Goal: Task Accomplishment & Management: Manage account settings

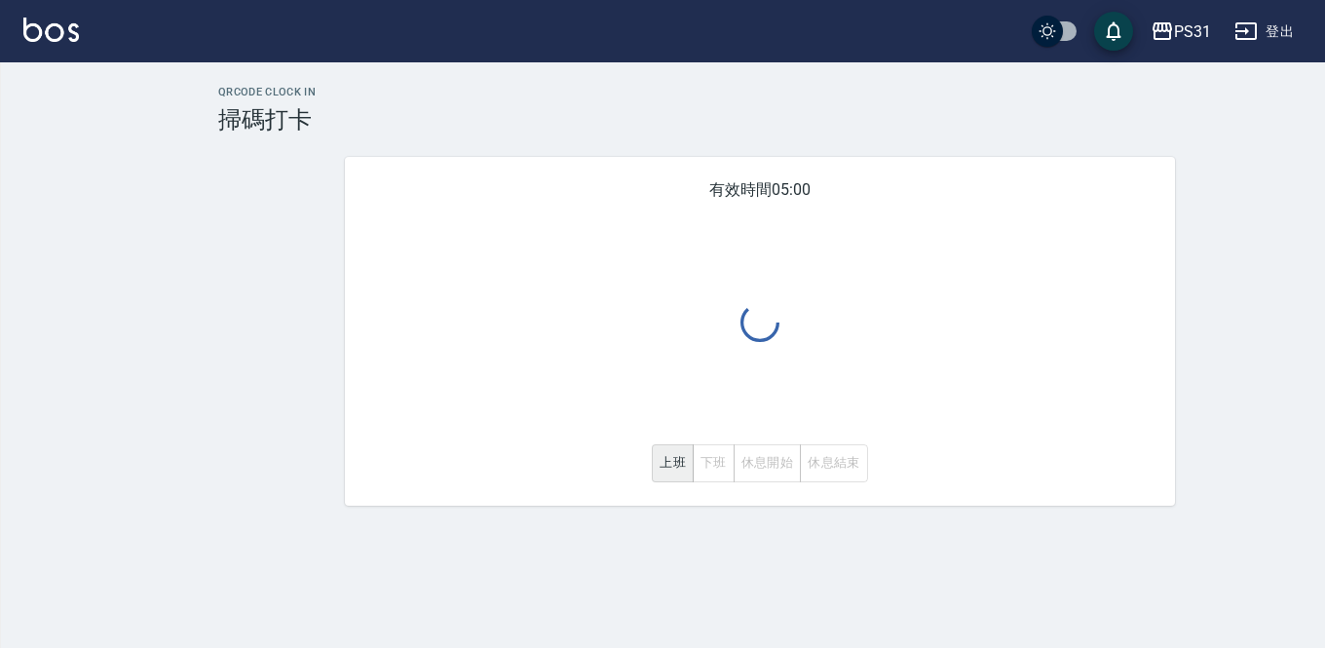
click at [716, 458] on div "上班 下班 休息開始 休息結束" at bounding box center [760, 463] width 216 height 38
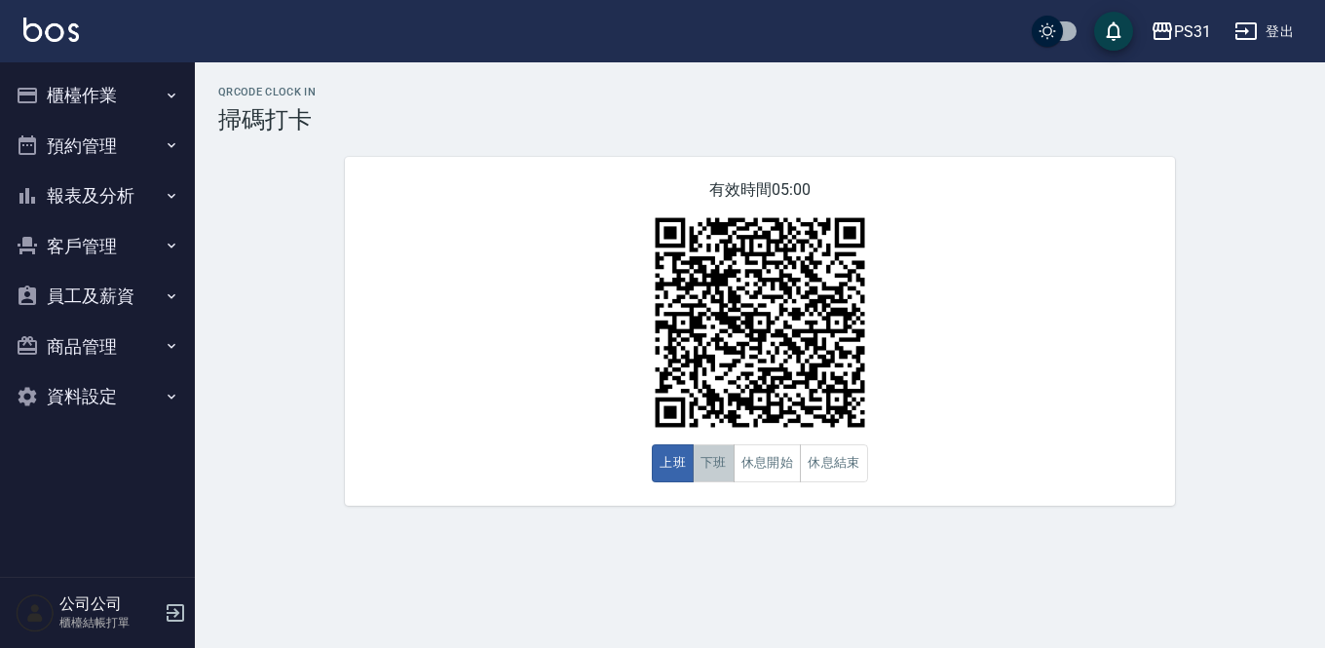
click at [719, 468] on button "下班" at bounding box center [714, 463] width 42 height 38
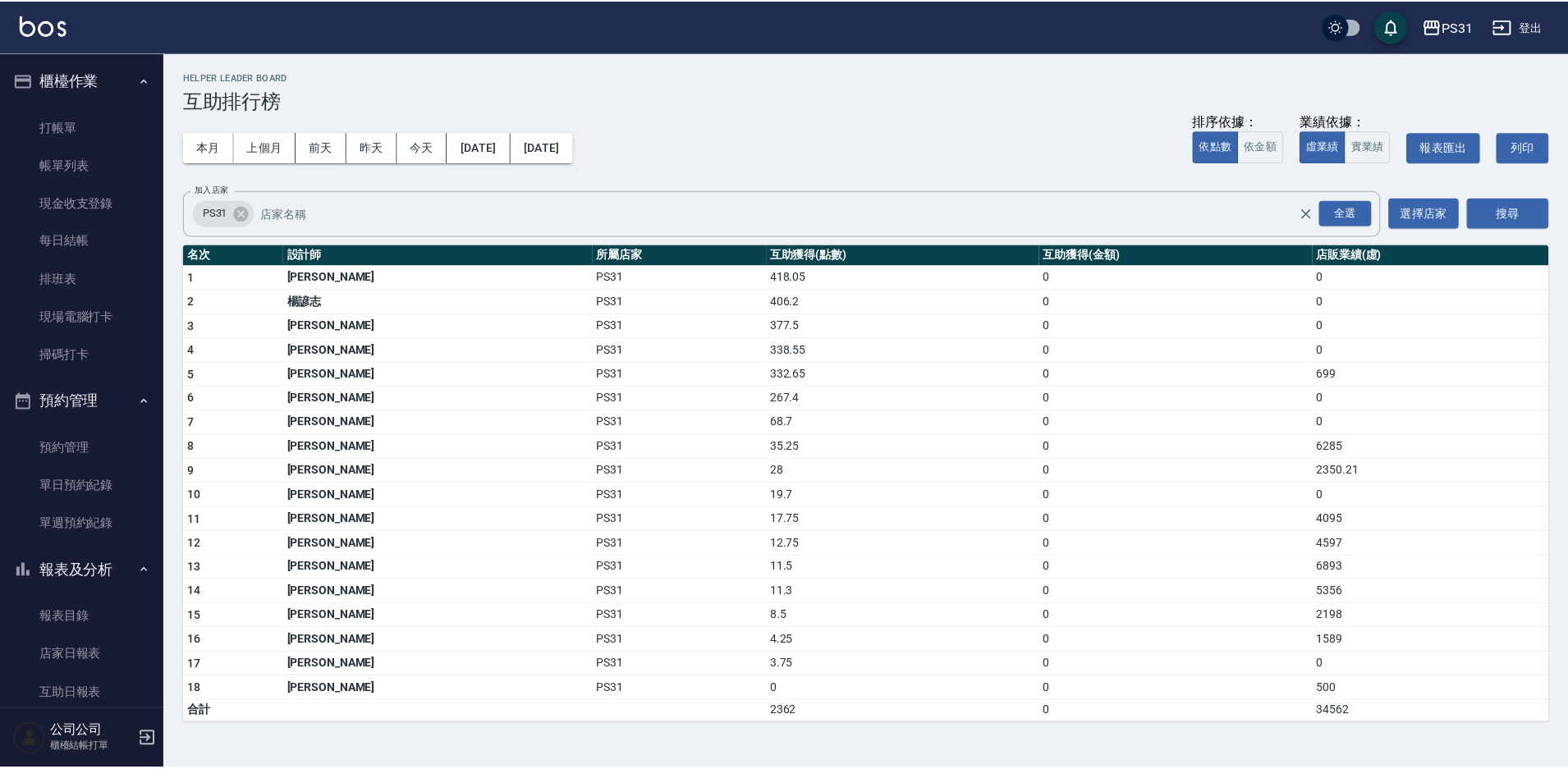
scroll to position [493, 0]
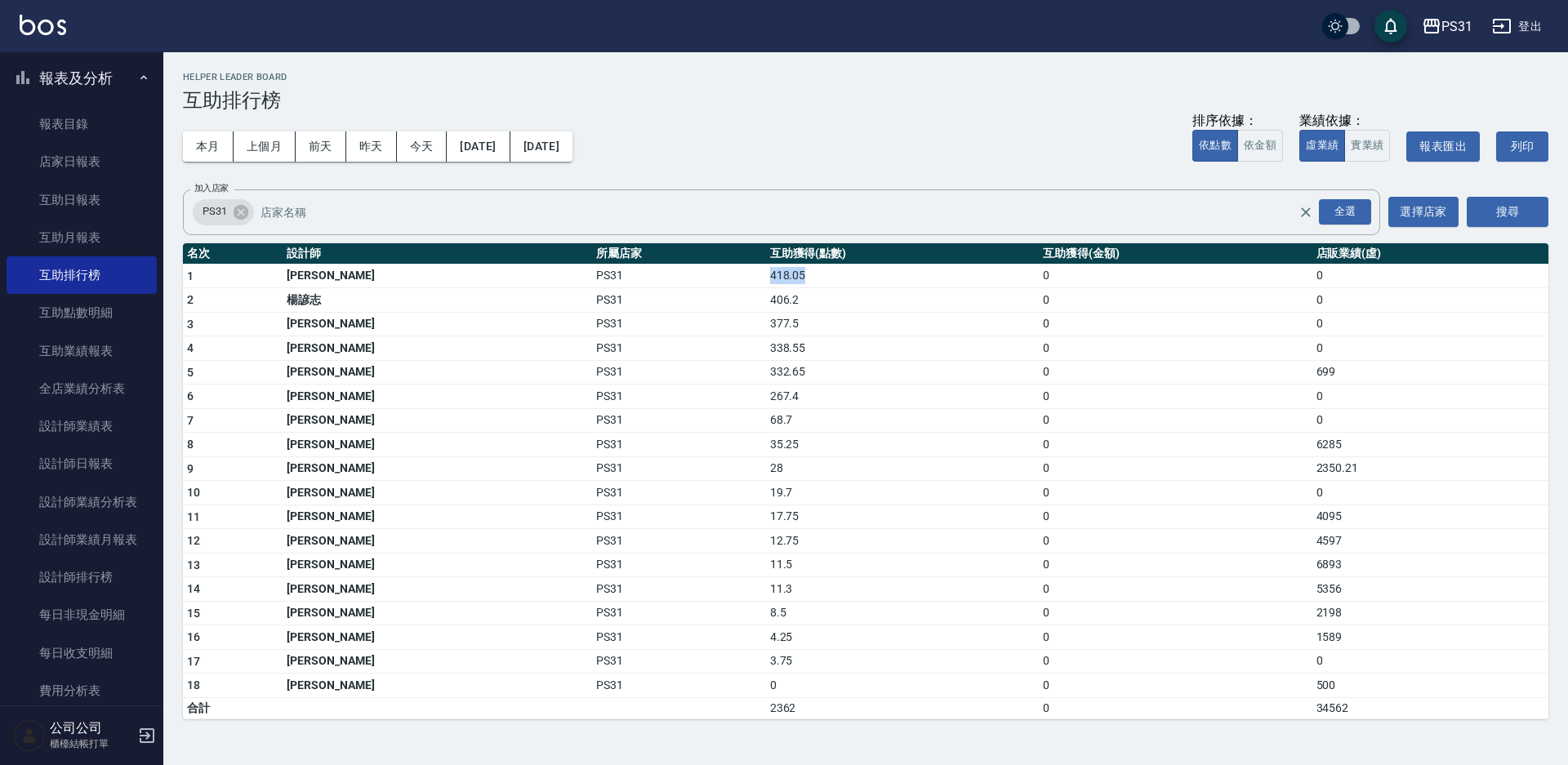
drag, startPoint x: 716, startPoint y: 280, endPoint x: 777, endPoint y: 282, distance: 61.0
click at [766, 280] on td "418.05" at bounding box center [902, 276] width 272 height 24
click at [810, 287] on tbody "1 [PERSON_NAME]PS31 418.05 0 0 2 楊諺志 PS31 406.2 0 0 3 [PERSON_NAME]PS31 377.5 0…" at bounding box center [865, 491] width 1365 height 455
click at [682, 203] on input "加入店家" at bounding box center [791, 212] width 1070 height 28
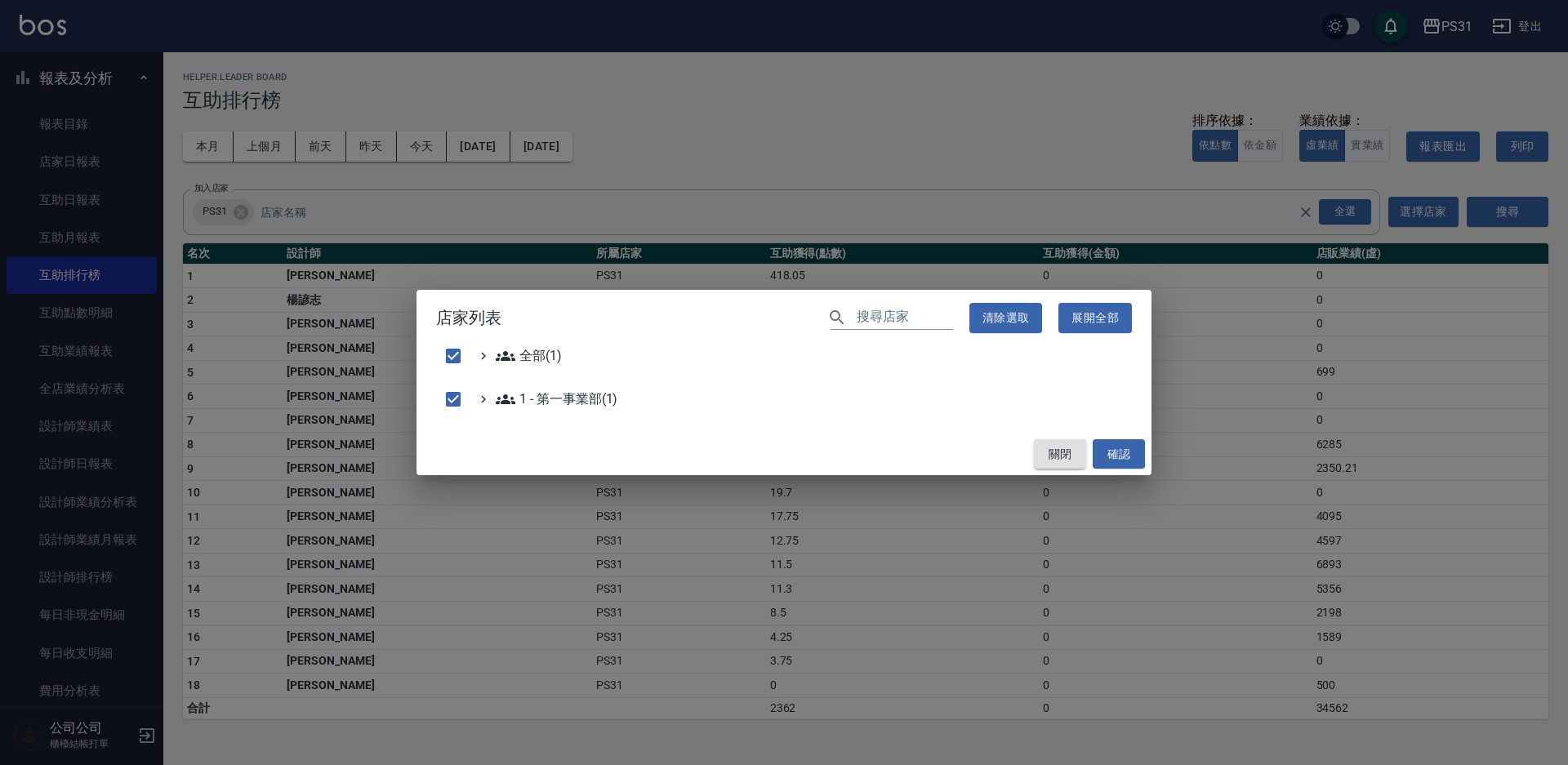
click at [1061, 446] on button "關閉" at bounding box center [1060, 454] width 52 height 30
checkbox input "false"
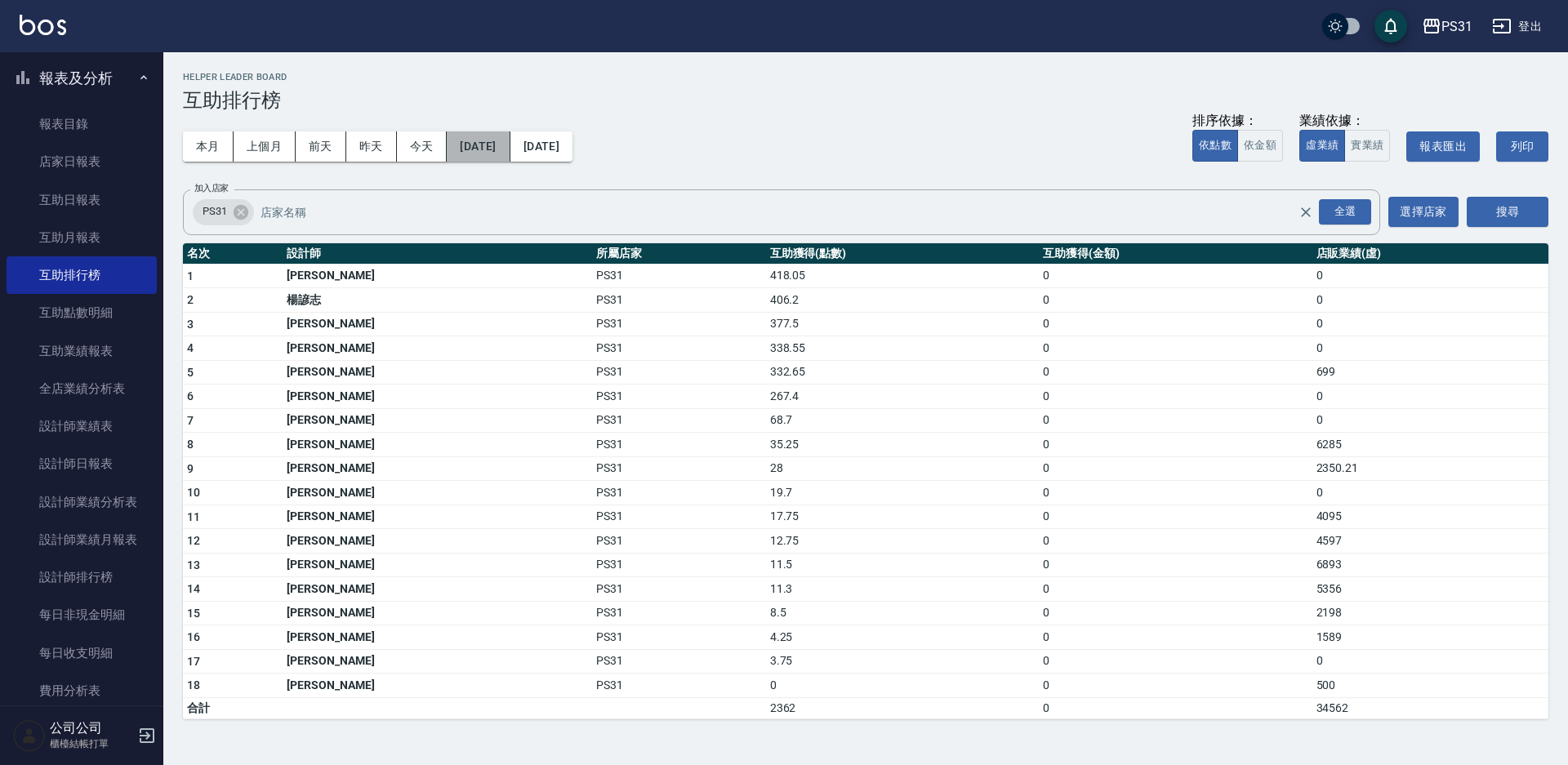
click at [510, 140] on button "2025/08/01" at bounding box center [478, 147] width 63 height 30
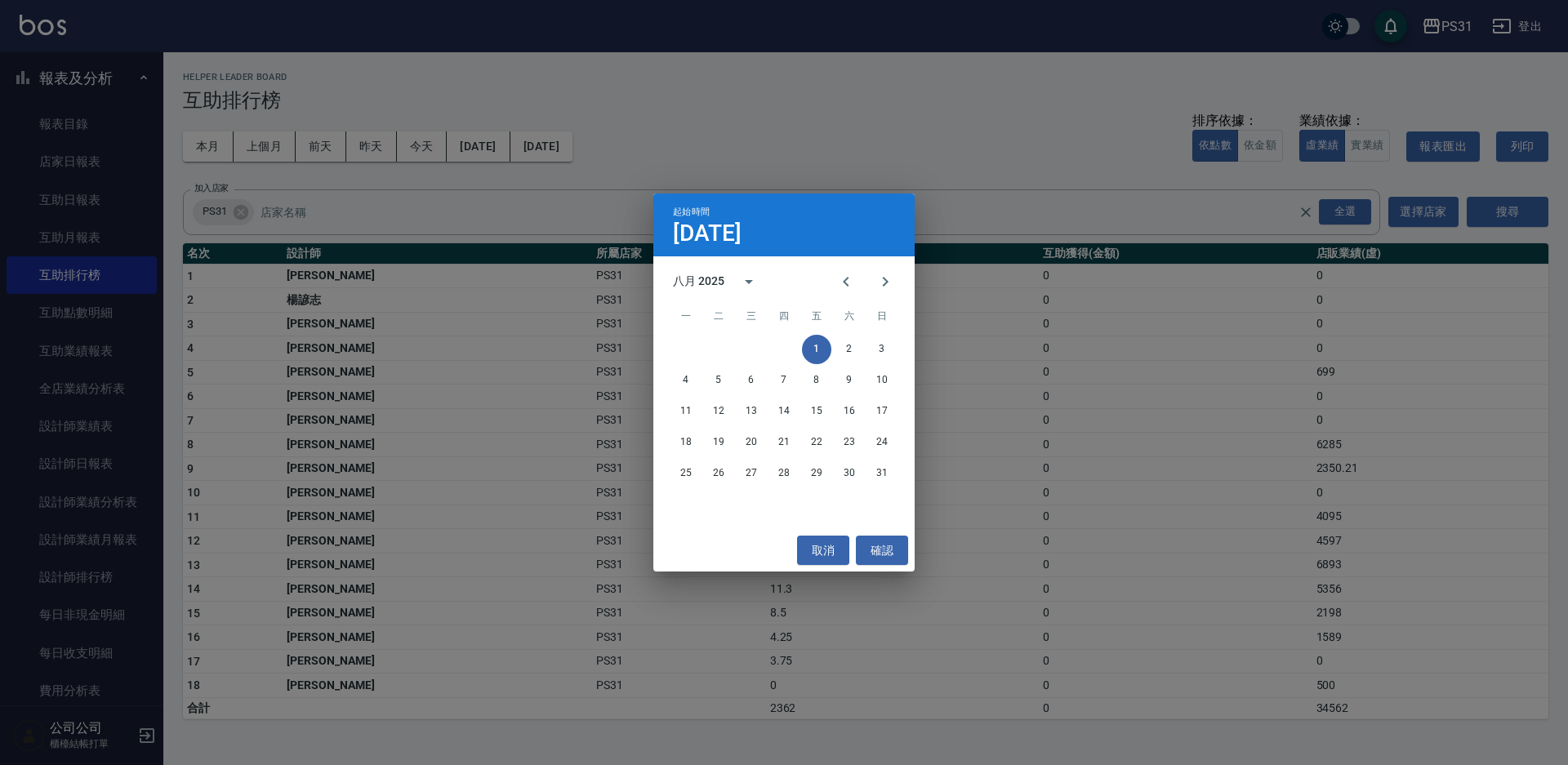
drag, startPoint x: 707, startPoint y: 149, endPoint x: 628, endPoint y: 180, distance: 84.9
click at [706, 152] on div "起始時間 8月1日 八月 2025 一 二 三 四 五 六 日 1 2 3 4 5 6 7 8 9 10 11 12 13 14 15 16 17 18 19…" at bounding box center [784, 382] width 1568 height 765
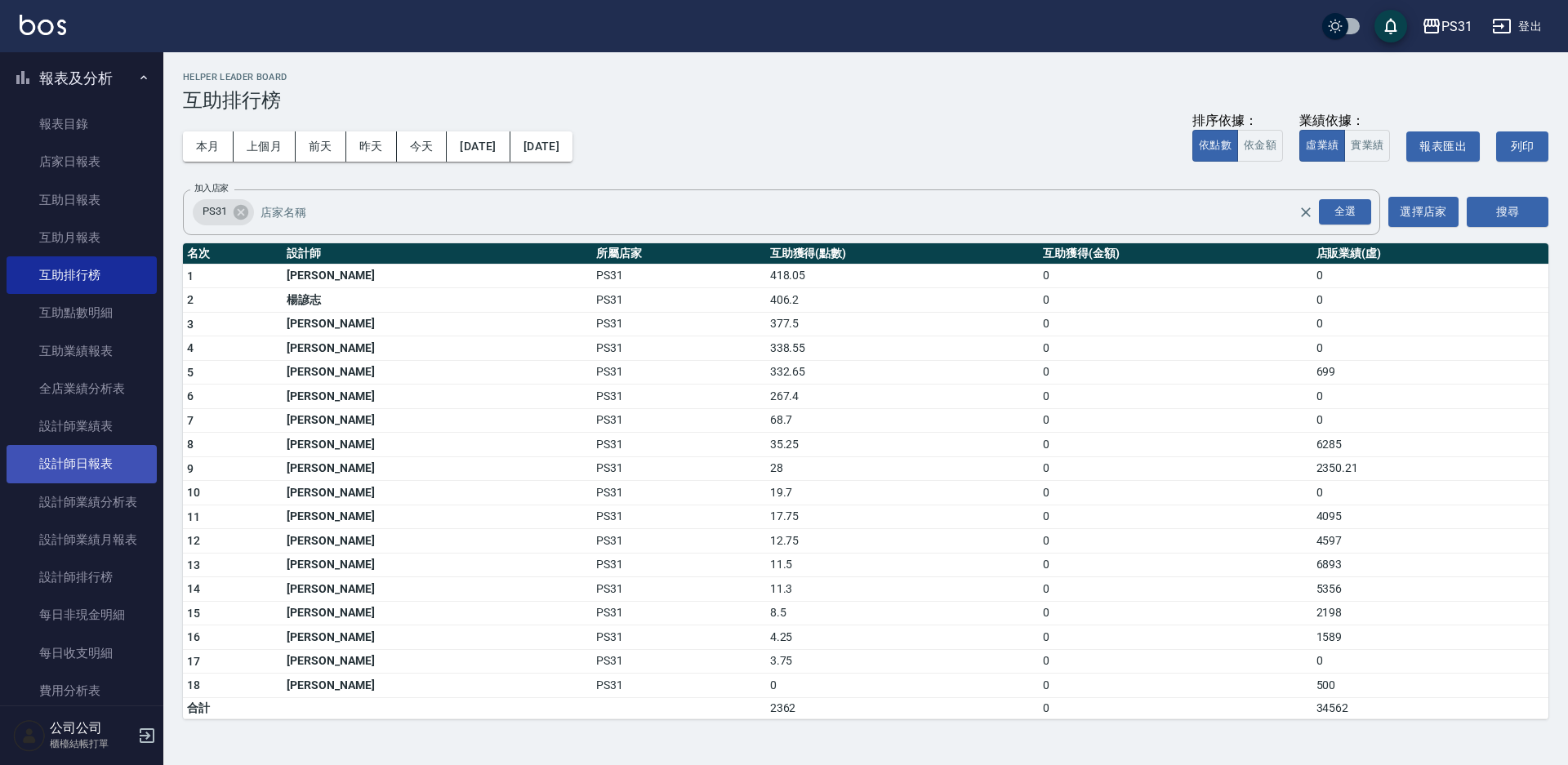
click at [104, 462] on link "設計師日報表" at bounding box center [81, 463] width 150 height 38
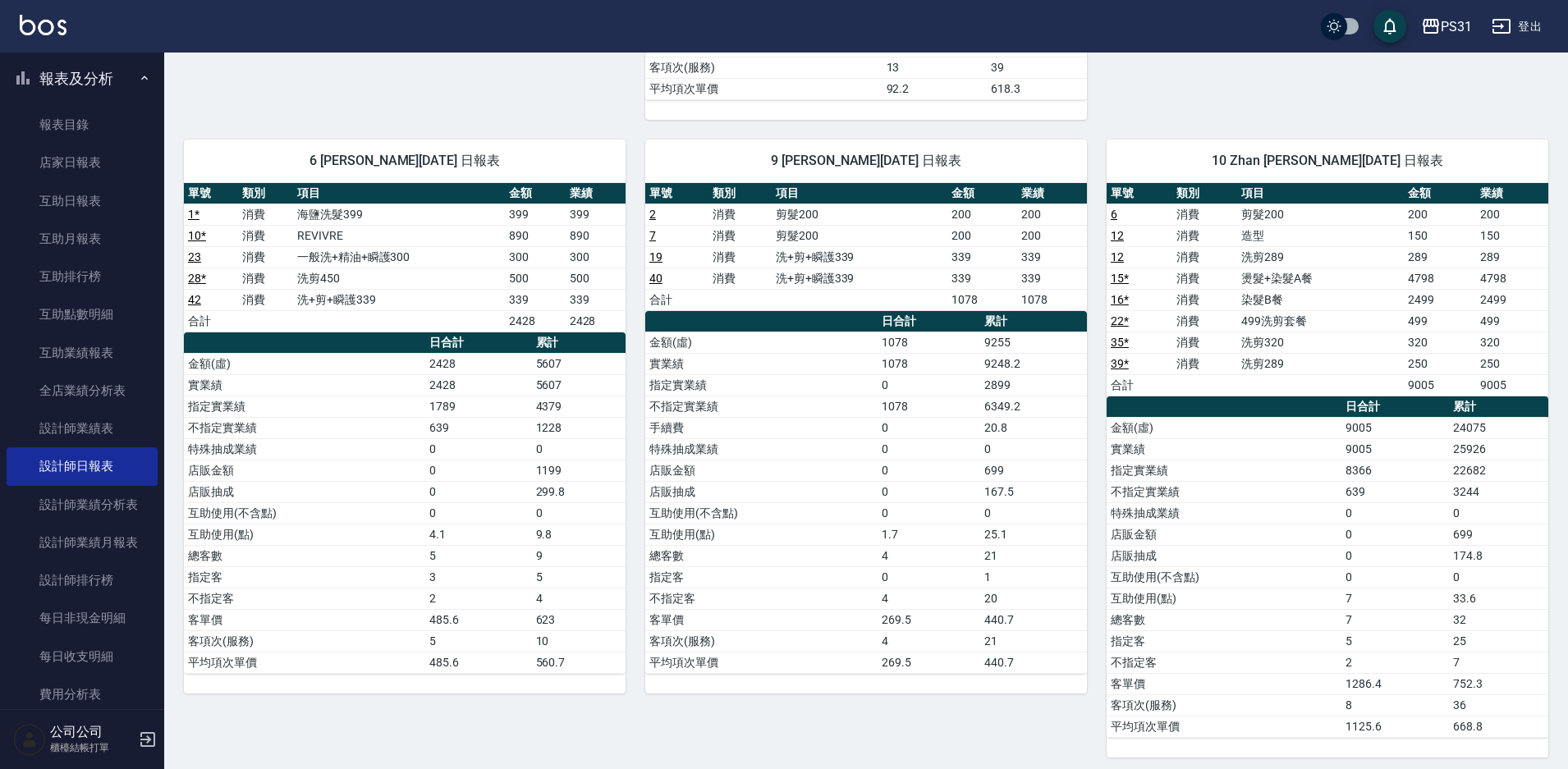
scroll to position [820, 0]
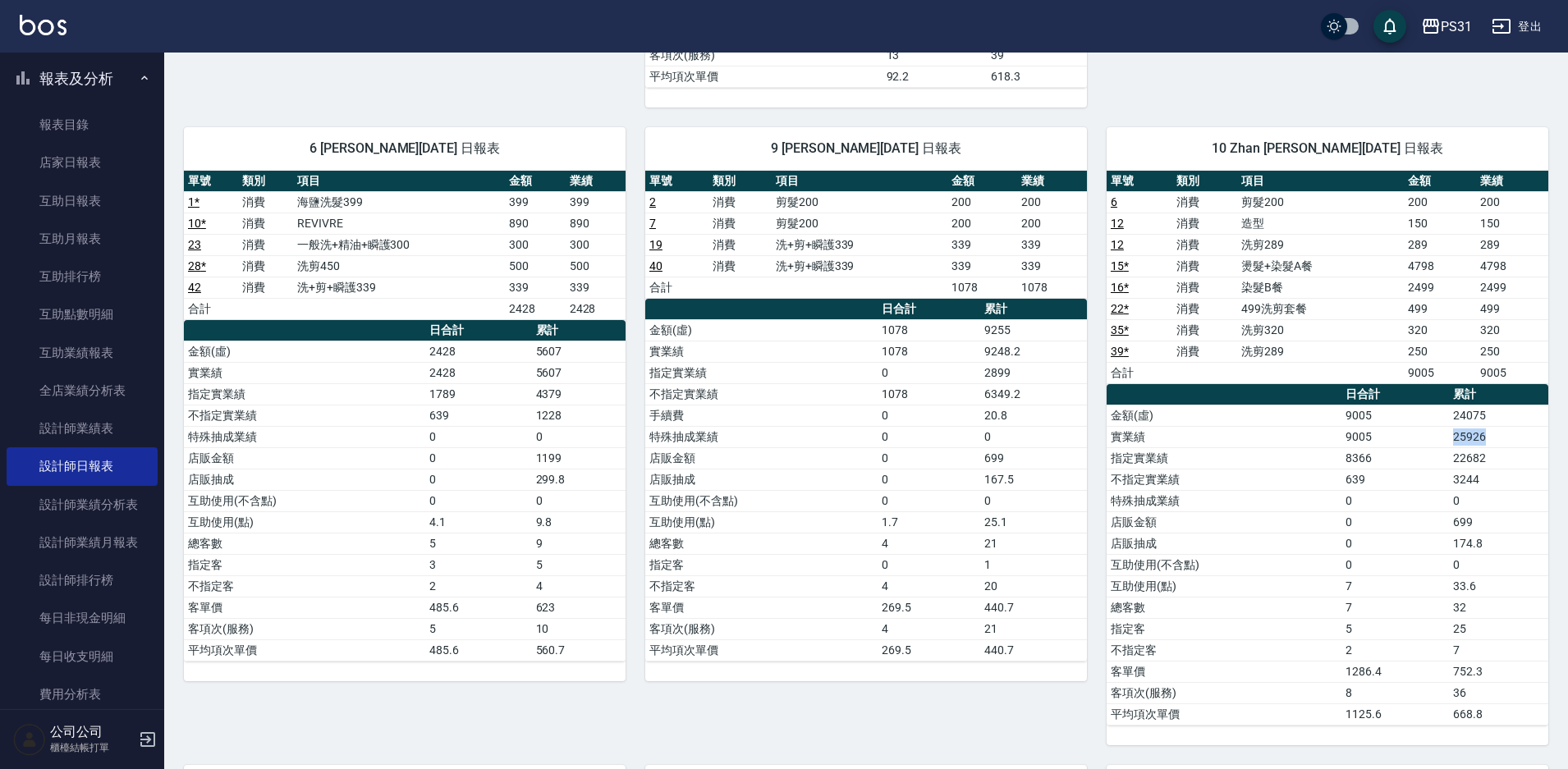
drag, startPoint x: 1448, startPoint y: 442, endPoint x: 1527, endPoint y: 431, distance: 79.8
click at [1527, 431] on tr "實業績 9005 25926" at bounding box center [1327, 436] width 442 height 21
click at [1528, 431] on td "25926" at bounding box center [1499, 436] width 99 height 21
click at [1385, 443] on td "9005" at bounding box center [1395, 436] width 108 height 21
drag, startPoint x: 1485, startPoint y: 617, endPoint x: 1476, endPoint y: 611, distance: 10.8
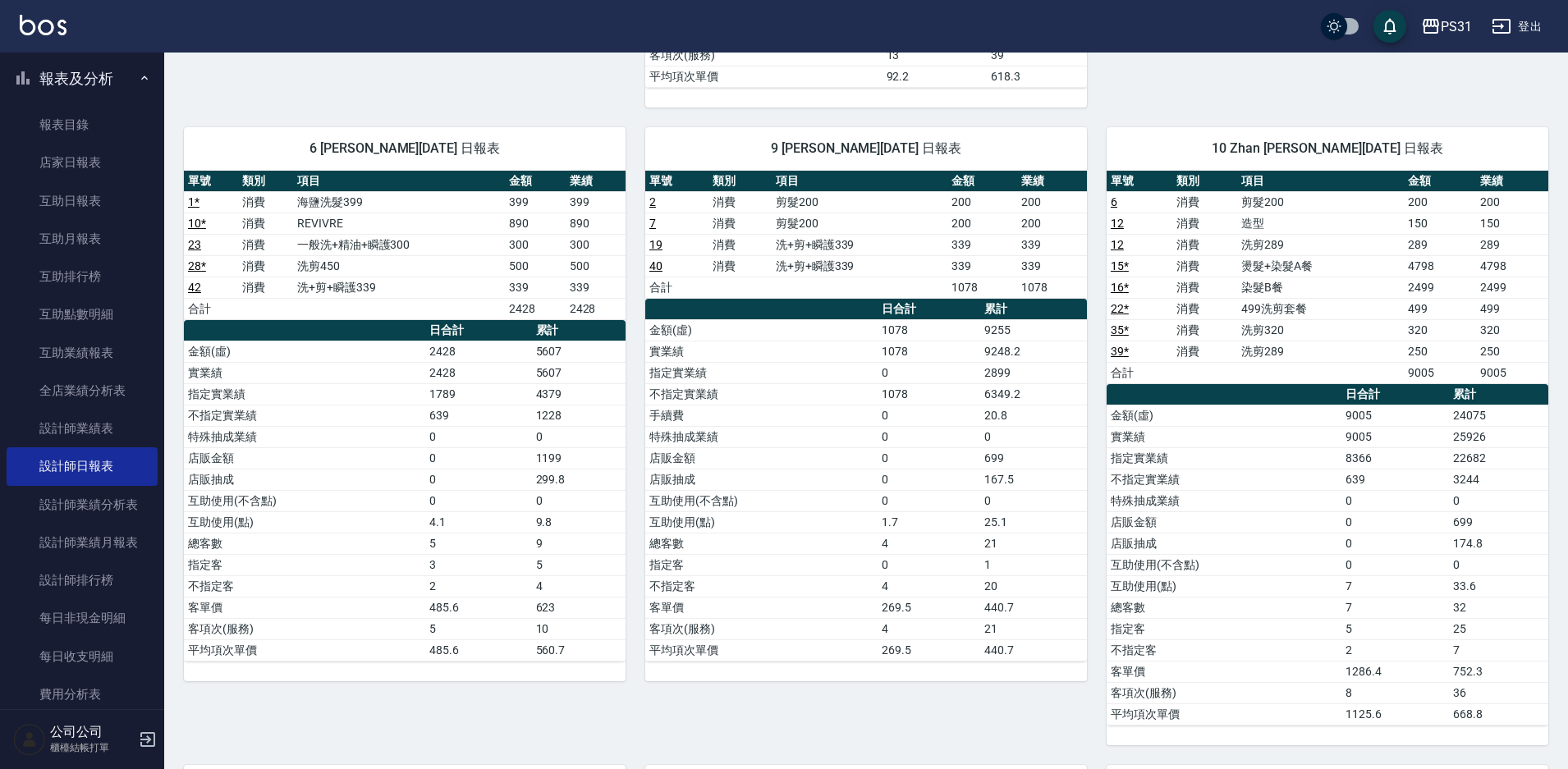
click at [1485, 616] on td "32" at bounding box center [1499, 606] width 99 height 21
drag, startPoint x: 1201, startPoint y: 572, endPoint x: 1539, endPoint y: 560, distance: 338.2
click at [1534, 560] on tr "互助使用(不含點) 0 0" at bounding box center [1327, 564] width 442 height 21
click at [1540, 559] on td "0" at bounding box center [1499, 564] width 99 height 21
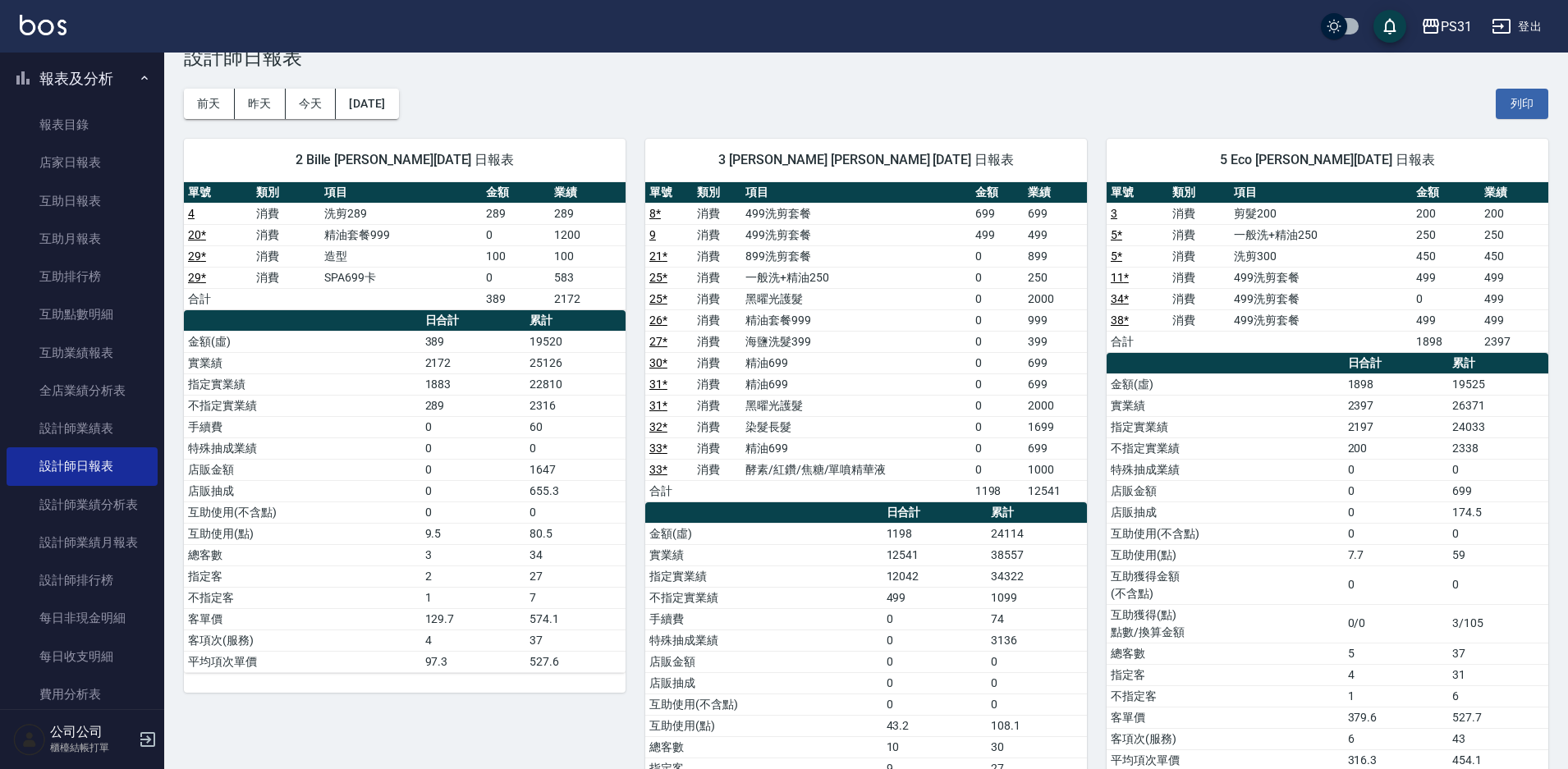
scroll to position [0, 0]
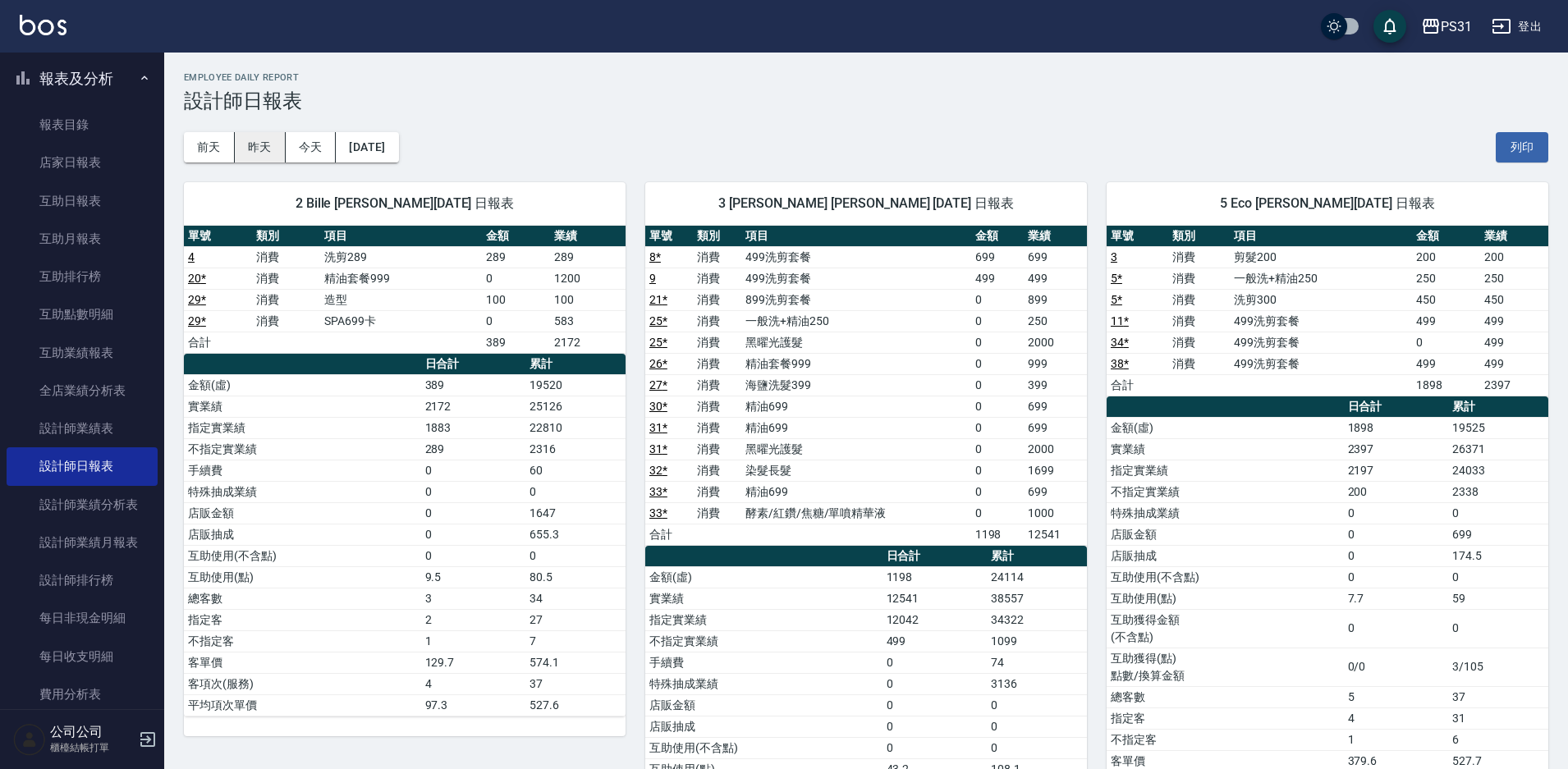
click at [249, 153] on button "昨天" at bounding box center [260, 147] width 51 height 30
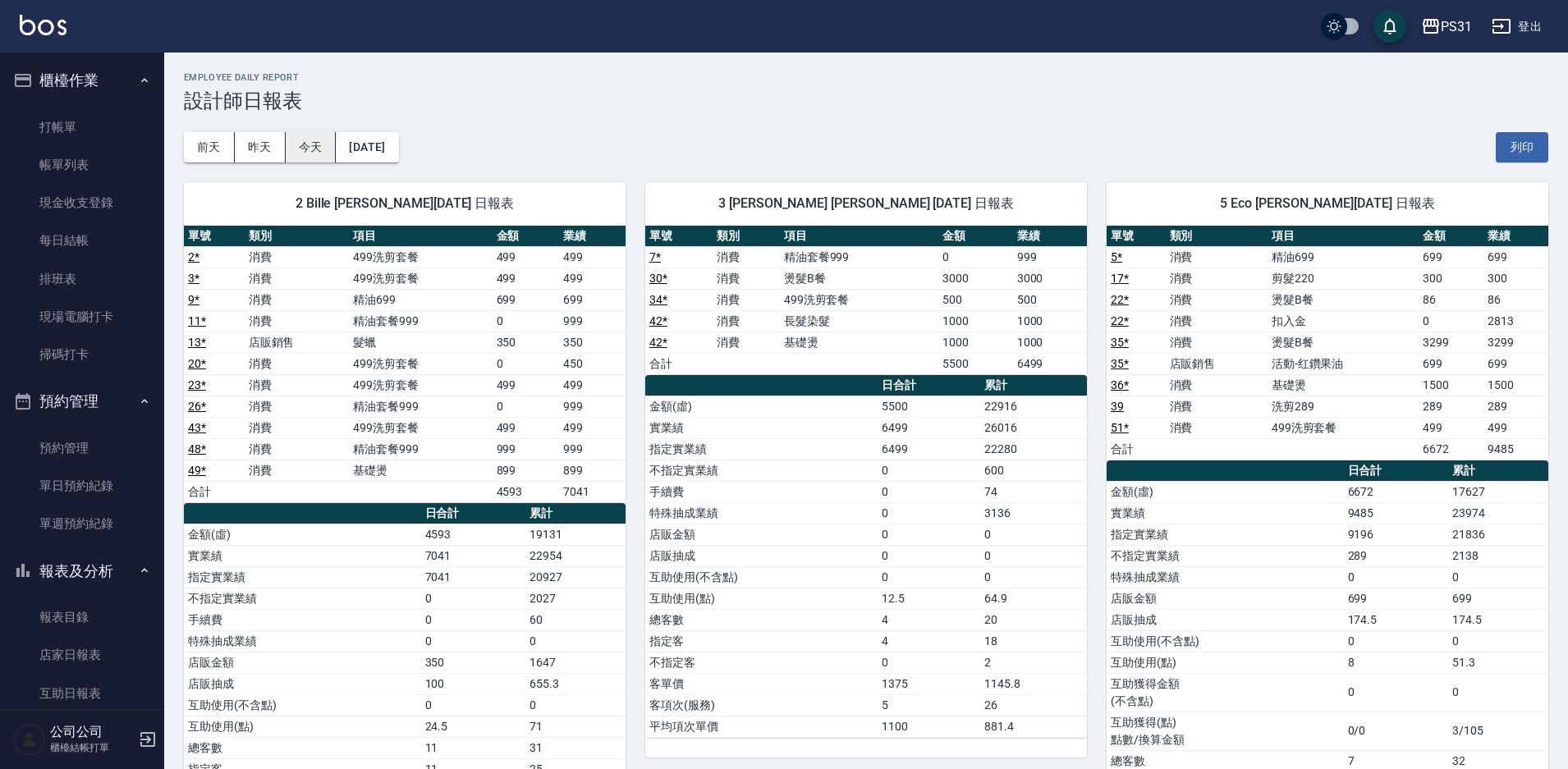
click at [309, 147] on button "今天" at bounding box center [311, 147] width 51 height 30
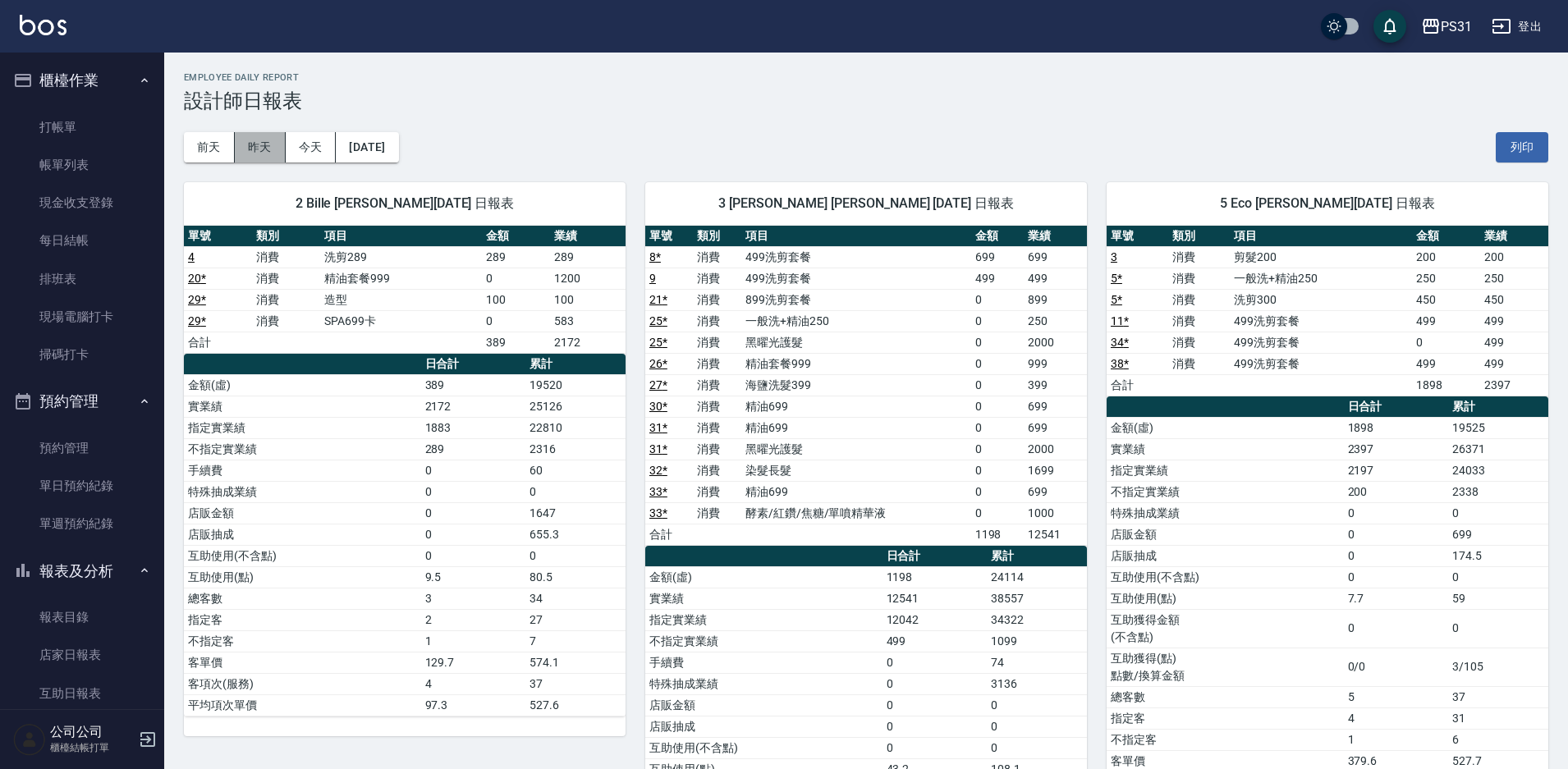
click at [243, 146] on button "昨天" at bounding box center [260, 147] width 51 height 30
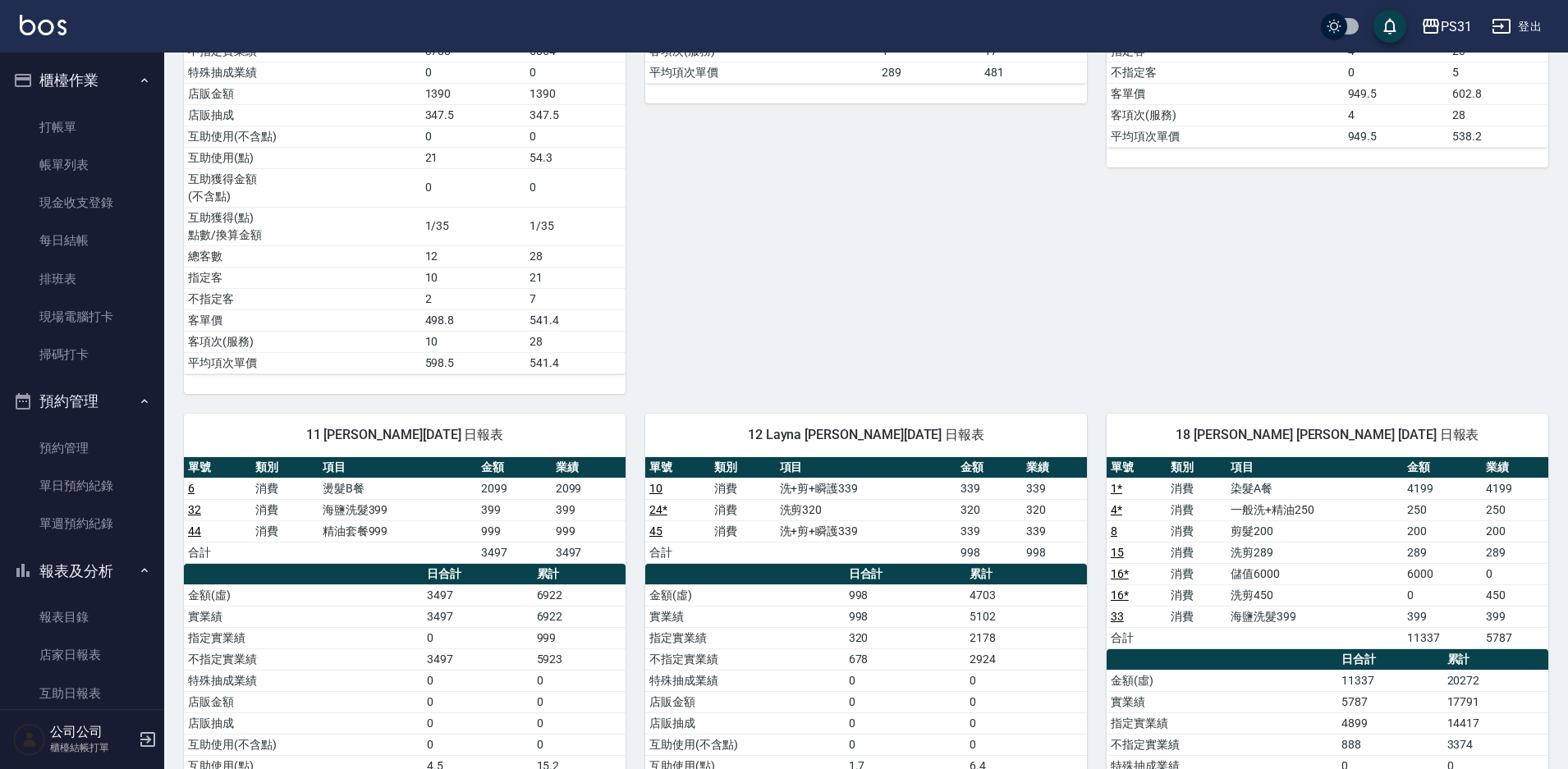
scroll to position [1559, 0]
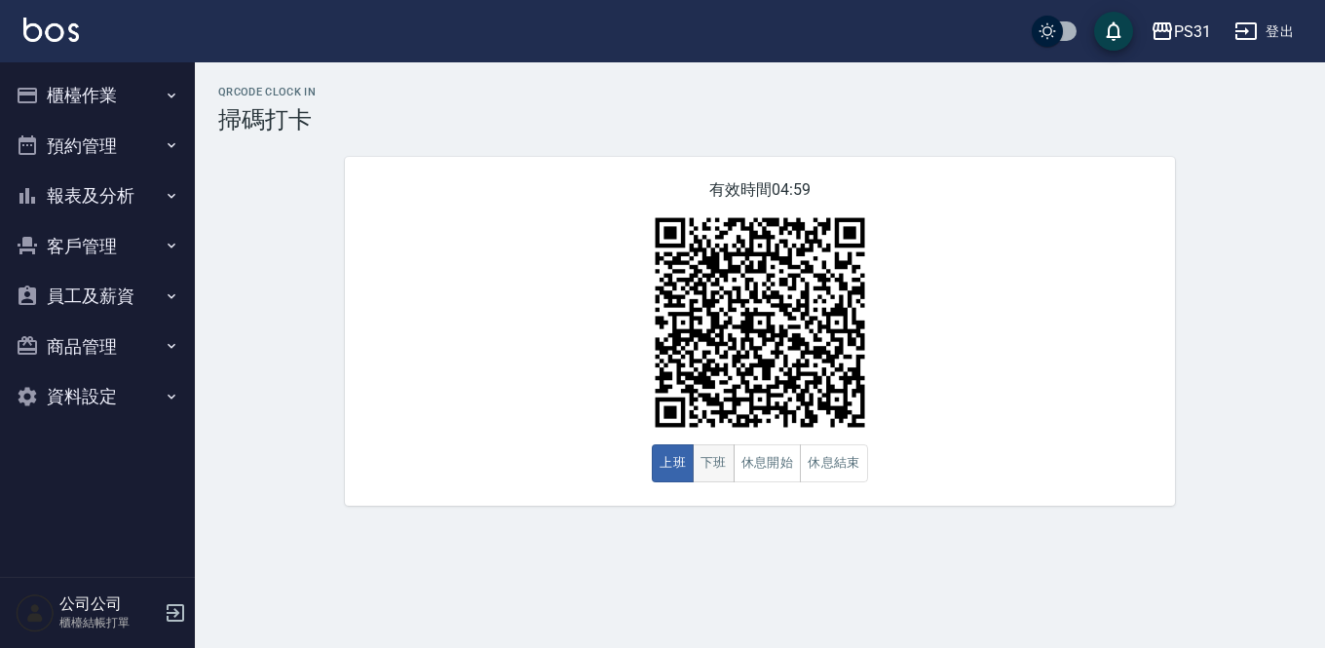
click at [703, 461] on button "下班" at bounding box center [714, 463] width 42 height 38
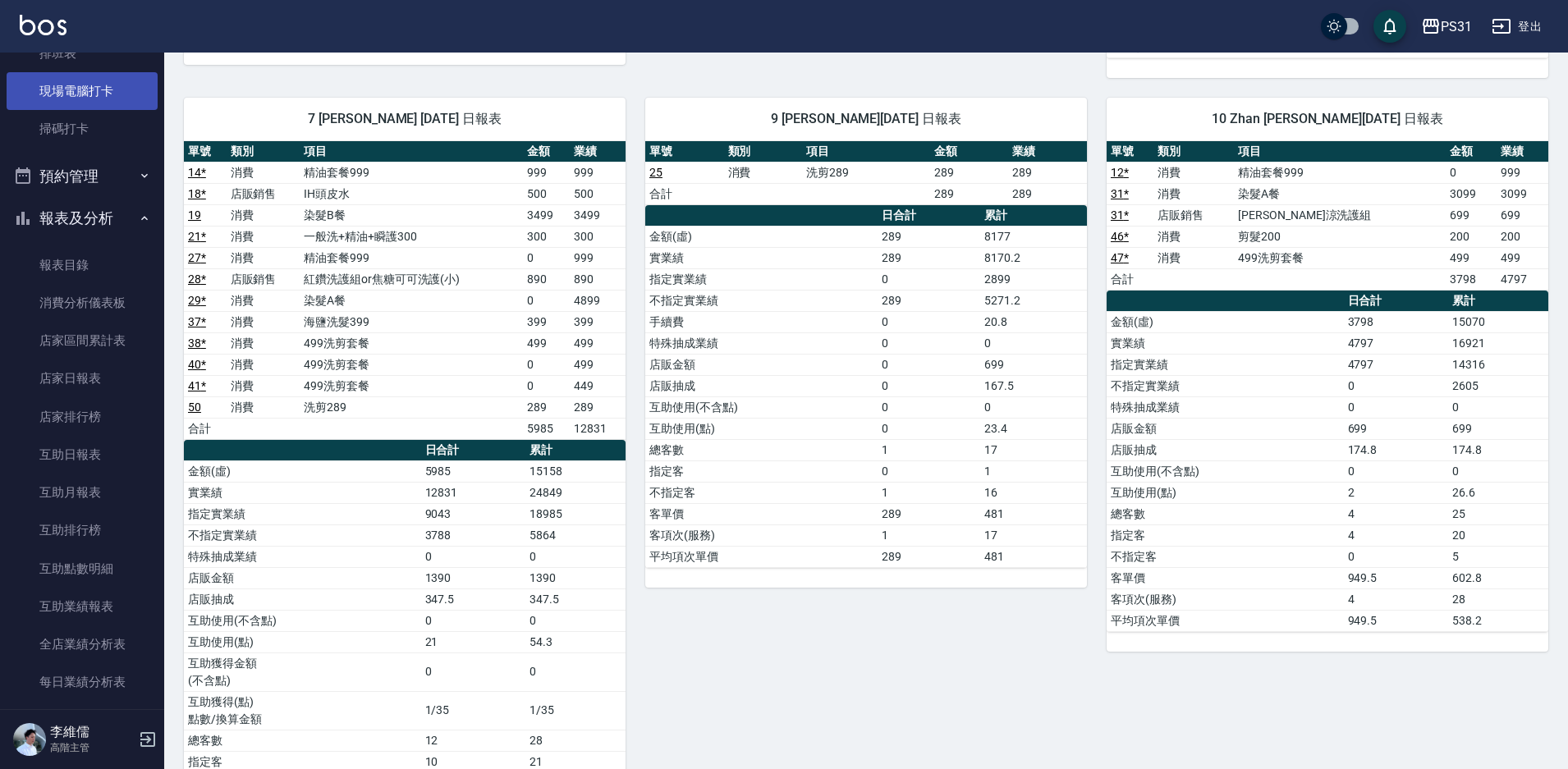
scroll to position [246, 0]
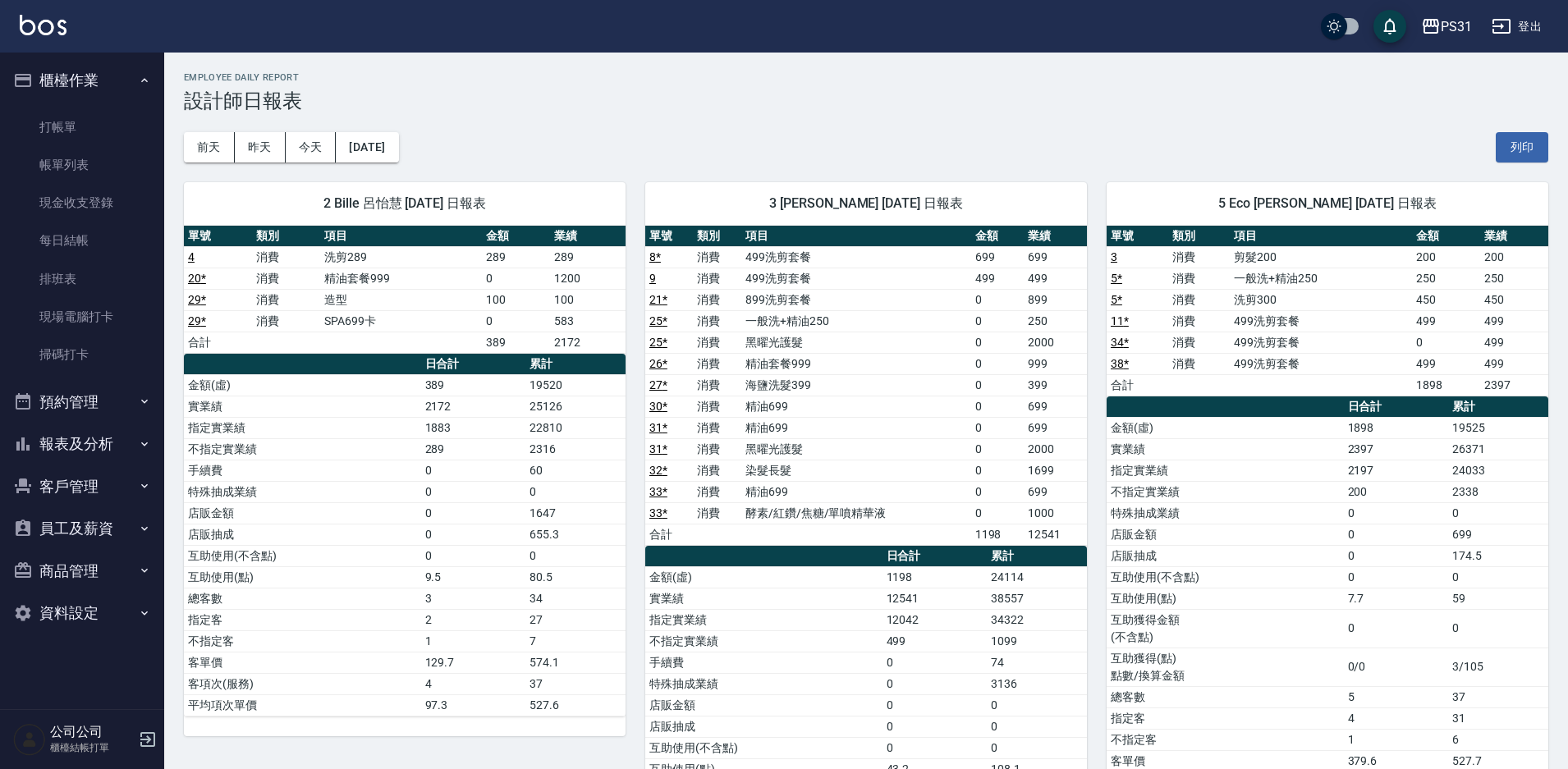
scroll to position [820, 0]
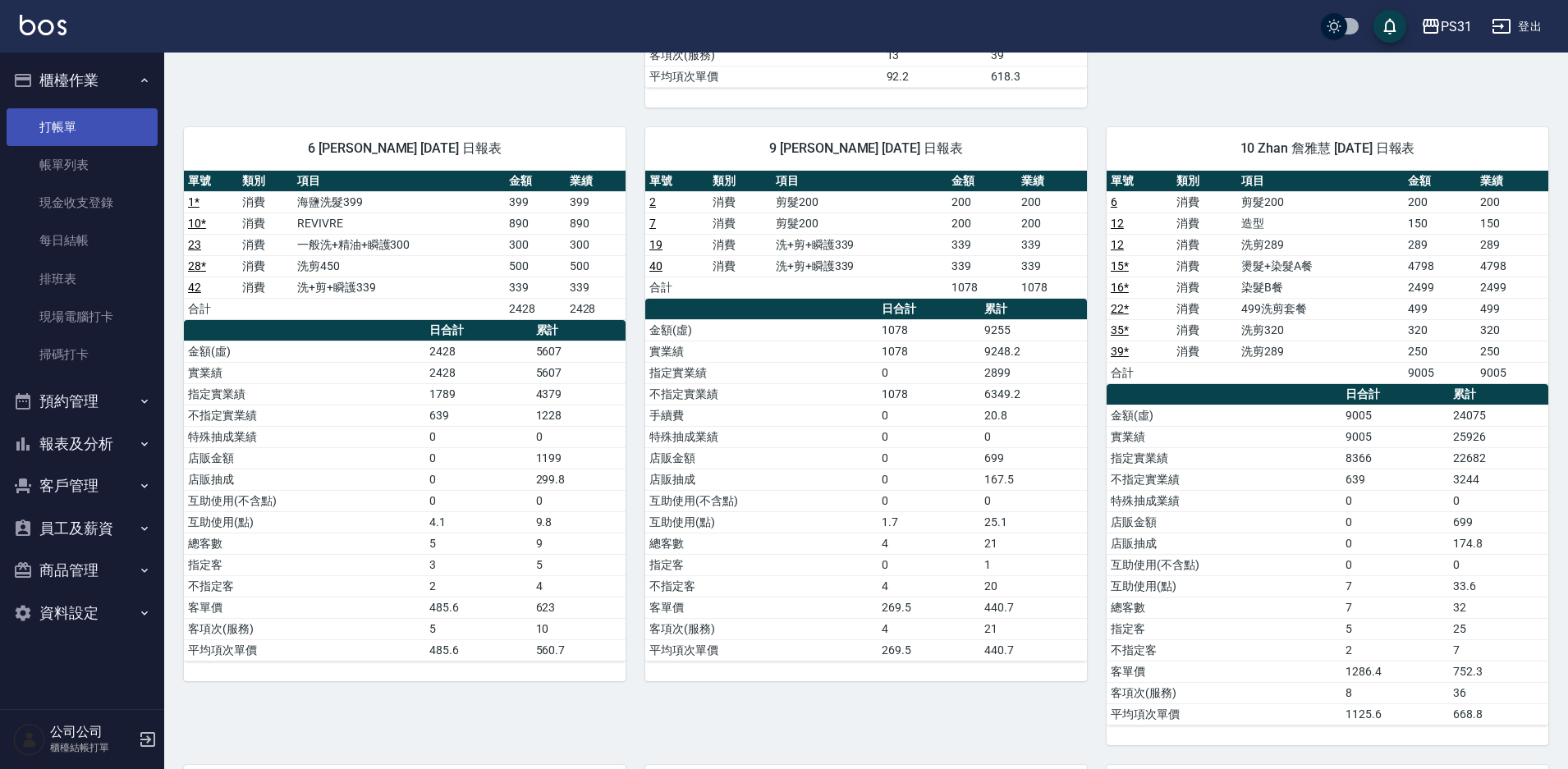
click at [103, 126] on link "打帳單" at bounding box center [82, 127] width 151 height 38
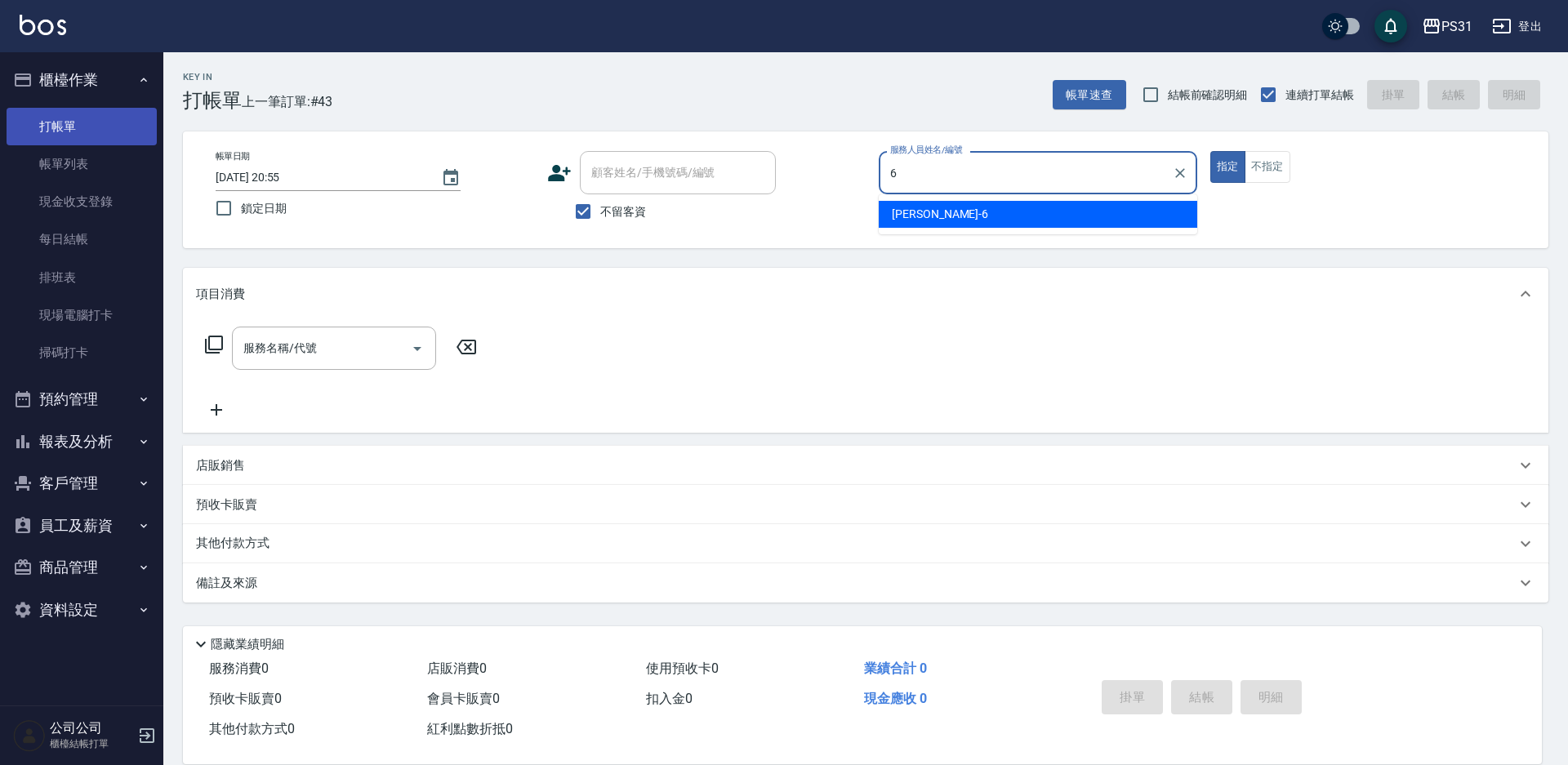
type input "Aki-6"
type button "true"
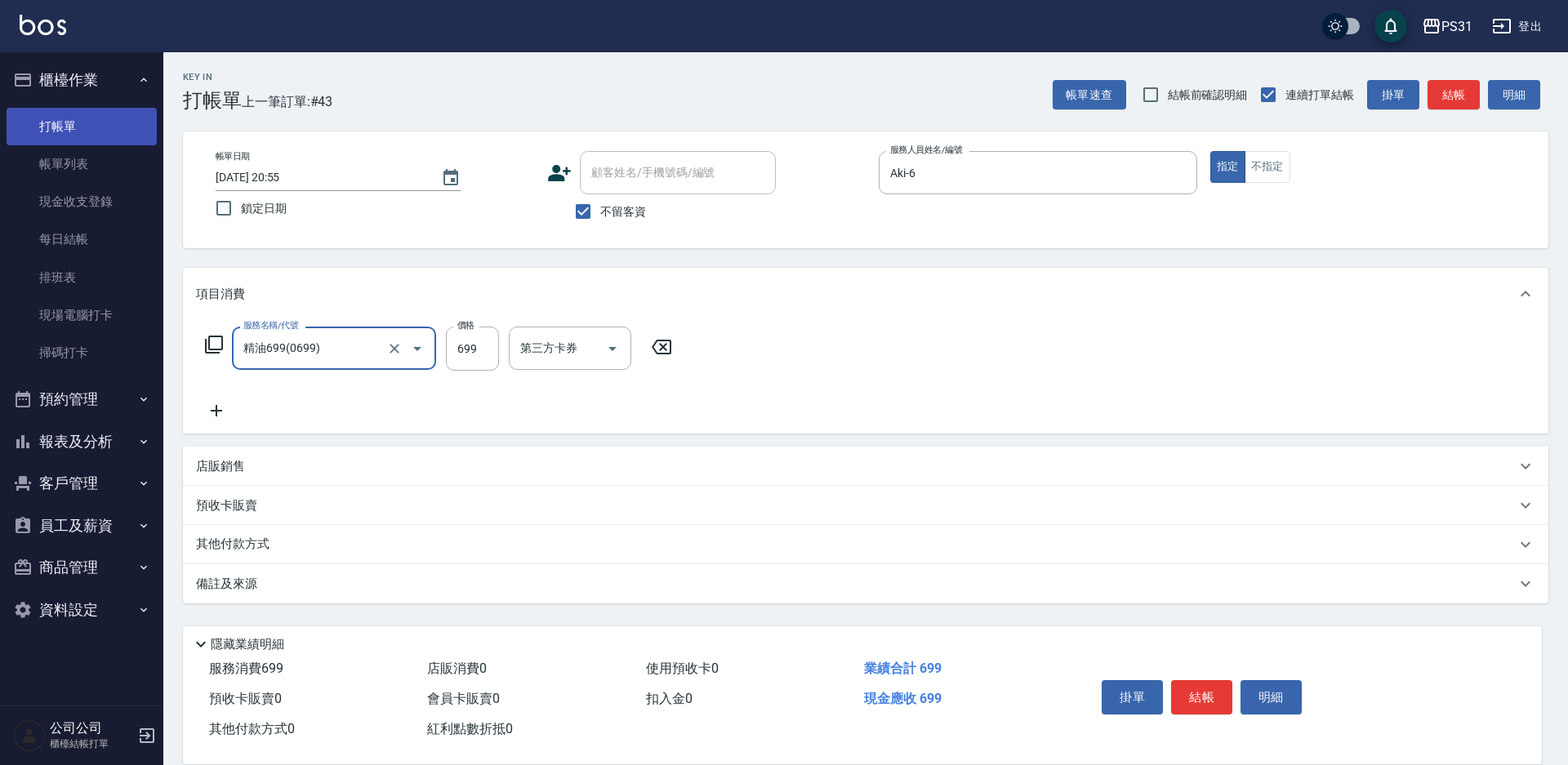
type input "精油699(0699)"
type input "630"
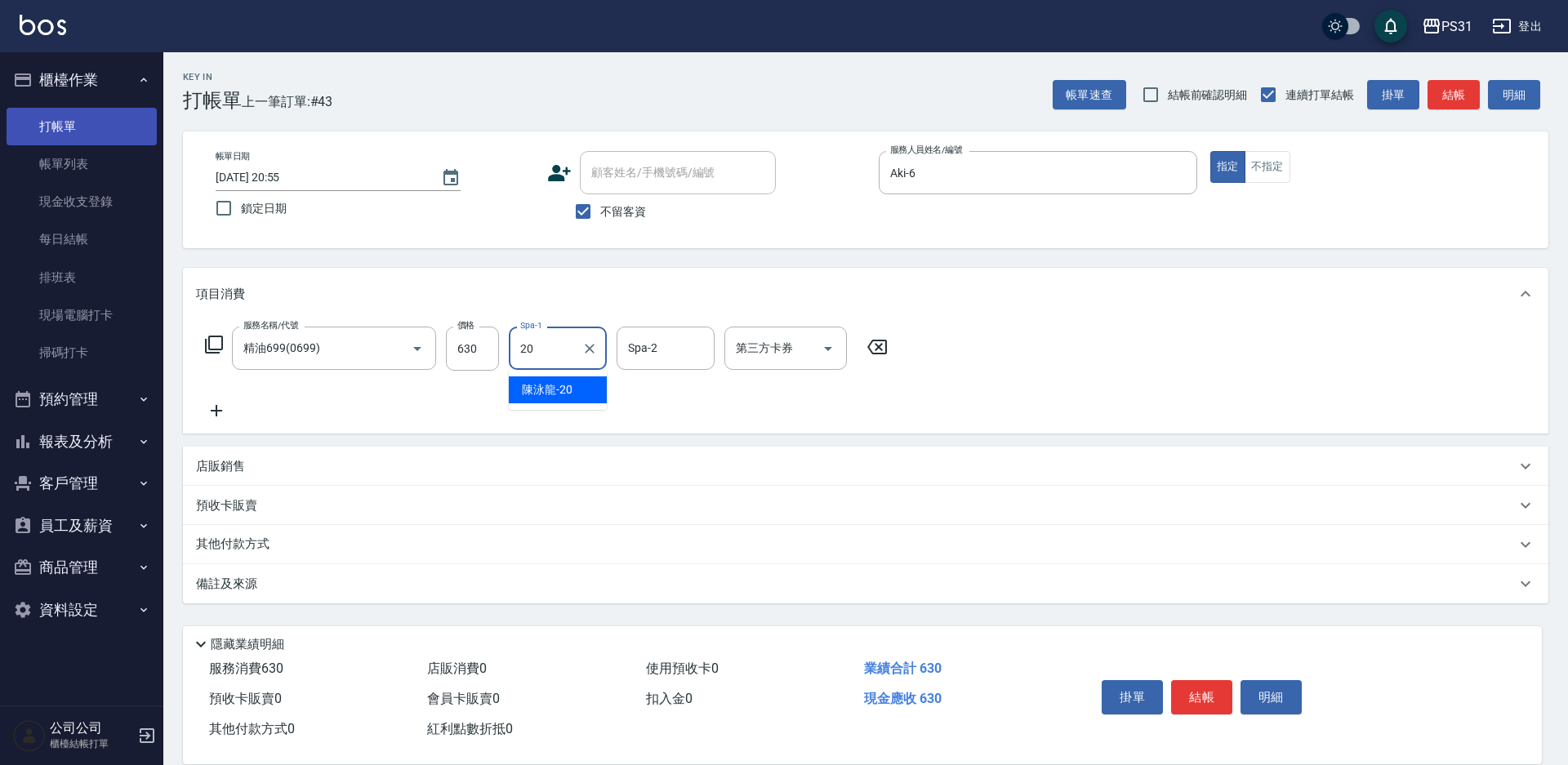
type input "陳泳龍-20"
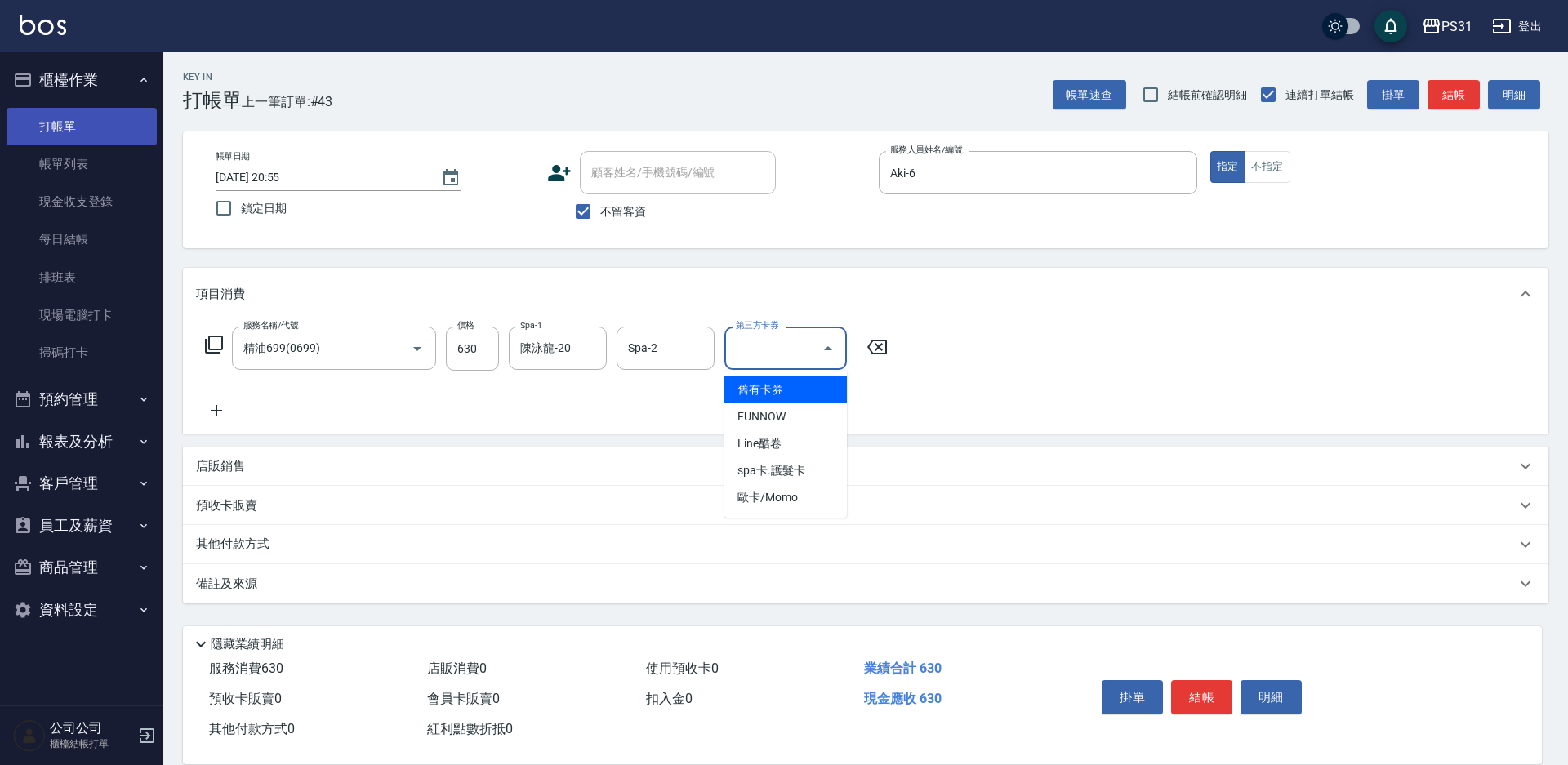
type input "舊有卡券"
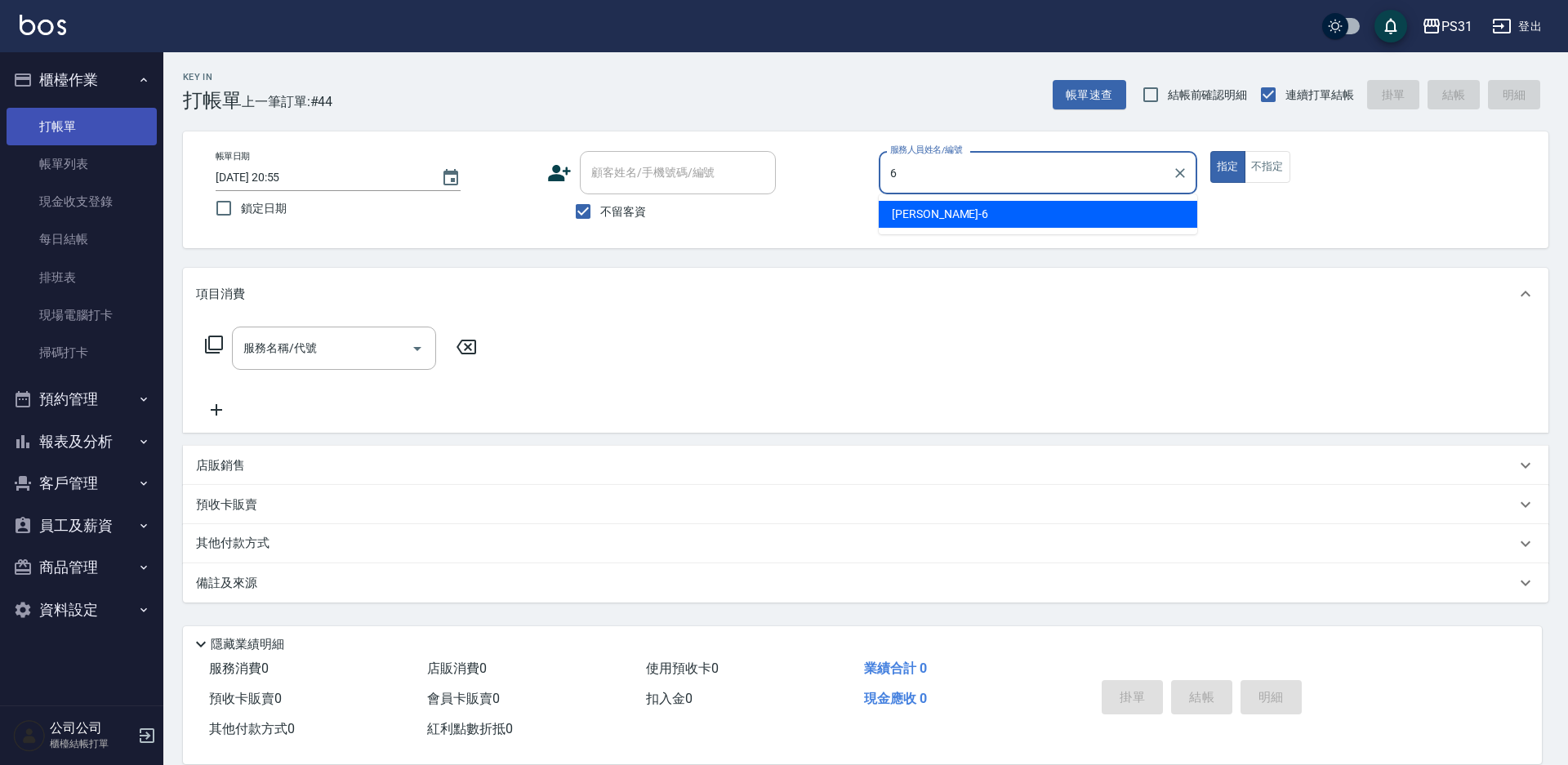
type input "Aki-6"
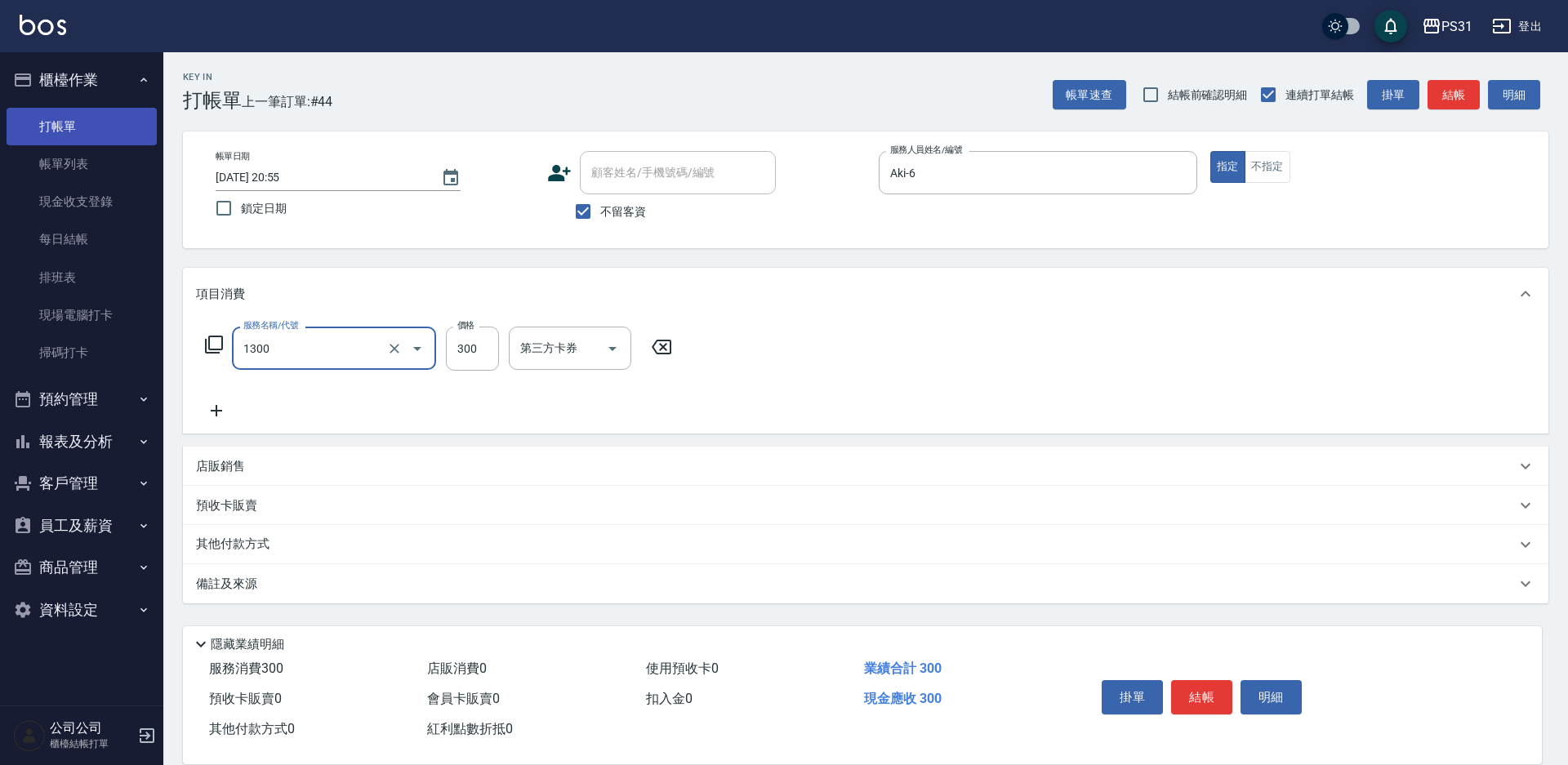
type input "一般洗+精油+瞬護300(1300)"
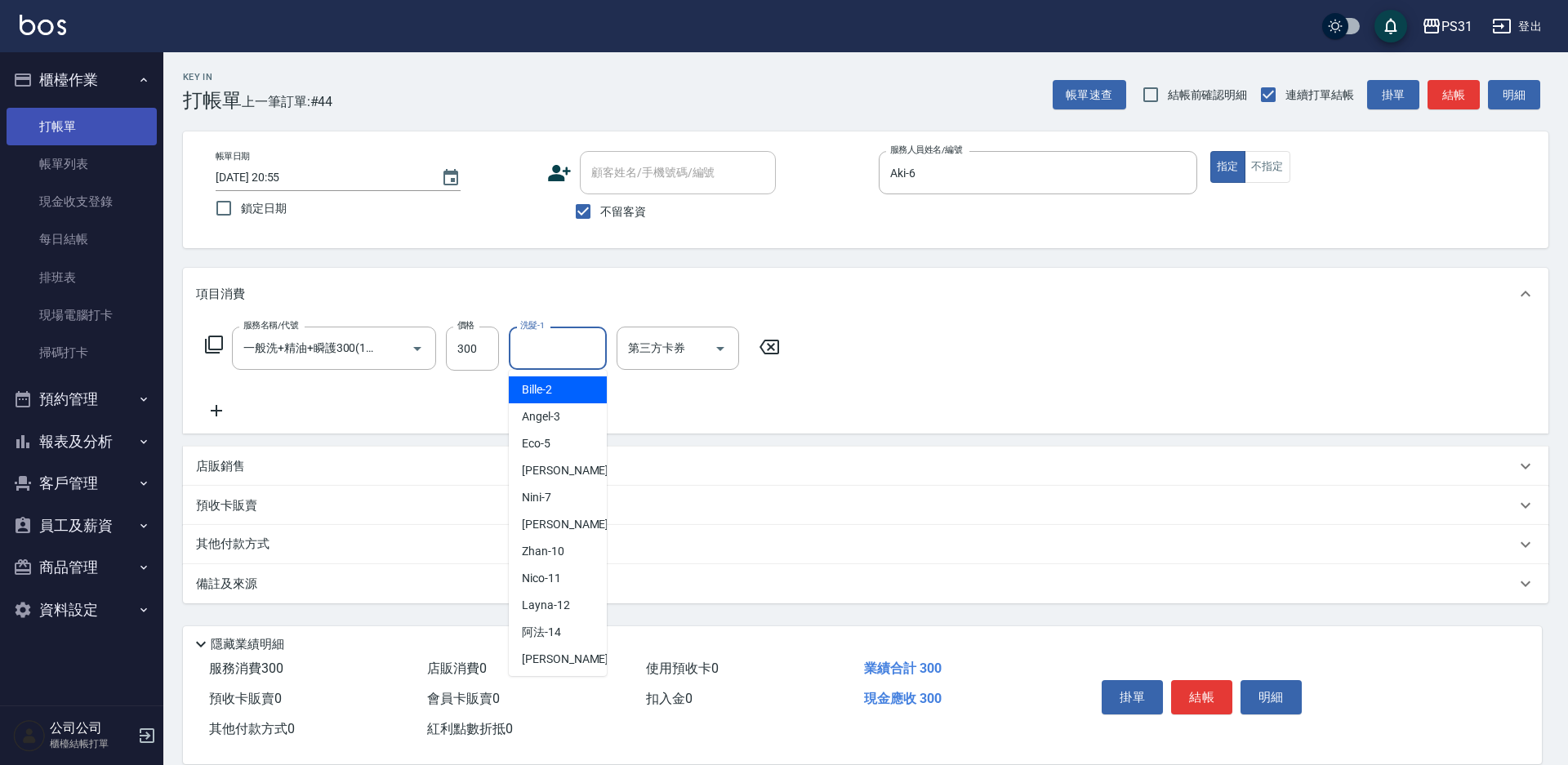
scroll to position [374, 0]
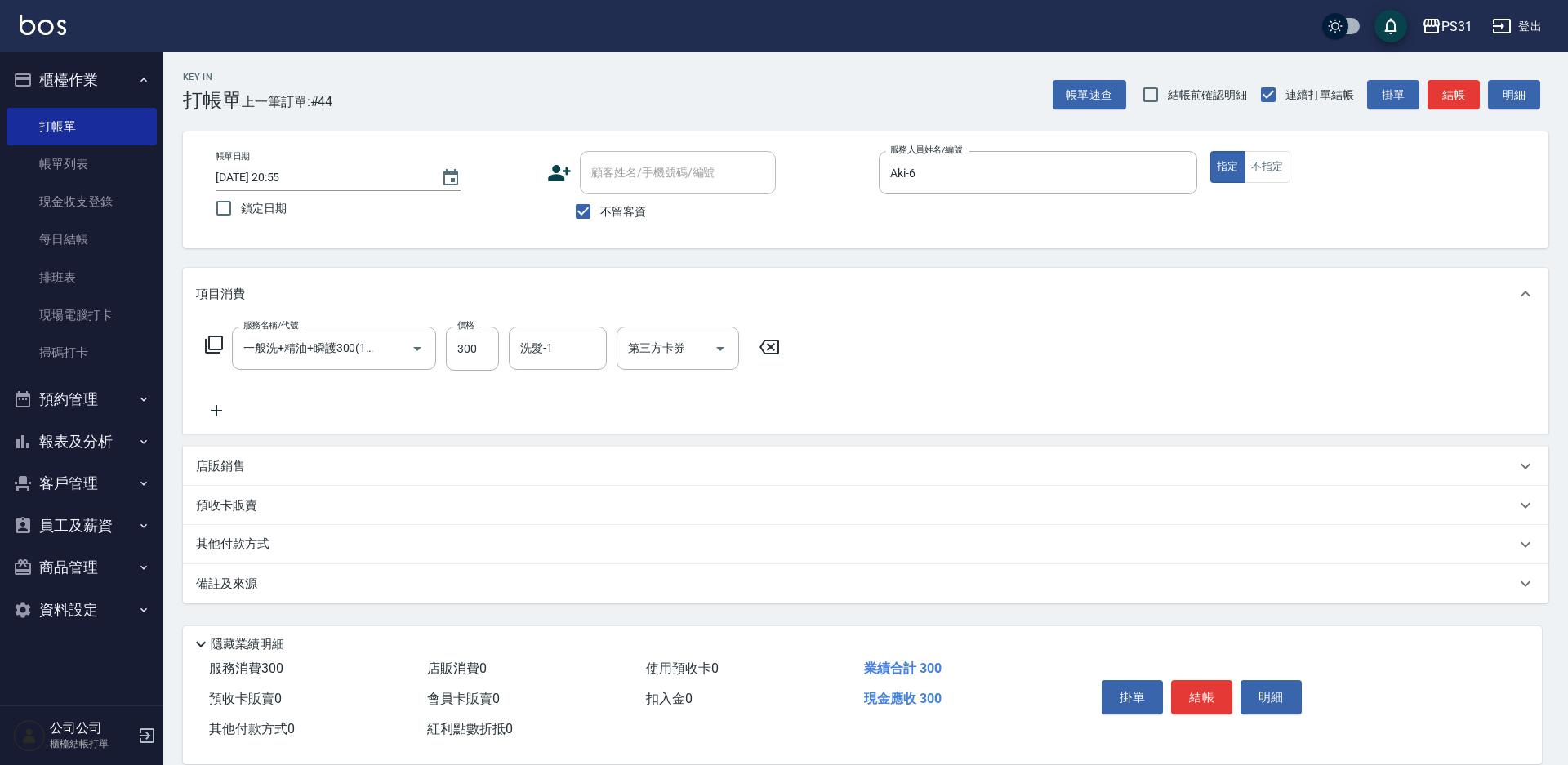
click at [832, 404] on div "服務名稱/代號 一般洗+精油+瞬護300(1300) 服務名稱/代號 價格 300 價格 洗髮-1 洗髮-1 第三方卡券 第三方卡券" at bounding box center [865, 376] width 1365 height 113
click at [732, 351] on div "第三方卡券" at bounding box center [678, 349] width 122 height 44
click at [707, 388] on span "舊有卡券" at bounding box center [678, 390] width 122 height 27
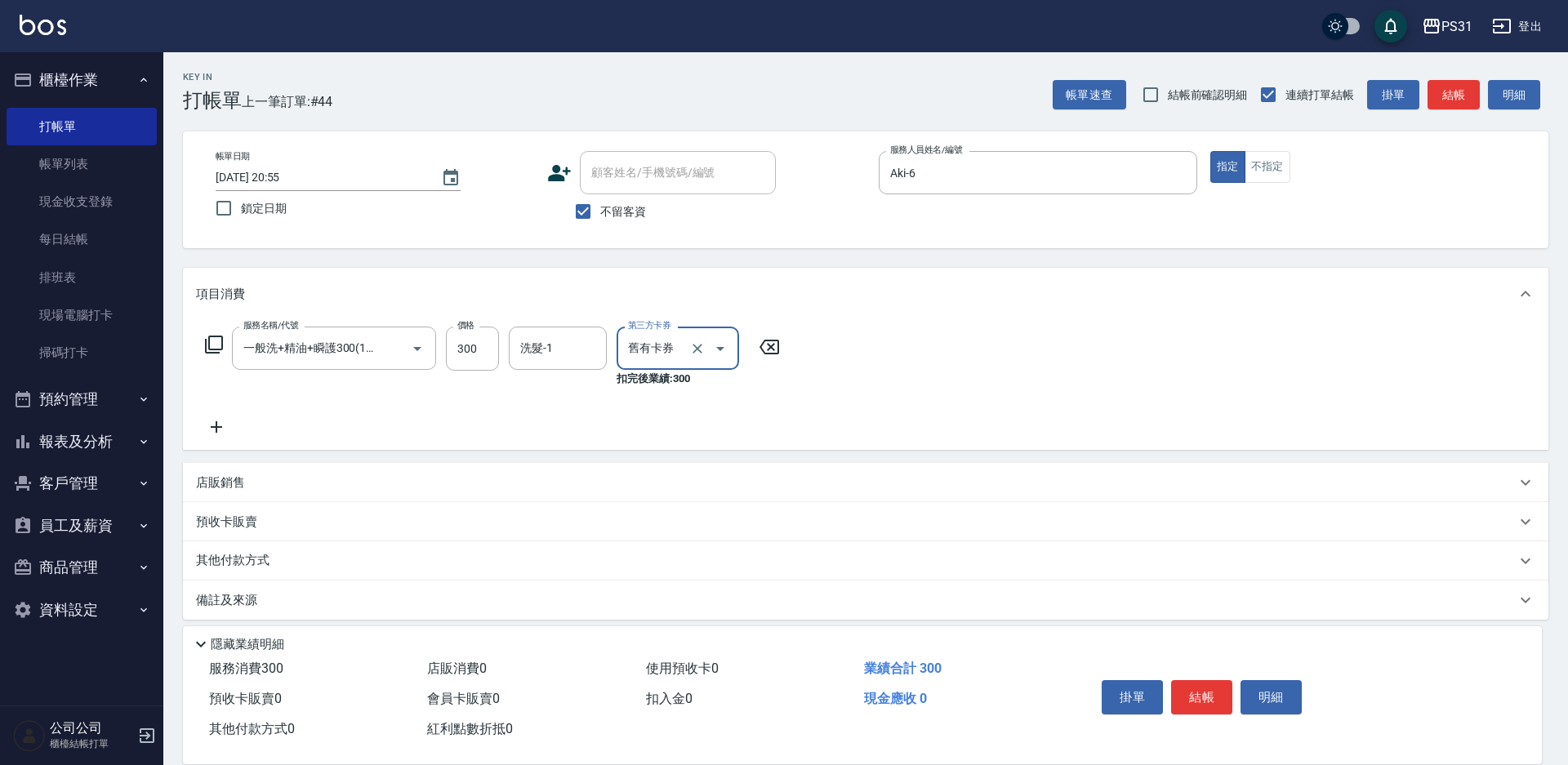
type input "舊有卡券"
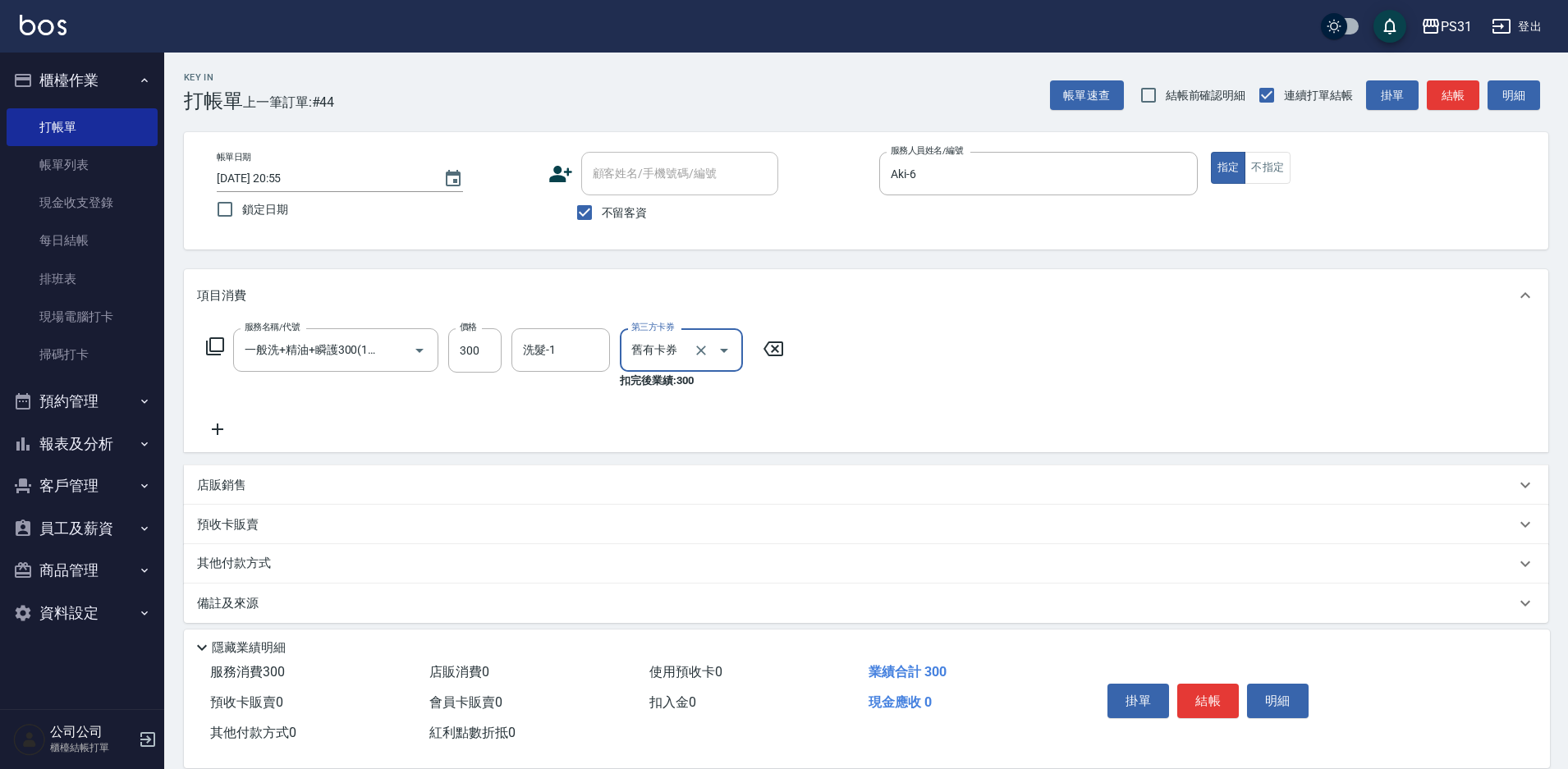
click at [1189, 690] on button "結帳" at bounding box center [1207, 701] width 62 height 35
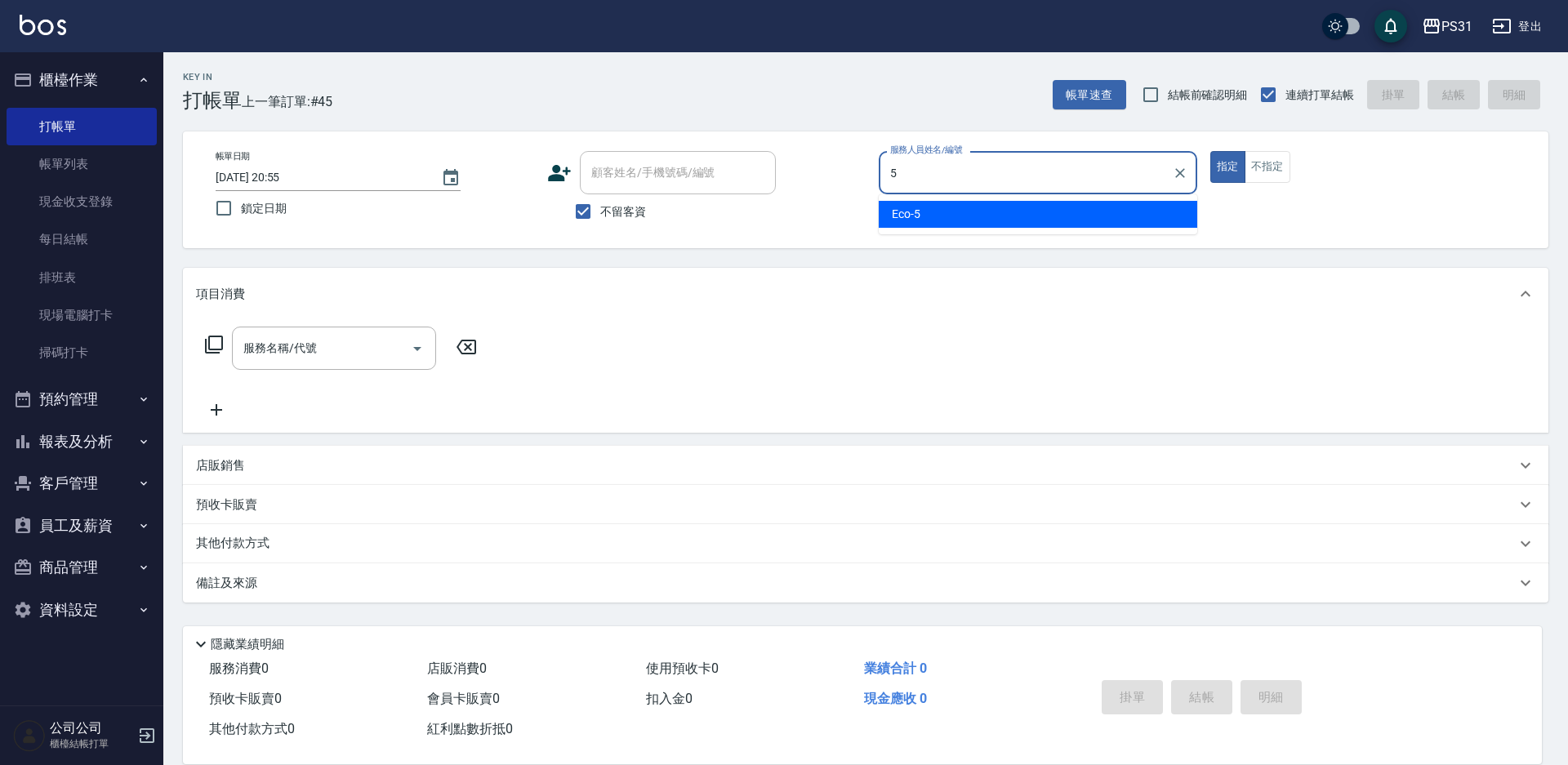
type input "Eco-5"
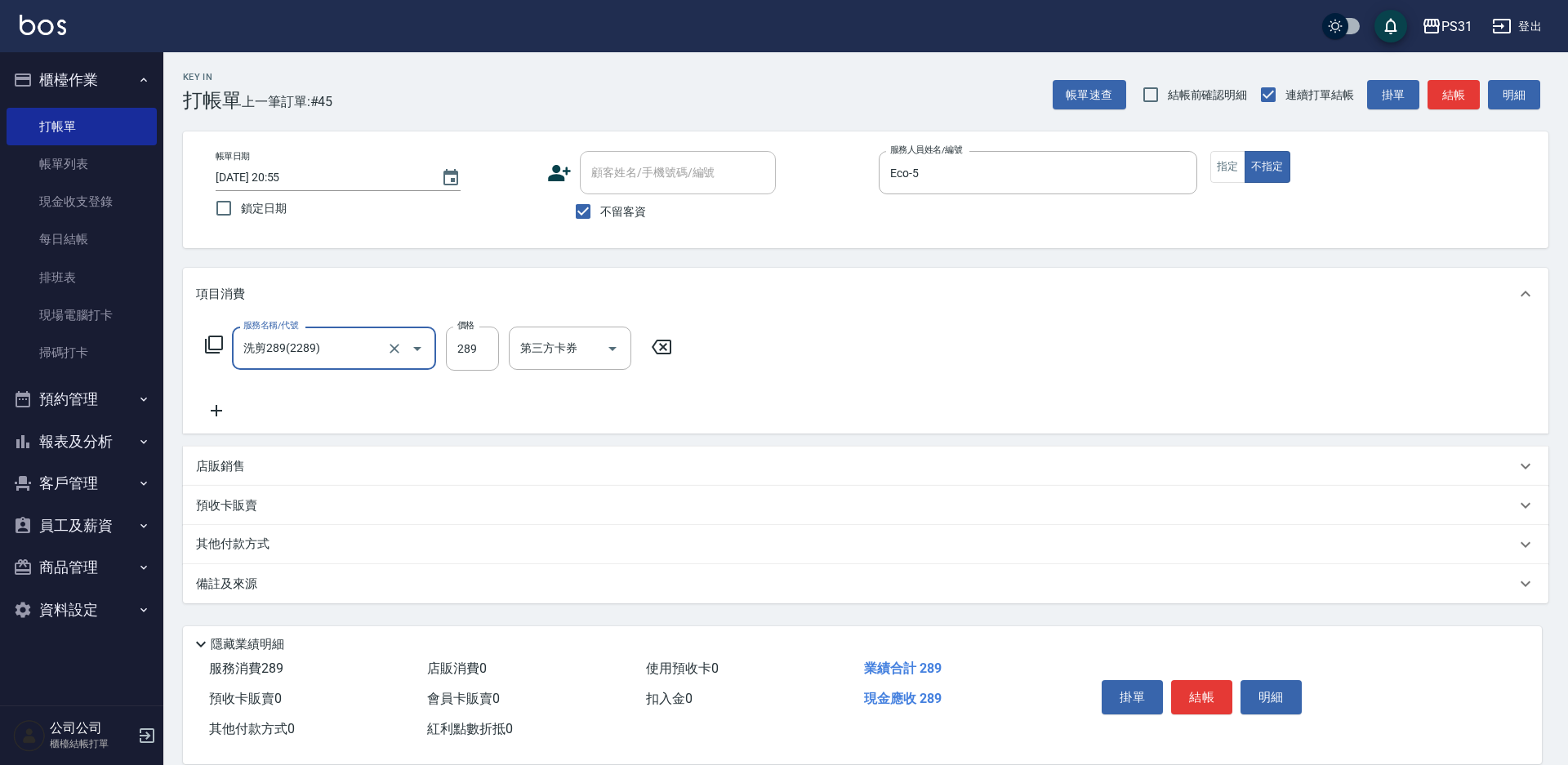
type input "洗剪289(2289)"
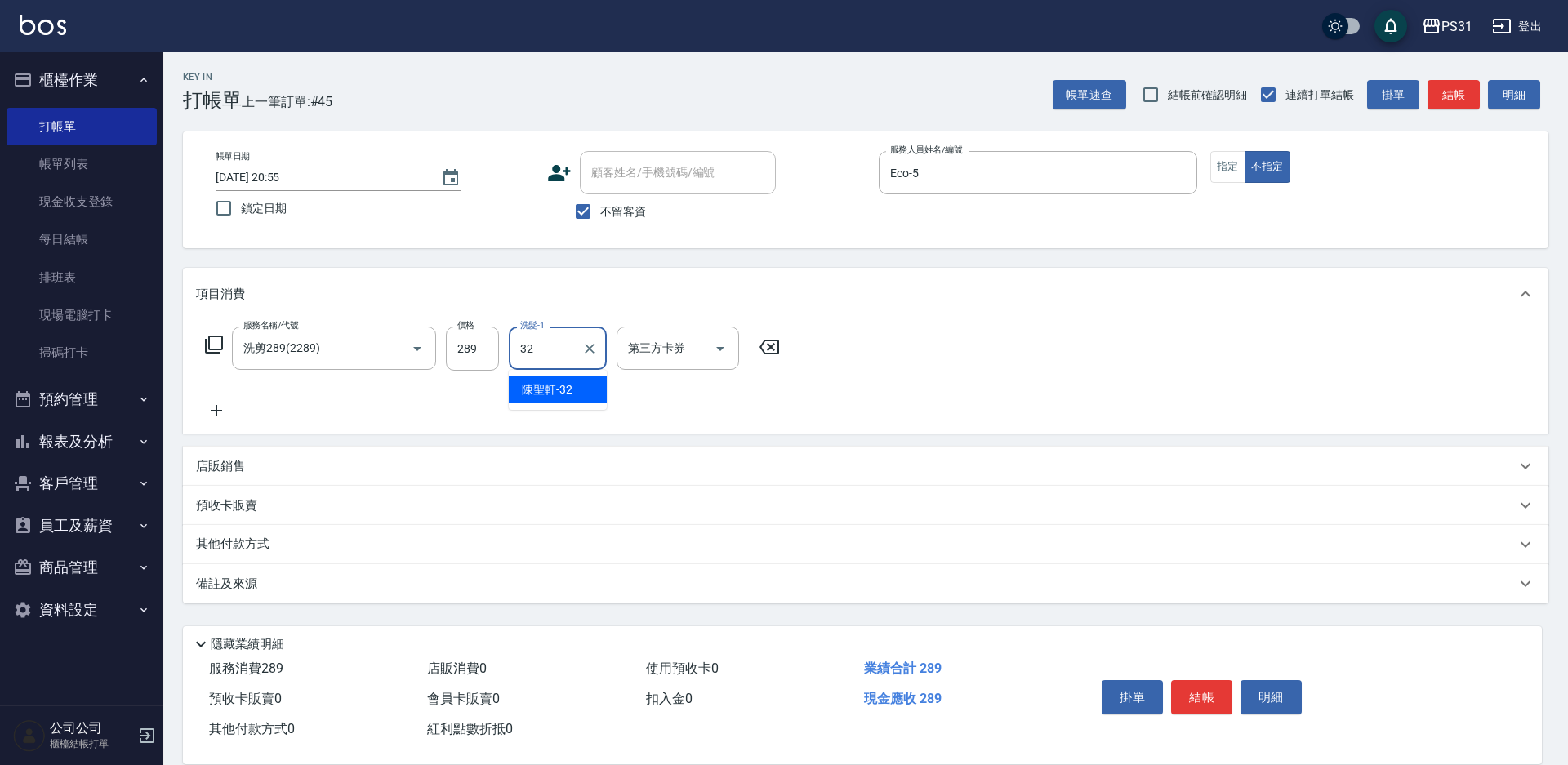
type input "陳聖軒-32"
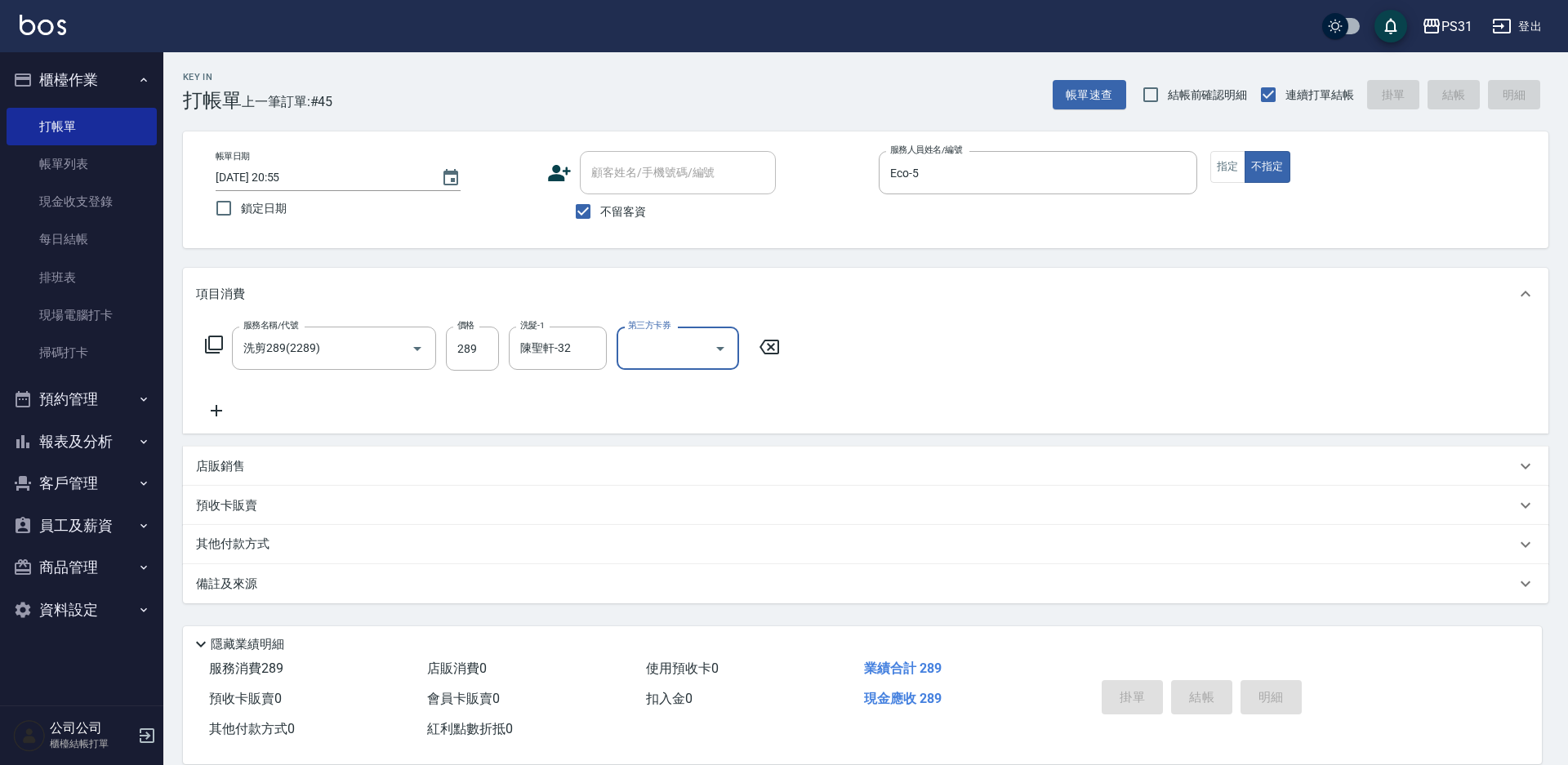
type input "2025/09/07 20:56"
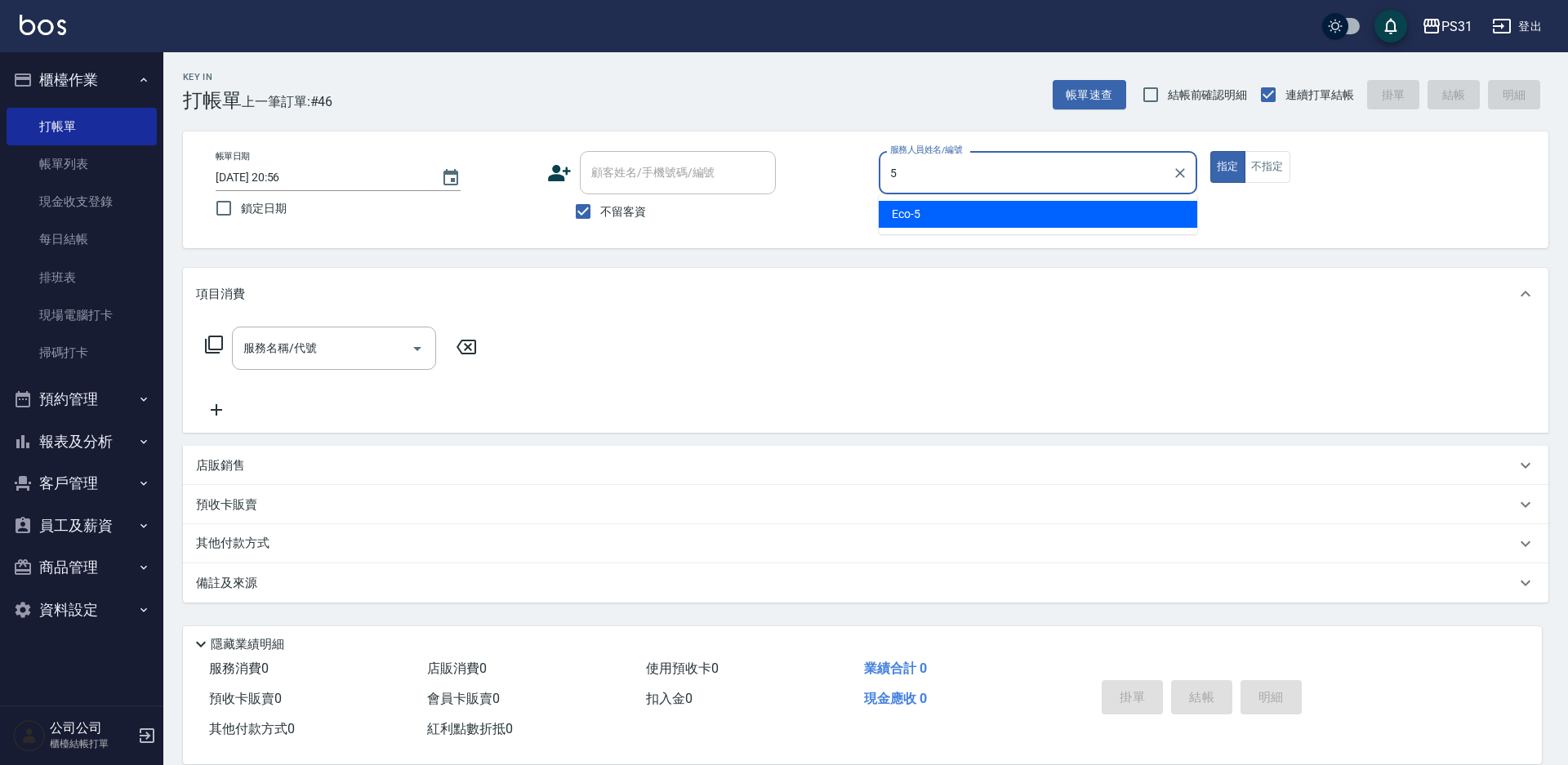
type input "Eco-5"
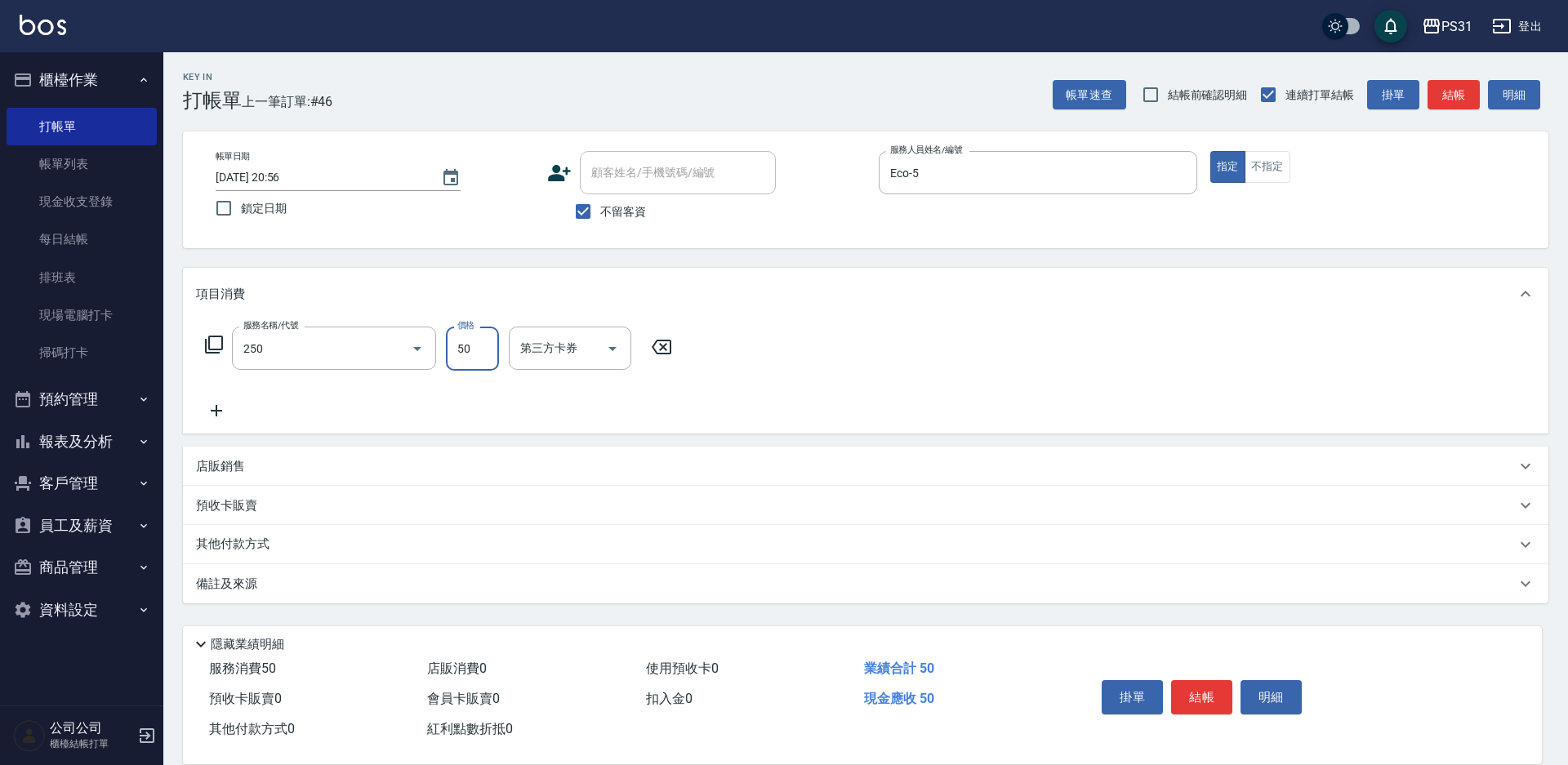
type input "剪瀏海(250)"
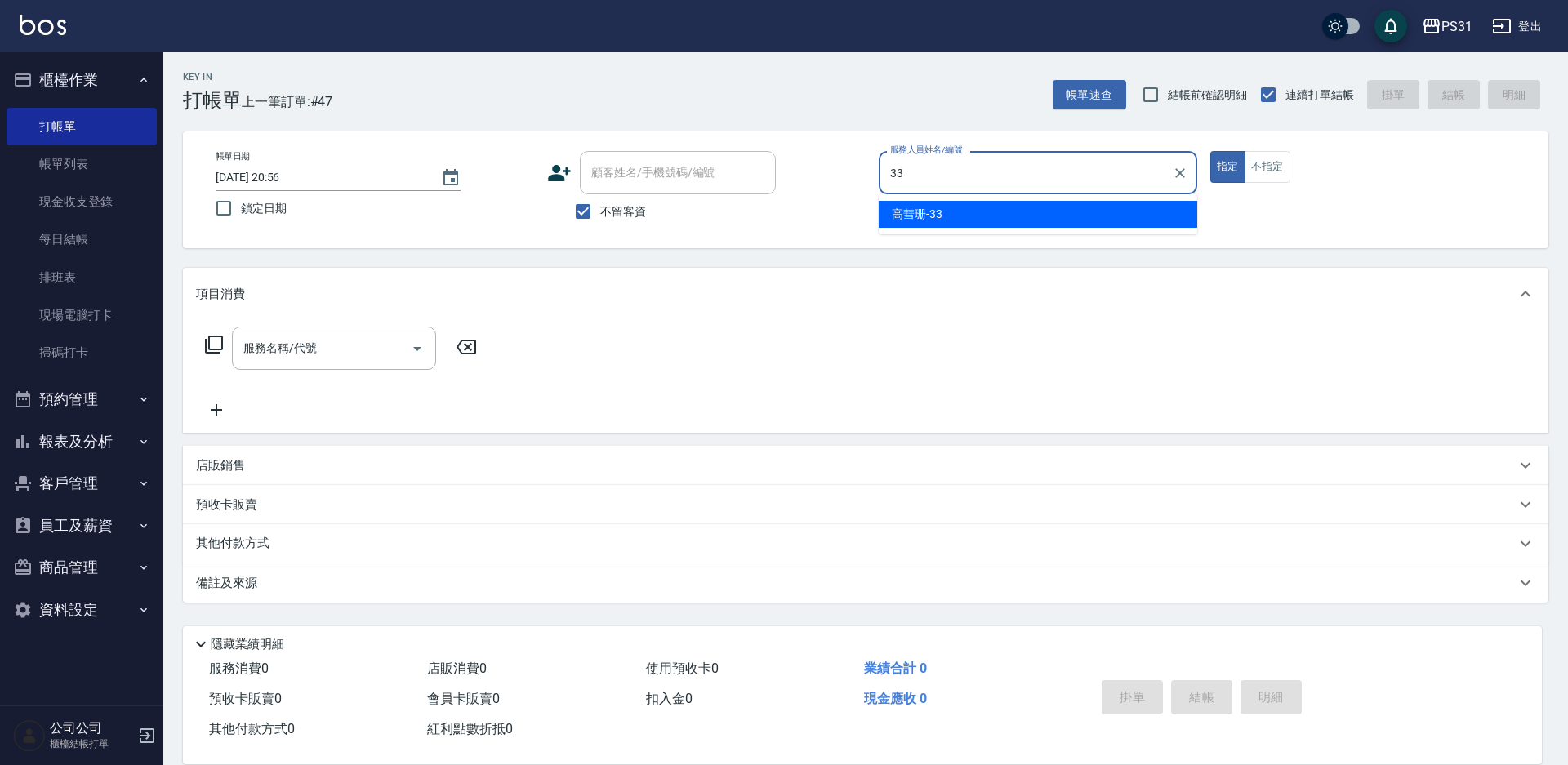
type input "高彗珊-33"
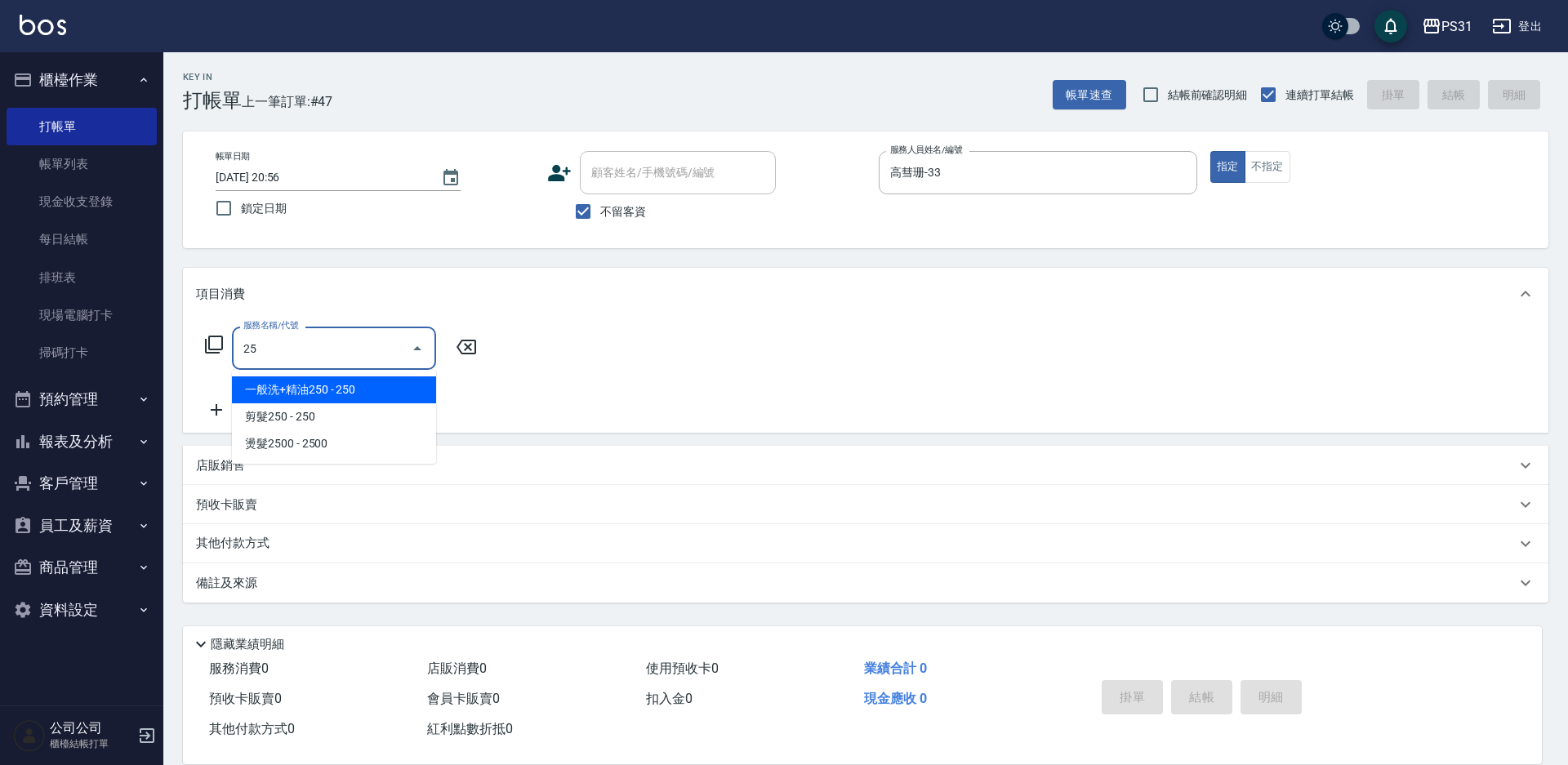
type input "2"
type input "精油(150)"
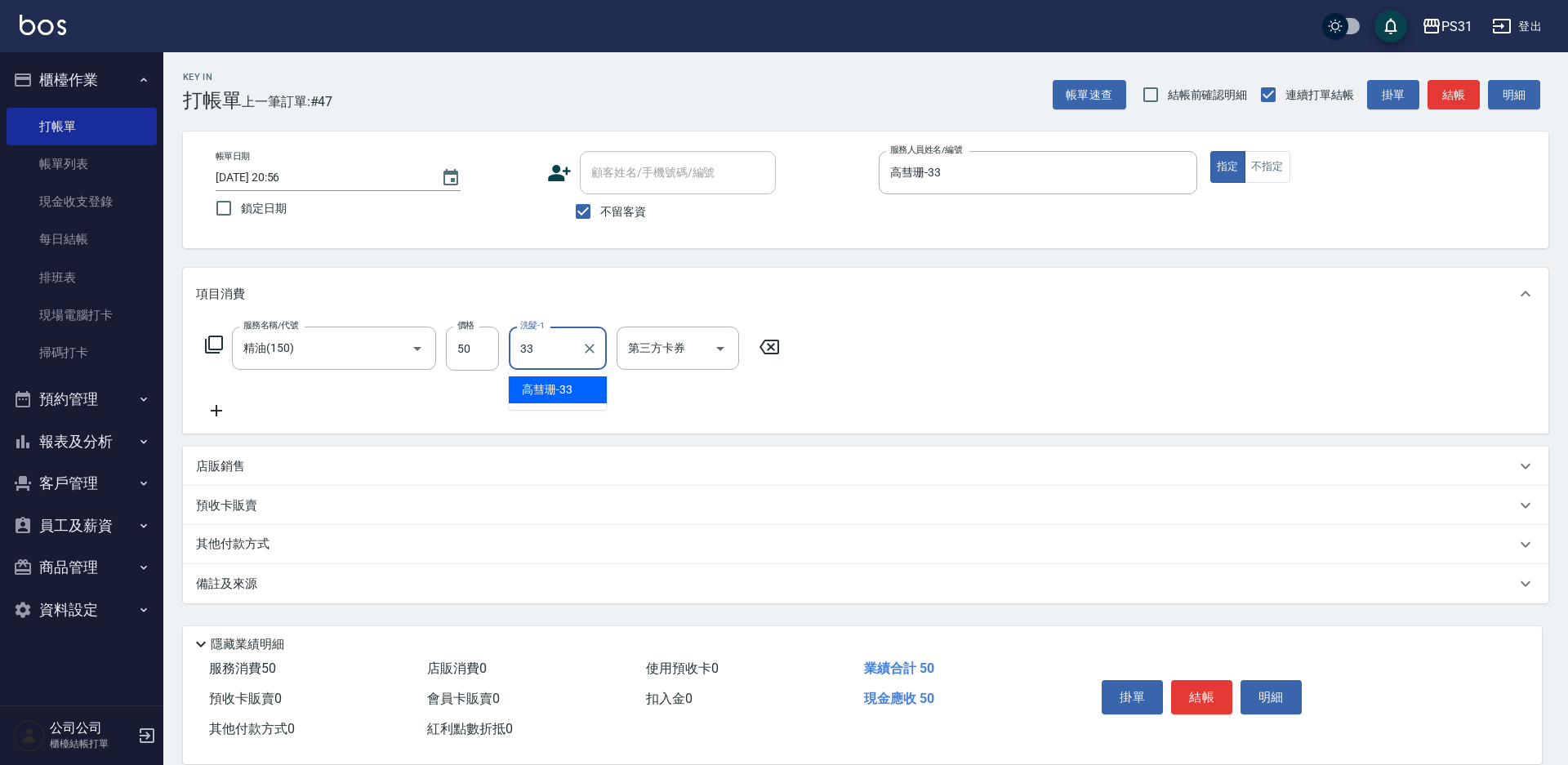
type input "高彗珊-33"
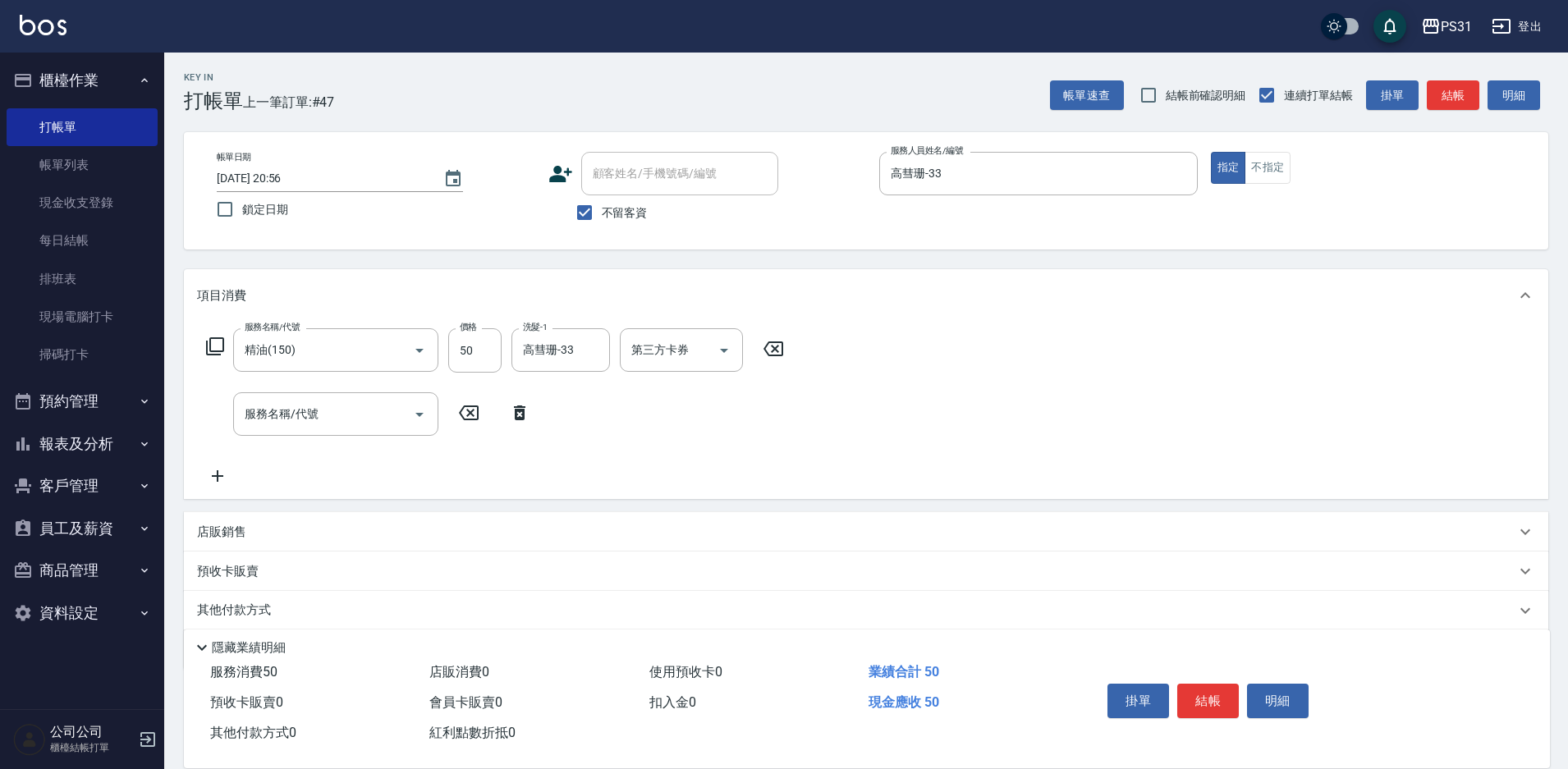
click at [209, 344] on icon at bounding box center [215, 345] width 18 height 18
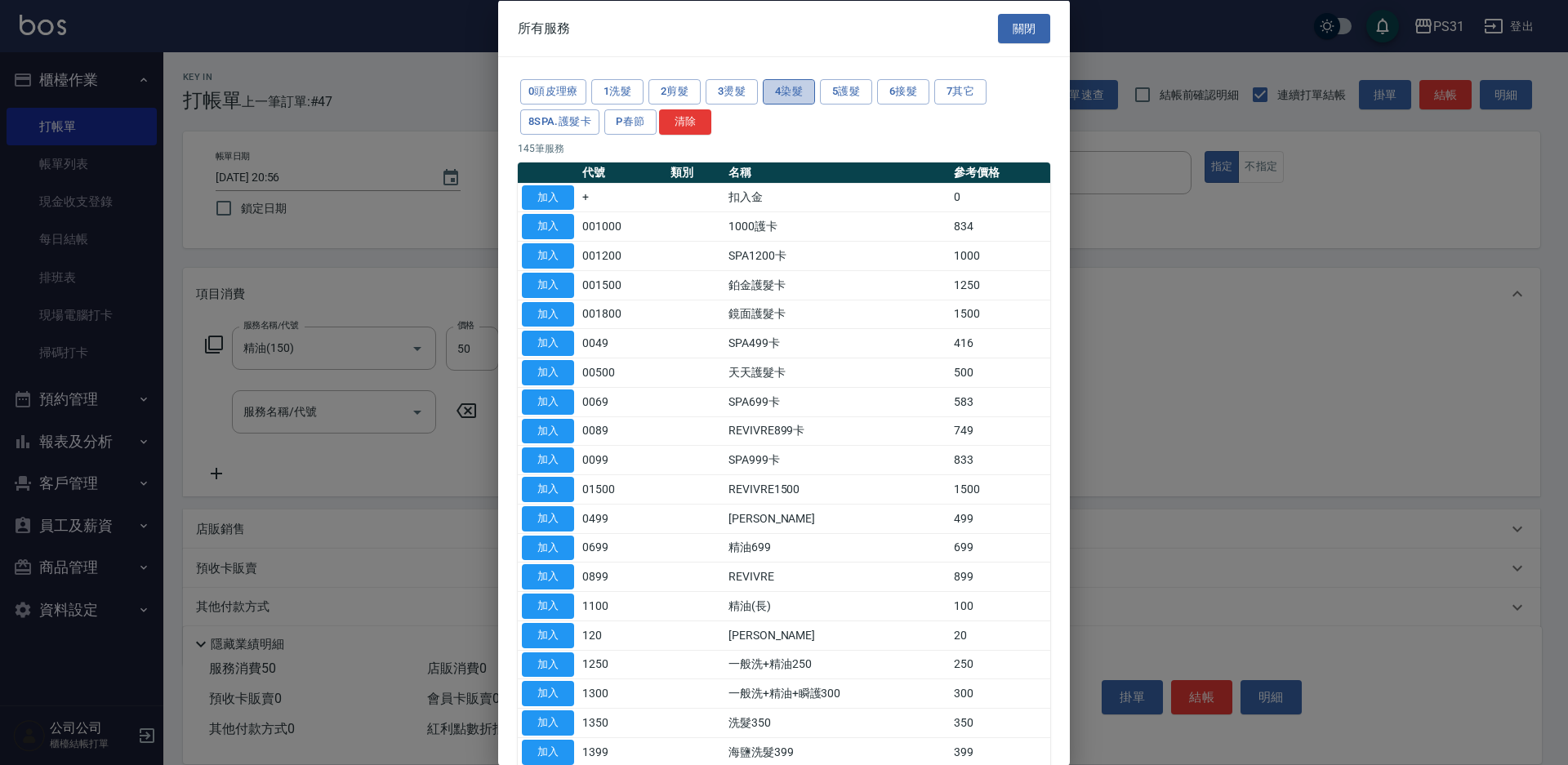
click at [806, 90] on button "4染髮" at bounding box center [789, 92] width 52 height 25
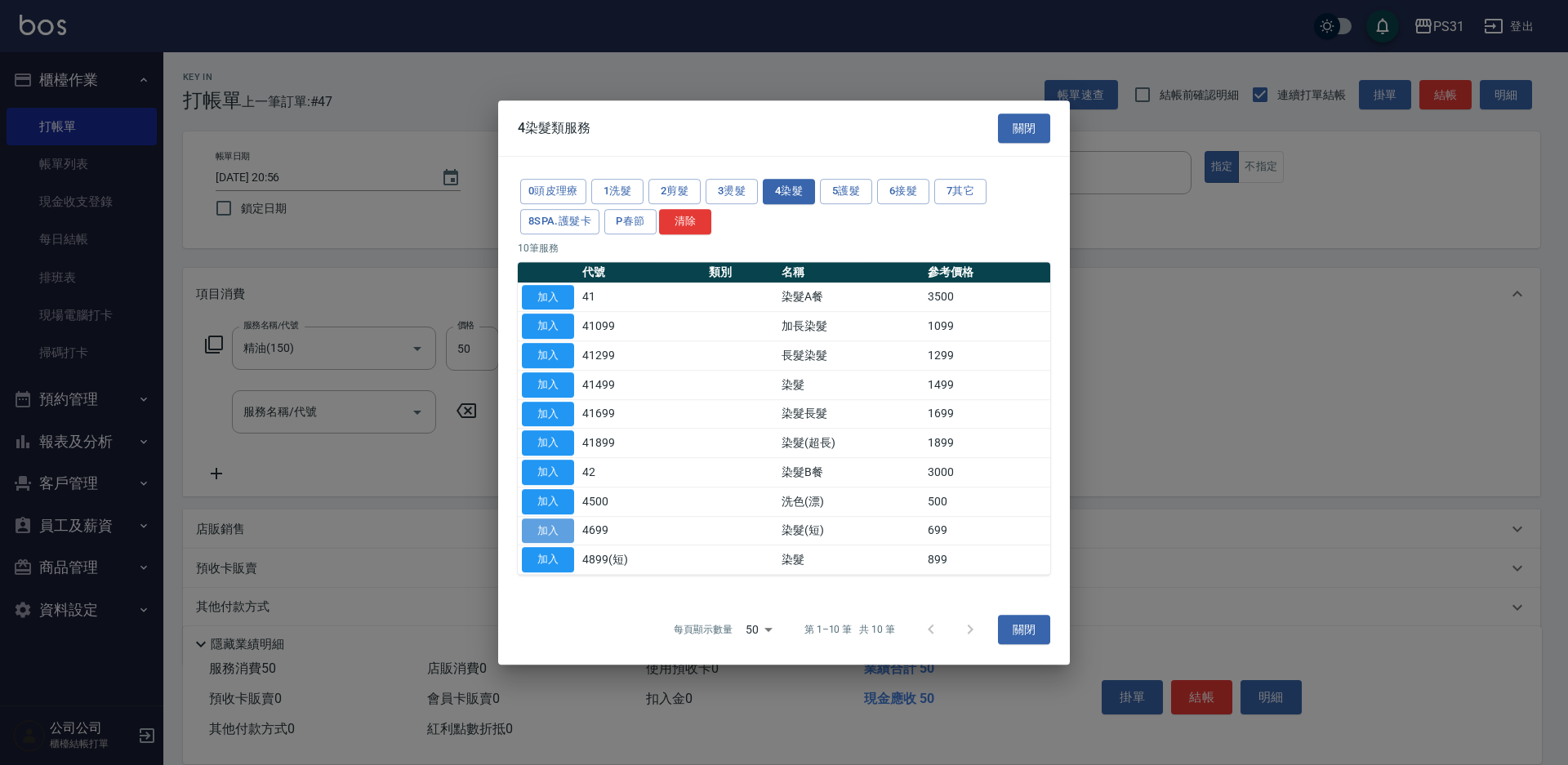
click at [549, 527] on button "加入" at bounding box center [548, 531] width 52 height 25
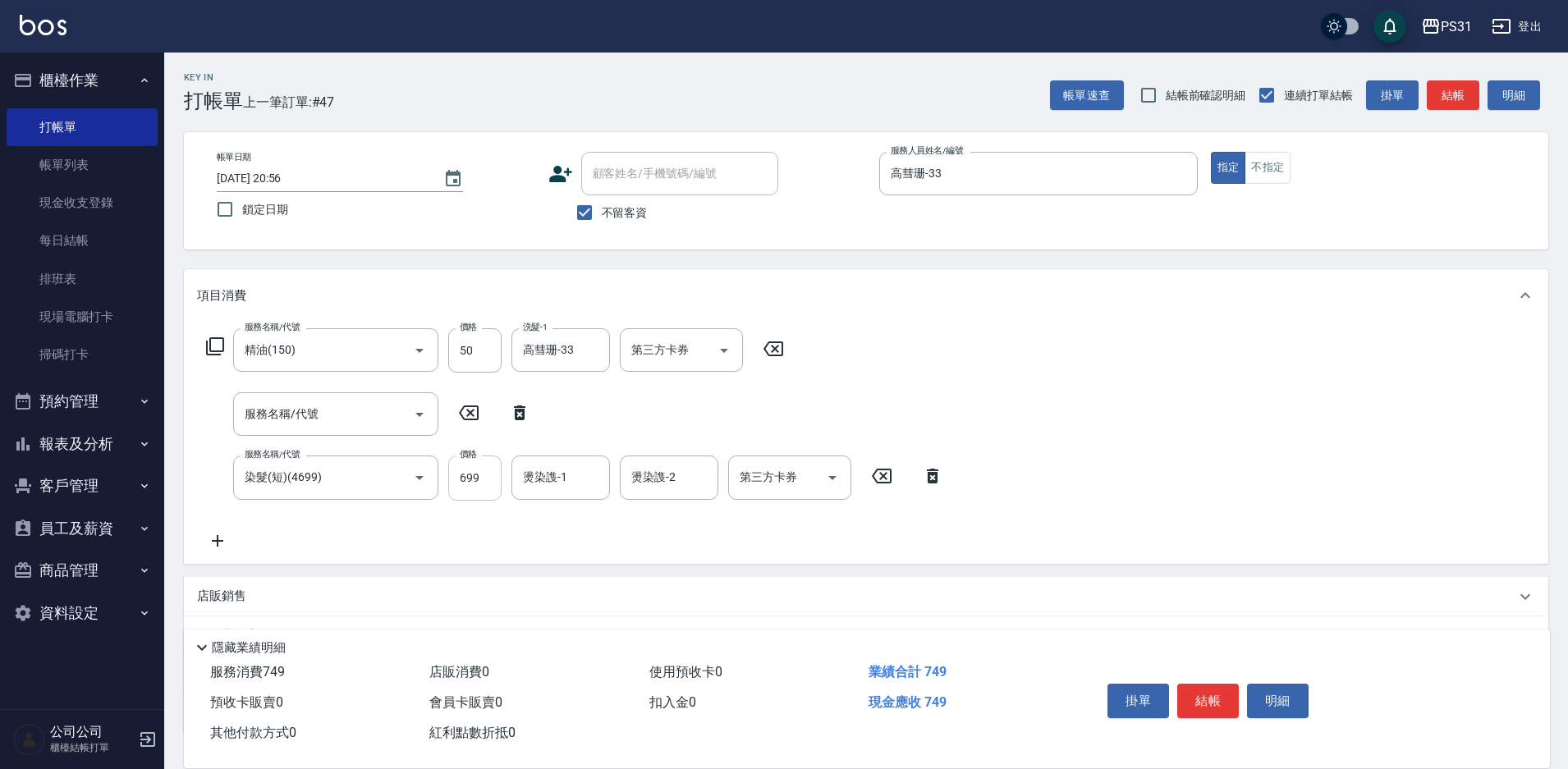
click at [476, 483] on input "699" at bounding box center [474, 478] width 53 height 45
type input "500"
type input "高彗珊-33"
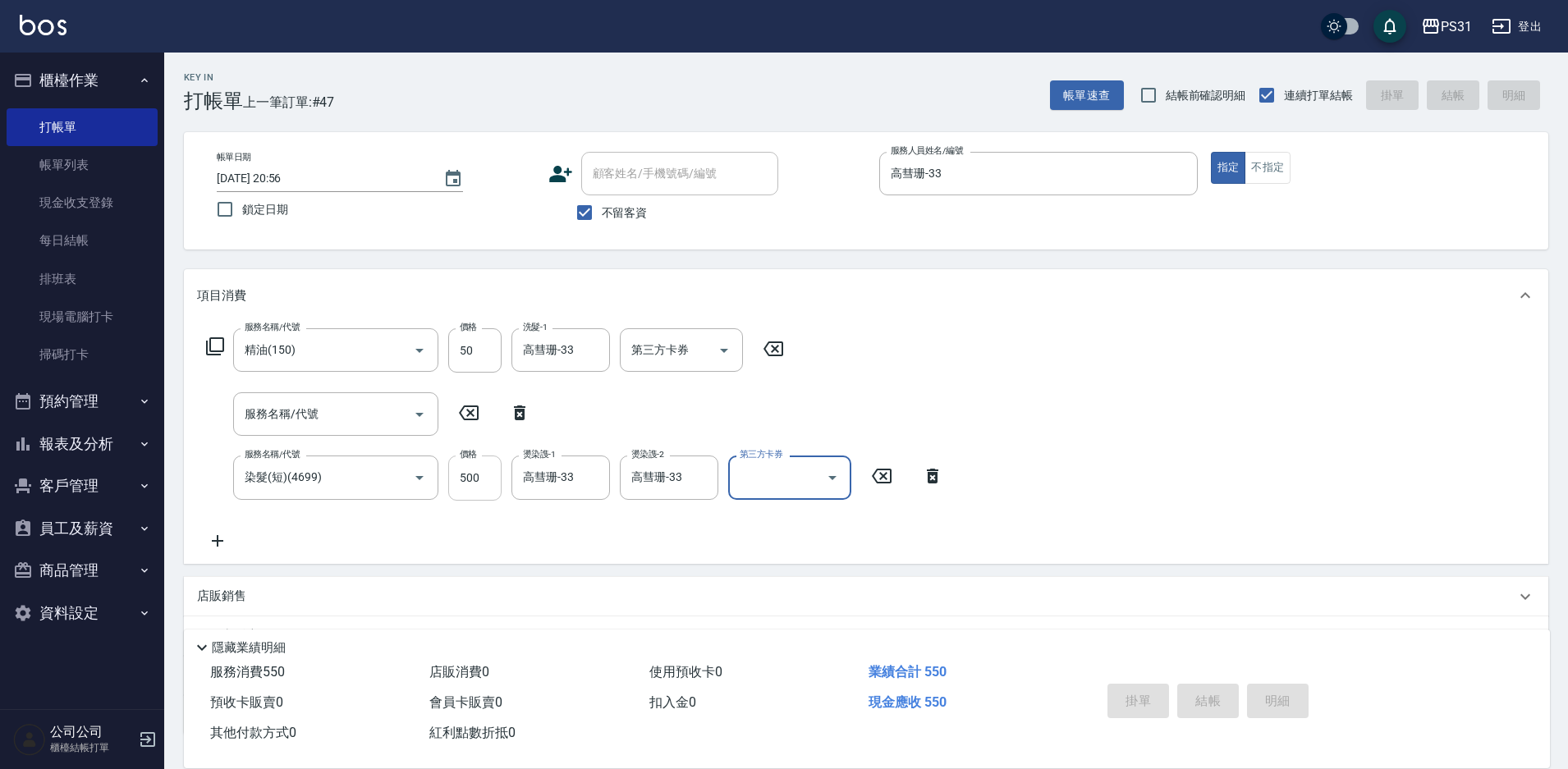
type input "2025/09/07 20:57"
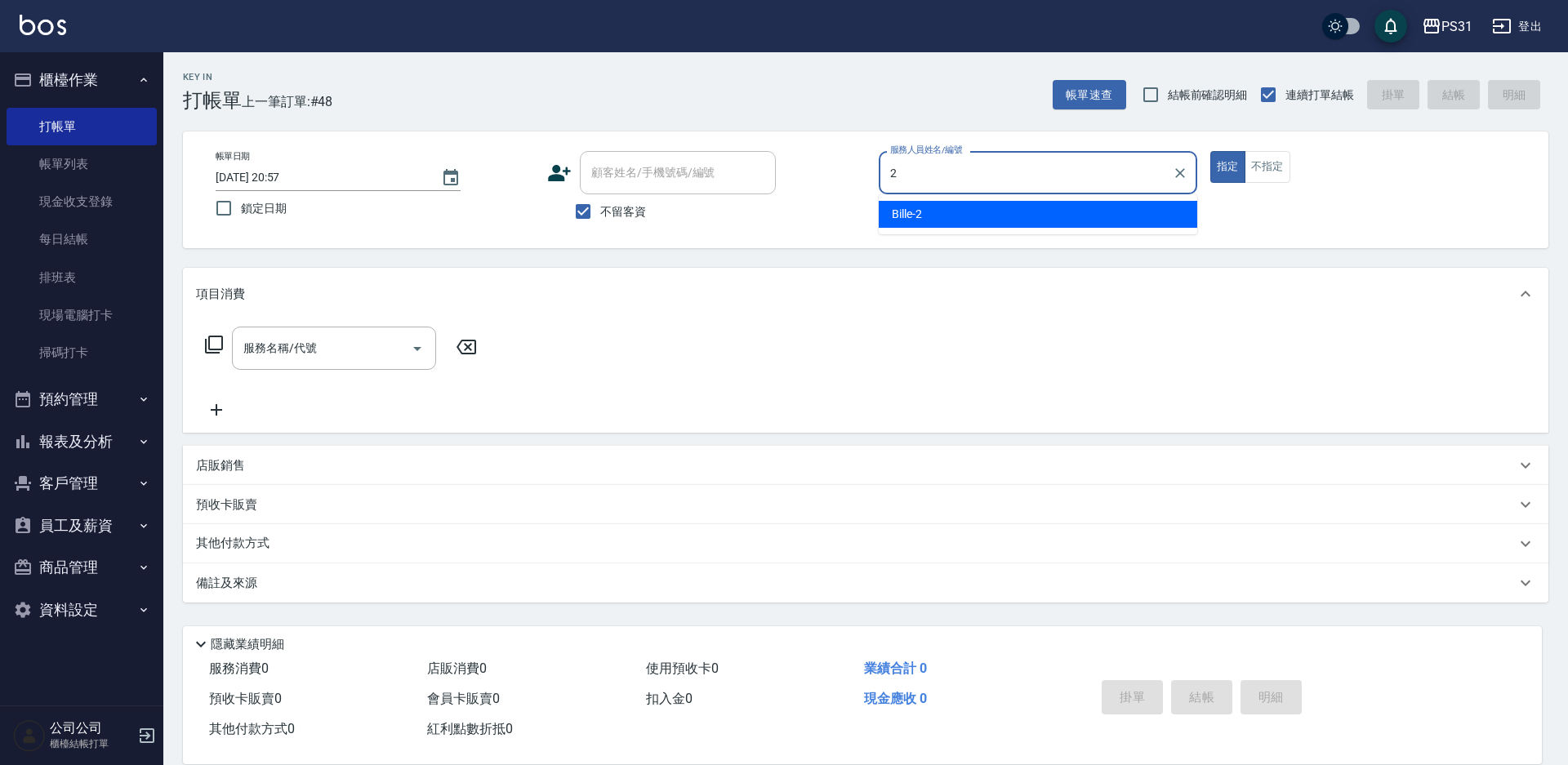
type input "Bille-2"
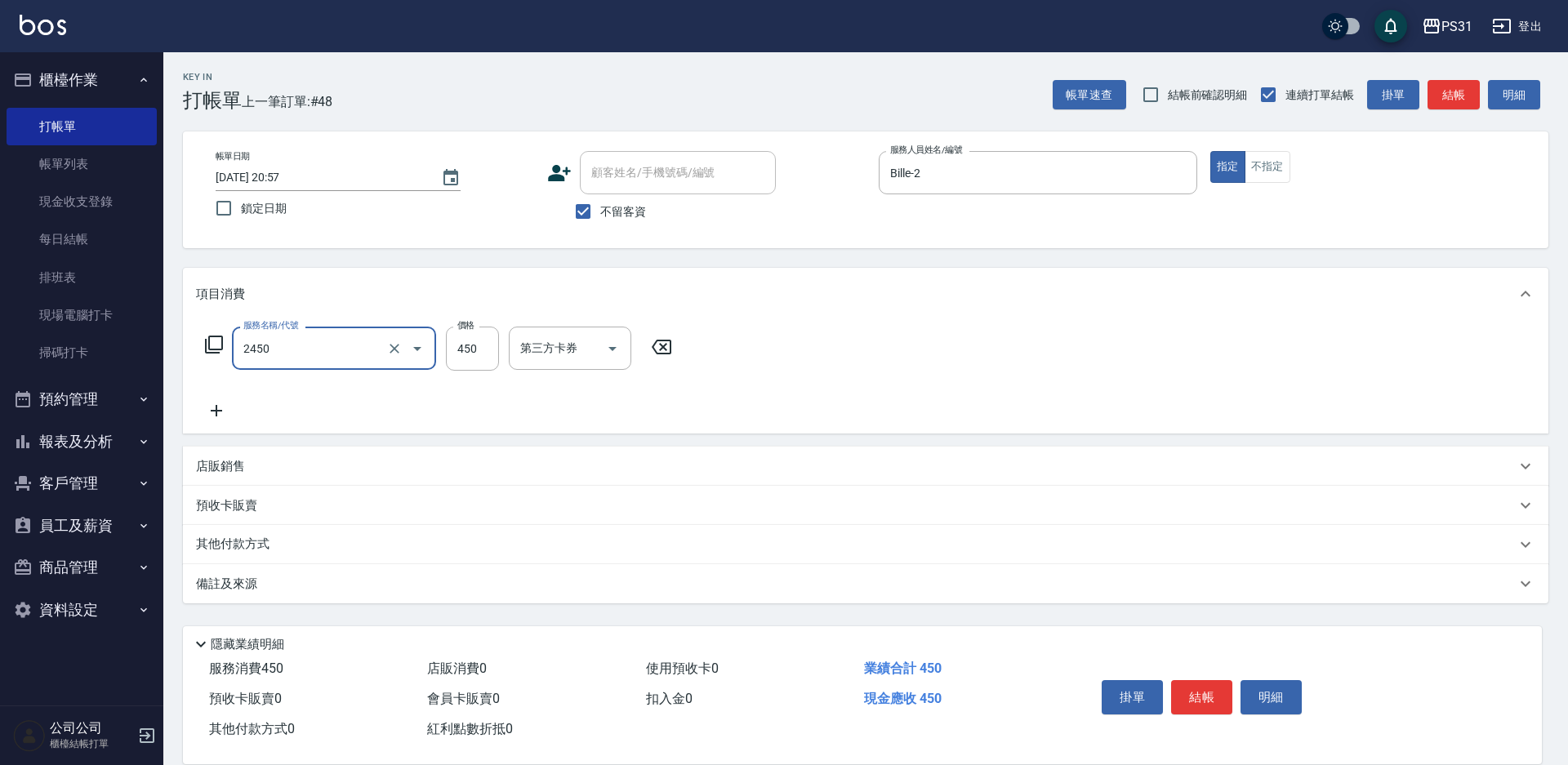
type input "洗剪450(2450)"
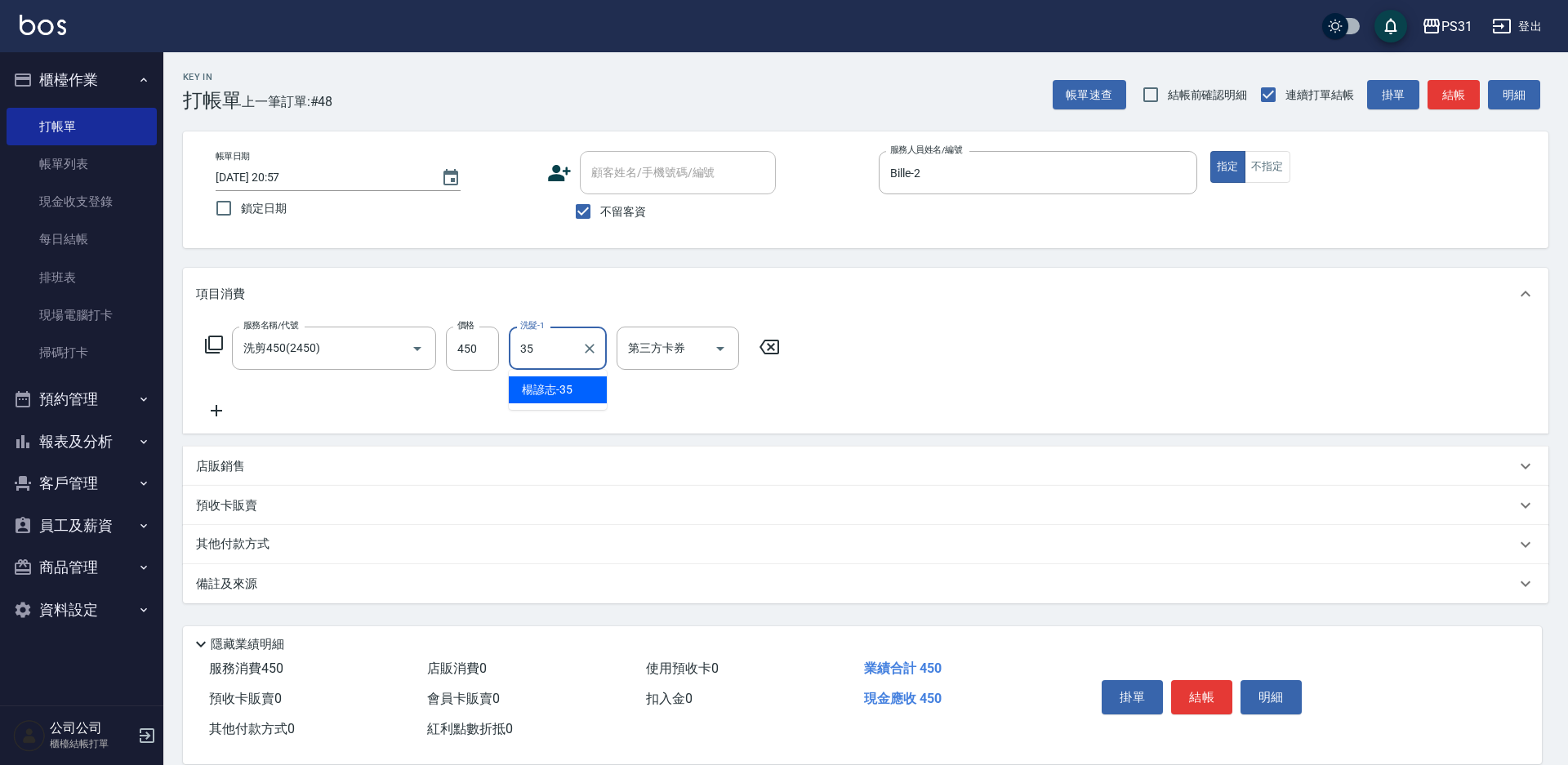
type input "楊諺志-35"
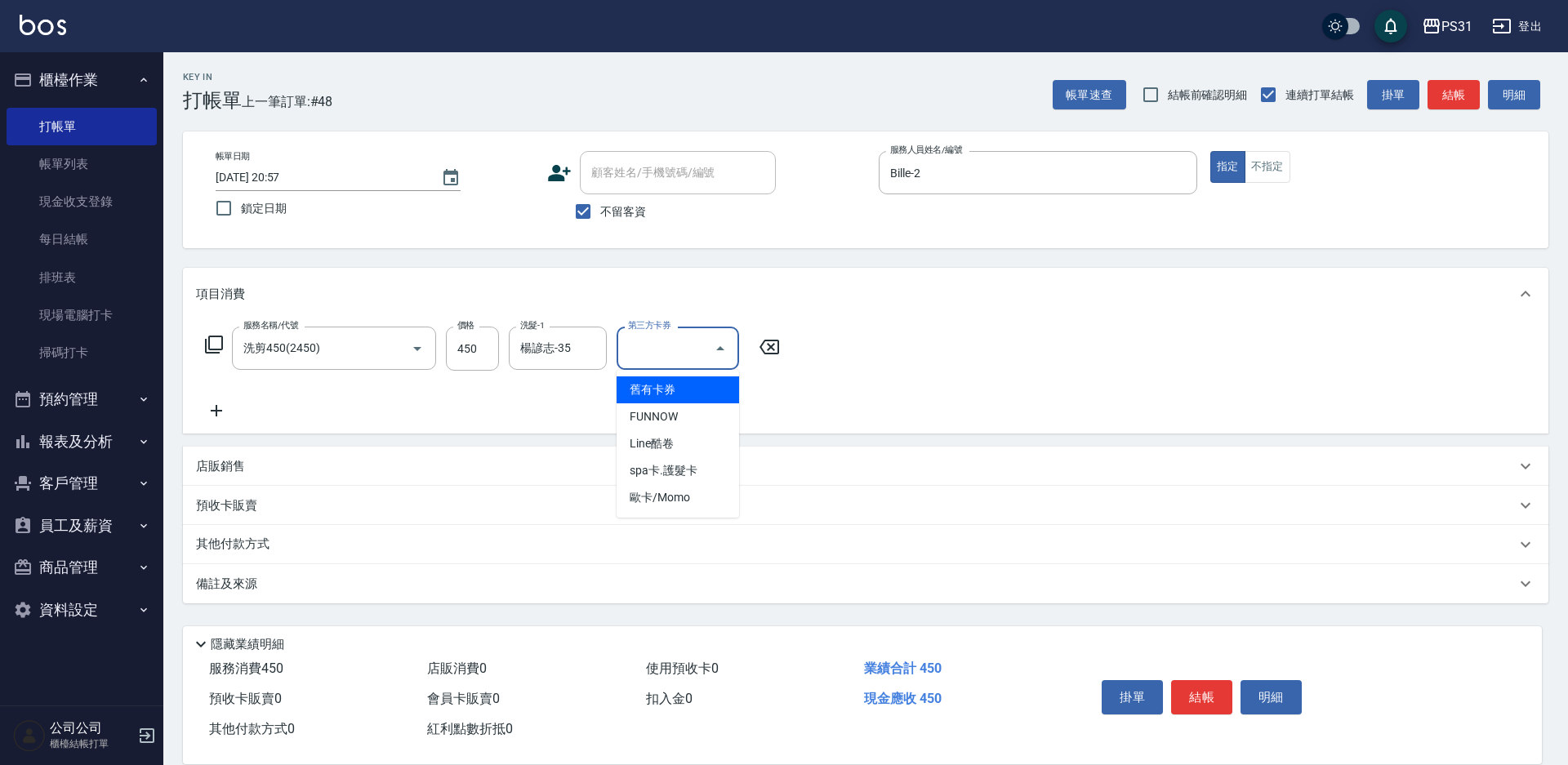
type input "舊有卡券"
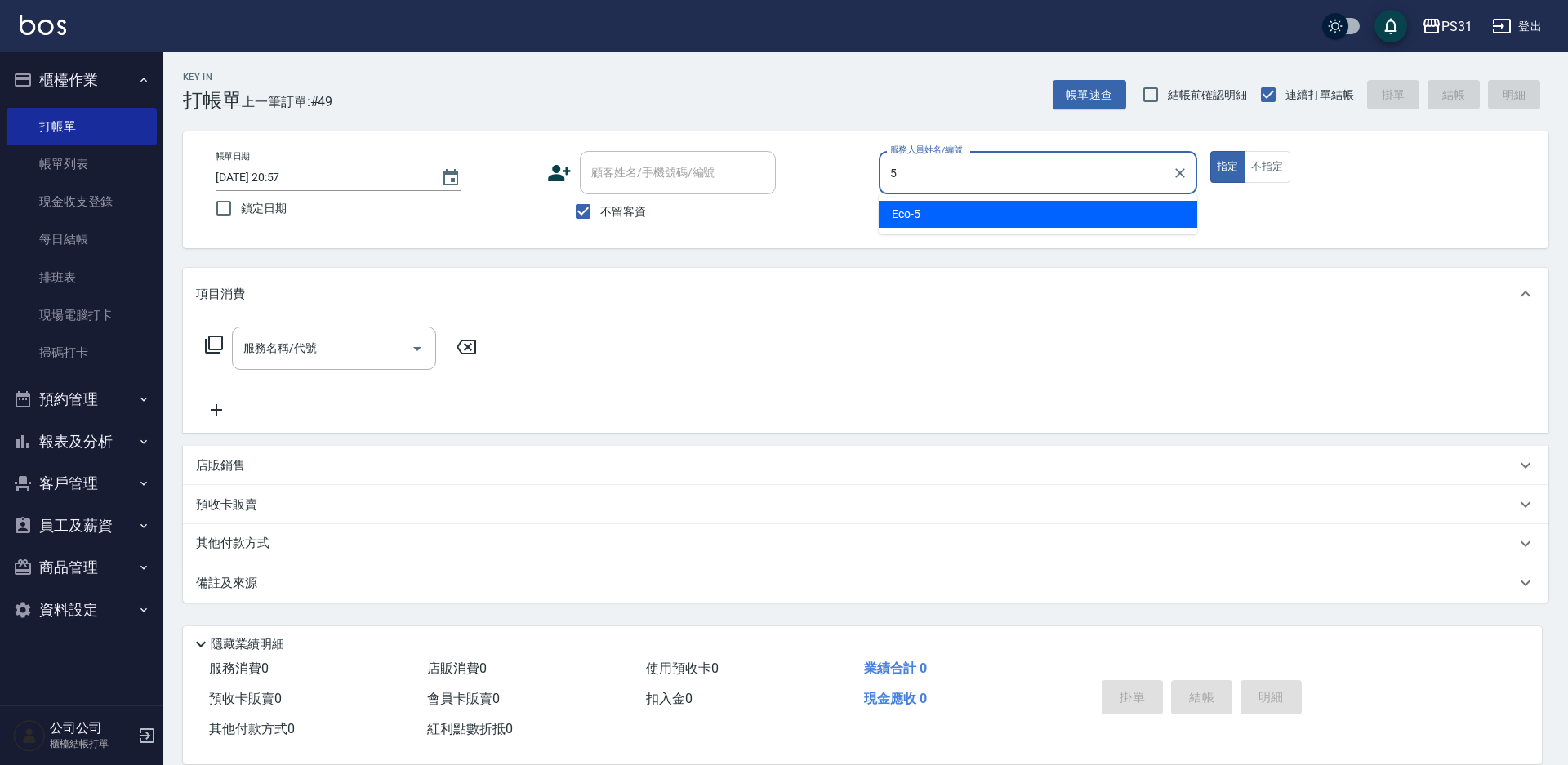
type input "Eco-5"
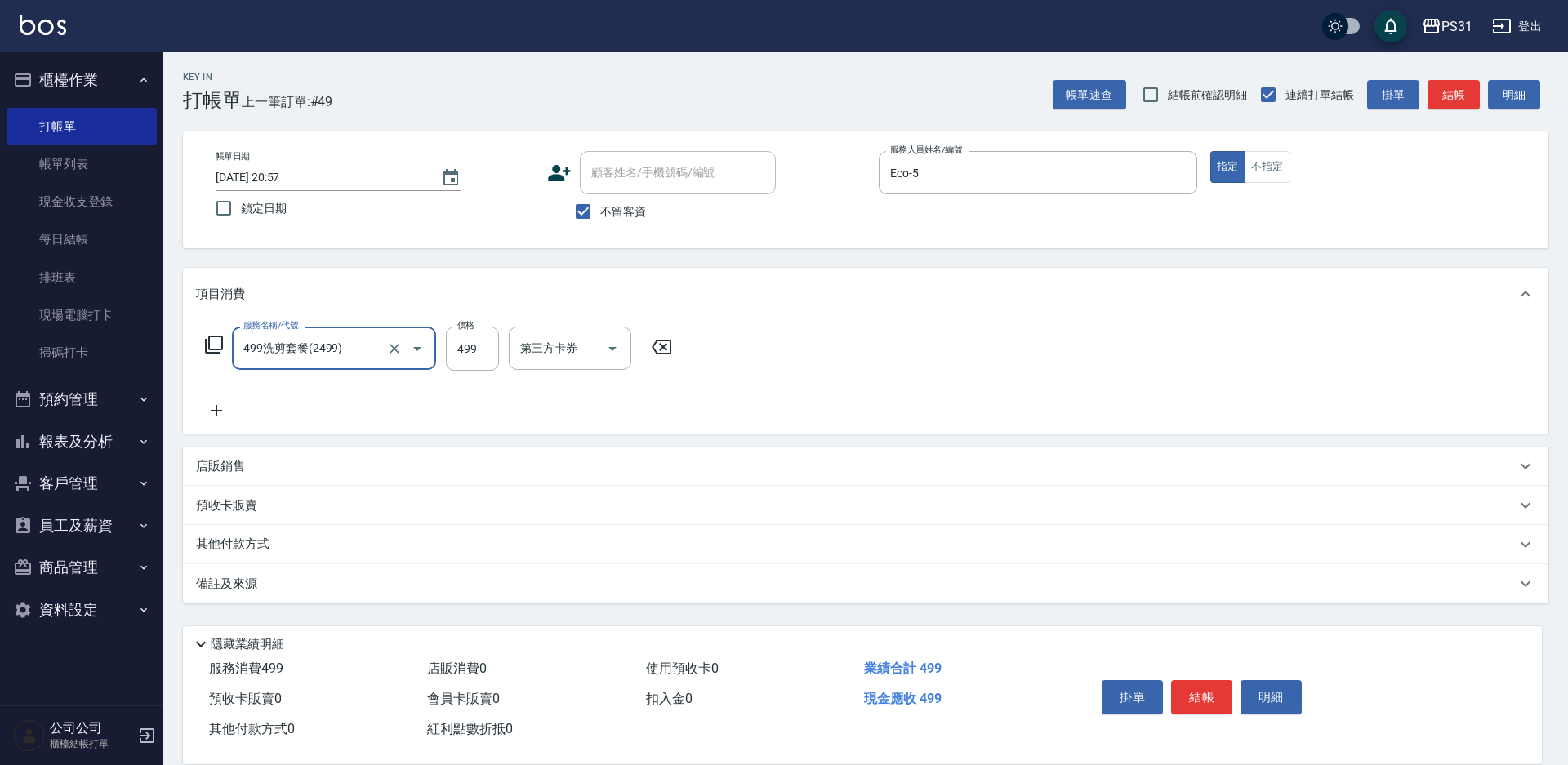
type input "499洗剪套餐(2499)"
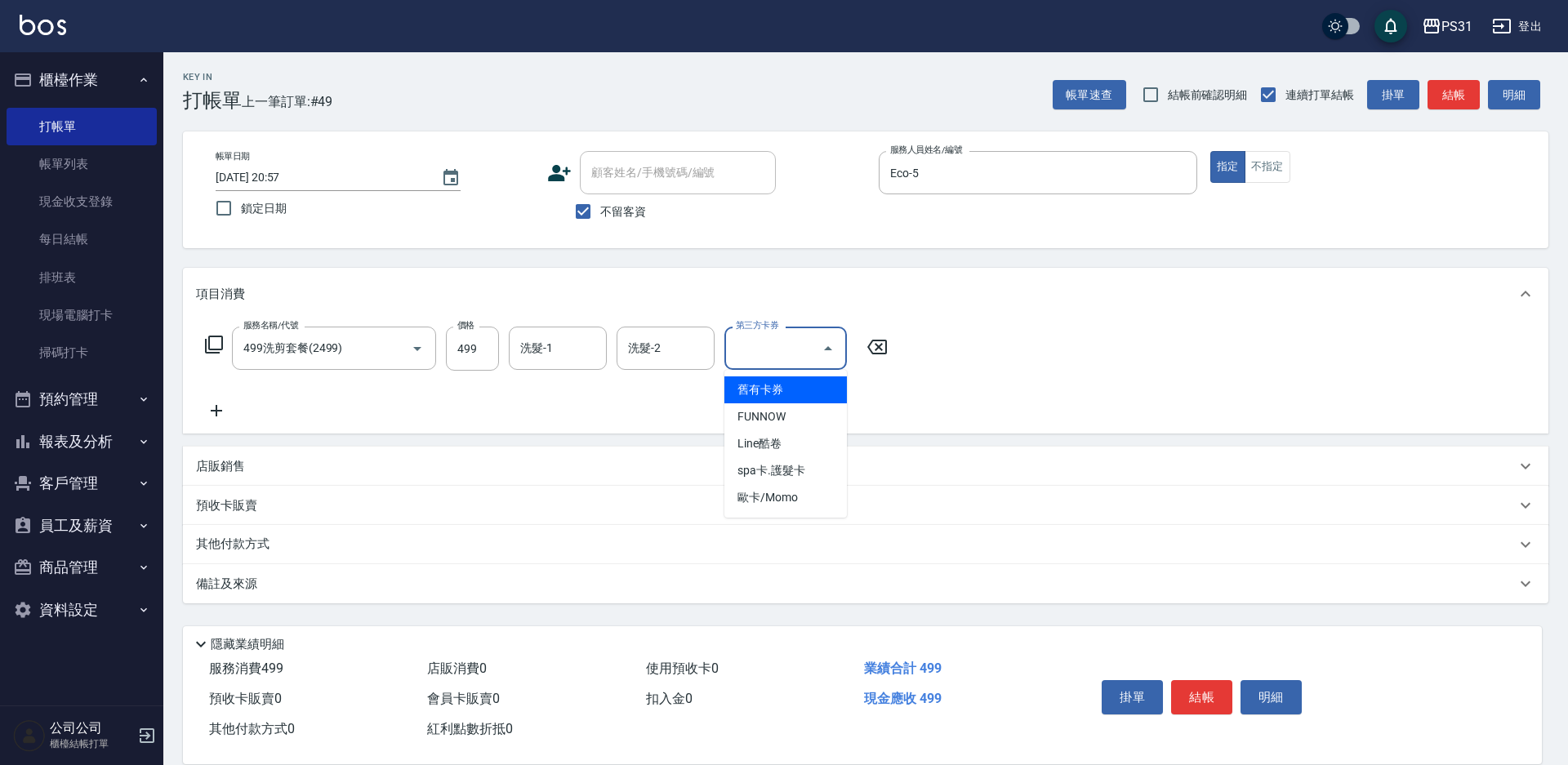
type input "舊有卡券"
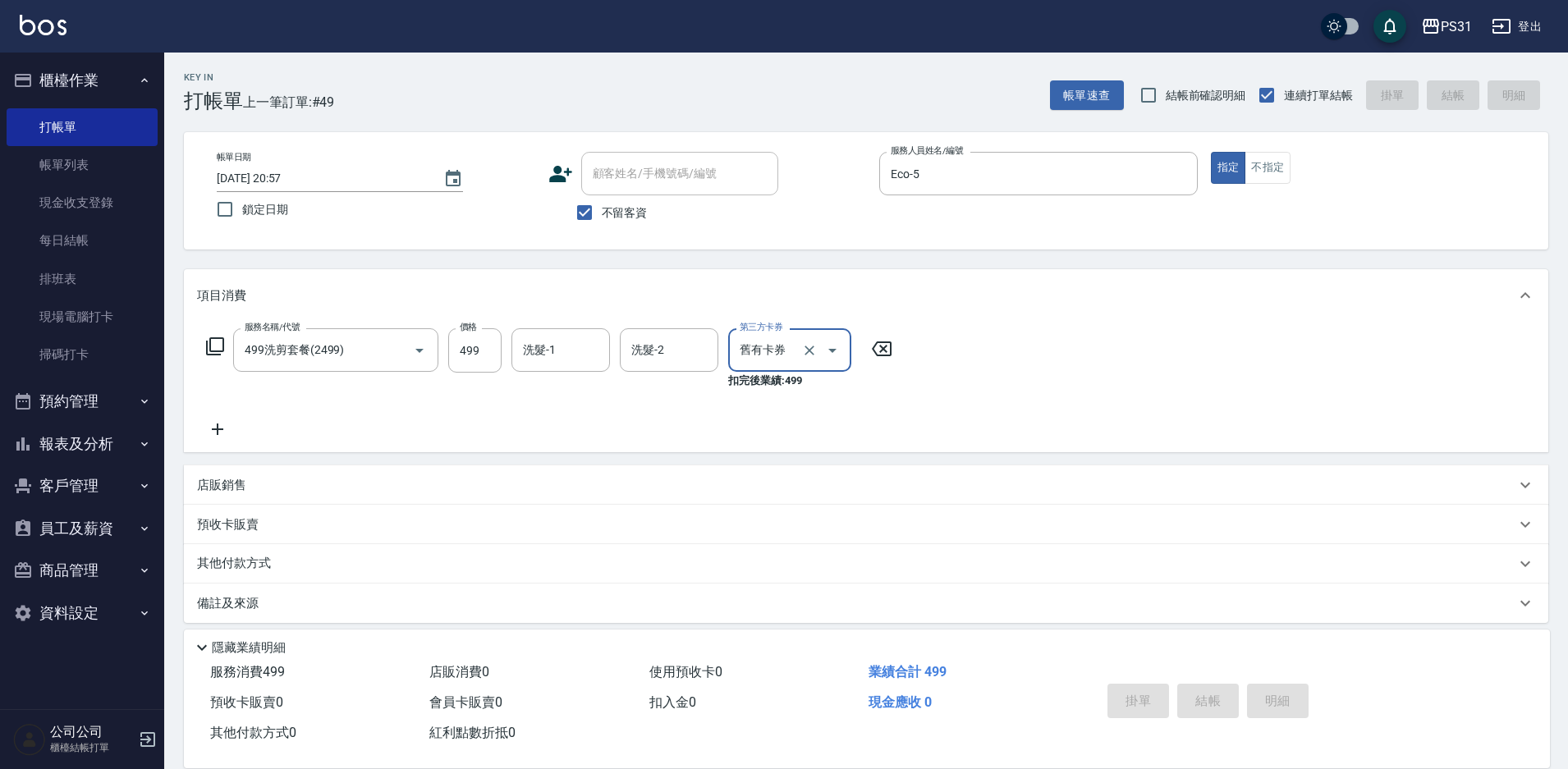
type input "2025/09/07 20:58"
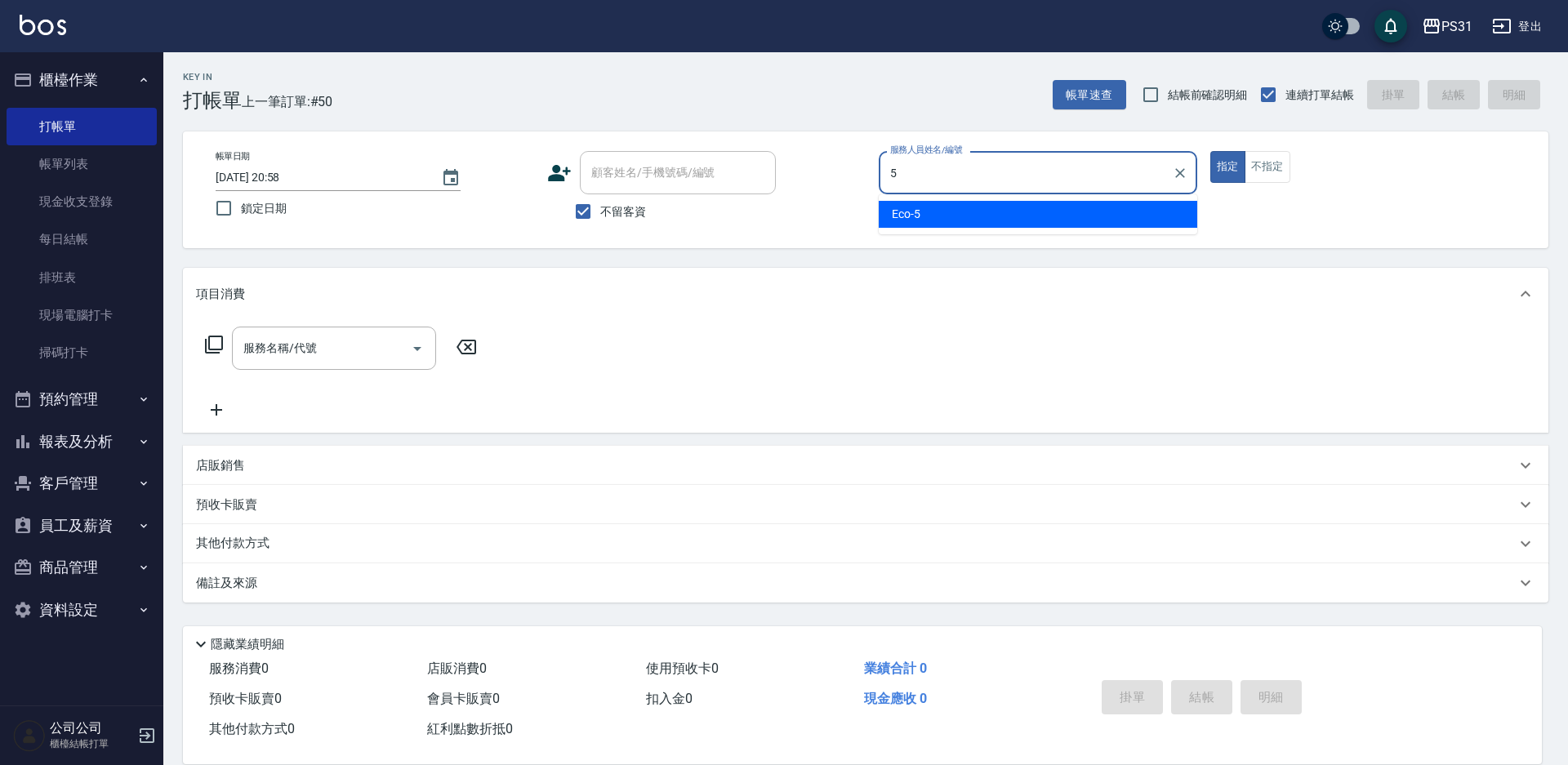
type input "Eco-5"
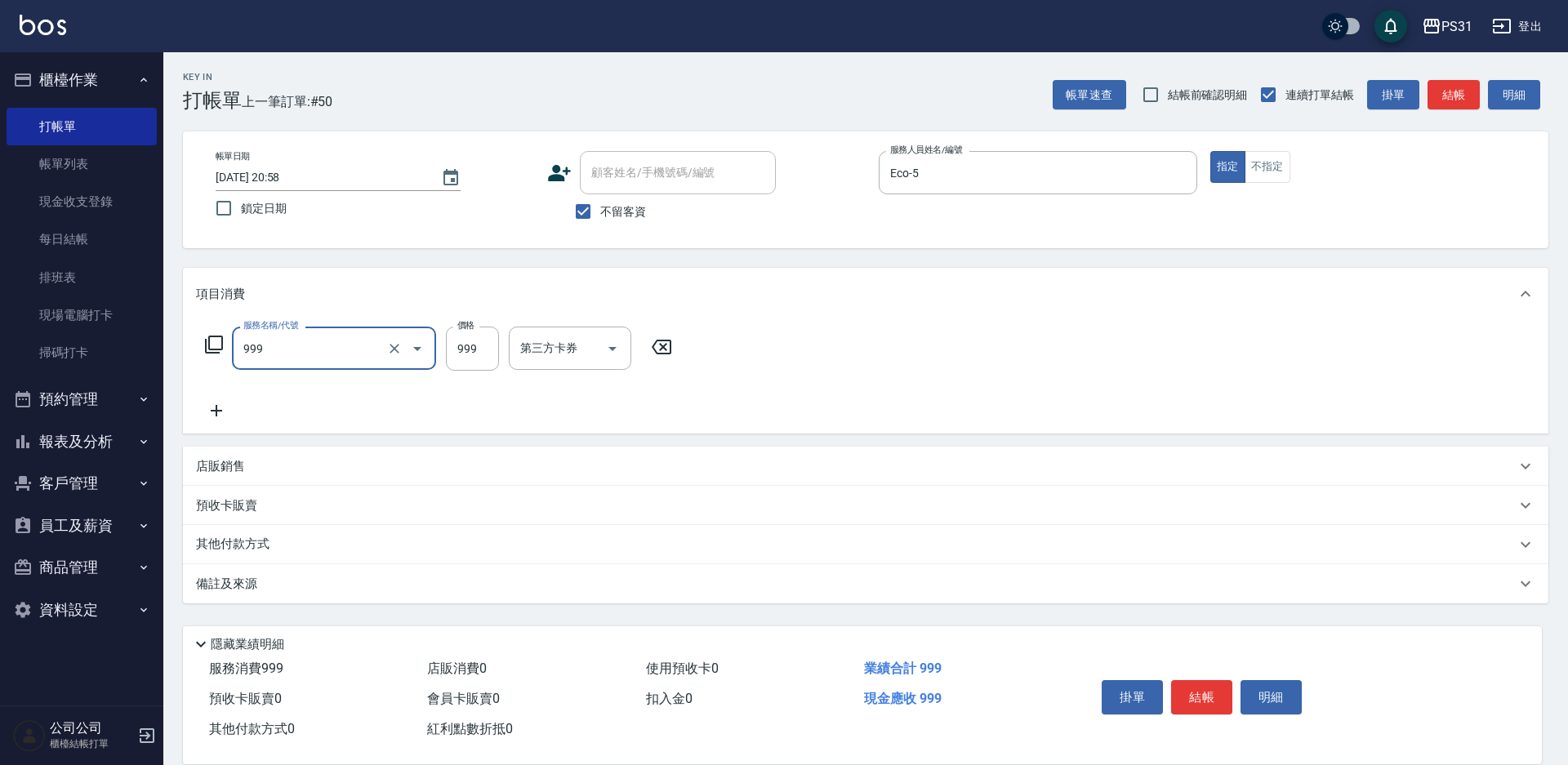
type input "精油套餐999(999)"
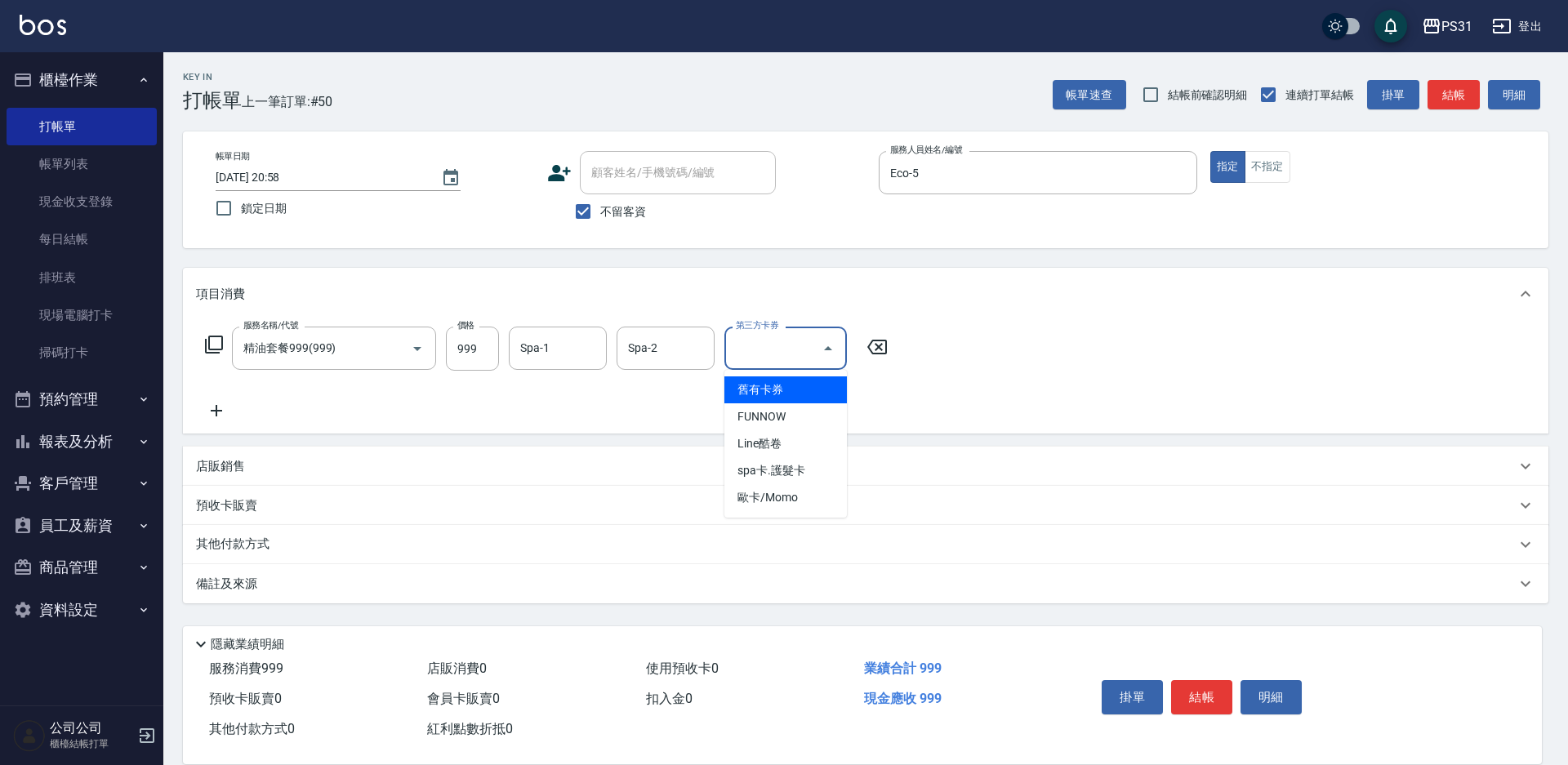
type input "舊有卡券"
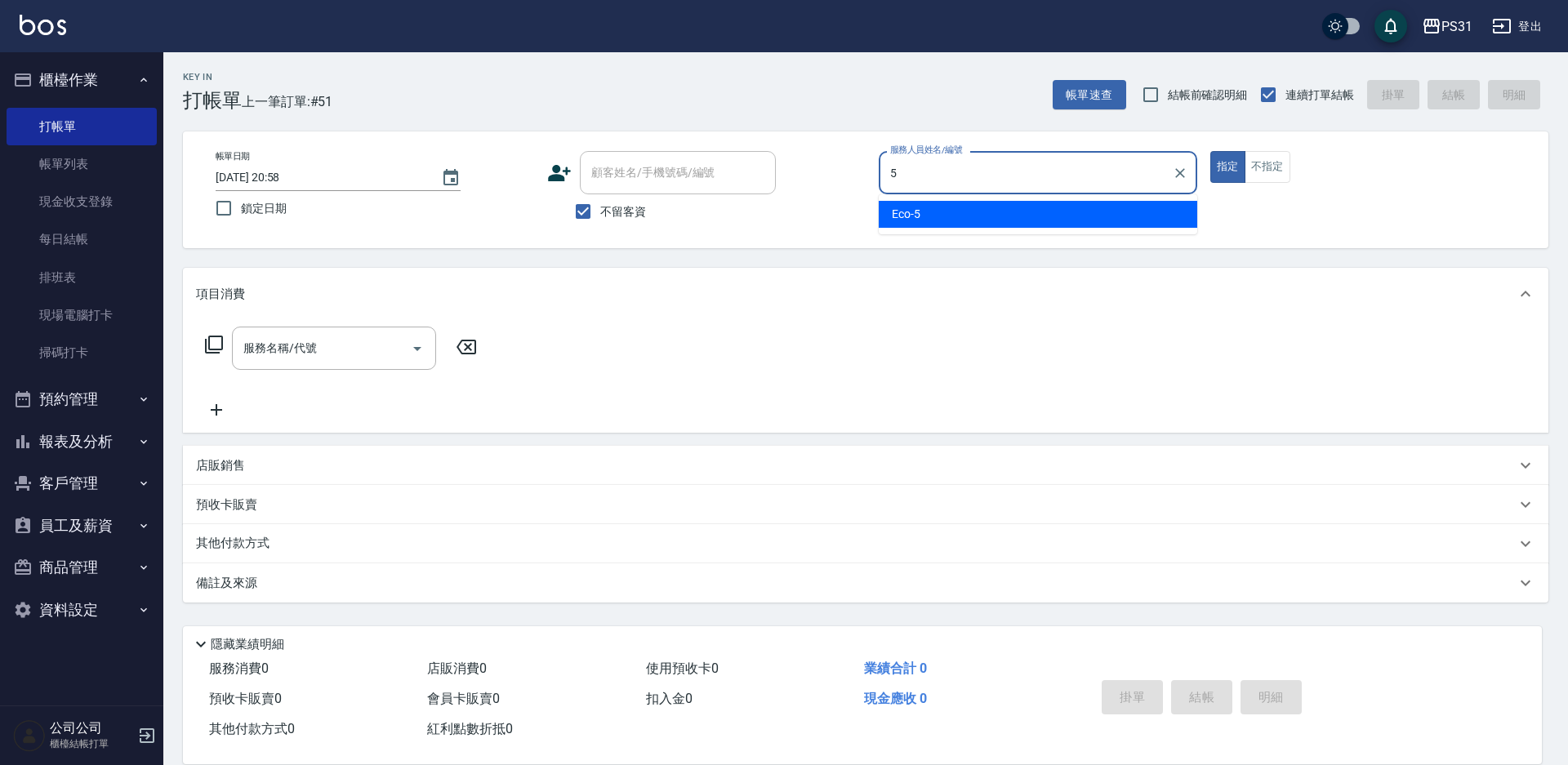
type input "Eco-5"
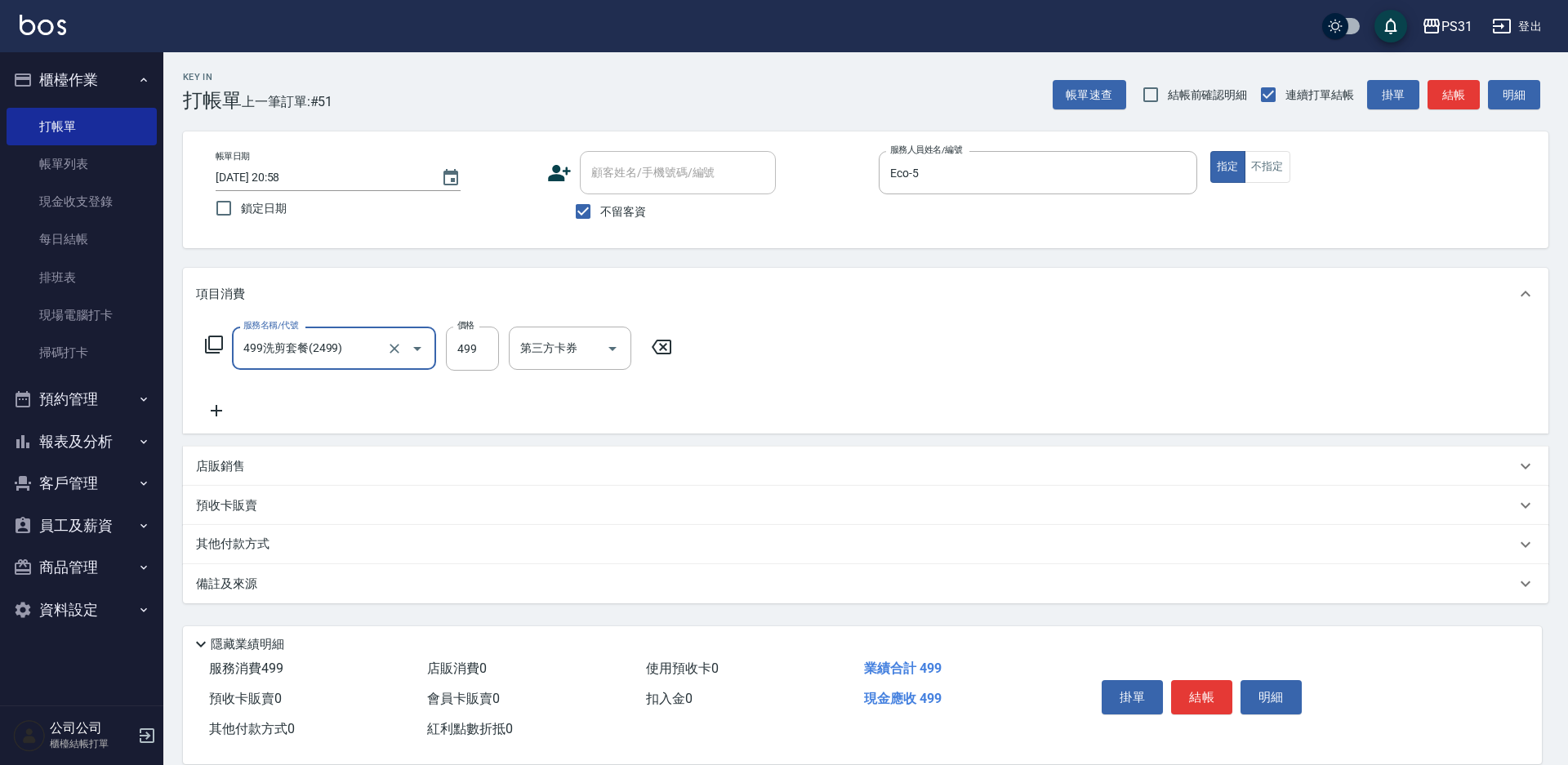
type input "499洗剪套餐(2499)"
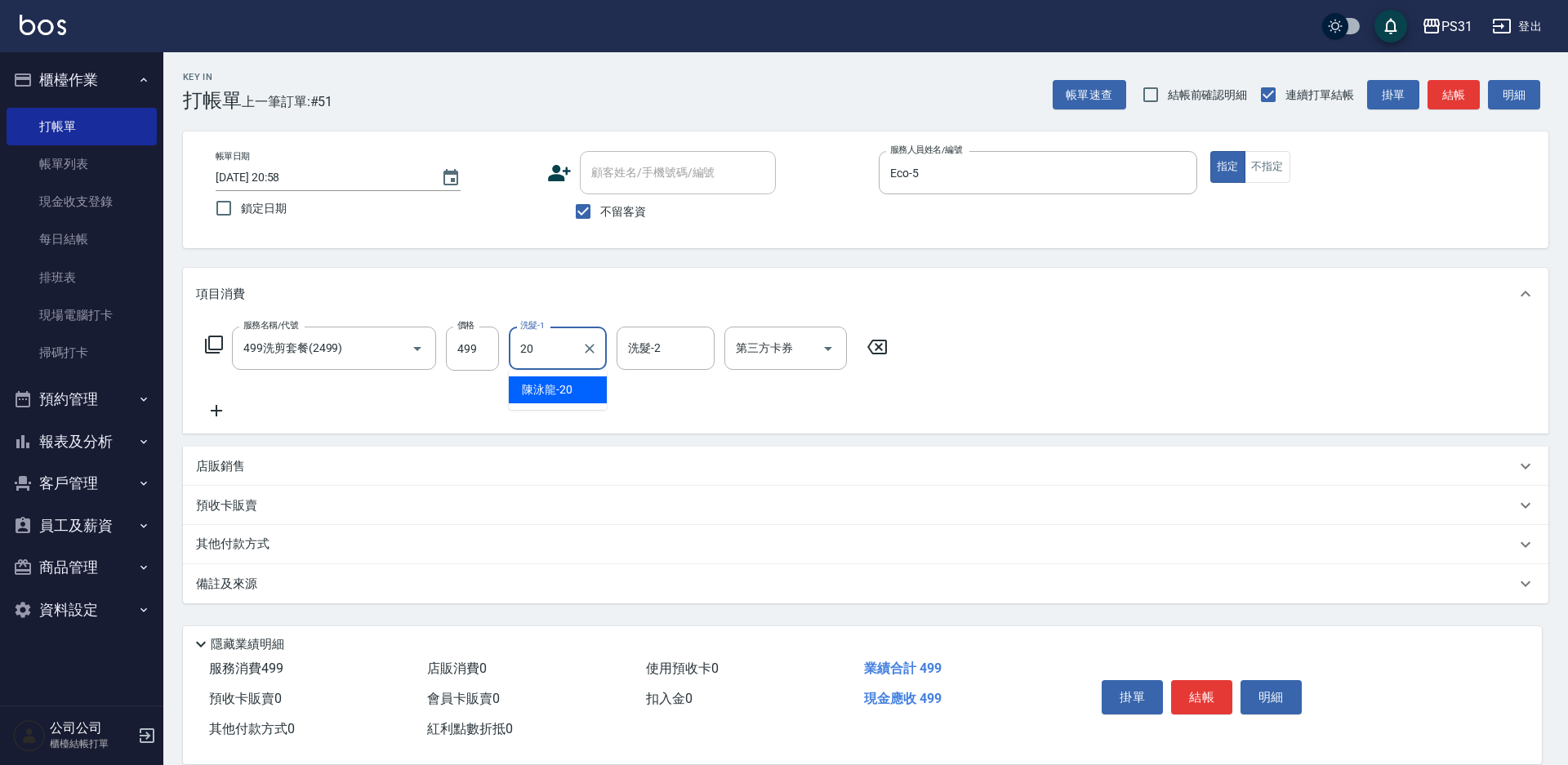
type input "陳泳龍-20"
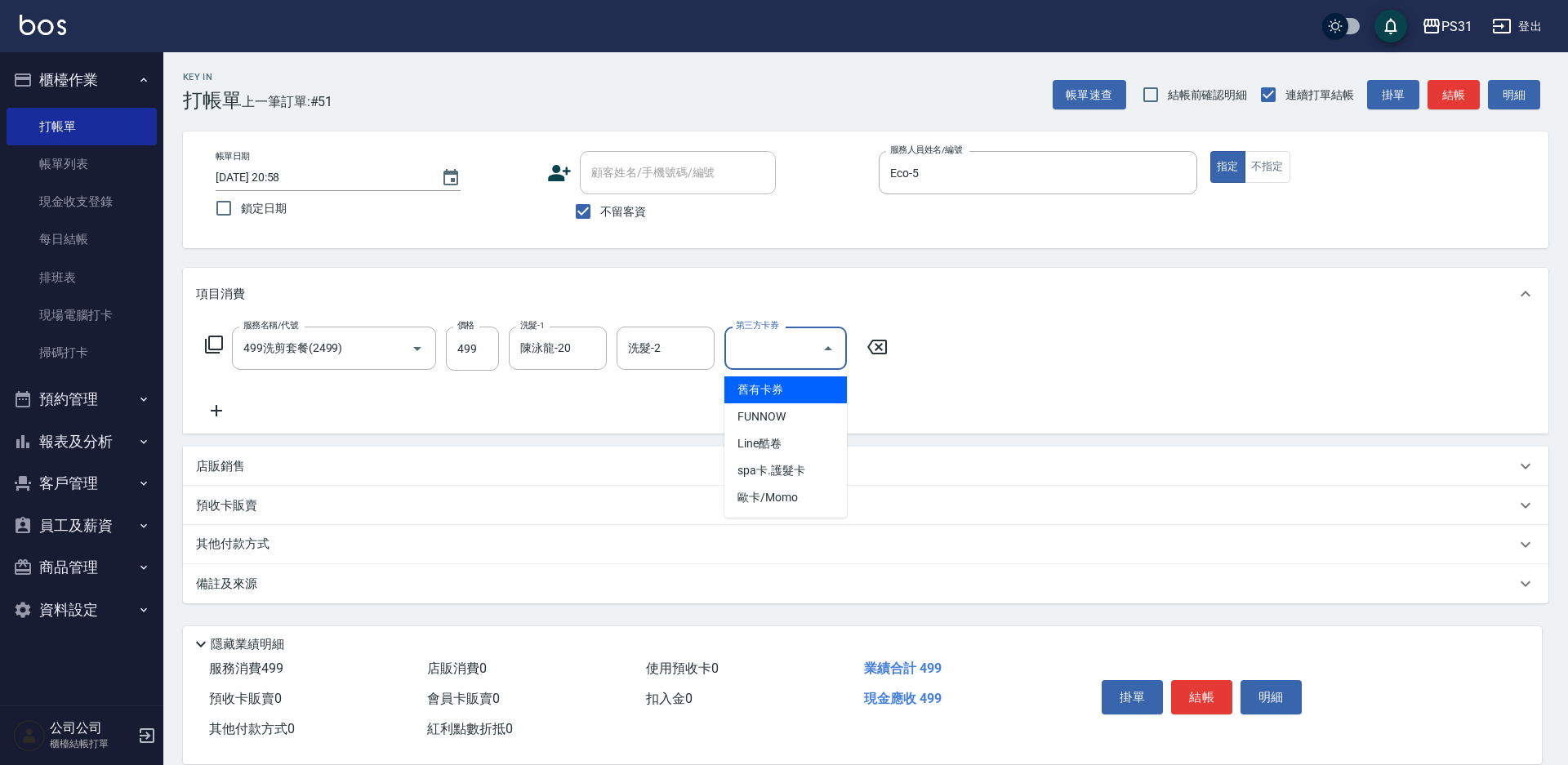
type input "舊有卡券"
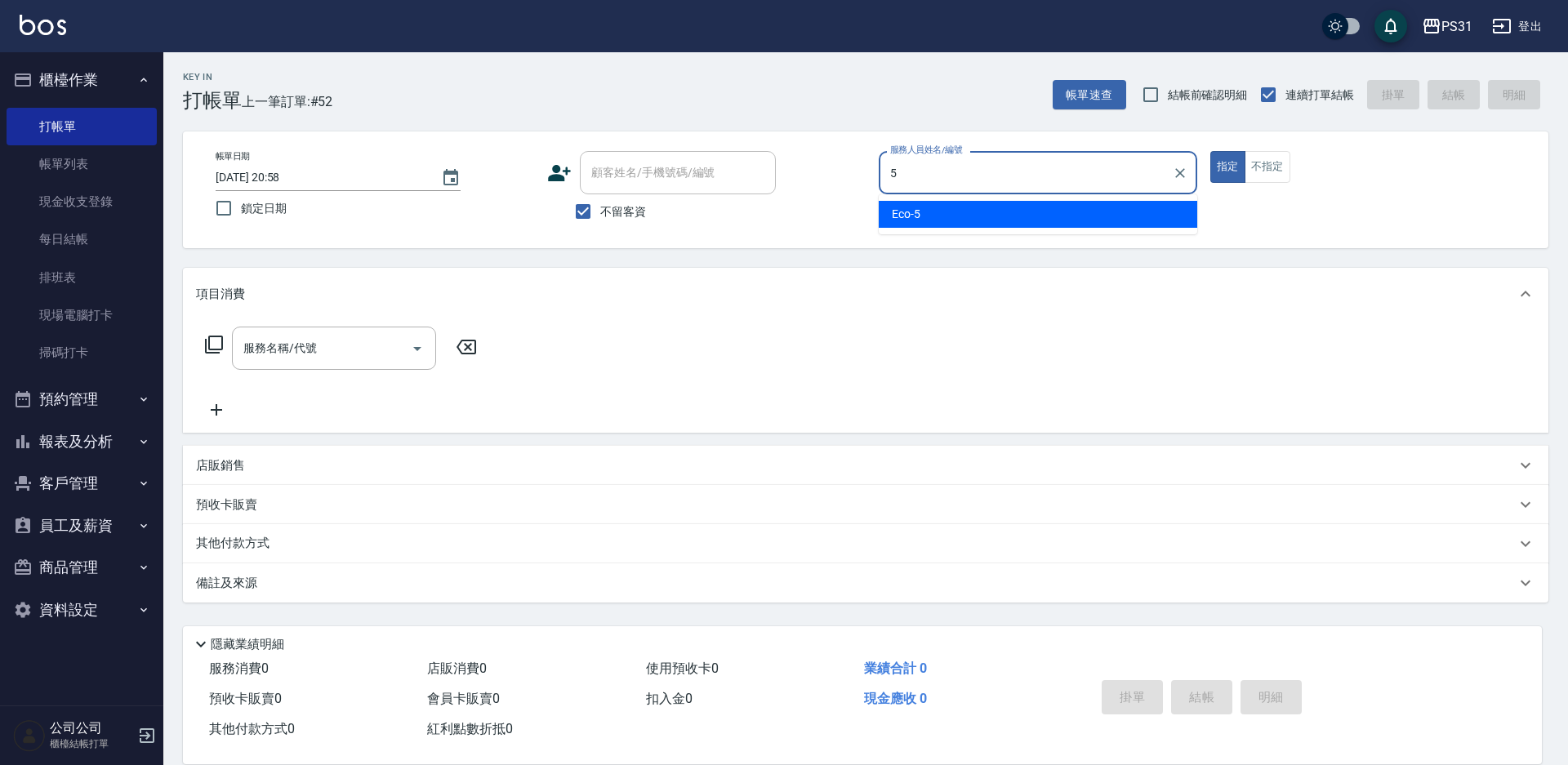
type input "Eco-5"
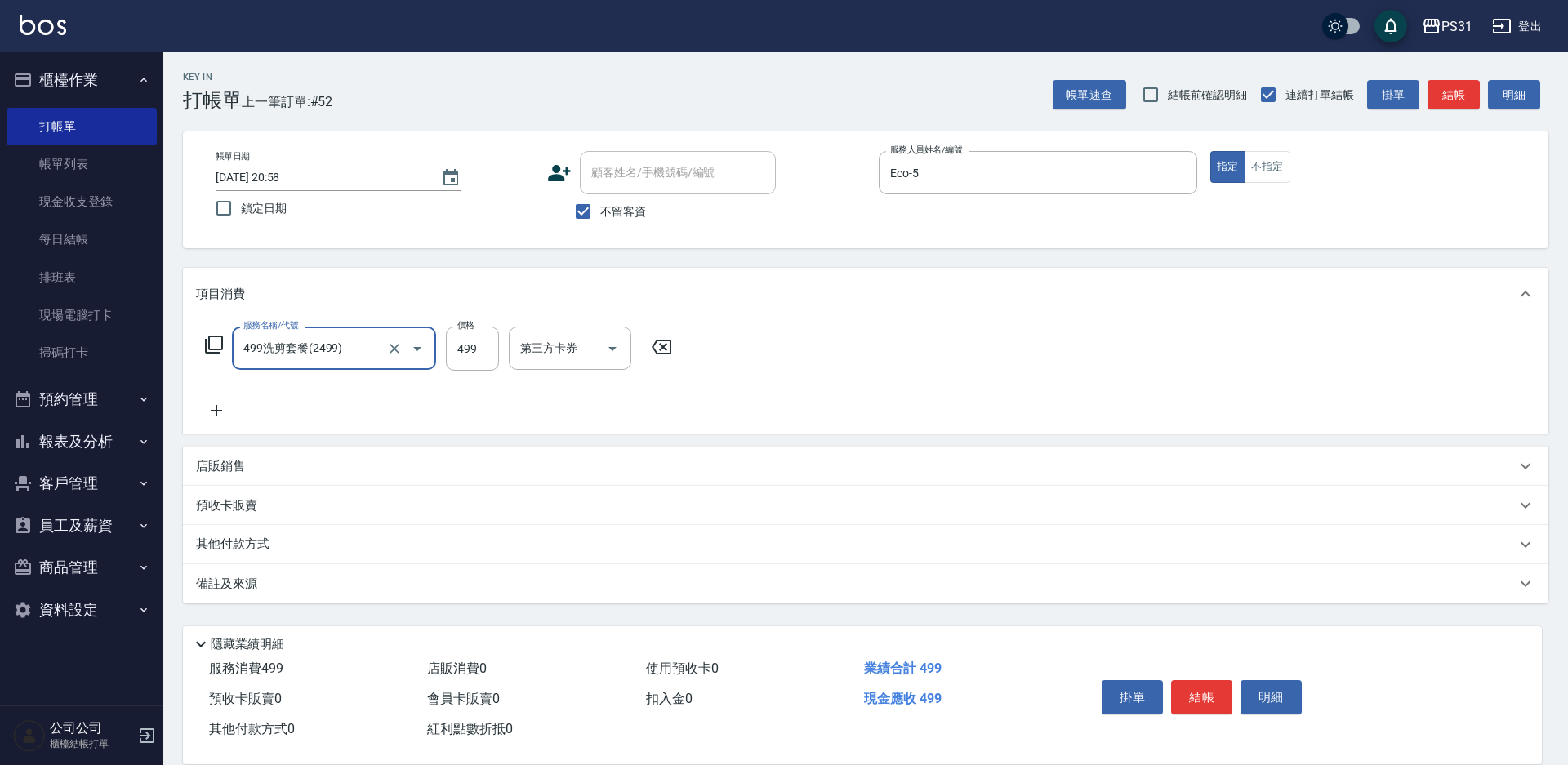
type input "499洗剪套餐(2499)"
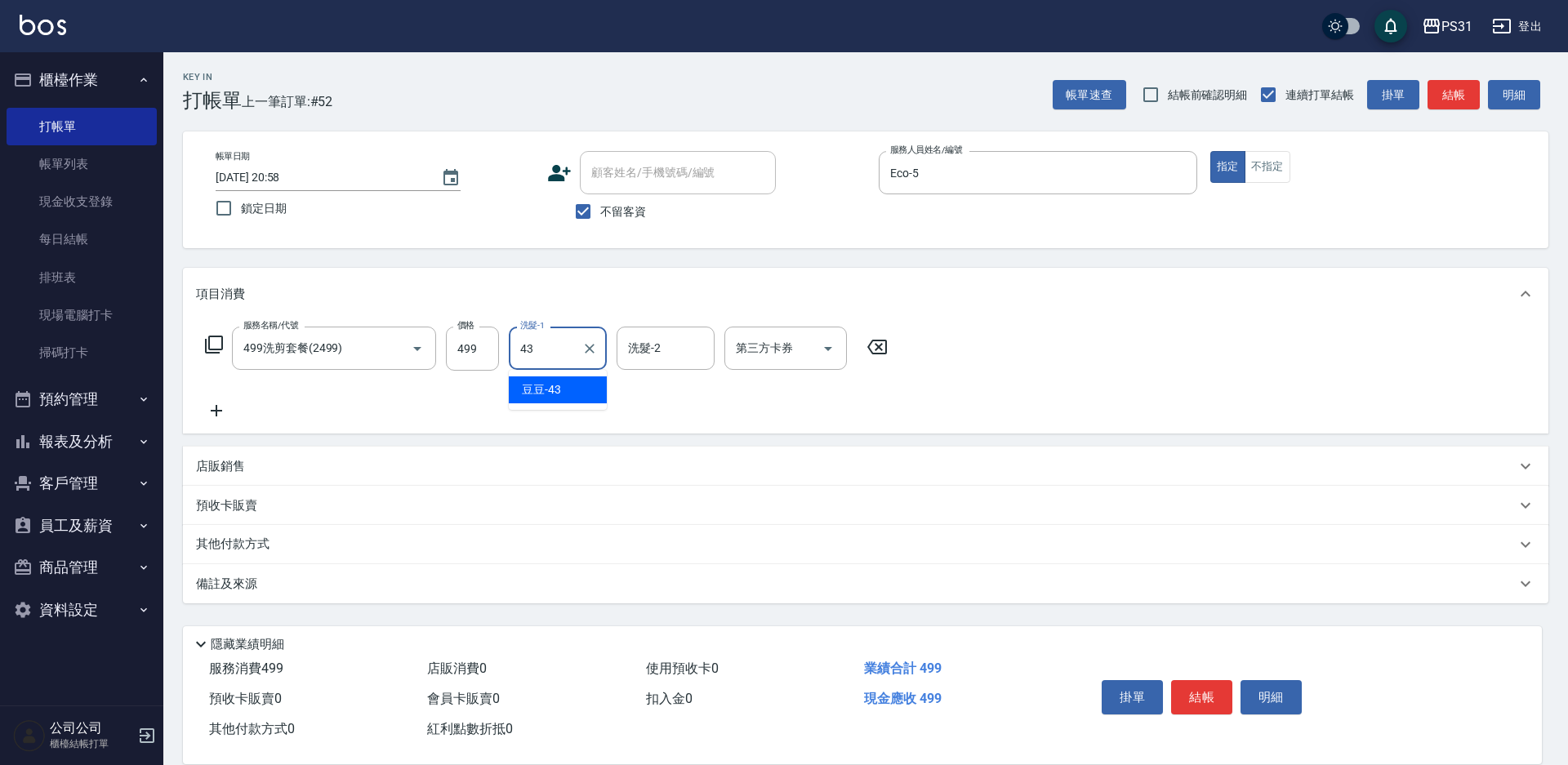
type input "豆豆-43"
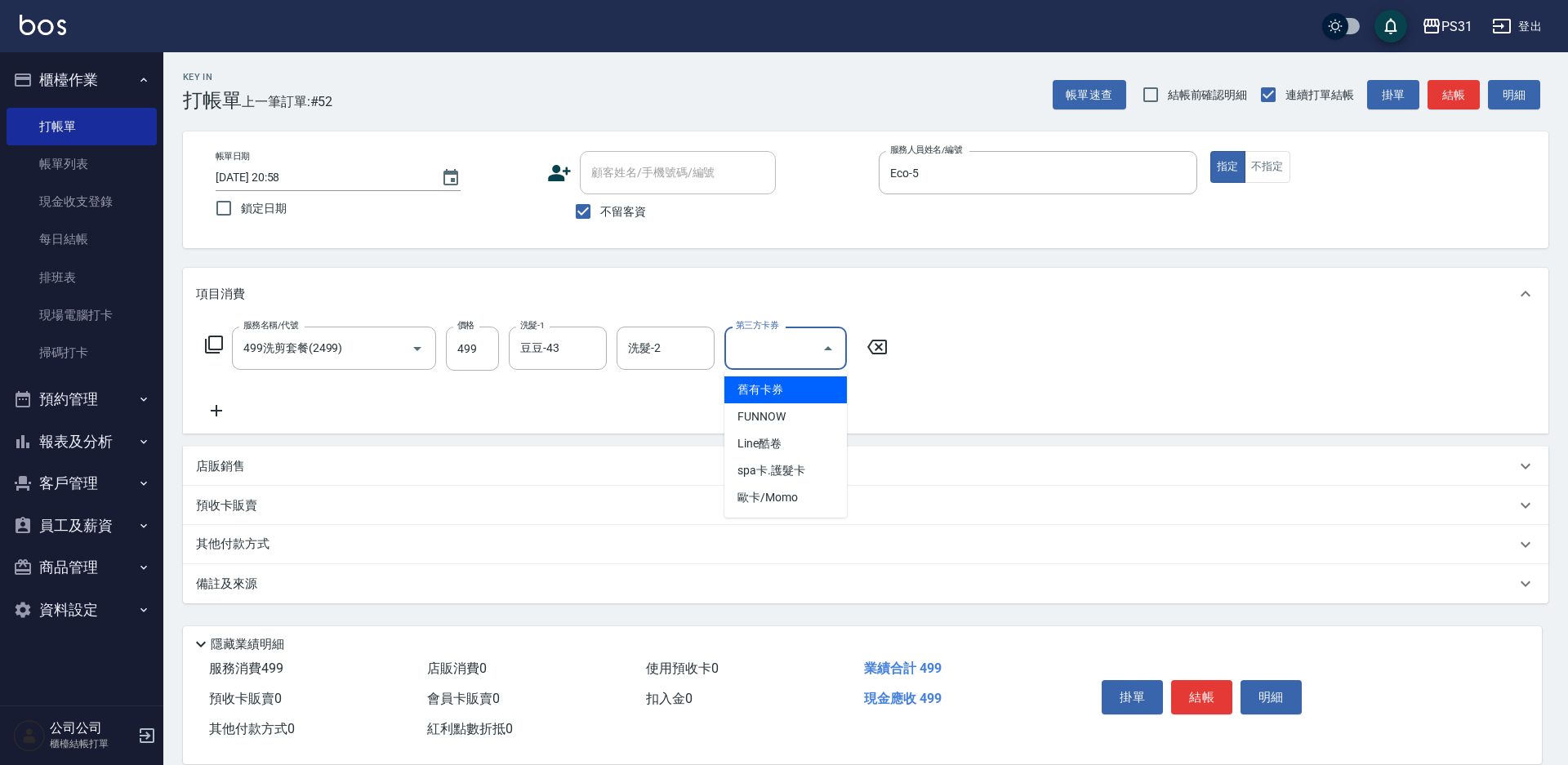
type input "舊有卡券"
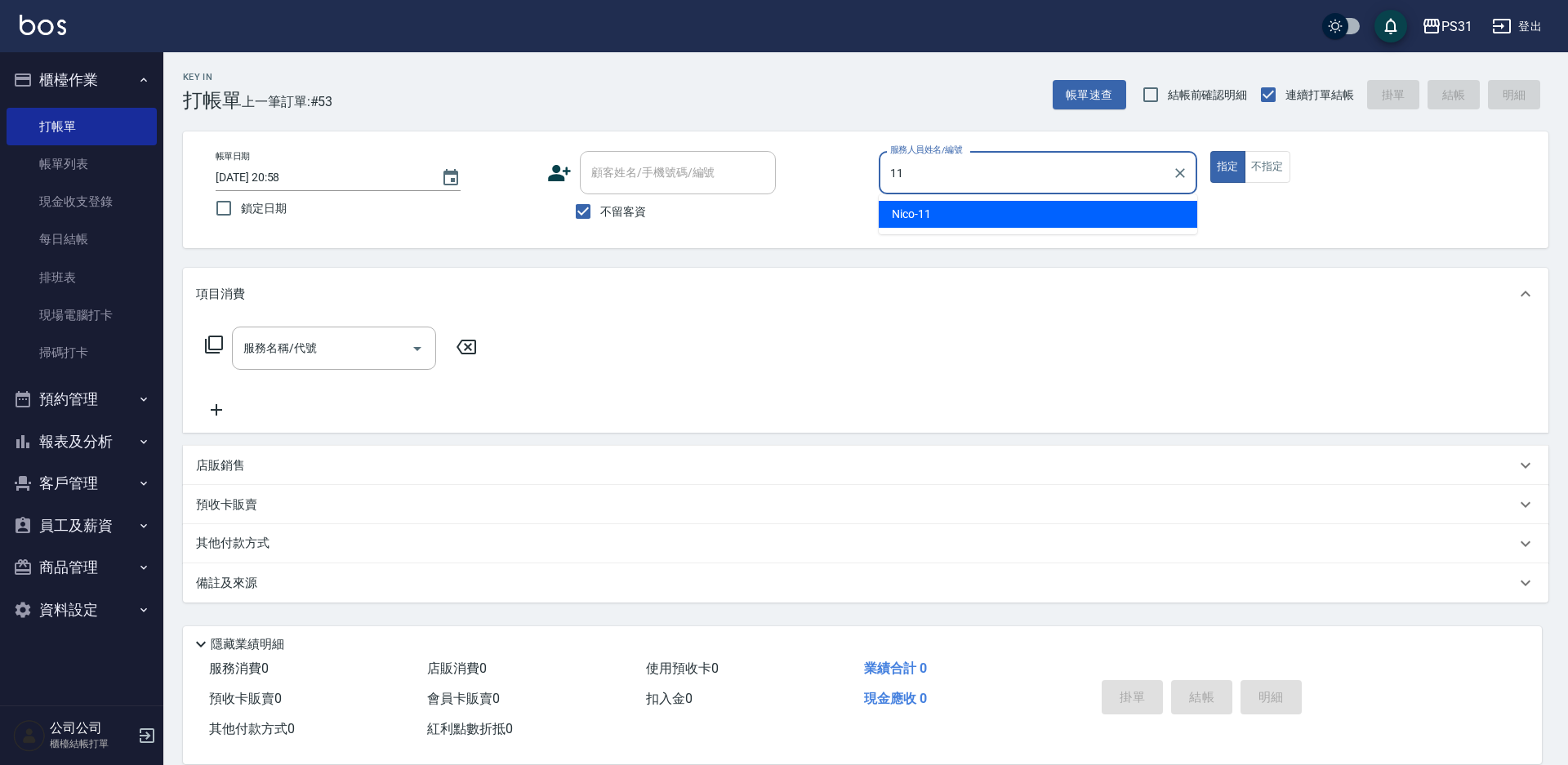
type input "Nico-11"
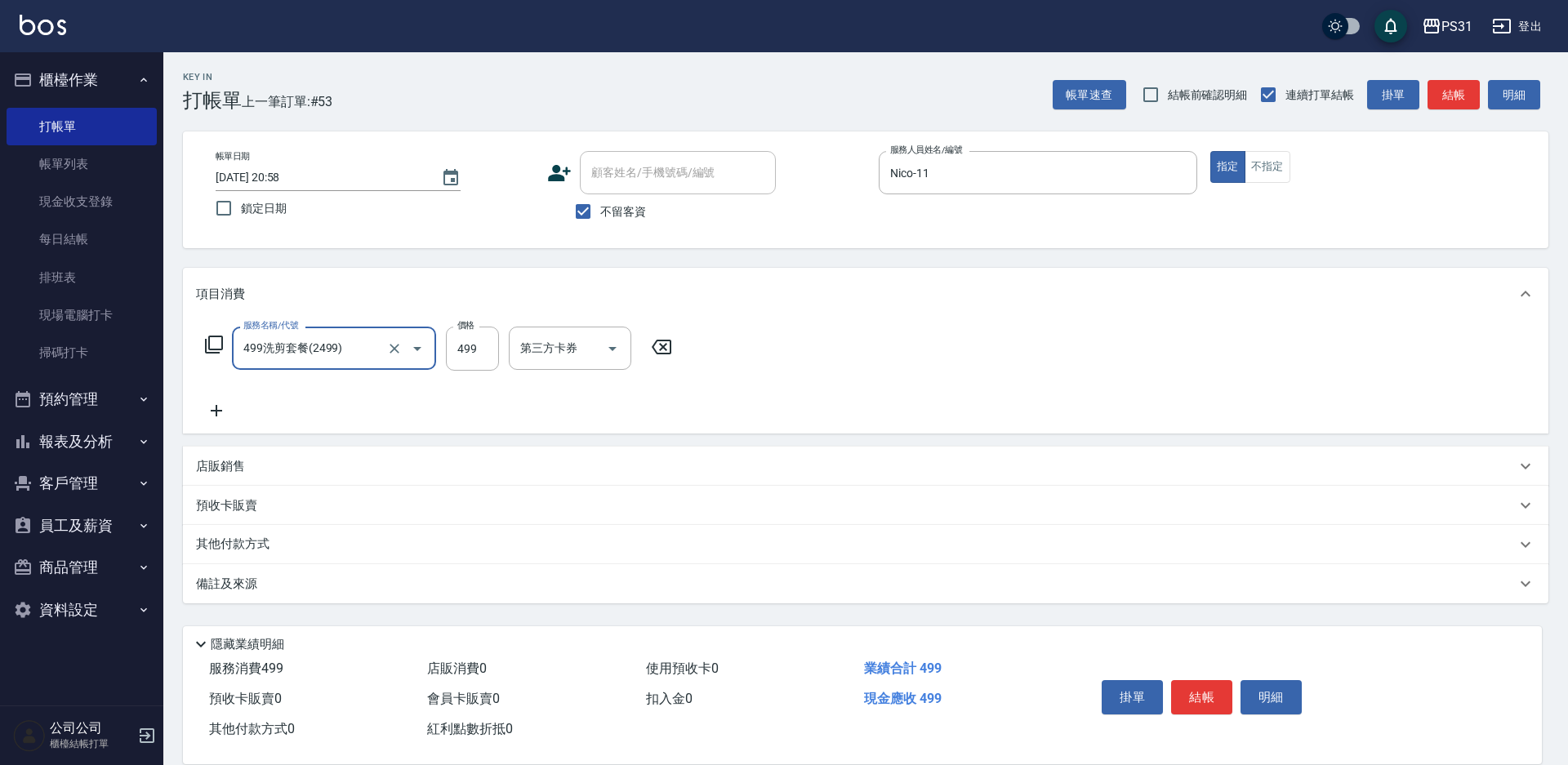
type input "499洗剪套餐(2499)"
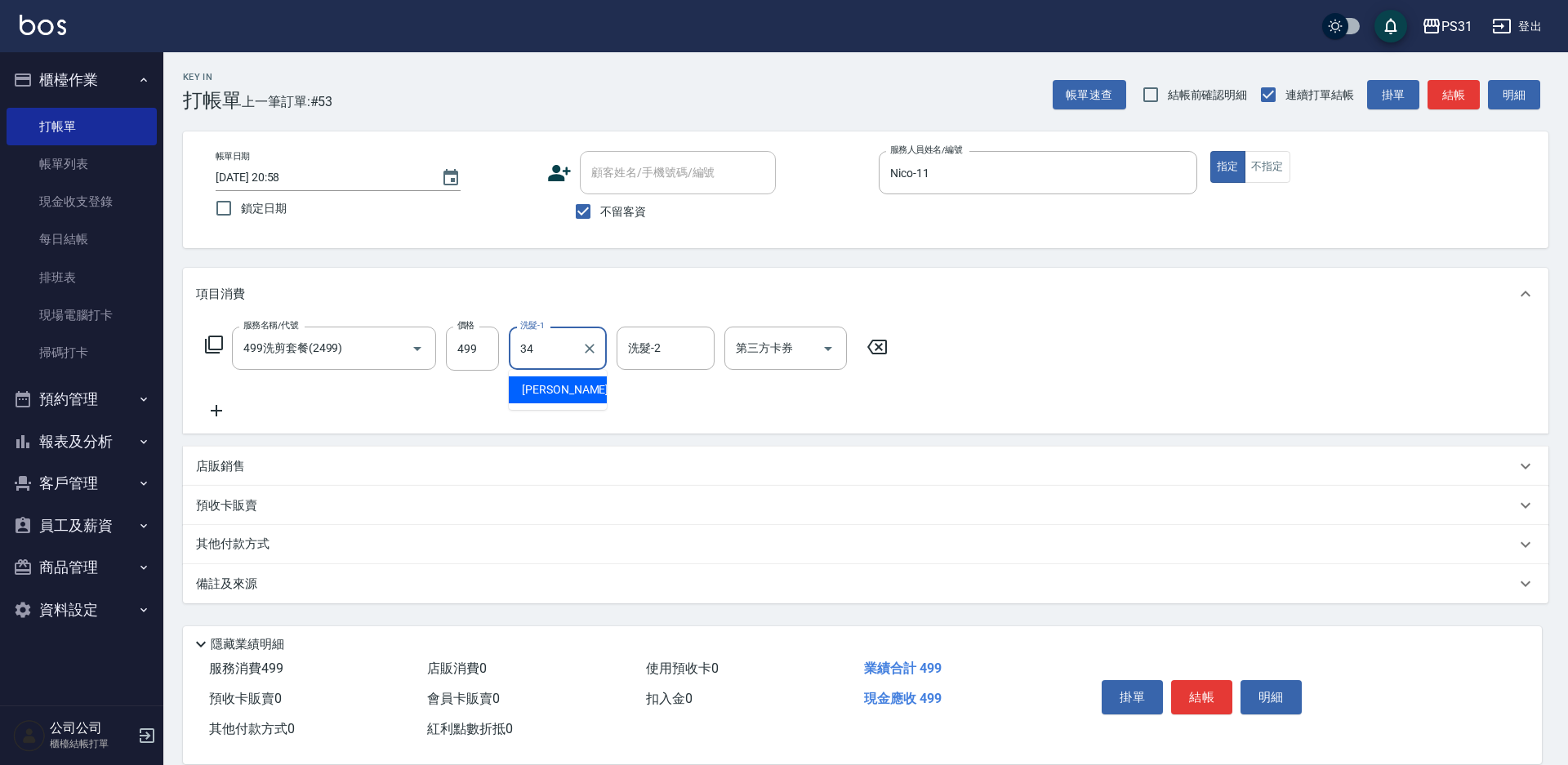
type input "鈺欣-34"
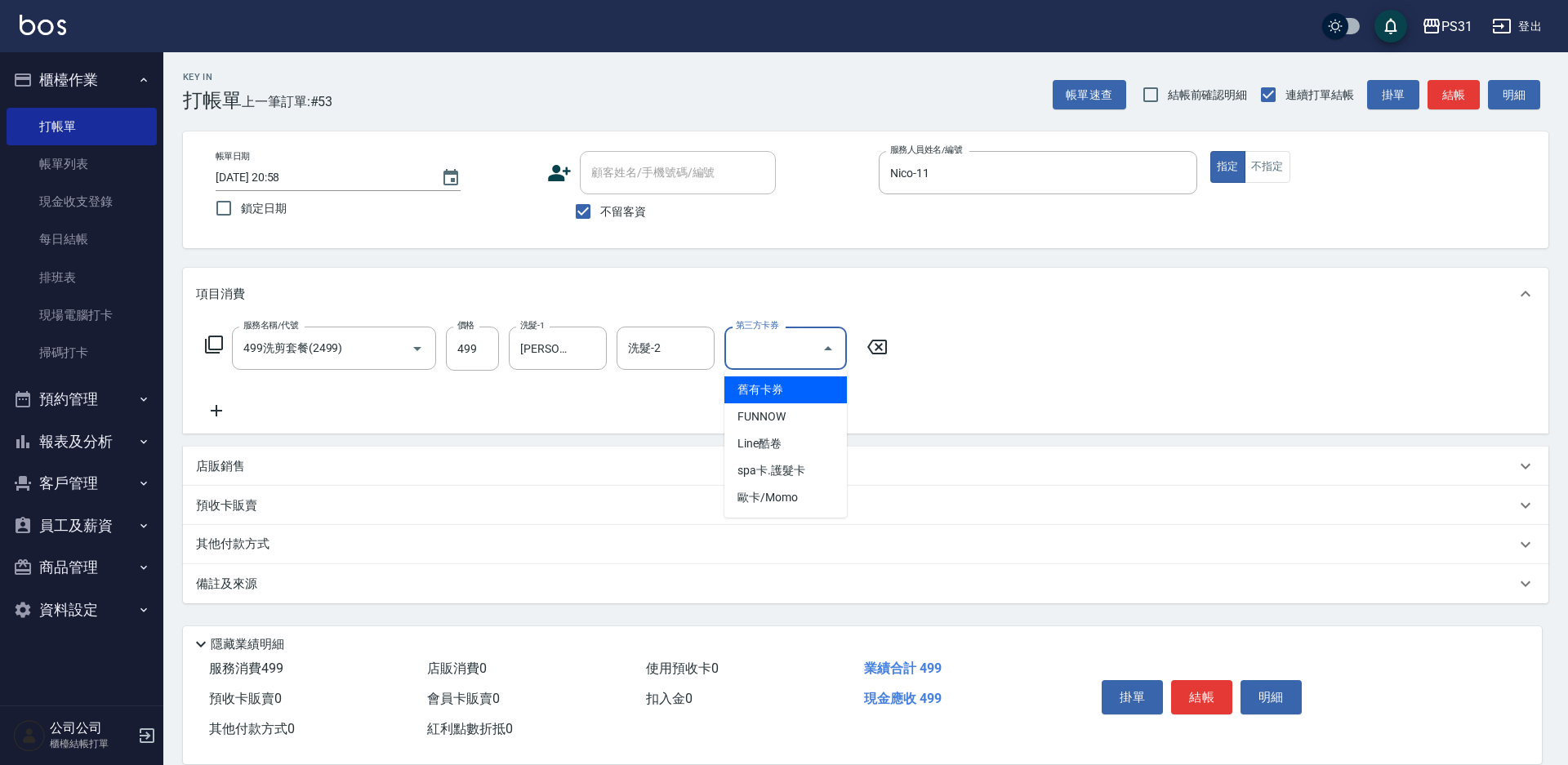
type input "舊有卡券"
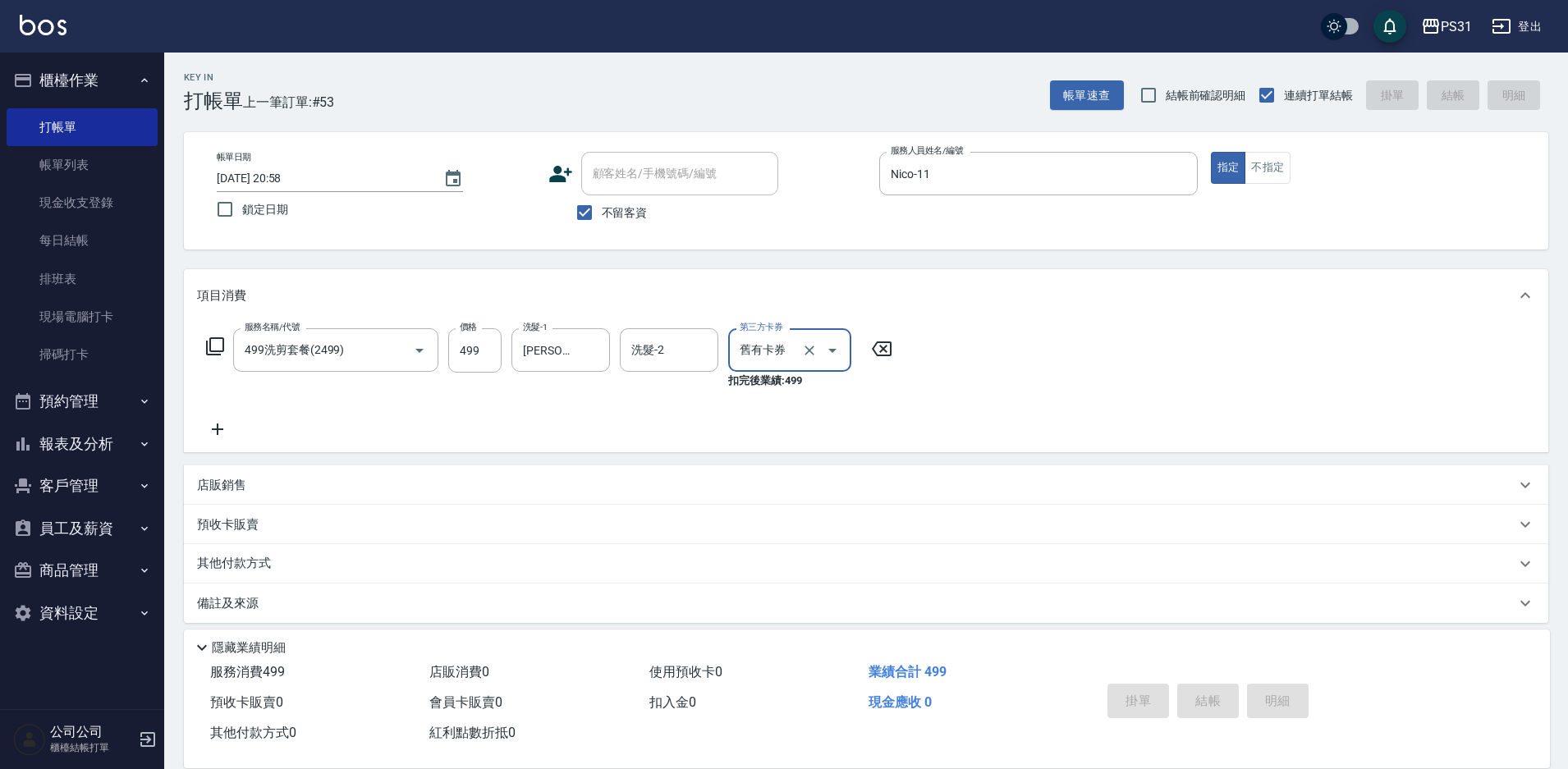
type input "2025/09/07 20:59"
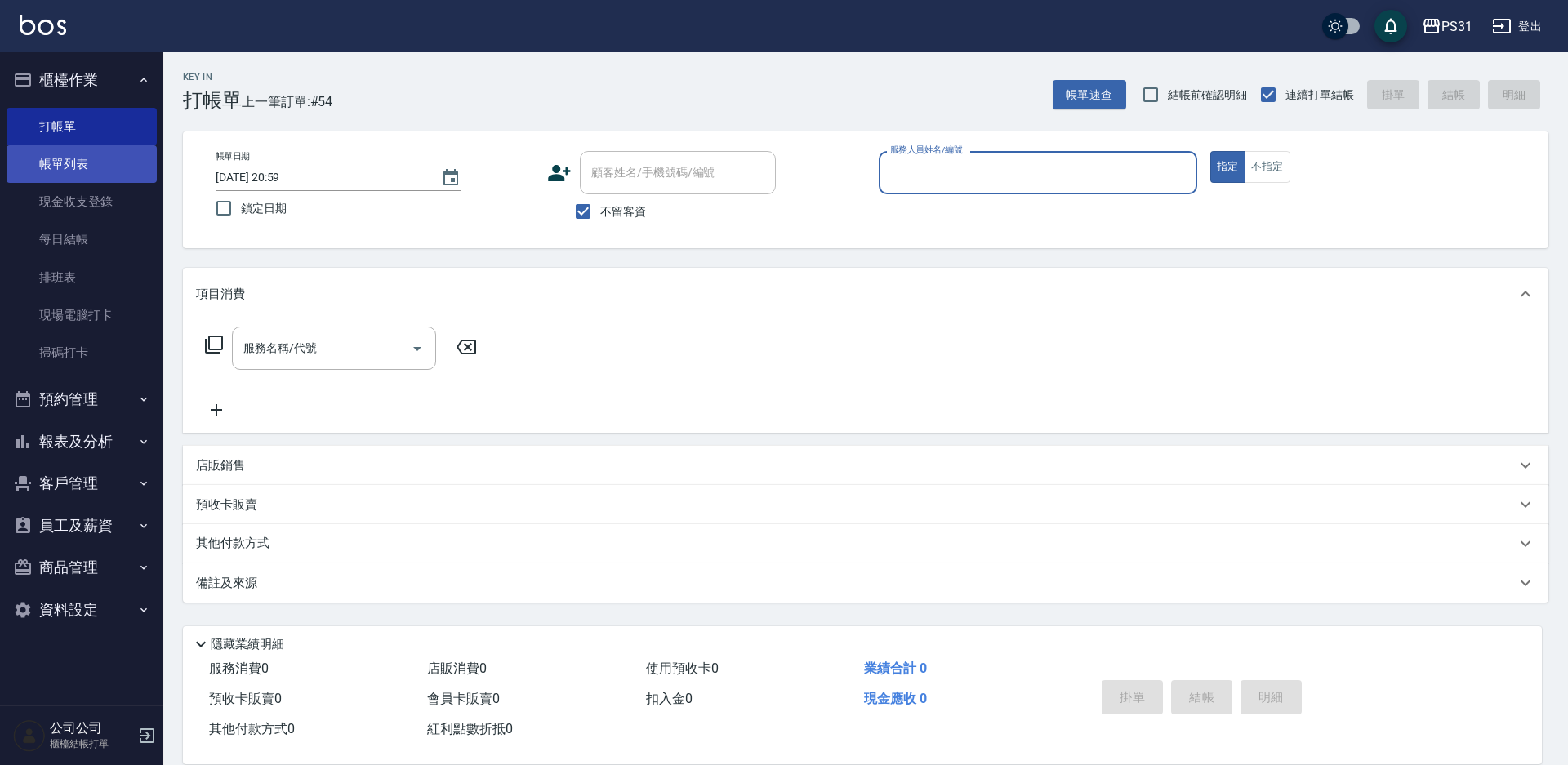
click at [99, 174] on link "帳單列表" at bounding box center [81, 163] width 150 height 38
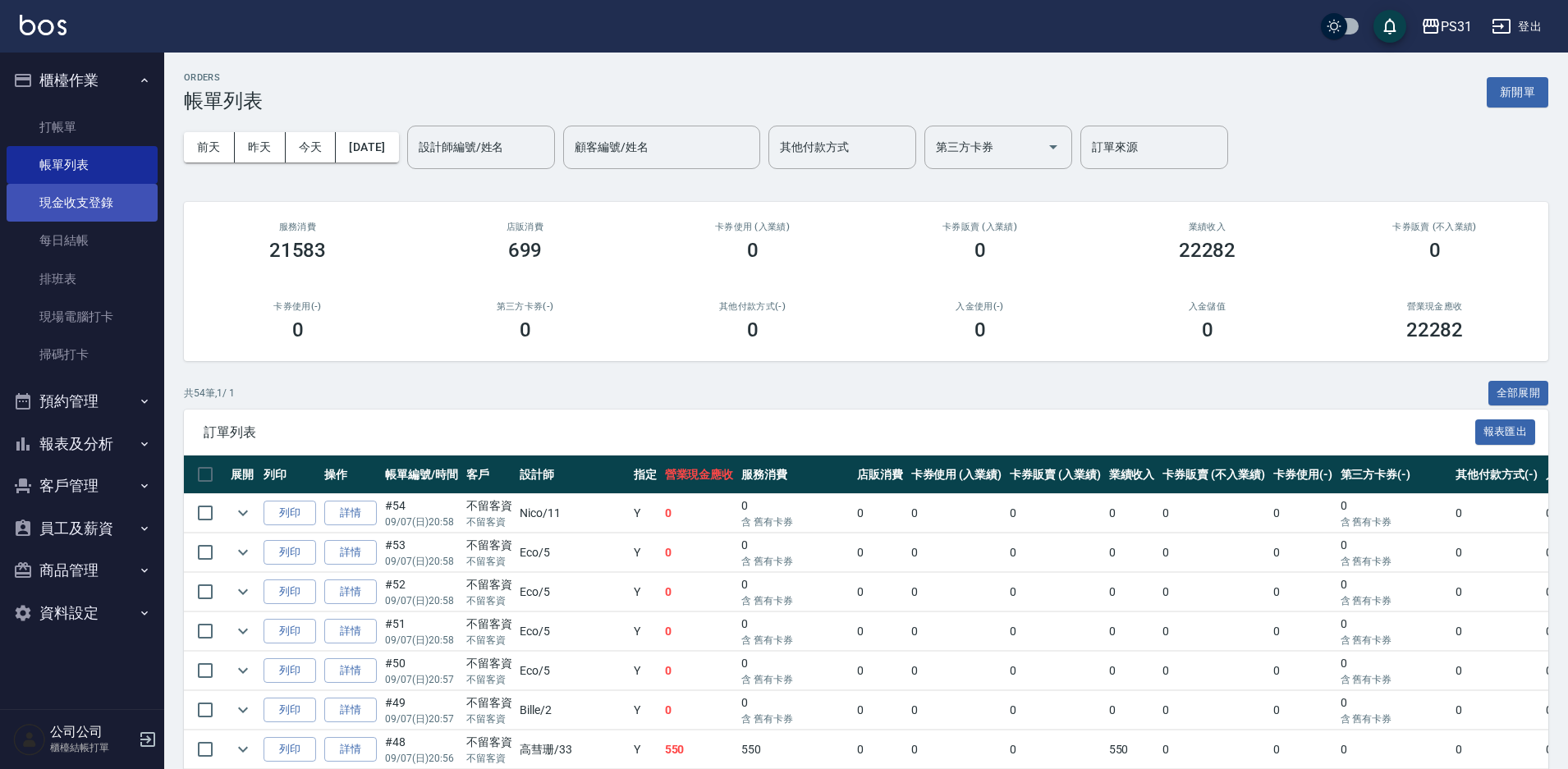
click at [87, 198] on link "現金收支登錄" at bounding box center [82, 202] width 151 height 38
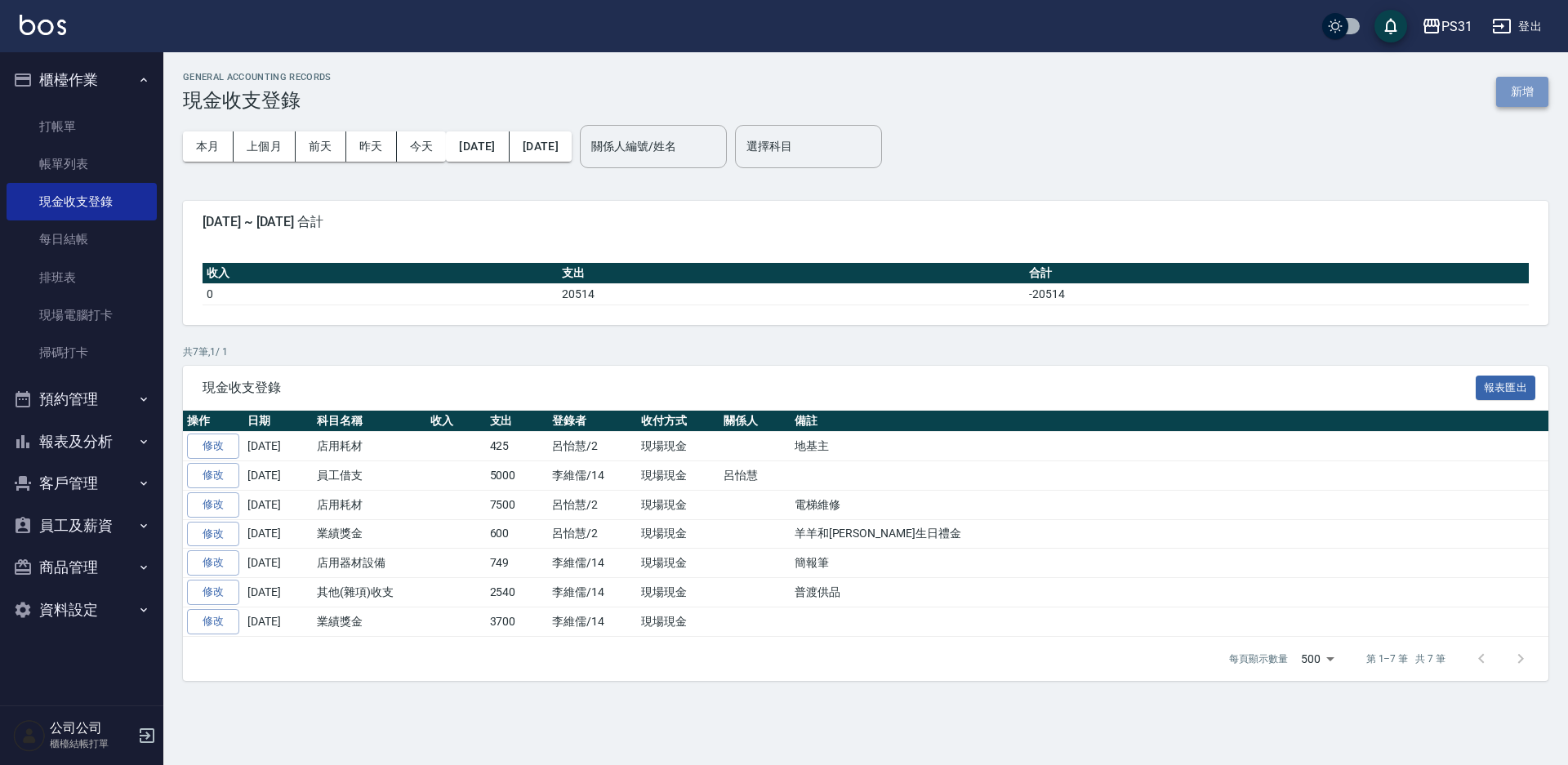
click at [1522, 94] on button "新增" at bounding box center [1522, 92] width 52 height 30
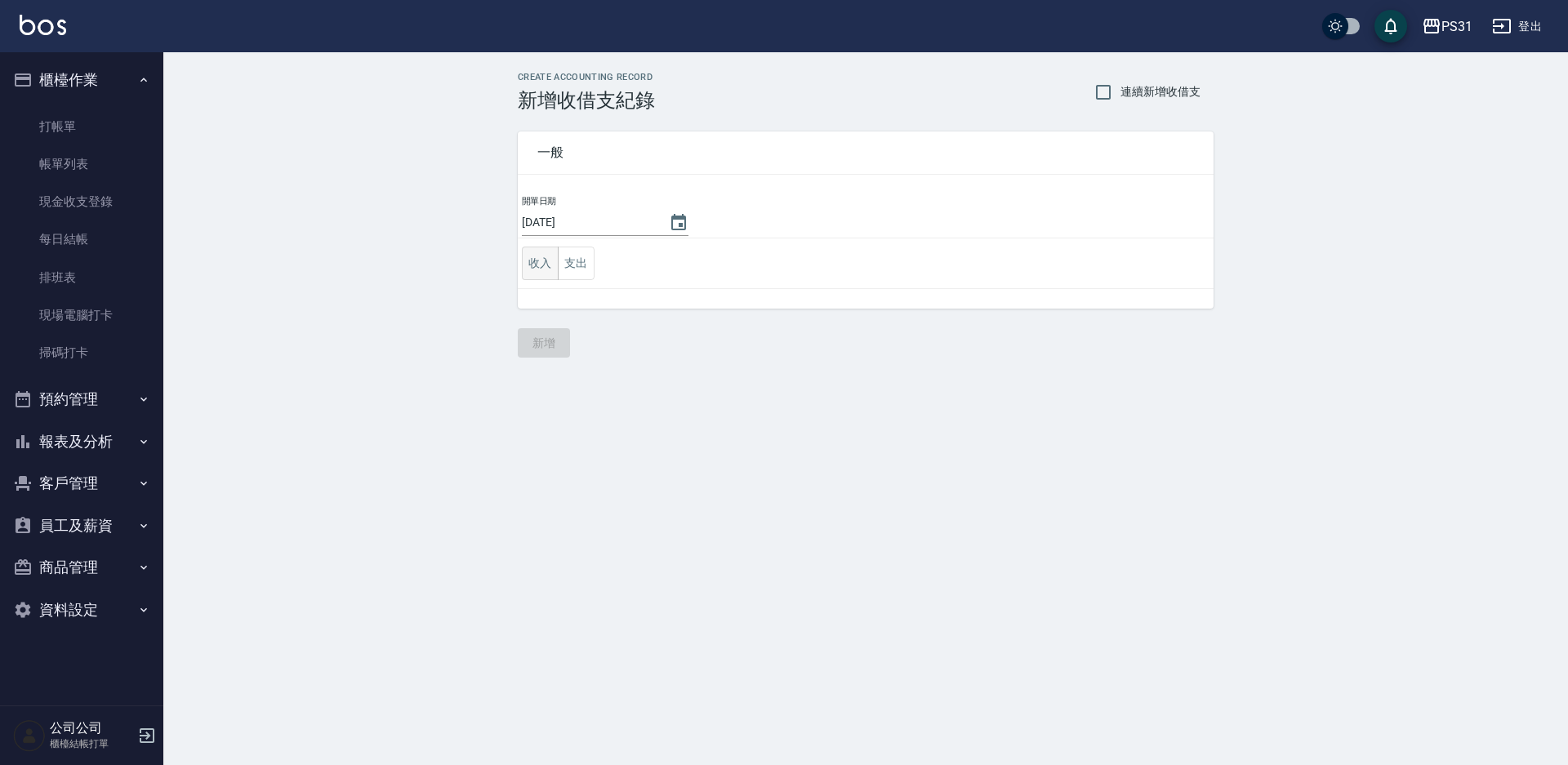
click at [545, 269] on button "收入" at bounding box center [541, 263] width 37 height 34
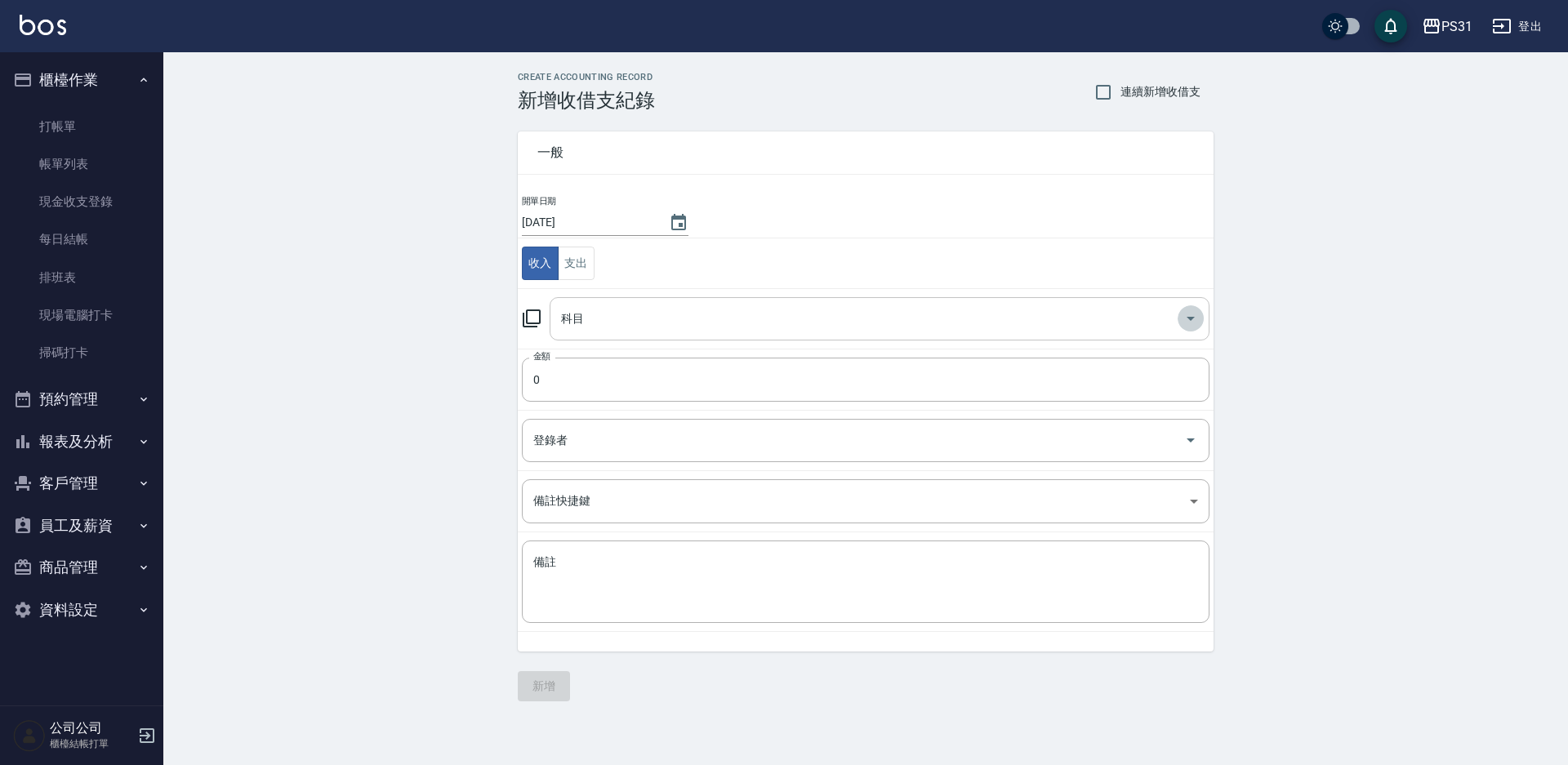
click at [1188, 316] on icon "Open" at bounding box center [1190, 318] width 19 height 19
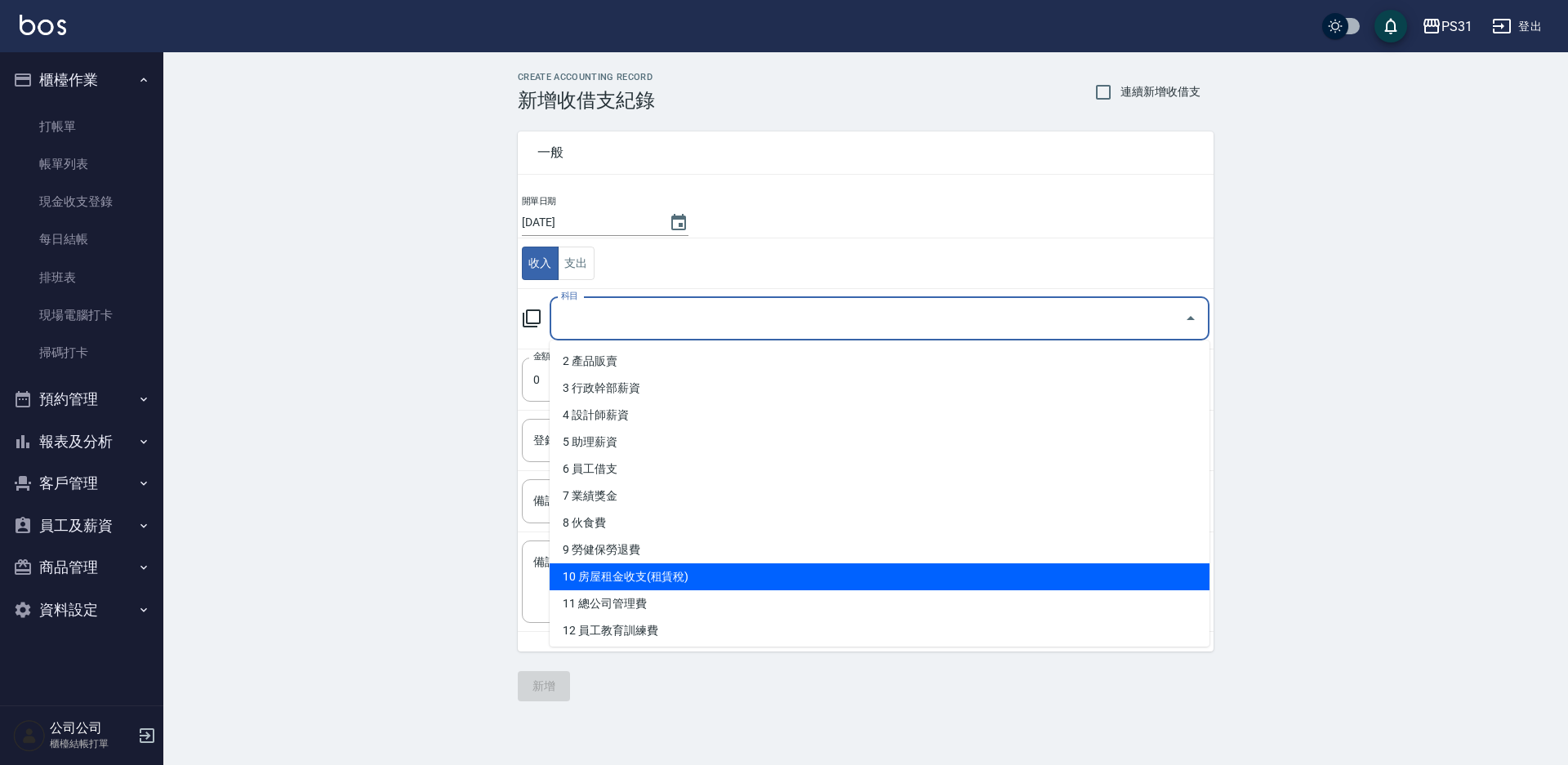
scroll to position [81, 0]
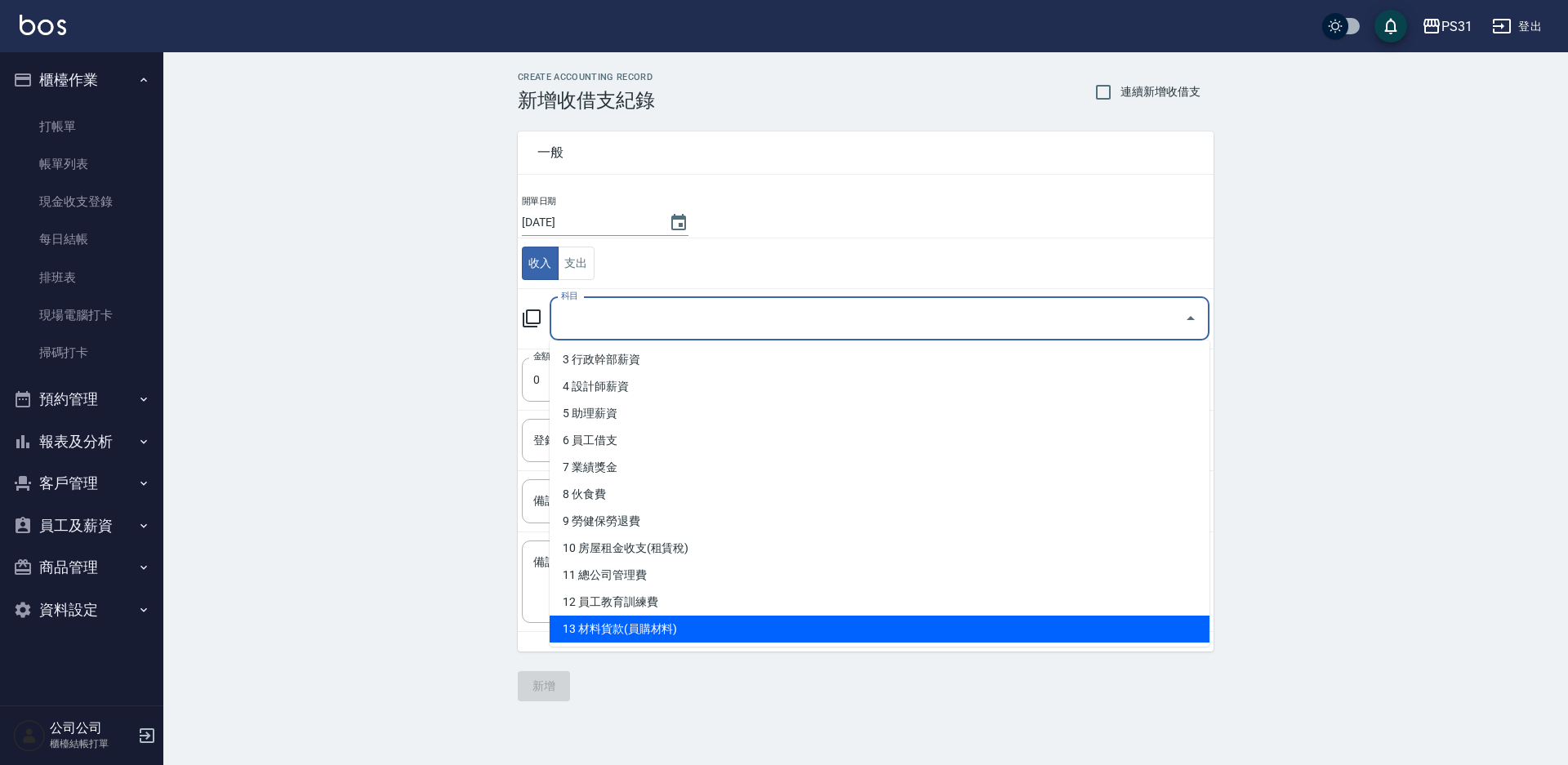
click at [692, 621] on li "13 材料貨款(員購材料)" at bounding box center [879, 629] width 660 height 27
type input "13 材料貨款(員購材料)"
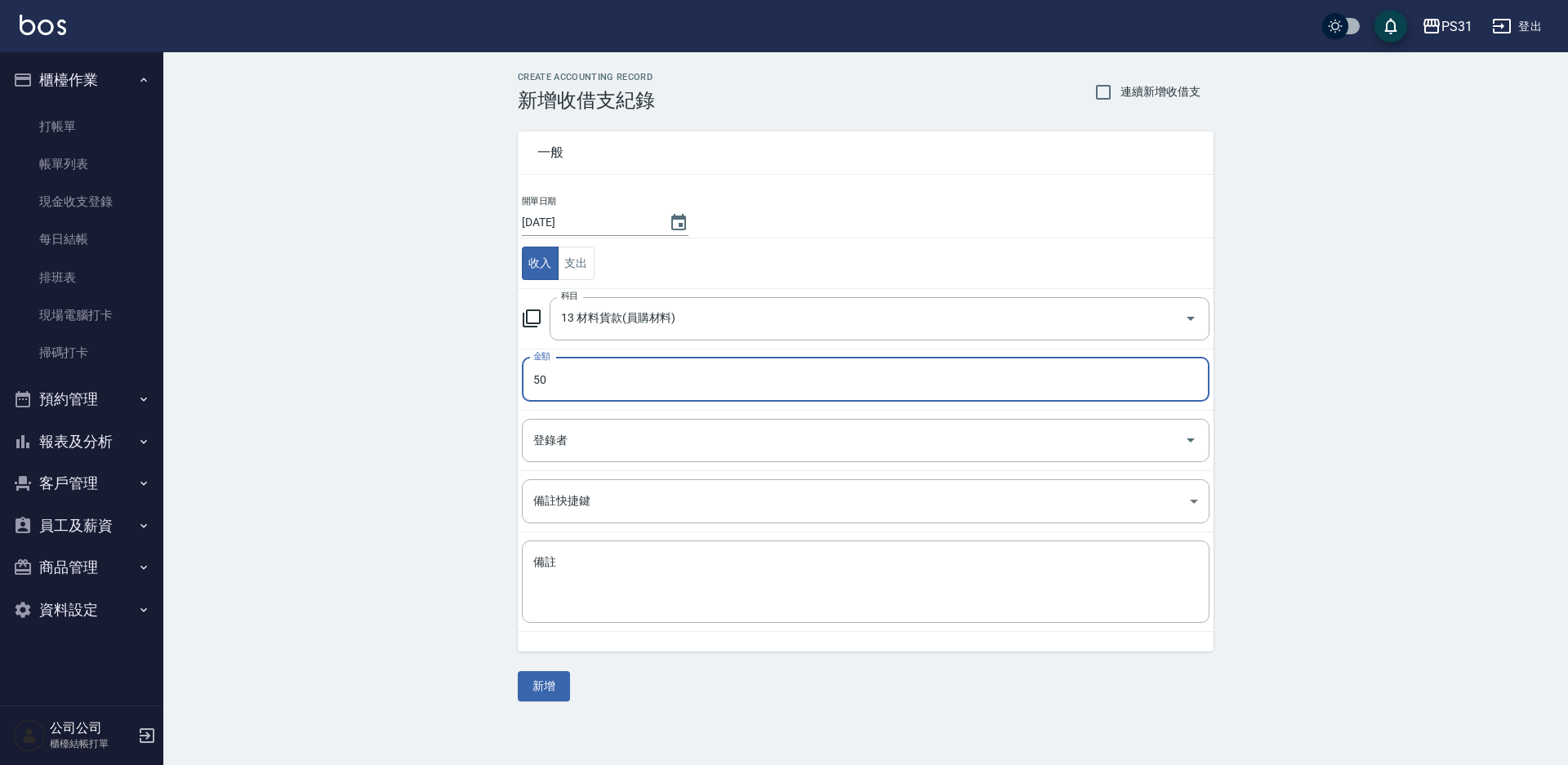
type input "50"
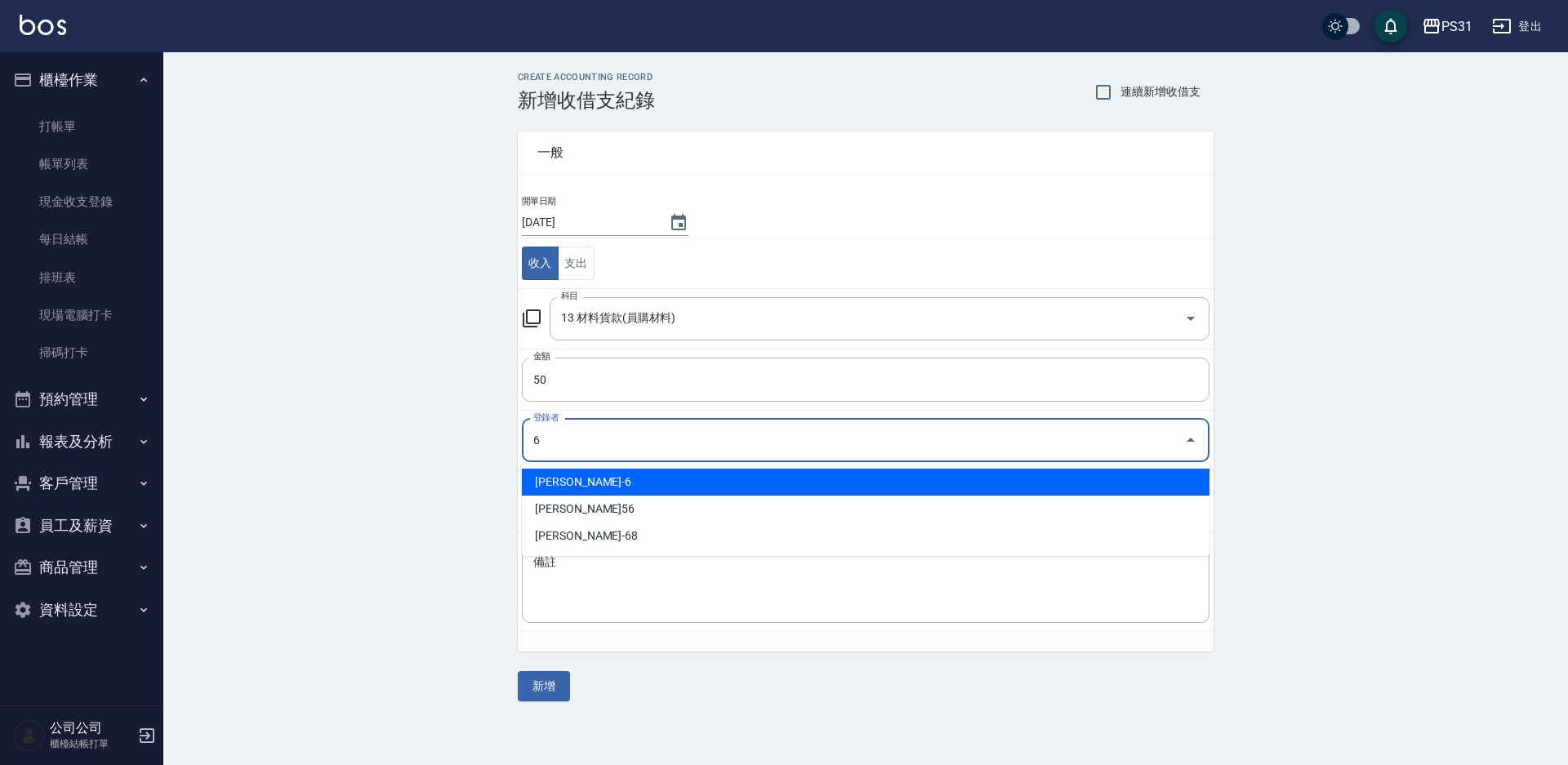
type input "Aki鄭亞希-6"
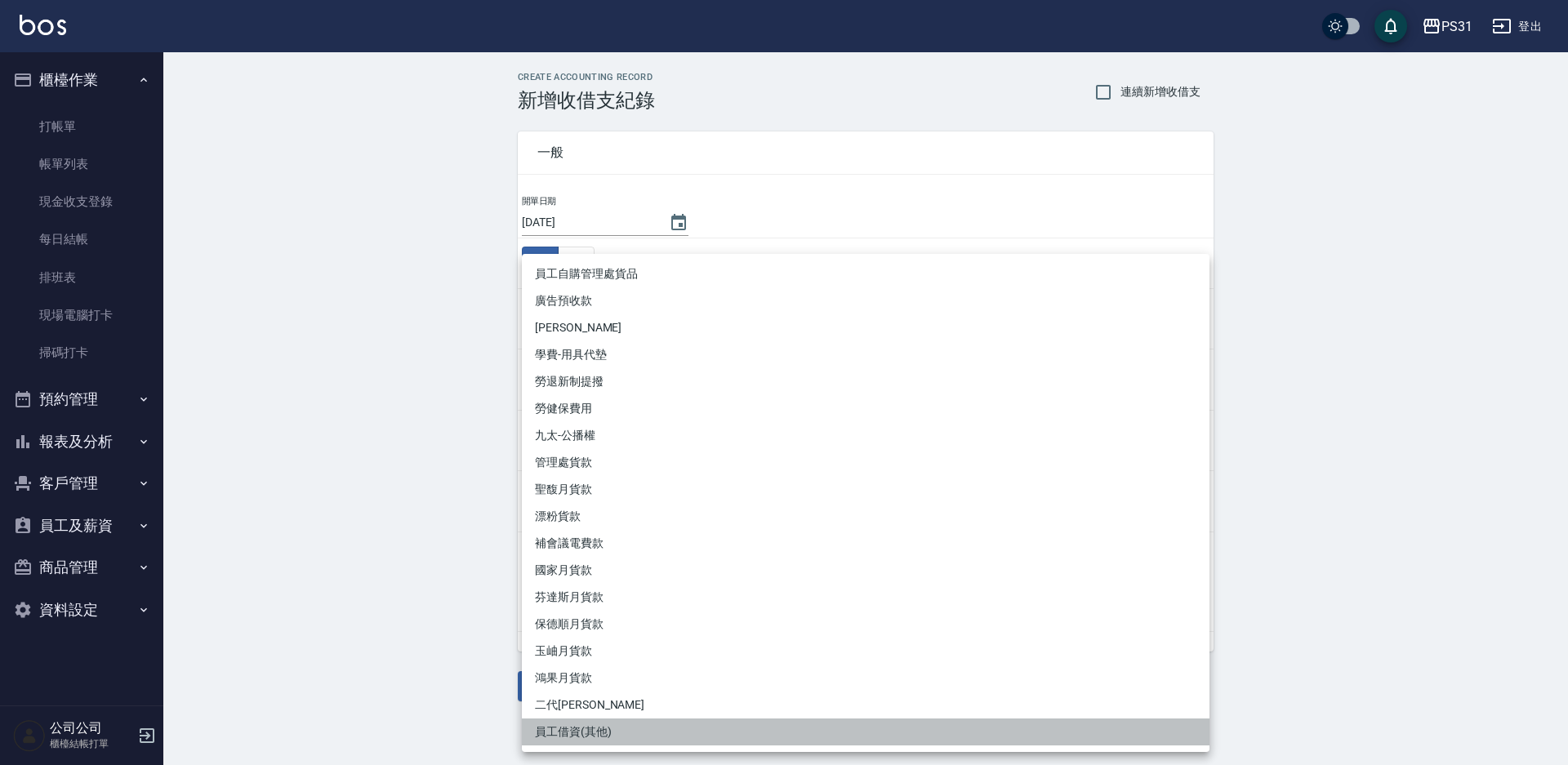
click at [606, 729] on li "員工借資(其他)" at bounding box center [866, 731] width 687 height 27
type input "員工借資(其他)"
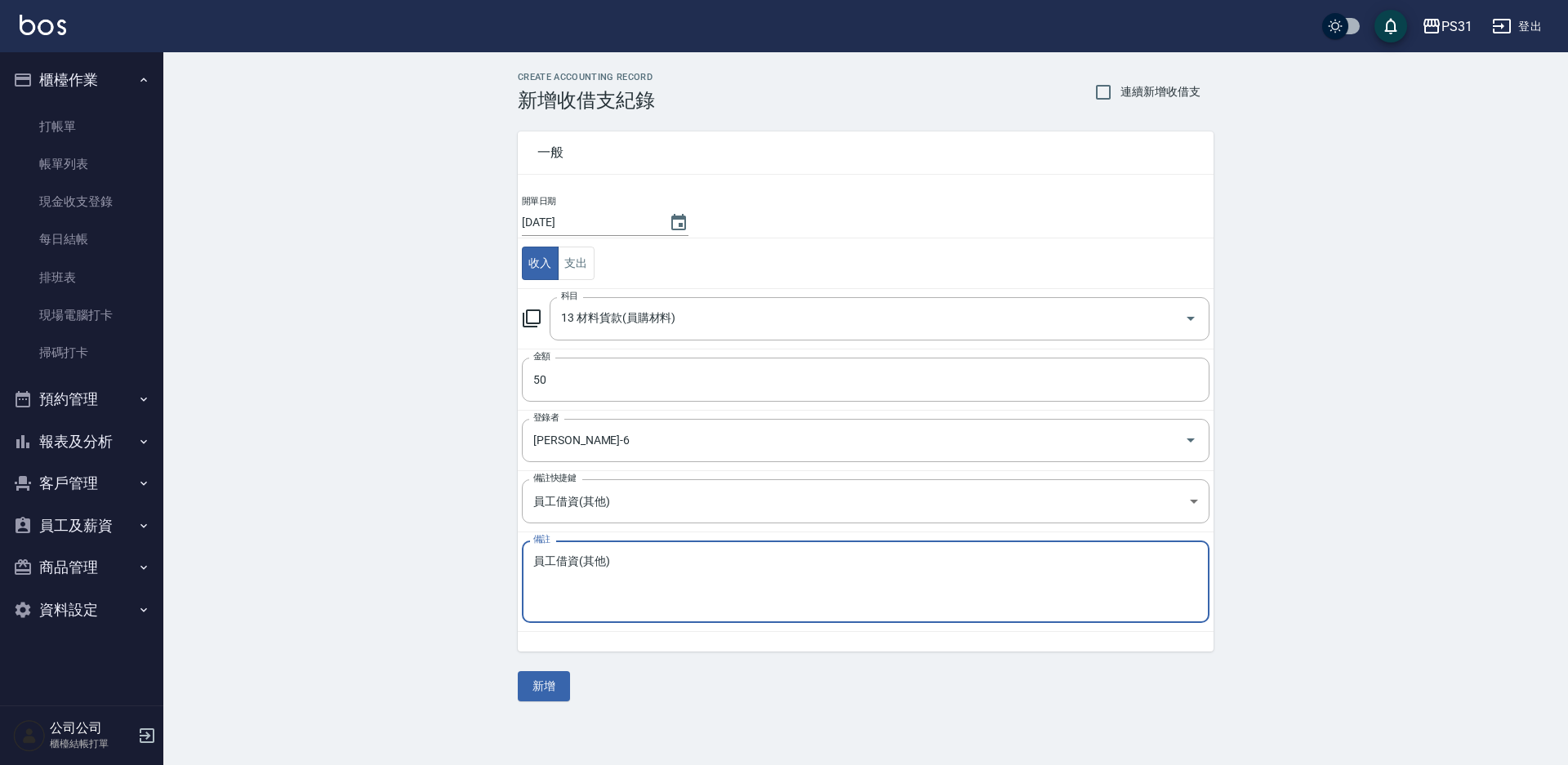
click at [624, 570] on textarea "員工借資(其他)" at bounding box center [865, 582] width 665 height 55
type textarea "員"
type textarea "33.珊珊"
click at [554, 685] on button "新增" at bounding box center [544, 686] width 52 height 30
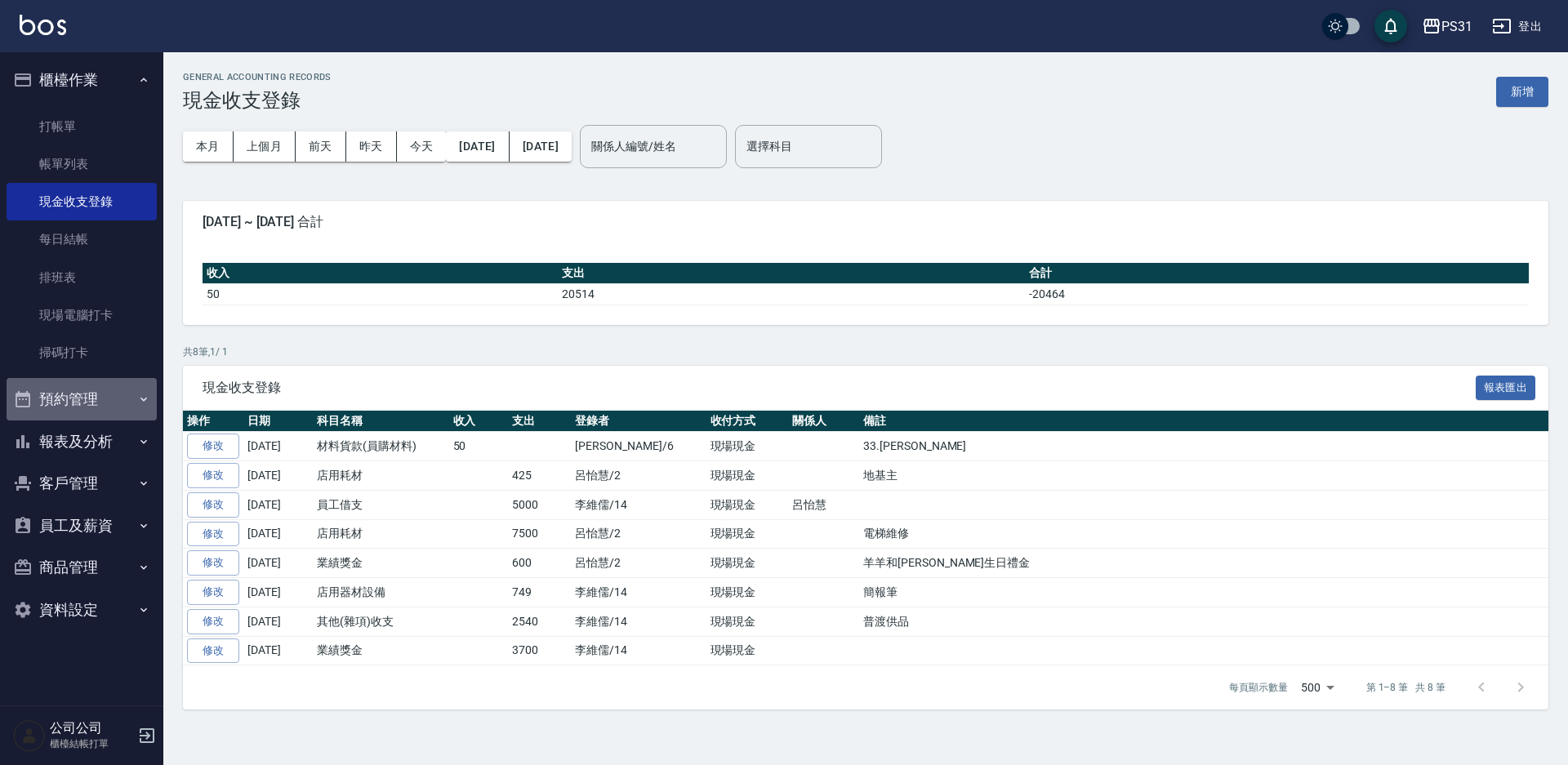
click at [111, 403] on button "預約管理" at bounding box center [81, 399] width 150 height 43
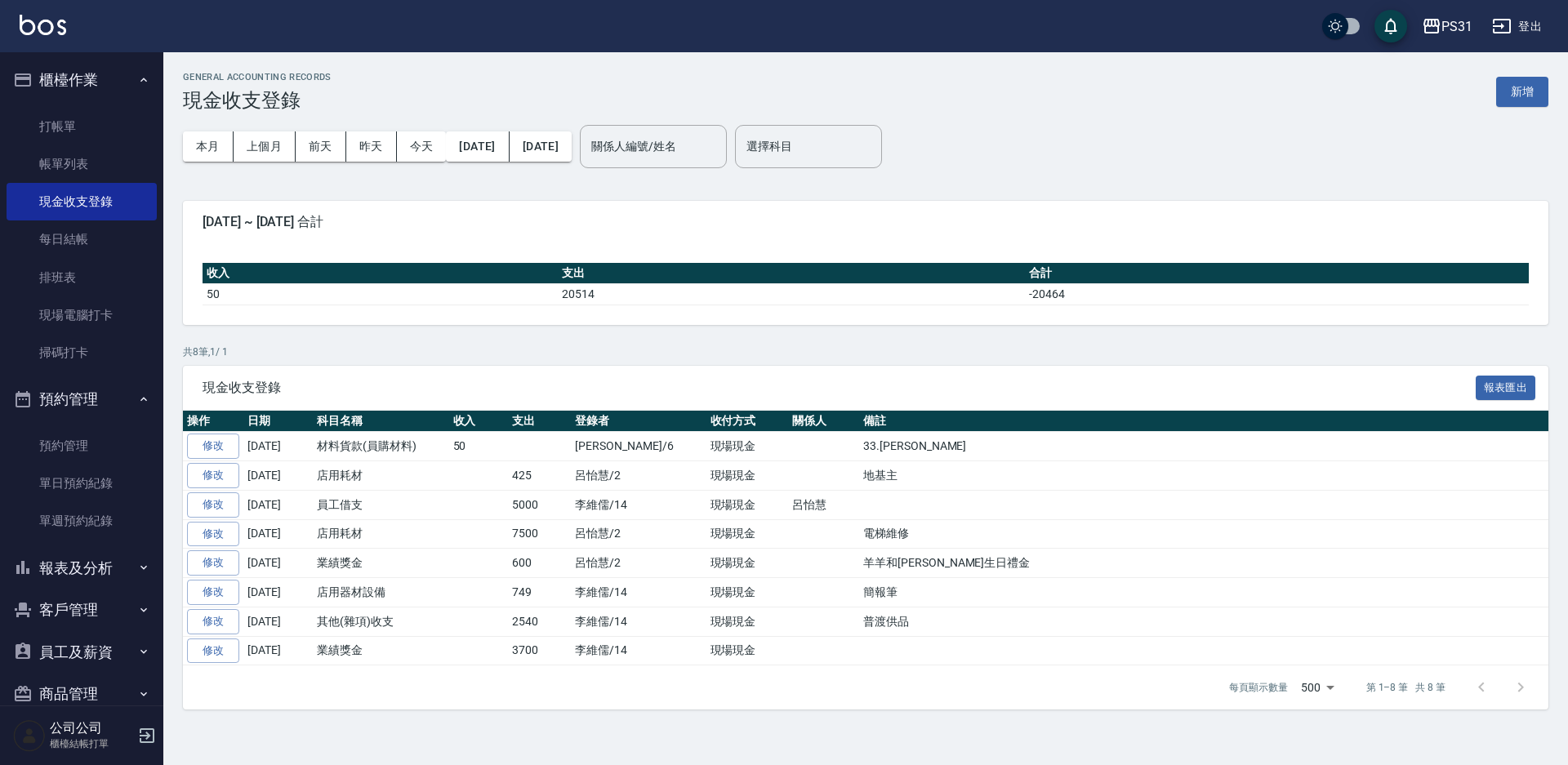
click at [106, 563] on button "報表及分析" at bounding box center [81, 568] width 150 height 43
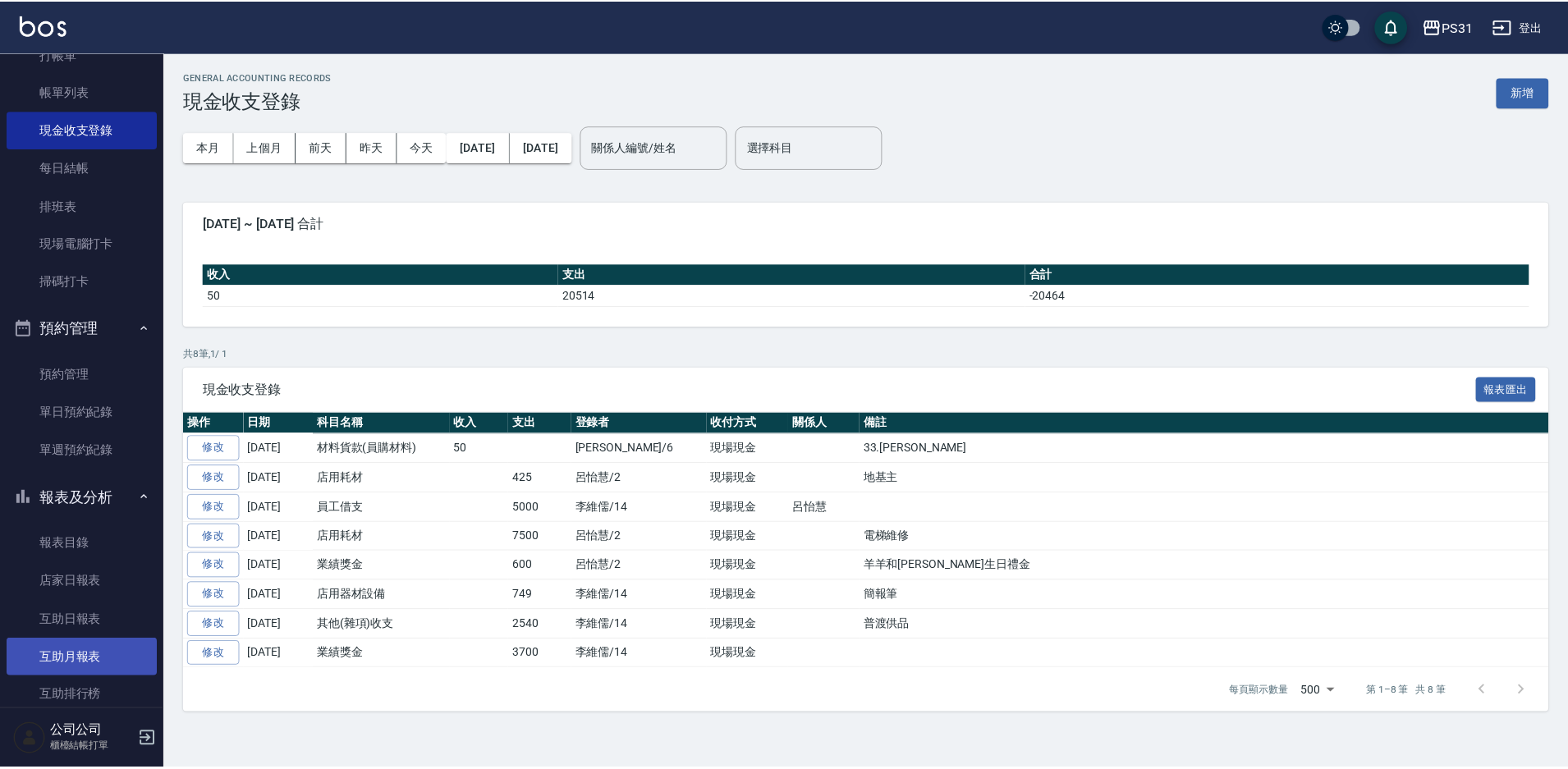
scroll to position [164, 0]
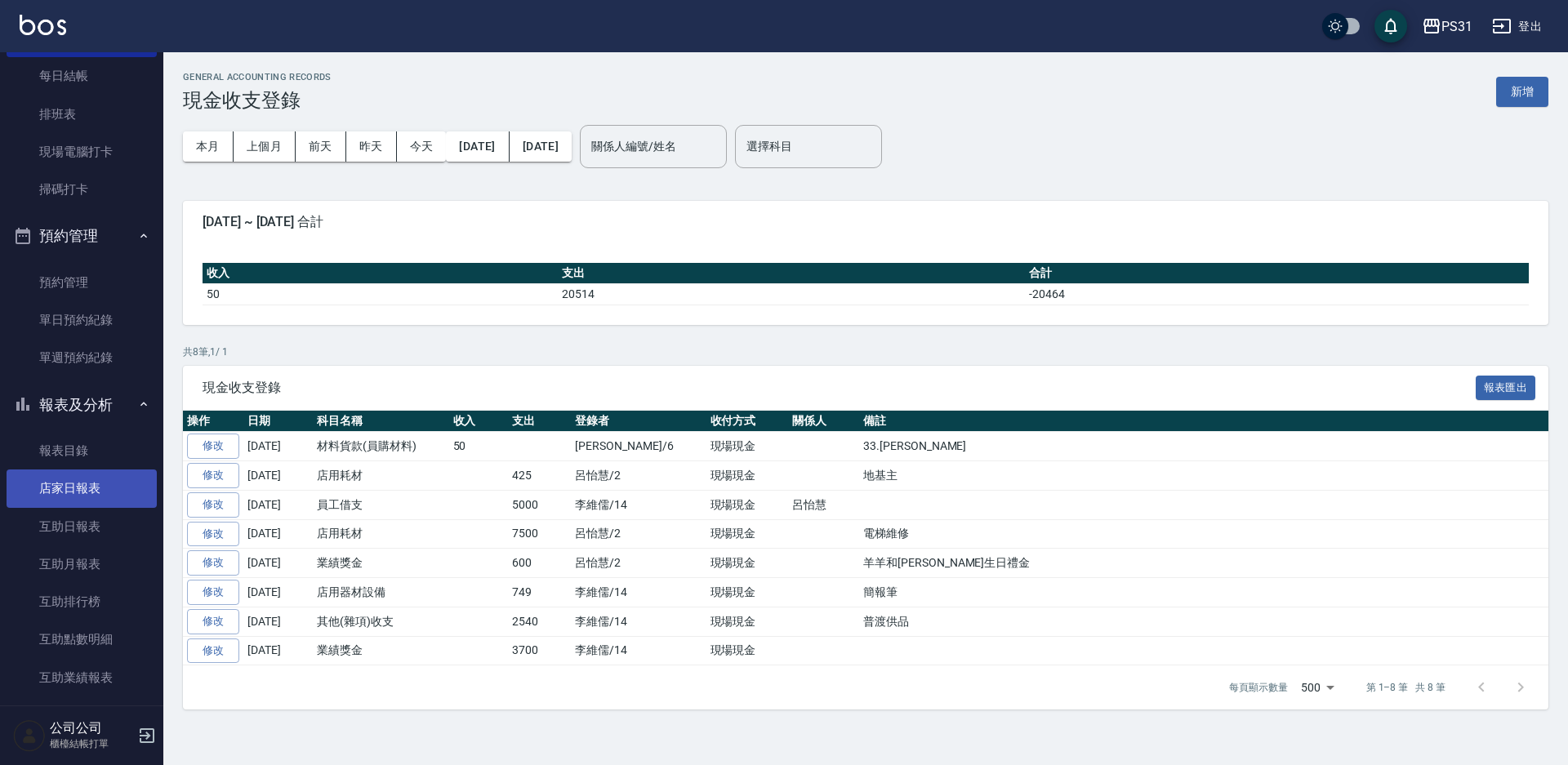
click at [98, 494] on link "店家日報表" at bounding box center [81, 488] width 150 height 38
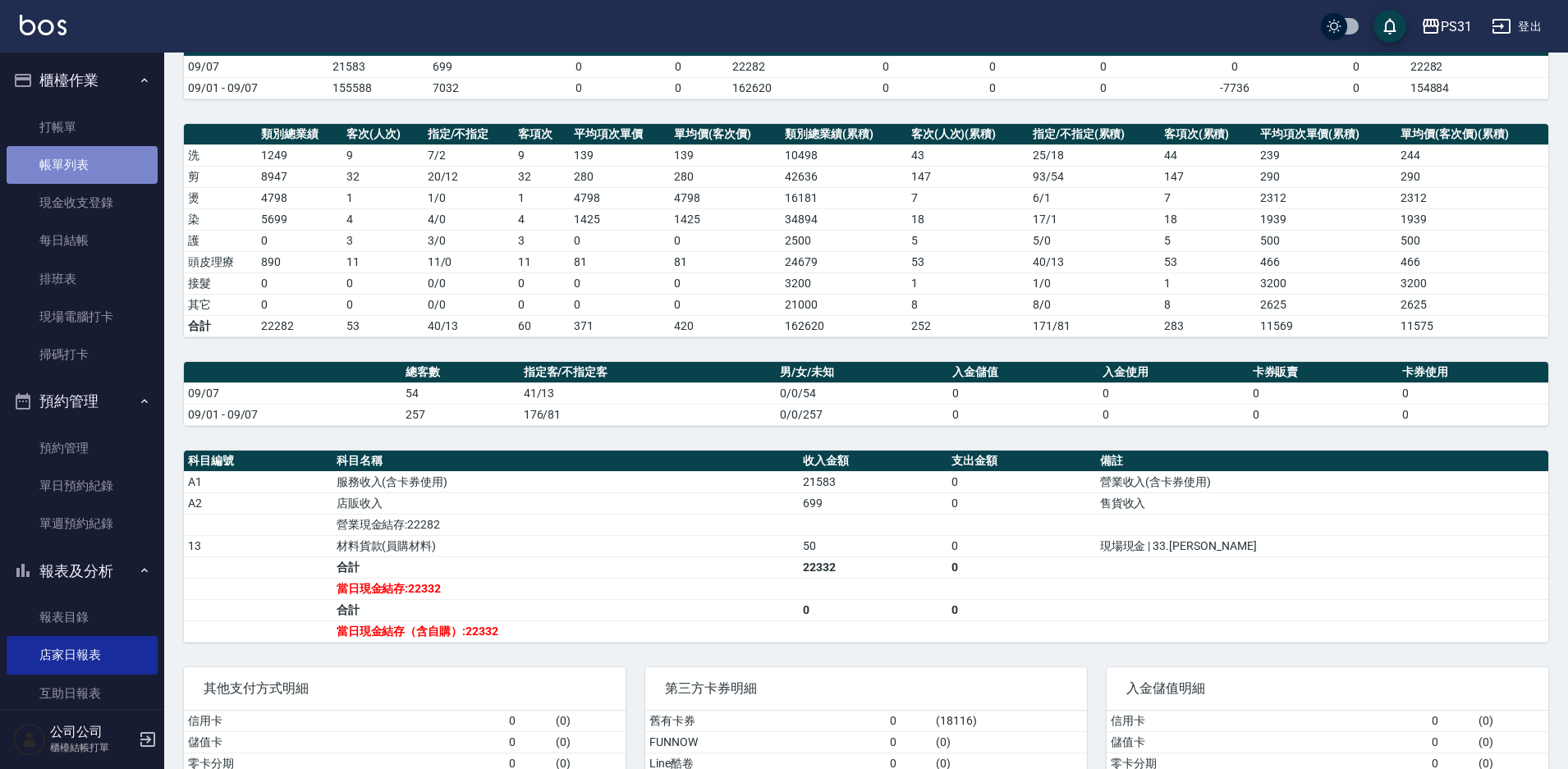
click at [90, 155] on link "帳單列表" at bounding box center [82, 164] width 151 height 38
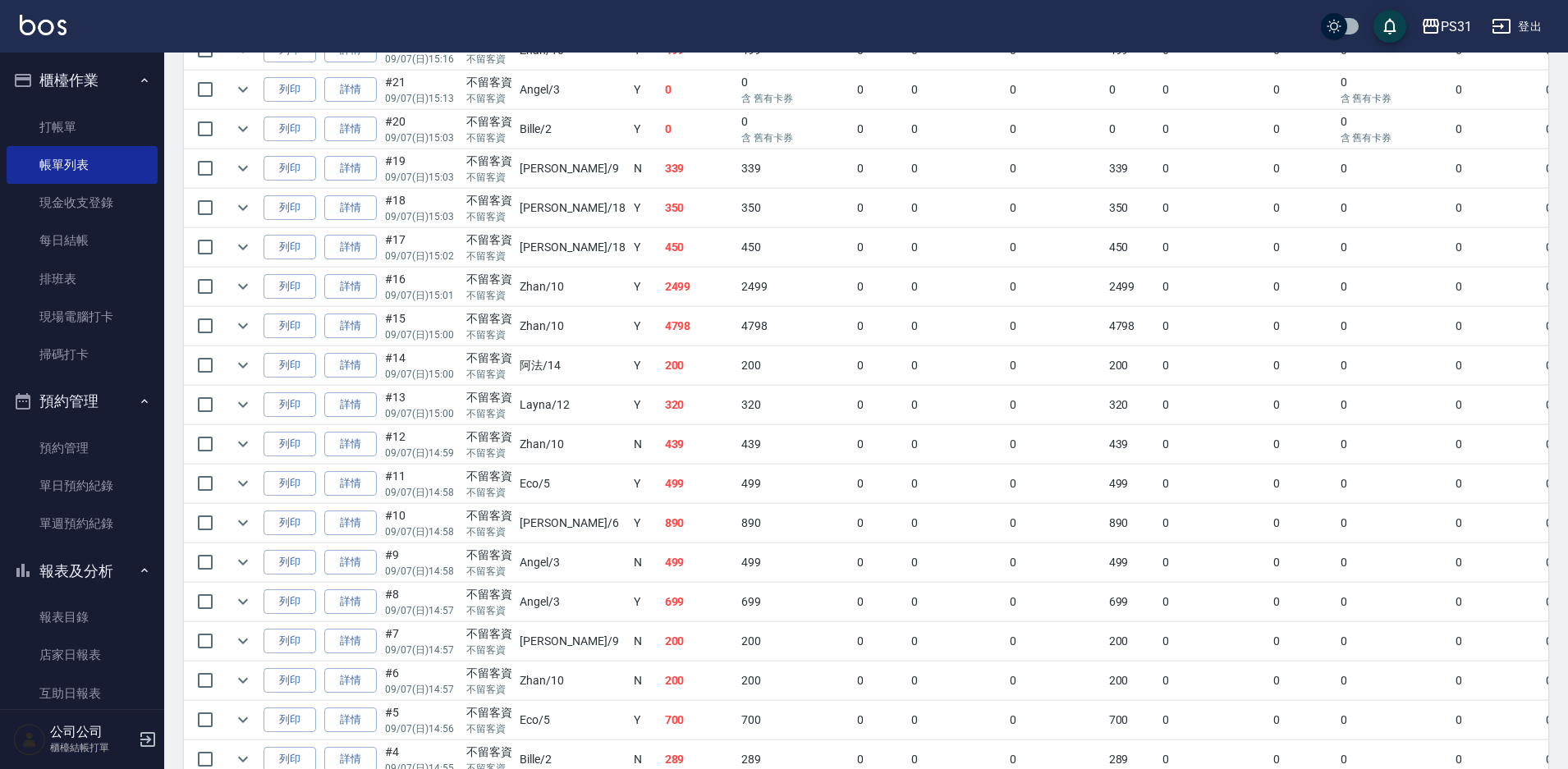
scroll to position [1806, 0]
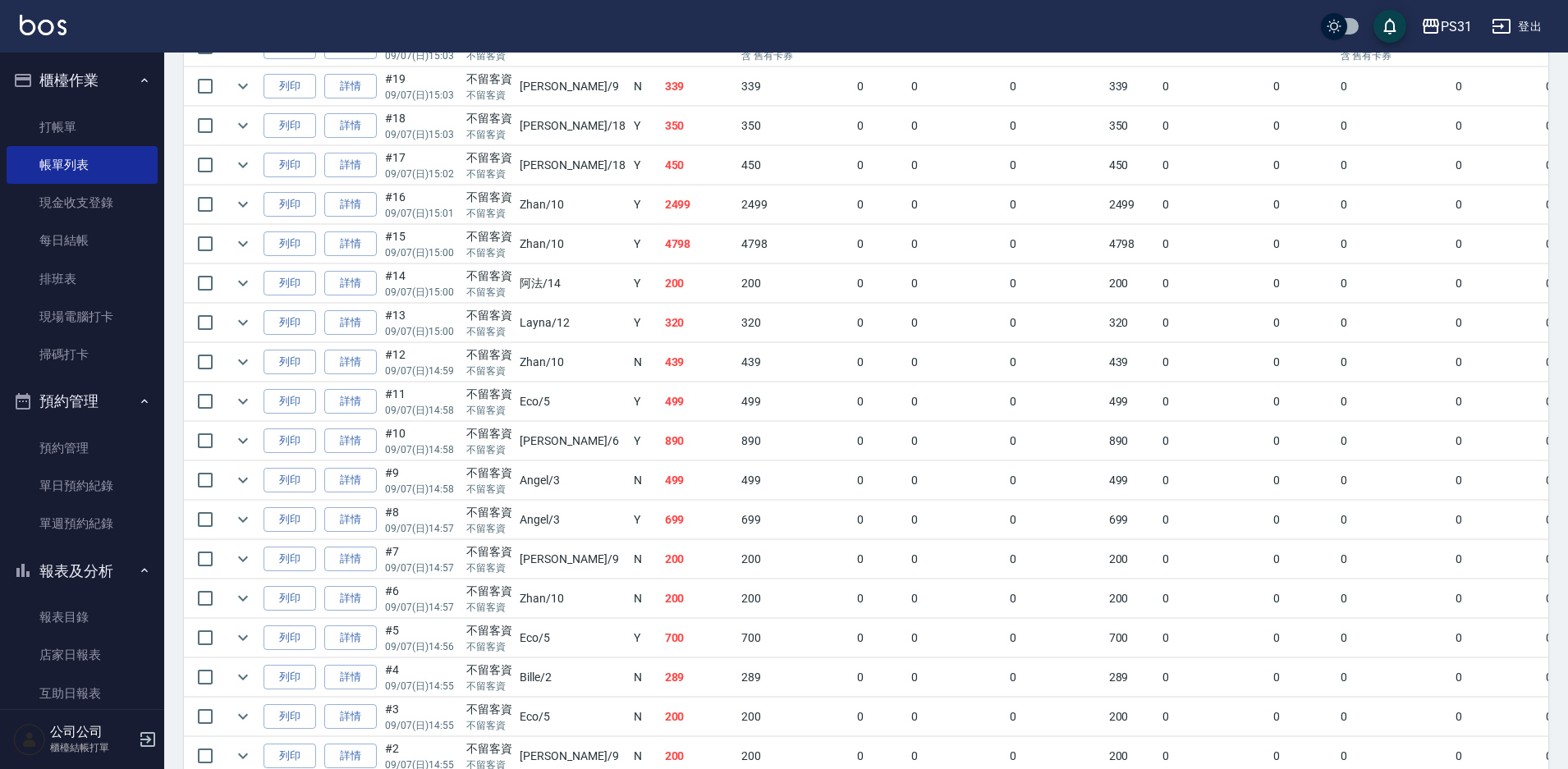
click at [666, 457] on td "890" at bounding box center [699, 441] width 78 height 39
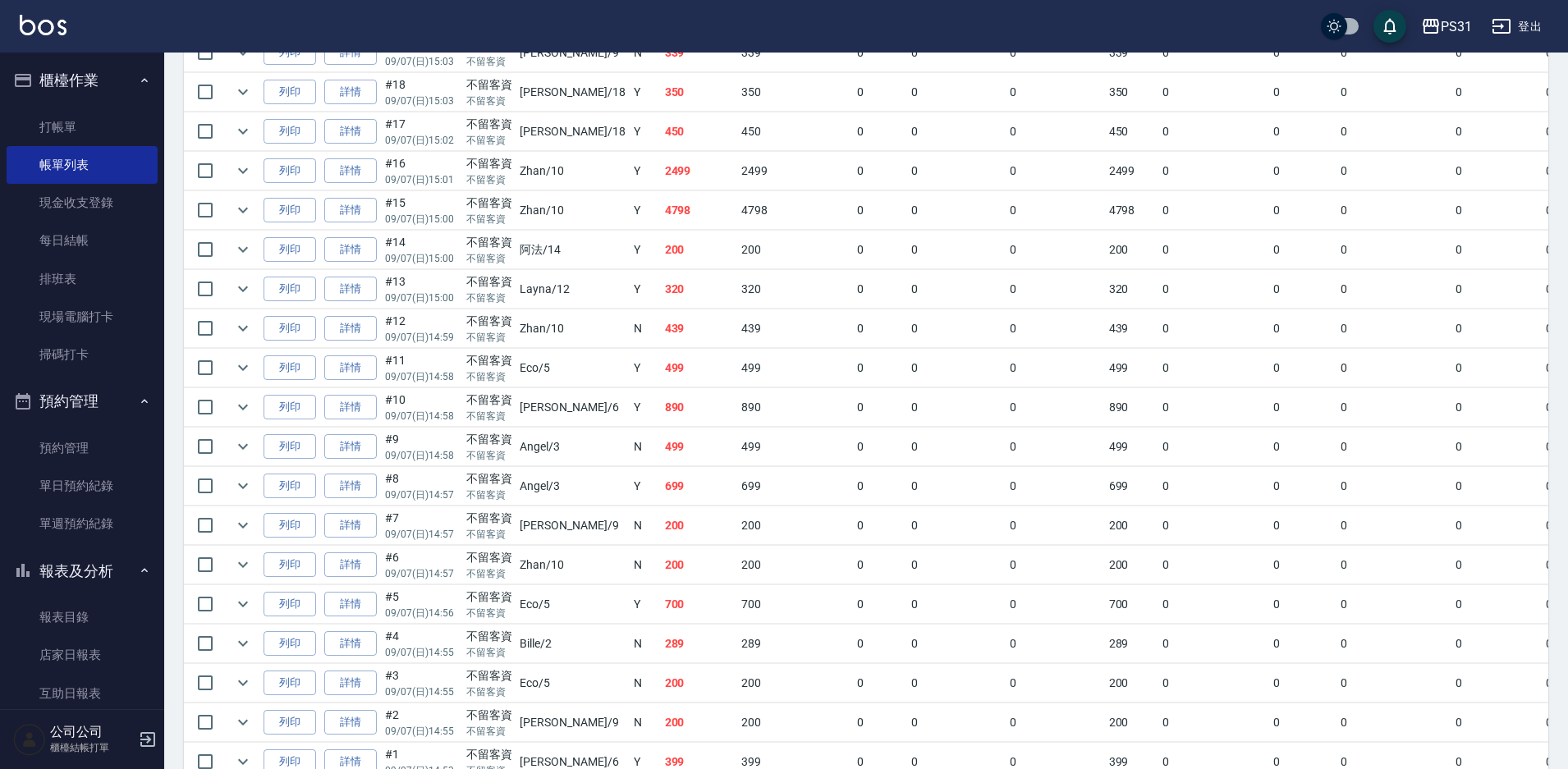
scroll to position [1931, 0]
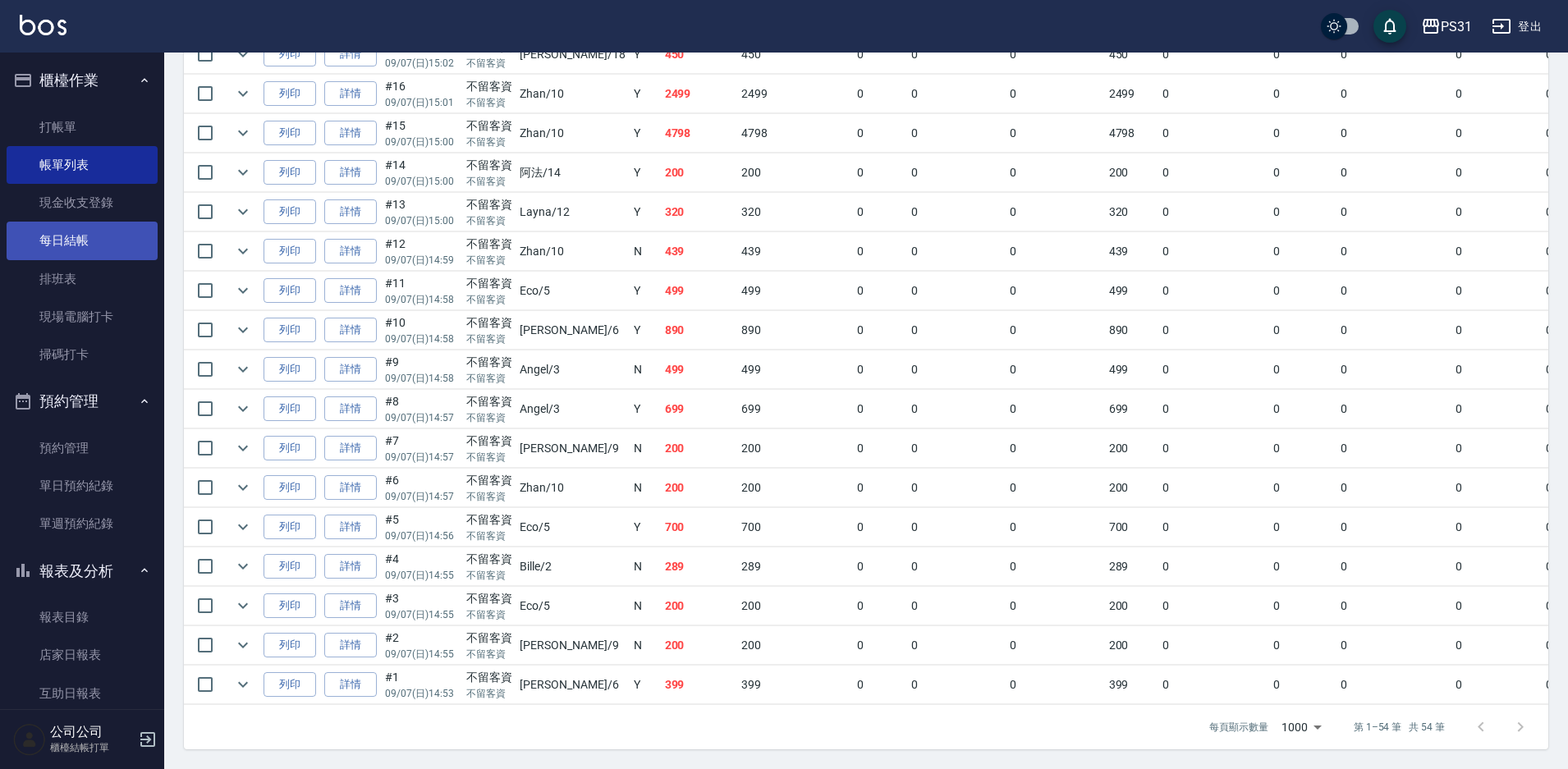
click at [94, 240] on link "每日結帳" at bounding box center [82, 240] width 151 height 38
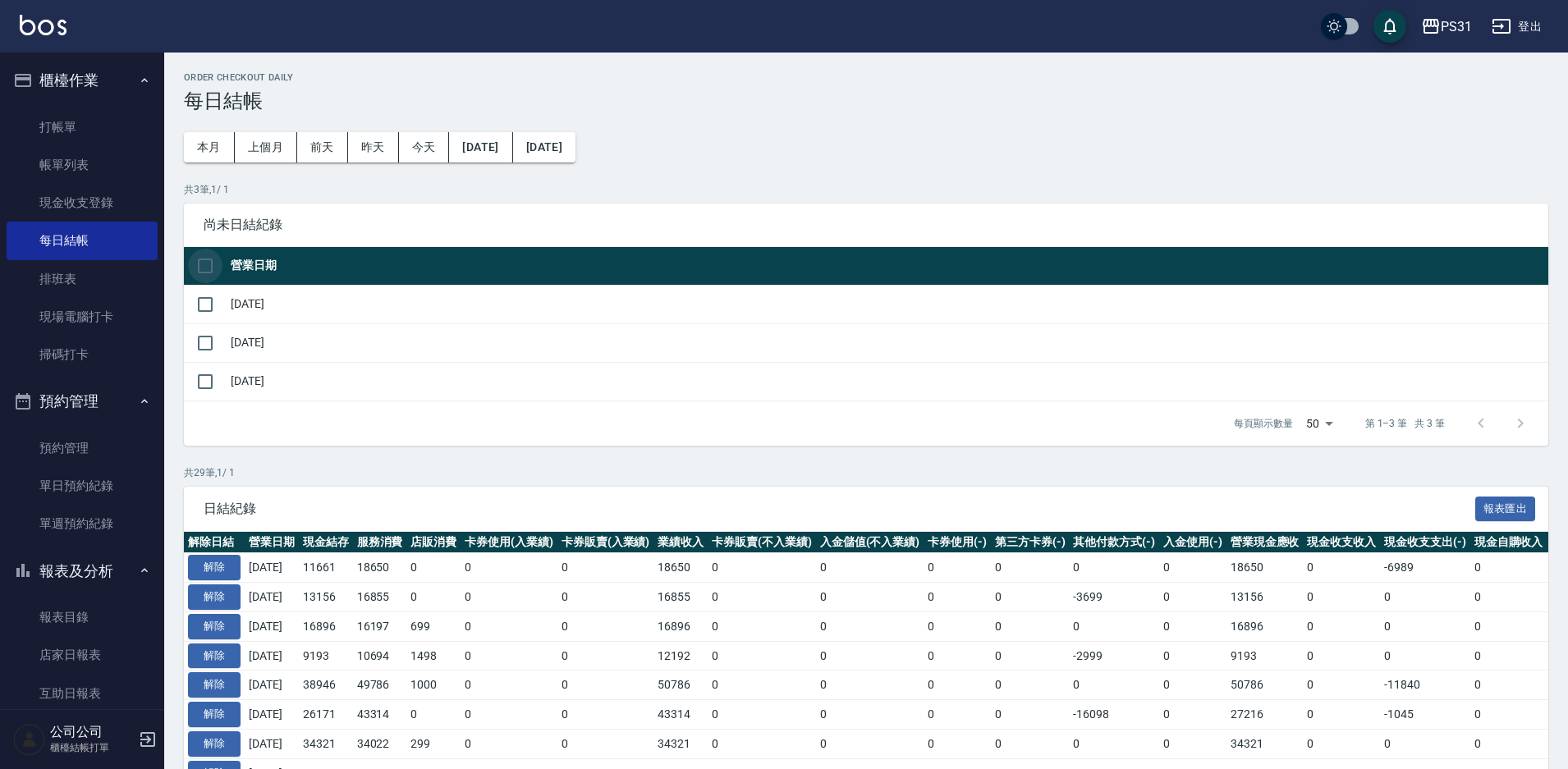
click at [192, 267] on input "checkbox" at bounding box center [205, 265] width 35 height 35
checkbox input "true"
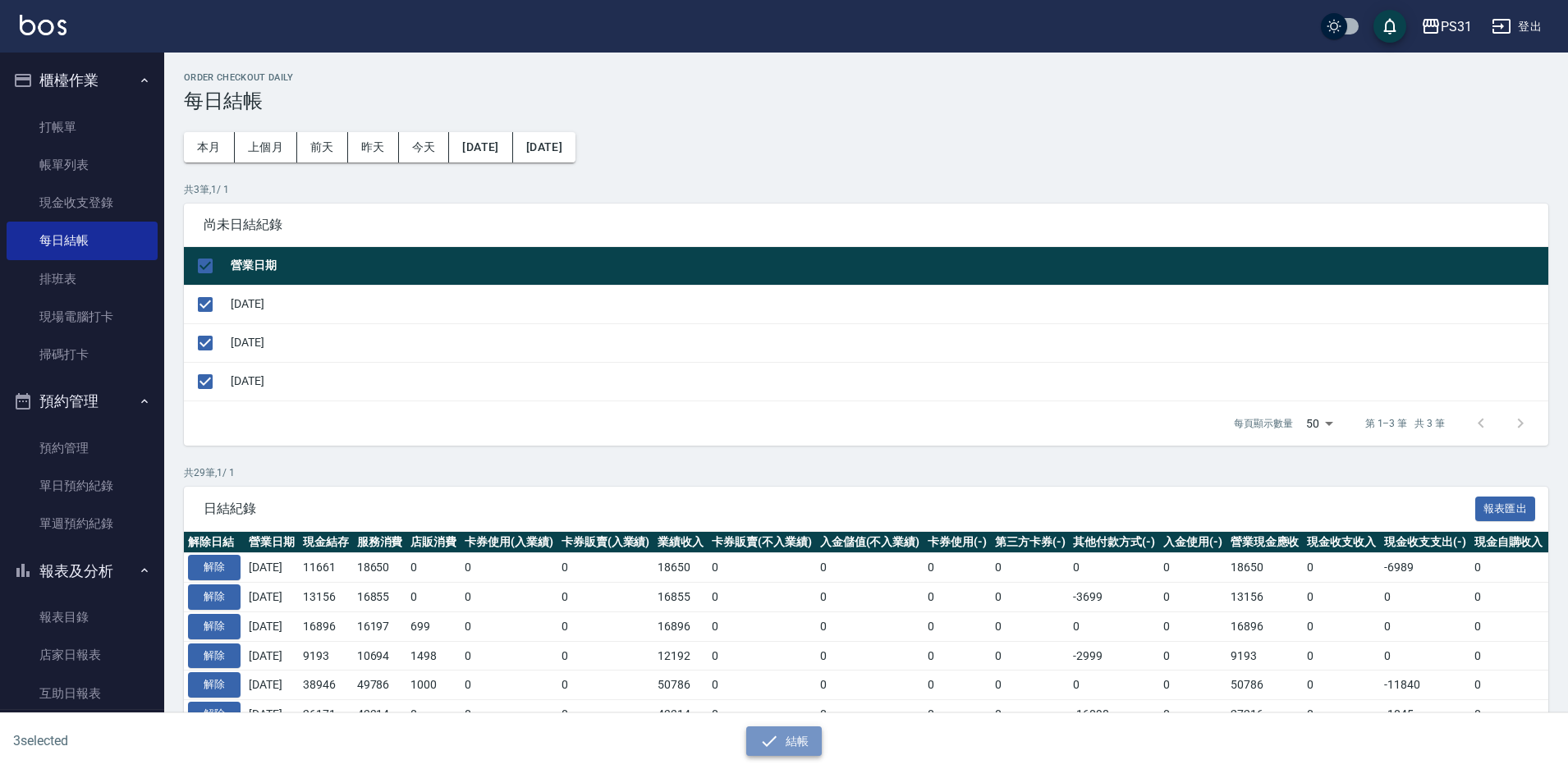
click at [773, 733] on icon "button" at bounding box center [768, 740] width 19 height 19
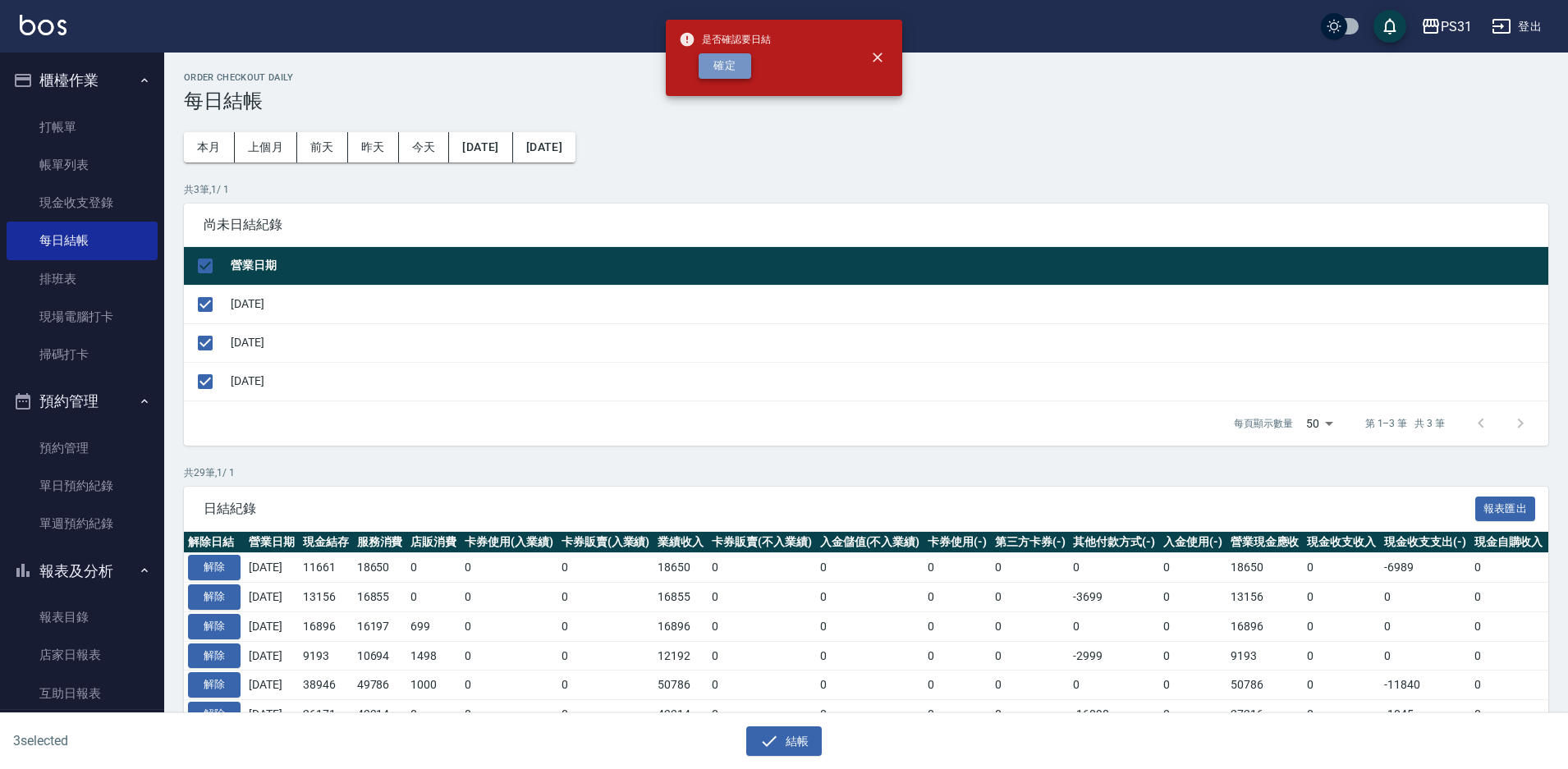
click at [720, 72] on button "確定" at bounding box center [725, 66] width 52 height 25
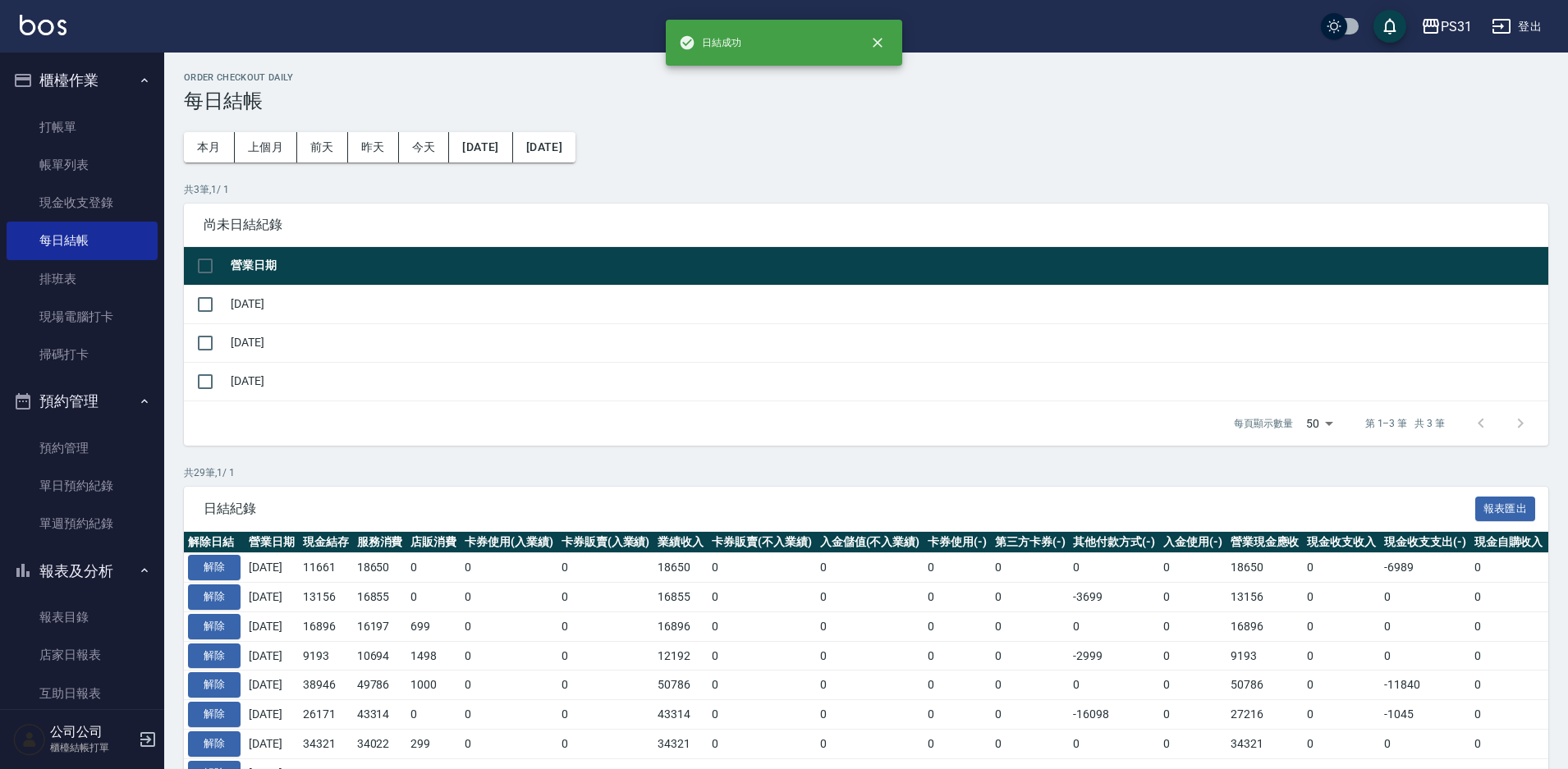
checkbox input "false"
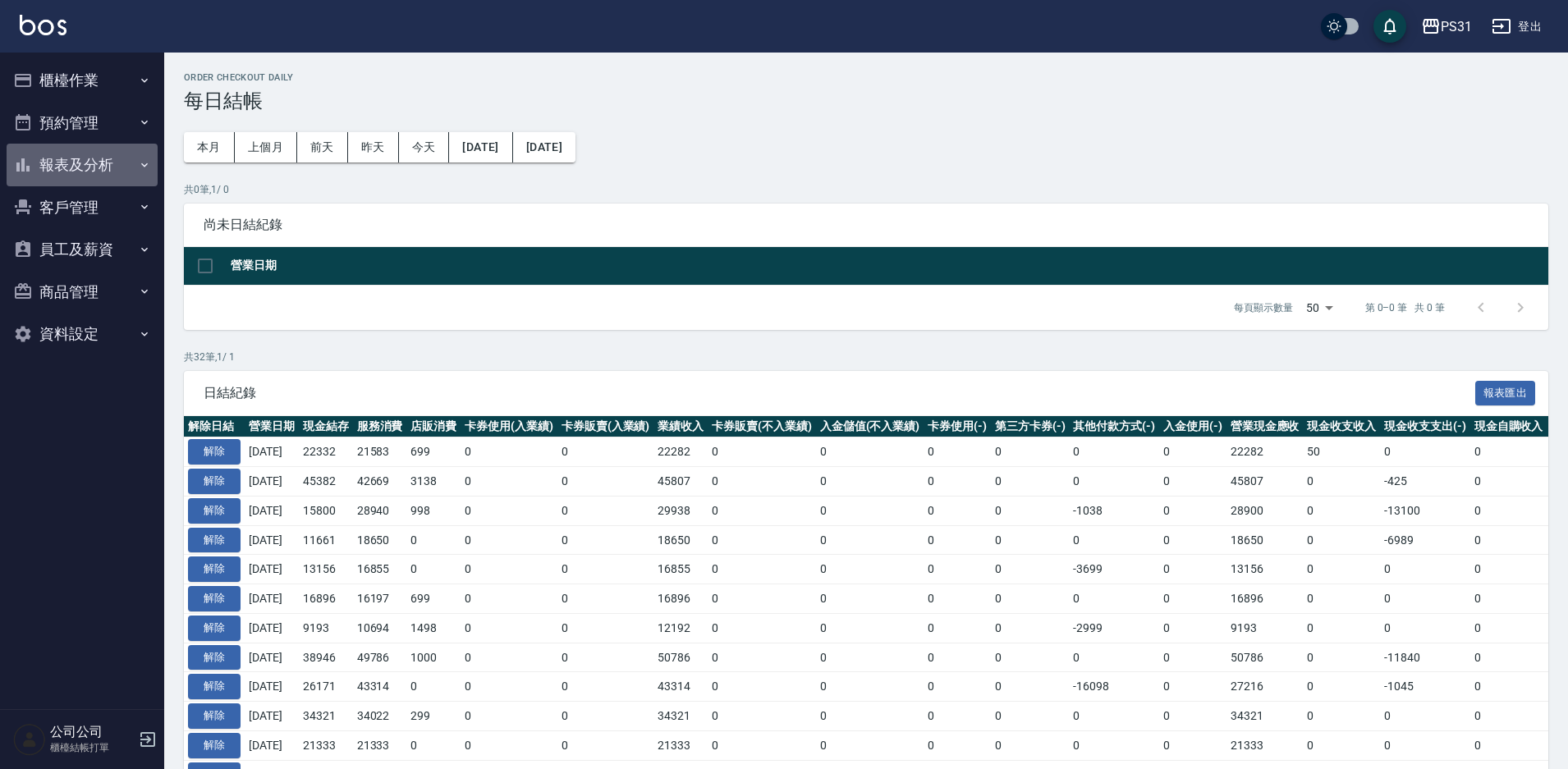
click at [112, 152] on button "報表及分析" at bounding box center [82, 165] width 151 height 43
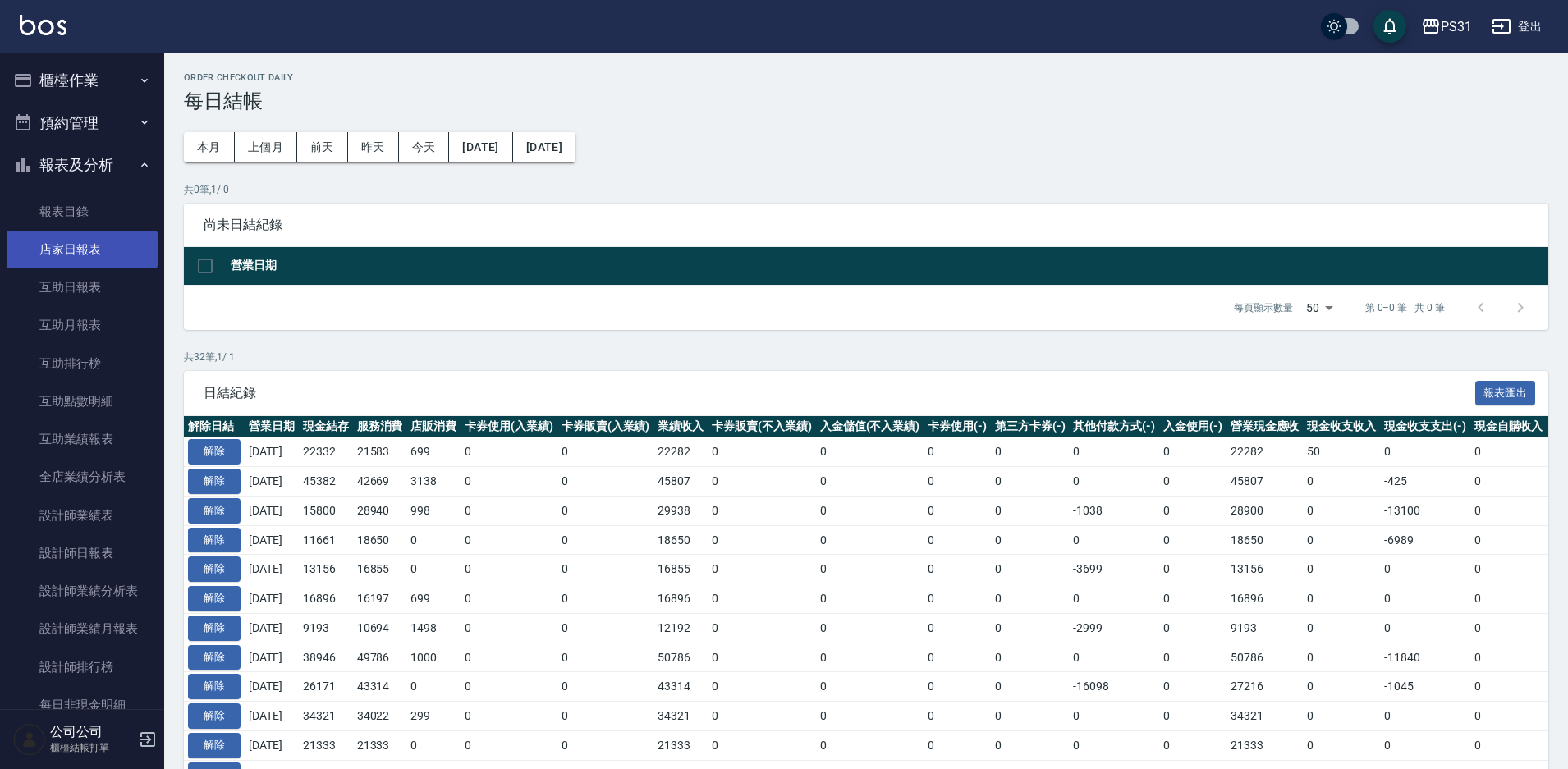
click at [69, 247] on link "店家日報表" at bounding box center [82, 249] width 151 height 38
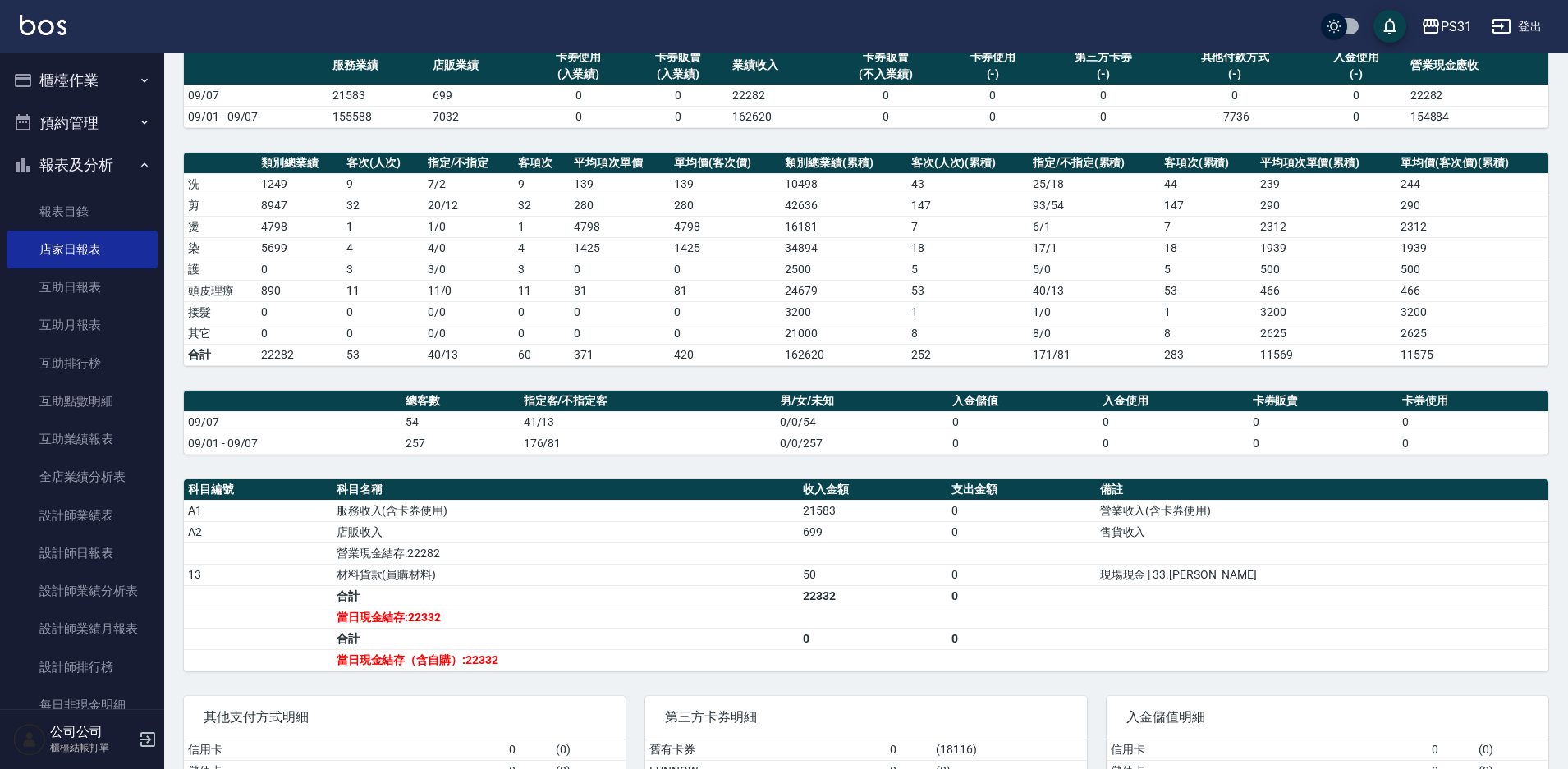
scroll to position [164, 0]
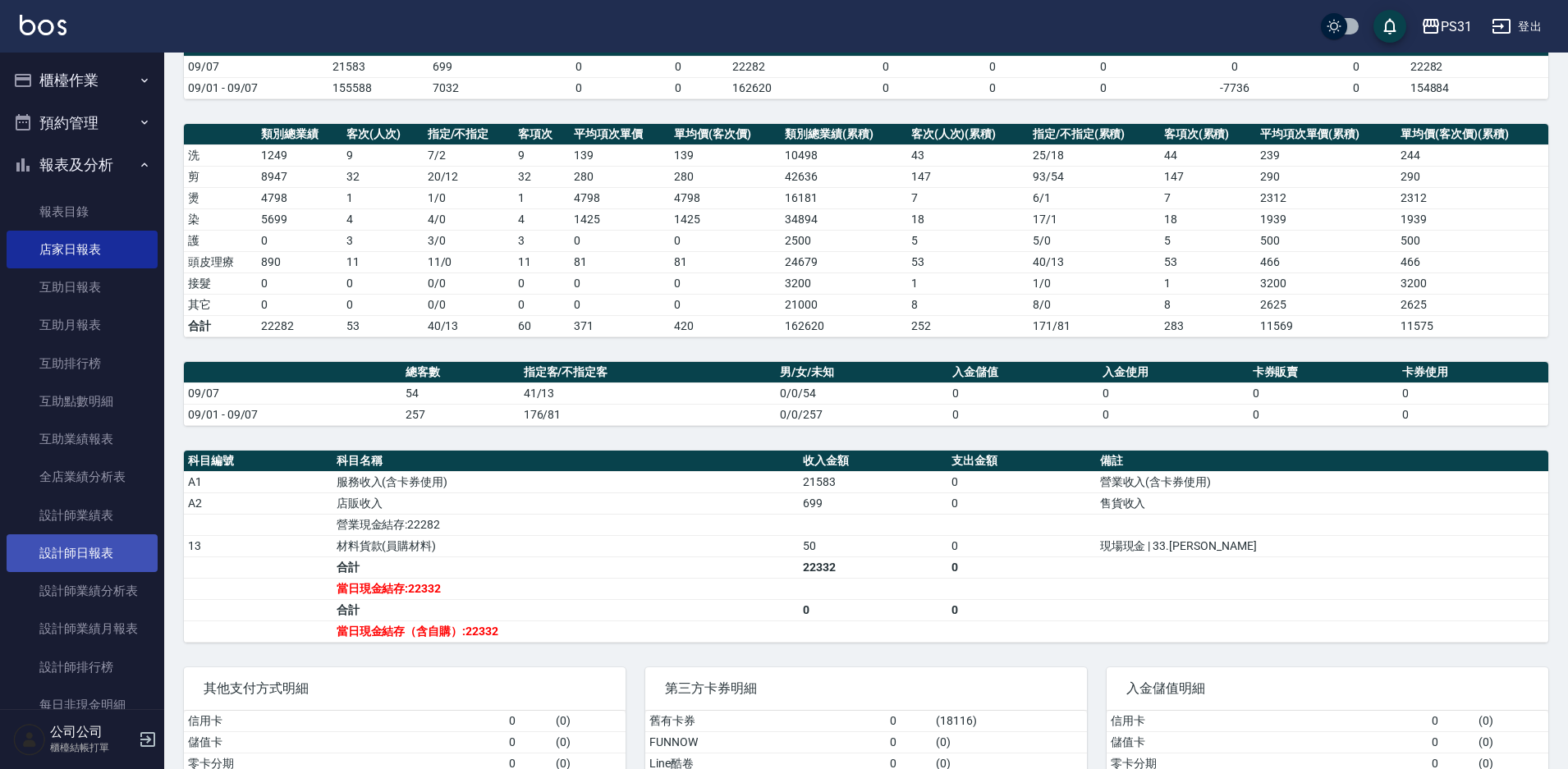
click at [81, 549] on link "設計師日報表" at bounding box center [82, 553] width 151 height 38
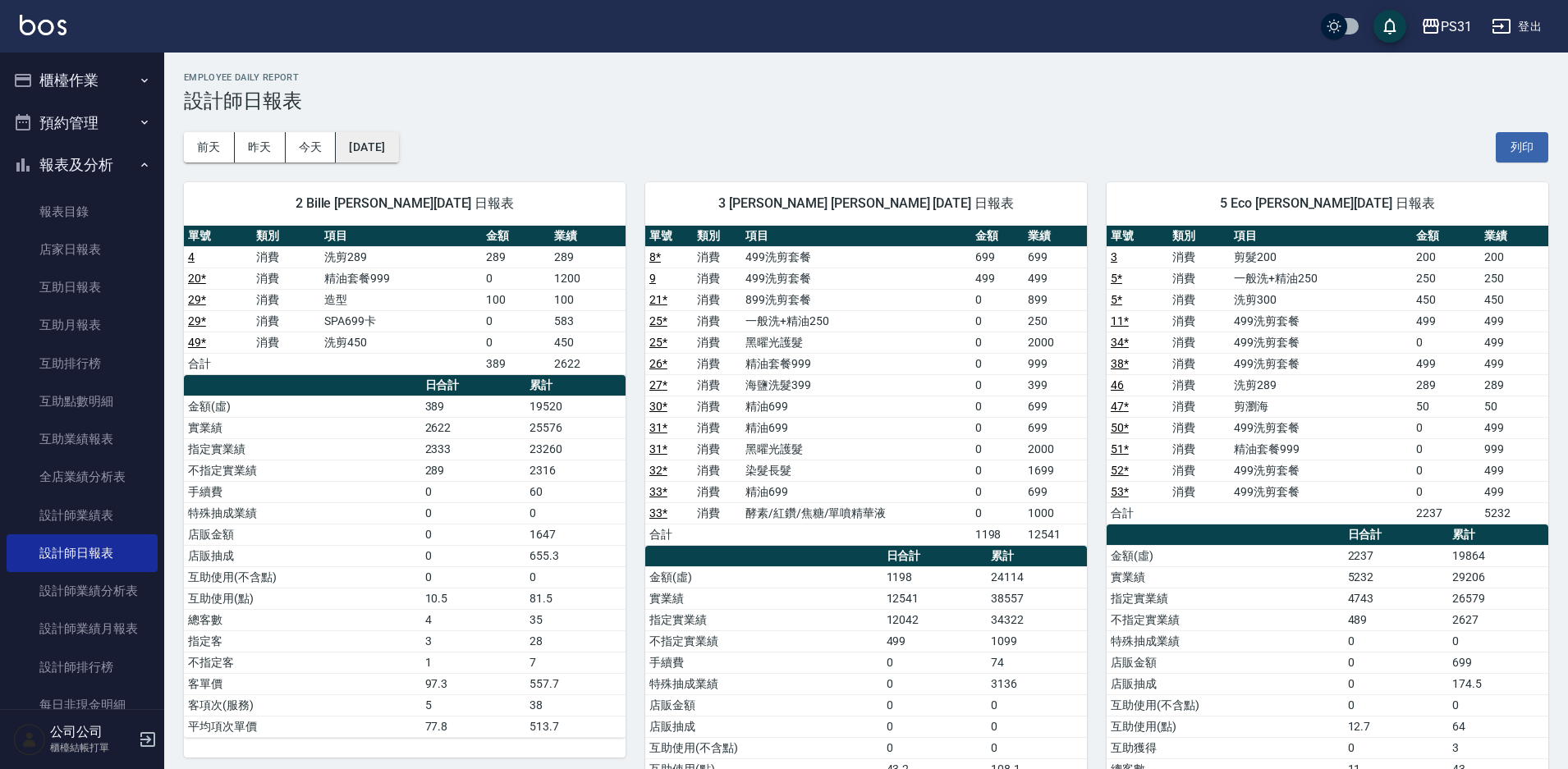
click at [399, 145] on button "2025/09/07" at bounding box center [367, 147] width 62 height 30
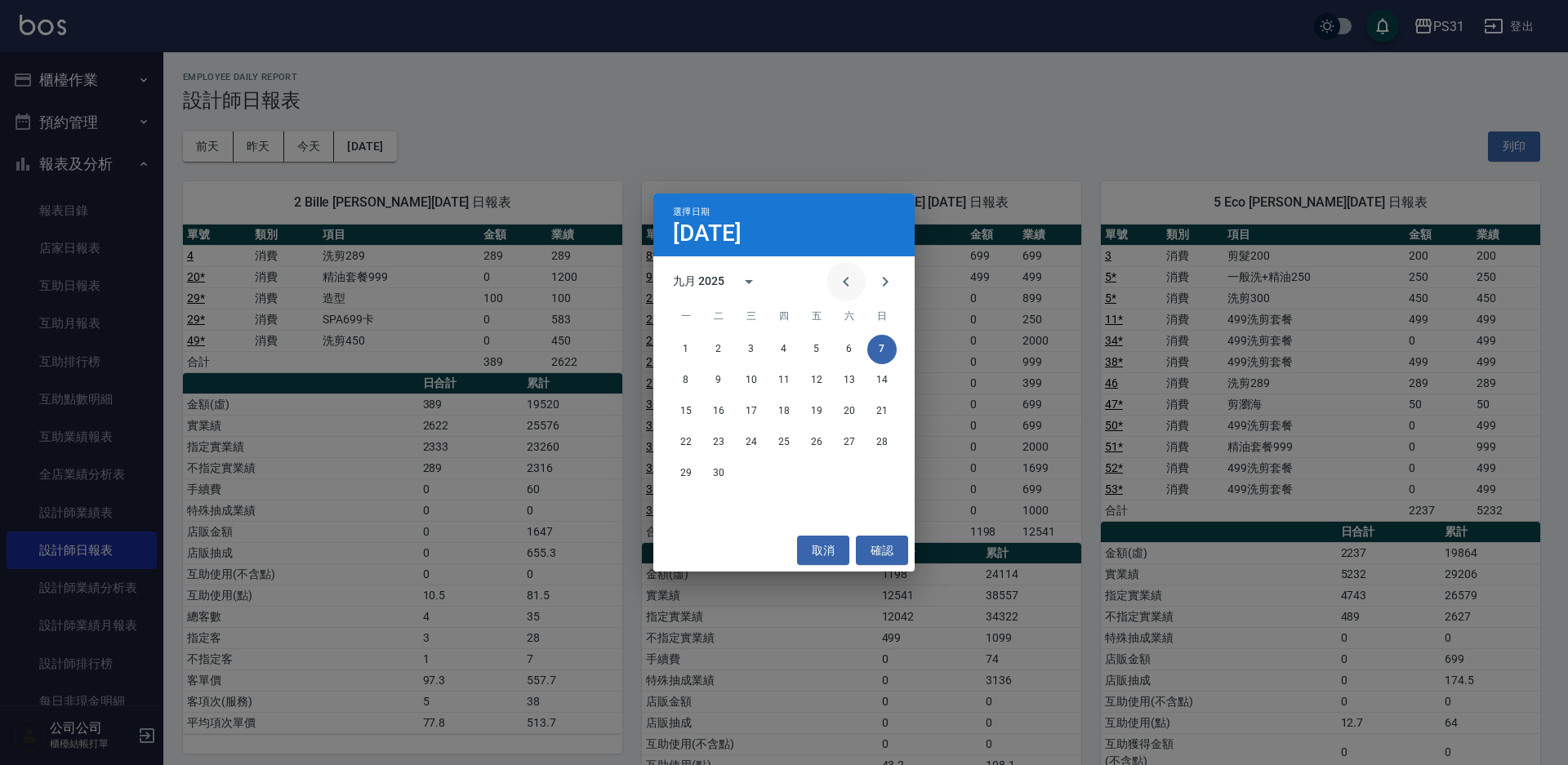
click at [859, 276] on button "Previous month" at bounding box center [846, 282] width 39 height 39
click at [873, 465] on button "31" at bounding box center [882, 473] width 29 height 29
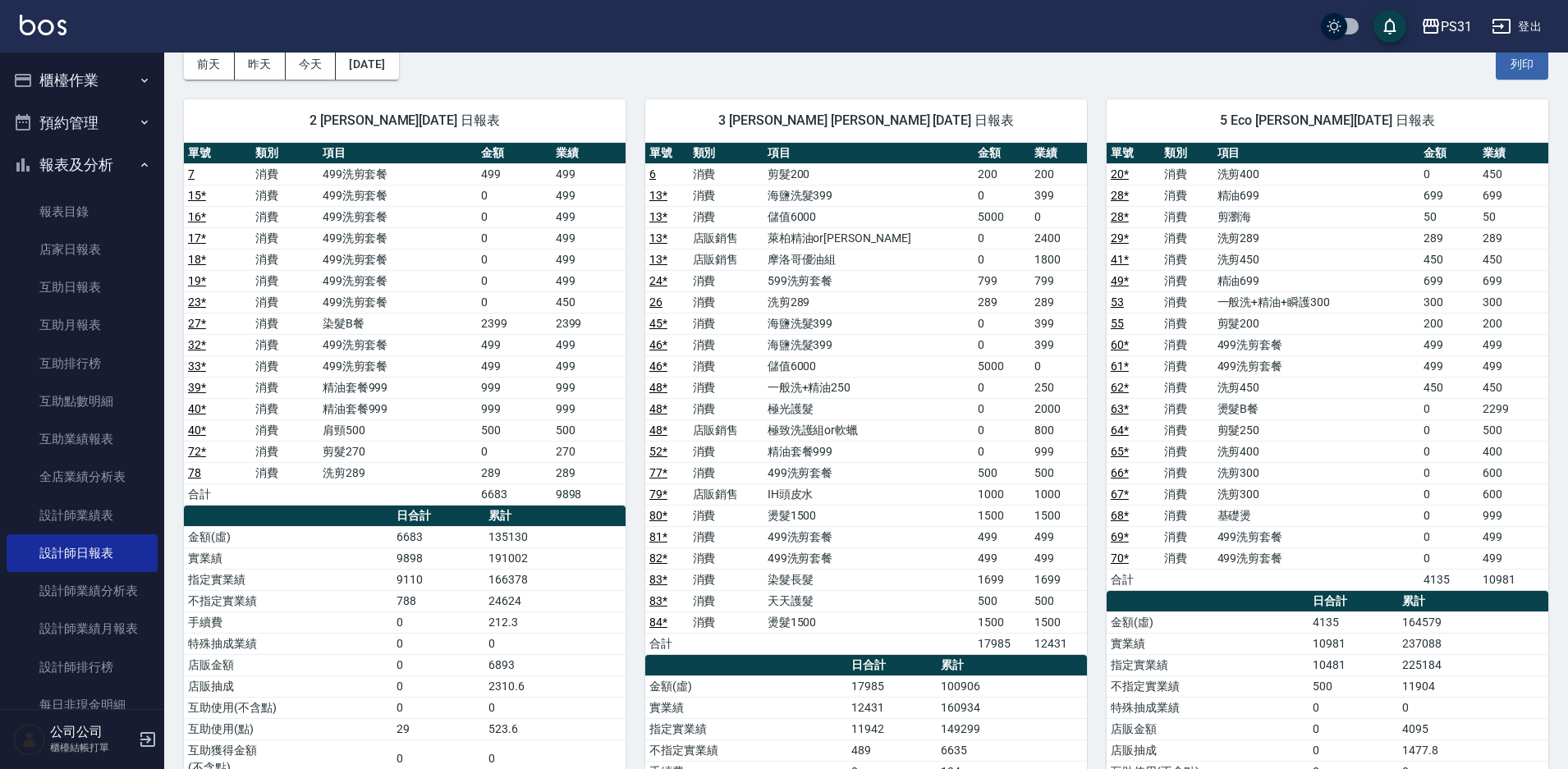
scroll to position [164, 0]
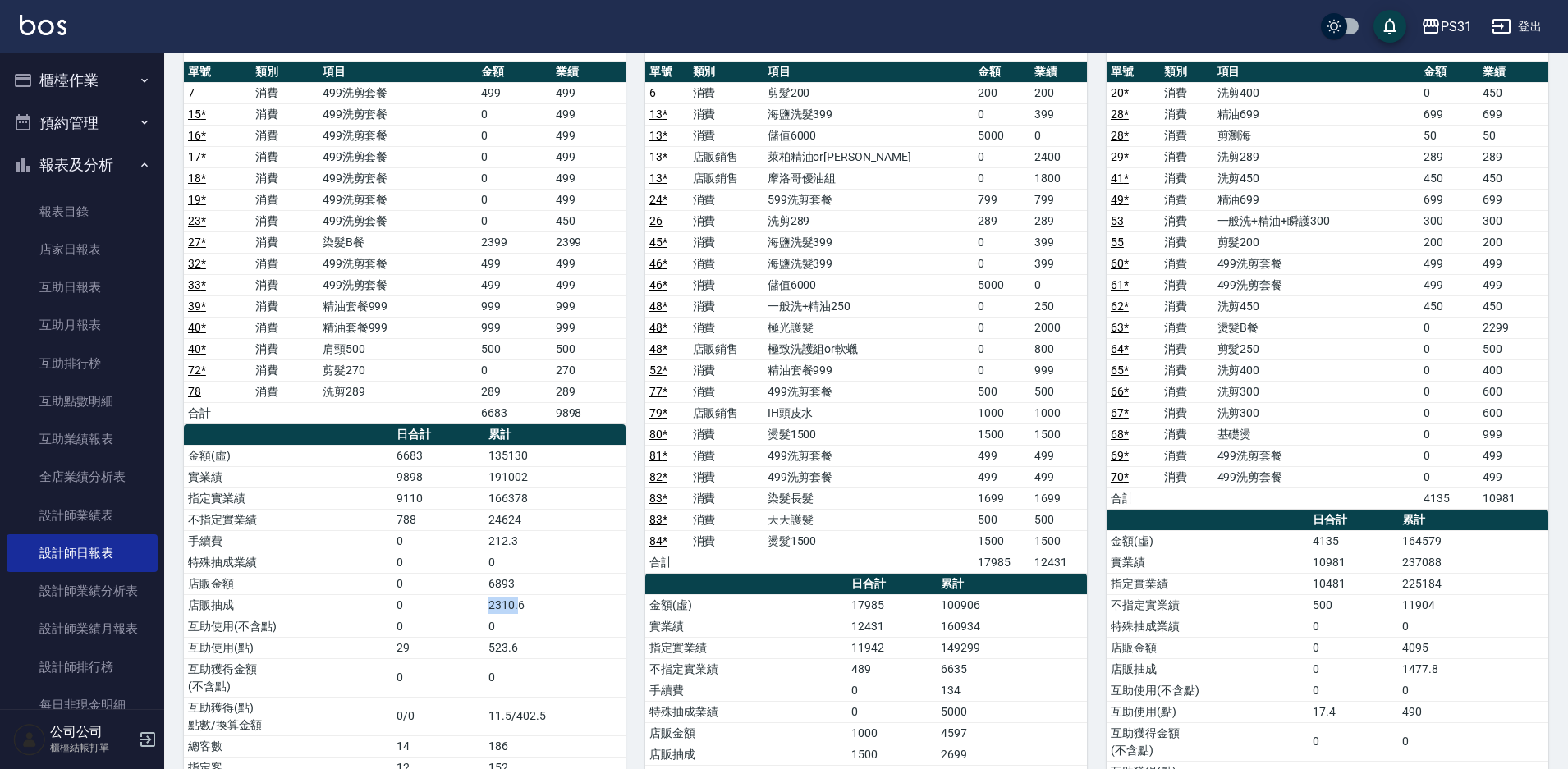
drag, startPoint x: 518, startPoint y: 606, endPoint x: 481, endPoint y: 604, distance: 37.1
click at [481, 604] on tr "店販抽成 0 2310.6" at bounding box center [404, 604] width 442 height 21
click at [466, 631] on td "0" at bounding box center [438, 626] width 92 height 21
drag, startPoint x: 210, startPoint y: 649, endPoint x: 509, endPoint y: 647, distance: 299.0
click at [509, 652] on tr "互助使用(點) 29 523.6" at bounding box center [404, 647] width 442 height 21
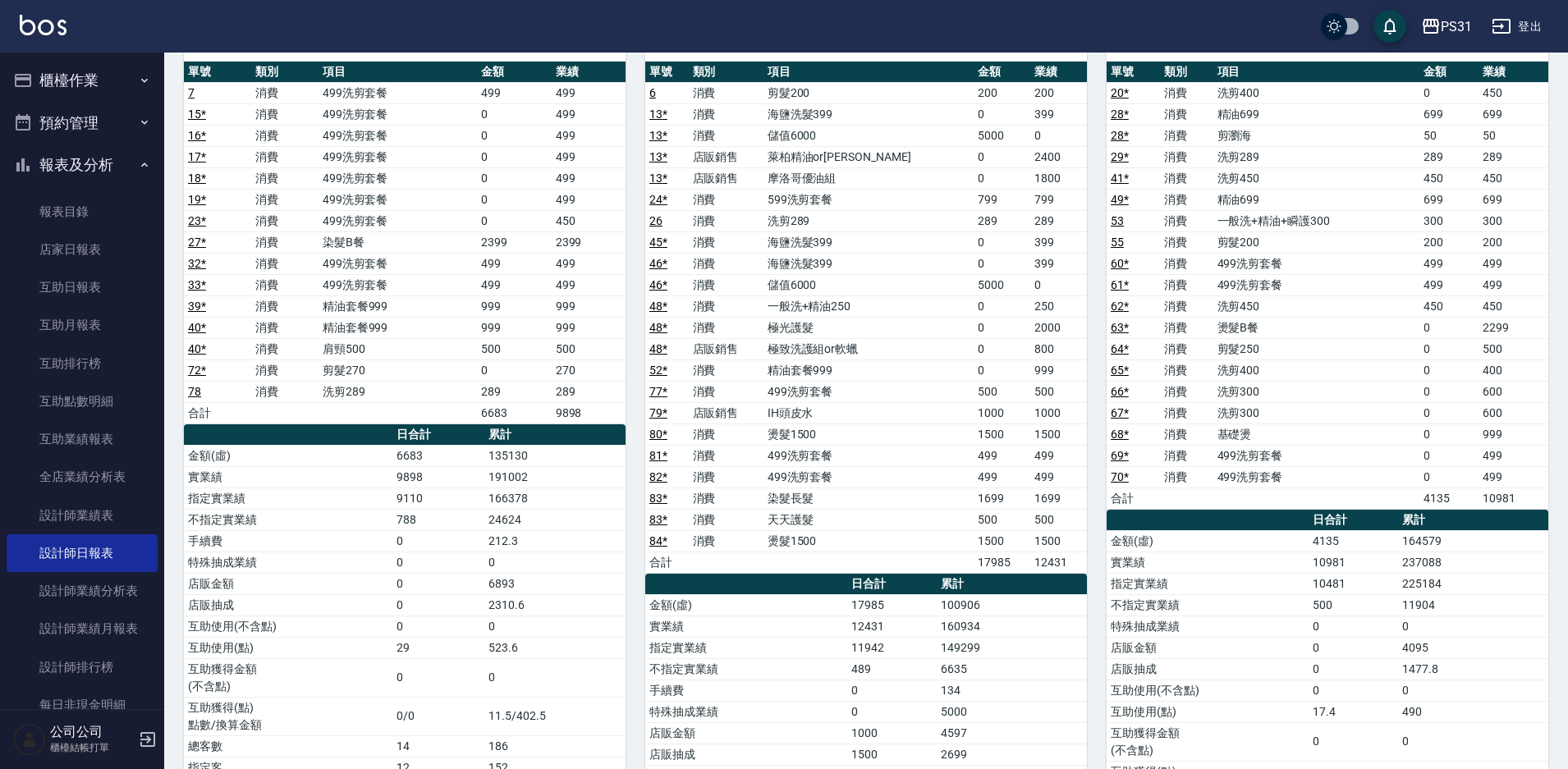
click at [518, 635] on td "0" at bounding box center [555, 626] width 142 height 21
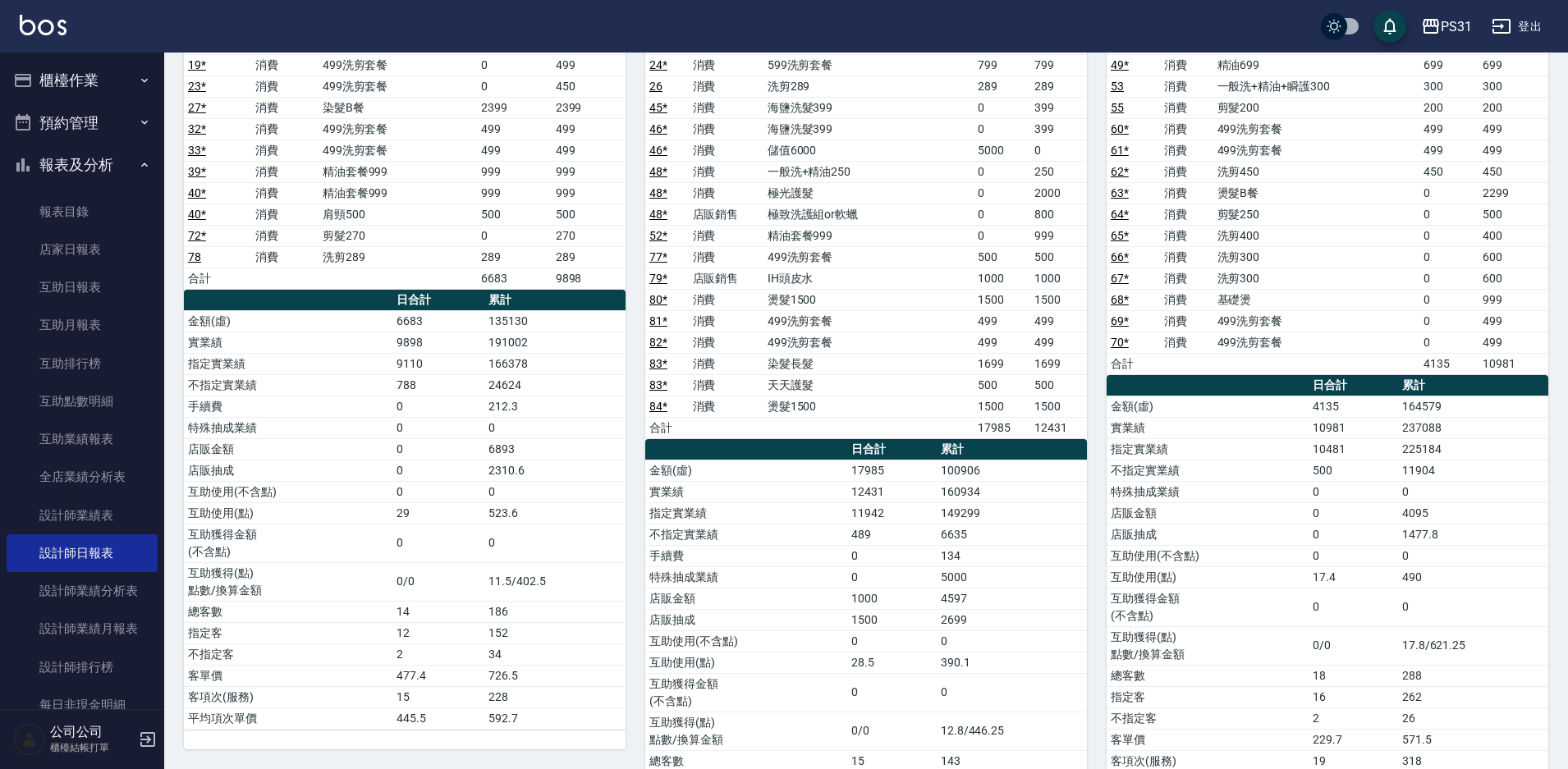
scroll to position [328, 0]
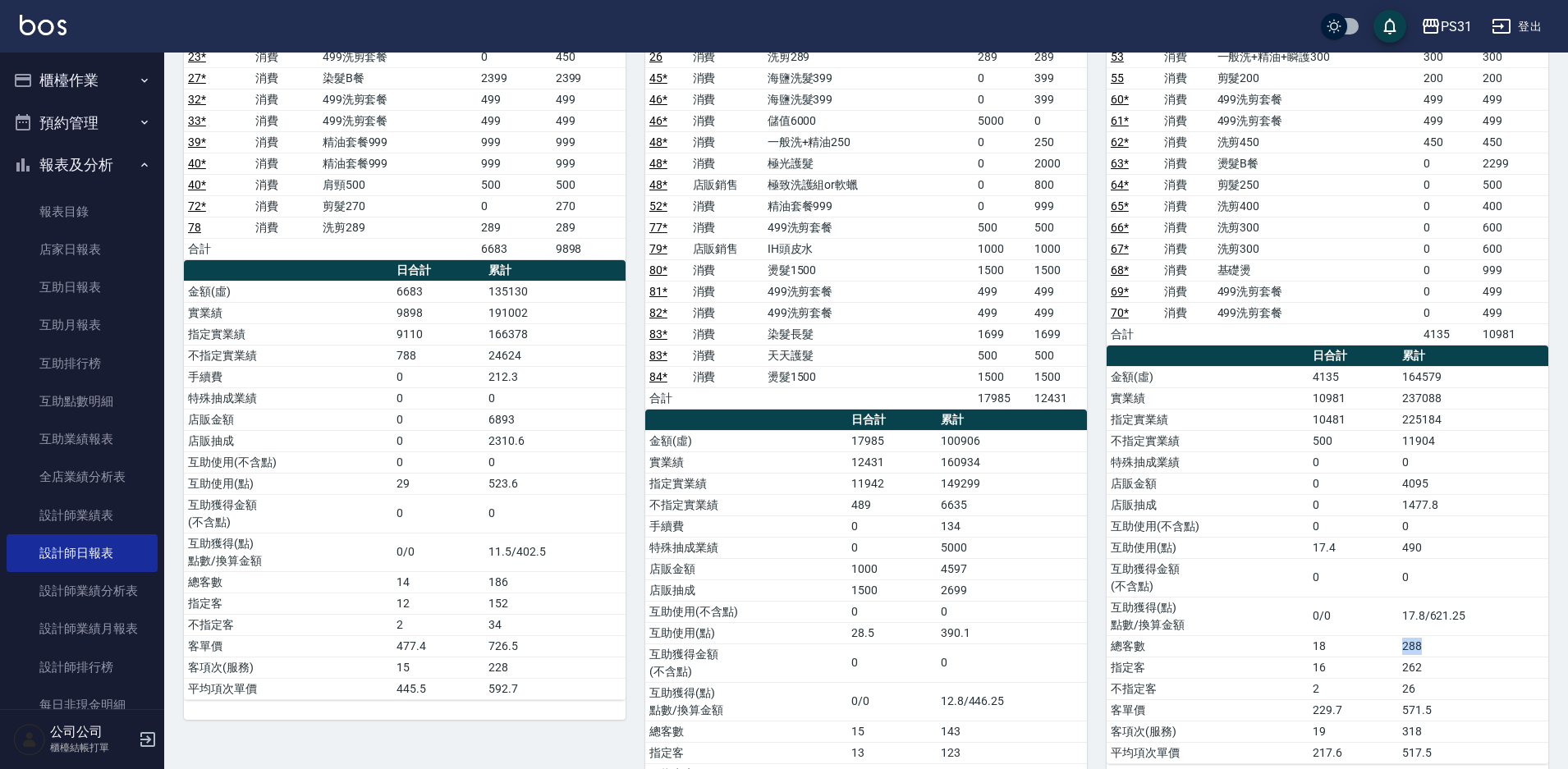
drag, startPoint x: 1361, startPoint y: 647, endPoint x: 1427, endPoint y: 642, distance: 66.2
click at [1427, 642] on tr "總客數 18 288" at bounding box center [1327, 645] width 442 height 21
click at [1436, 609] on td "17.8/621.25" at bounding box center [1473, 616] width 150 height 39
drag, startPoint x: 1430, startPoint y: 543, endPoint x: 1371, endPoint y: 547, distance: 59.1
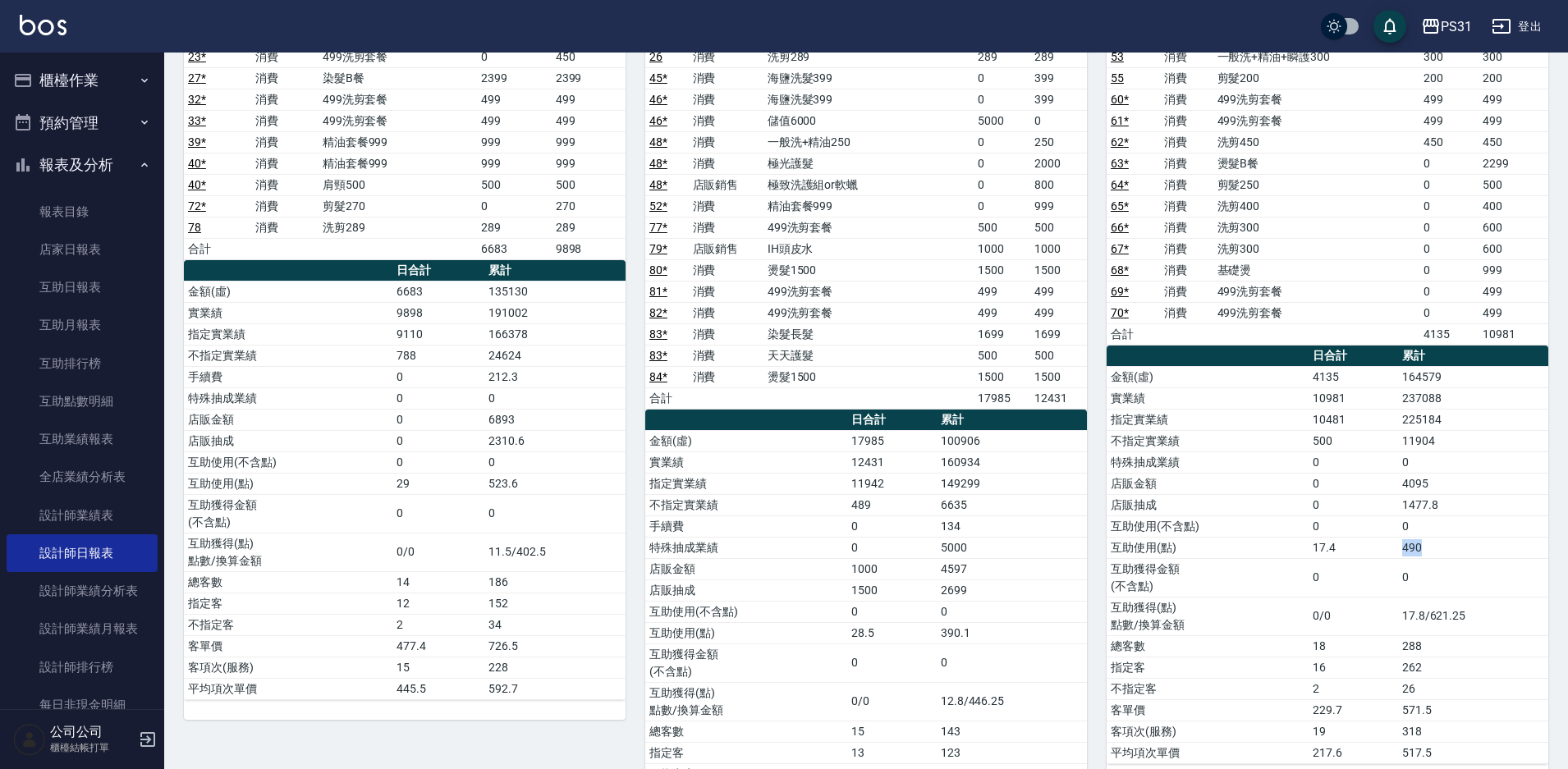
click at [1371, 547] on tr "互助使用(點) 17.4 490" at bounding box center [1327, 547] width 442 height 21
drag, startPoint x: 998, startPoint y: 627, endPoint x: 911, endPoint y: 636, distance: 87.5
click at [911, 636] on tr "互助使用(點) 28.5 390.1" at bounding box center [866, 633] width 442 height 21
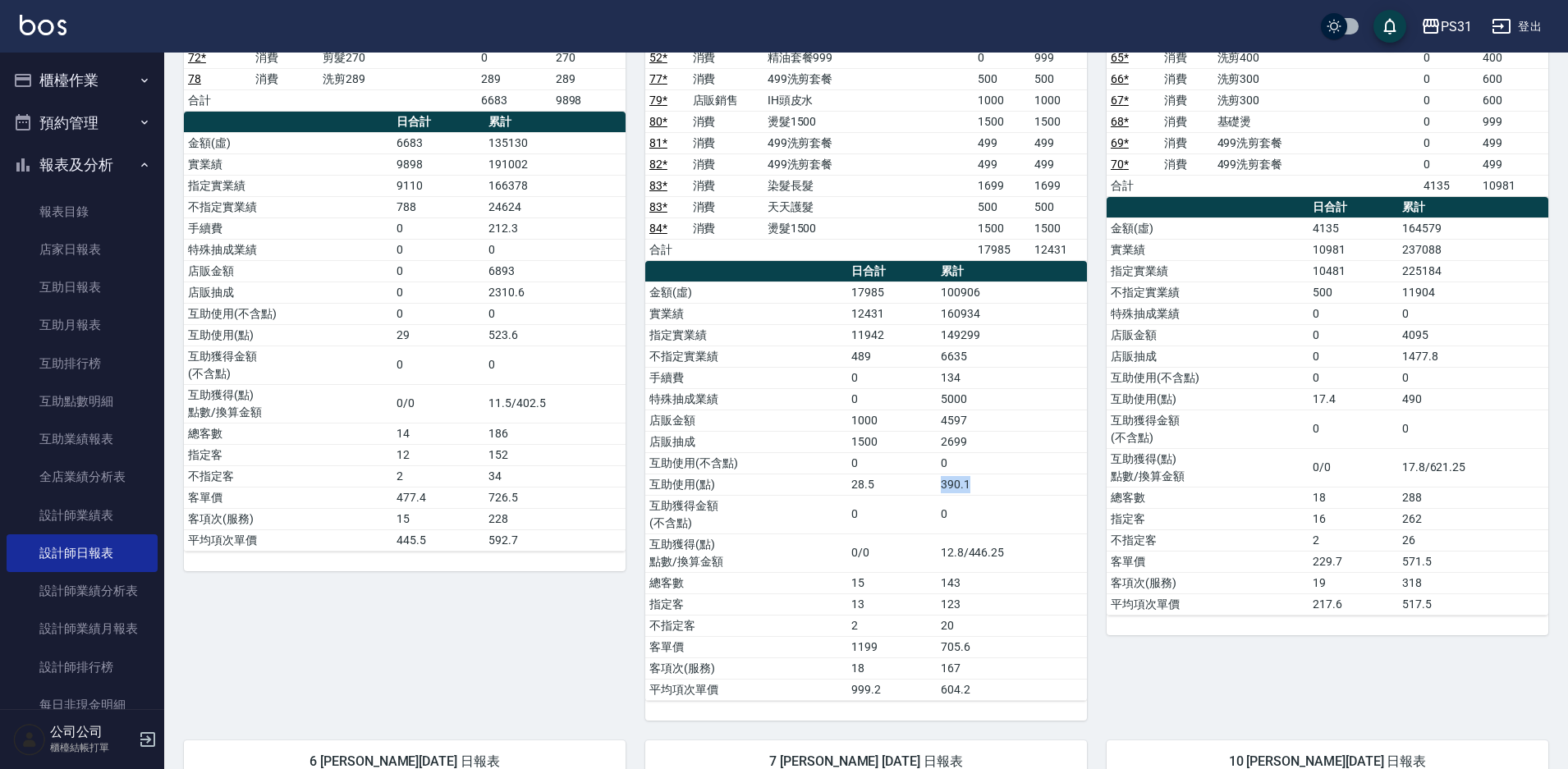
scroll to position [493, 0]
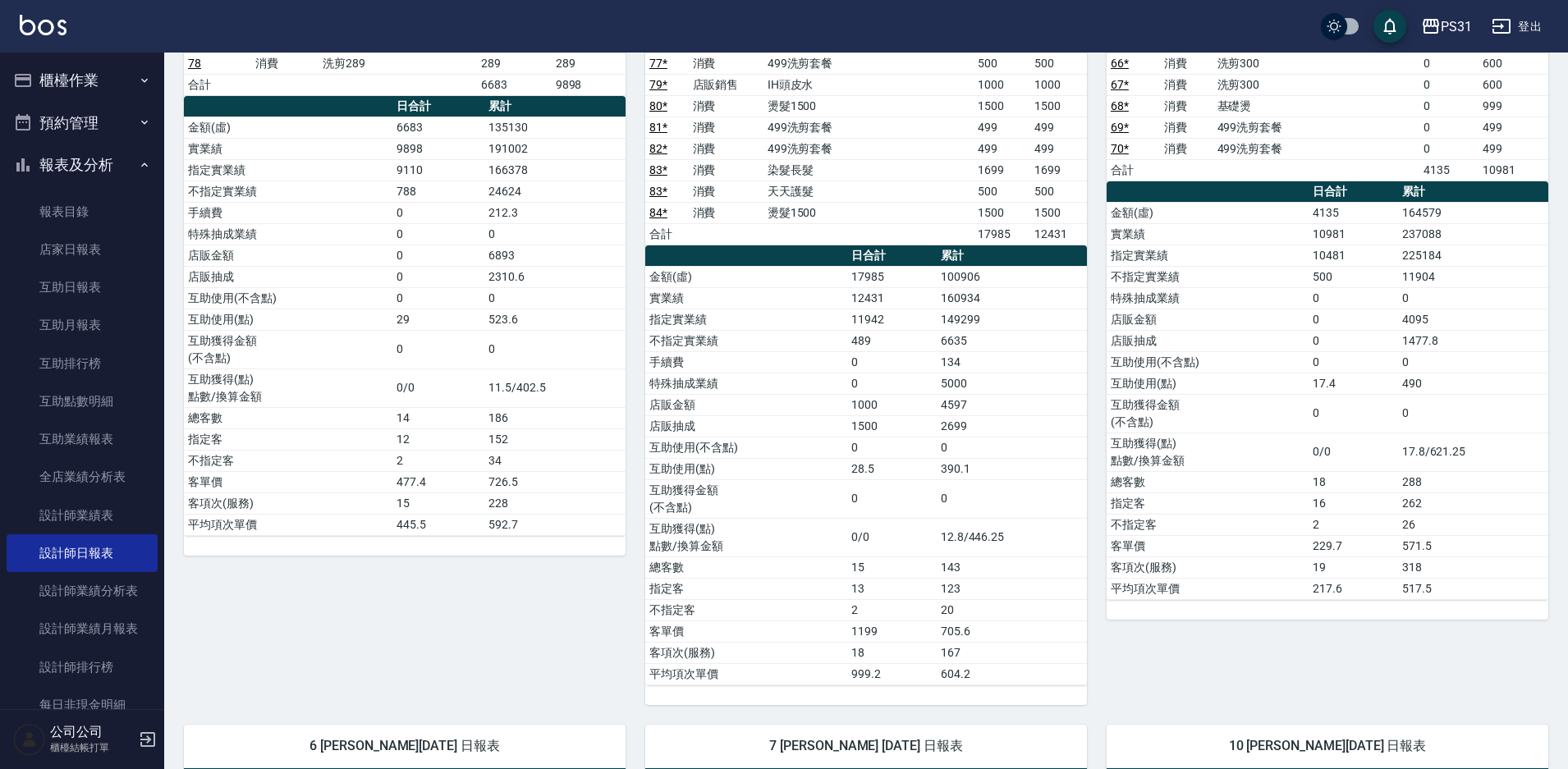
click at [1410, 539] on td "571.5" at bounding box center [1473, 545] width 150 height 21
click at [1412, 449] on td "17.8/621.25" at bounding box center [1473, 451] width 150 height 39
click at [1406, 386] on td "490" at bounding box center [1473, 382] width 150 height 21
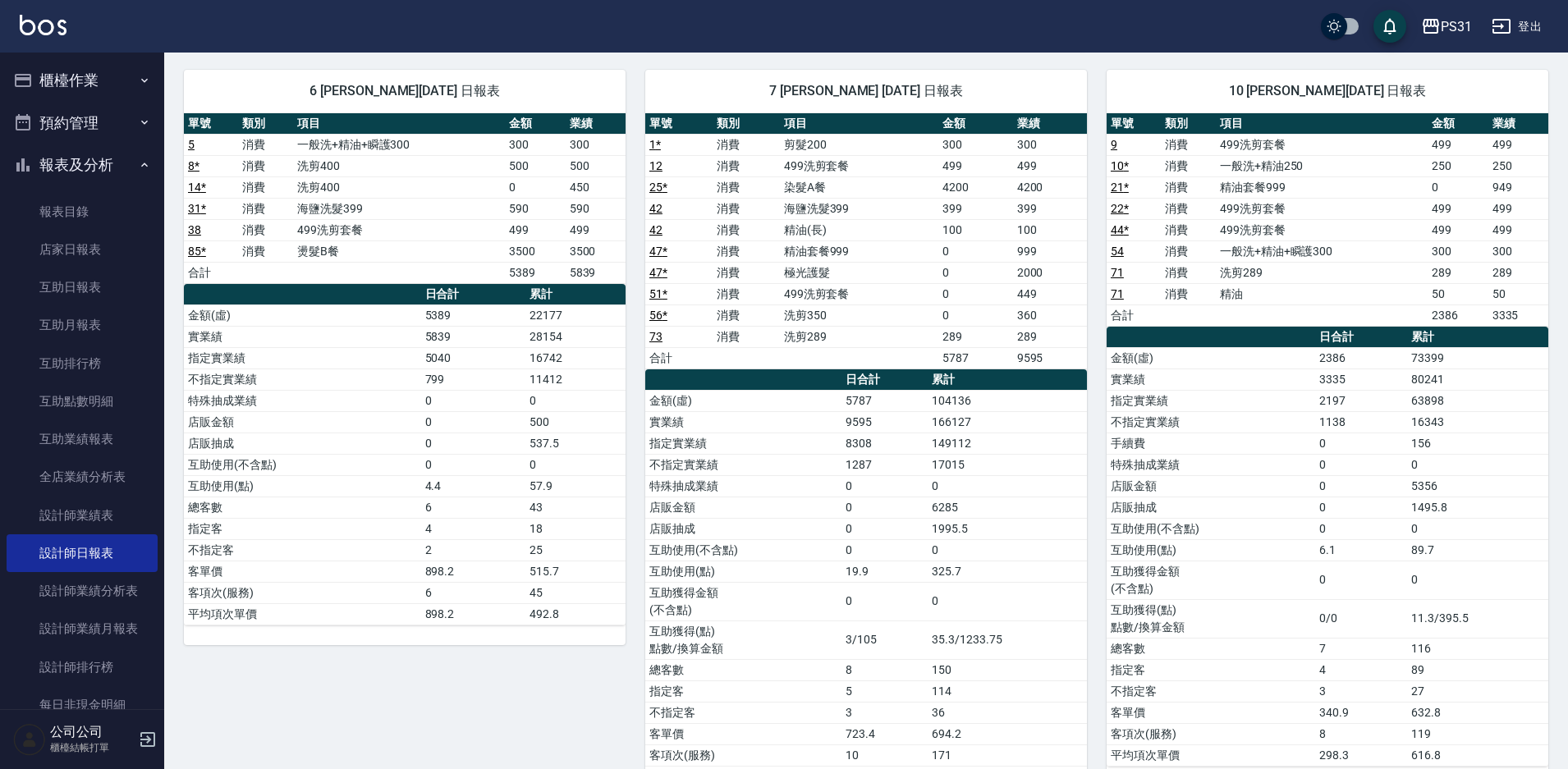
scroll to position [1149, 0]
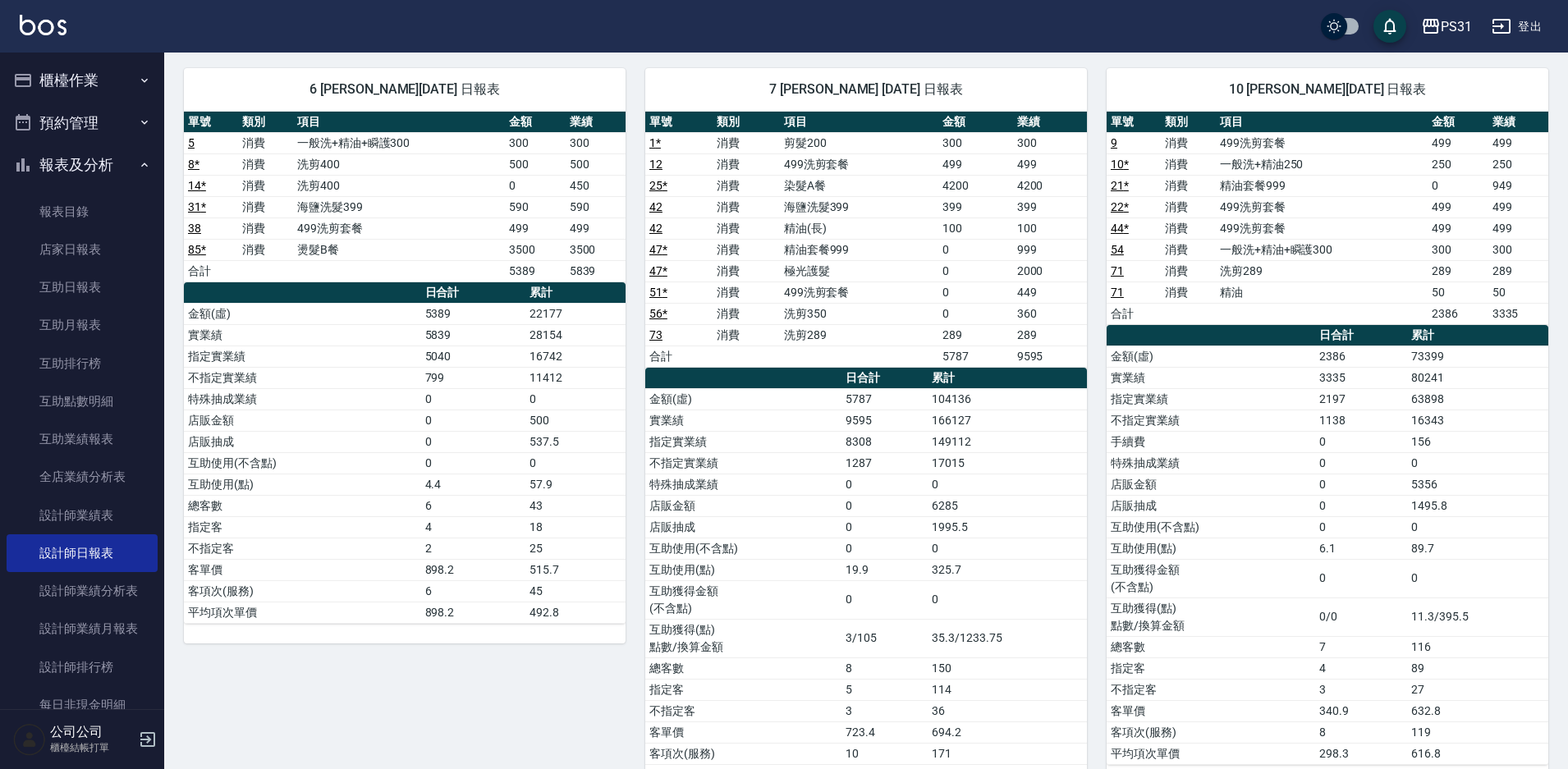
drag, startPoint x: 575, startPoint y: 480, endPoint x: 561, endPoint y: 478, distance: 14.1
click at [562, 478] on td "57.9" at bounding box center [575, 483] width 100 height 21
drag, startPoint x: 556, startPoint y: 488, endPoint x: 495, endPoint y: 482, distance: 61.3
click at [495, 482] on tr "互助使用(點) 4.4 57.9" at bounding box center [404, 483] width 442 height 21
drag, startPoint x: 923, startPoint y: 638, endPoint x: 940, endPoint y: 568, distance: 72.0
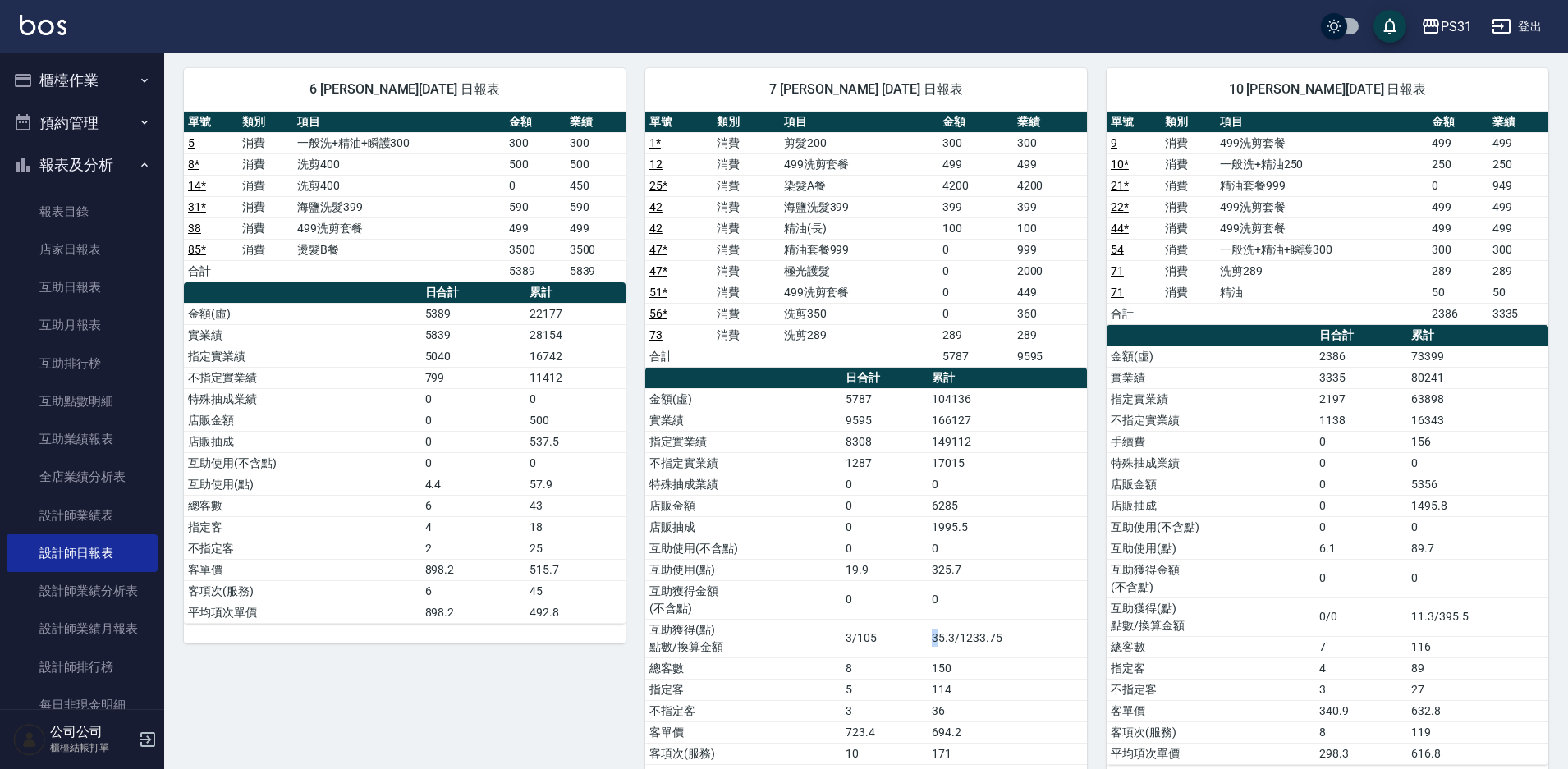
click at [938, 622] on tr "互助獲得(點) 點數/換算金額 3/105 35.3/1233.75" at bounding box center [866, 638] width 442 height 39
drag, startPoint x: 971, startPoint y: 565, endPoint x: 915, endPoint y: 561, distance: 56.1
click at [915, 561] on tr "互助使用(點) 19.9 325.7" at bounding box center [866, 569] width 442 height 21
drag, startPoint x: 1447, startPoint y: 548, endPoint x: 1389, endPoint y: 546, distance: 58.0
click at [1384, 545] on tr "互助使用(點) 6.1 89.7" at bounding box center [1327, 547] width 442 height 21
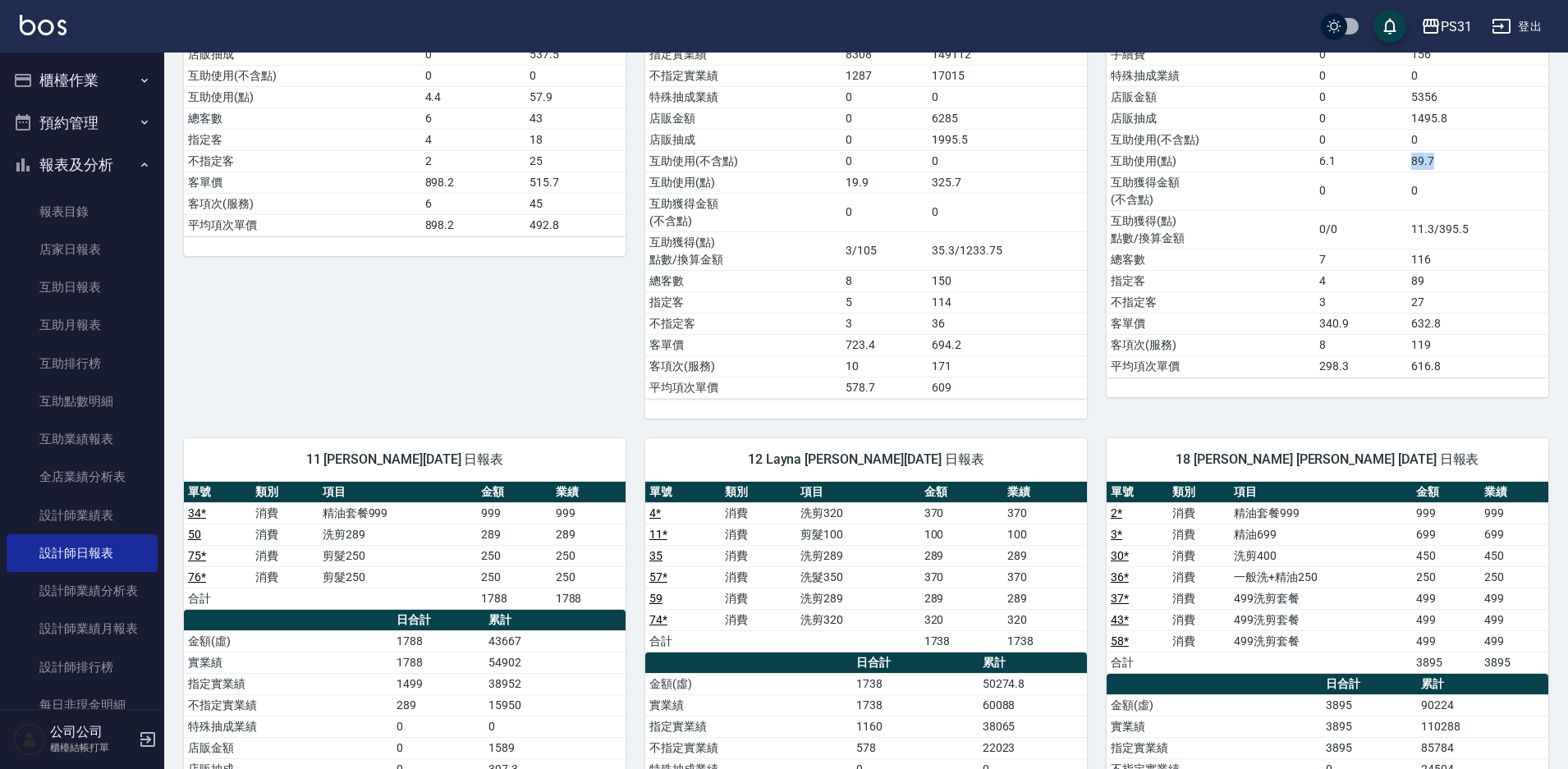
scroll to position [1723, 0]
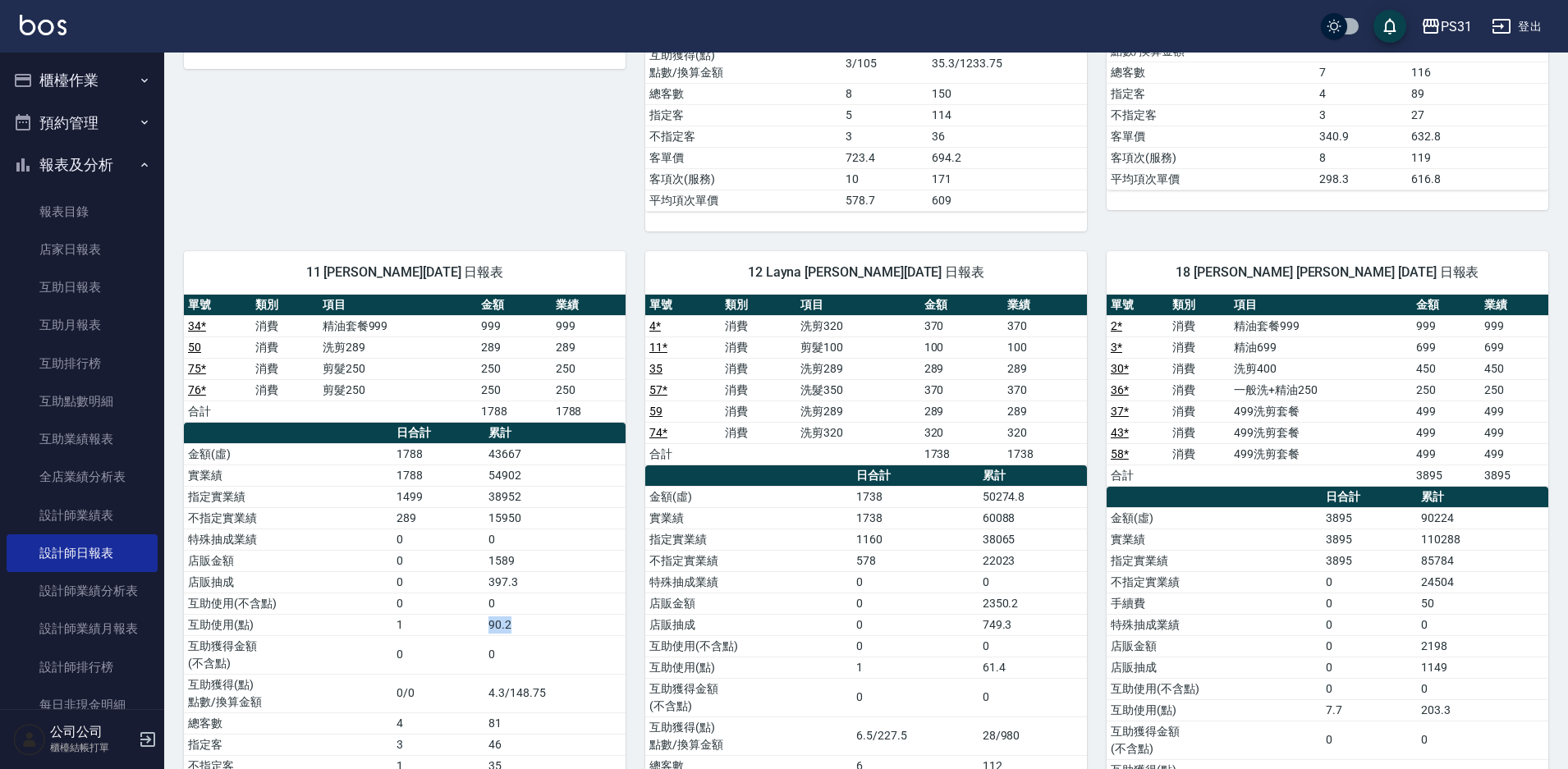
drag, startPoint x: 516, startPoint y: 622, endPoint x: 487, endPoint y: 619, distance: 29.2
click at [485, 620] on td "90.2" at bounding box center [555, 624] width 142 height 21
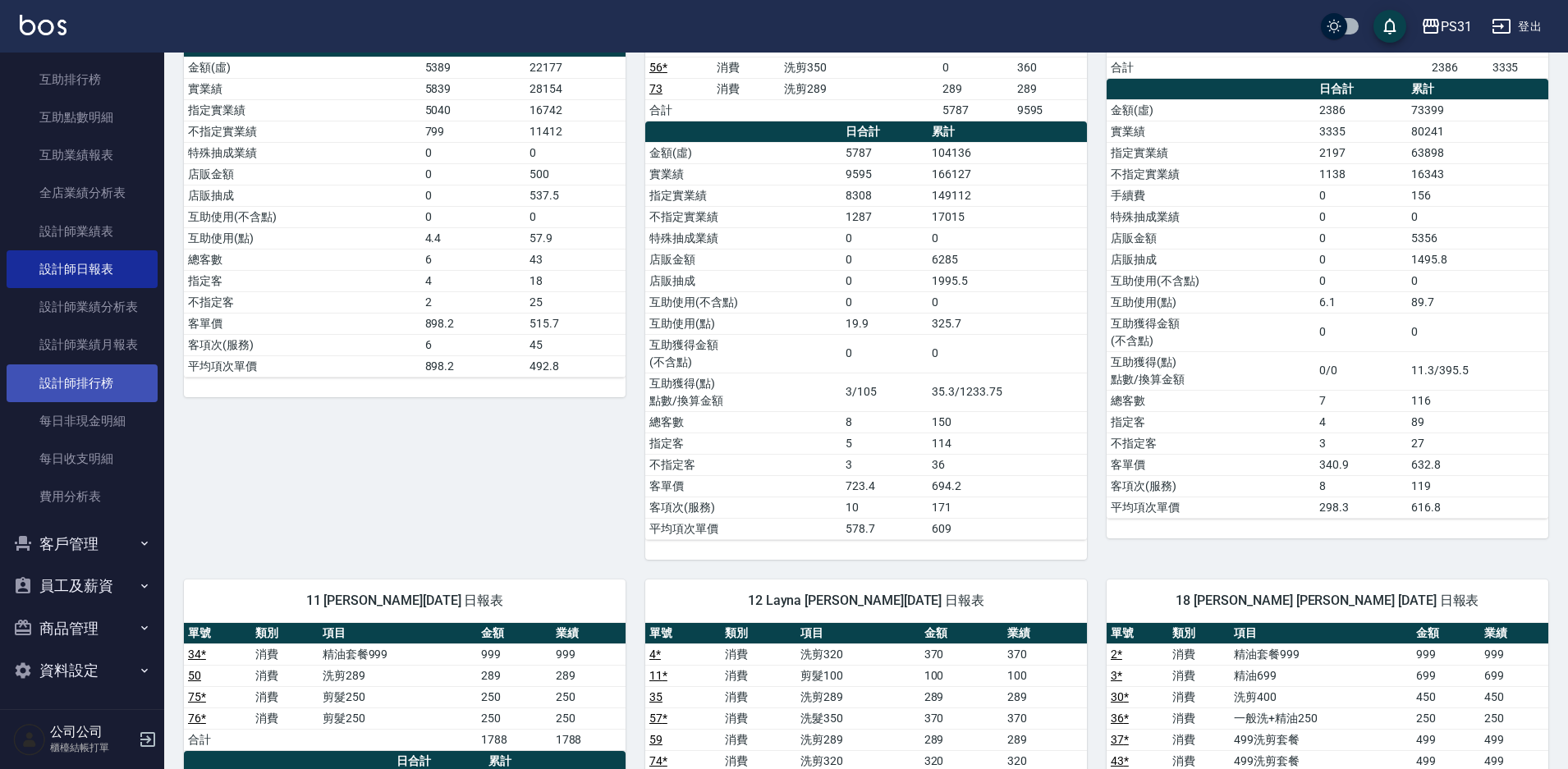
scroll to position [286, 0]
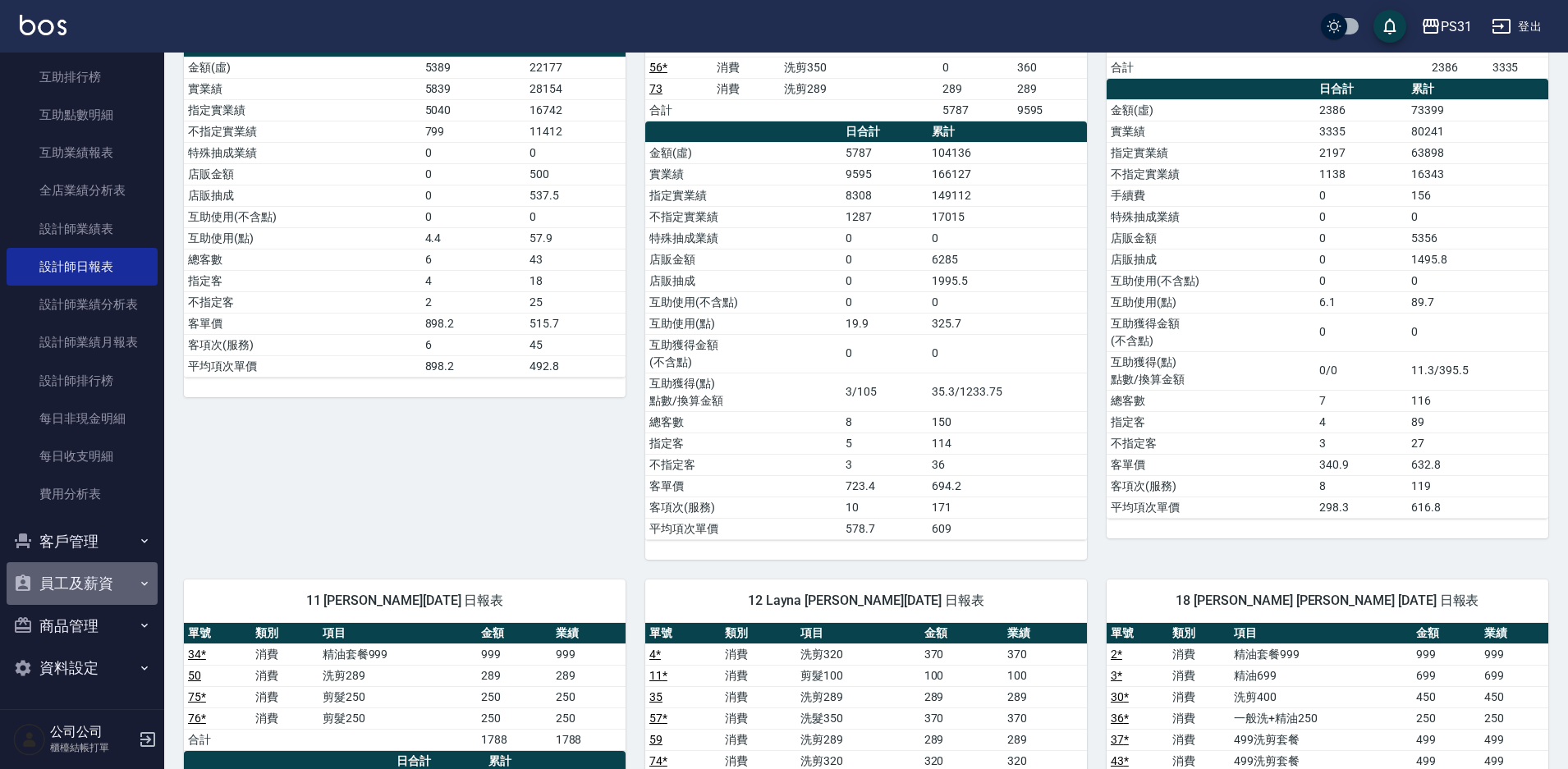
click at [84, 590] on button "員工及薪資" at bounding box center [82, 583] width 151 height 43
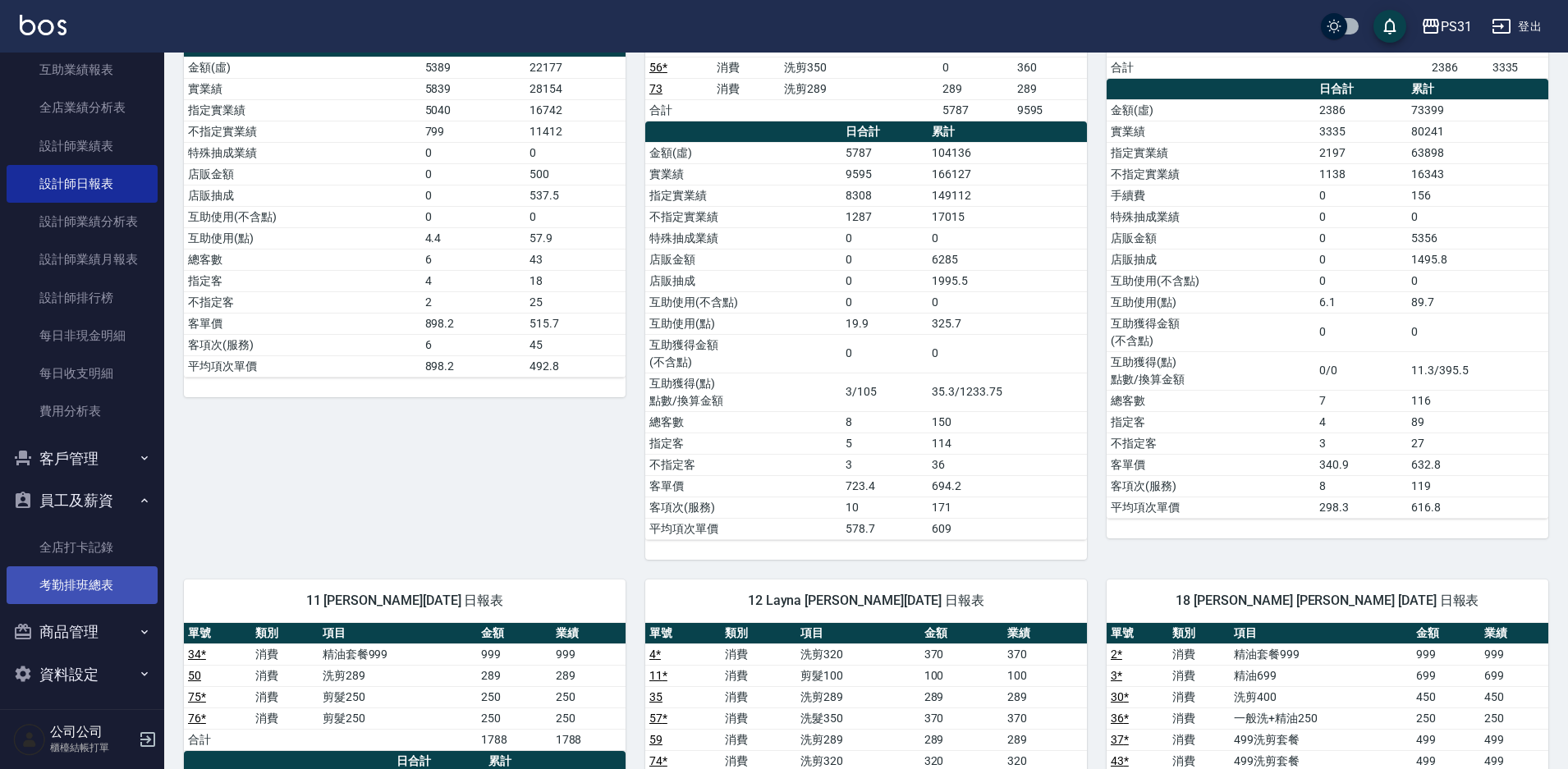
scroll to position [374, 0]
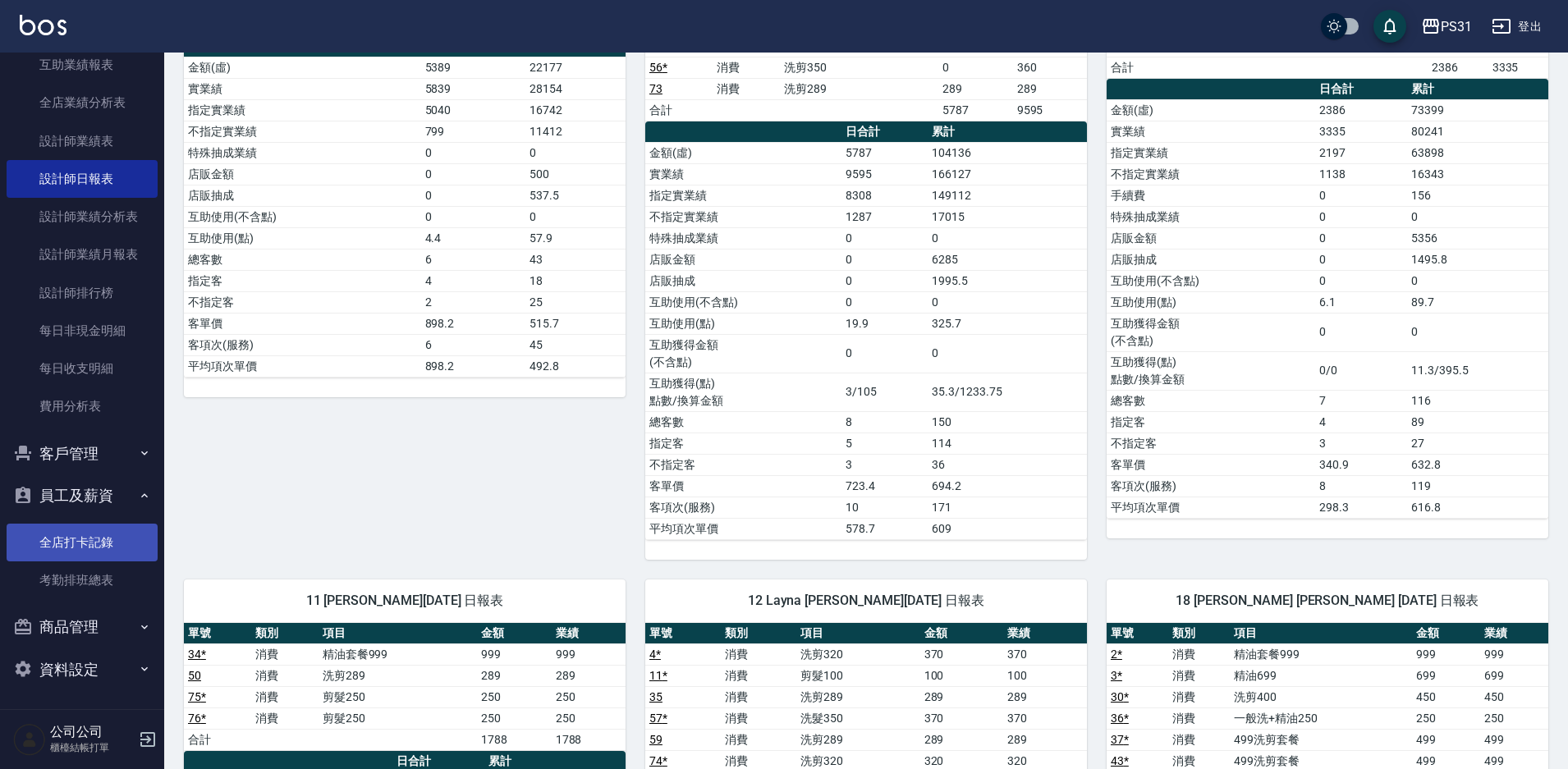
click at [112, 548] on link "全店打卡記錄" at bounding box center [82, 542] width 151 height 38
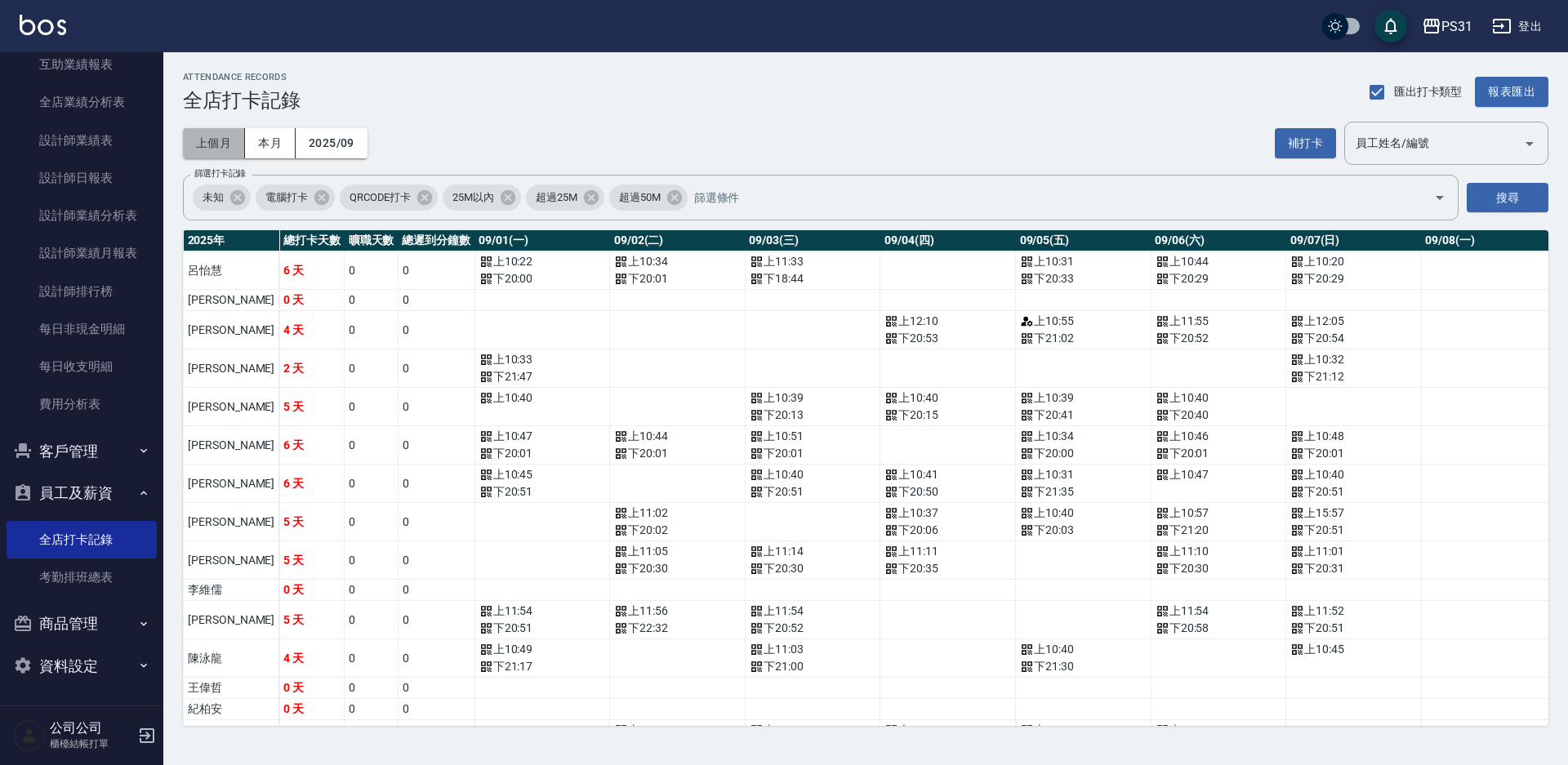
click at [202, 144] on button "上個月" at bounding box center [214, 143] width 62 height 30
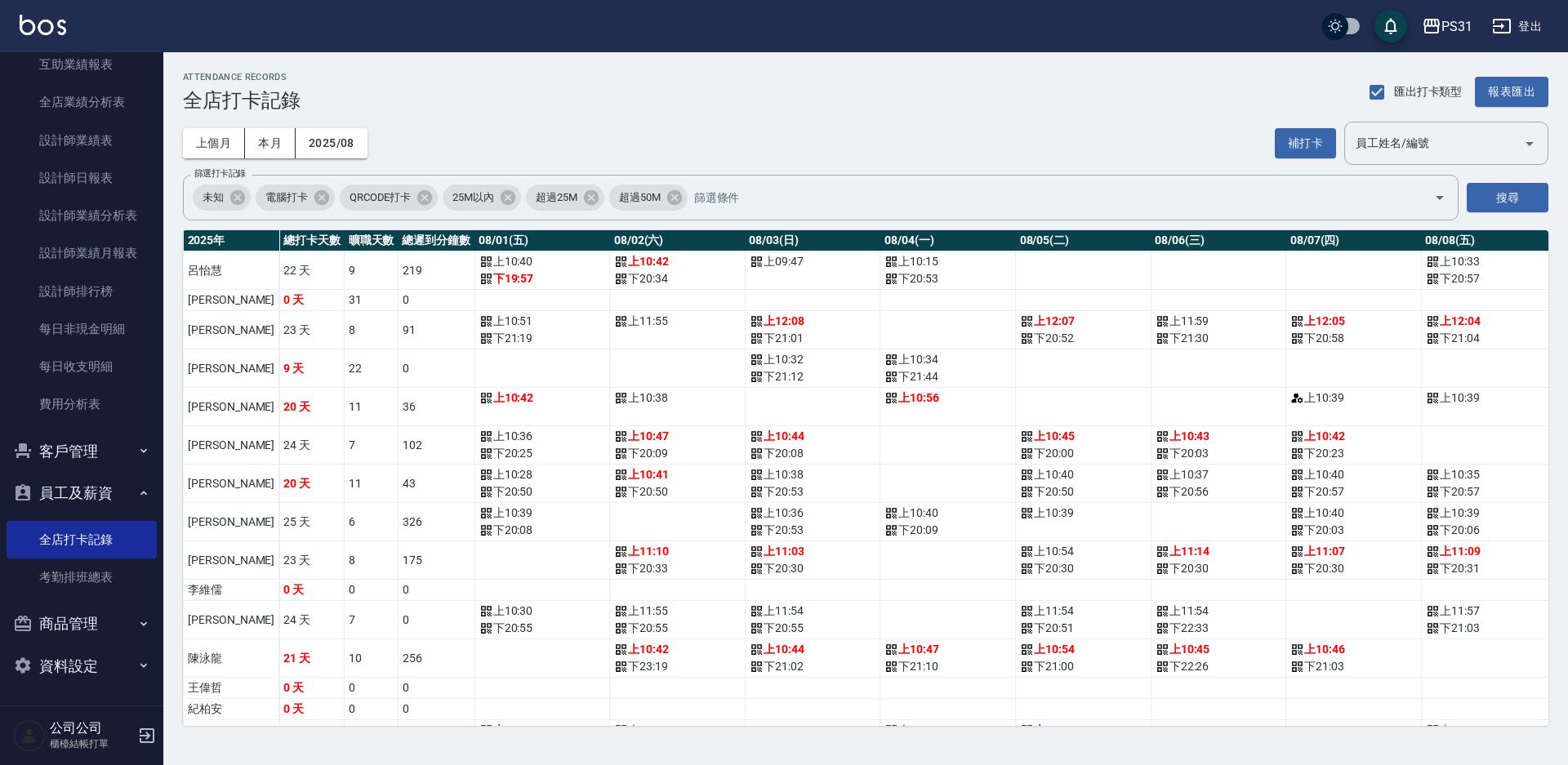
click at [402, 340] on td "91" at bounding box center [437, 330] width 77 height 39
click at [398, 416] on td "36" at bounding box center [437, 407] width 77 height 39
drag, startPoint x: 349, startPoint y: 486, endPoint x: 376, endPoint y: 486, distance: 27.0
click at [398, 486] on td "43" at bounding box center [437, 483] width 77 height 39
click at [478, 711] on td "a dense table" at bounding box center [542, 709] width 136 height 21
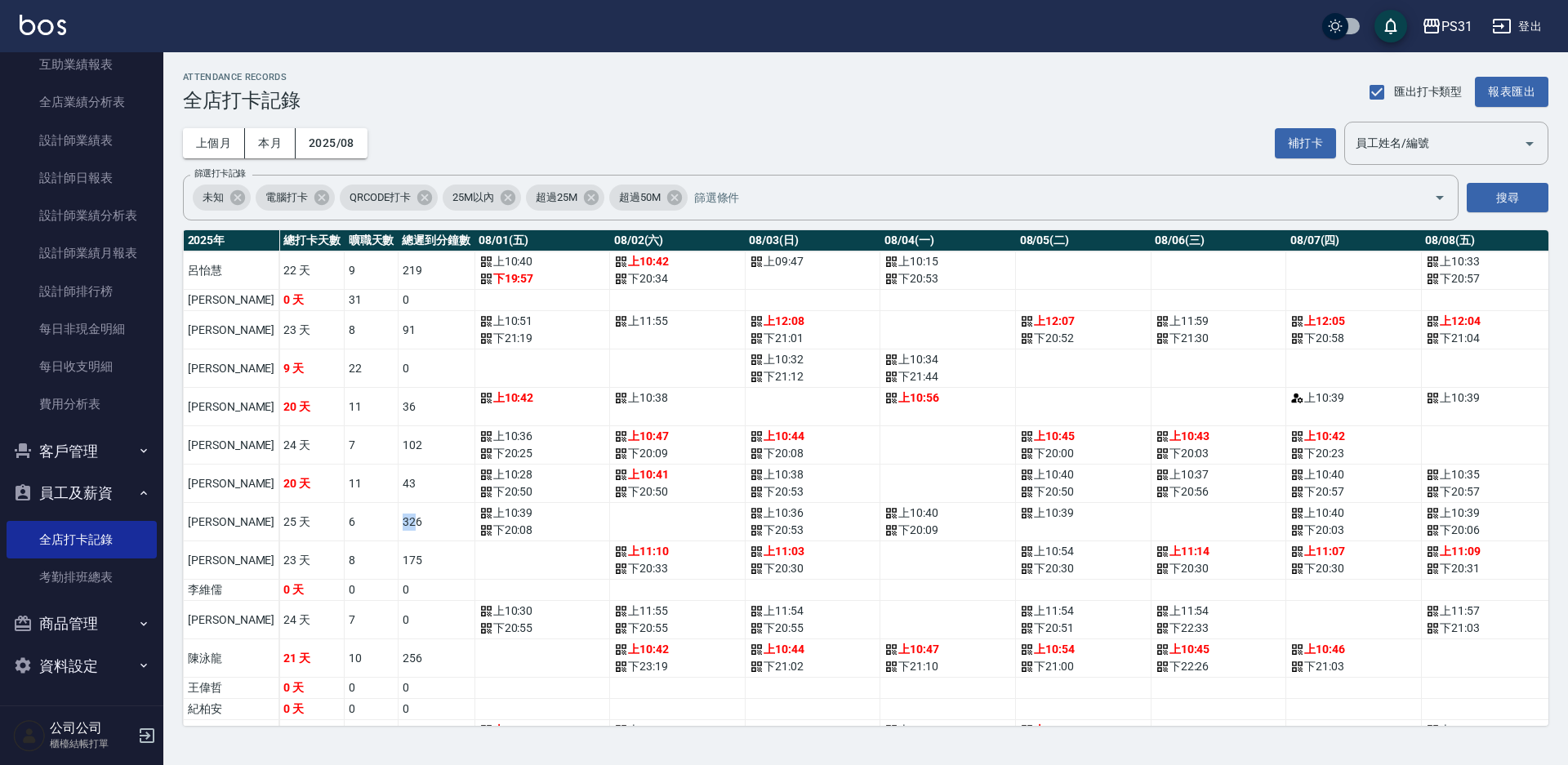
drag, startPoint x: 357, startPoint y: 520, endPoint x: 367, endPoint y: 524, distance: 10.8
click at [398, 524] on td "326" at bounding box center [437, 522] width 77 height 39
drag, startPoint x: 359, startPoint y: 560, endPoint x: 381, endPoint y: 568, distance: 23.4
click at [398, 566] on td "175" at bounding box center [437, 561] width 77 height 39
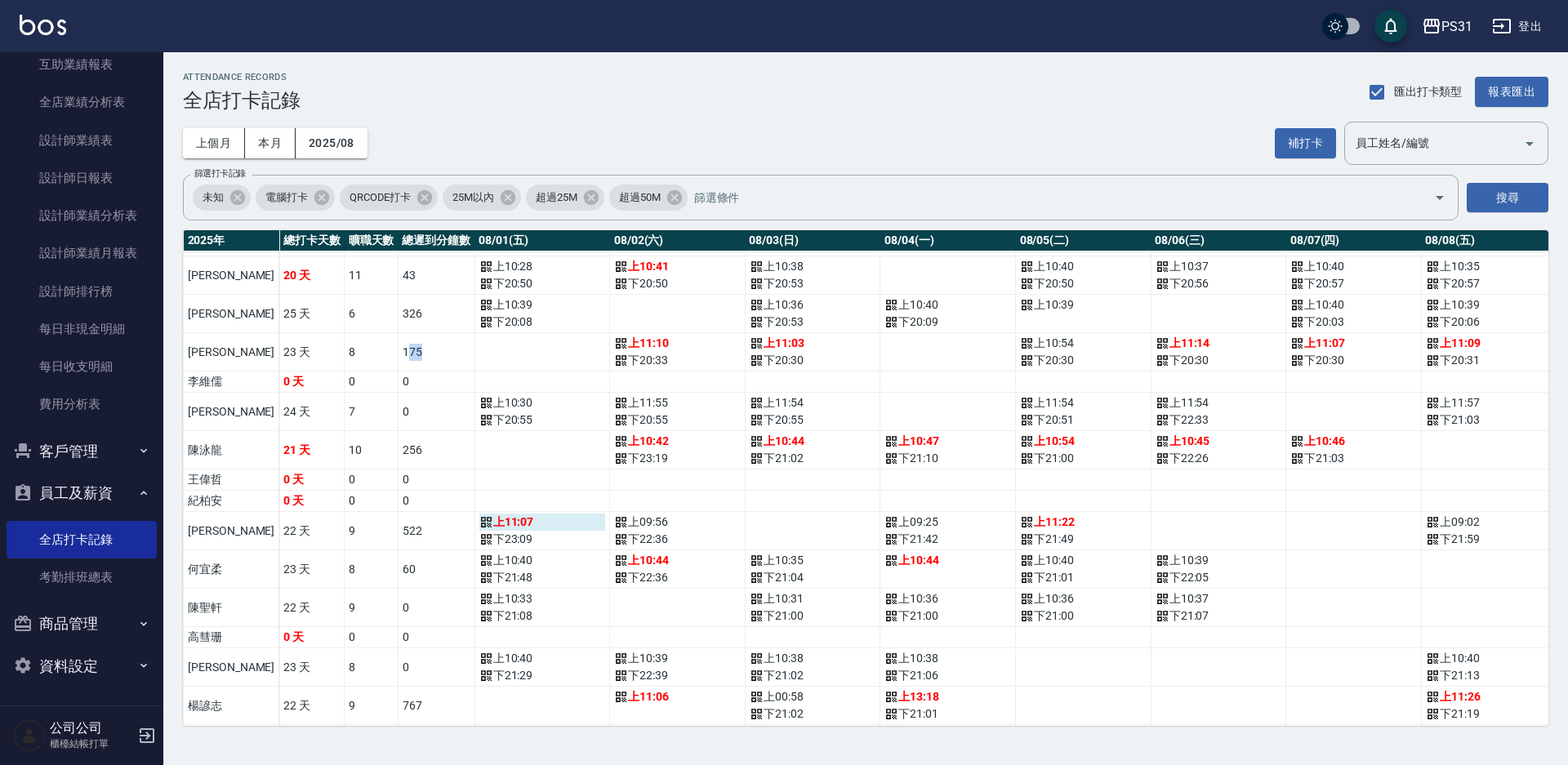
scroll to position [245, 0]
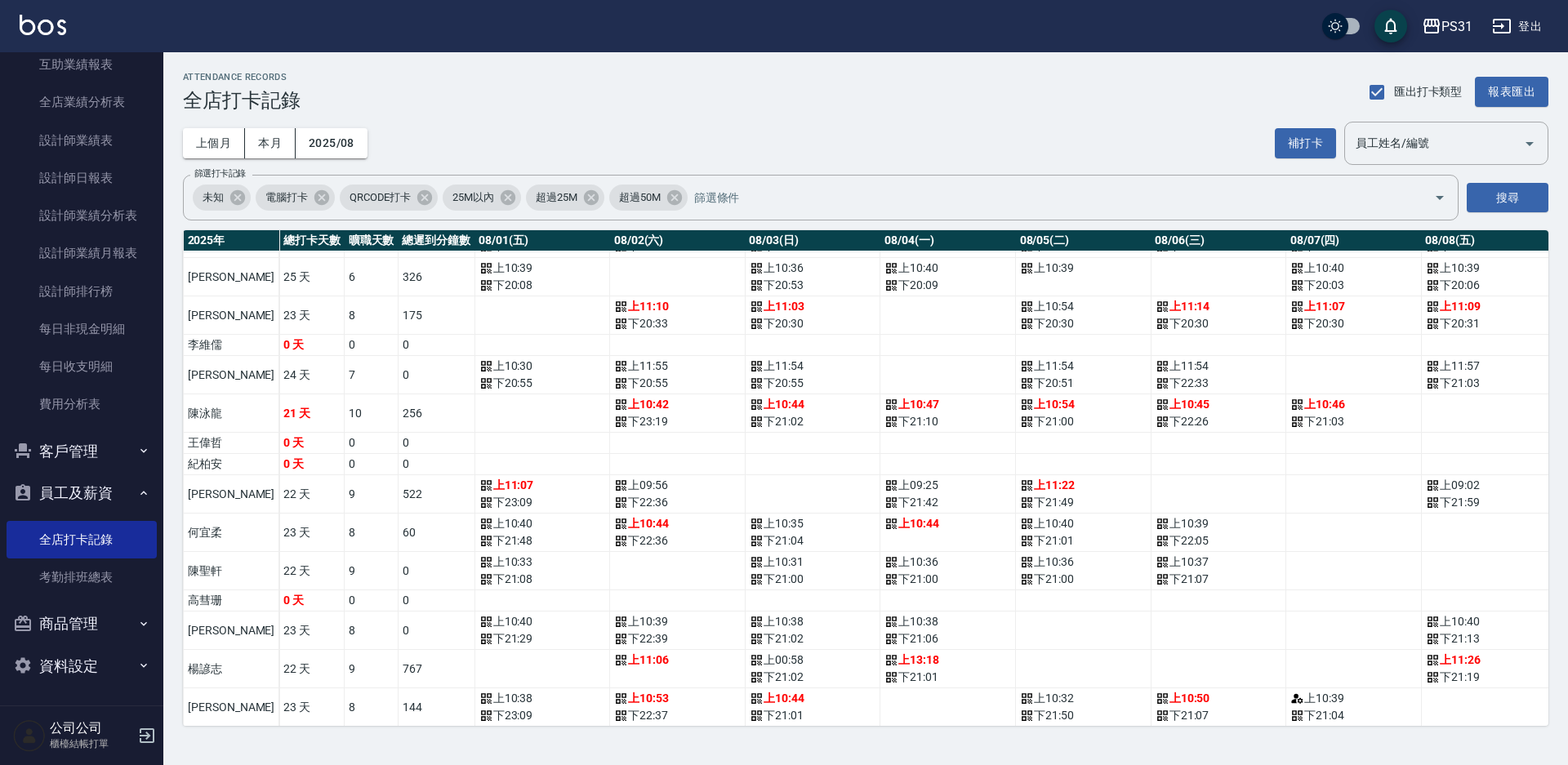
click at [476, 408] on td "a dense table" at bounding box center [542, 414] width 136 height 39
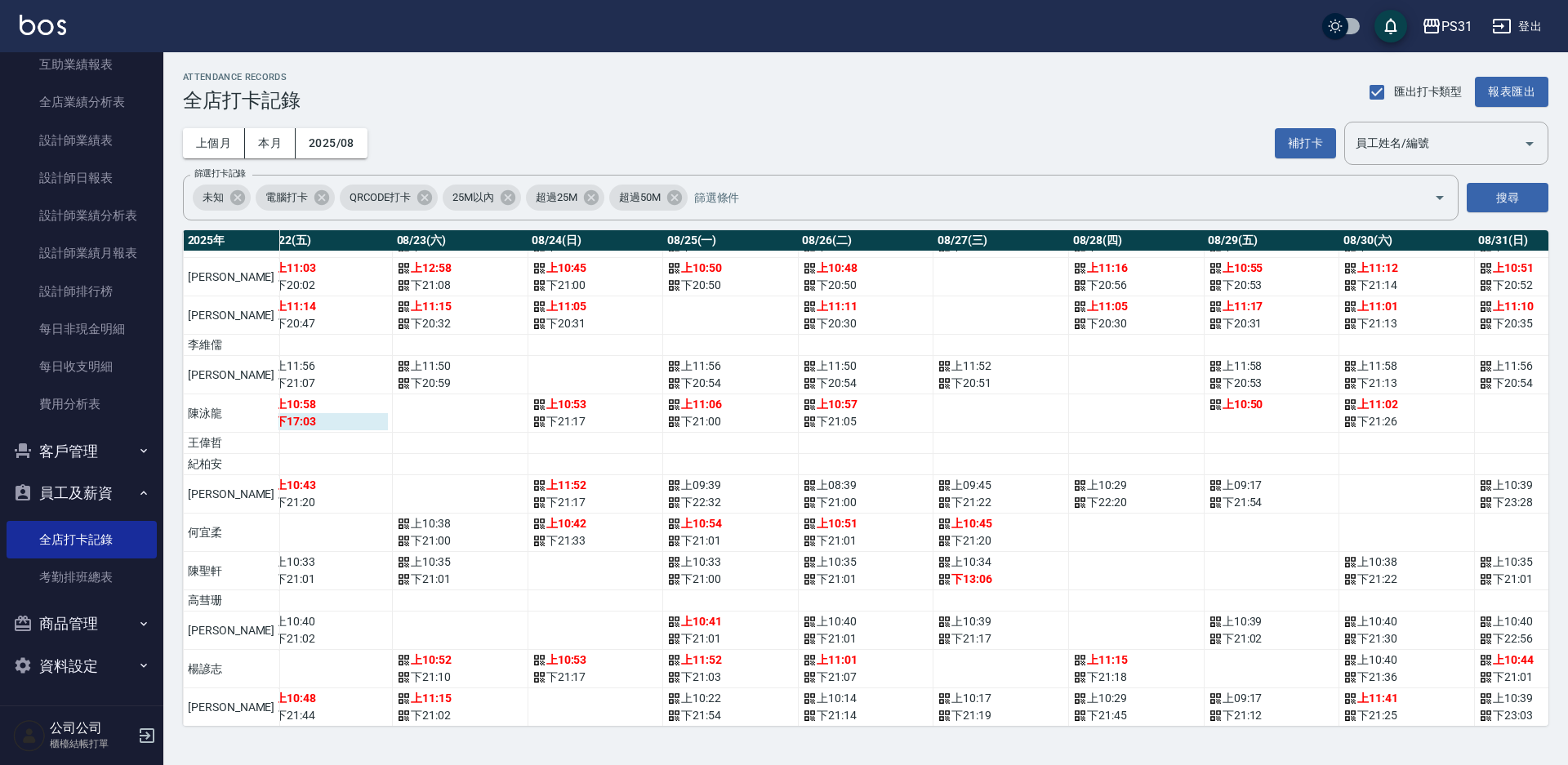
scroll to position [245, 3076]
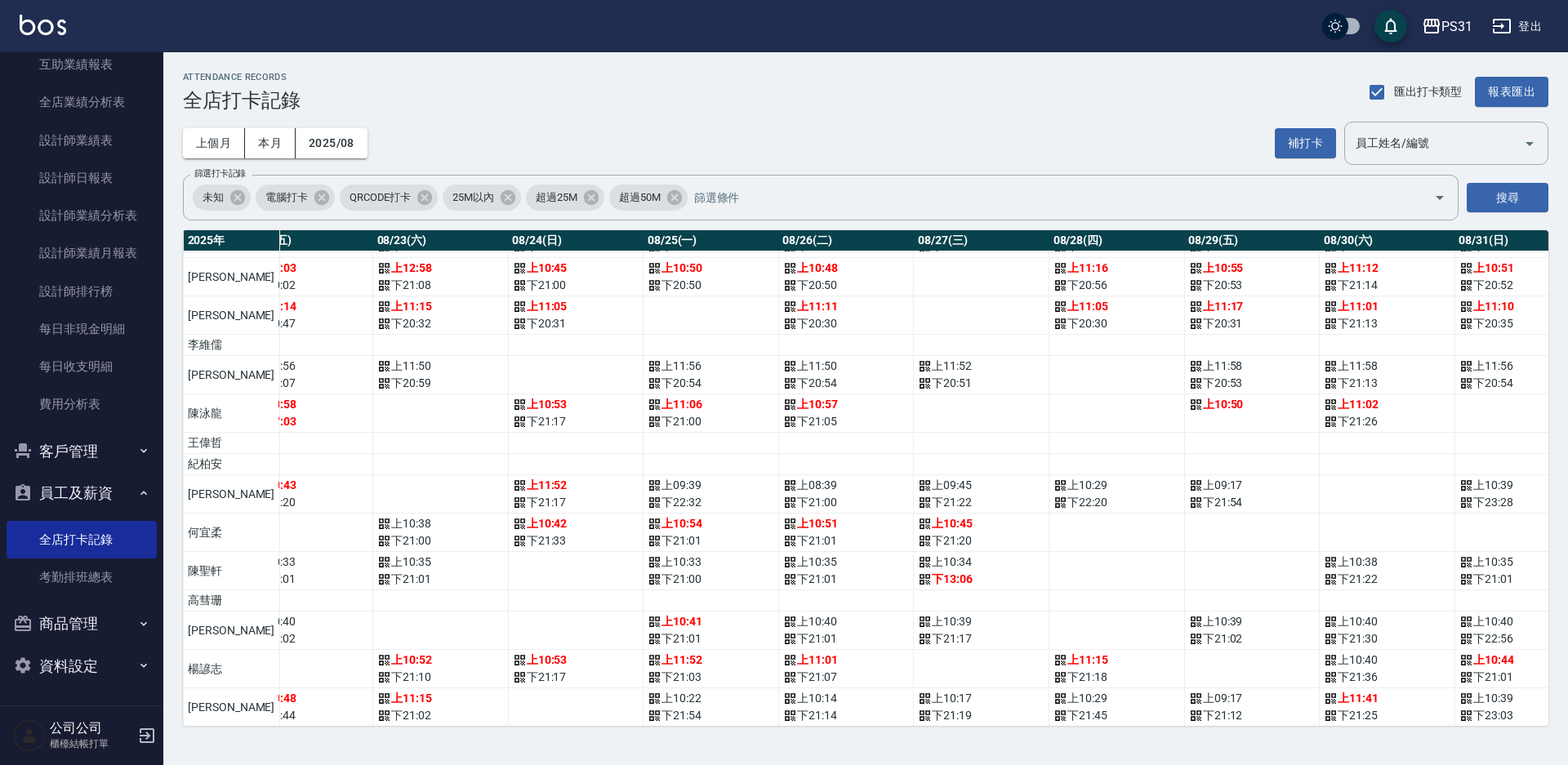
click at [1454, 407] on td "a dense table" at bounding box center [1522, 414] width 136 height 39
click at [1454, 406] on td "a dense table" at bounding box center [1522, 414] width 136 height 39
click at [1454, 414] on td "a dense table" at bounding box center [1522, 414] width 136 height 39
click at [1058, 421] on td "a dense table" at bounding box center [1117, 414] width 136 height 39
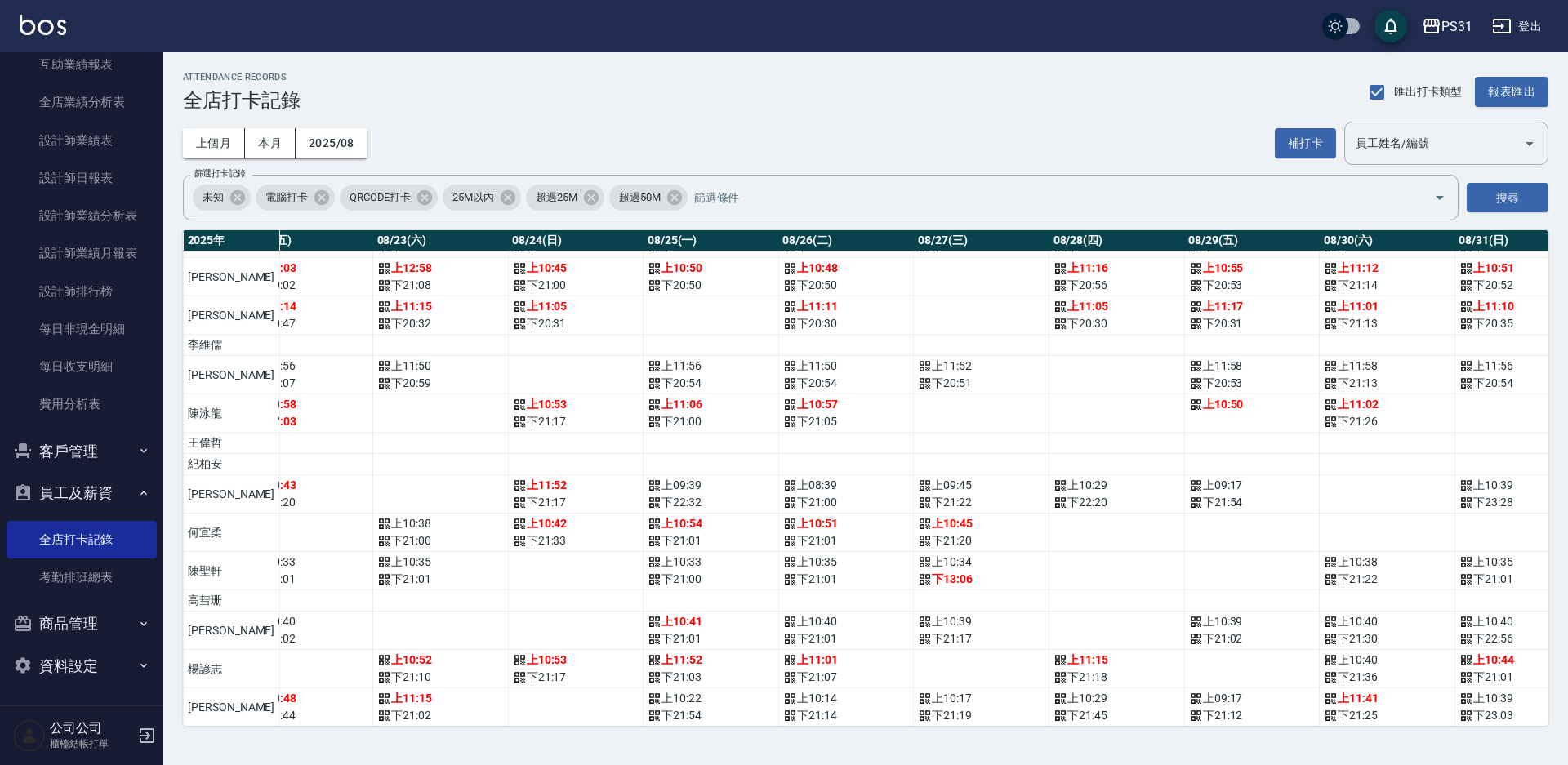
click at [913, 404] on td "a dense table" at bounding box center [981, 414] width 136 height 39
click at [1454, 406] on td "a dense table" at bounding box center [1522, 414] width 136 height 39
click at [1454, 405] on td "a dense table" at bounding box center [1522, 414] width 136 height 39
click at [1454, 406] on td "a dense table" at bounding box center [1522, 414] width 136 height 39
click at [1049, 411] on td "a dense table" at bounding box center [1117, 414] width 136 height 39
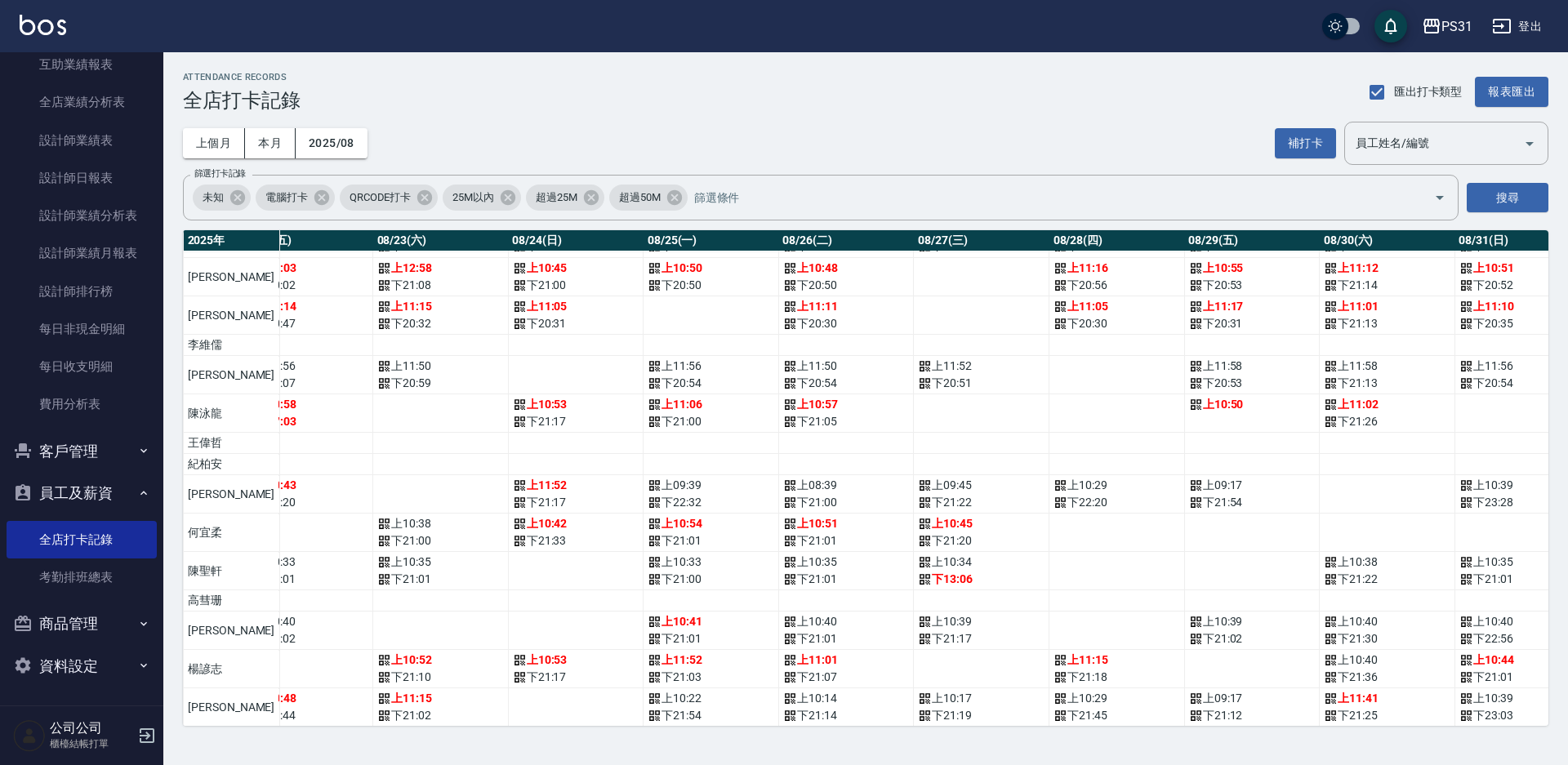
click at [913, 401] on td "a dense table" at bounding box center [981, 414] width 136 height 39
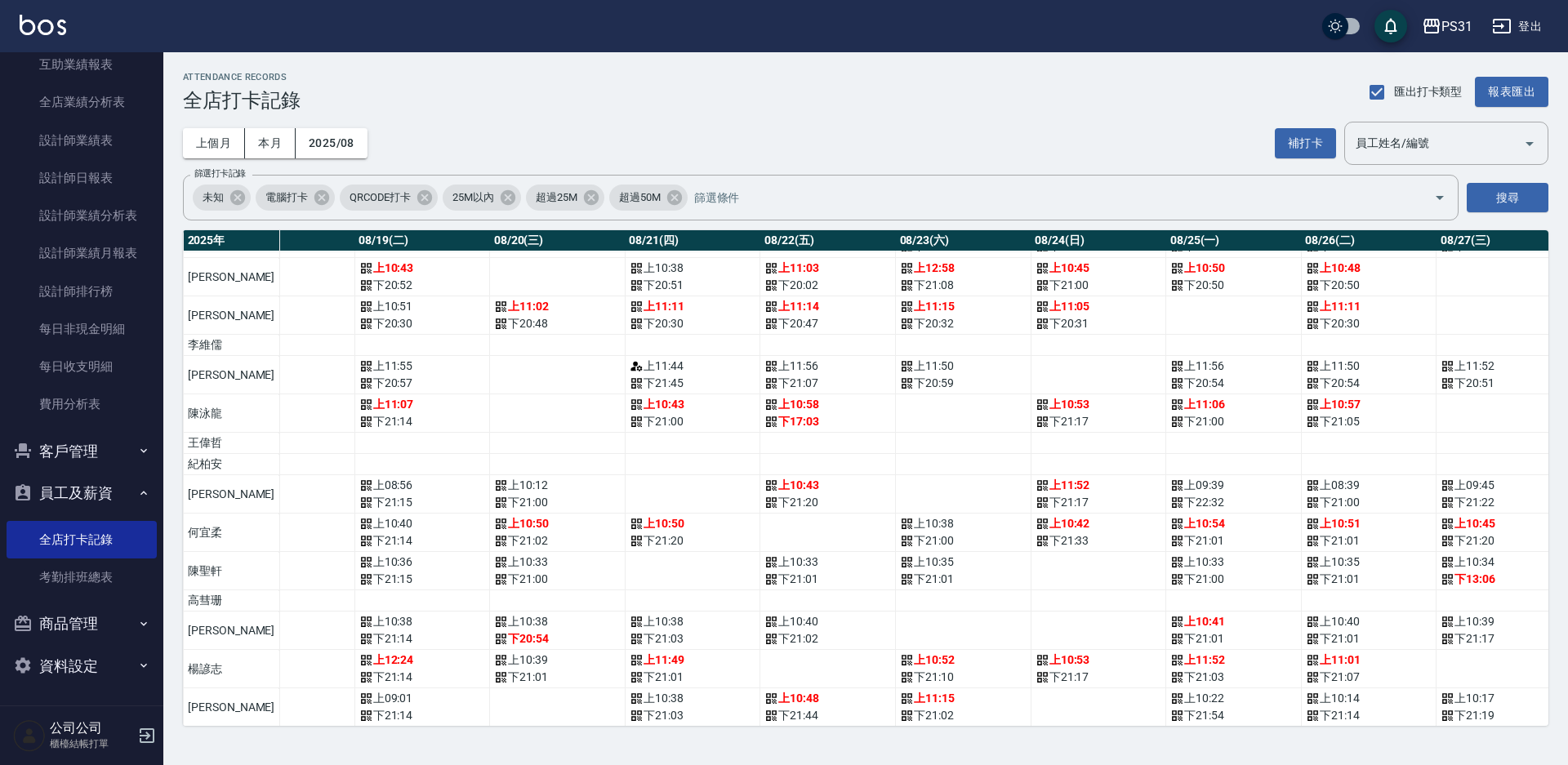
click at [898, 401] on td "a dense table" at bounding box center [964, 414] width 136 height 39
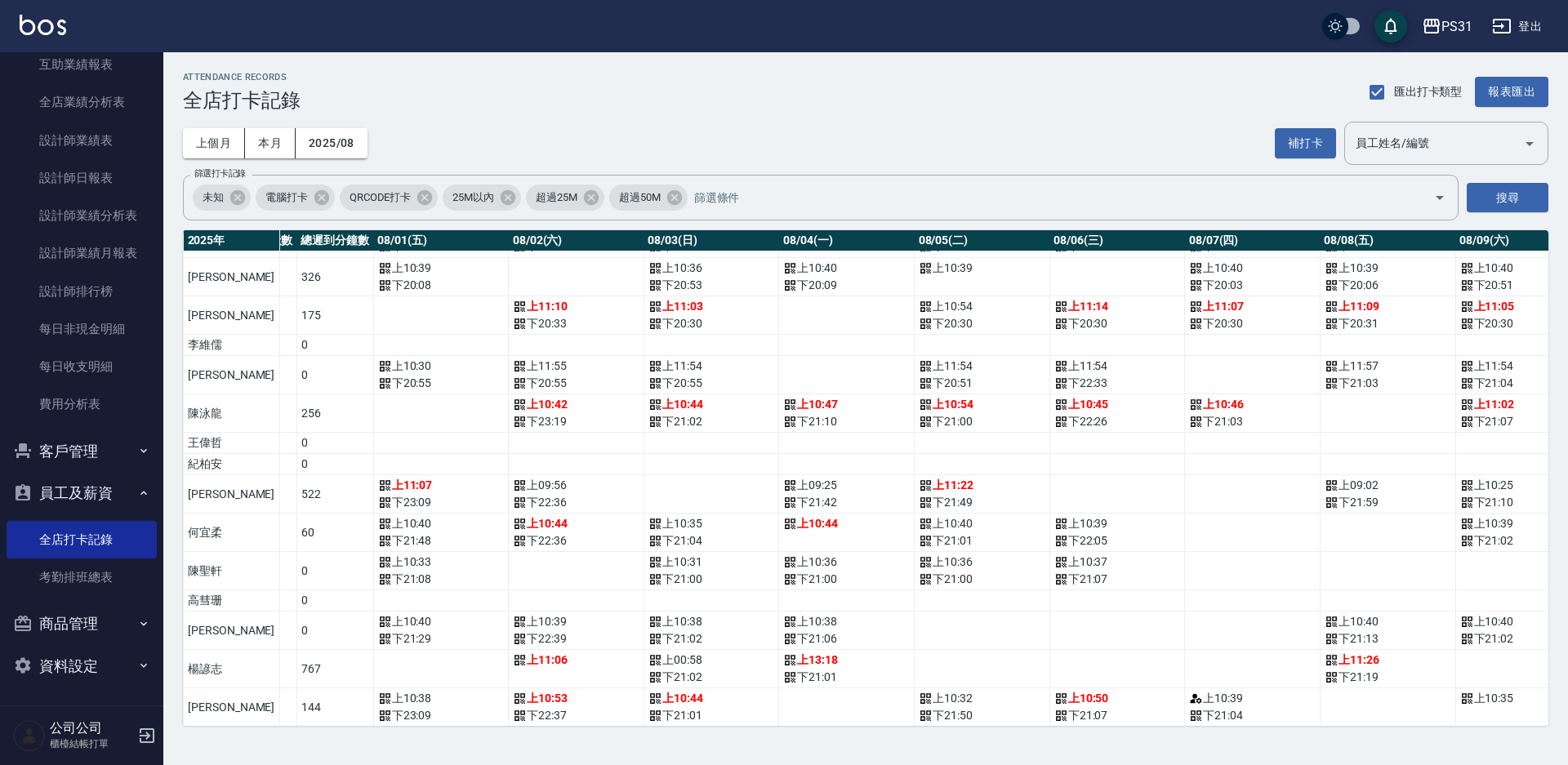
scroll to position [245, 0]
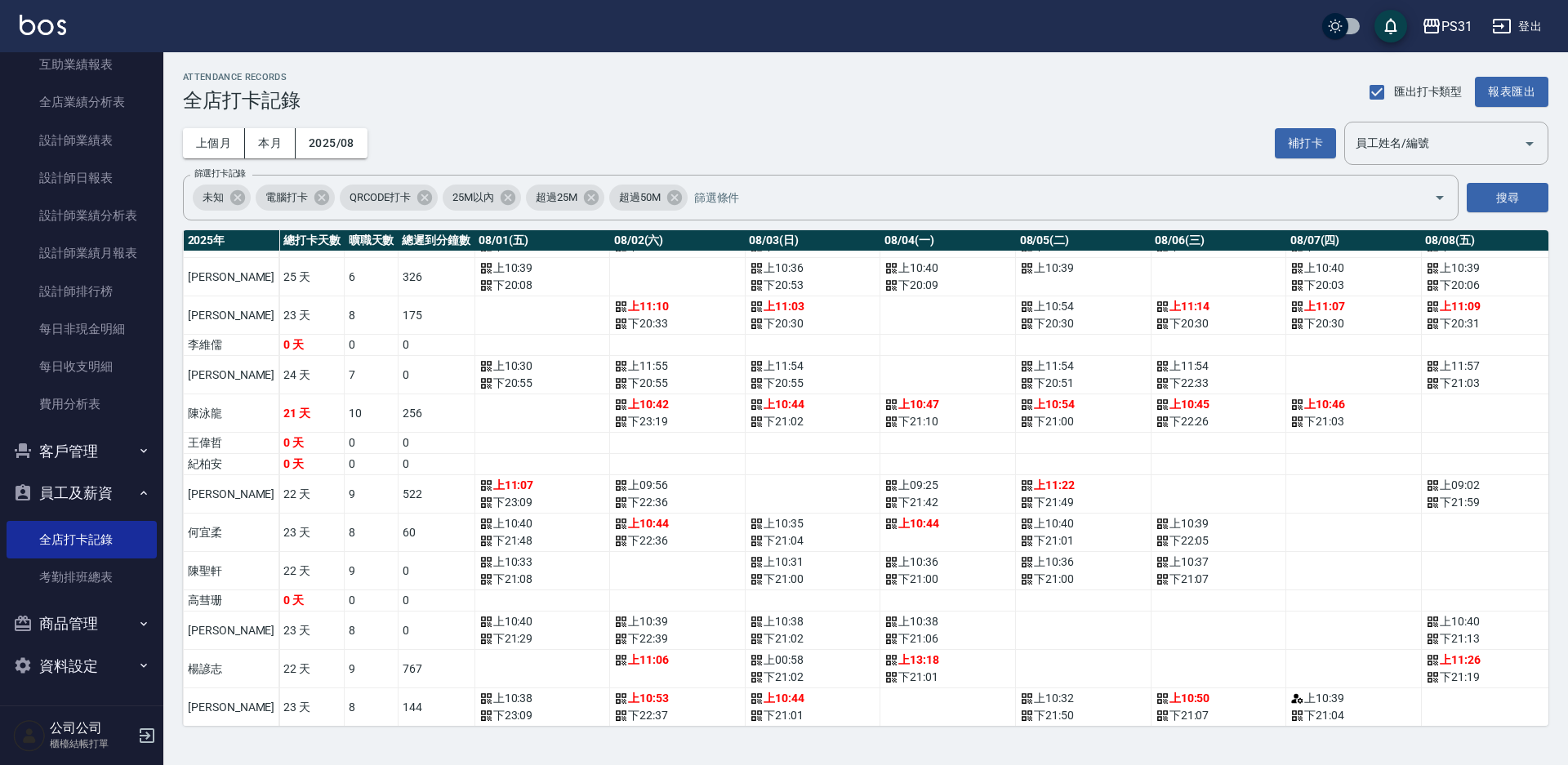
click at [745, 498] on td "a dense table" at bounding box center [813, 494] width 136 height 39
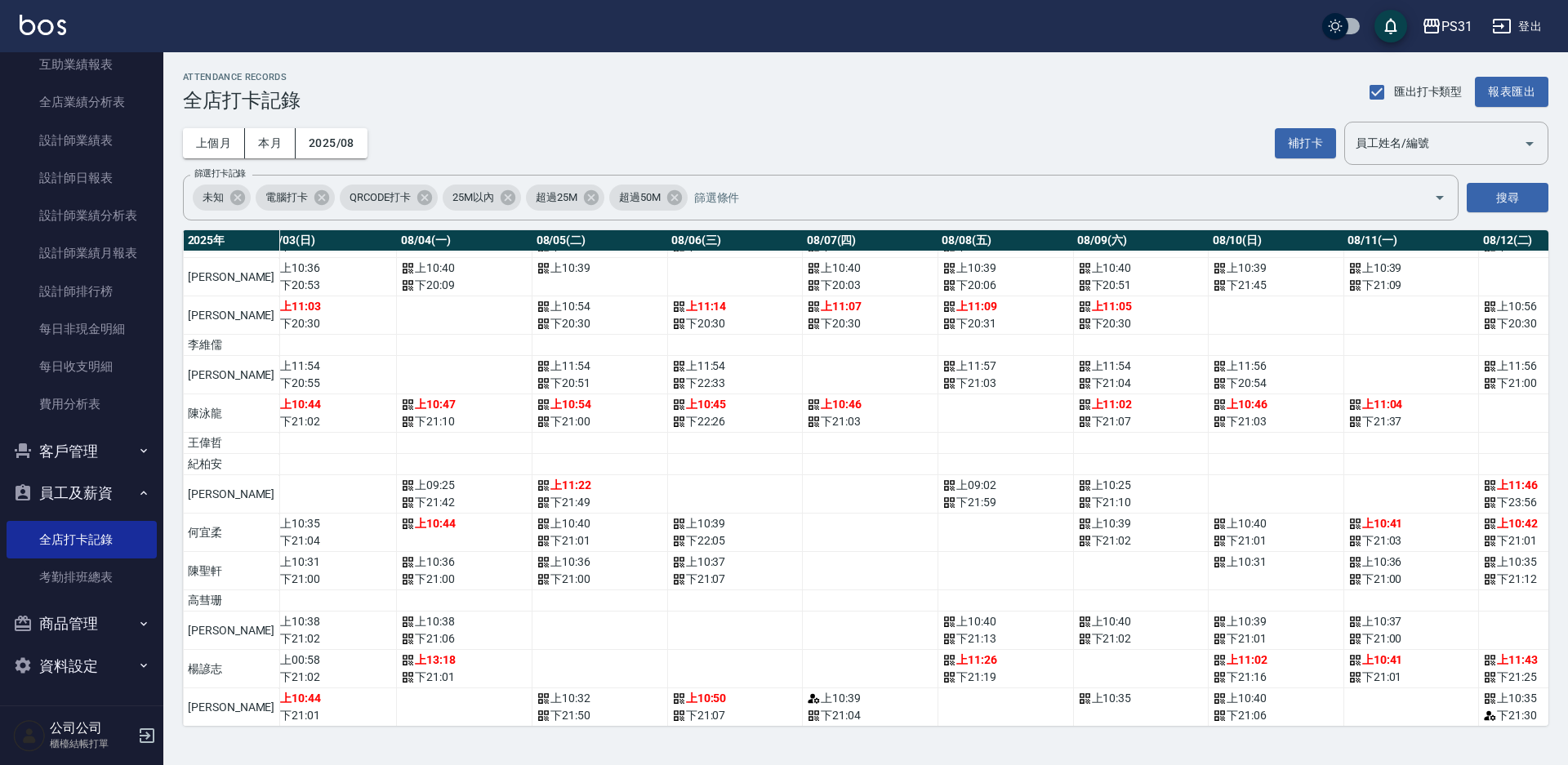
scroll to position [245, 490]
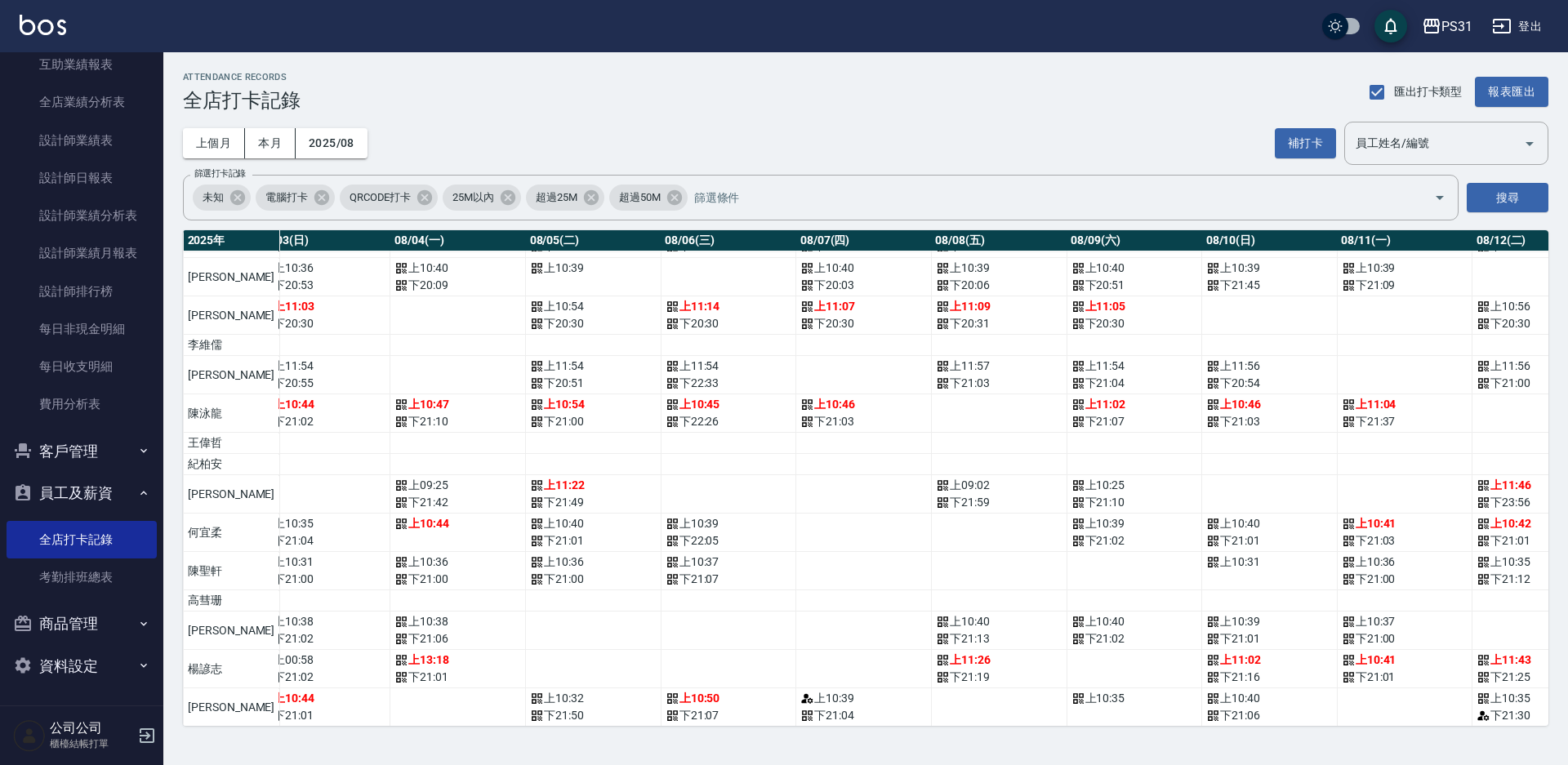
click at [660, 497] on td "a dense table" at bounding box center [728, 494] width 136 height 39
click at [796, 496] on td "a dense table" at bounding box center [864, 494] width 136 height 39
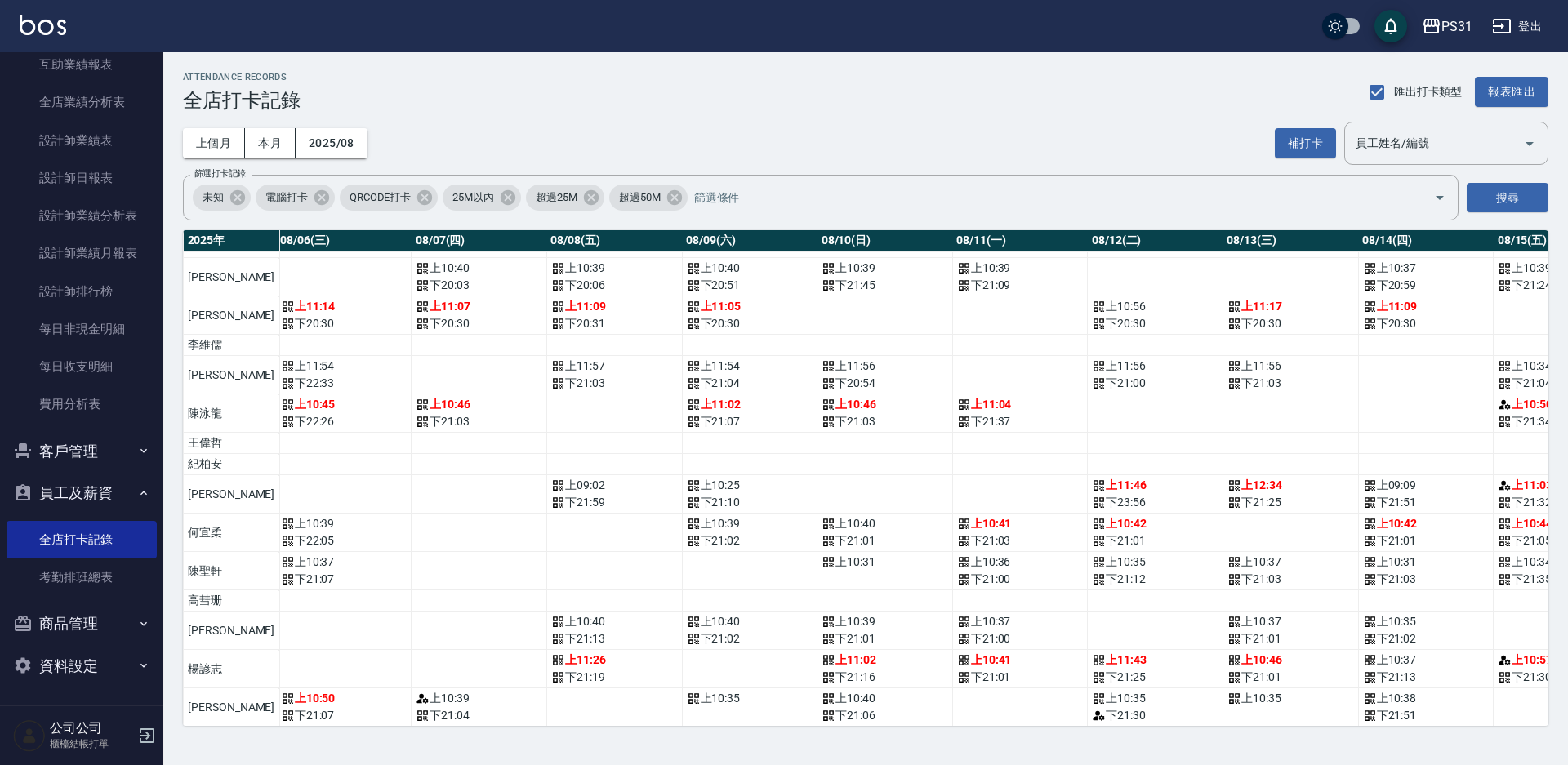
scroll to position [245, 914]
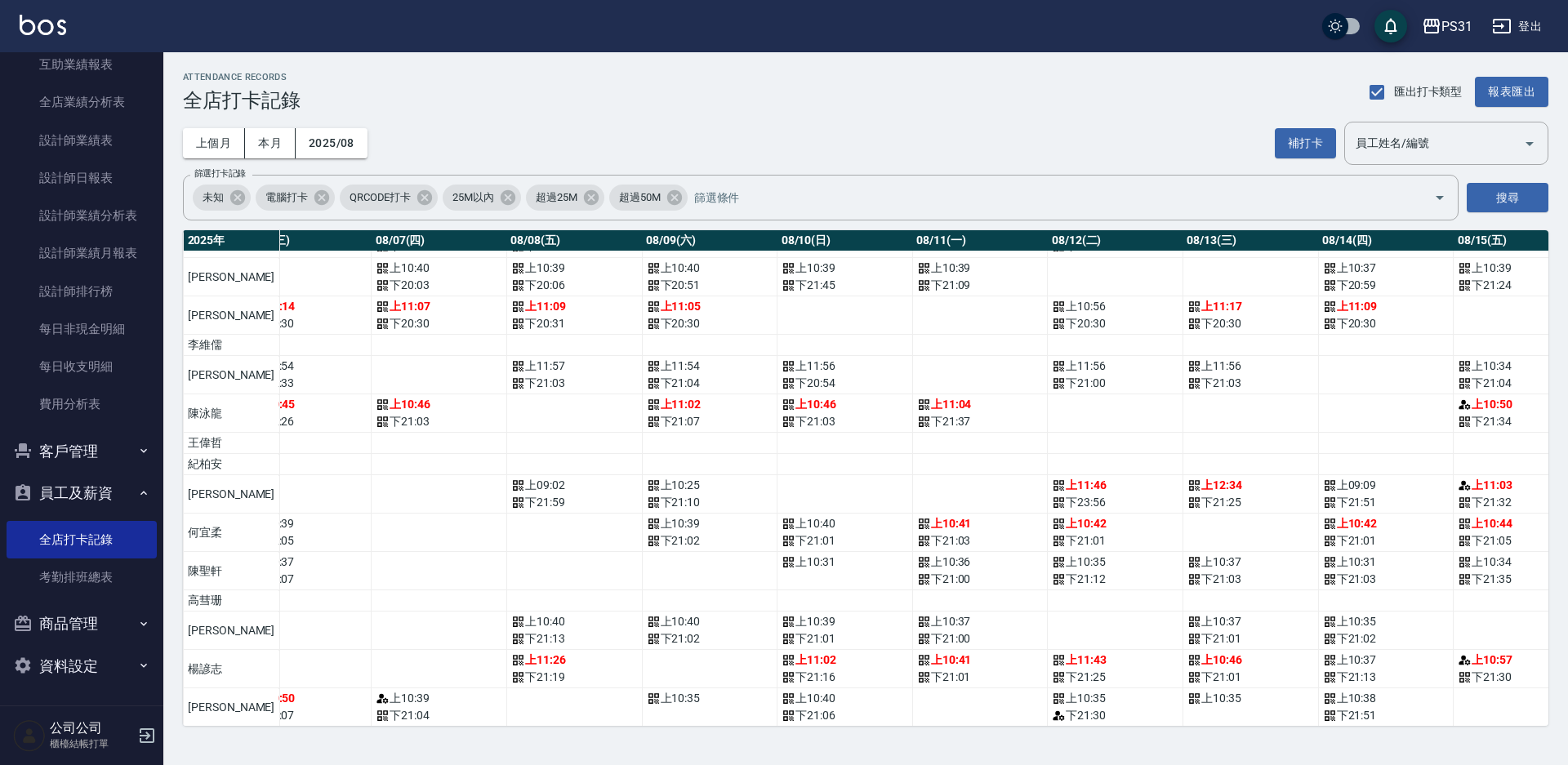
click at [778, 488] on td "a dense table" at bounding box center [846, 494] width 136 height 39
click at [912, 499] on td "a dense table" at bounding box center [980, 494] width 136 height 39
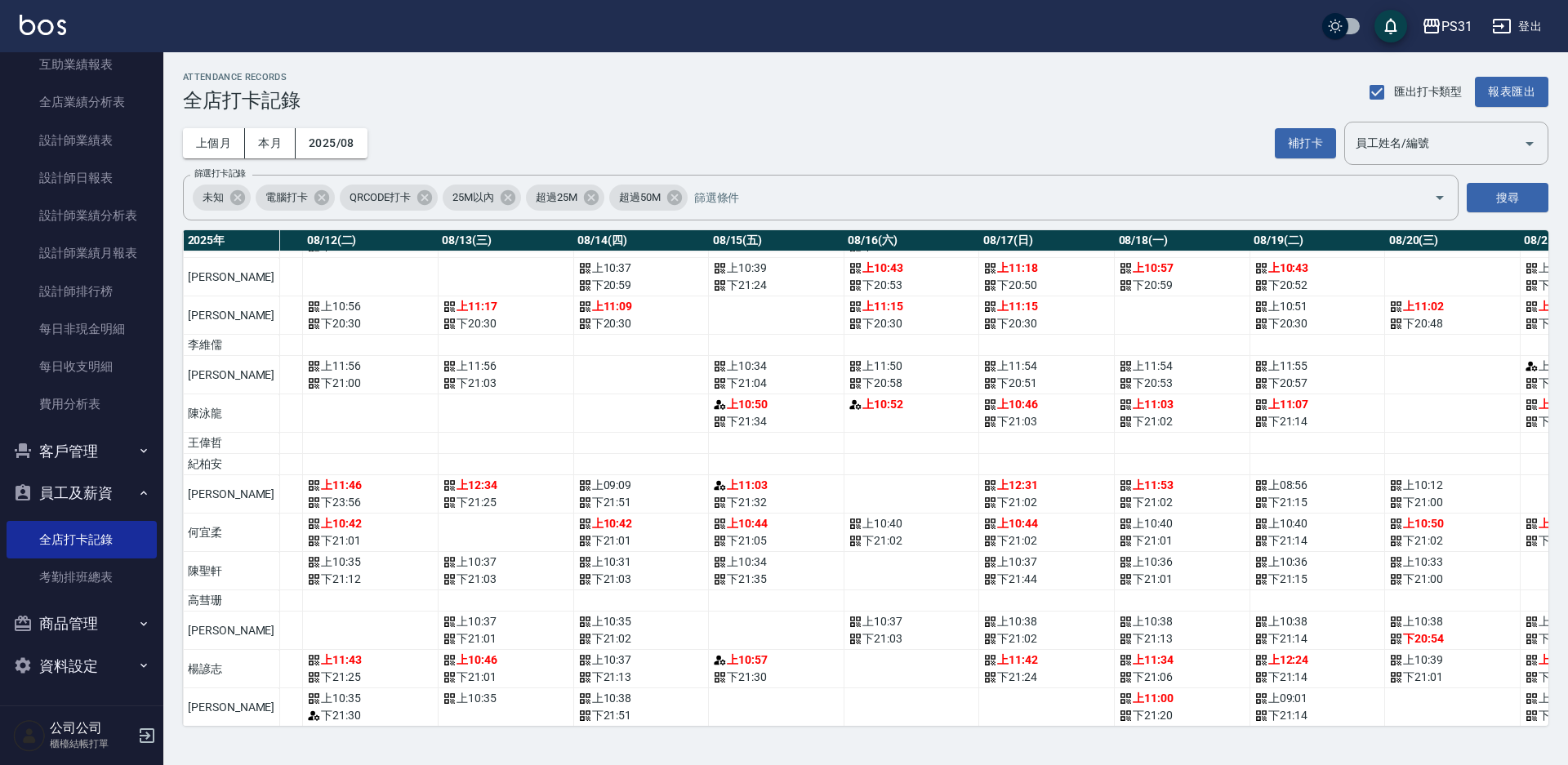
scroll to position [245, 1666]
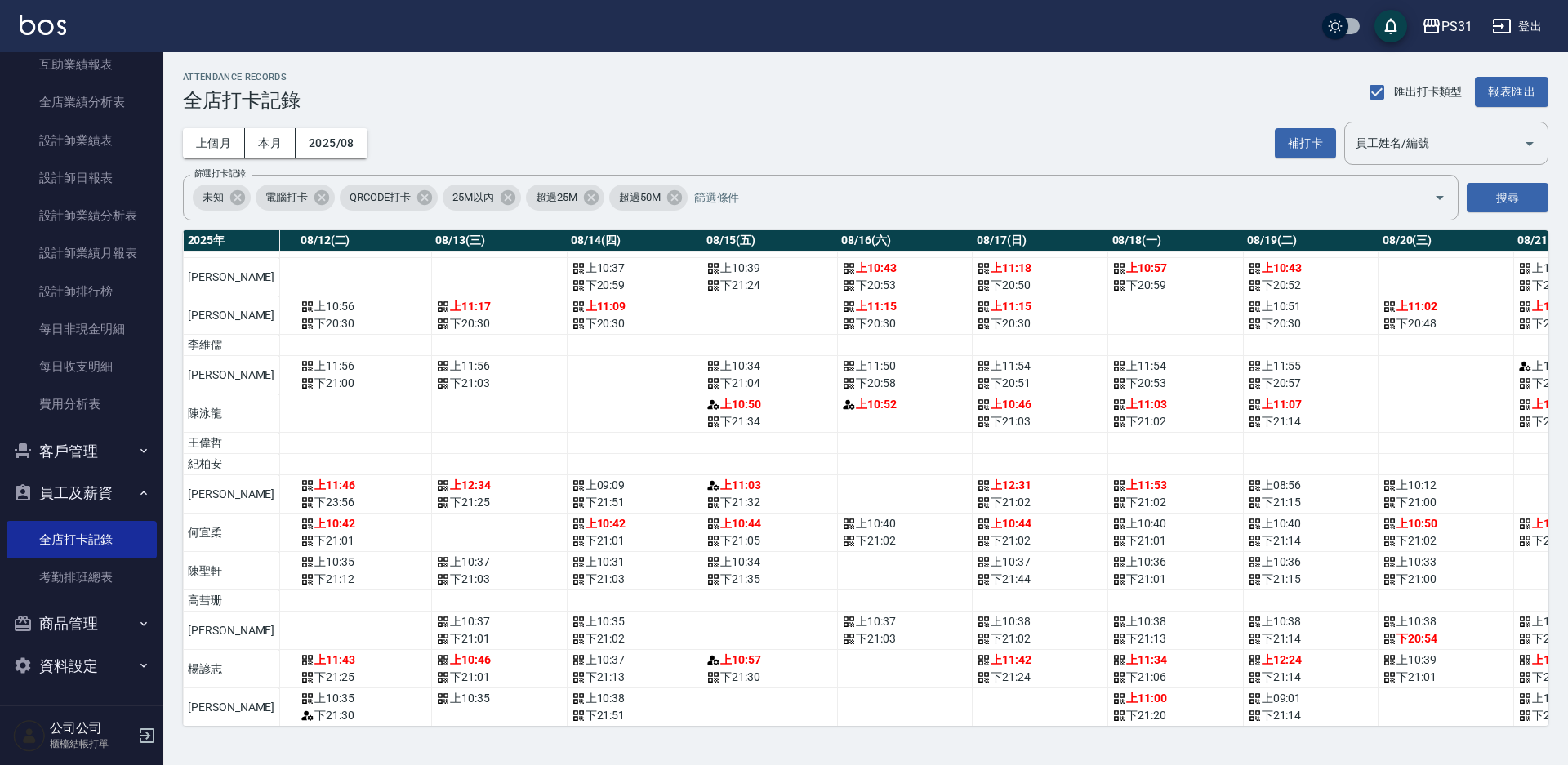
click at [837, 494] on td "a dense table" at bounding box center [905, 494] width 136 height 39
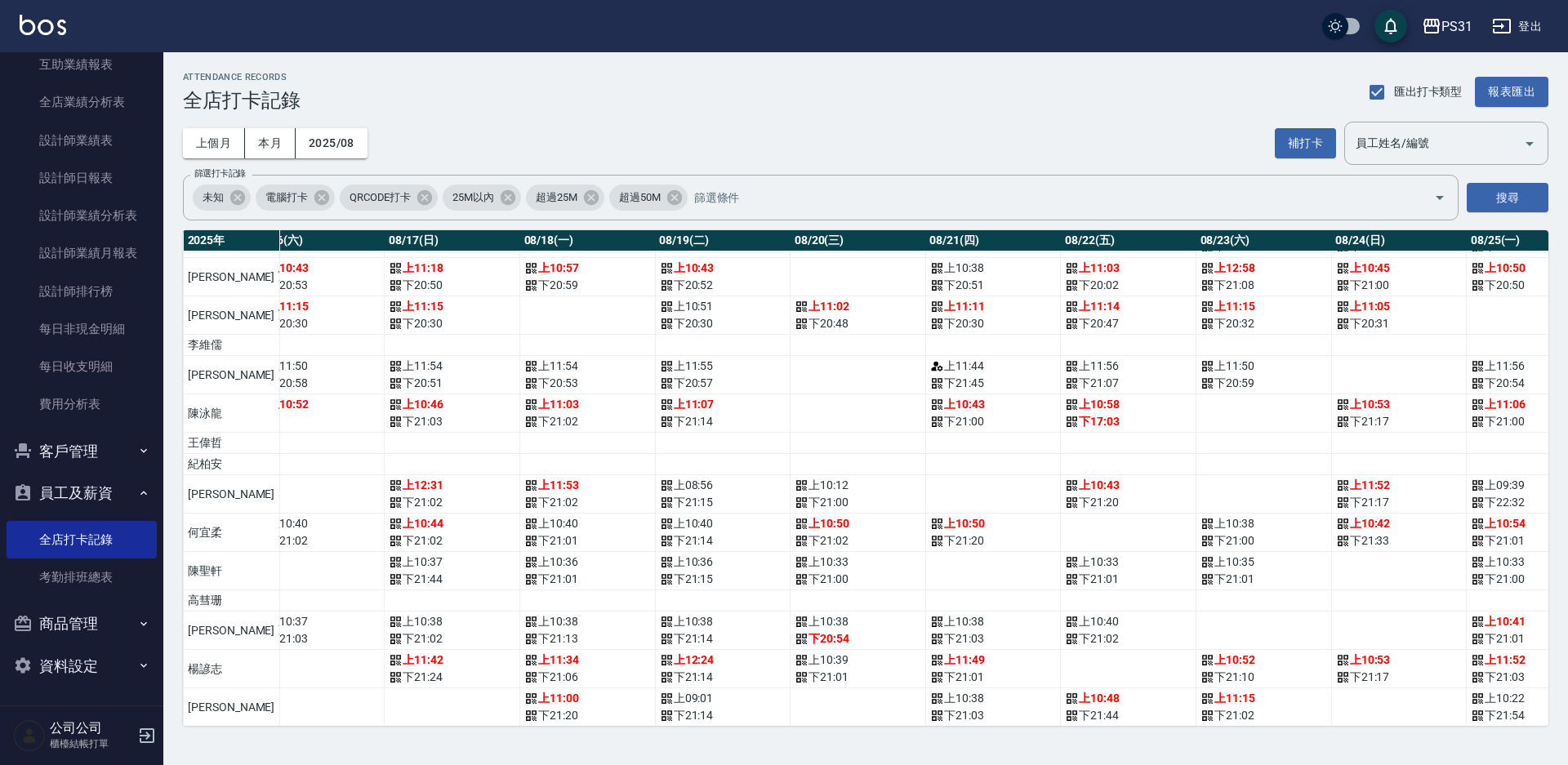
click at [925, 493] on td "a dense table" at bounding box center [993, 494] width 136 height 39
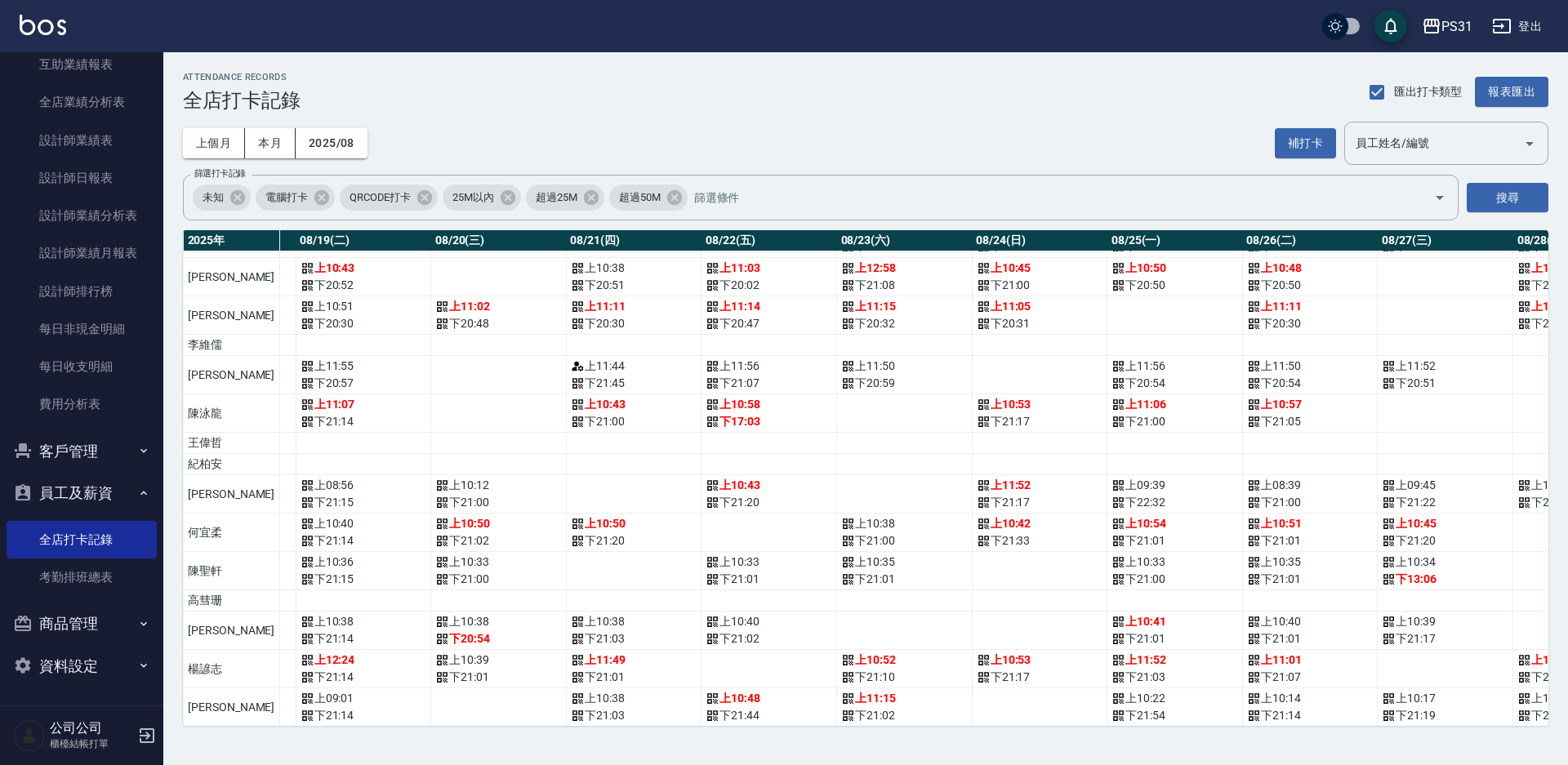
click at [837, 491] on td "a dense table" at bounding box center [905, 494] width 136 height 39
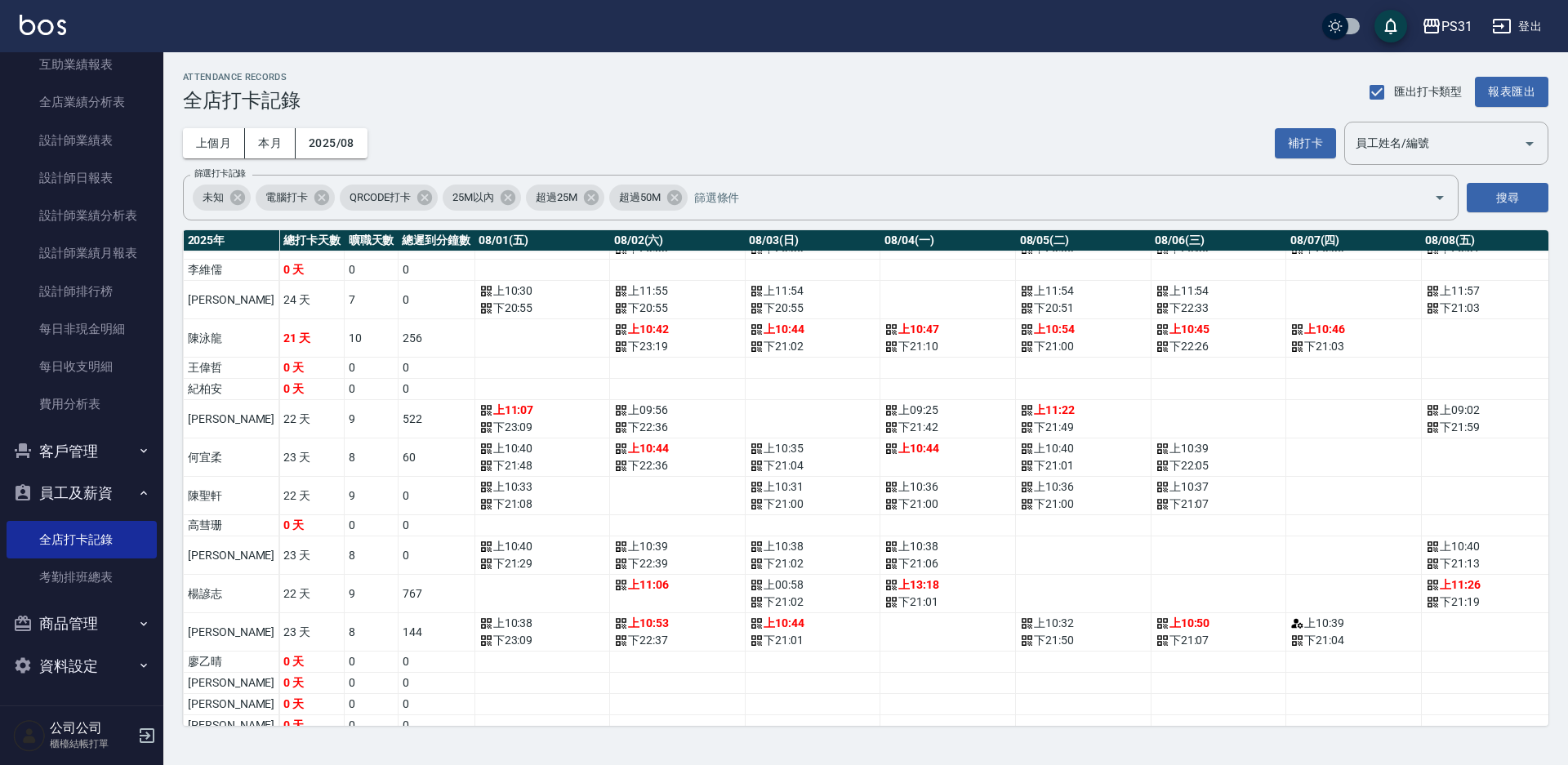
scroll to position [302, 0]
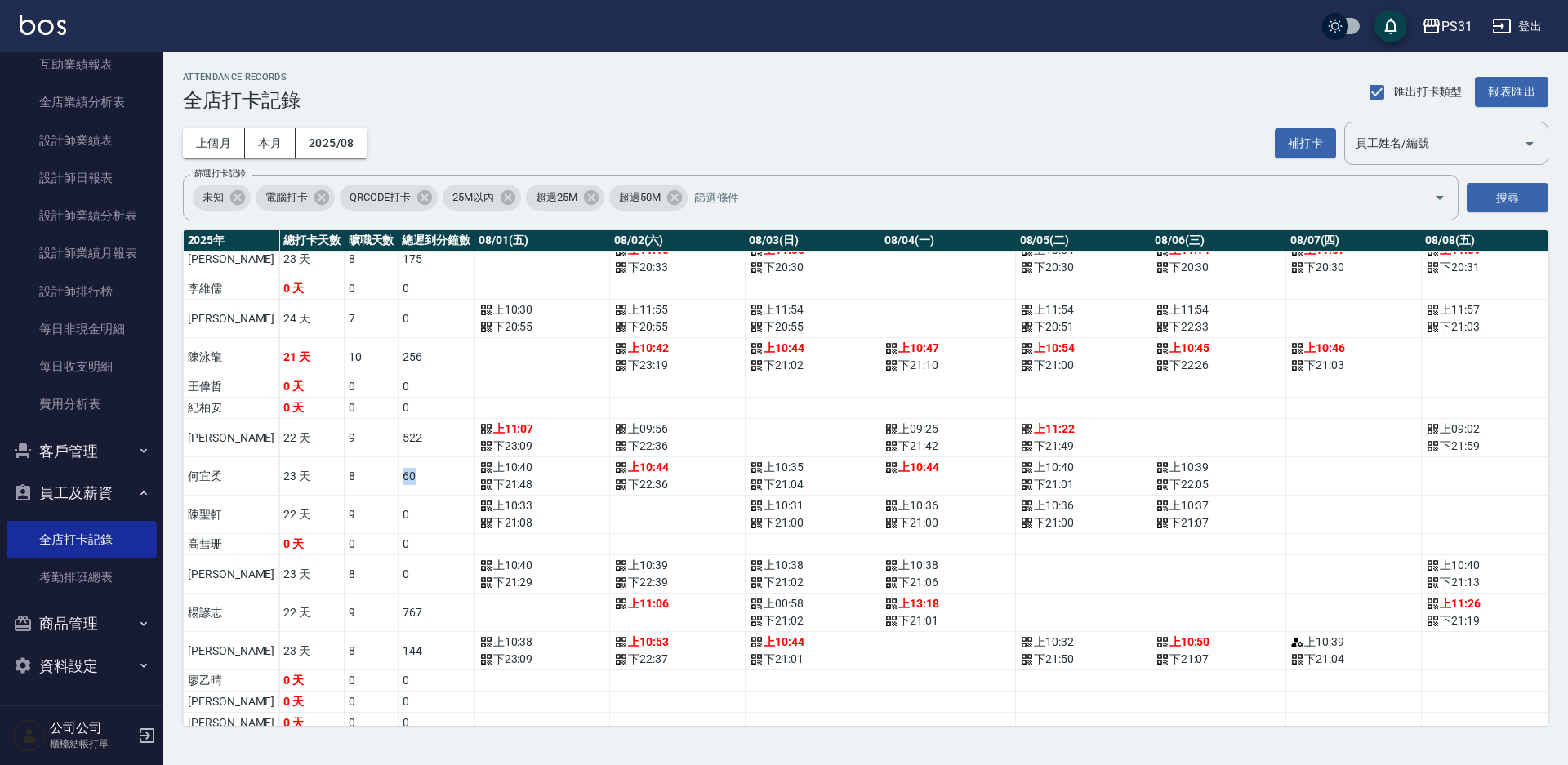
drag, startPoint x: 335, startPoint y: 478, endPoint x: 377, endPoint y: 478, distance: 42.0
click at [398, 477] on td "60" at bounding box center [437, 477] width 77 height 39
click at [398, 480] on td "60" at bounding box center [437, 477] width 77 height 39
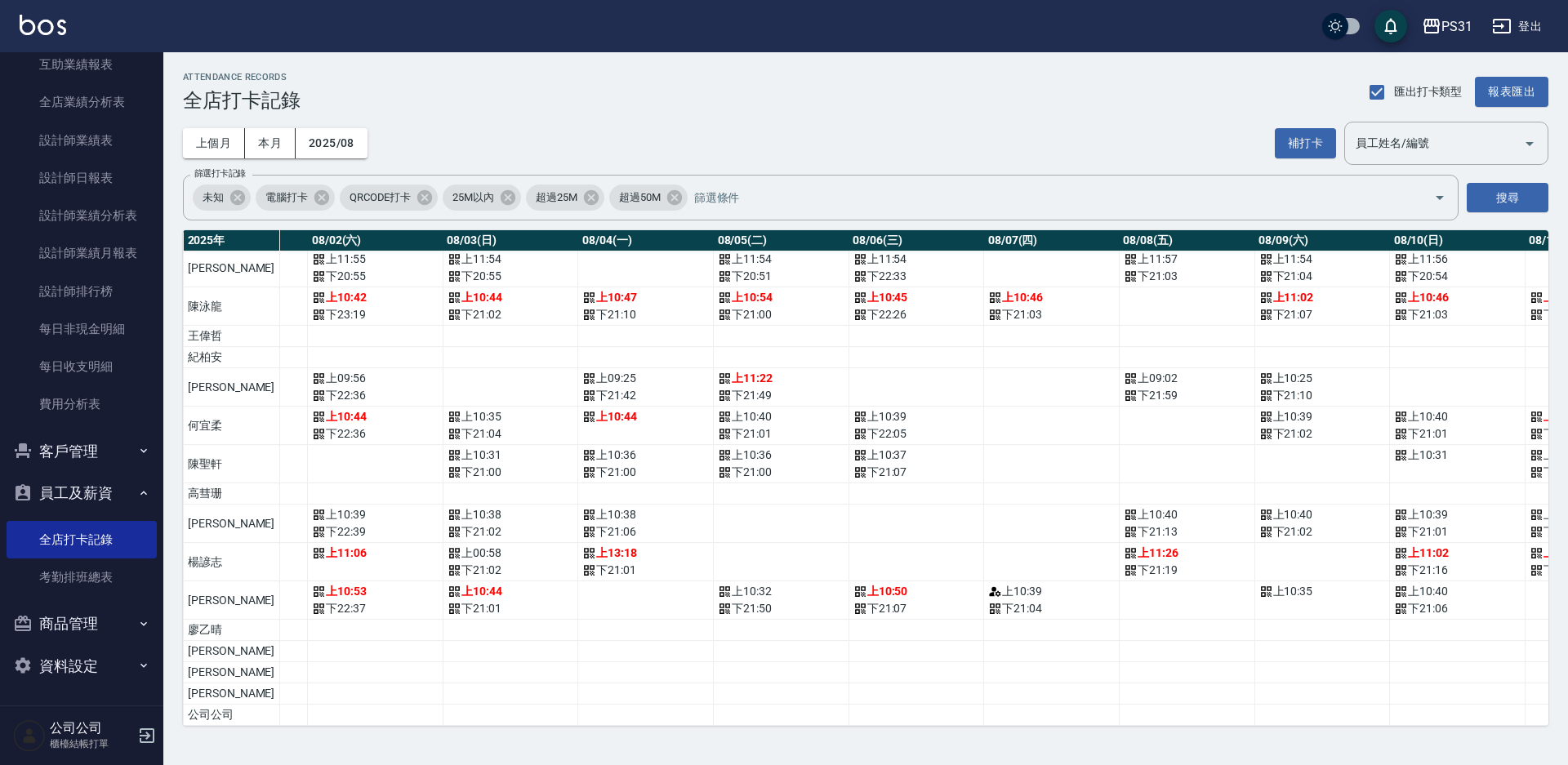
scroll to position [383, 0]
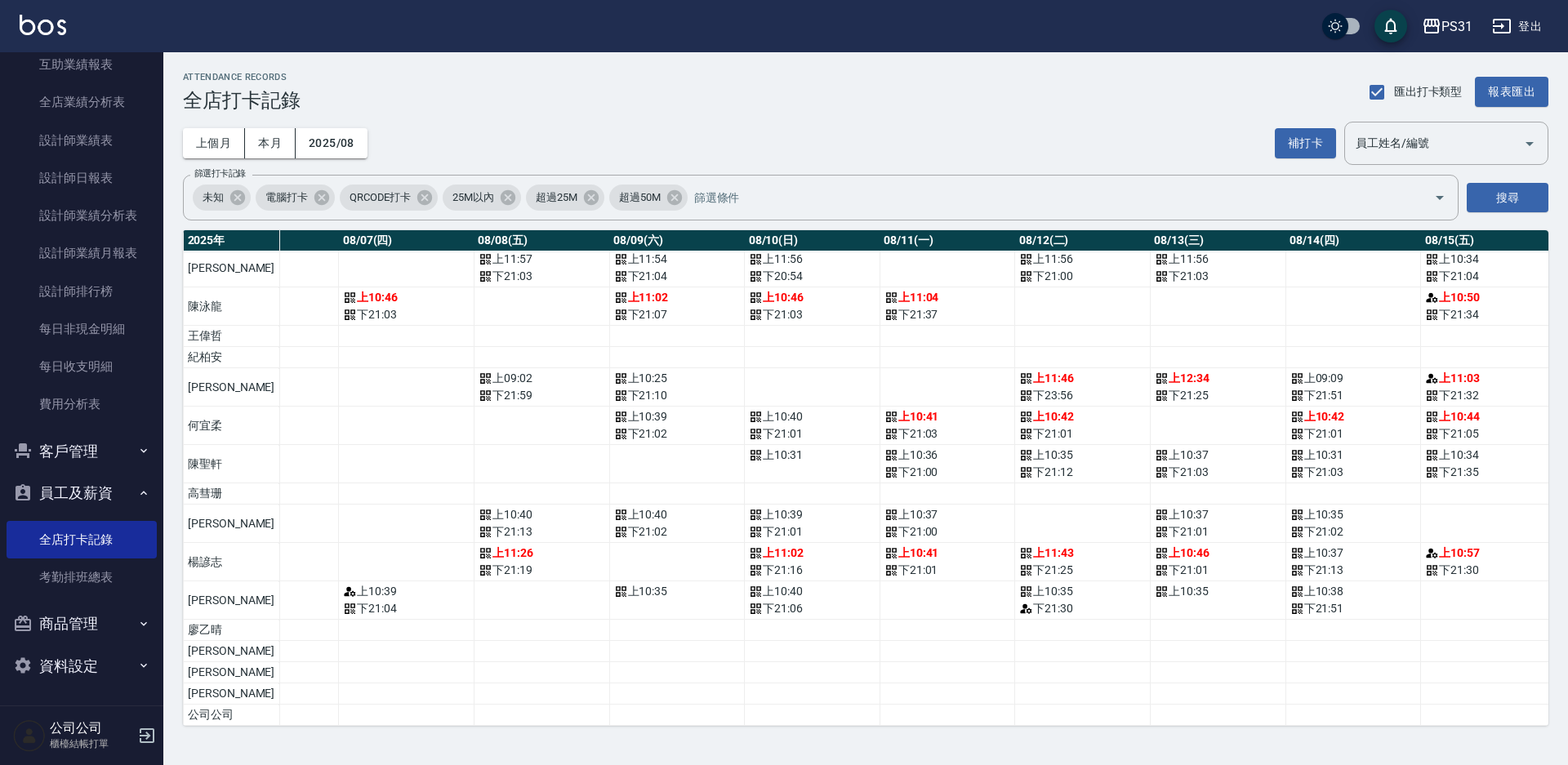
click at [879, 582] on td "a dense table" at bounding box center [947, 601] width 136 height 39
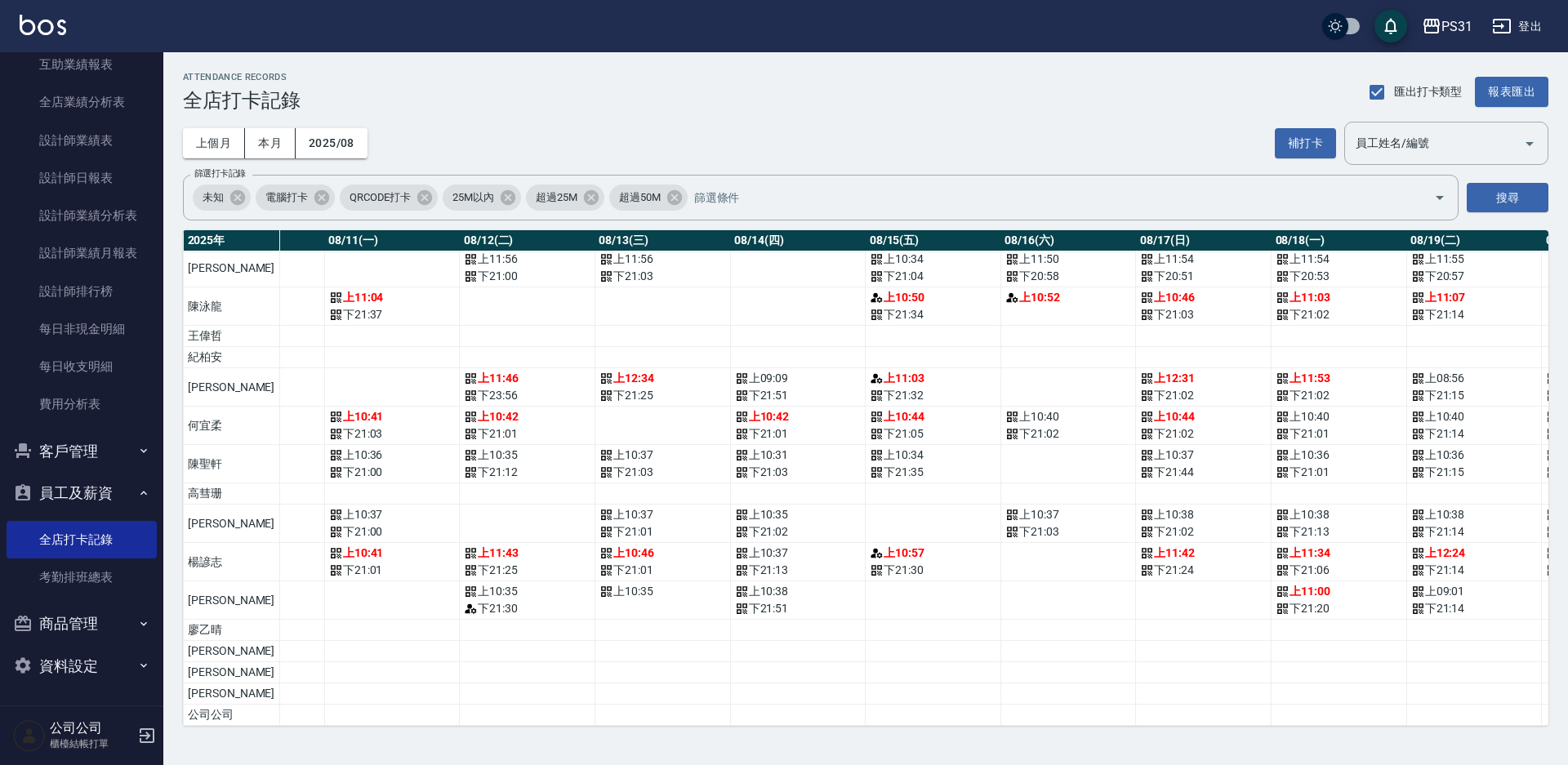
click at [872, 582] on td "a dense table" at bounding box center [934, 601] width 136 height 39
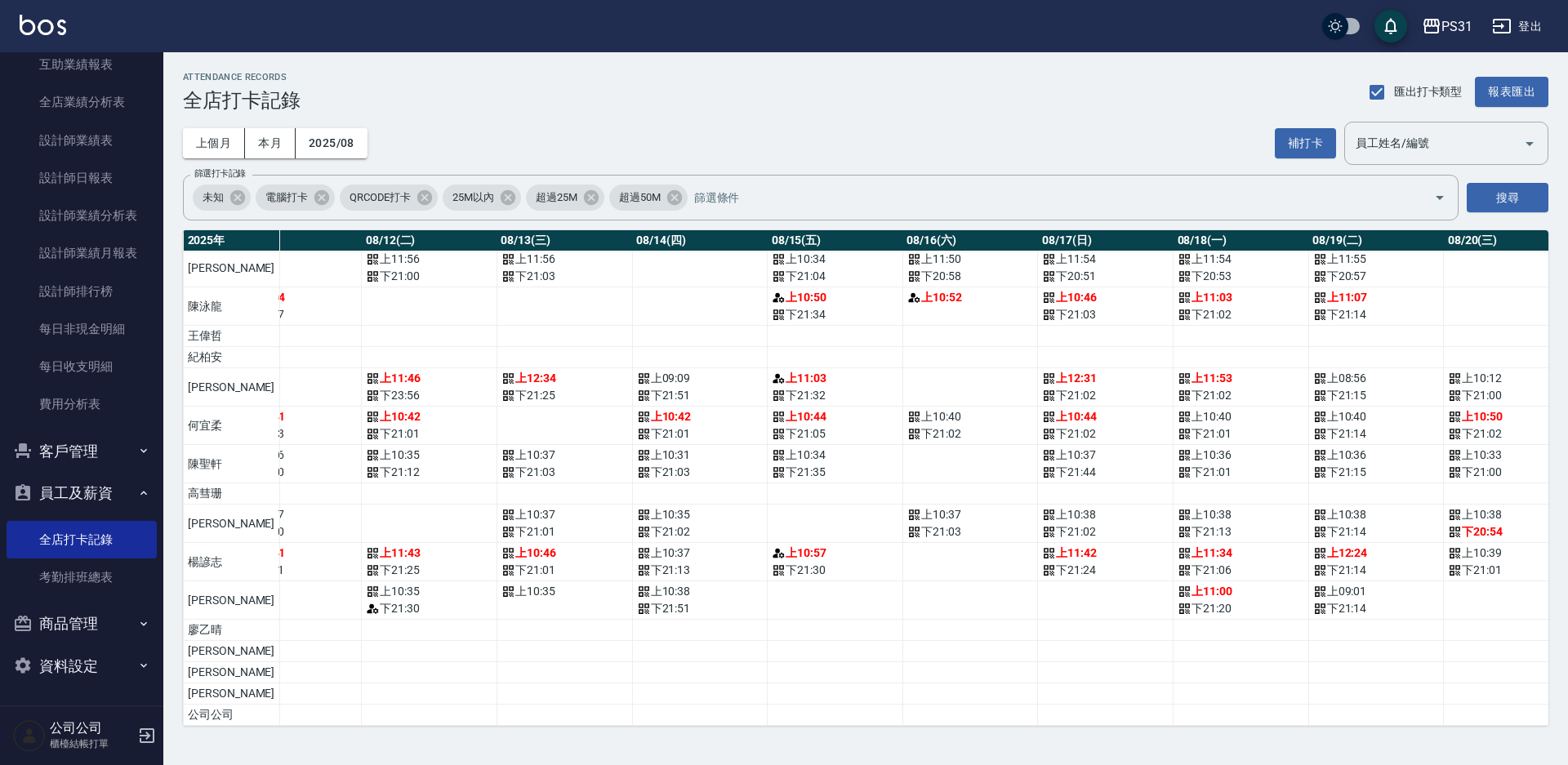
click at [903, 582] on td "a dense table" at bounding box center [970, 601] width 136 height 39
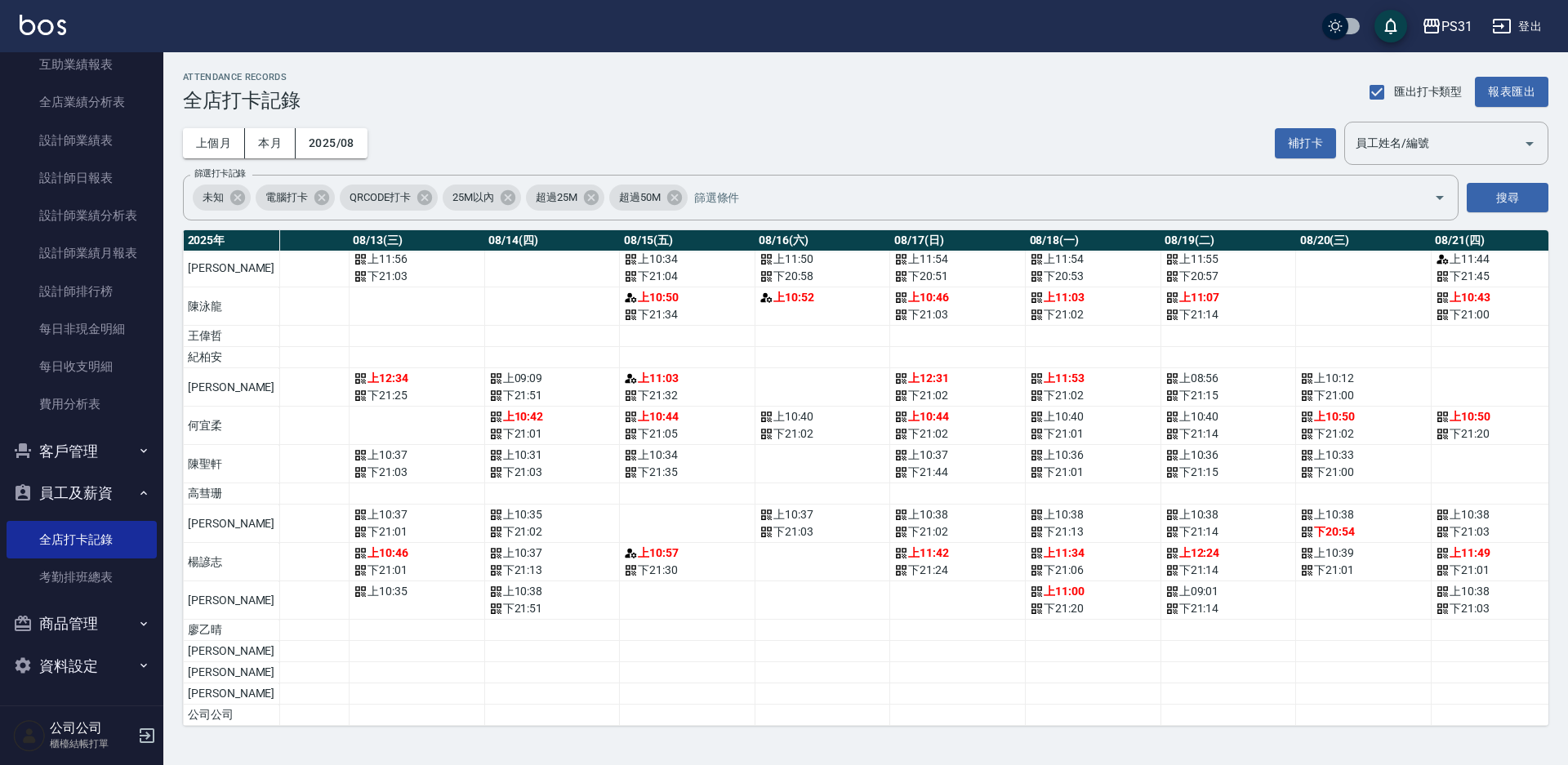
scroll to position [383, 1829]
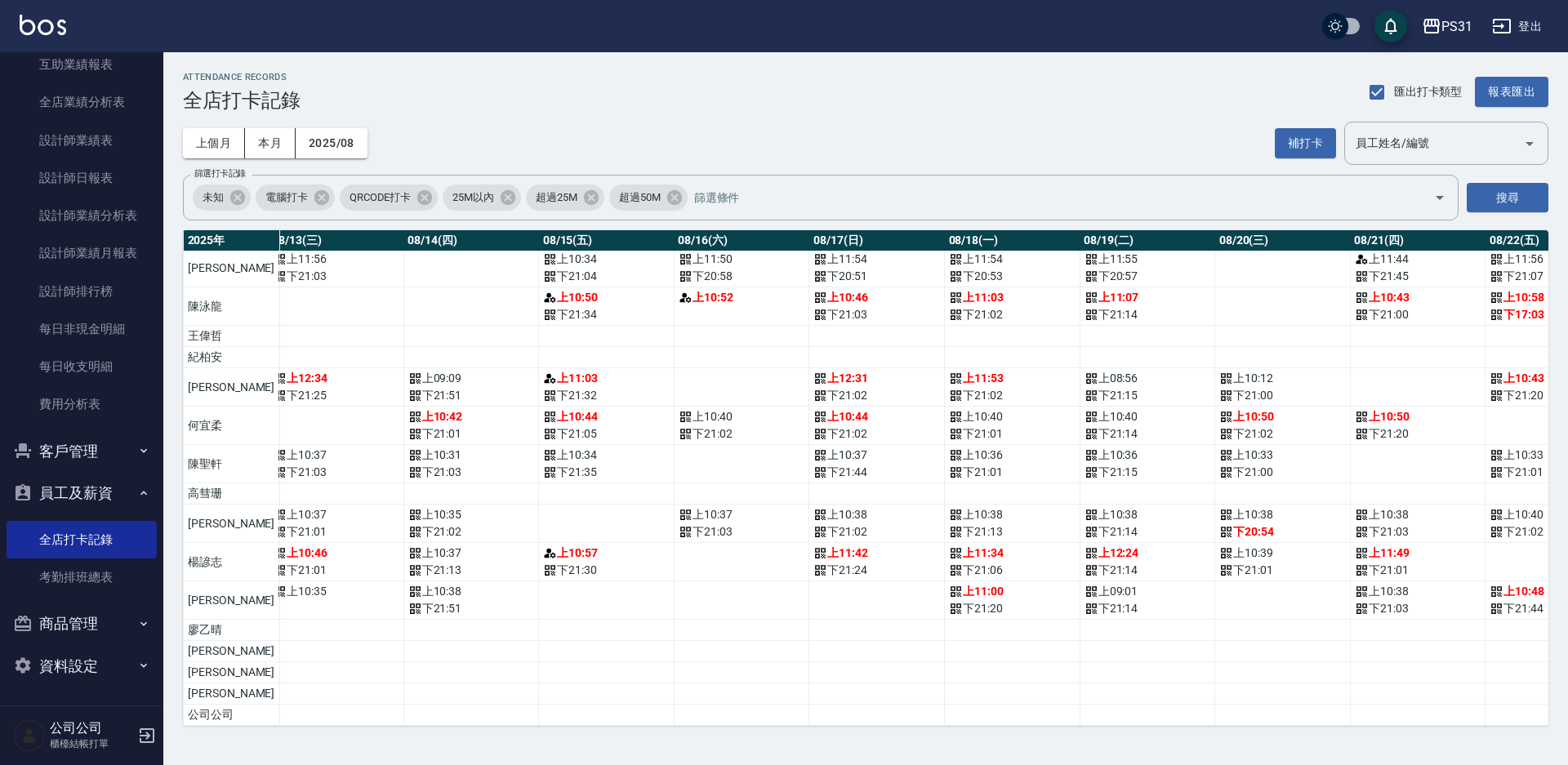
click at [876, 582] on td "a dense table" at bounding box center [877, 601] width 136 height 39
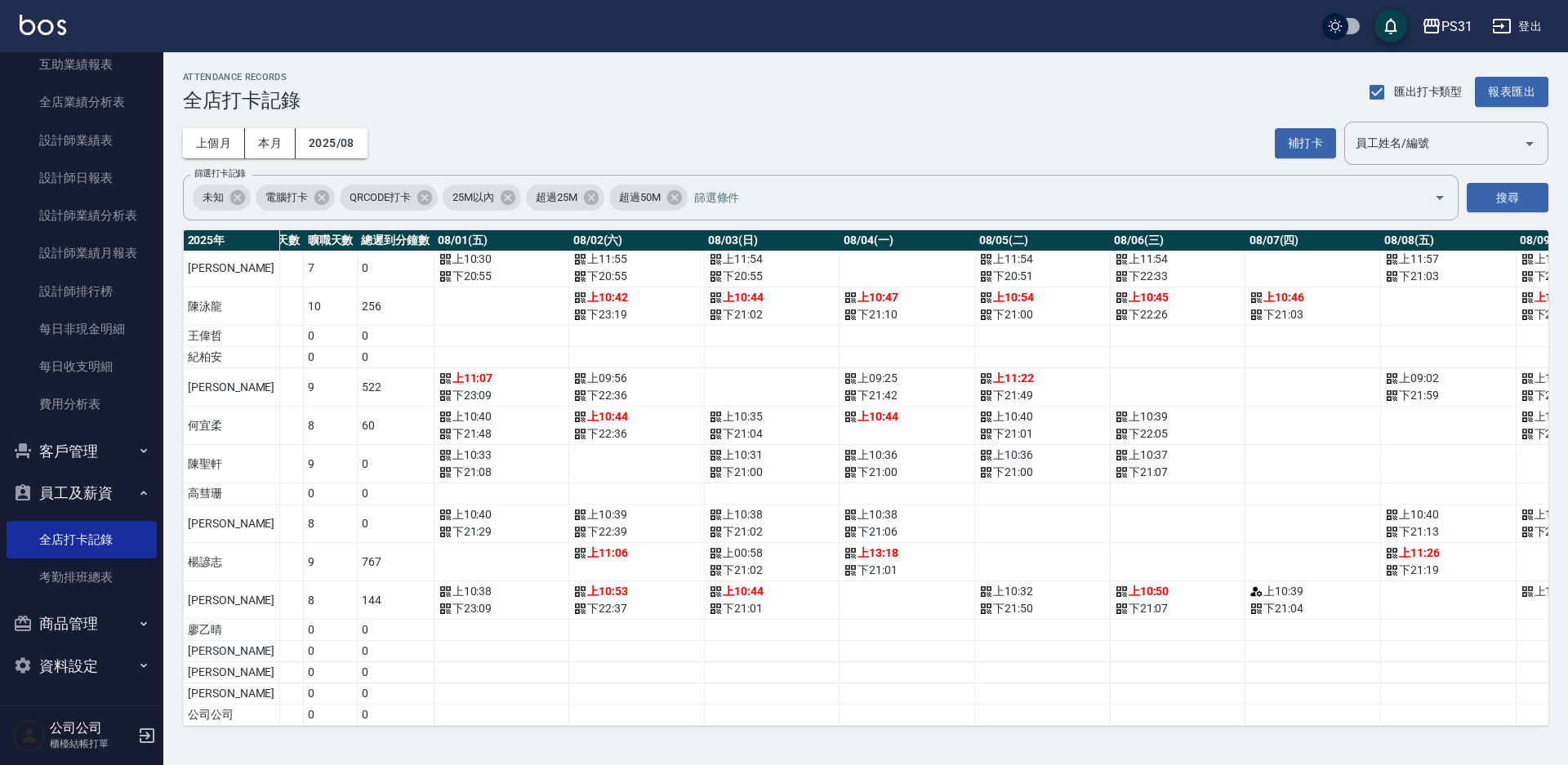
scroll to position [383, 0]
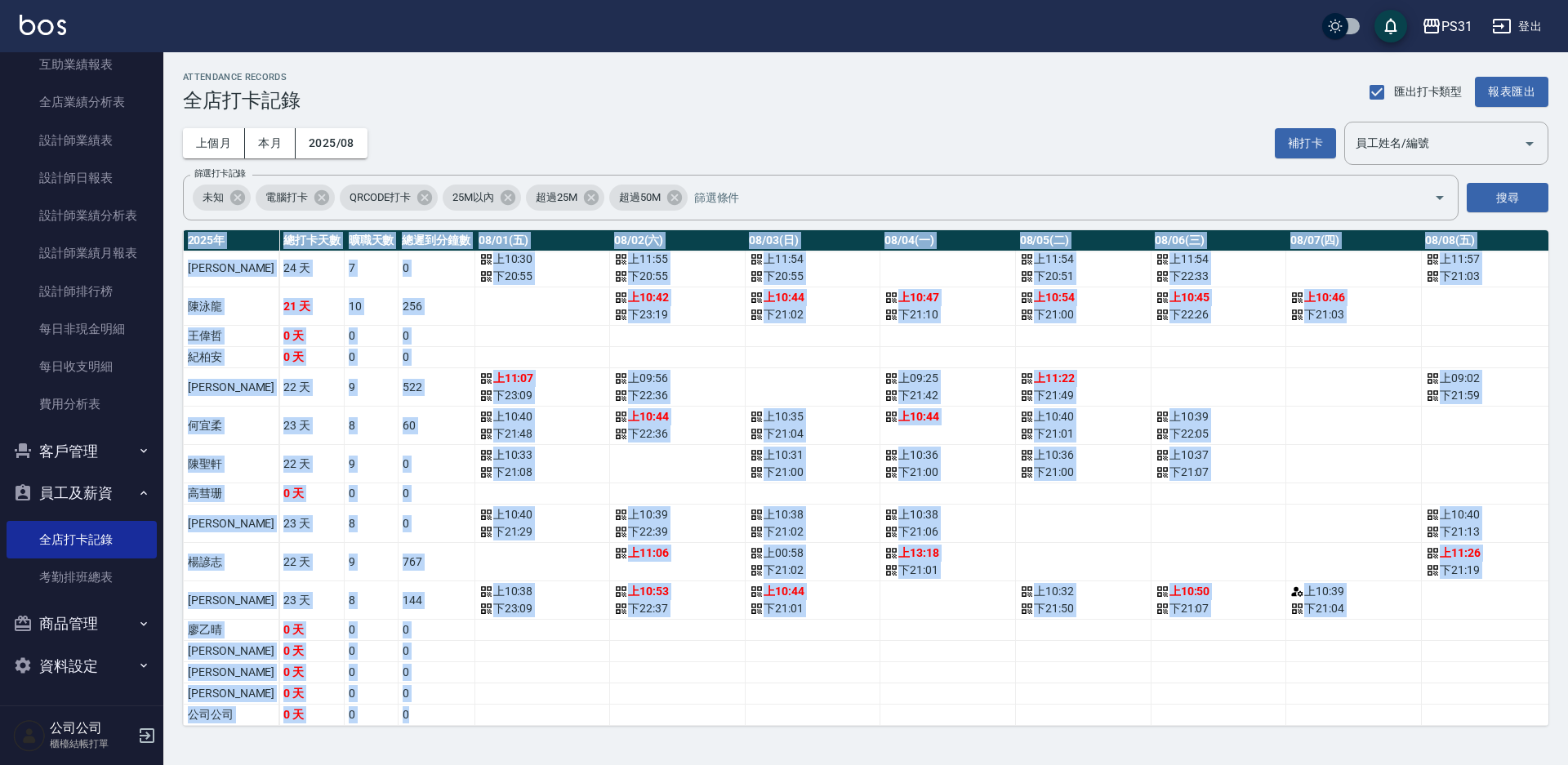
drag, startPoint x: 556, startPoint y: 711, endPoint x: 883, endPoint y: 732, distance: 327.7
click at [883, 732] on div "ATTENDANCE RECORDS 全店打卡記錄 匯出打卡類型 報表匯出 上個月 本月 2025/08 補打卡 員工姓名/編號 員工姓名/編號 篩選打卡記錄…" at bounding box center [866, 398] width 1405 height 693
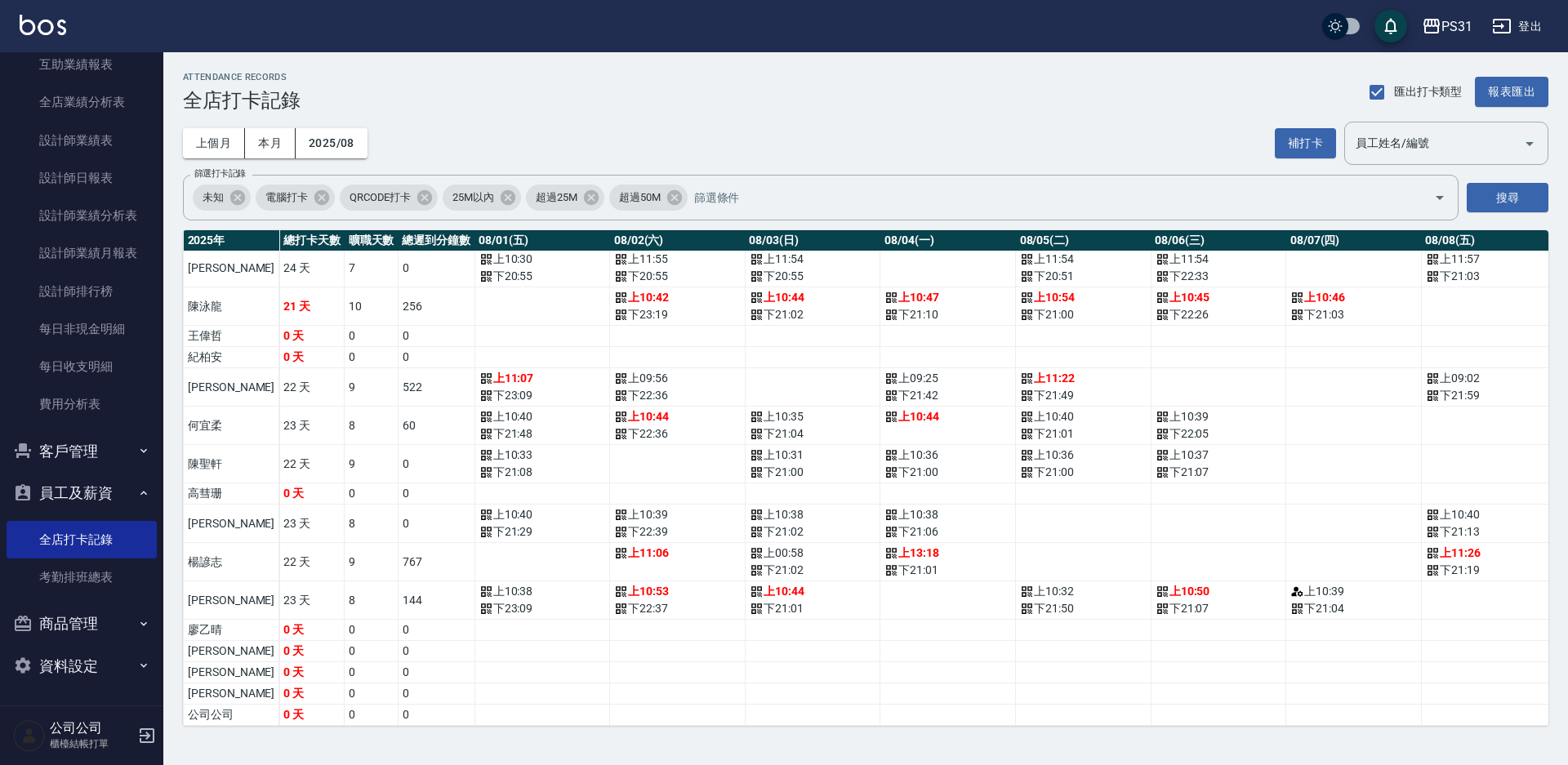
click at [896, 705] on td "a dense table" at bounding box center [948, 715] width 136 height 21
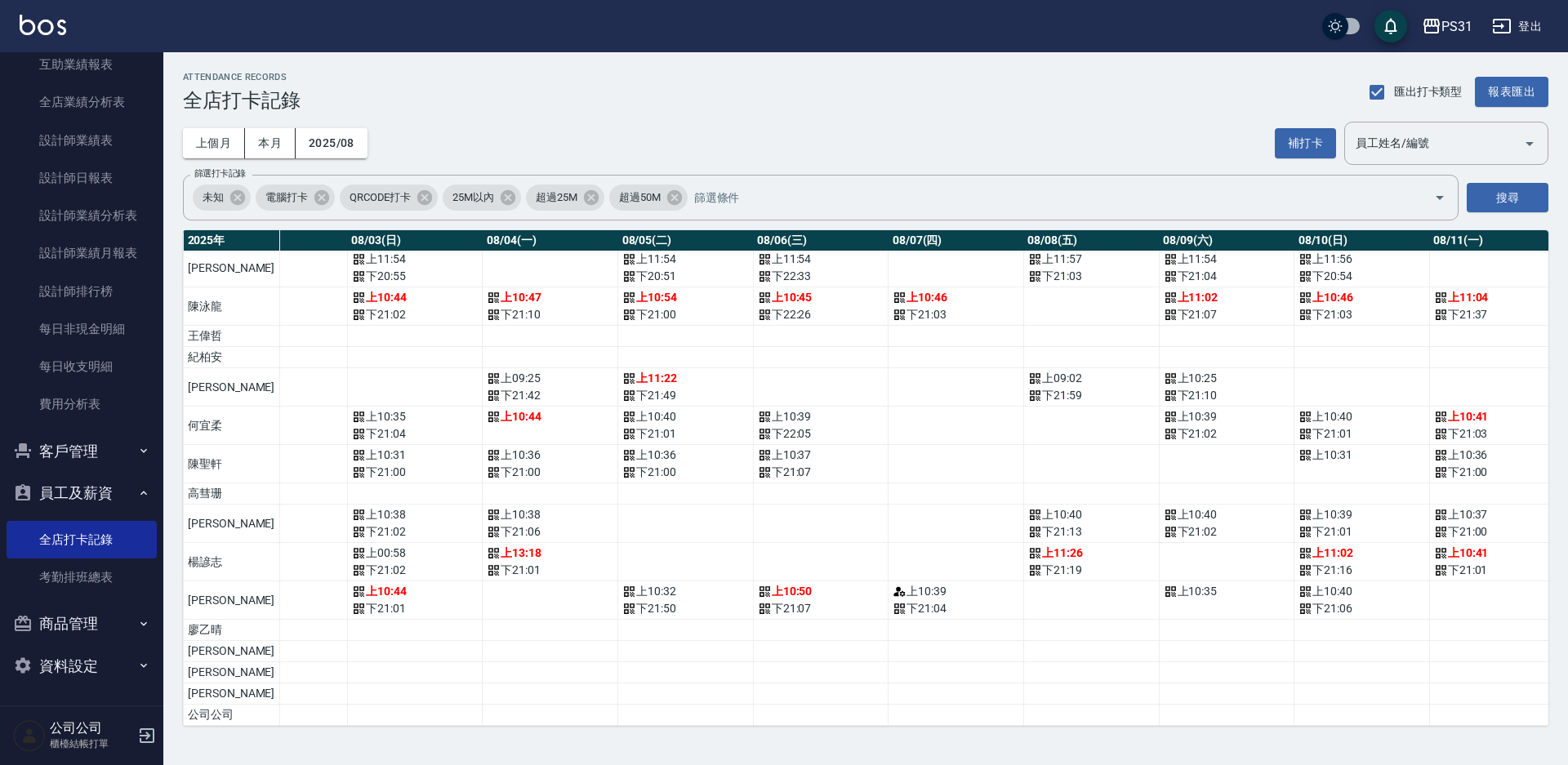
scroll to position [383, 390]
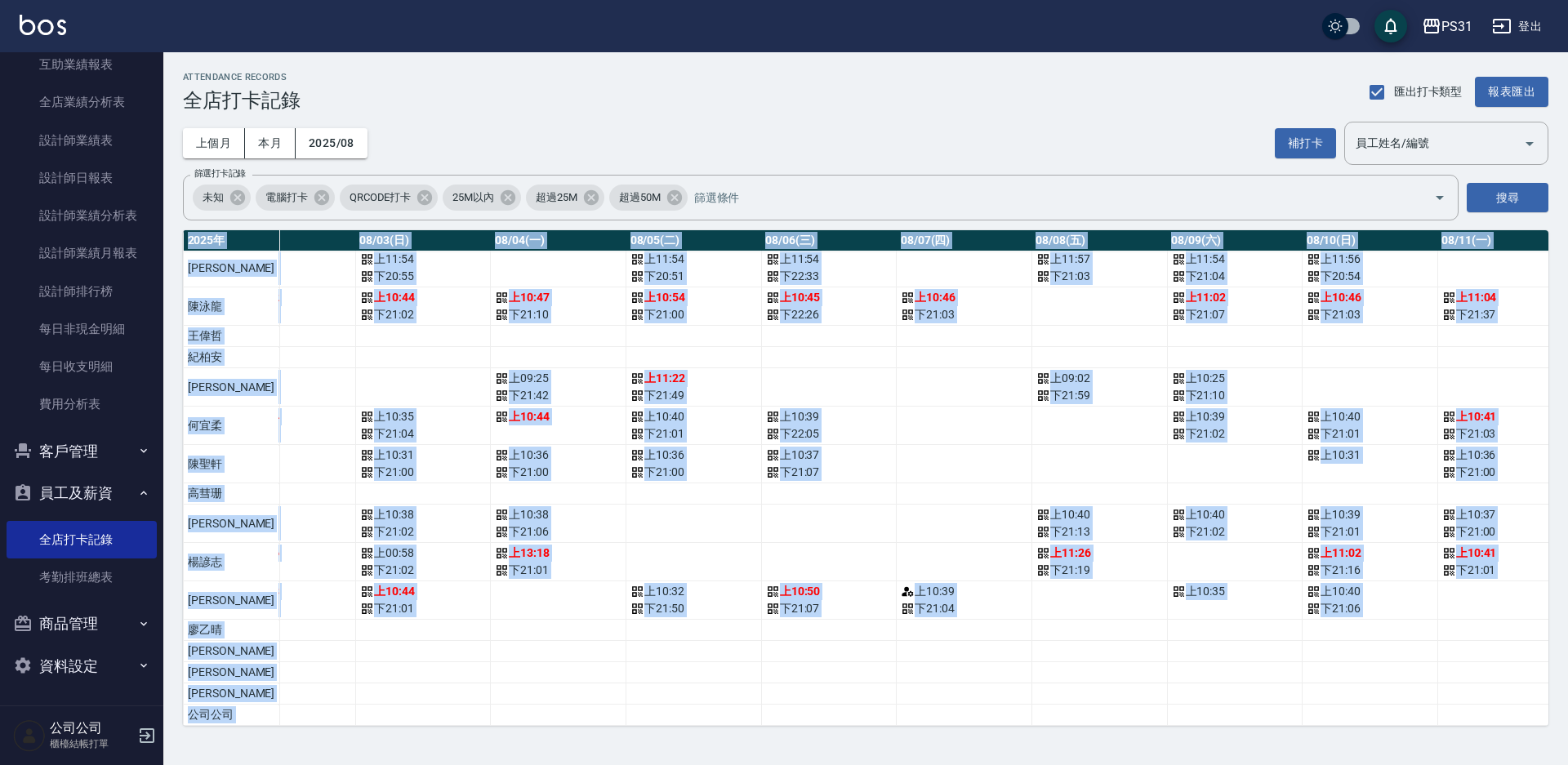
drag, startPoint x: 577, startPoint y: 728, endPoint x: 390, endPoint y: 695, distance: 189.9
click at [370, 691] on div "ATTENDANCE RECORDS 全店打卡記錄 匯出打卡類型 報表匯出 上個月 本月 2025/08 補打卡 員工姓名/編號 員工姓名/編號 篩選打卡記錄…" at bounding box center [866, 398] width 1405 height 693
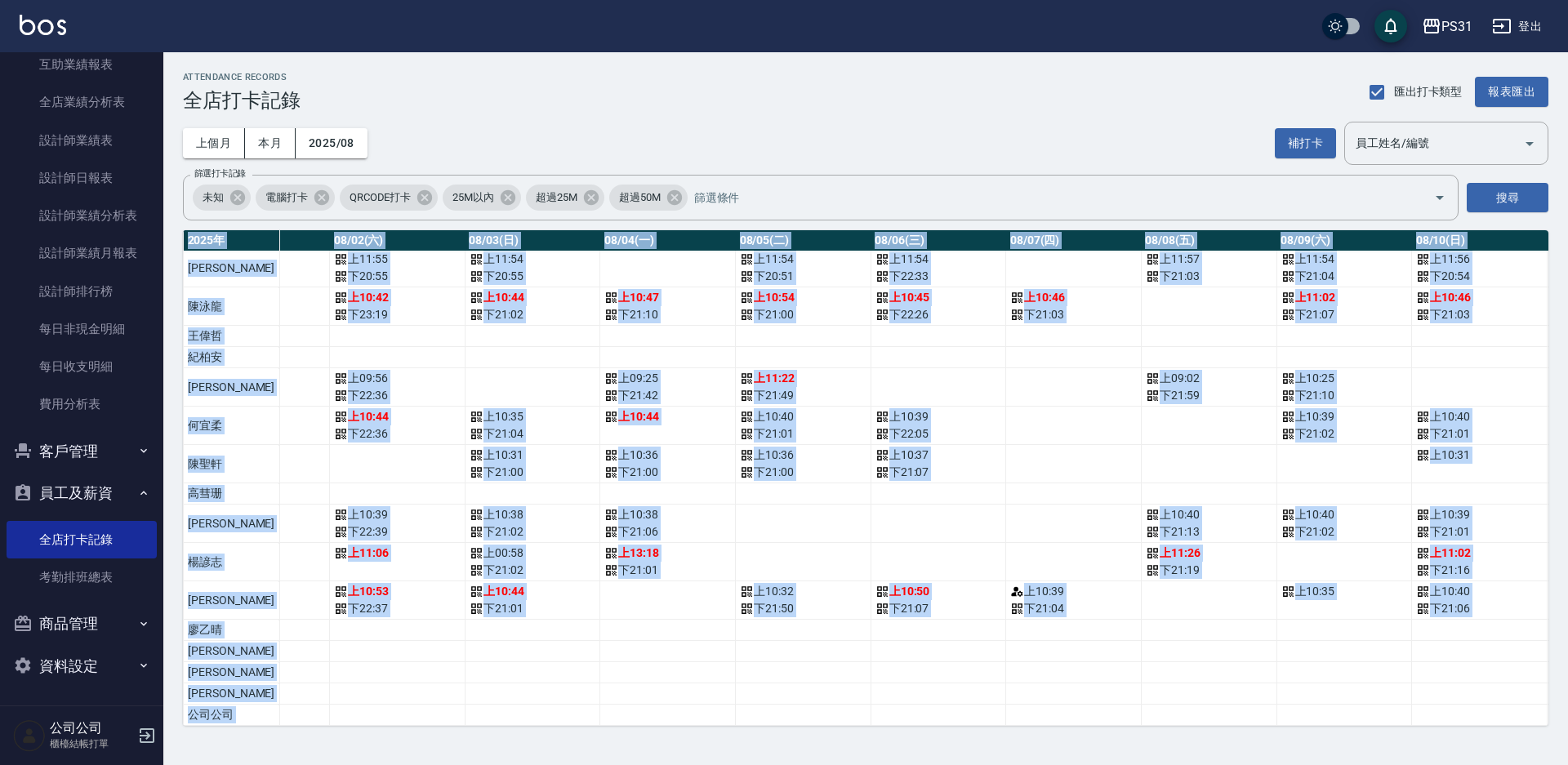
scroll to position [383, 0]
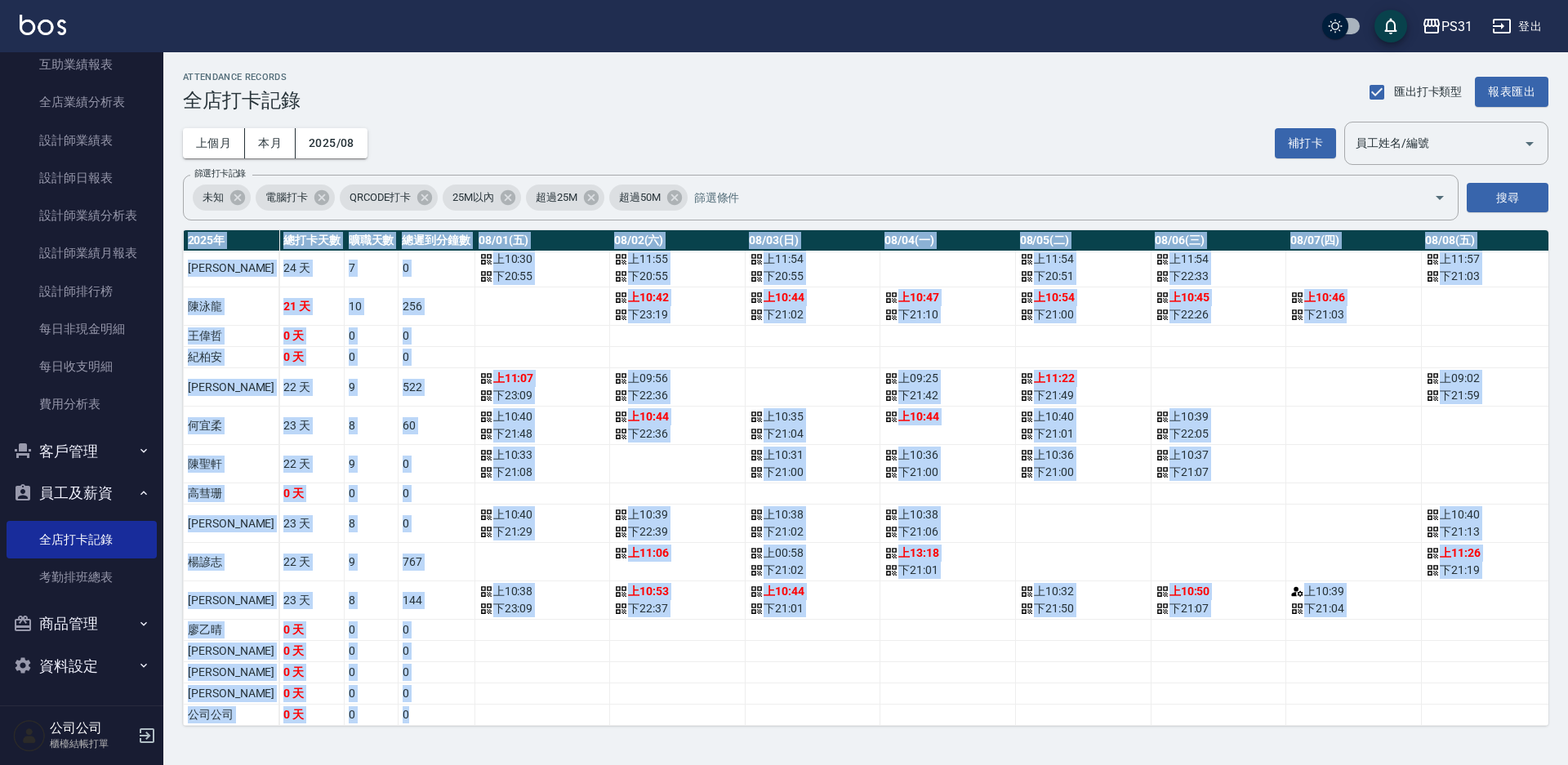
click at [422, 684] on td "0" at bounding box center [437, 694] width 77 height 21
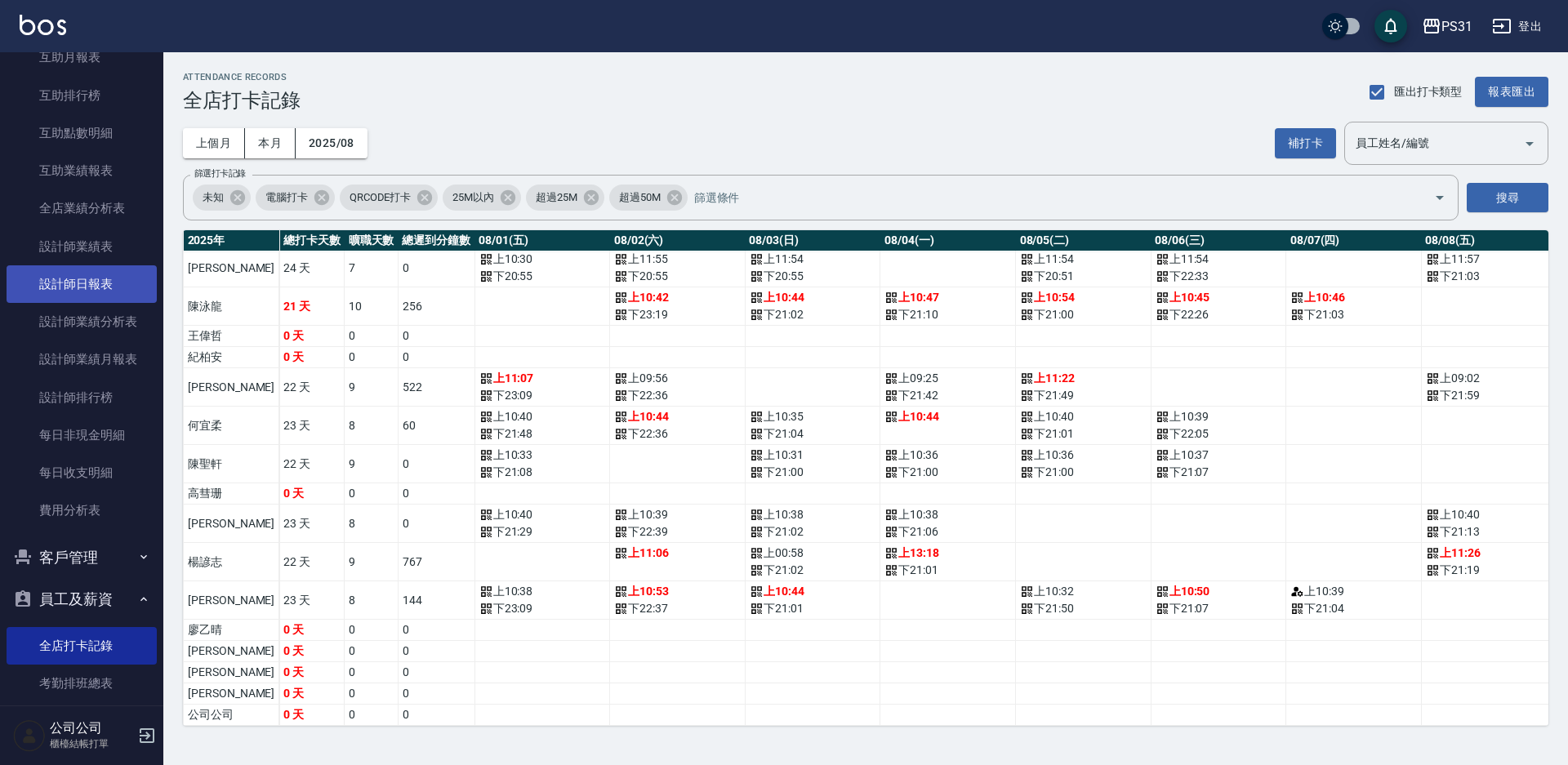
scroll to position [373, 0]
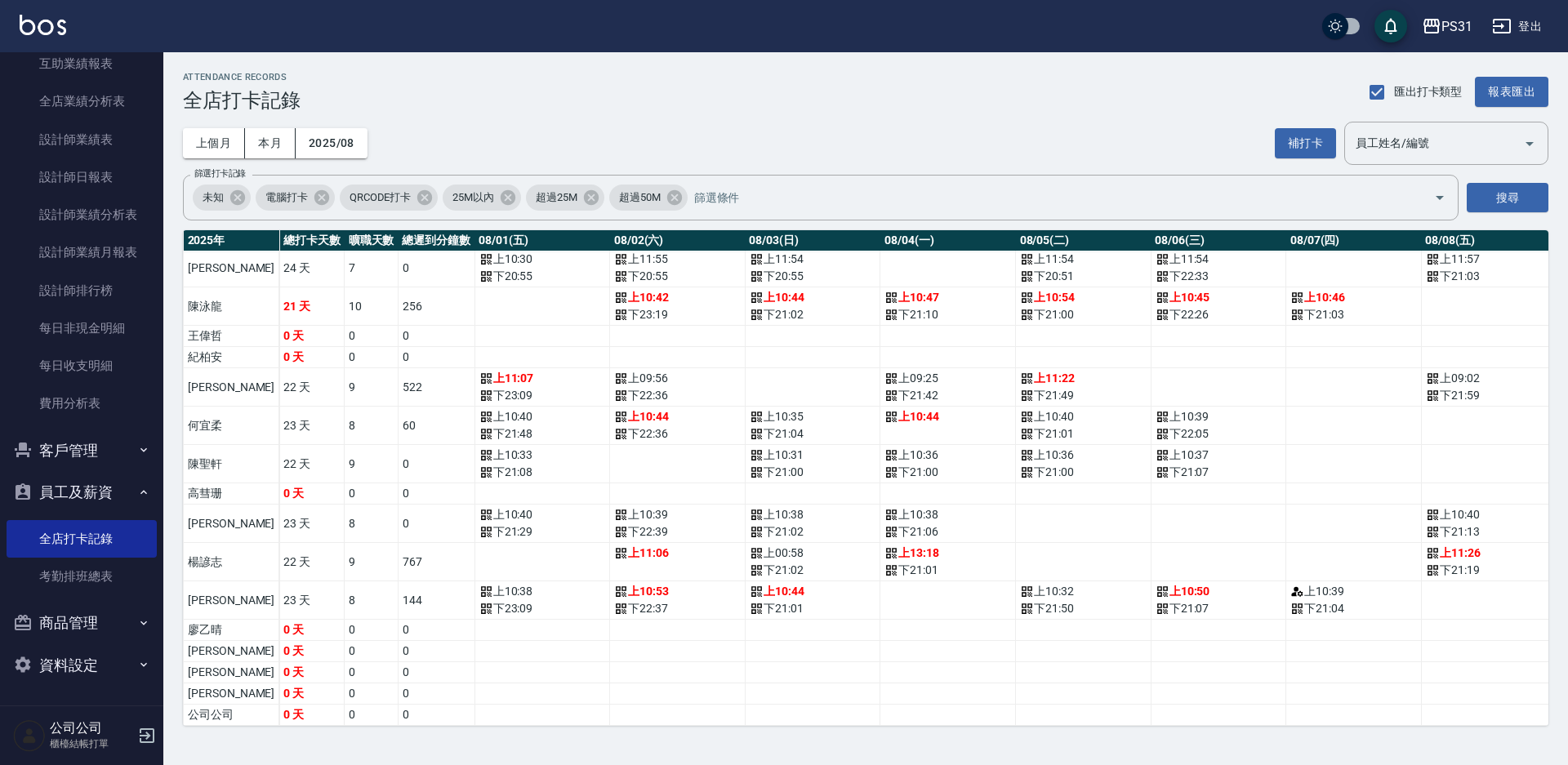
click at [1520, 29] on button "登出" at bounding box center [1516, 27] width 63 height 30
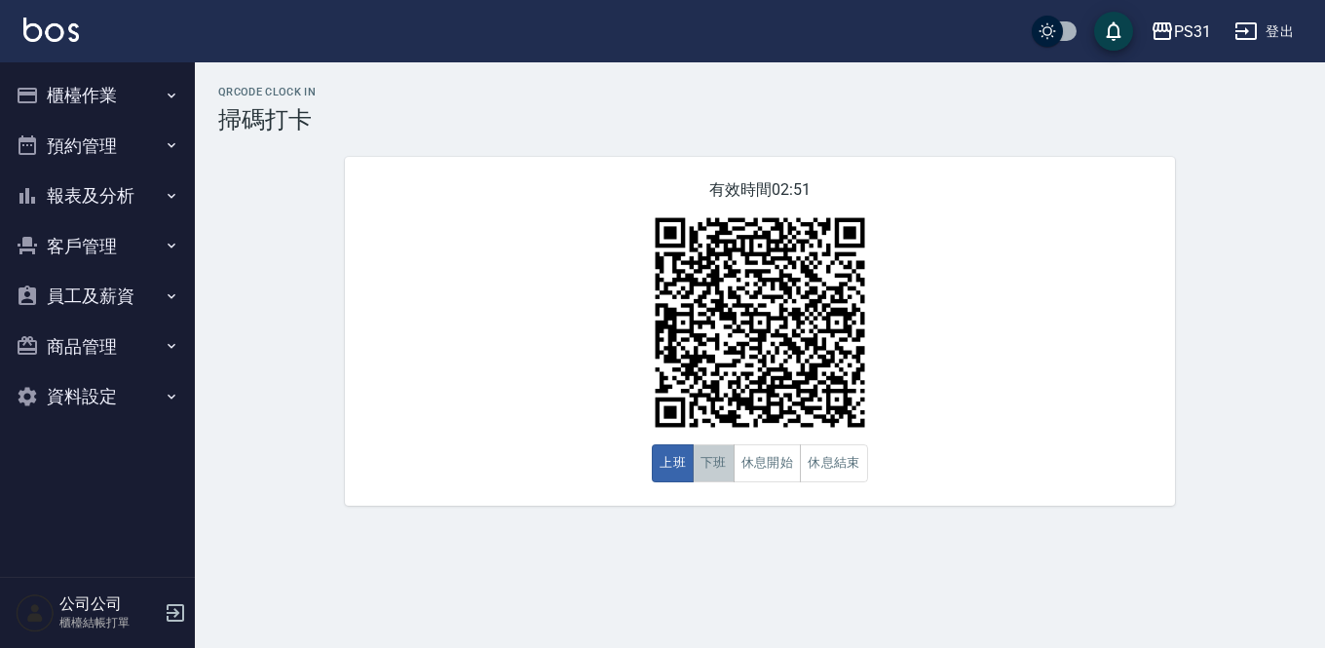
click at [713, 465] on button "下班" at bounding box center [714, 463] width 42 height 38
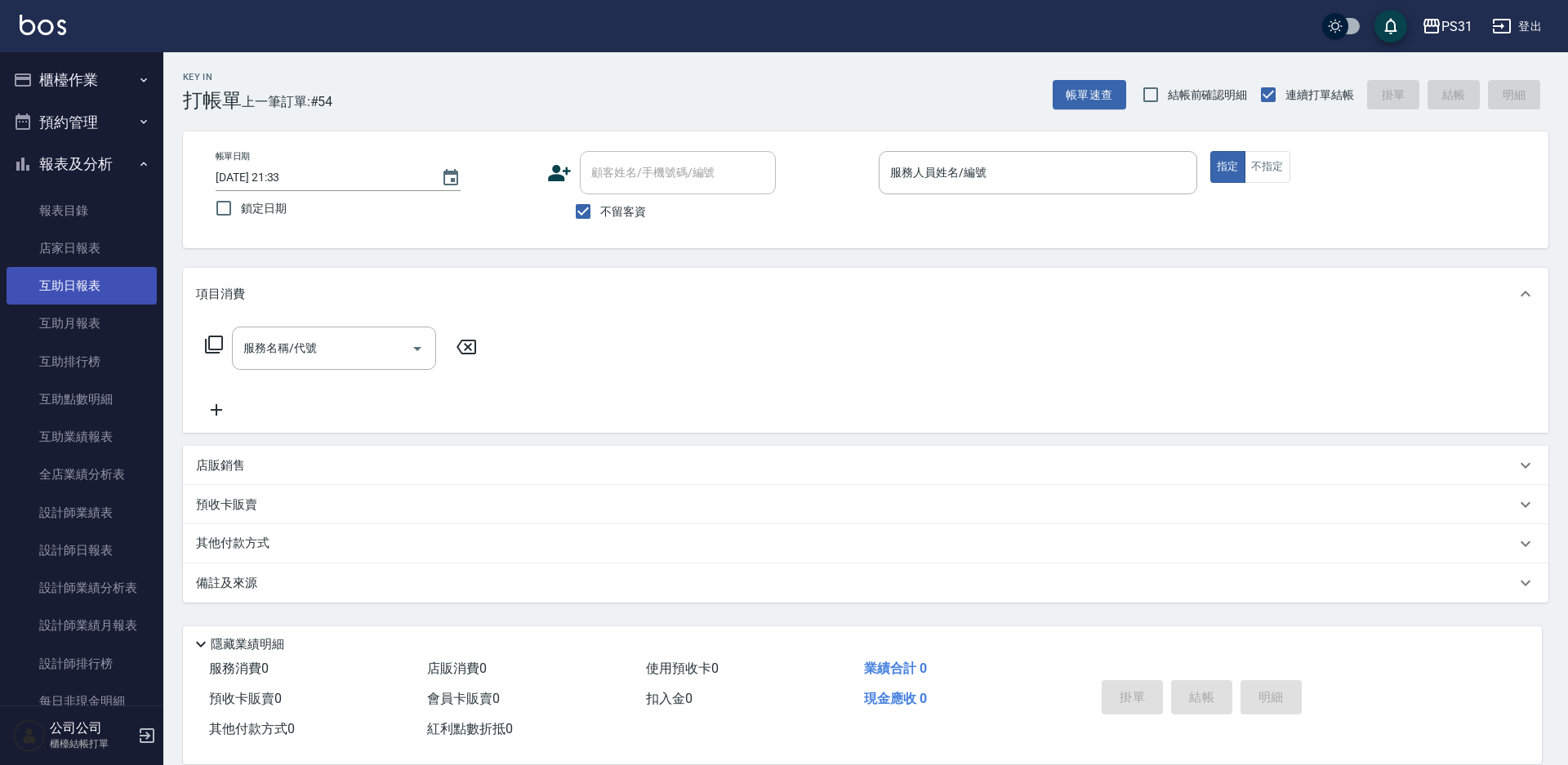
click at [93, 276] on link "互助日報表" at bounding box center [81, 286] width 150 height 38
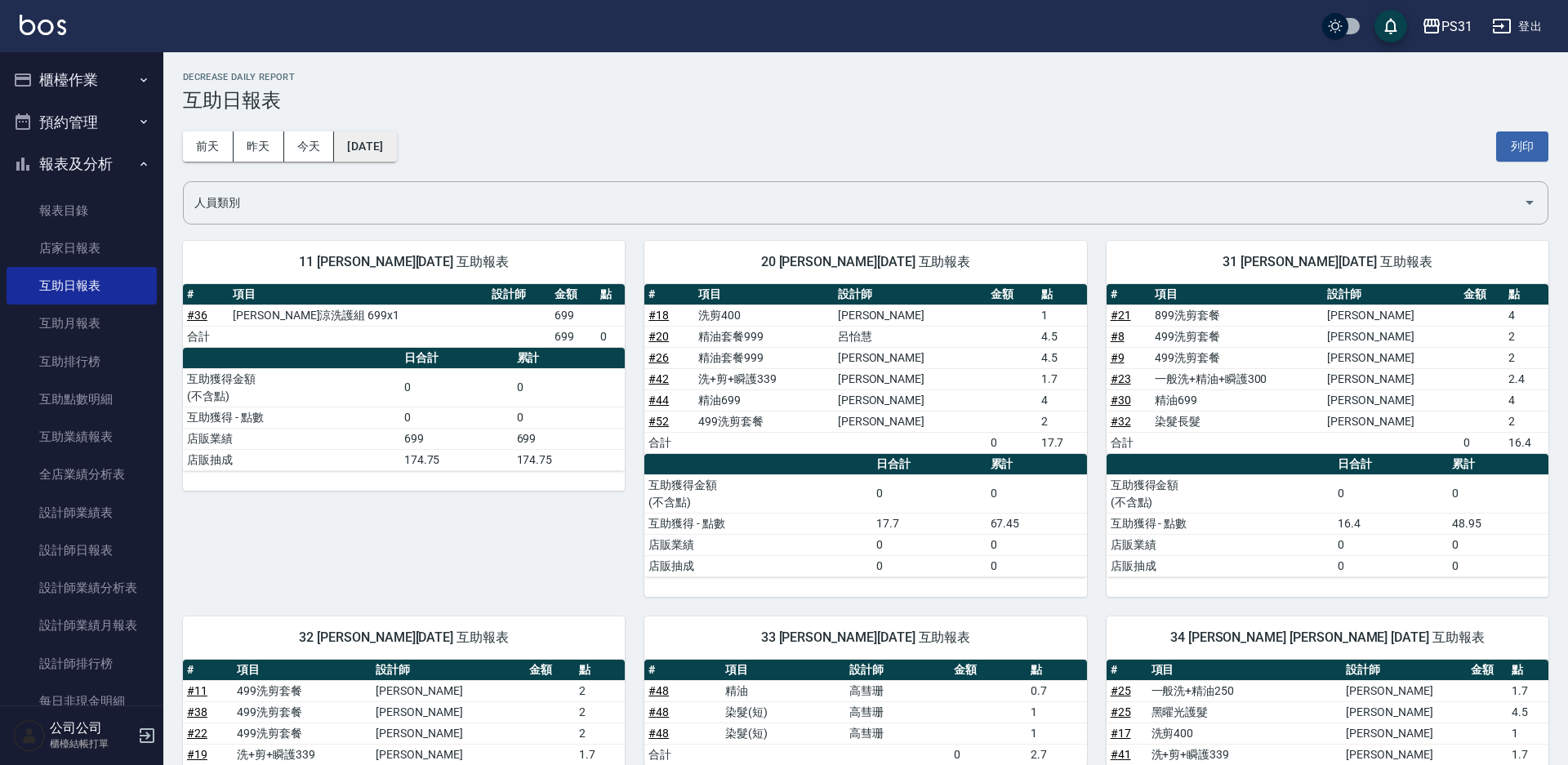
click at [373, 148] on button "[DATE]" at bounding box center [365, 147] width 62 height 30
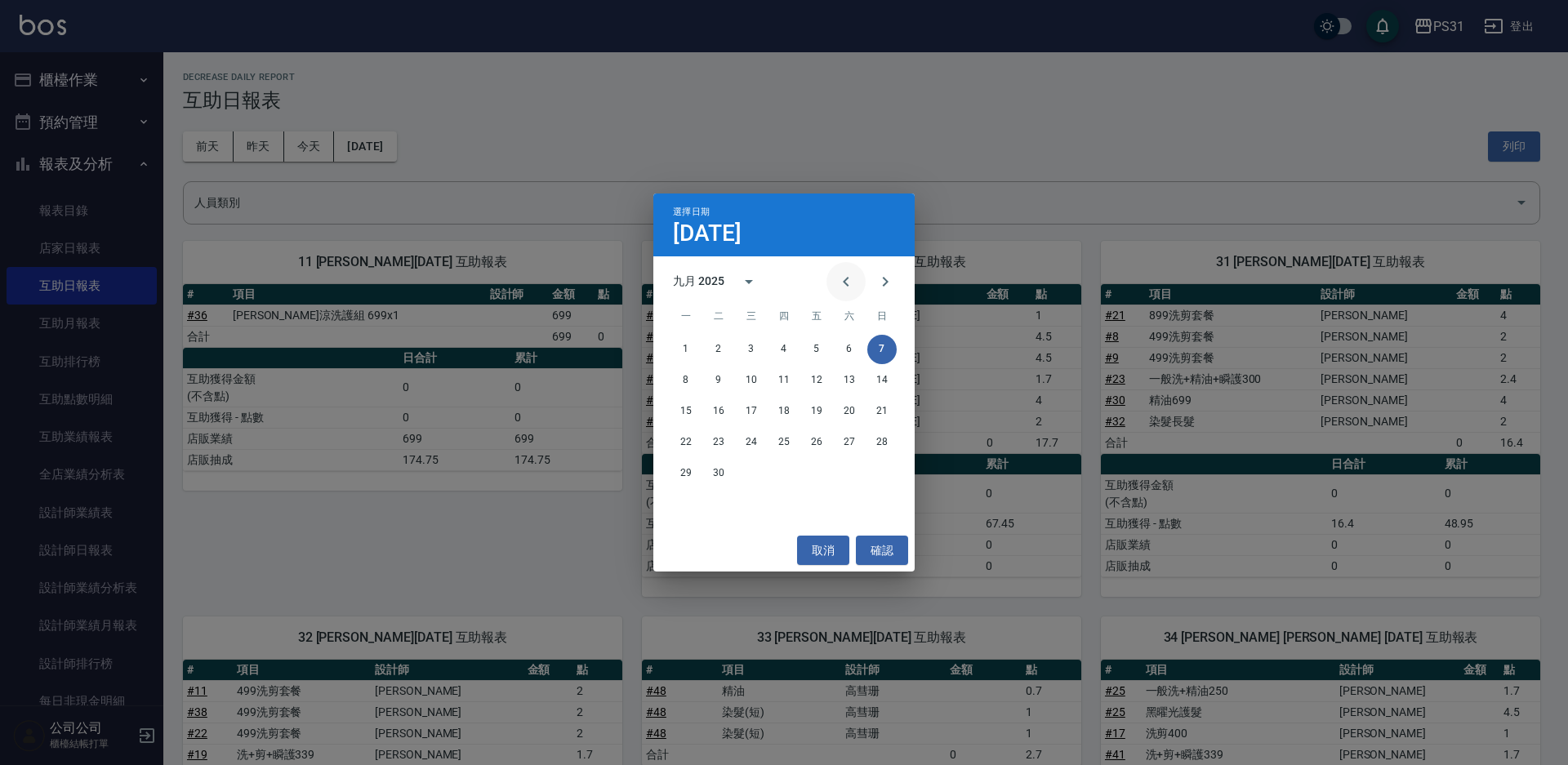
click at [856, 285] on button "Previous month" at bounding box center [846, 282] width 39 height 39
click at [872, 475] on button "31" at bounding box center [882, 473] width 29 height 29
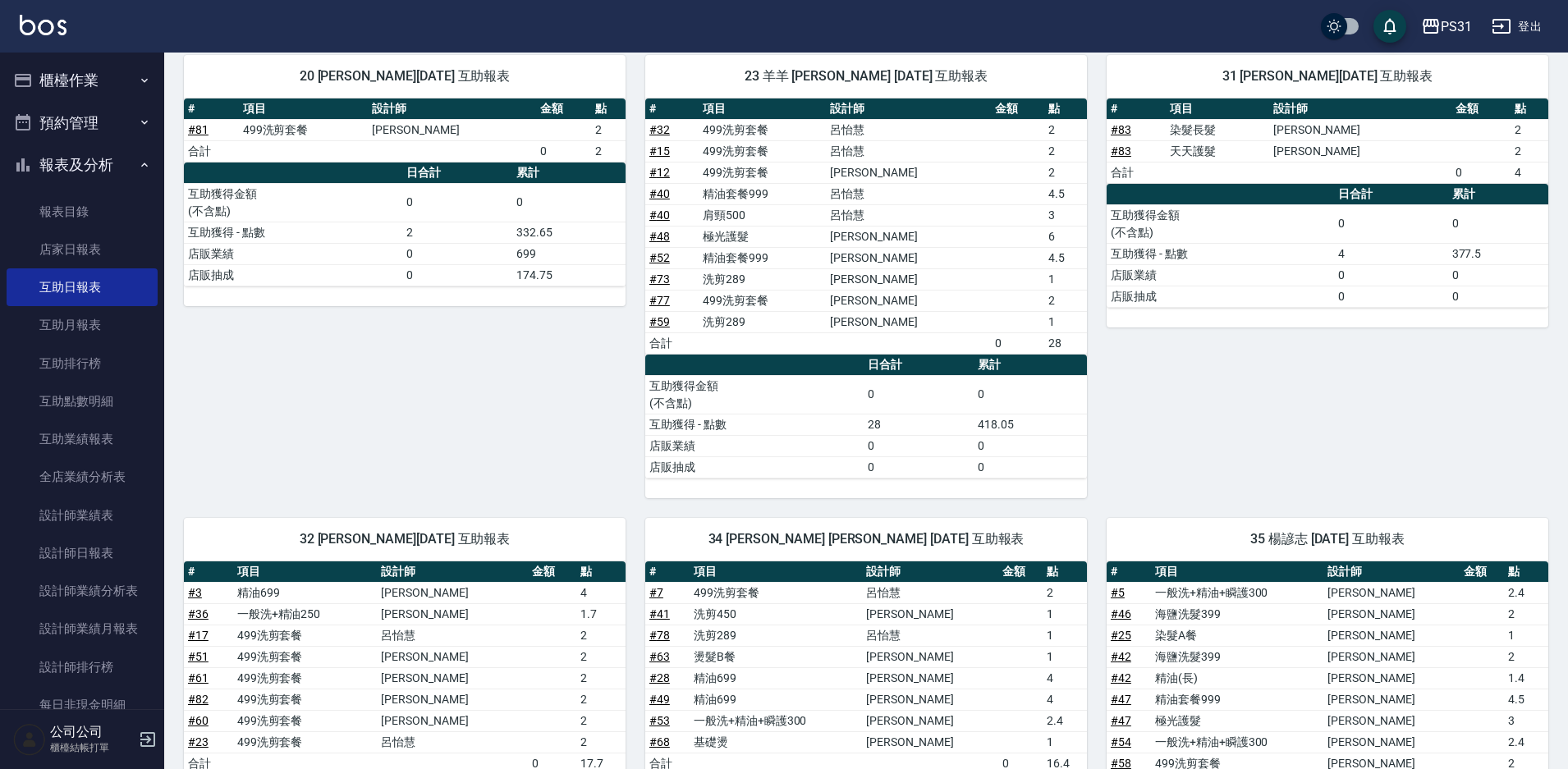
scroll to position [493, 0]
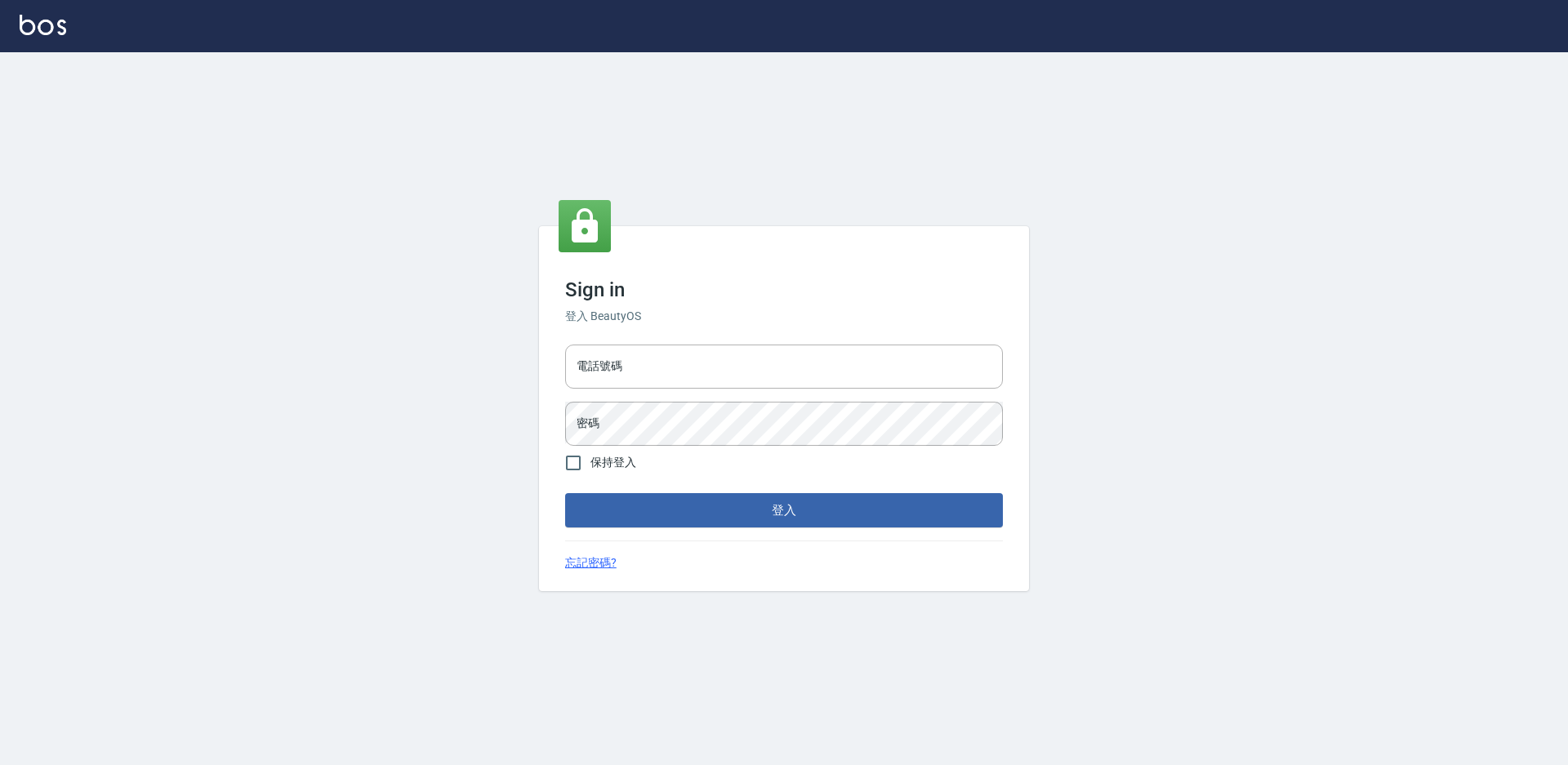
click at [642, 365] on input "電話號碼" at bounding box center [784, 366] width 437 height 44
click at [665, 364] on input "0424861159" at bounding box center [784, 366] width 437 height 44
click at [665, 365] on input "0424861159" at bounding box center [784, 366] width 437 height 44
type input "0975556104"
click at [565, 494] on button "登入" at bounding box center [784, 510] width 437 height 34
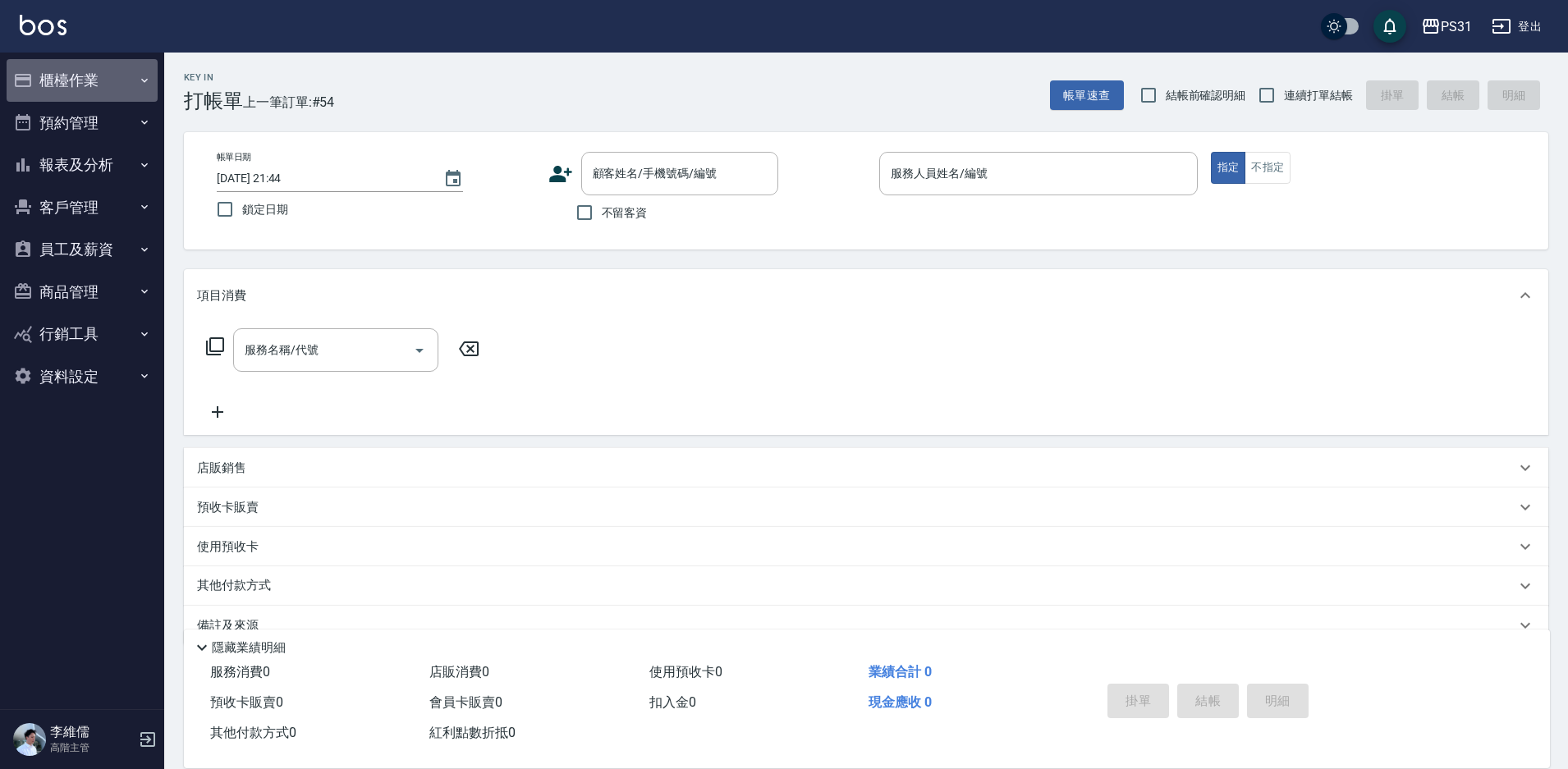
click at [65, 83] on button "櫃檯作業" at bounding box center [82, 80] width 151 height 43
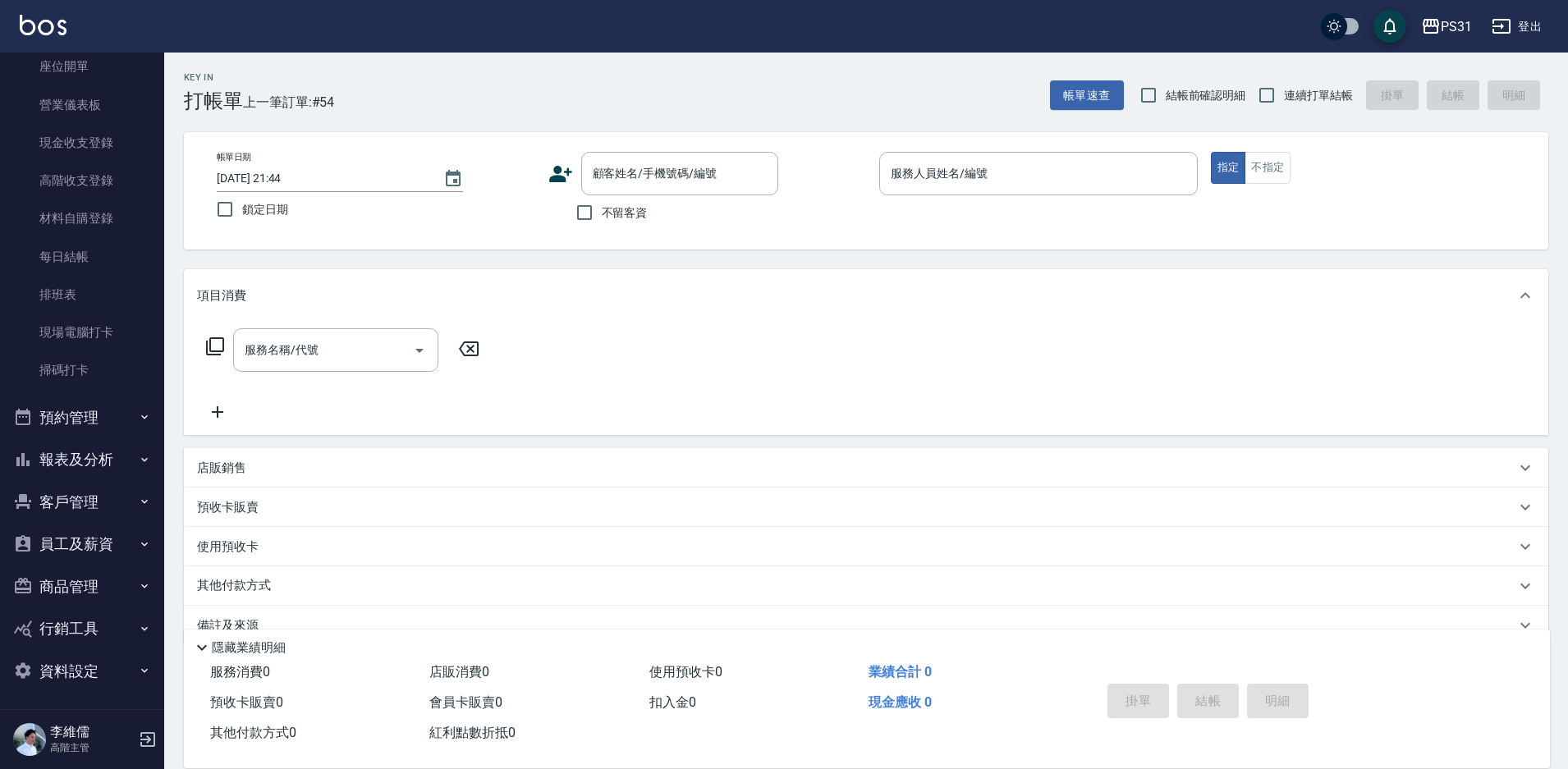
scroll to position [176, 0]
click at [62, 537] on button "員工及薪資" at bounding box center [82, 542] width 151 height 43
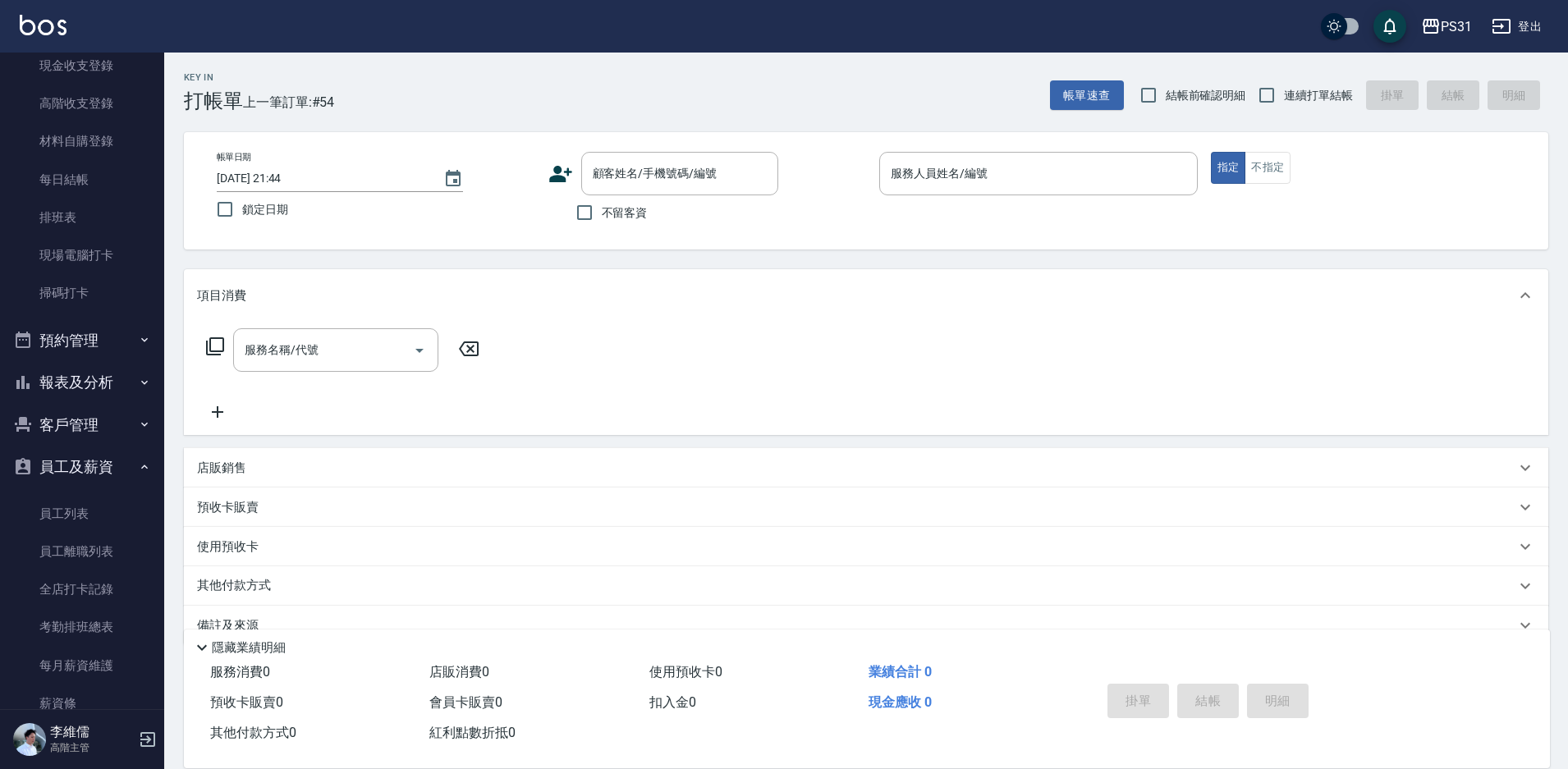
scroll to position [423, 0]
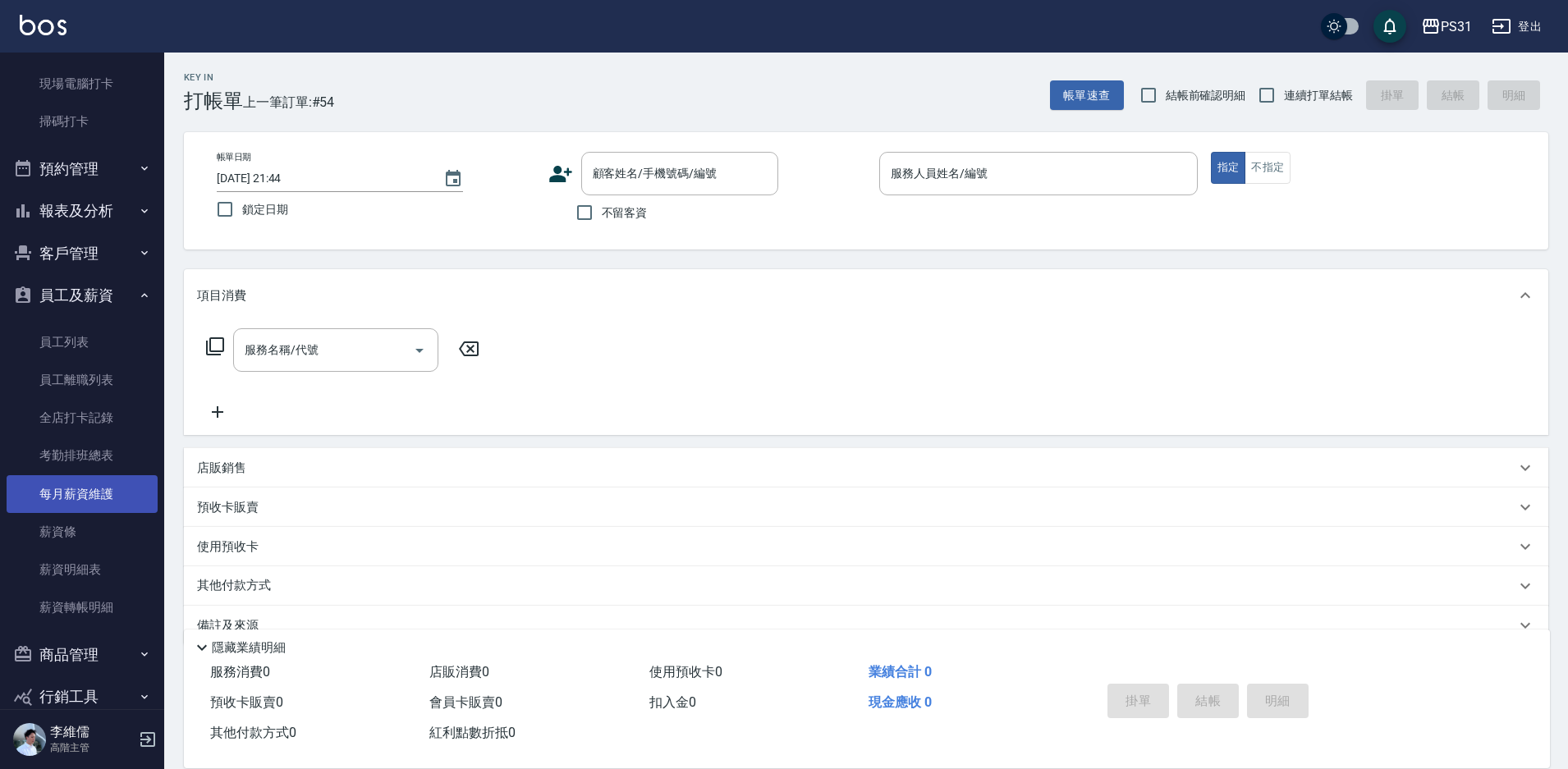
click at [110, 496] on link "每月薪資維護" at bounding box center [82, 494] width 151 height 38
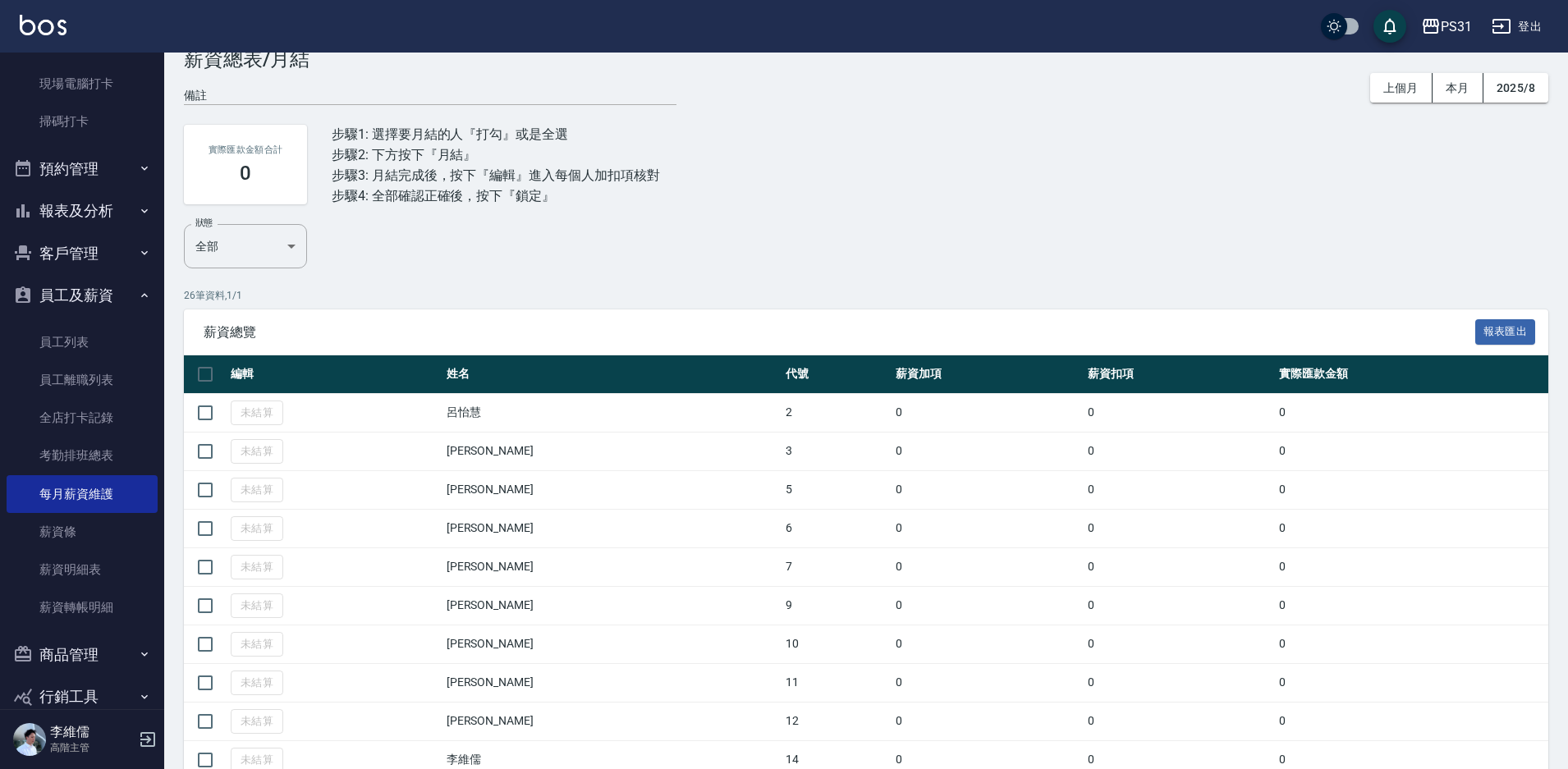
scroll to position [82, 0]
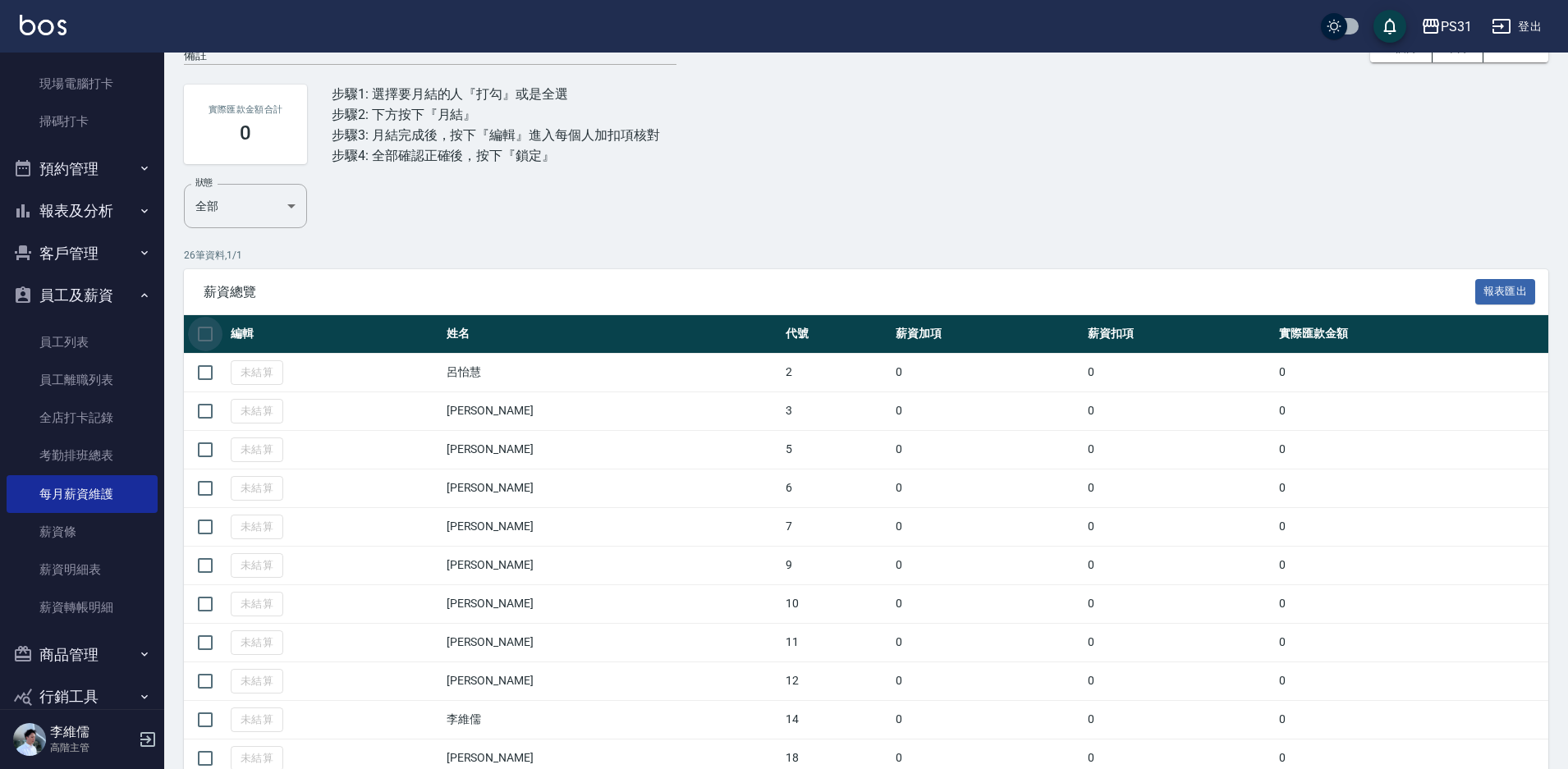
click at [207, 333] on input "checkbox" at bounding box center [205, 334] width 35 height 35
checkbox input "true"
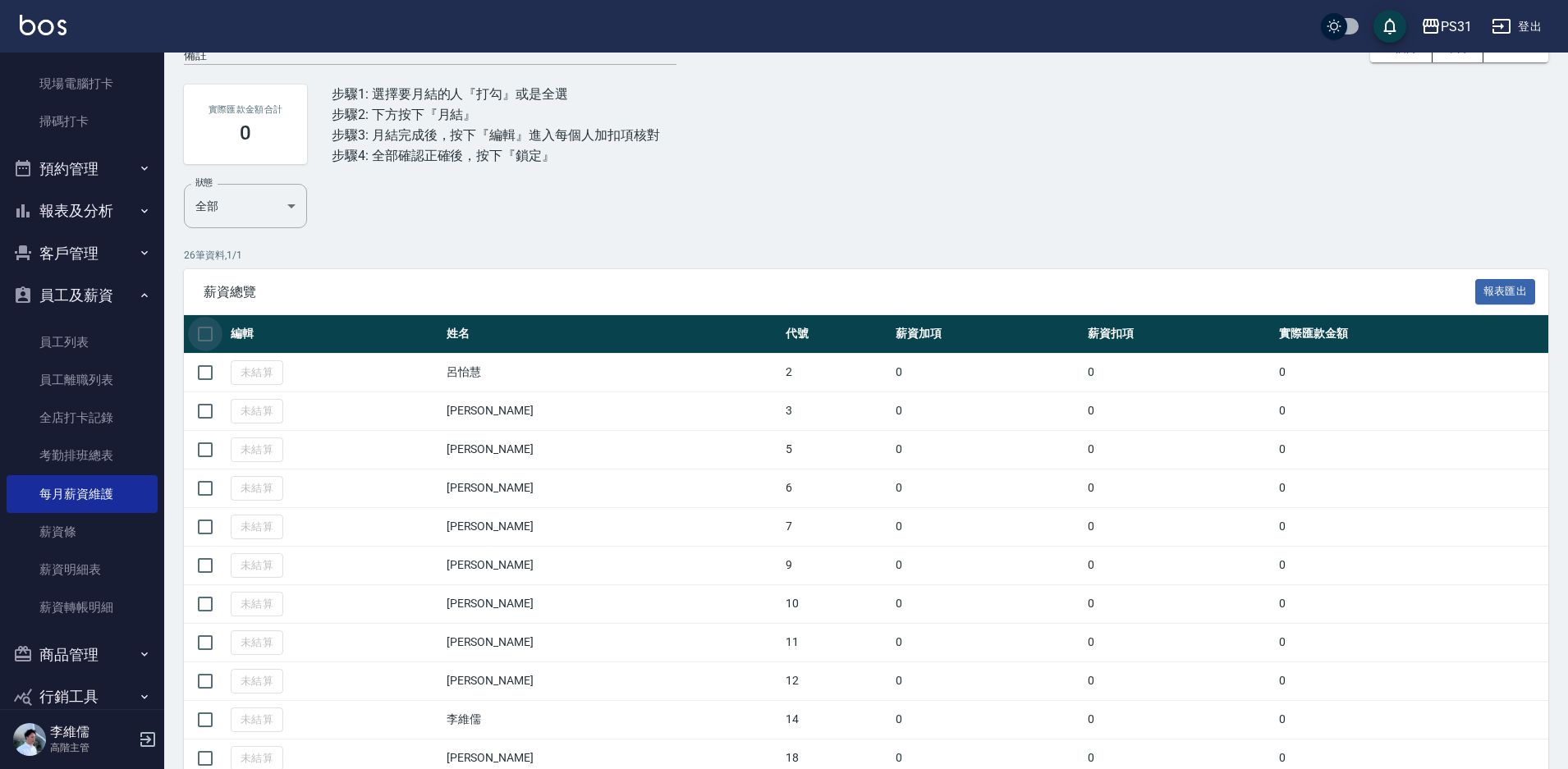
checkbox input "true"
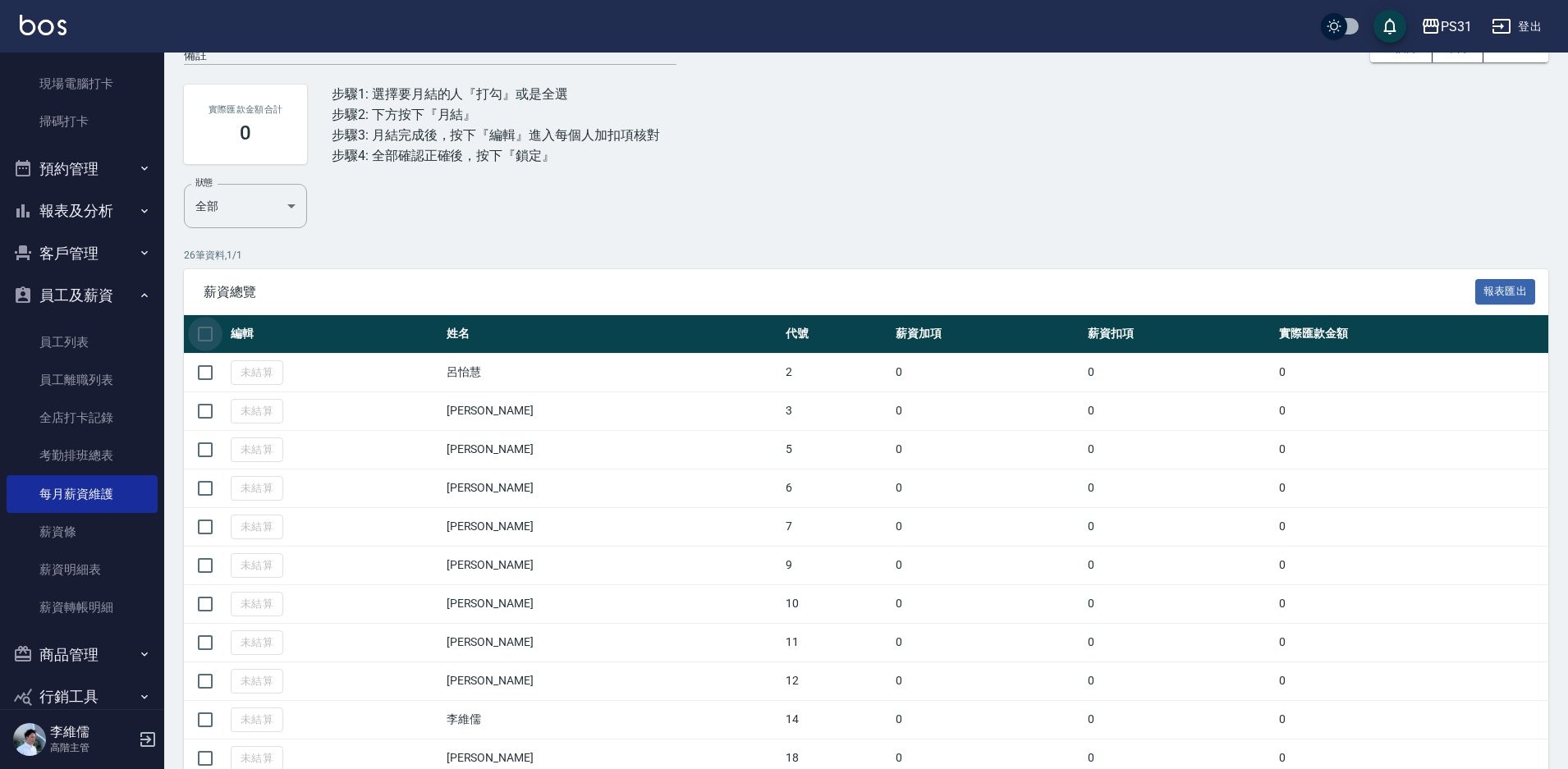
checkbox input "true"
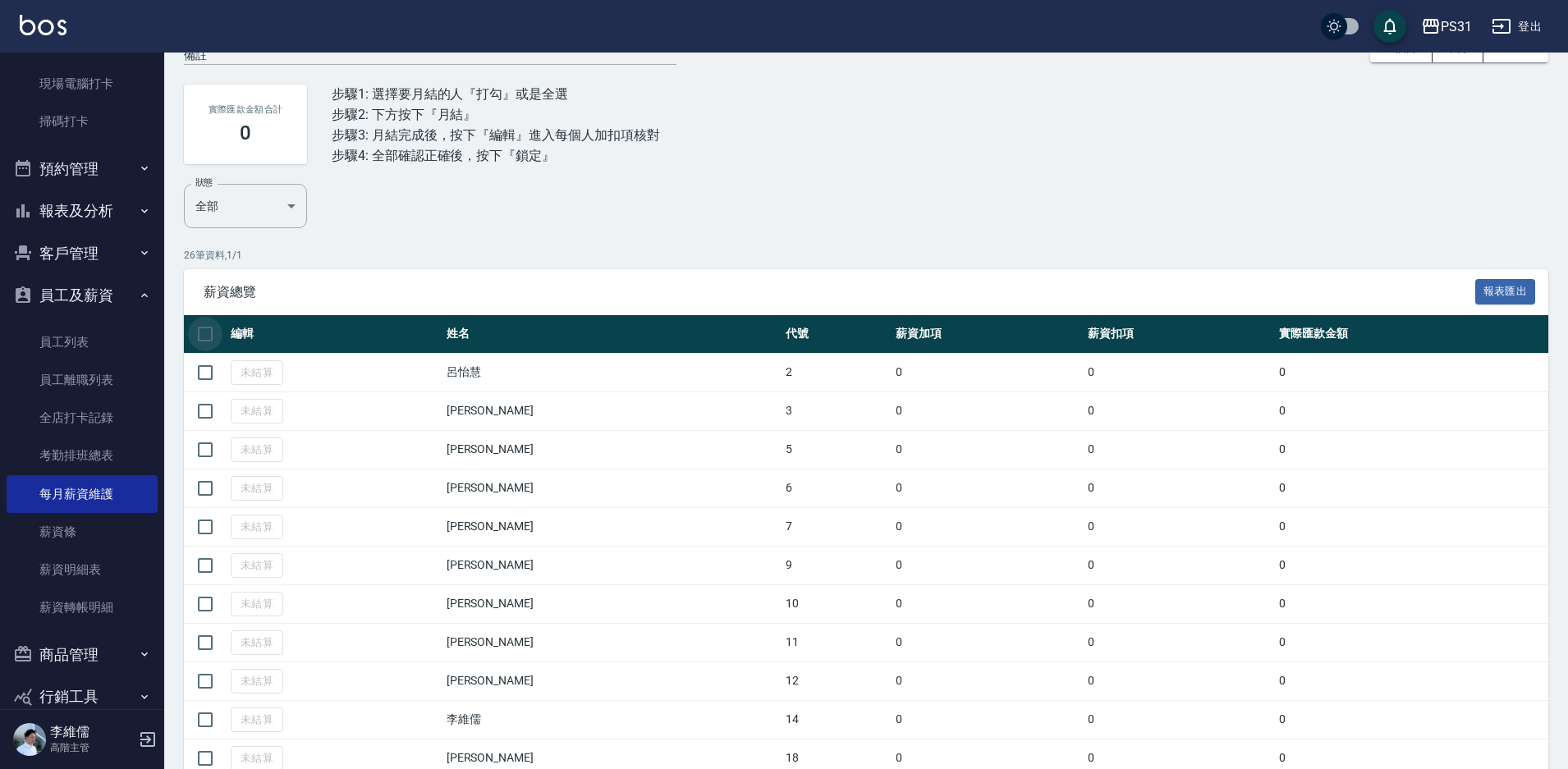
checkbox input "true"
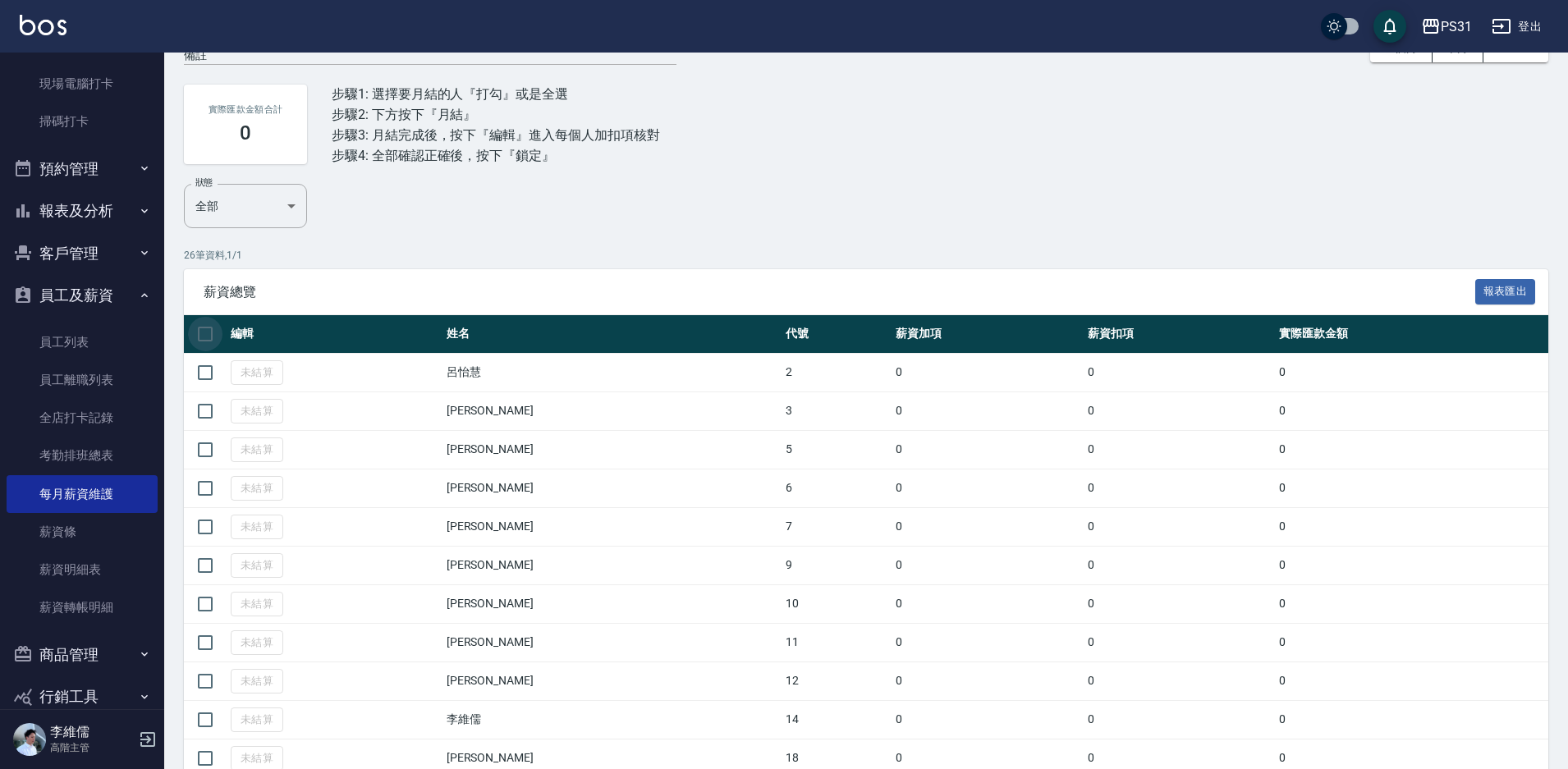
checkbox input "true"
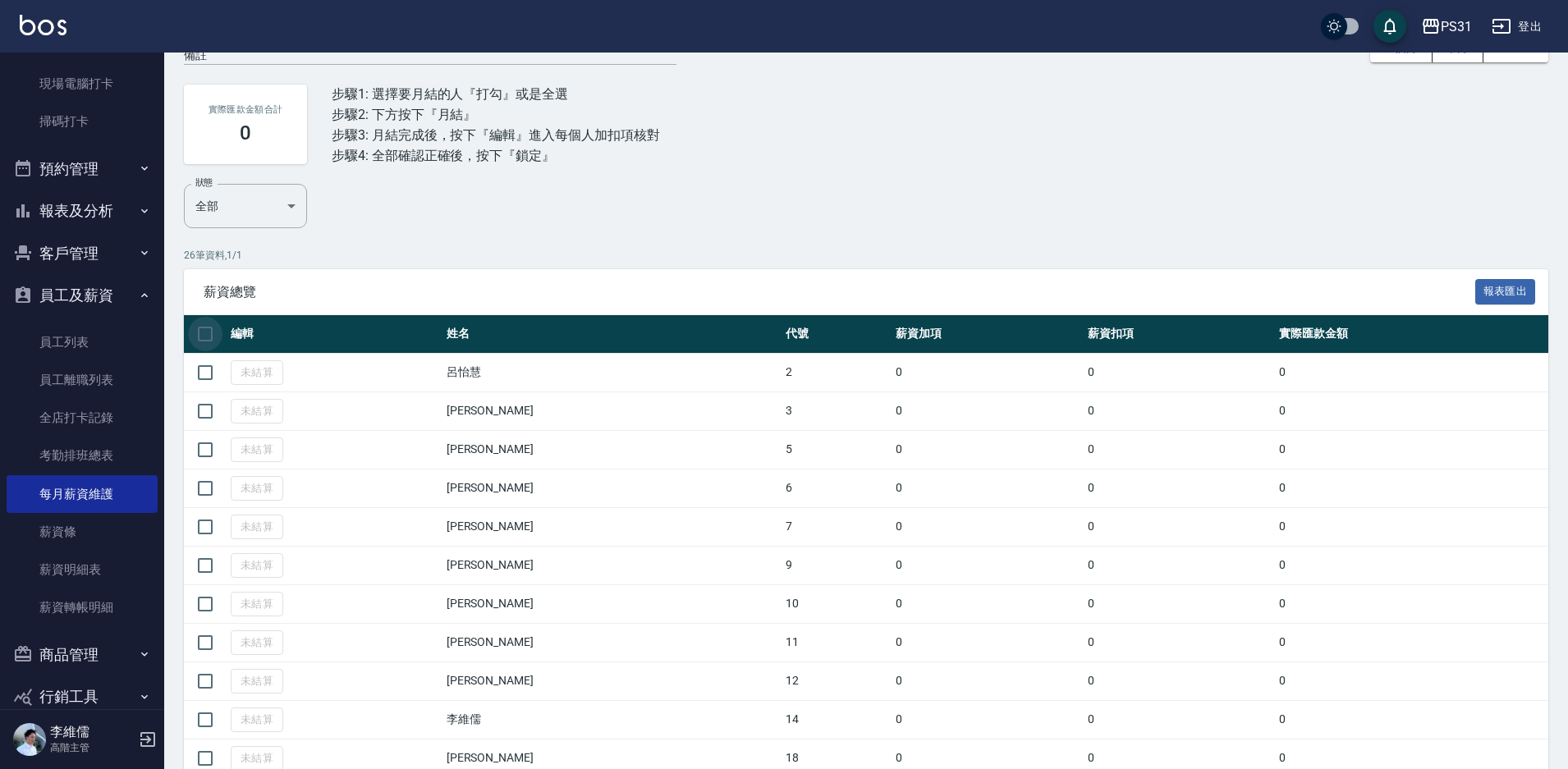
checkbox input "true"
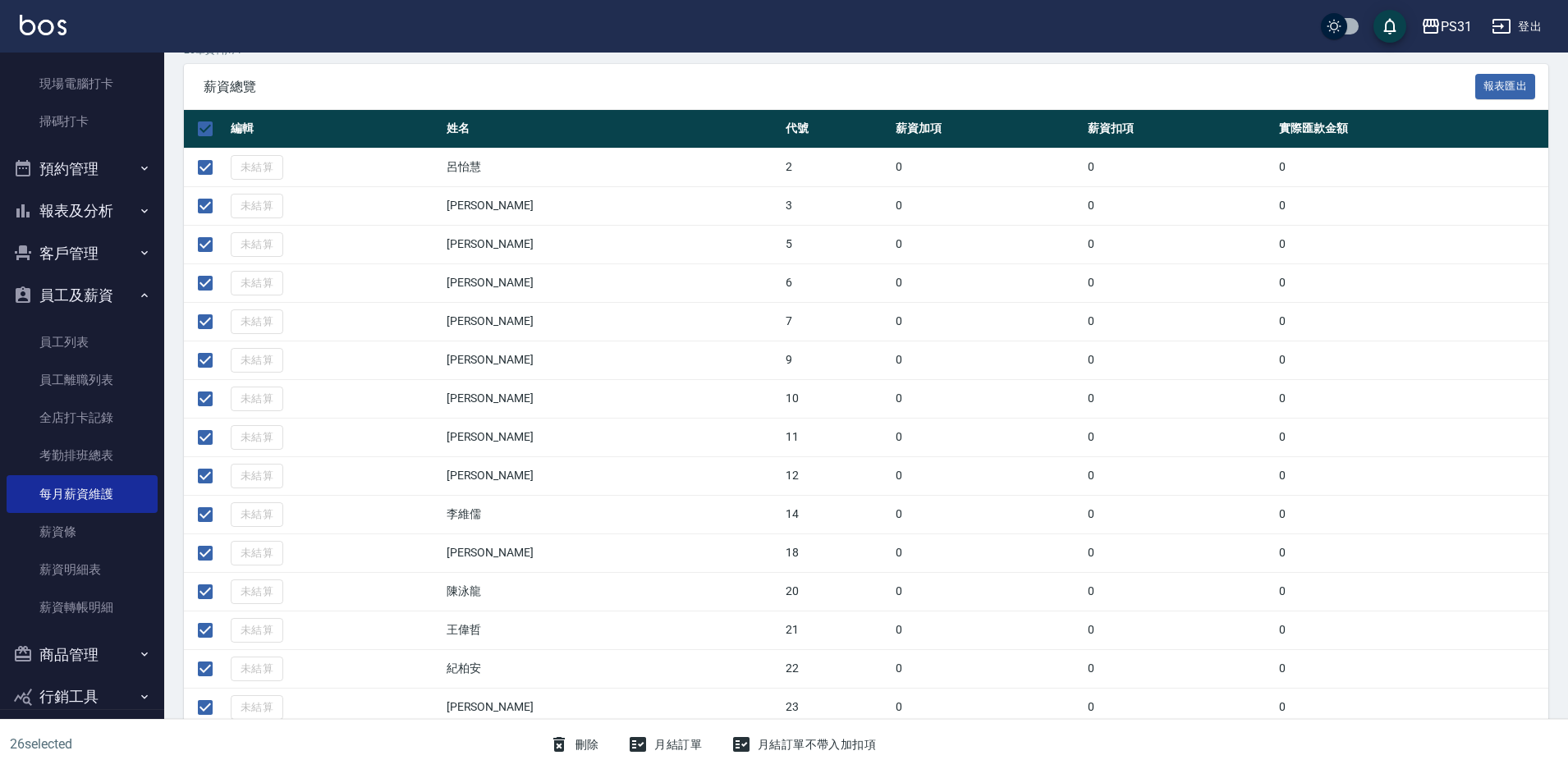
scroll to position [574, 0]
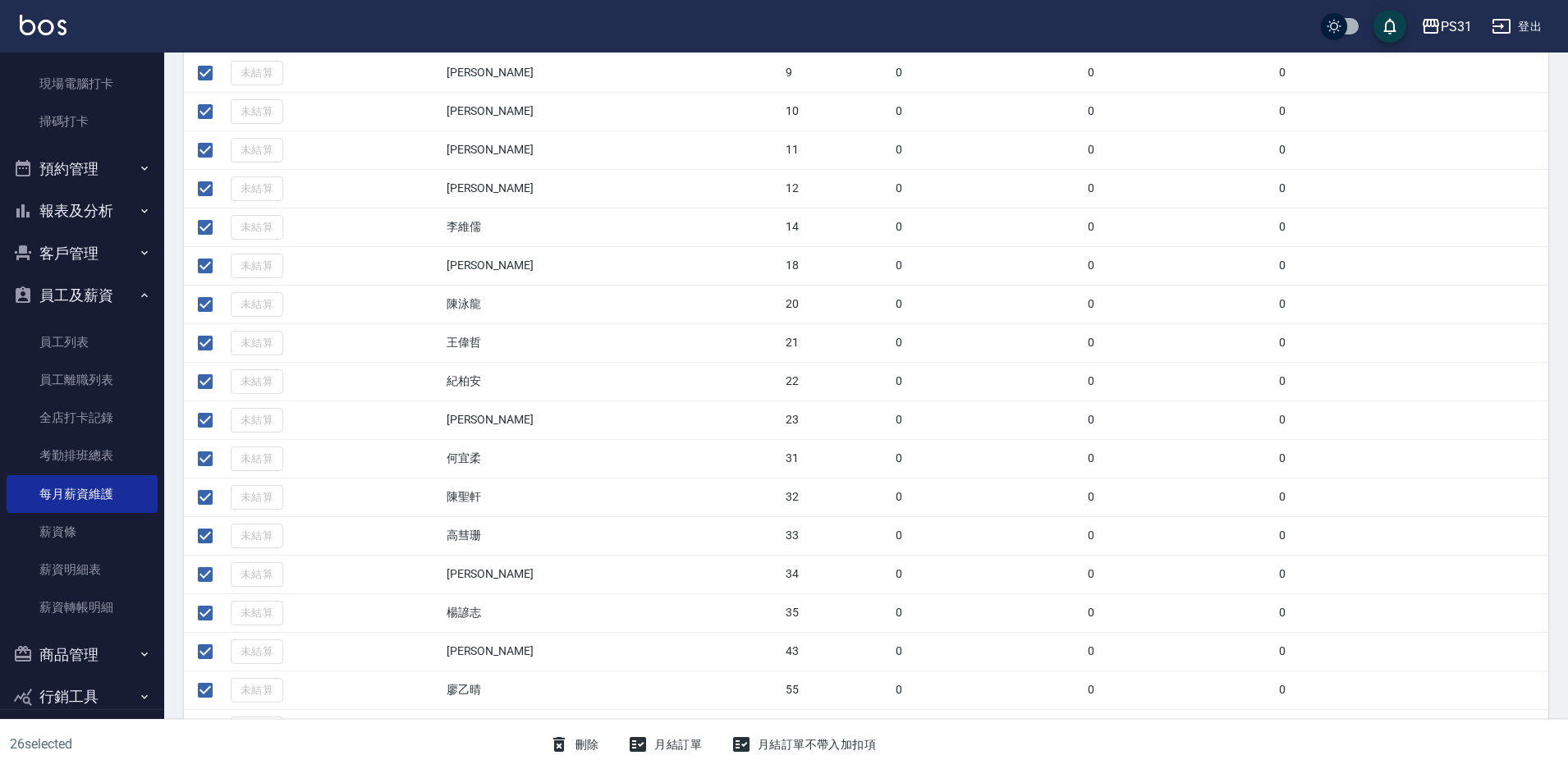
click at [678, 740] on button "月結訂單" at bounding box center [665, 745] width 87 height 30
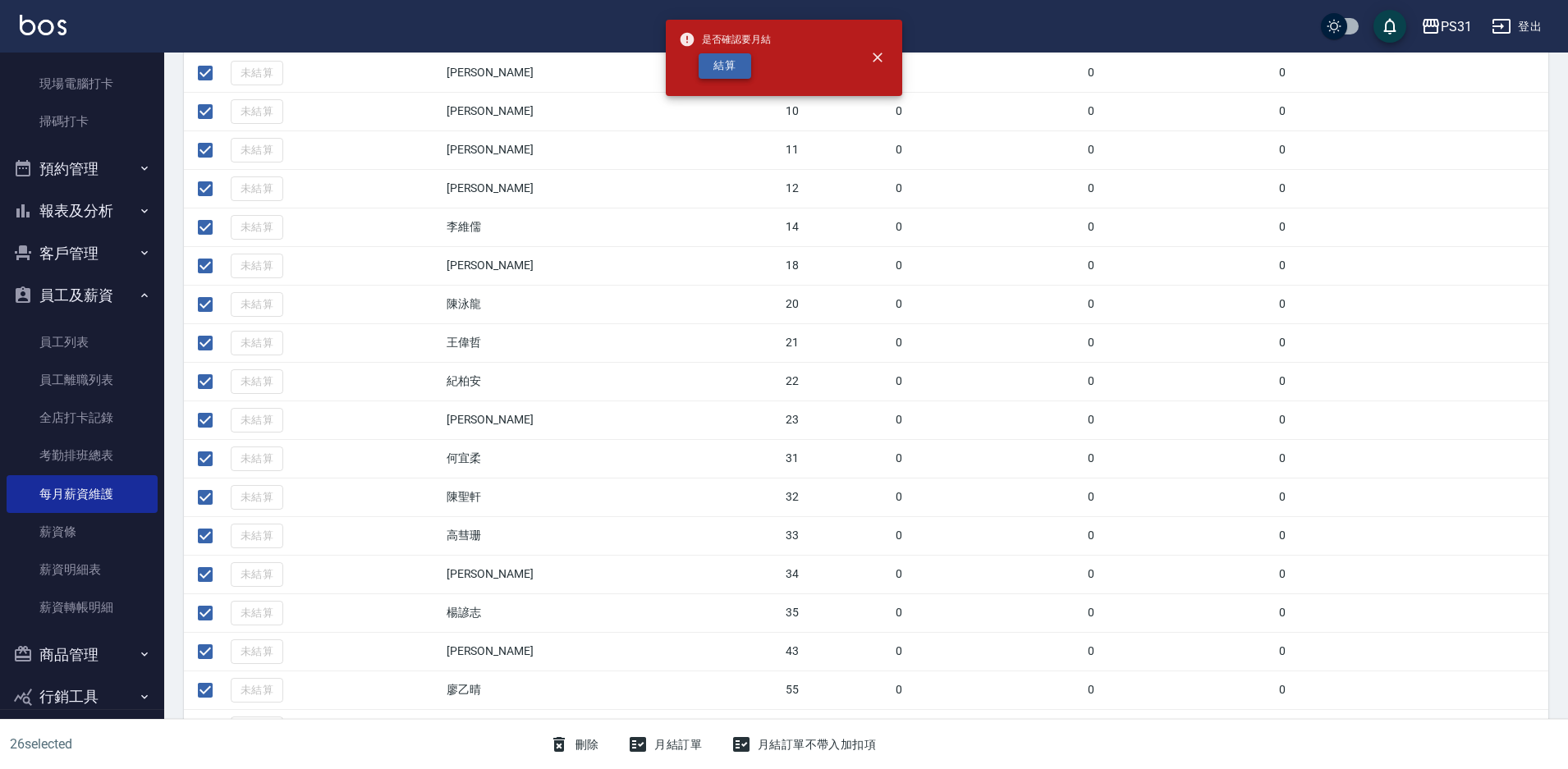
click at [726, 72] on button "結算" at bounding box center [725, 66] width 52 height 25
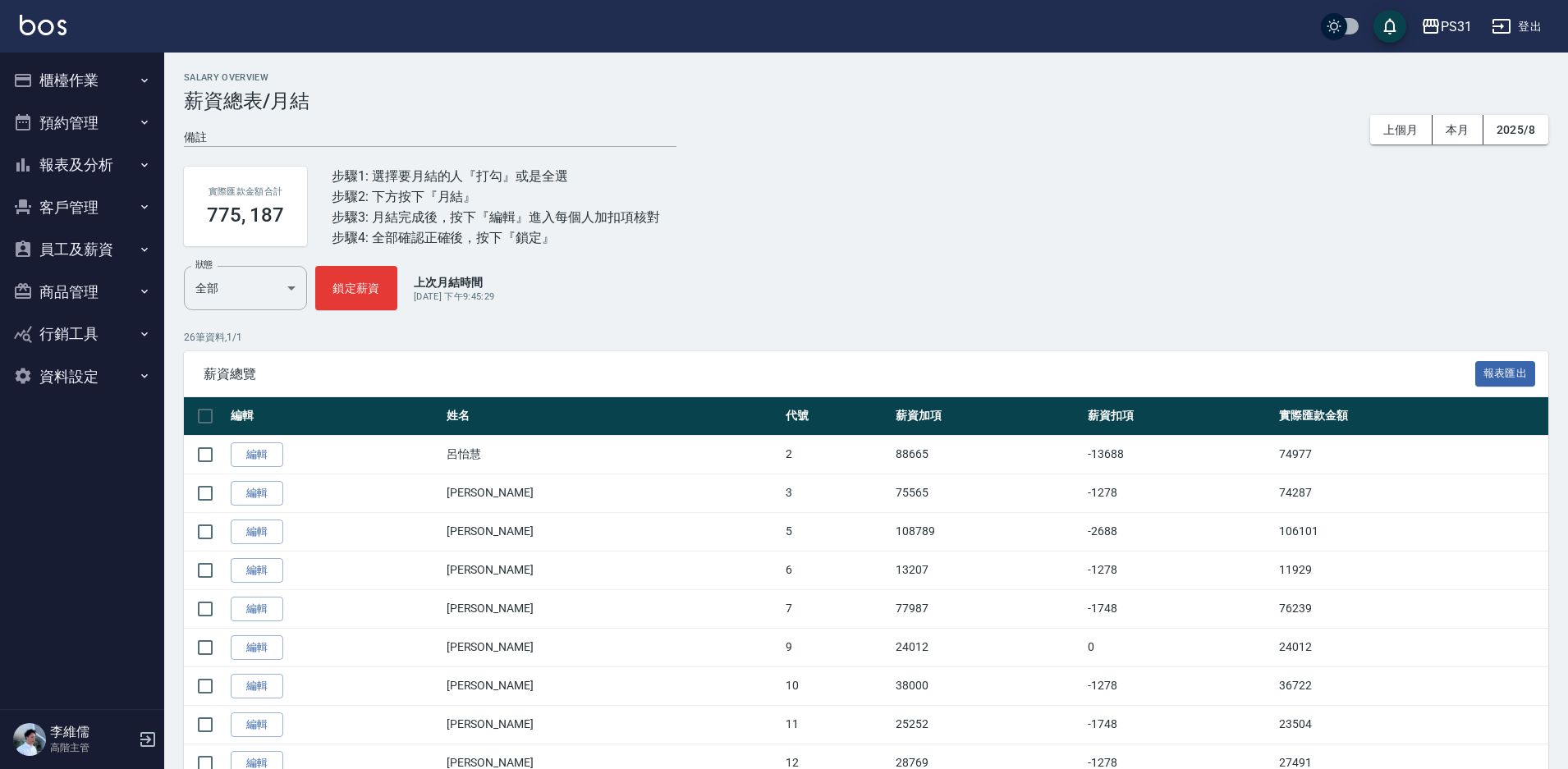
click at [267, 446] on link "編輯" at bounding box center [257, 455] width 52 height 25
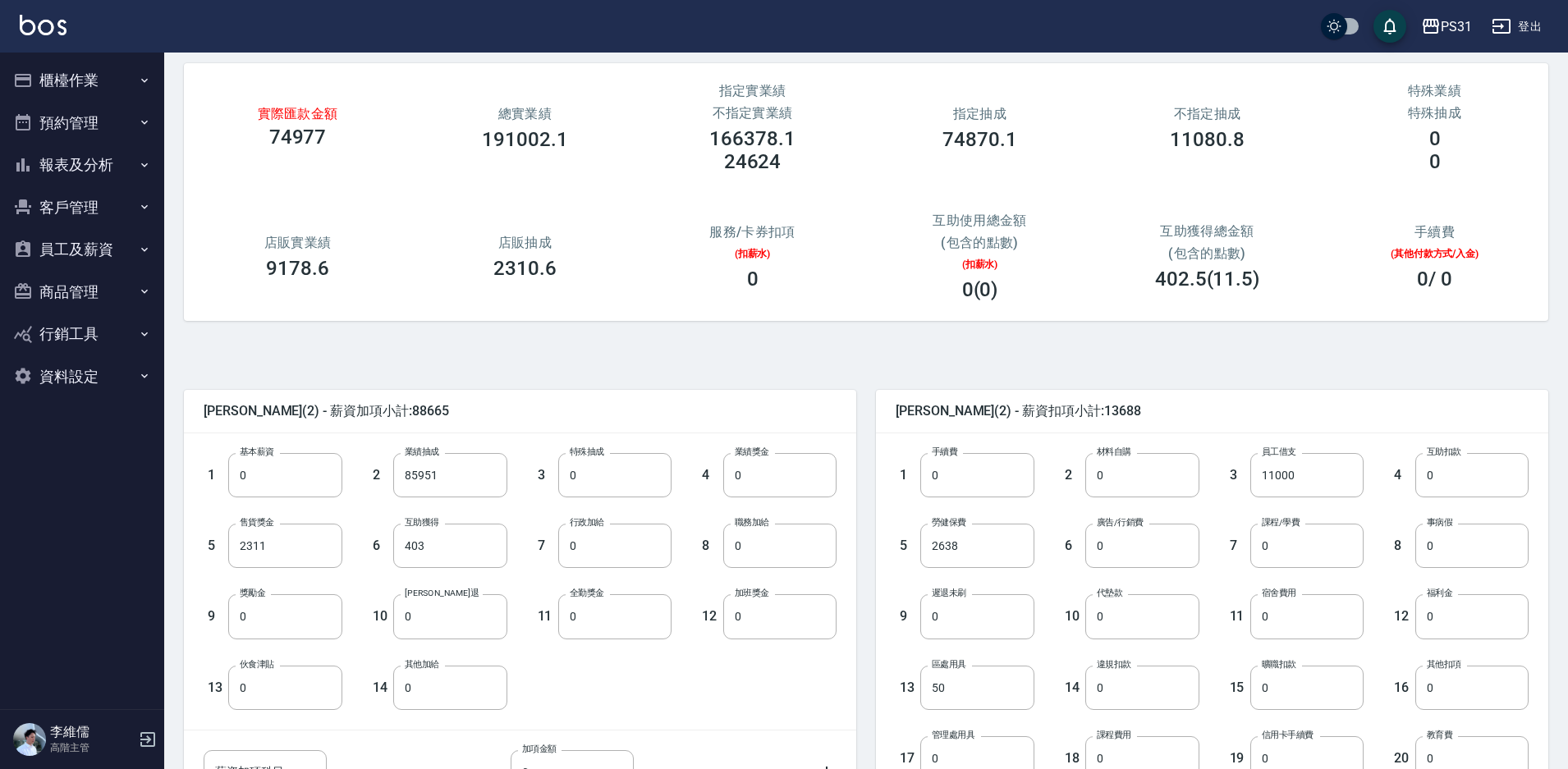
scroll to position [164, 0]
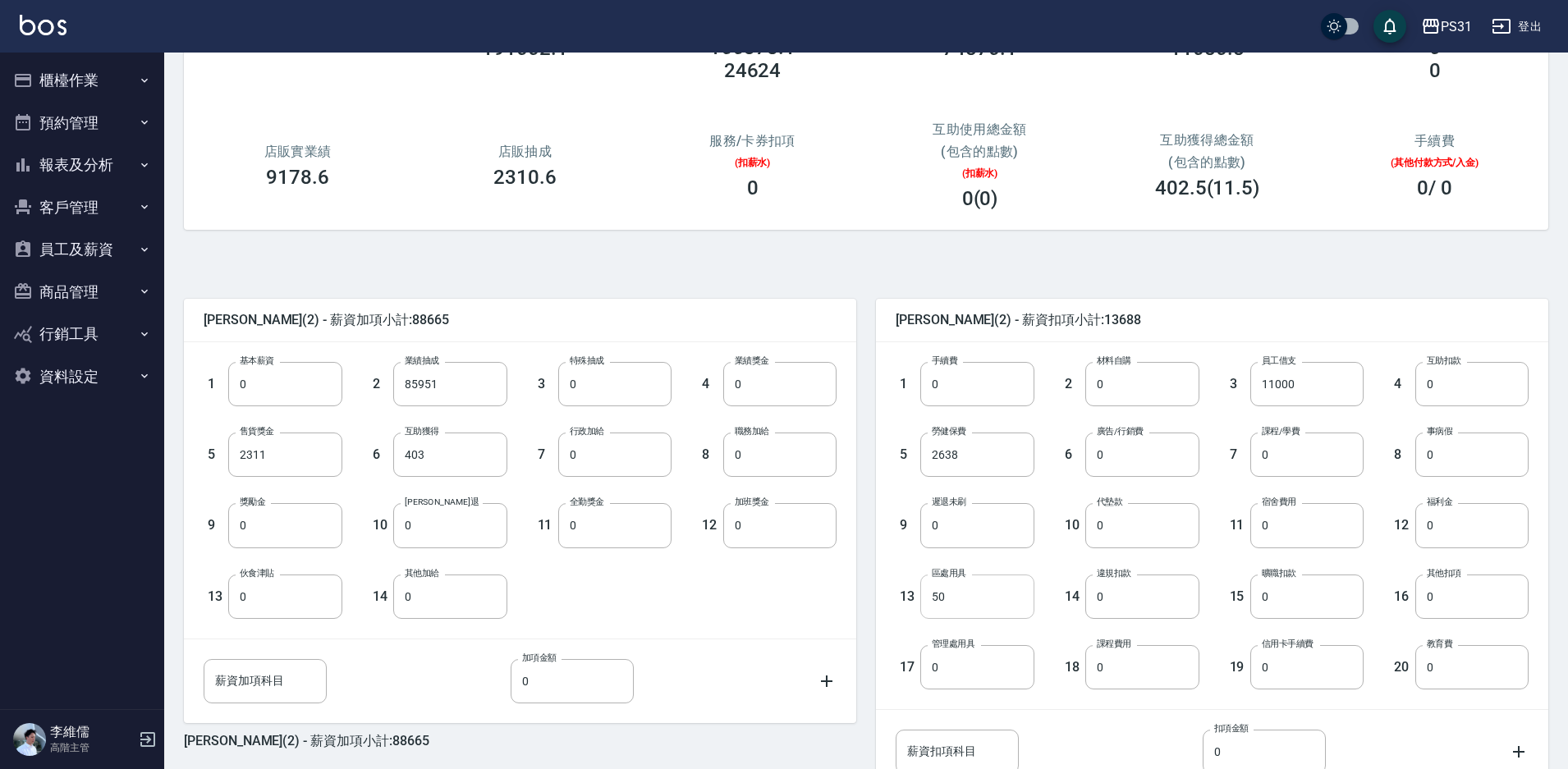
click at [966, 595] on input "50" at bounding box center [977, 596] width 113 height 45
type input "0"
click at [1148, 391] on input "0" at bounding box center [1142, 384] width 113 height 45
type input "2320"
click at [1486, 375] on input "0" at bounding box center [1472, 384] width 113 height 45
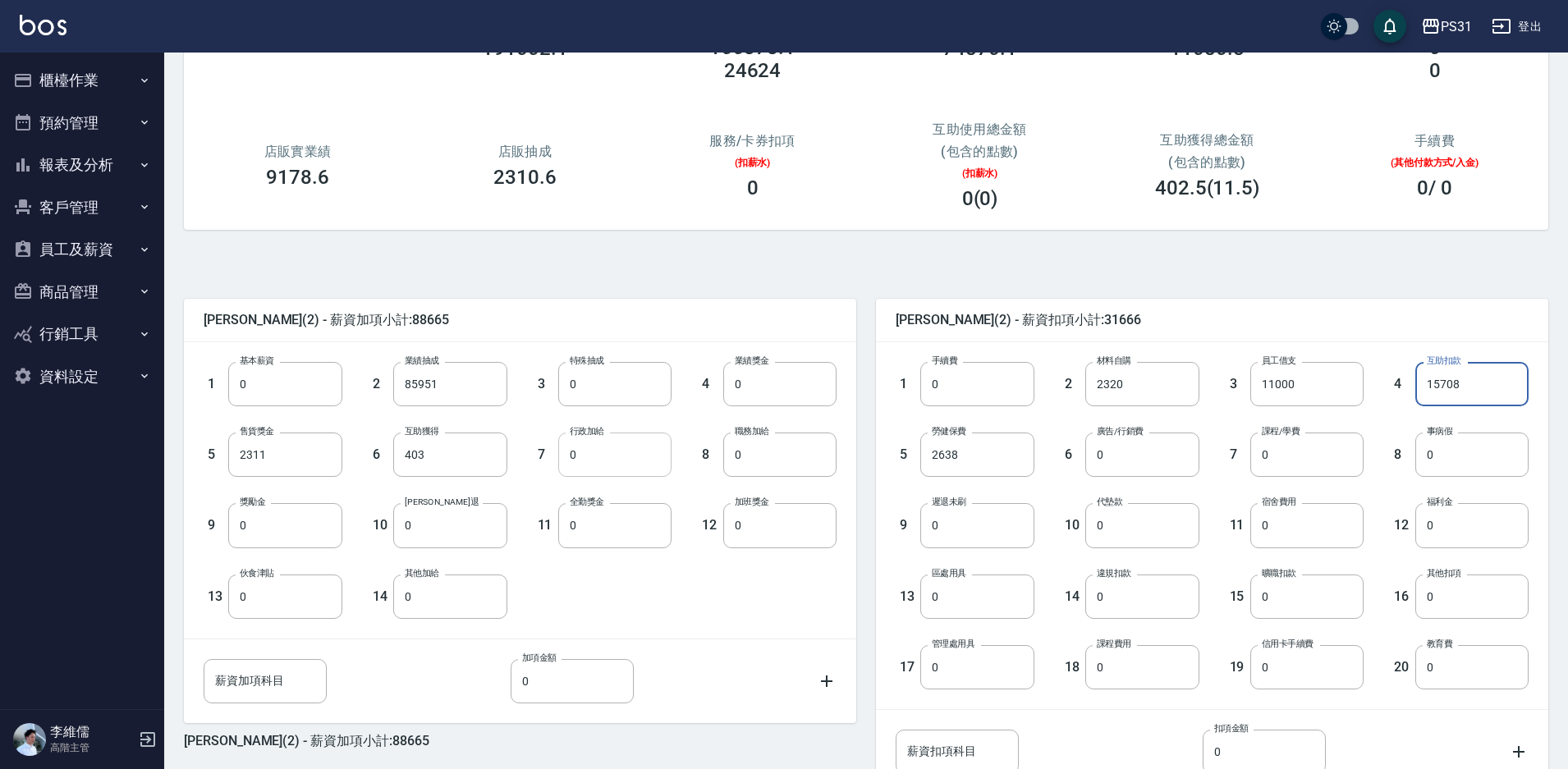
type input "15708"
click at [629, 463] on input "0" at bounding box center [615, 454] width 113 height 45
type input "1500"
click at [1212, 433] on div "7 課程/學費 0 課程/學費" at bounding box center [1282, 441] width 165 height 71
click at [1117, 446] on input "0" at bounding box center [1142, 454] width 113 height 45
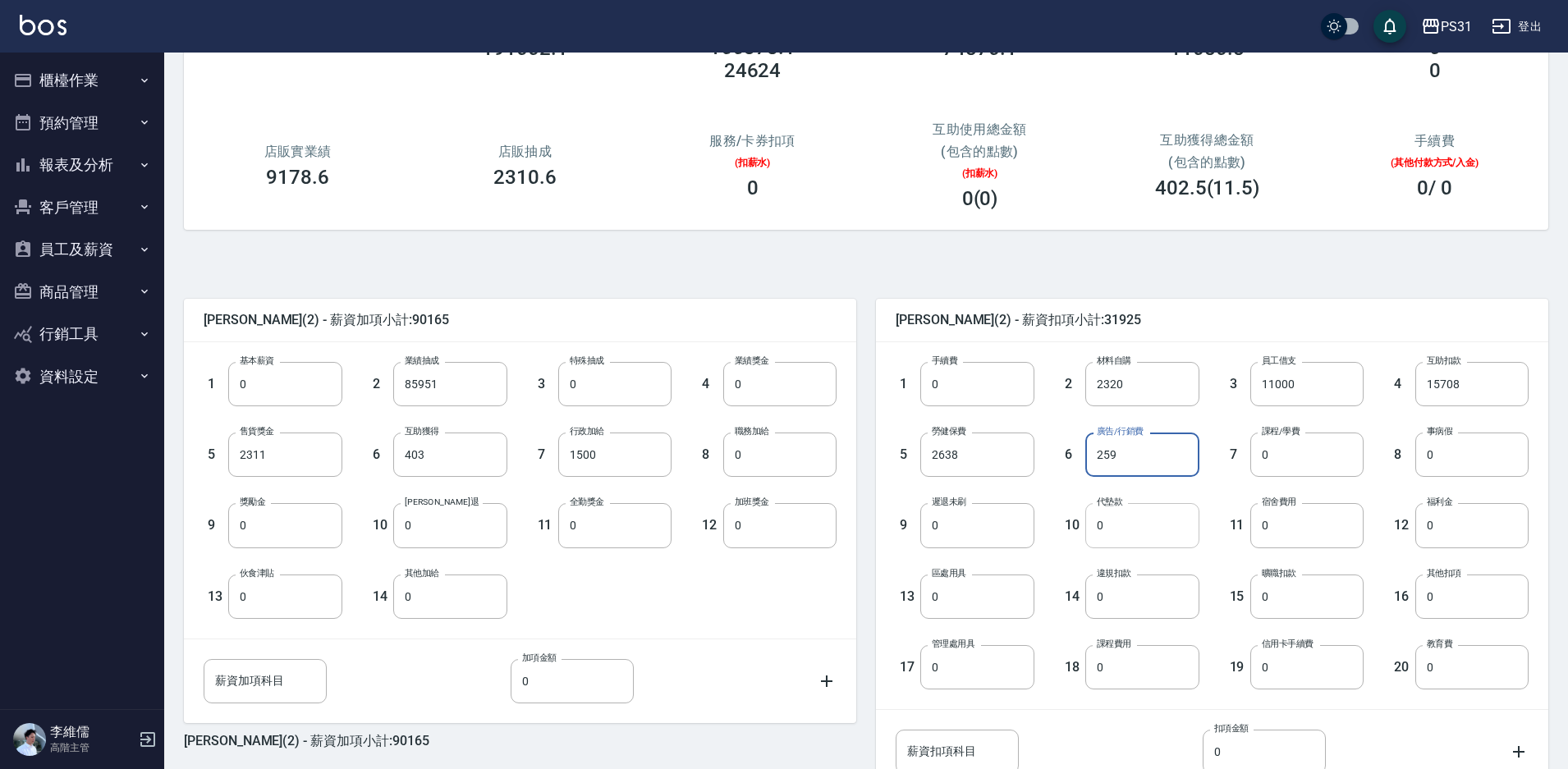
type input "259"
click at [1130, 528] on input "0" at bounding box center [1142, 525] width 113 height 45
click at [1109, 595] on input "0" at bounding box center [1142, 596] width 113 height 45
click at [979, 601] on input "0" at bounding box center [977, 596] width 113 height 45
click at [1300, 513] on input "0" at bounding box center [1307, 525] width 113 height 45
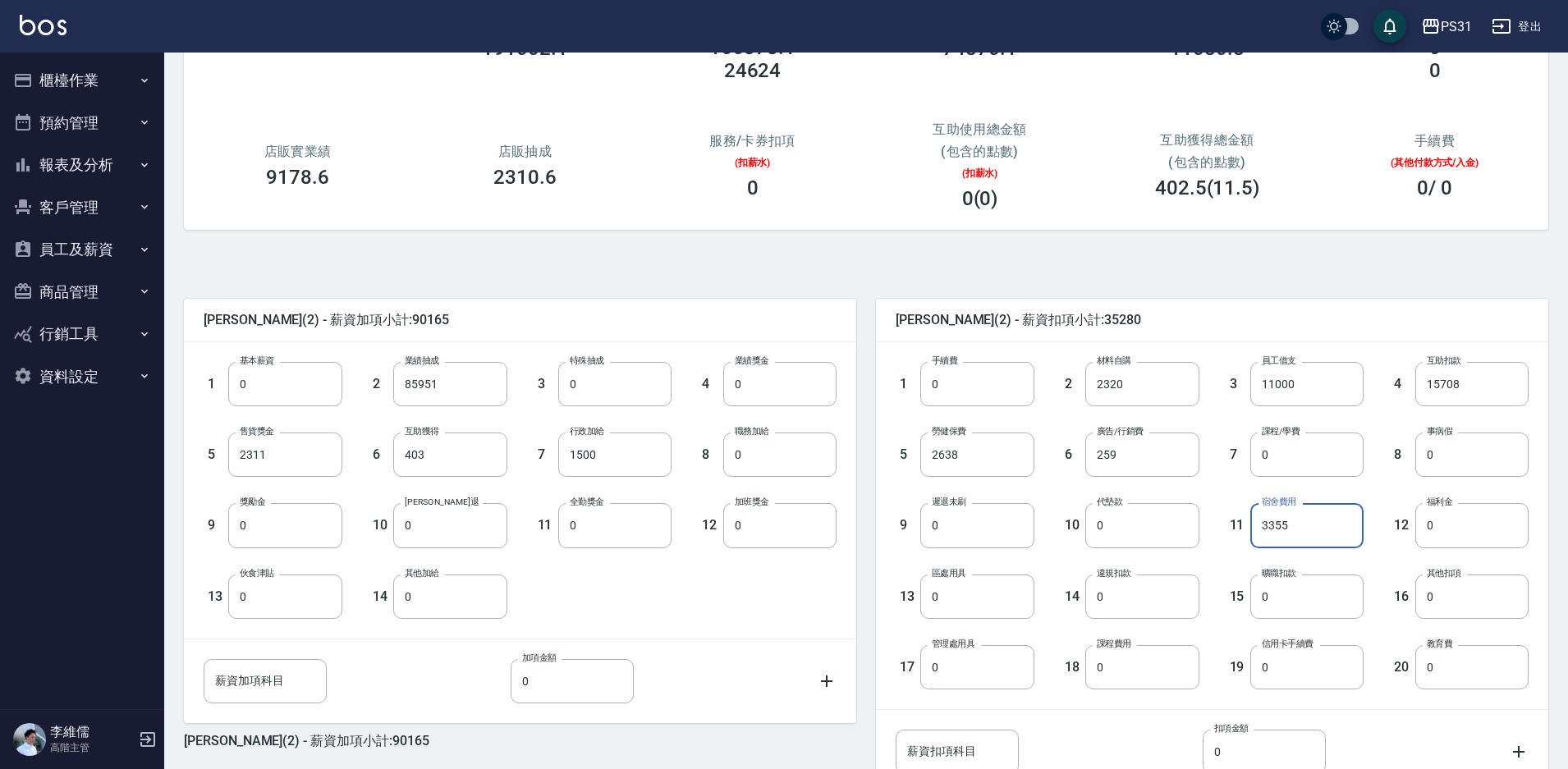
type input "3355"
click at [768, 286] on div "呂怡慧 (2) - 薪資加項小計:90165 1 基本薪資 0 基本薪資 2 業績抽成 85951 業績抽成 3 特殊抽成 0 特殊抽成 4 業績獎金 0 業…" at bounding box center [510, 549] width 692 height 541
click at [253, 680] on input "薪資加項科目" at bounding box center [265, 681] width 123 height 45
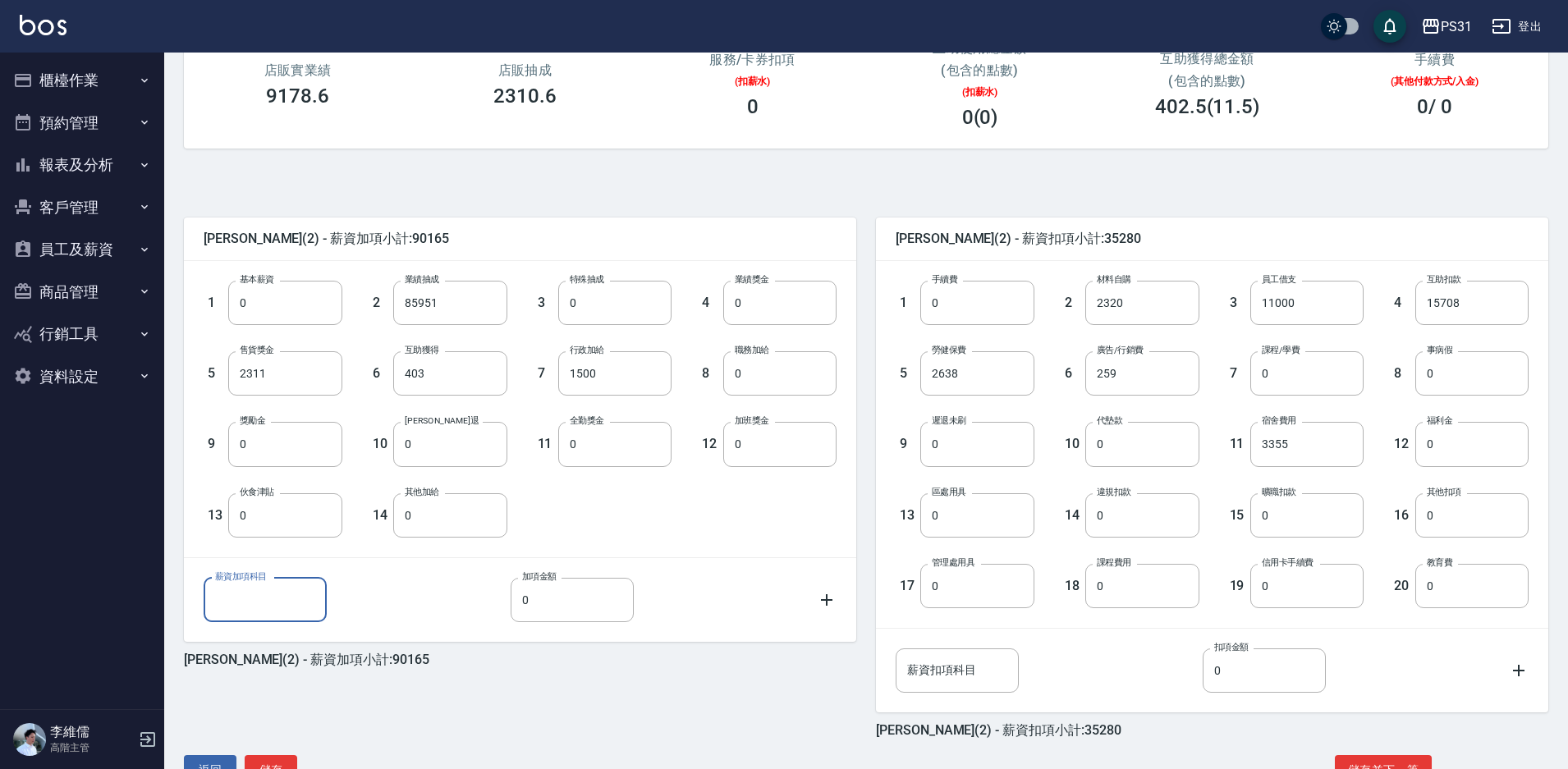
scroll to position [246, 0]
click at [243, 613] on input "薪資加項科目" at bounding box center [265, 599] width 123 height 45
type input "行銷補助"
click at [581, 591] on input "0" at bounding box center [572, 599] width 123 height 45
type input "86"
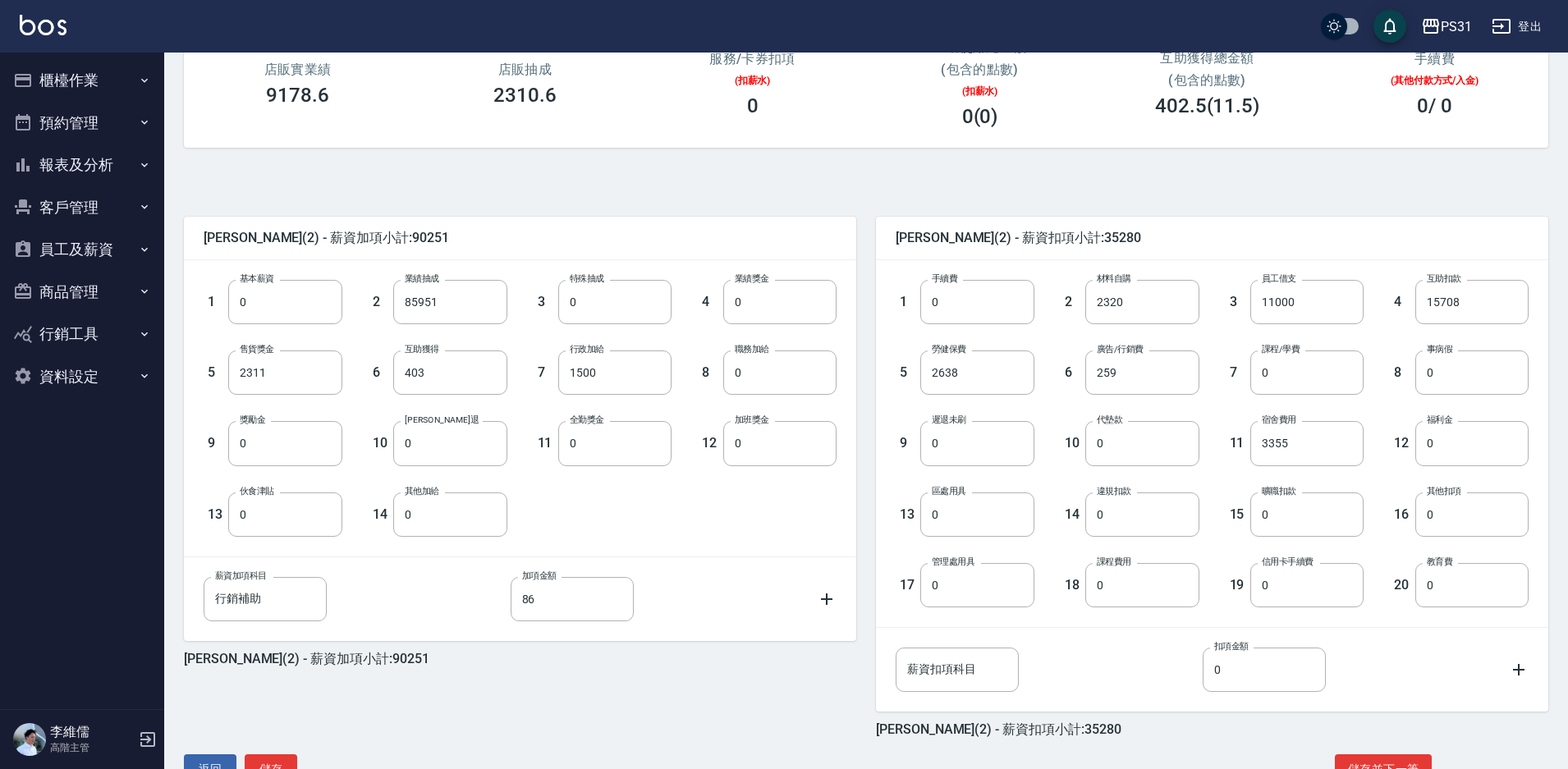
click at [832, 590] on div "薪資加項科目 行銷補助 薪資加項科目 加項金額 86 加項金額" at bounding box center [520, 599] width 633 height 45
click at [832, 591] on icon at bounding box center [826, 599] width 19 height 19
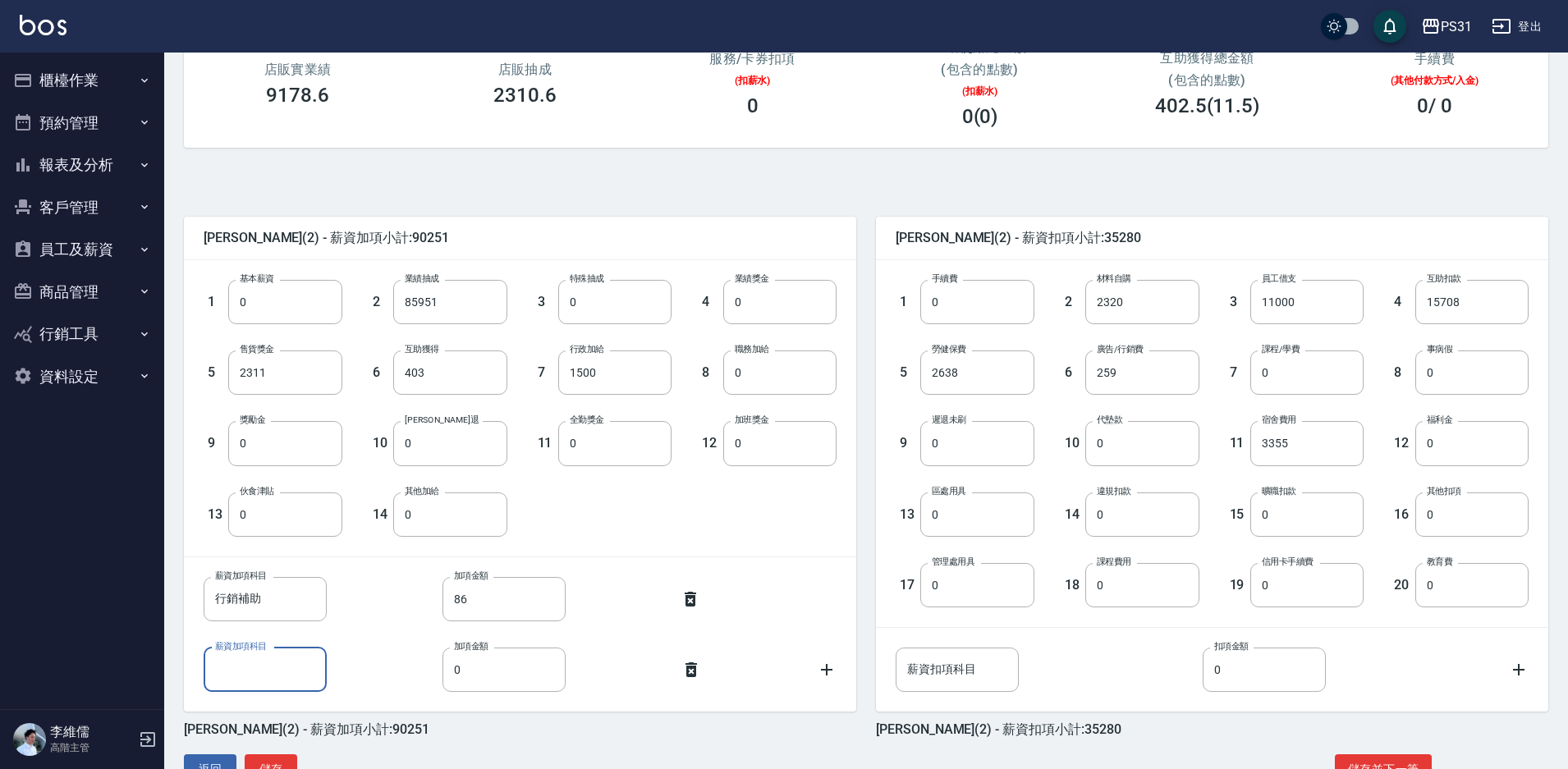
click at [241, 676] on input "薪資加項科目" at bounding box center [265, 670] width 123 height 45
type input "商城獎金"
click at [509, 667] on input "0" at bounding box center [504, 670] width 123 height 45
type input "500"
click at [705, 521] on div "1 基本薪資 0 基本薪資 2 業績抽成 85951 業績抽成 3 特殊抽成 0 特殊抽成 4 業績獎金 0 業績獎金 5 售貨獎金 2311 售貨獎金 6 …" at bounding box center [506, 395] width 659 height 283
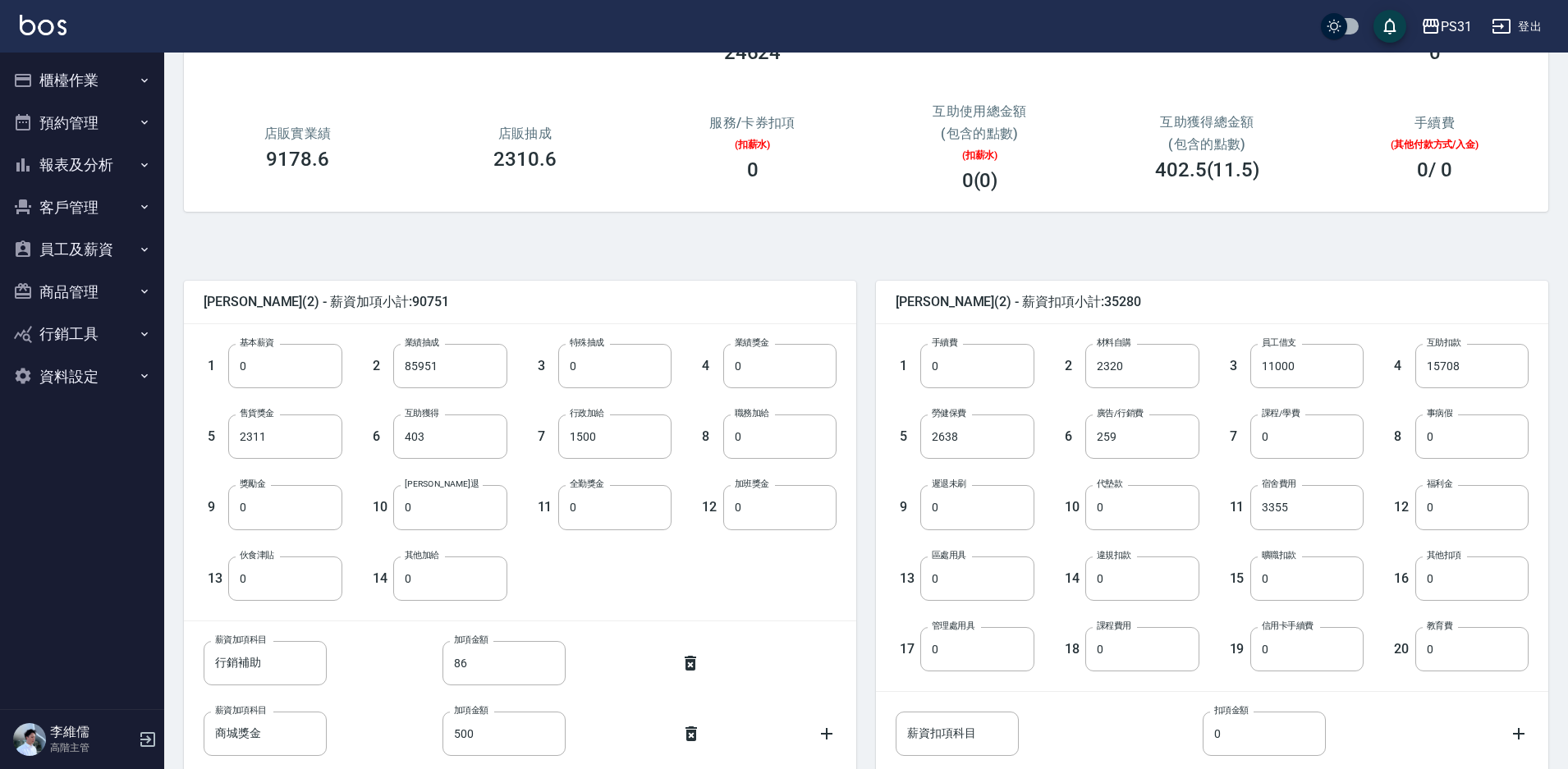
scroll to position [297, 0]
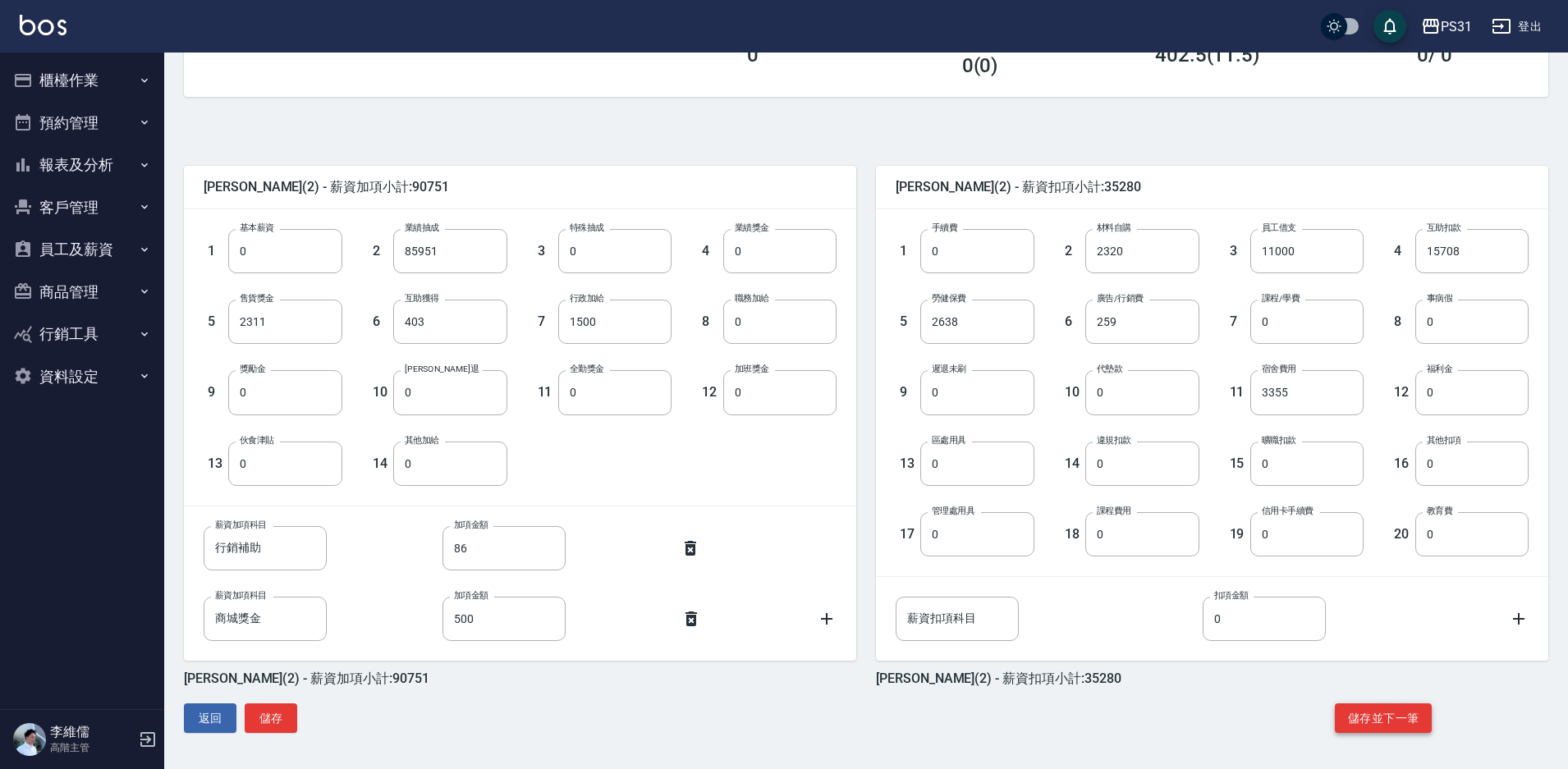
click at [1386, 715] on button "儲存並下一筆" at bounding box center [1383, 718] width 97 height 30
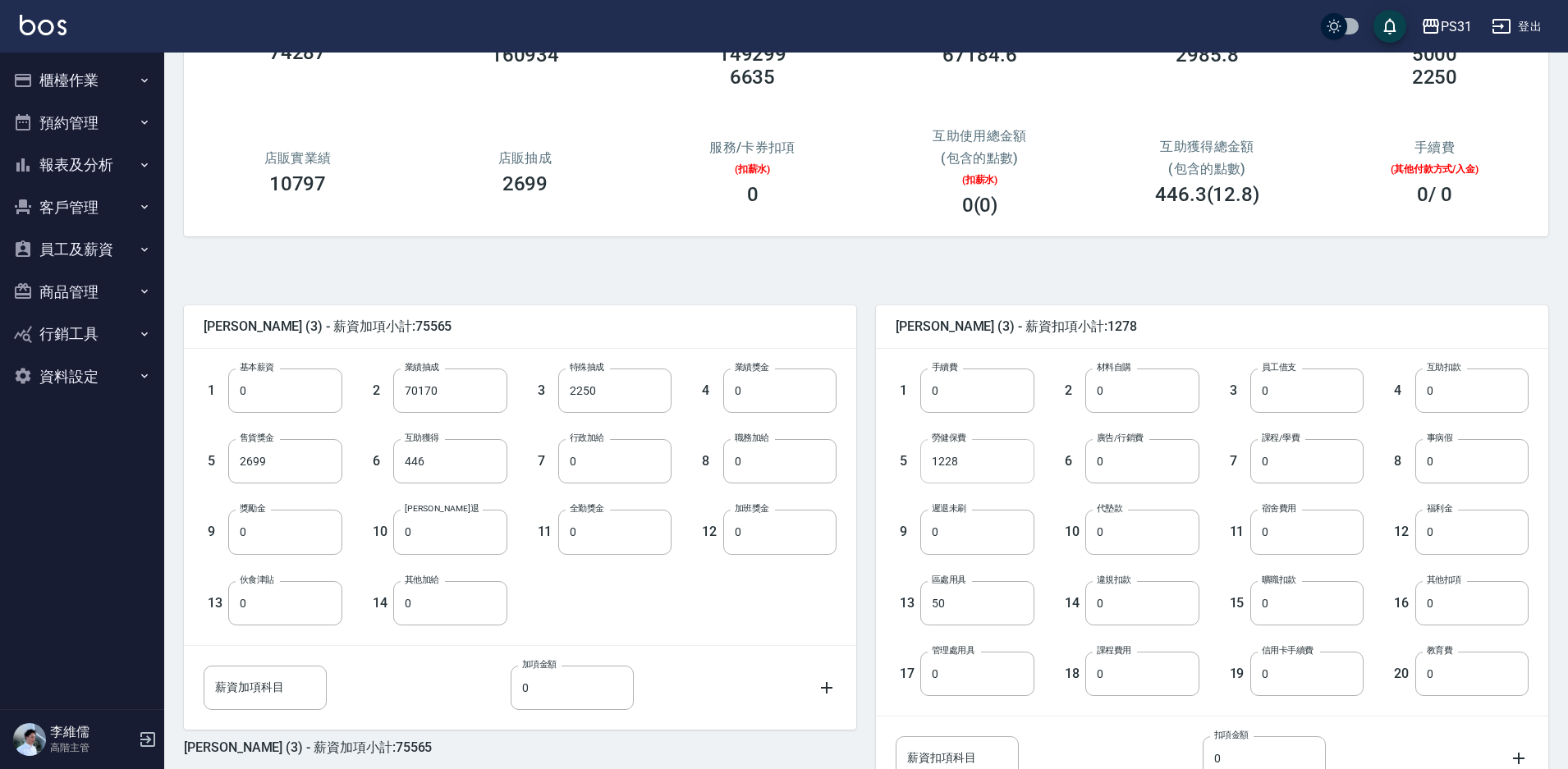
scroll to position [164, 0]
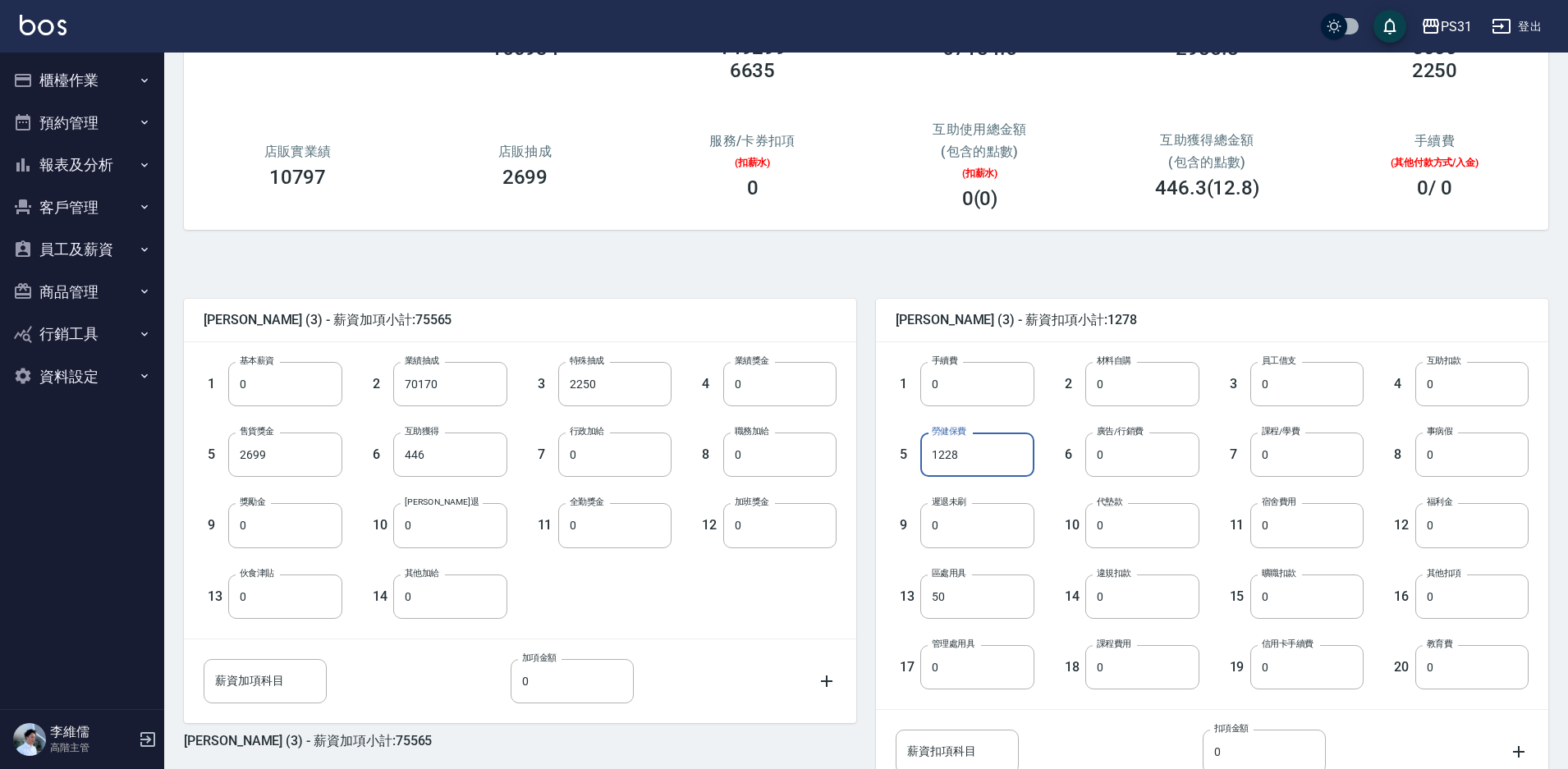
click at [969, 465] on input "1228" at bounding box center [977, 454] width 113 height 45
click at [1471, 388] on input "0" at bounding box center [1472, 384] width 113 height 45
type input "11700"
click at [968, 592] on input "50" at bounding box center [977, 596] width 113 height 45
type input "0"
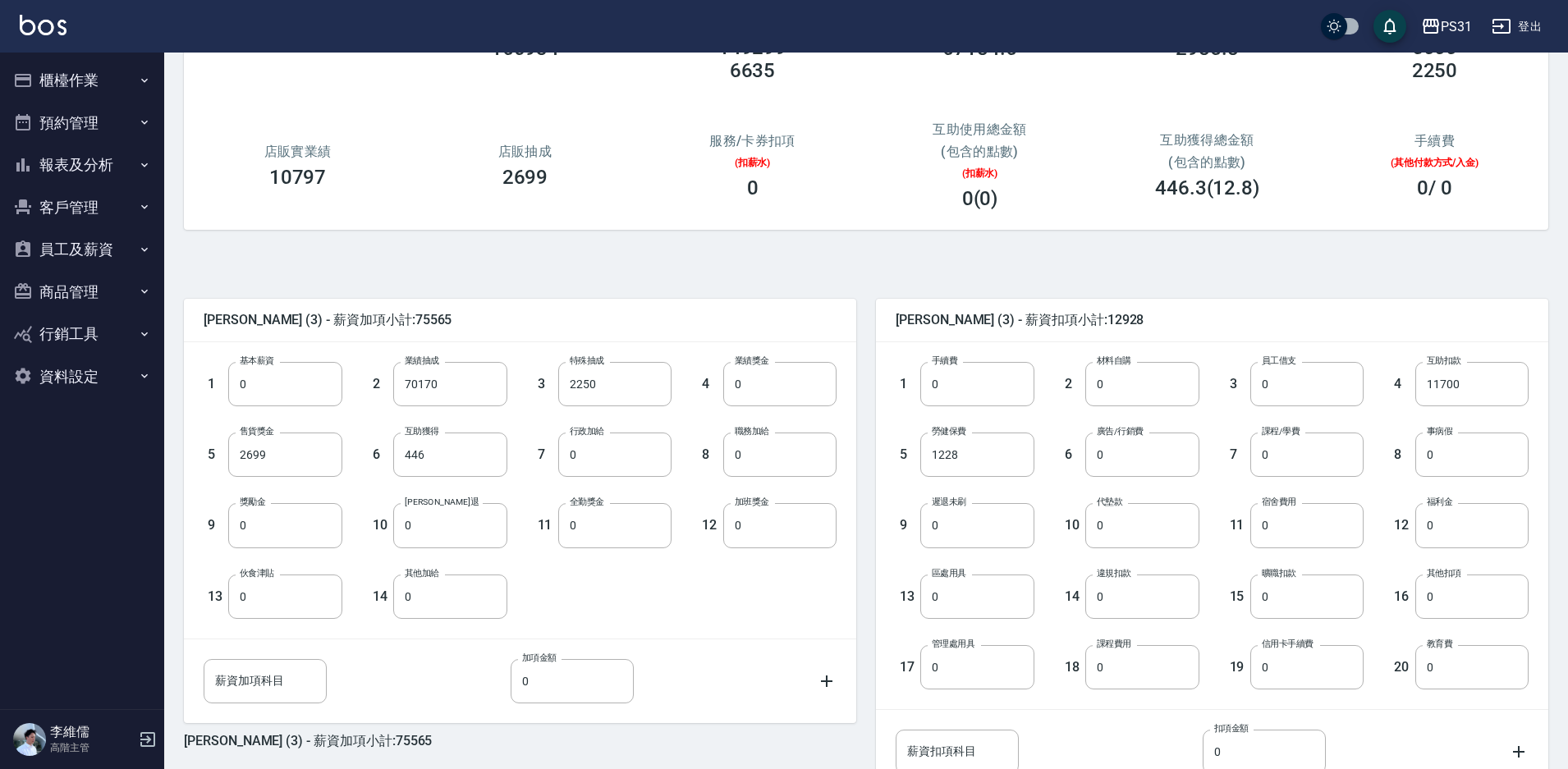
click at [777, 263] on div "[PERSON_NAME] (3) - 薪資加項小計:75565 1 基本薪資 0 基本薪資 2 業績抽成 70170 業績抽成 3 特殊抽成 2250 特殊…" at bounding box center [859, 565] width 1378 height 633
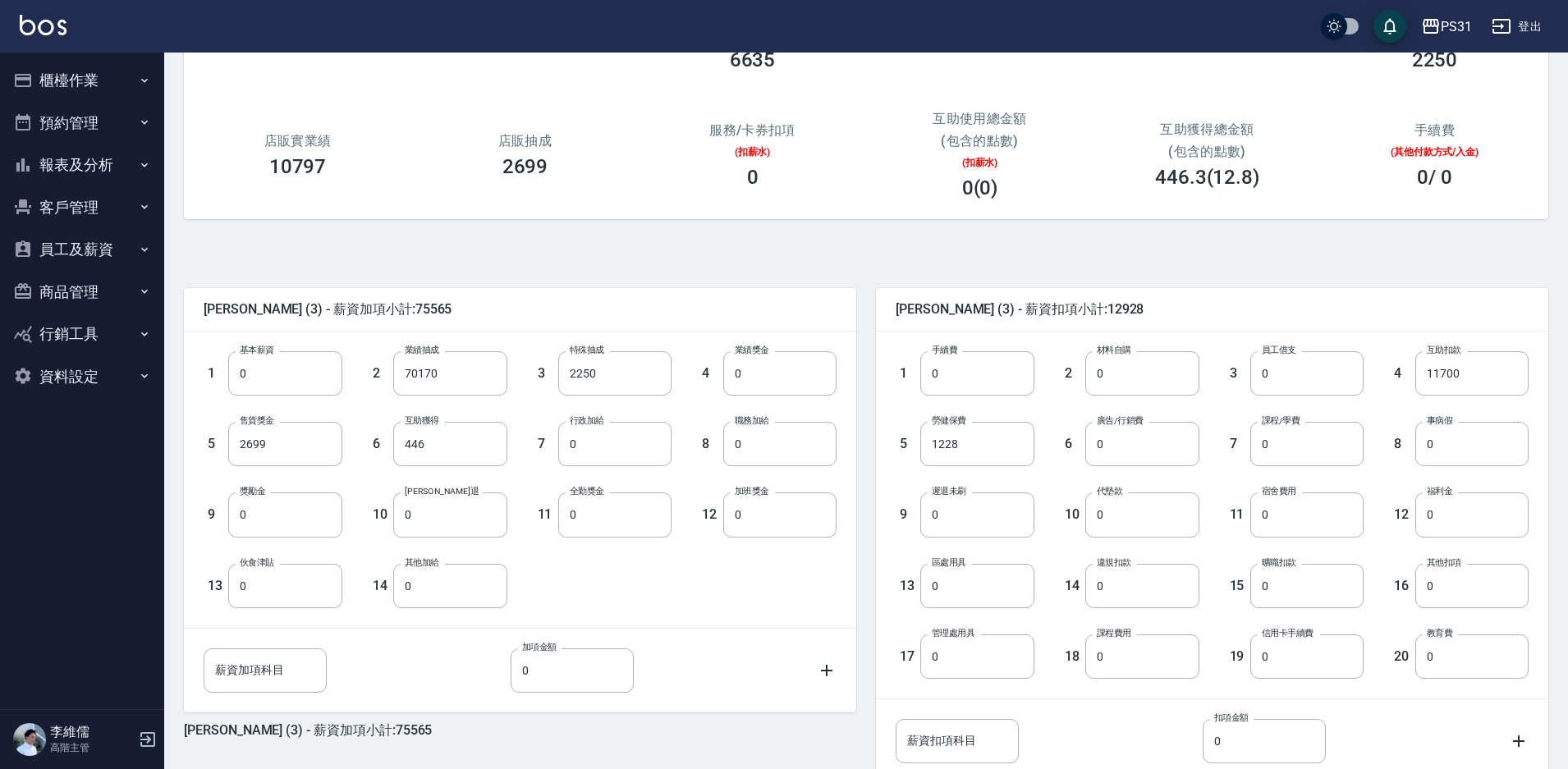
scroll to position [297, 0]
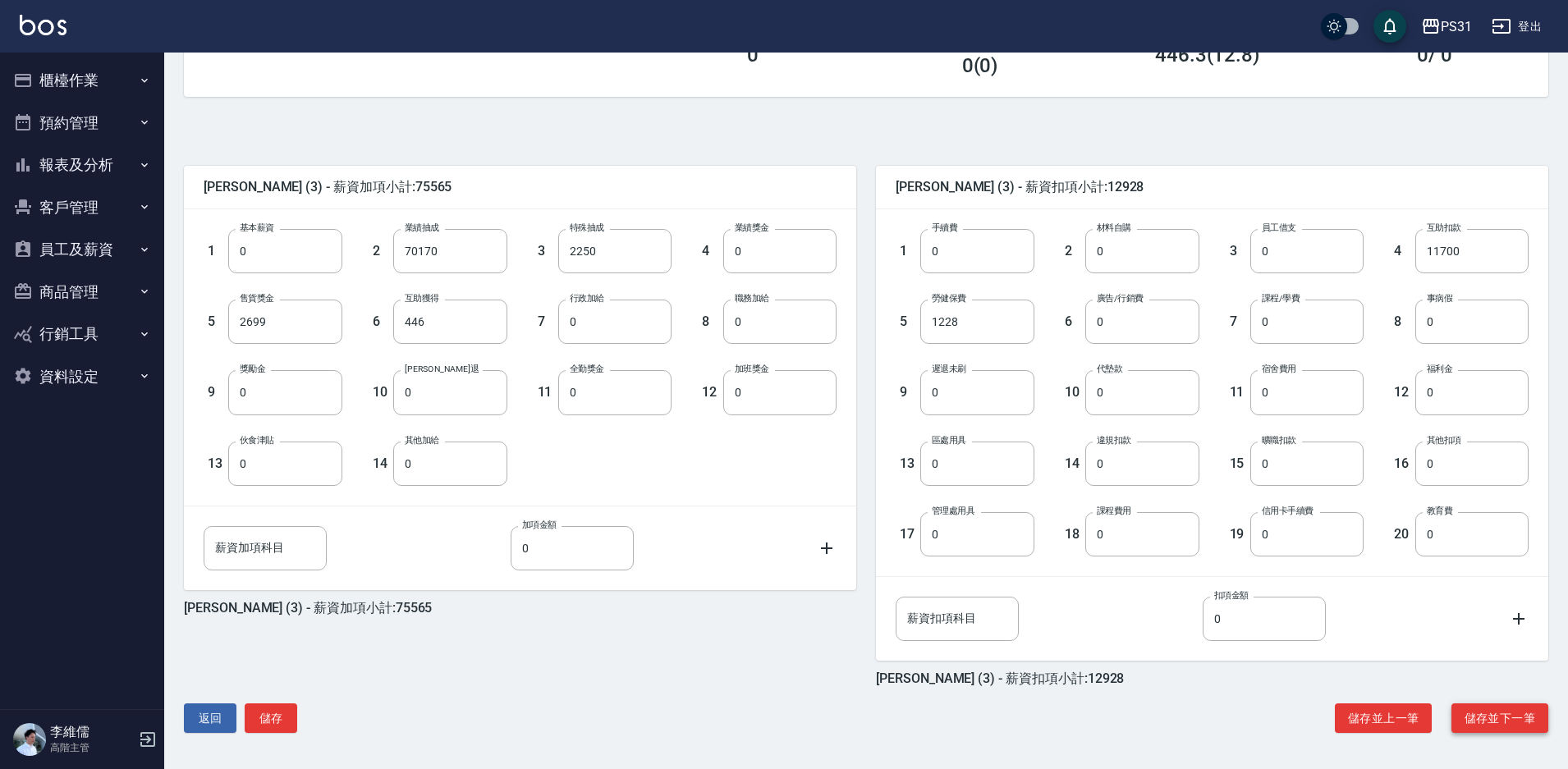
click at [1477, 726] on button "儲存並下一筆" at bounding box center [1500, 718] width 97 height 30
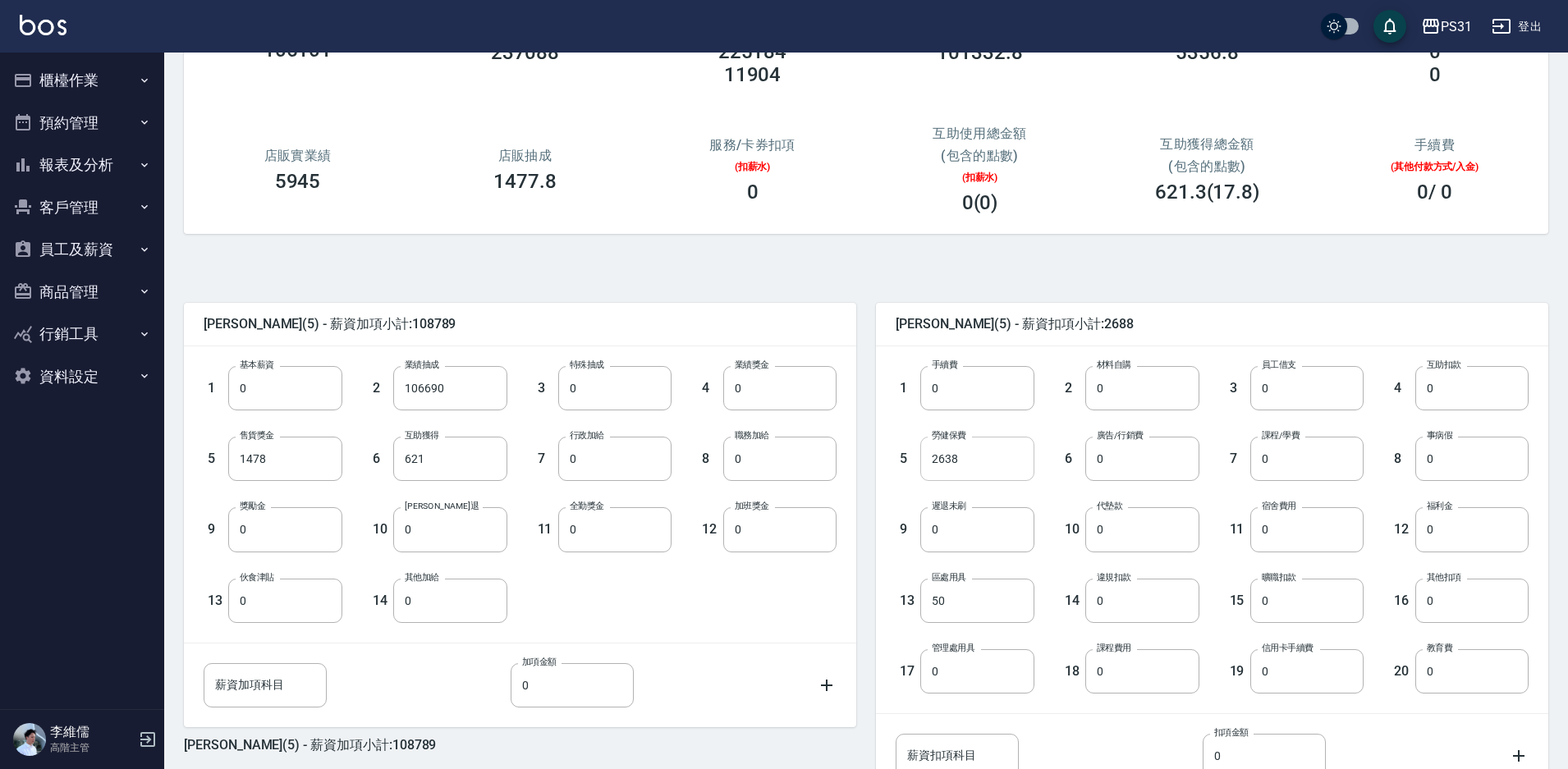
scroll to position [164, 0]
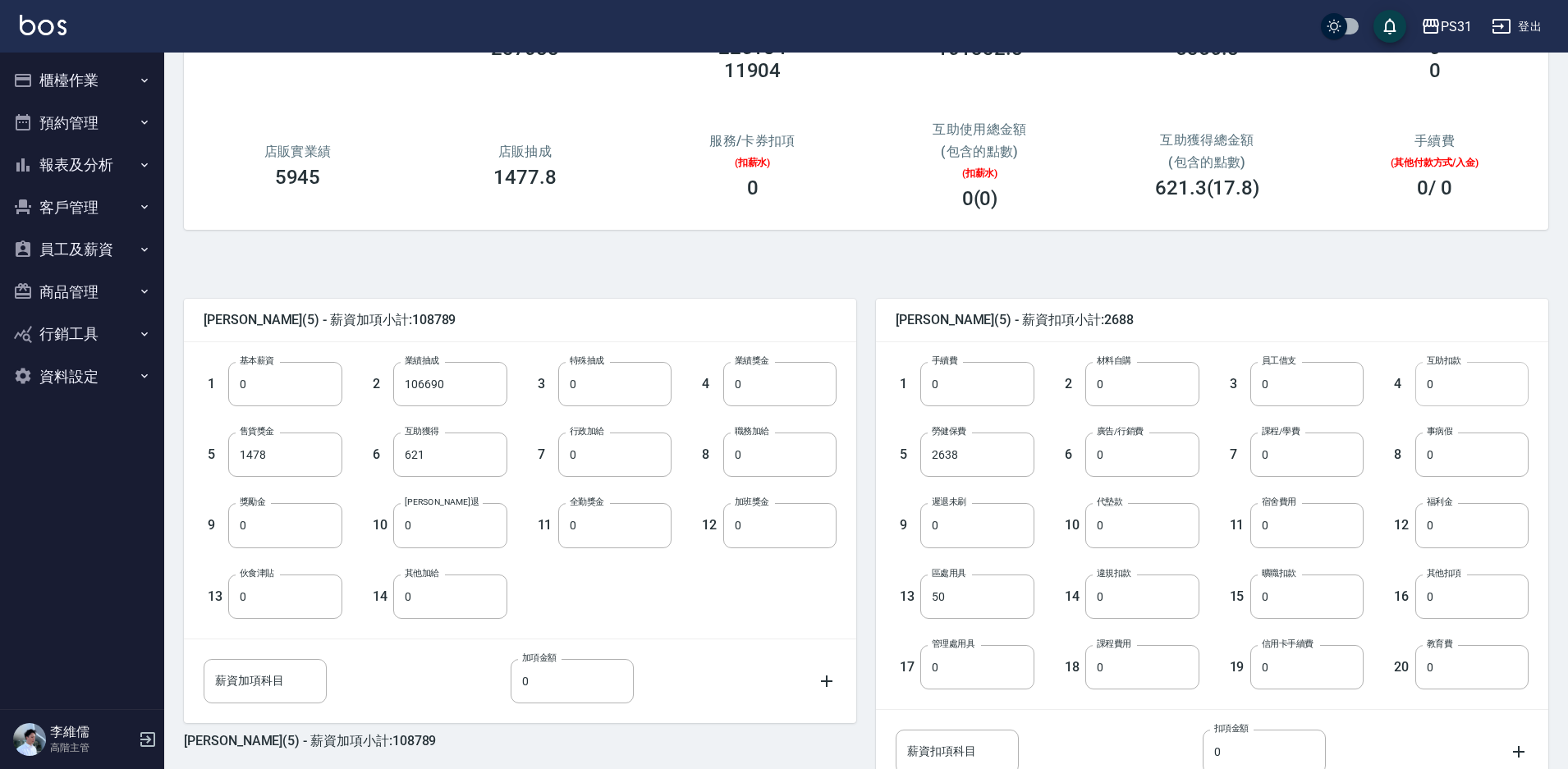
click at [1465, 388] on input "0" at bounding box center [1472, 384] width 113 height 45
type input "14700"
click at [991, 443] on input "2638" at bounding box center [977, 454] width 113 height 45
click at [980, 585] on input "50" at bounding box center [977, 596] width 113 height 45
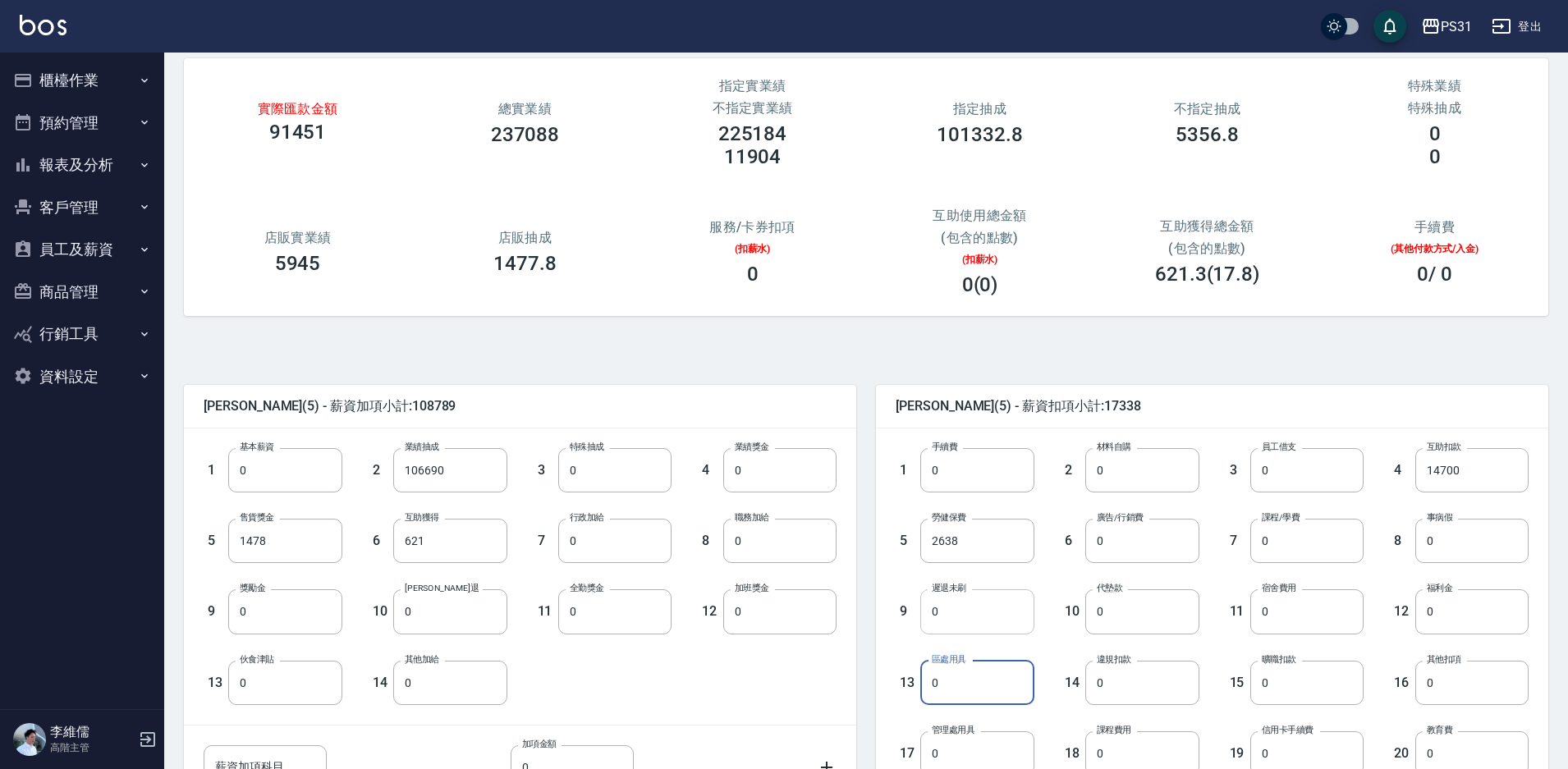
scroll to position [0, 0]
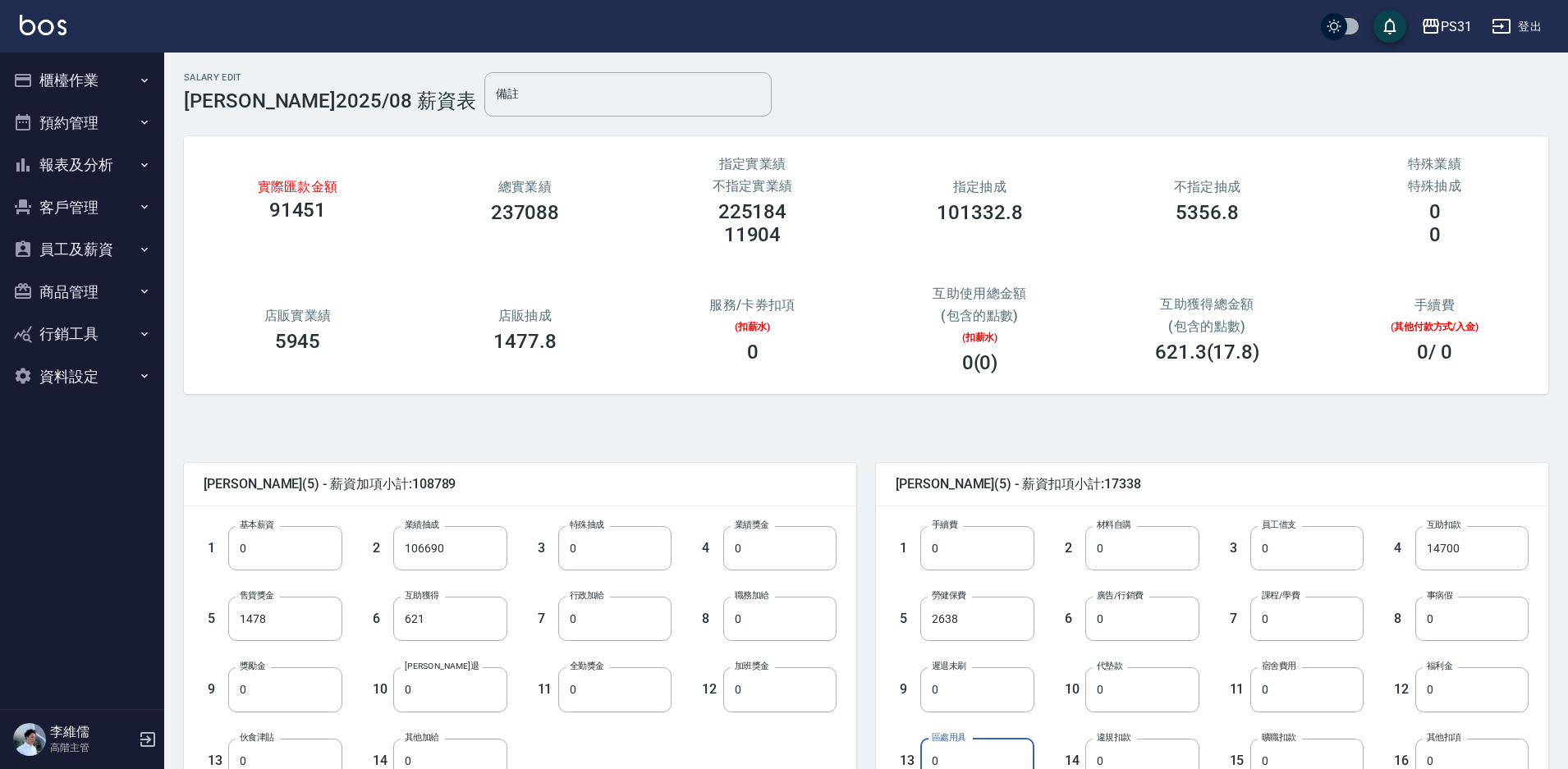
type input "0"
click at [1069, 397] on div "實際匯款金額 91451 總實業績 237088 指定實業績 不指定實業績 225184 11904 指定抽成 101332.8 不指定抽成 5356.8 特…" at bounding box center [859, 259] width 1378 height 310
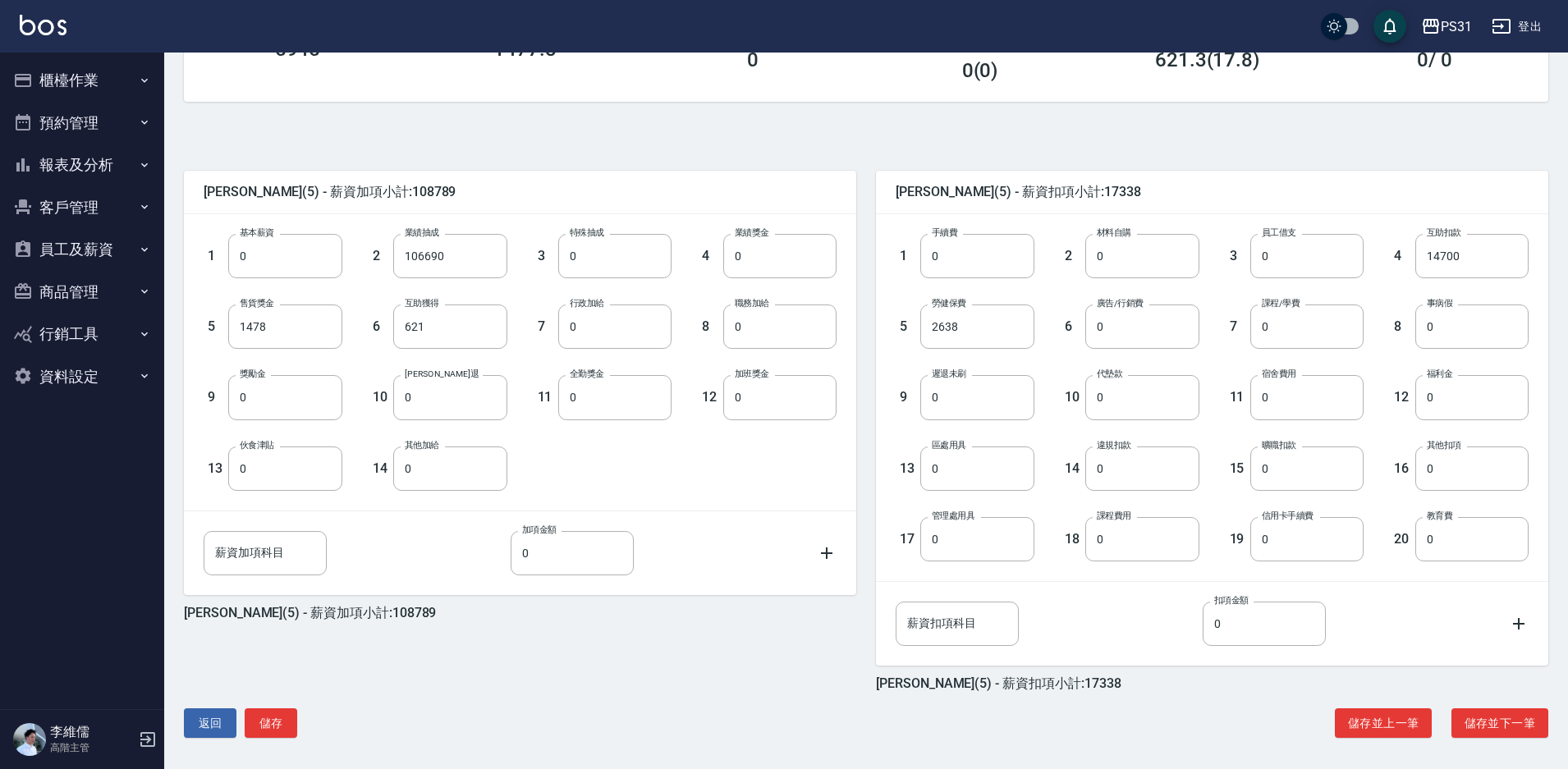
scroll to position [297, 0]
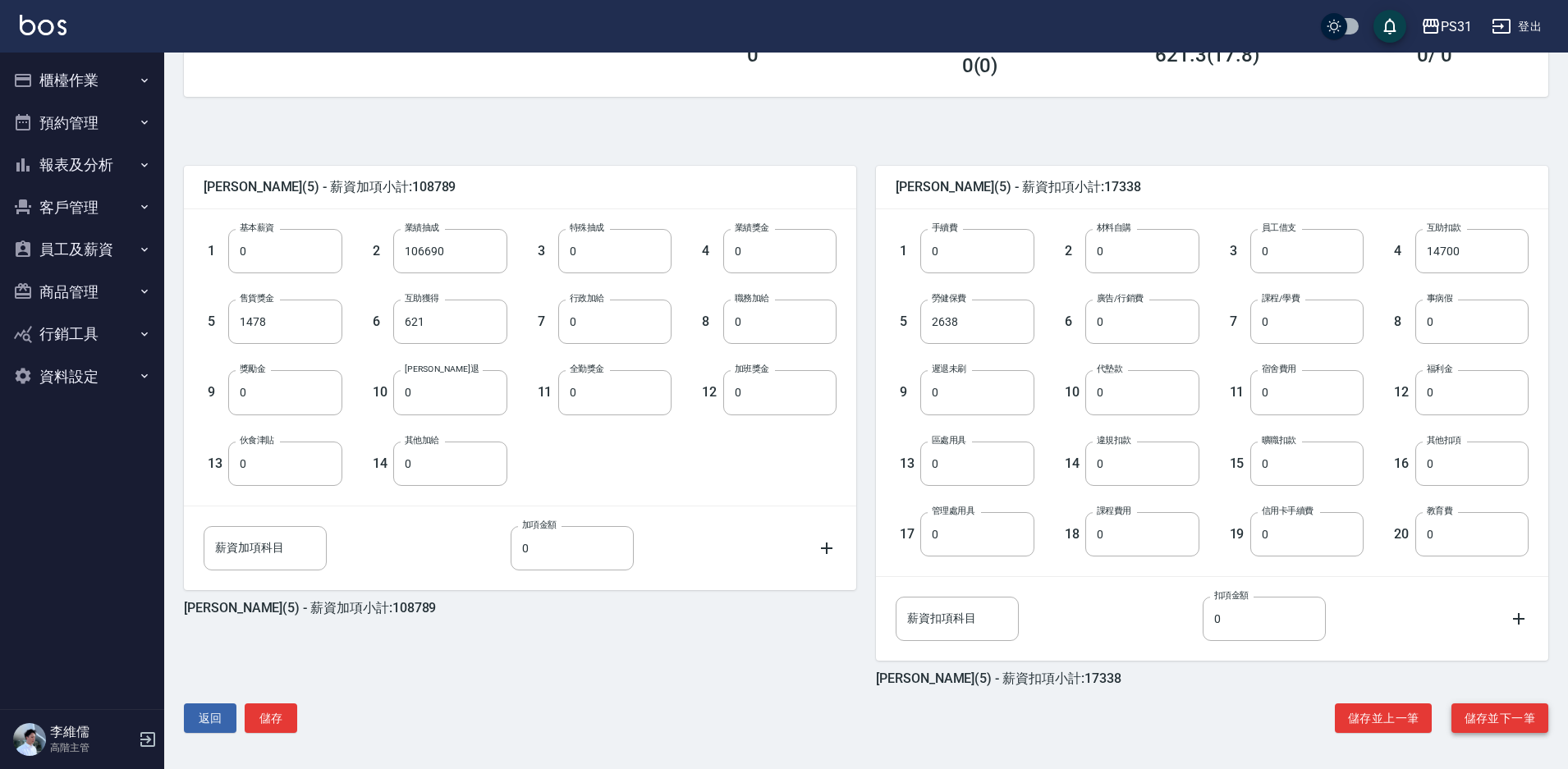
click at [1491, 715] on button "儲存並下一筆" at bounding box center [1500, 718] width 97 height 30
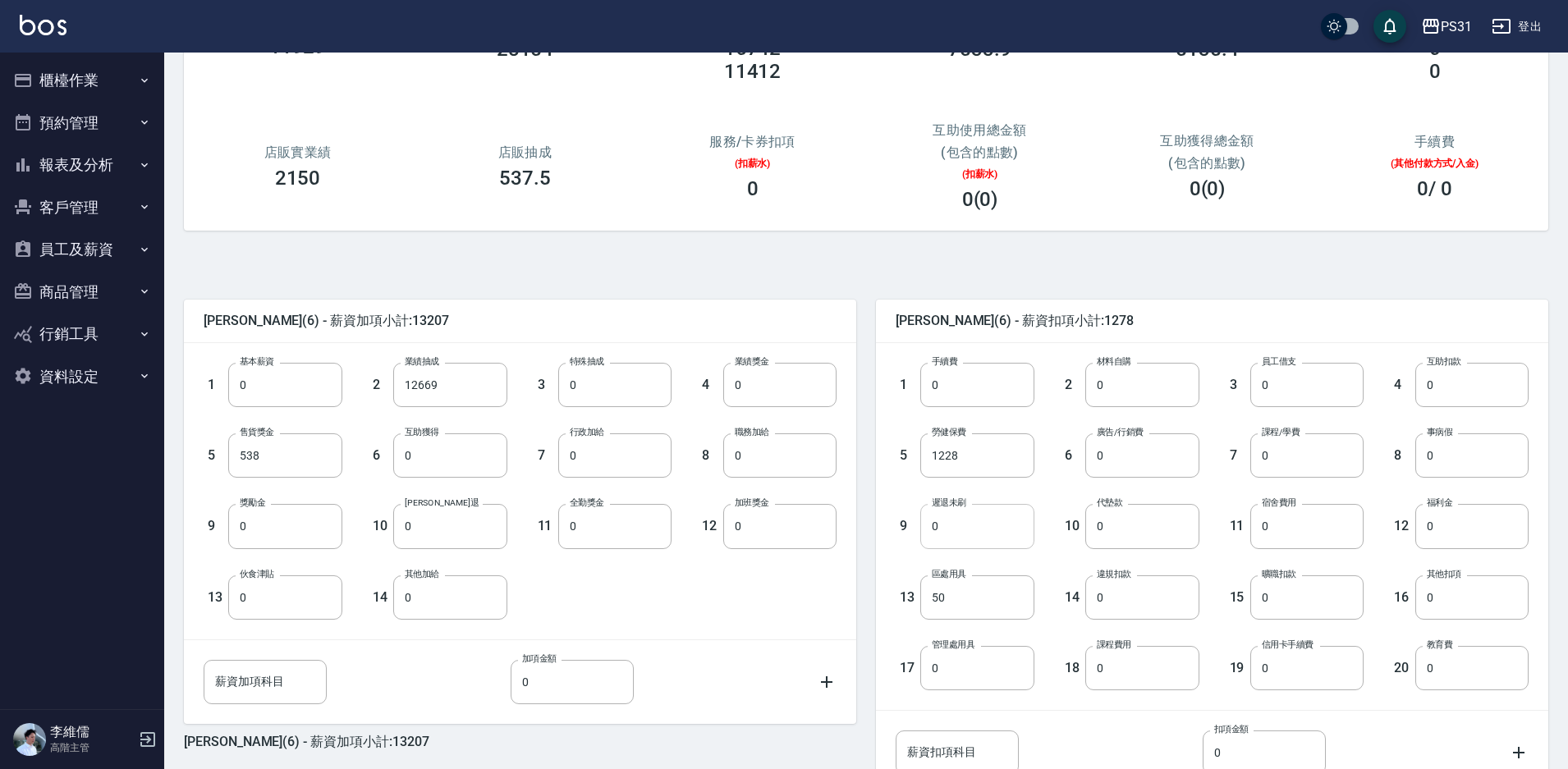
scroll to position [164, 0]
click at [980, 458] on input "1228" at bounding box center [977, 454] width 113 height 45
type input "1698"
click at [983, 581] on input "50" at bounding box center [977, 596] width 113 height 45
type input "0"
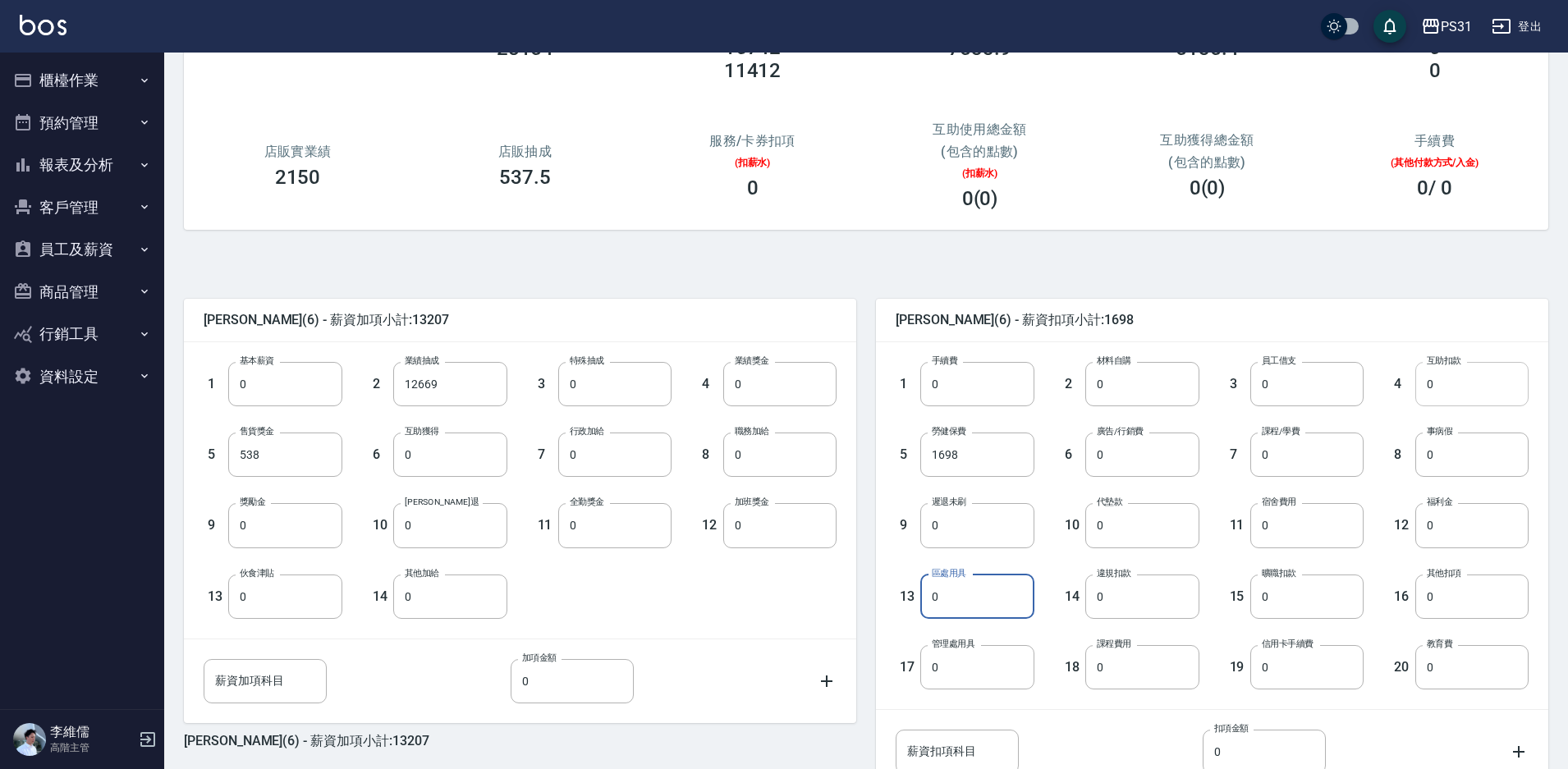
click at [1444, 388] on input "0" at bounding box center [1472, 384] width 113 height 45
type input "9771"
click at [1146, 462] on input "0" at bounding box center [1142, 454] width 113 height 45
type input "6402"
click at [289, 688] on input "薪資加項科目" at bounding box center [265, 681] width 123 height 45
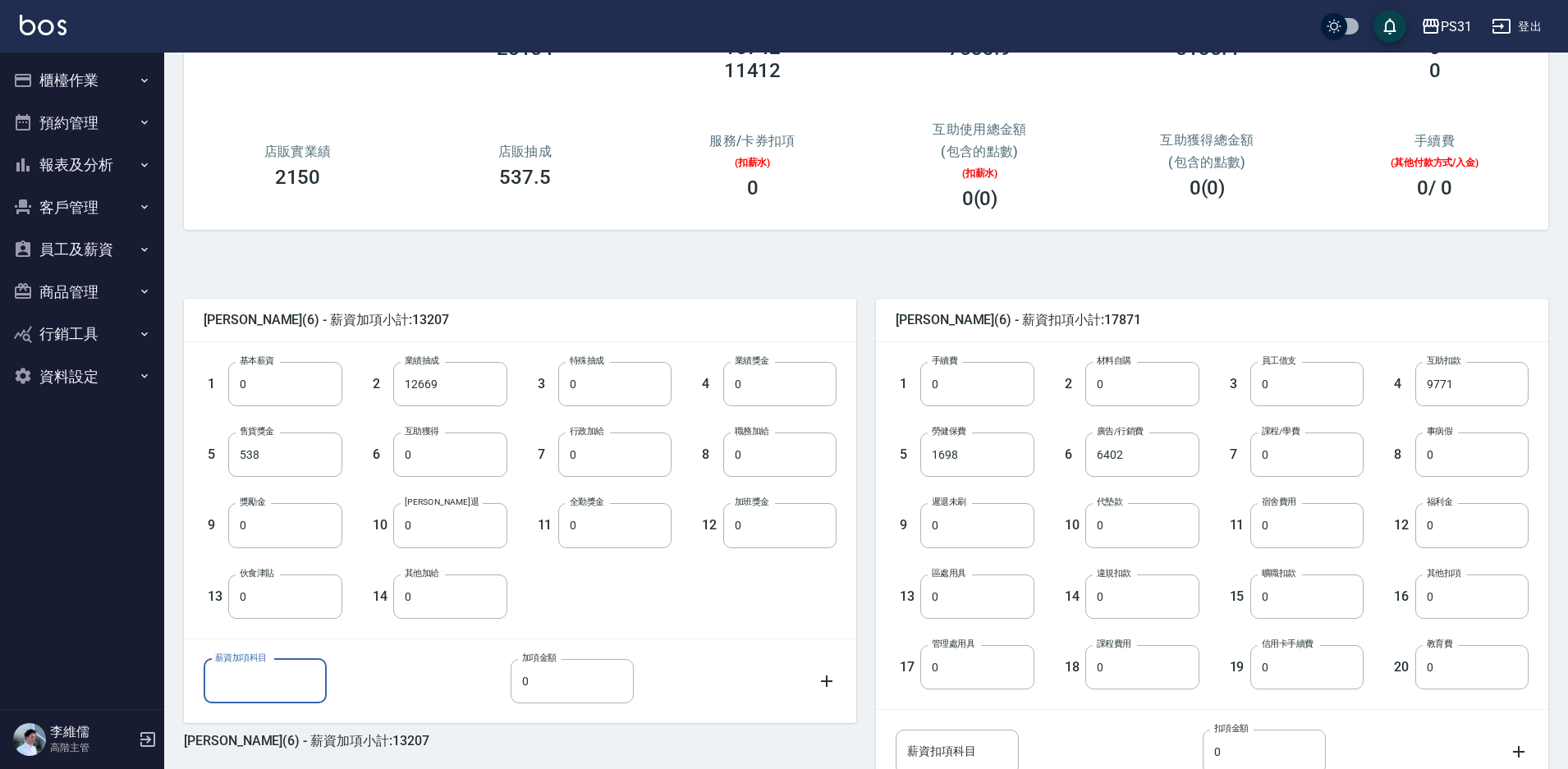
click at [297, 685] on input "薪資加項科目" at bounding box center [265, 681] width 123 height 45
click at [278, 683] on input "廣告補" at bounding box center [265, 681] width 123 height 45
type input "廣"
click at [1143, 456] on input "6402" at bounding box center [1142, 454] width 113 height 45
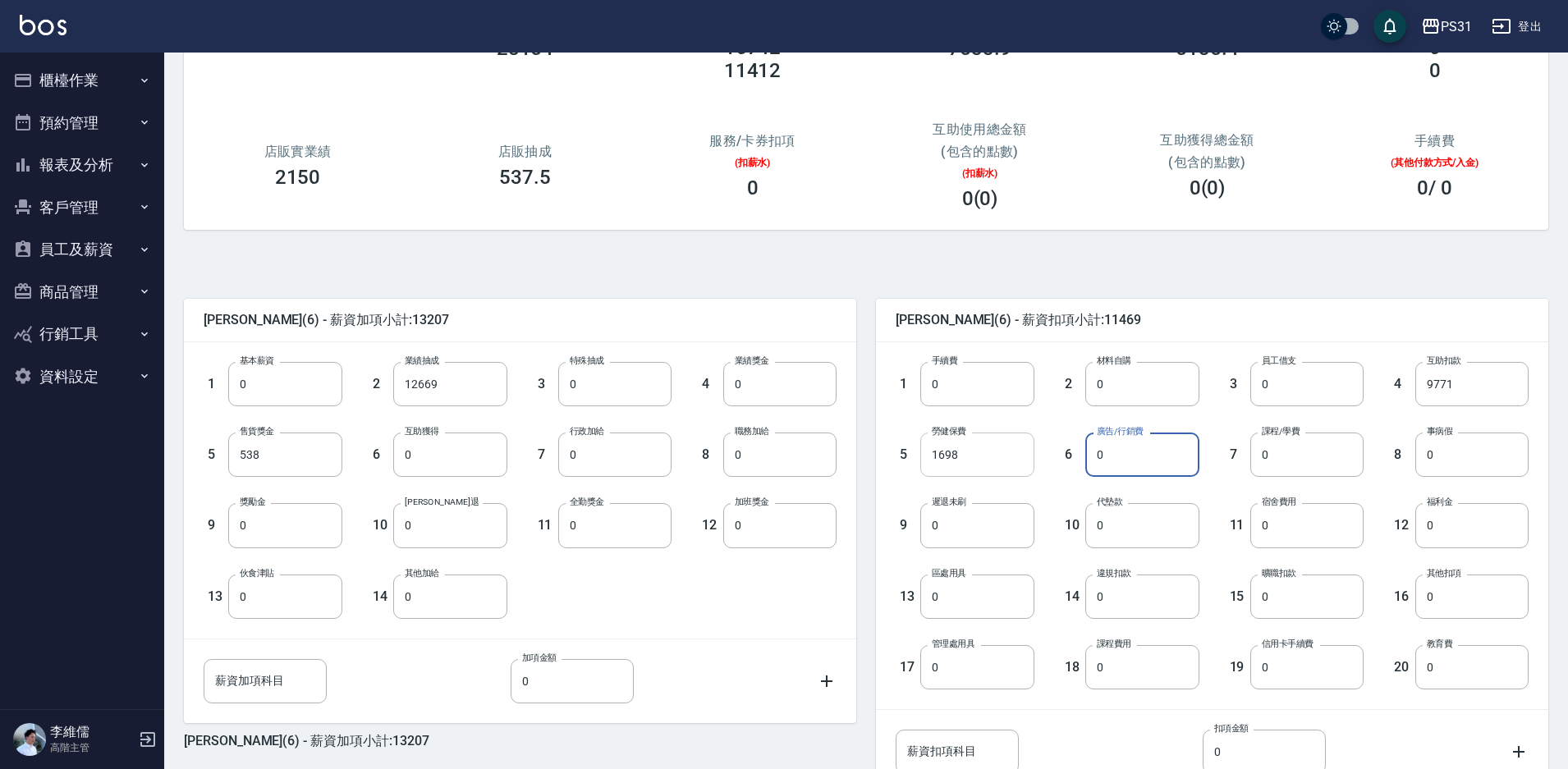
type input "0"
click at [1000, 452] on input "1698" at bounding box center [977, 454] width 113 height 45
type input "0"
click at [597, 453] on input "0" at bounding box center [615, 454] width 113 height 45
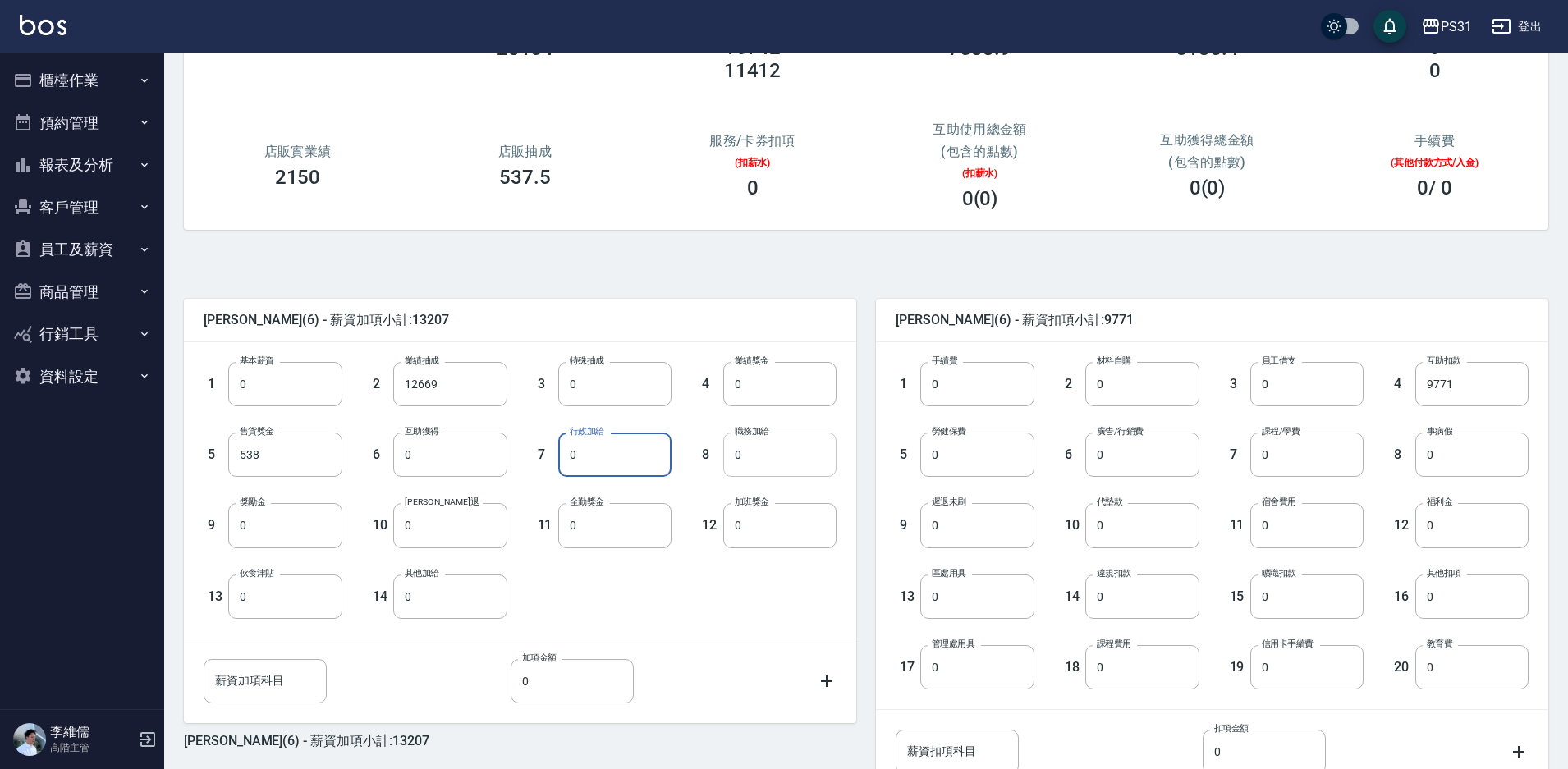
click at [757, 454] on input "0" at bounding box center [779, 454] width 113 height 45
click at [611, 457] on input "0" at bounding box center [615, 454] width 113 height 45
type input "500"
type input "350"
click at [1469, 376] on input "9771" at bounding box center [1472, 384] width 113 height 45
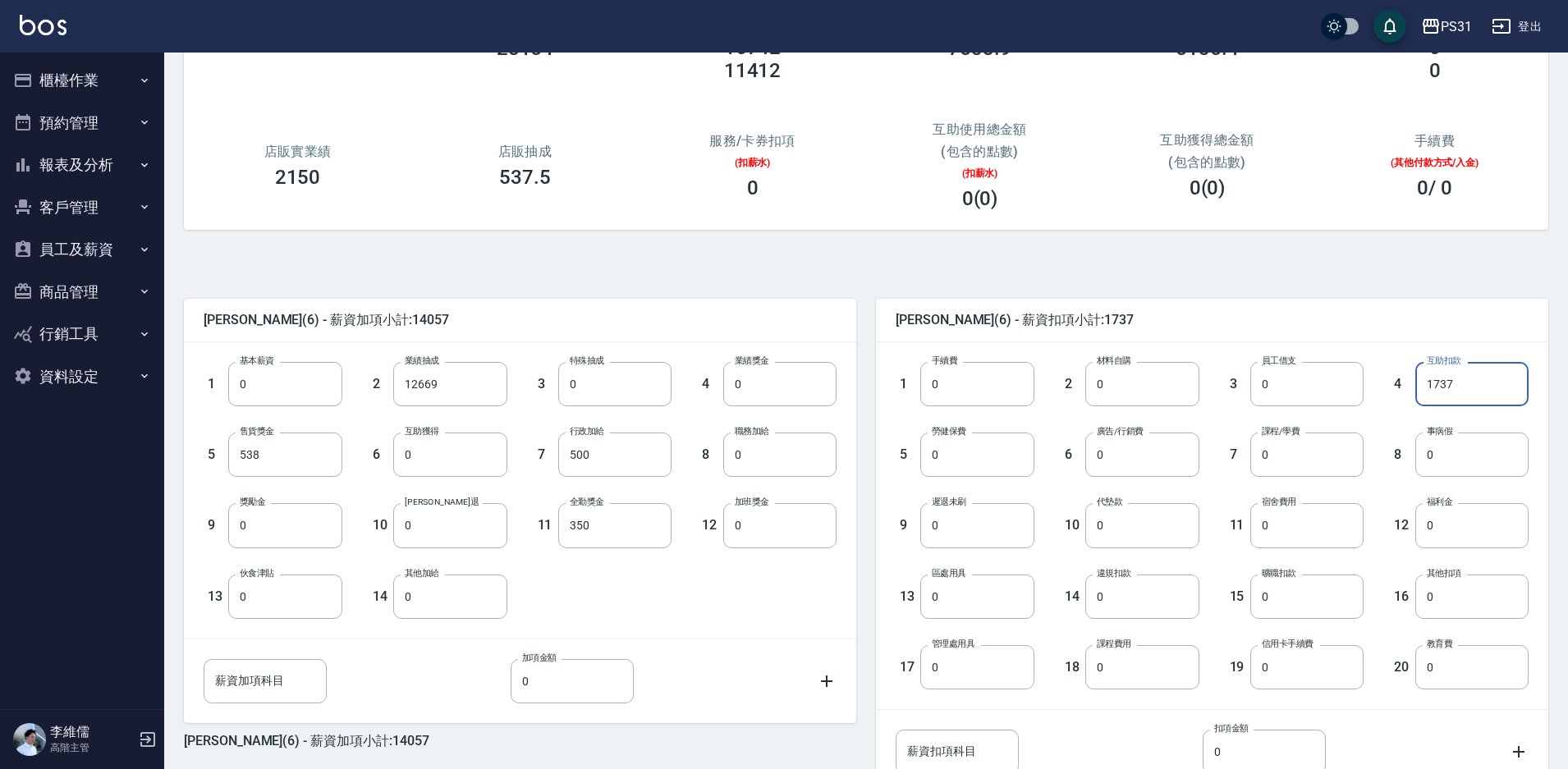
type input "1737"
click at [1362, 273] on div "[PERSON_NAME](6) - 薪資加項小計:14057 1 基本薪資 0 基本薪資 2 業績抽成 12669 業績抽成 3 特殊抽成 0 特殊抽成 4…" at bounding box center [859, 565] width 1378 height 633
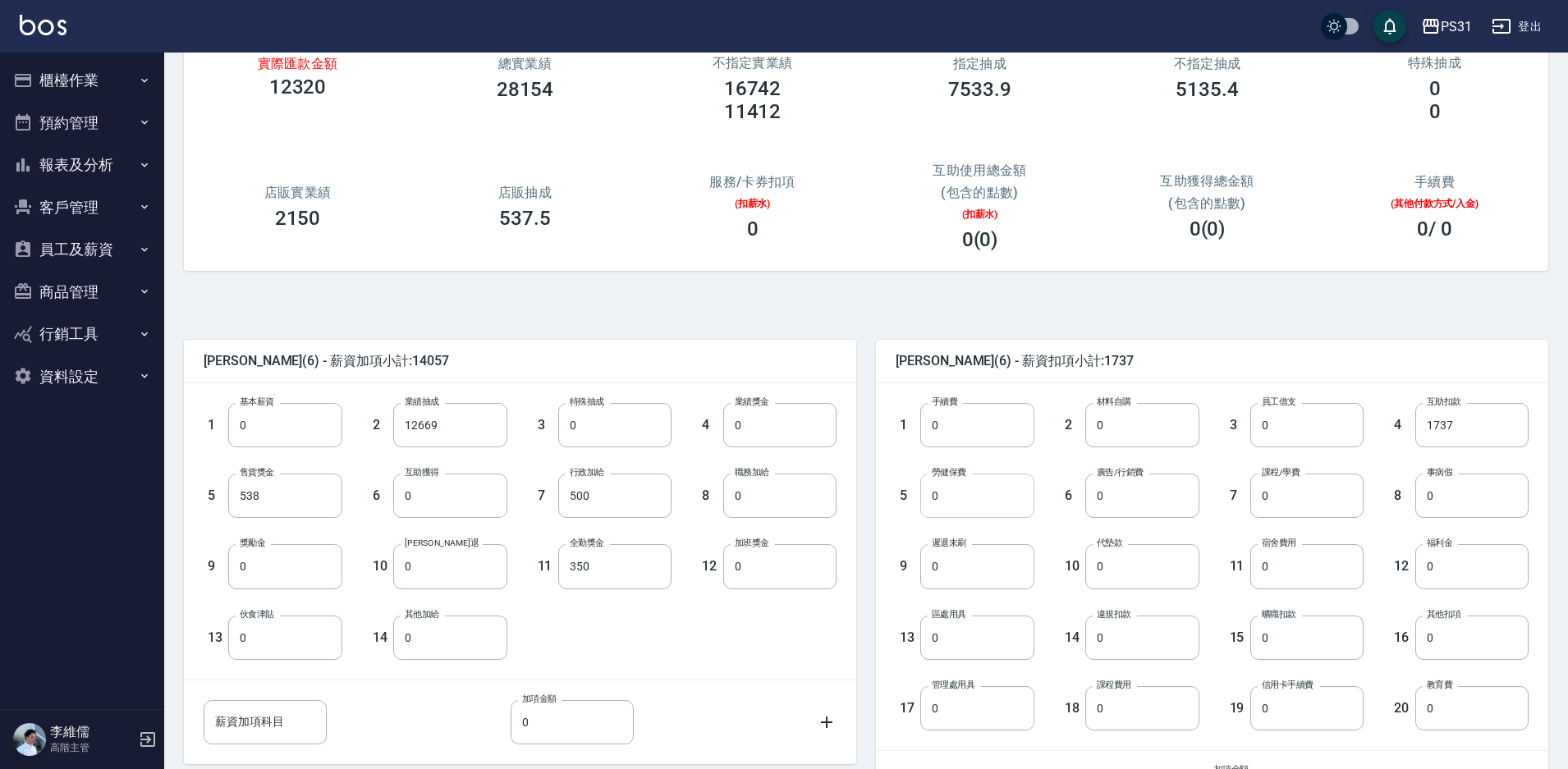
scroll to position [297, 0]
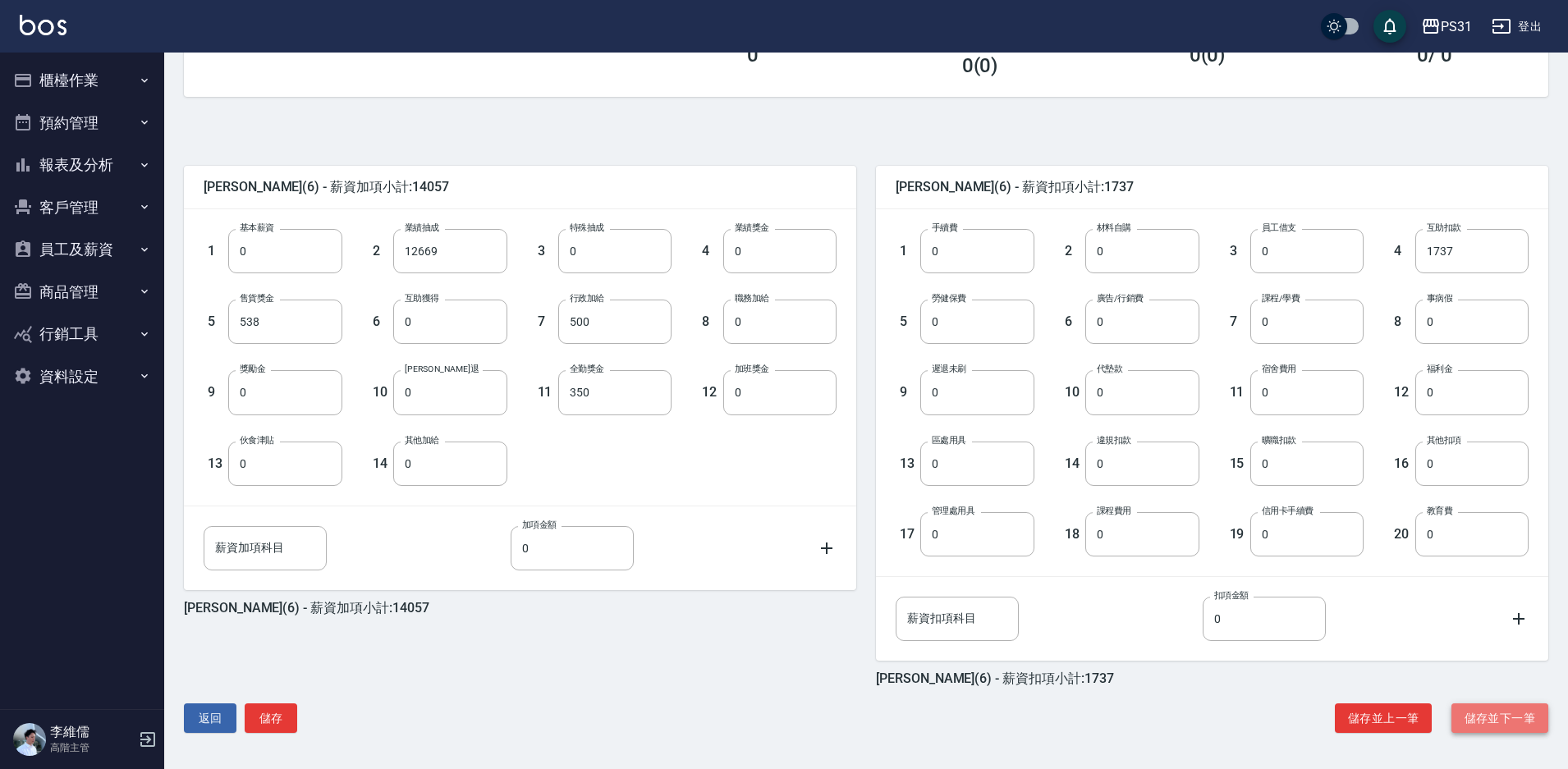
click at [1489, 714] on button "儲存並下一筆" at bounding box center [1500, 718] width 97 height 30
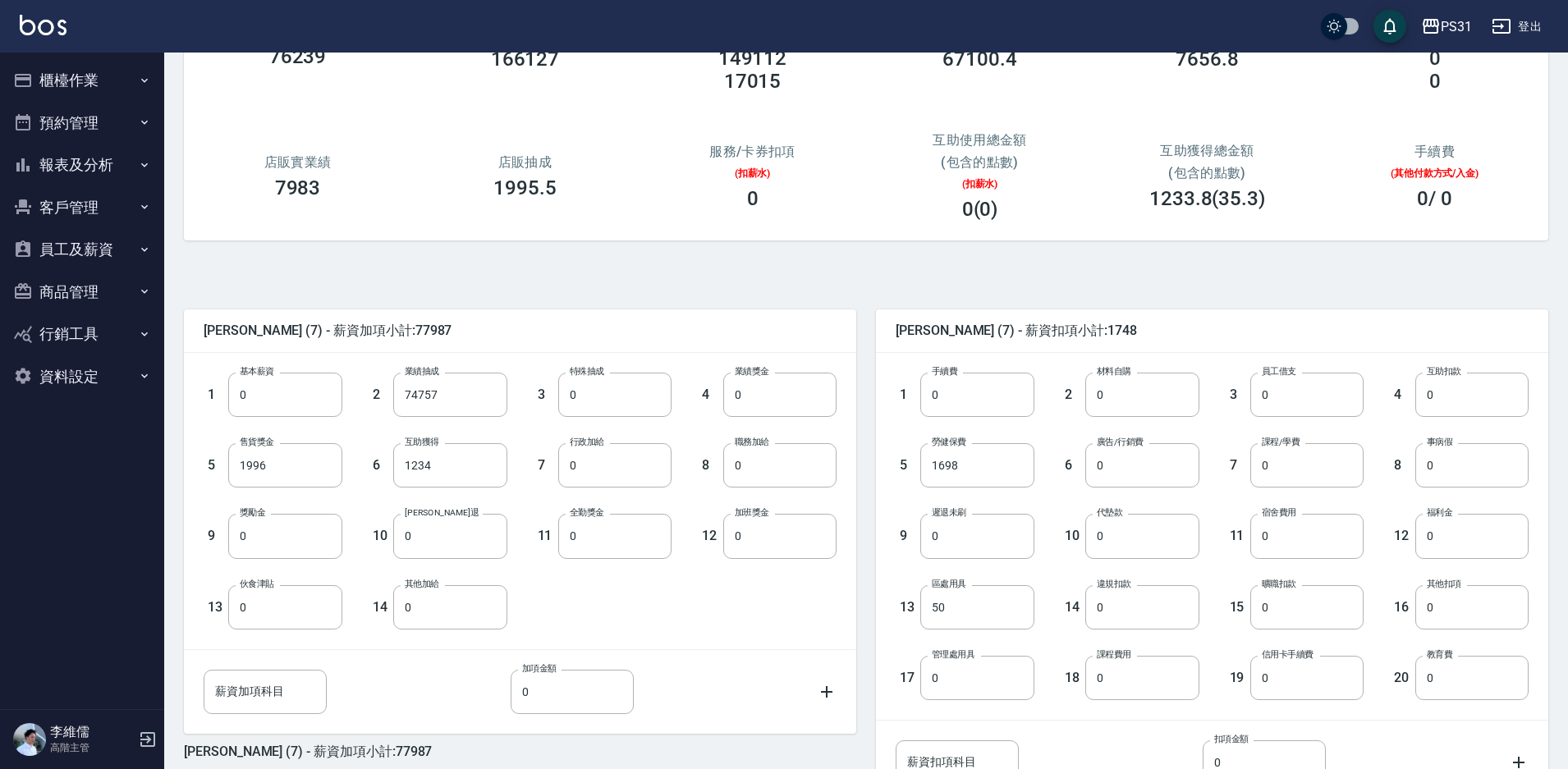
scroll to position [297, 0]
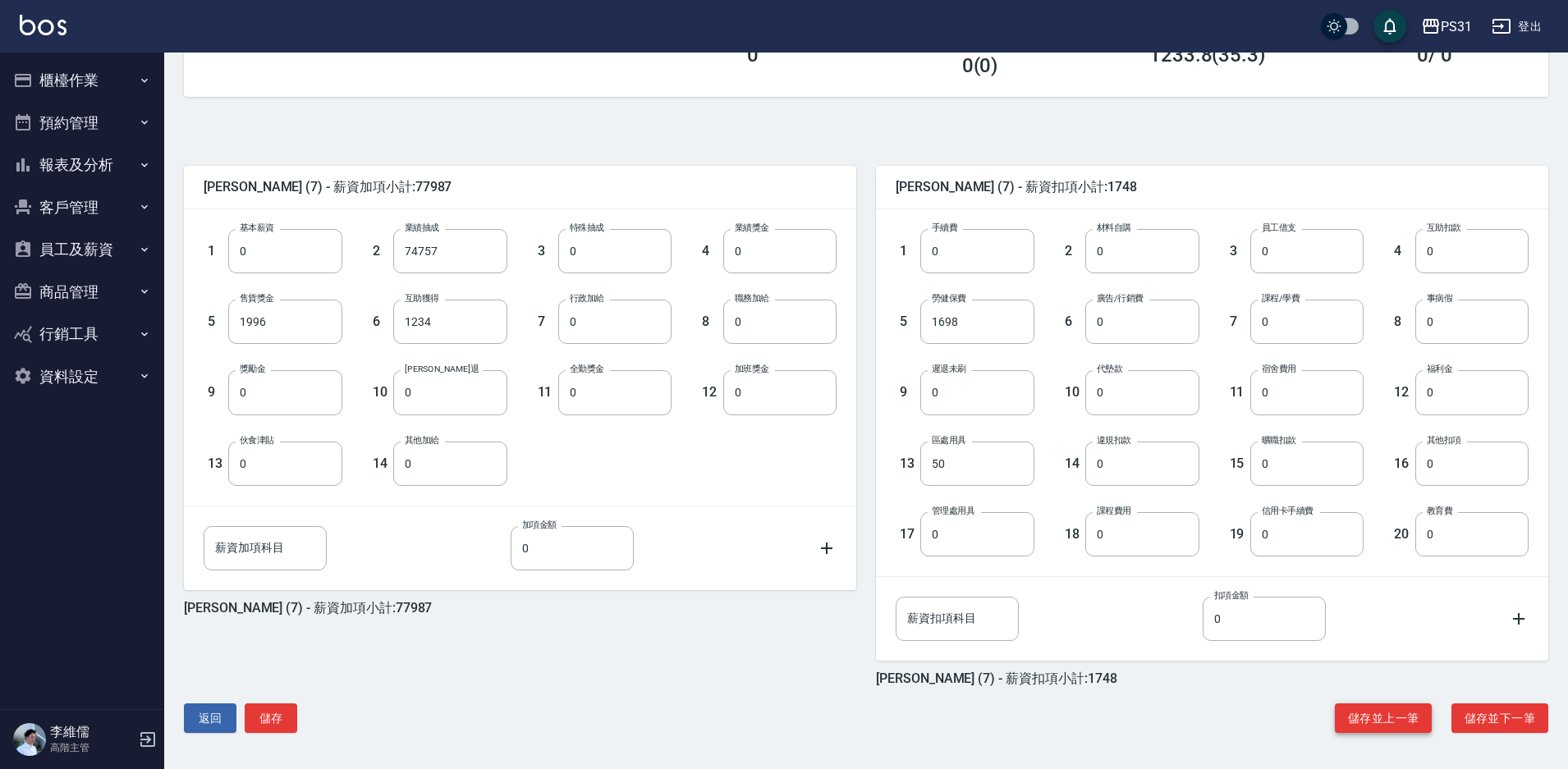
click at [1381, 713] on button "儲存並上一筆" at bounding box center [1383, 718] width 97 height 30
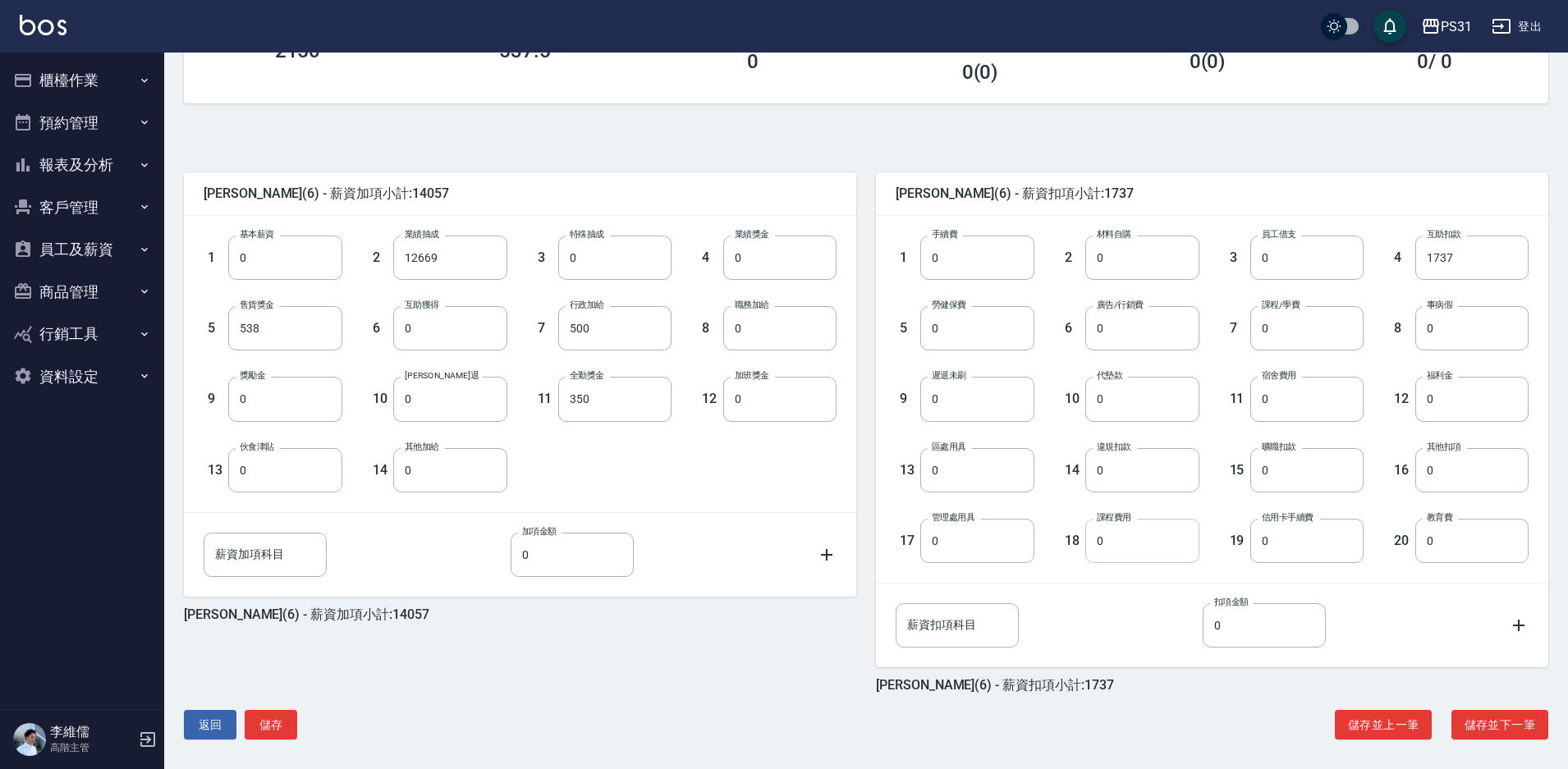
scroll to position [297, 0]
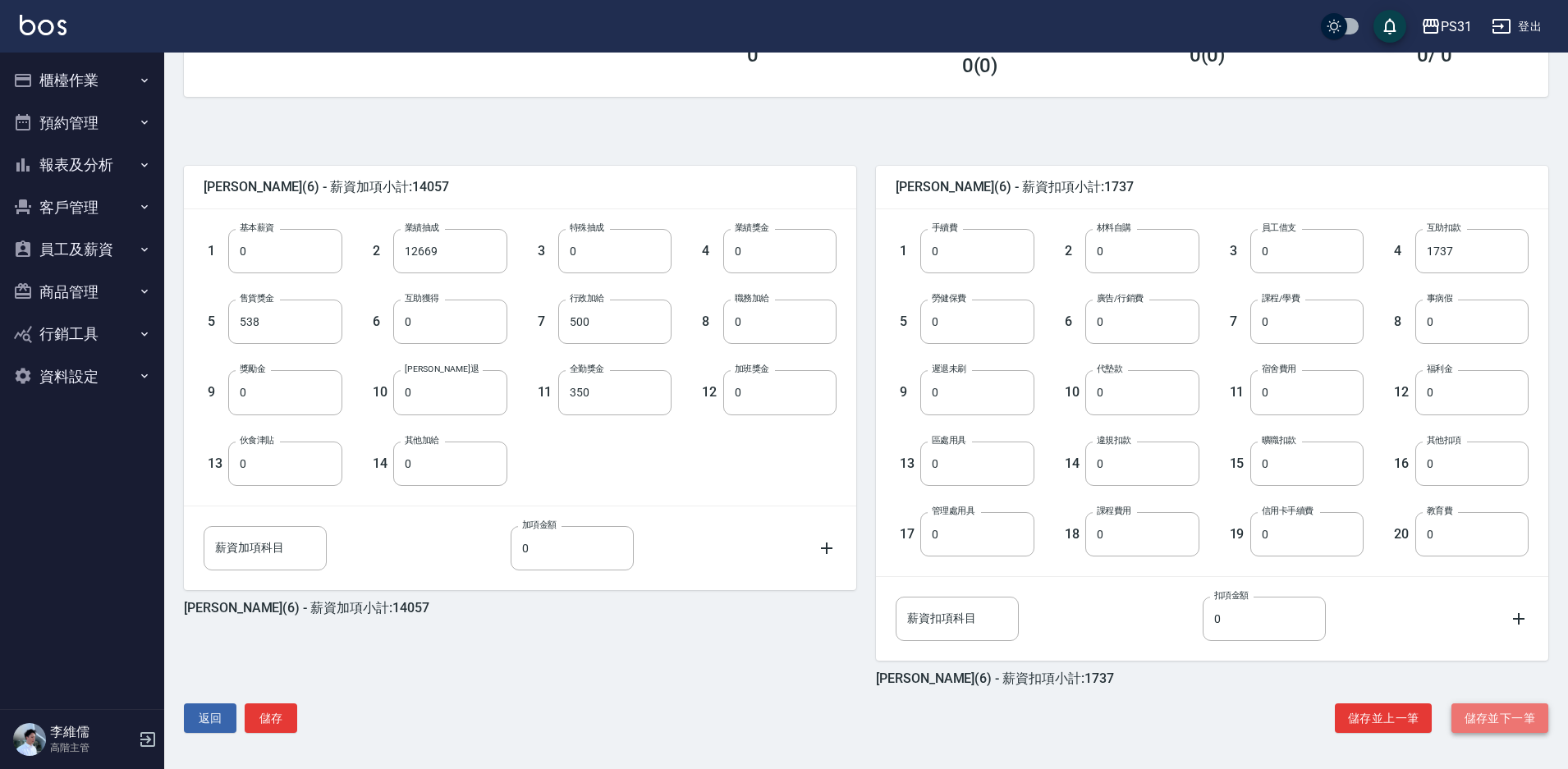
click at [1473, 719] on button "儲存並下一筆" at bounding box center [1500, 718] width 97 height 30
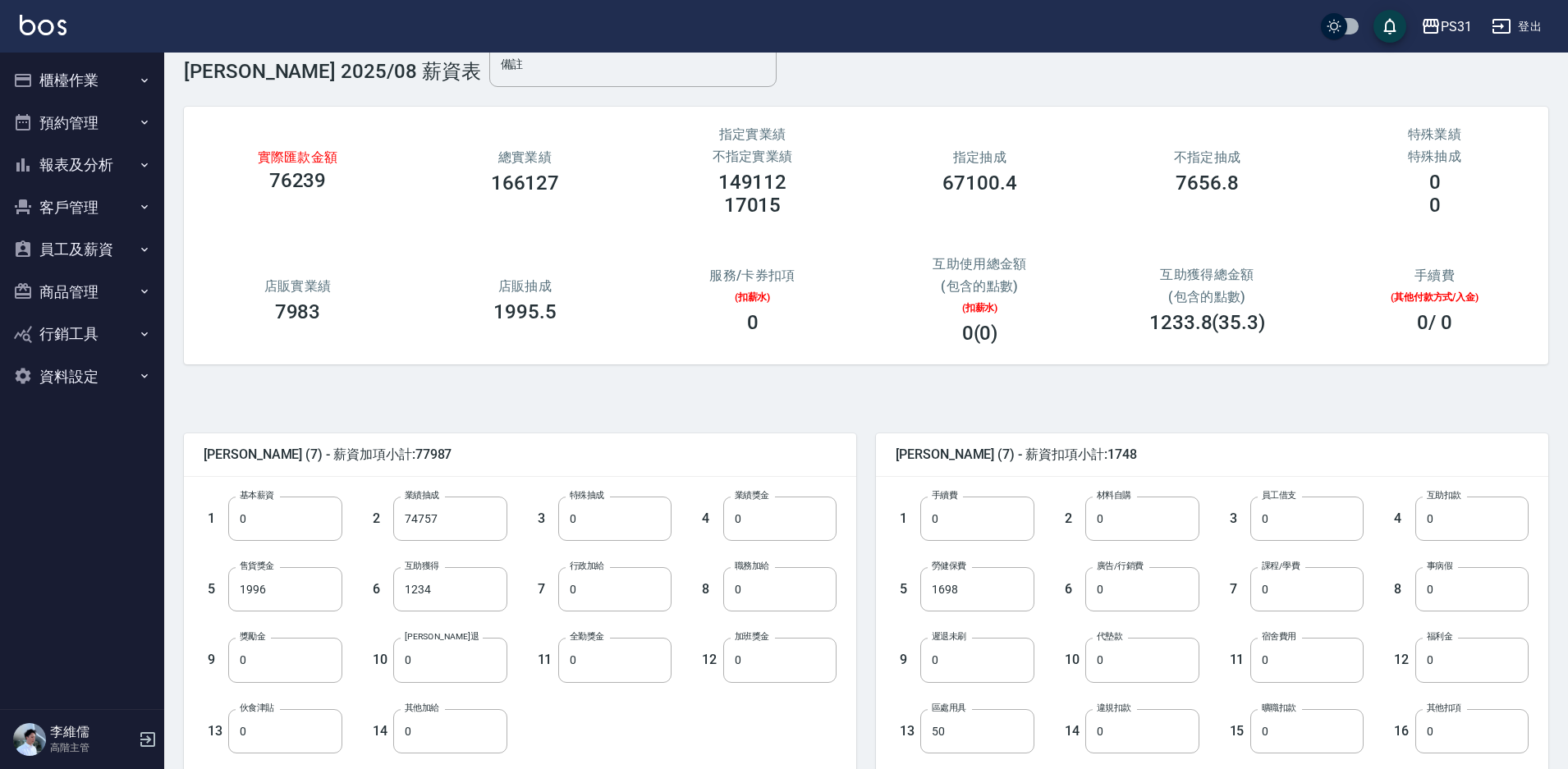
scroll to position [82, 0]
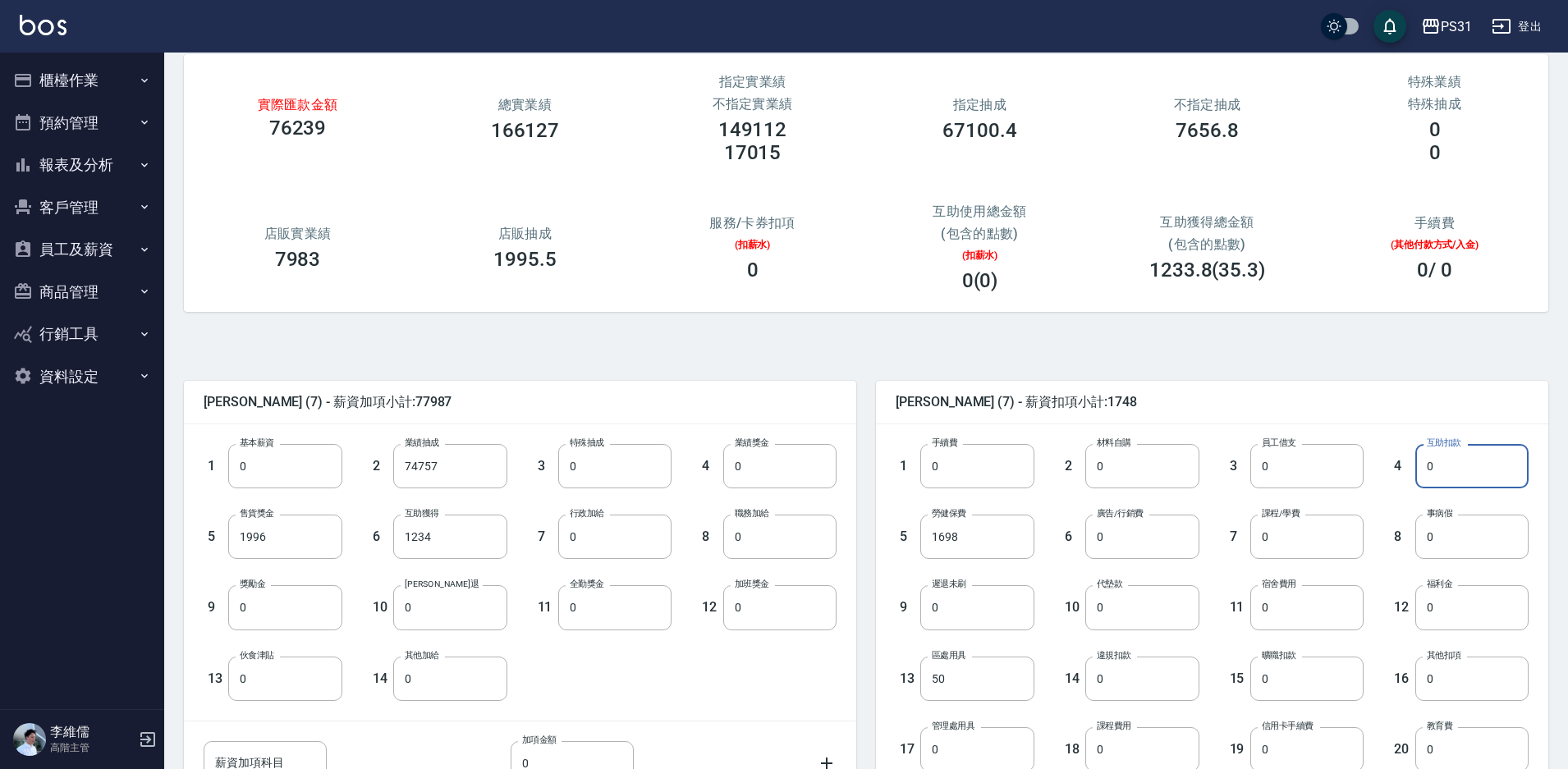
click at [1498, 468] on input "0" at bounding box center [1472, 466] width 113 height 45
type input "9771"
click at [1159, 468] on input "0" at bounding box center [1142, 466] width 113 height 45
click at [1148, 548] on input "0" at bounding box center [1142, 537] width 113 height 45
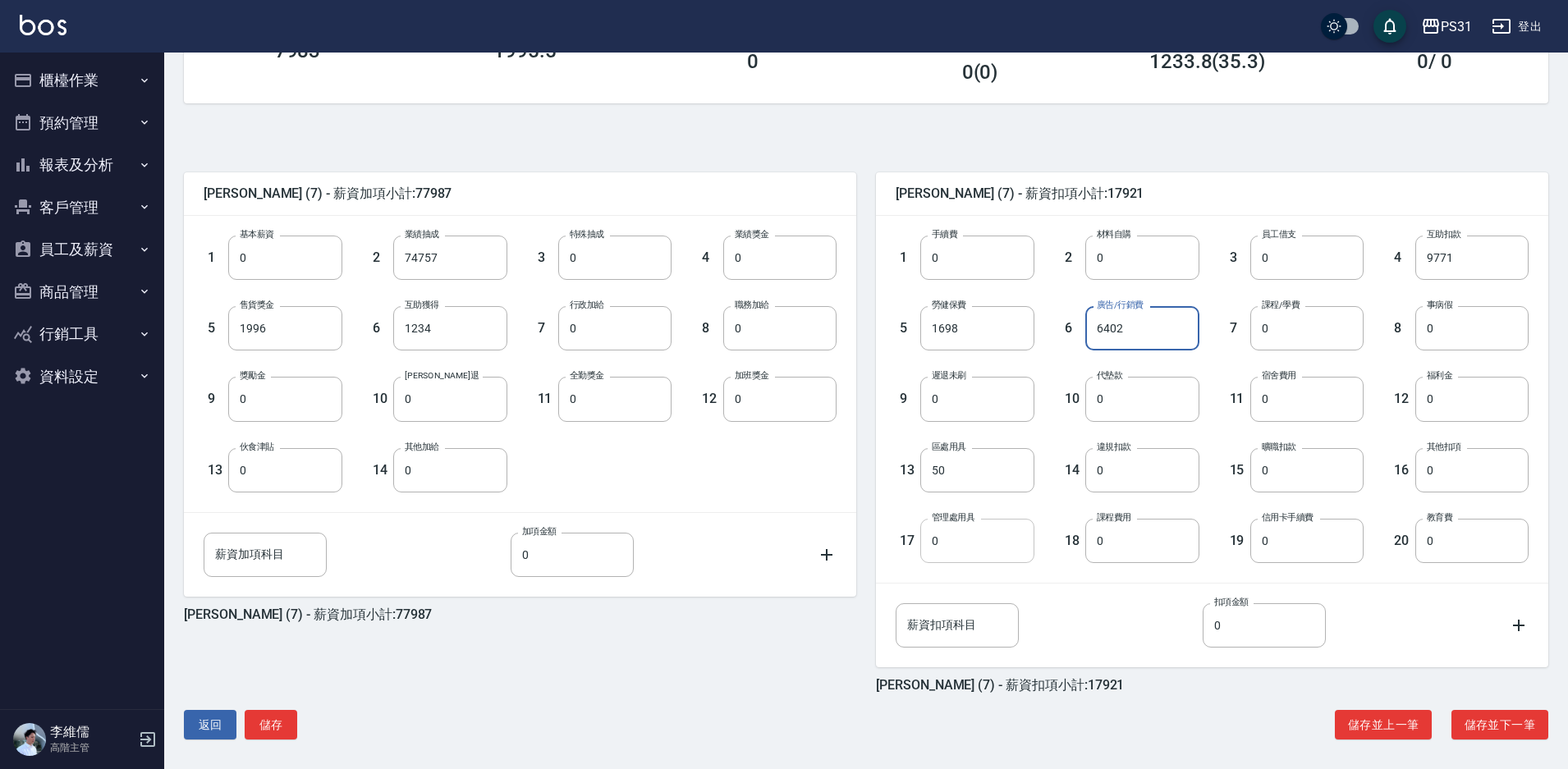
scroll to position [297, 0]
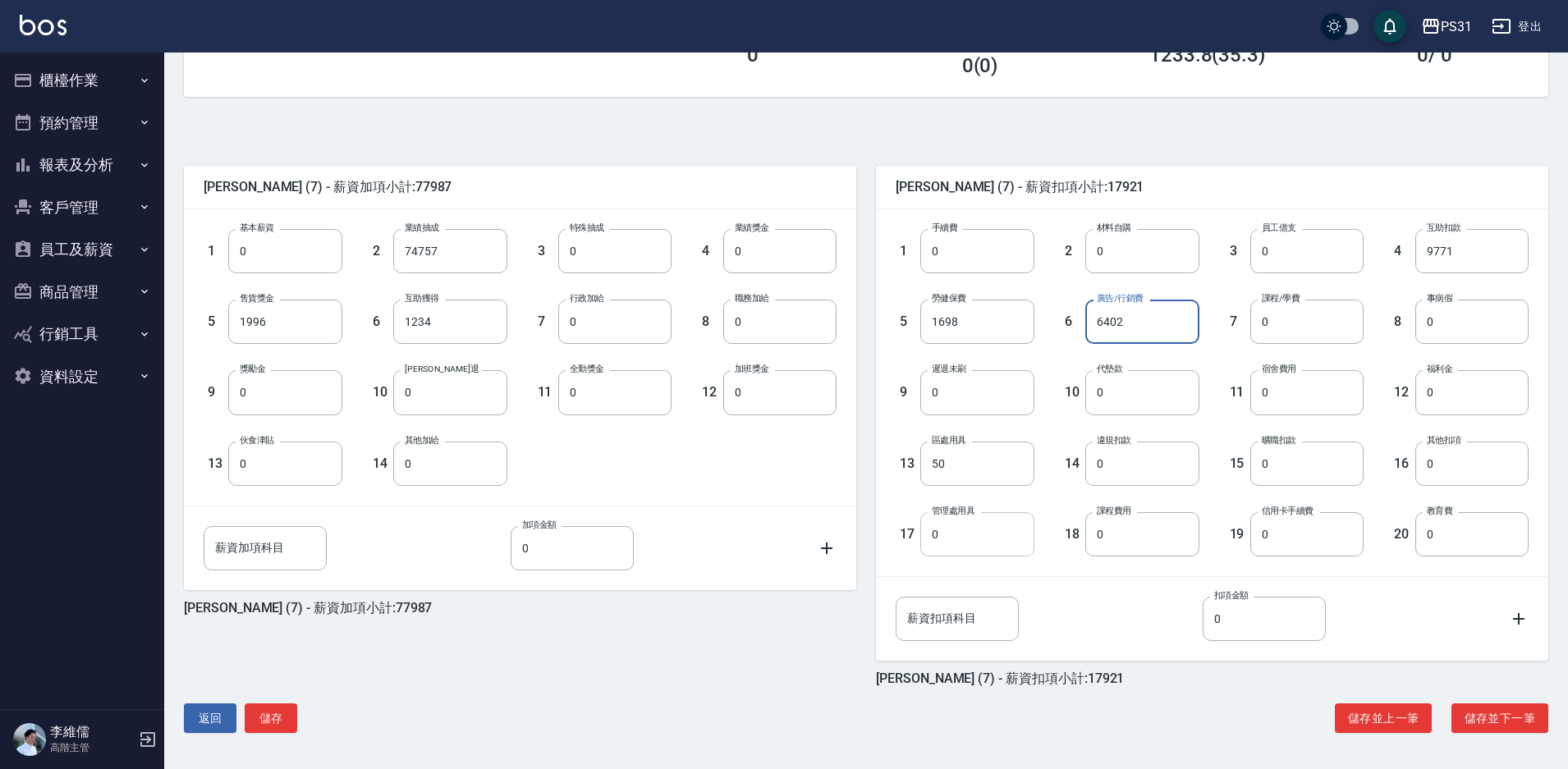
type input "6402"
click at [963, 542] on input "0" at bounding box center [977, 534] width 113 height 45
click at [259, 554] on div "薪資加項科目 薪資加項科目" at bounding box center [265, 548] width 123 height 45
type input "廣告補助"
type input "2134"
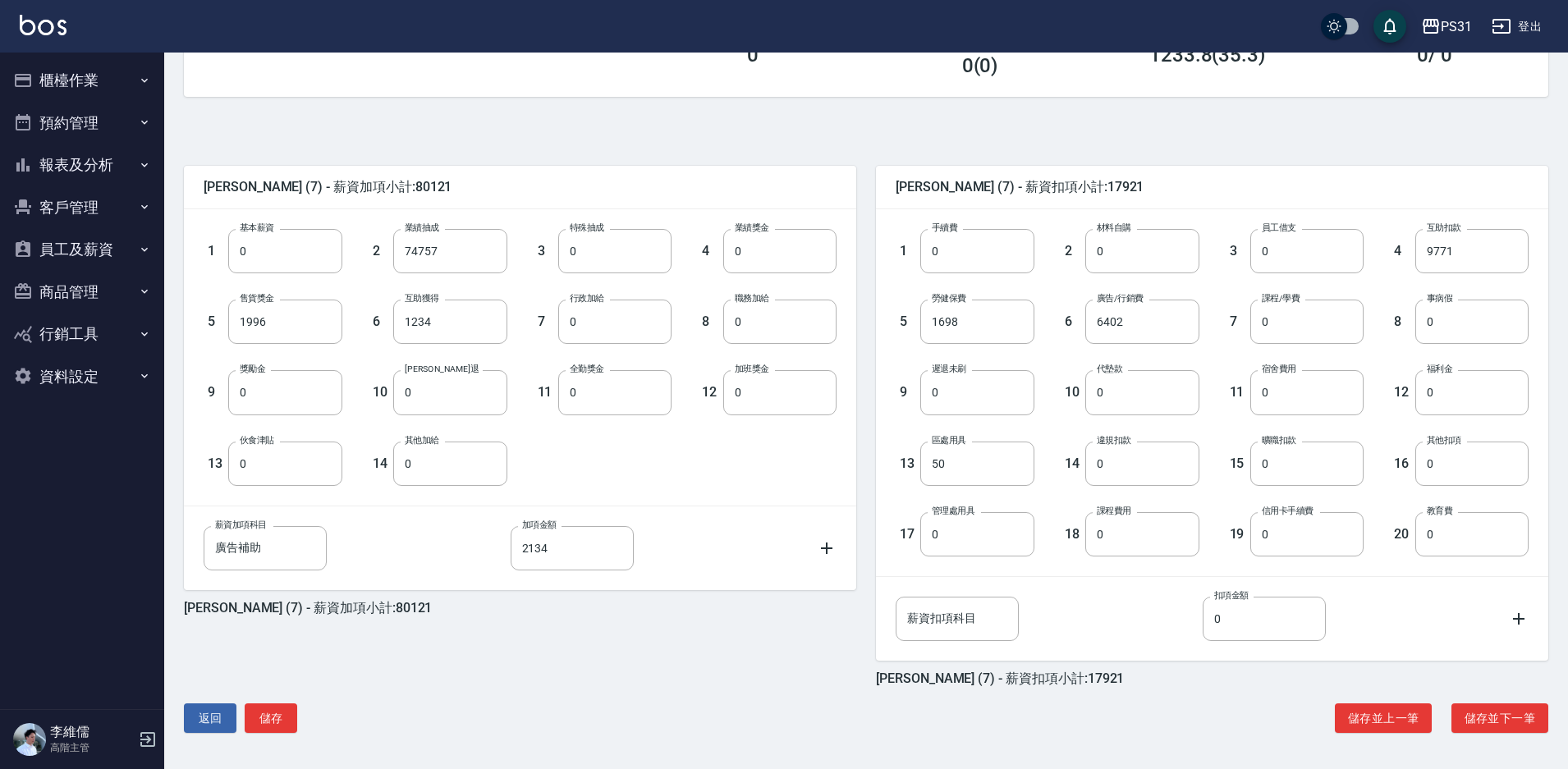
click at [623, 478] on div "1 基本薪資 0 基本薪資 2 業績抽成 74757 業績抽成 3 特殊抽成 0 特殊抽成 4 業績獎金 0 業績獎金 5 售貨獎金 1996 售貨獎金 6 …" at bounding box center [506, 344] width 659 height 283
click at [945, 470] on input "50" at bounding box center [977, 463] width 113 height 45
type input "0"
click at [660, 118] on div "張安妮 (7) - 薪資加項小計:80121 1 基本薪資 0 基本薪資 2 業績抽成 74757 業績抽成 3 特殊抽成 0 特殊抽成 4 業績獎金 0 業…" at bounding box center [859, 432] width 1378 height 633
click at [1486, 720] on button "儲存並下一筆" at bounding box center [1500, 718] width 97 height 30
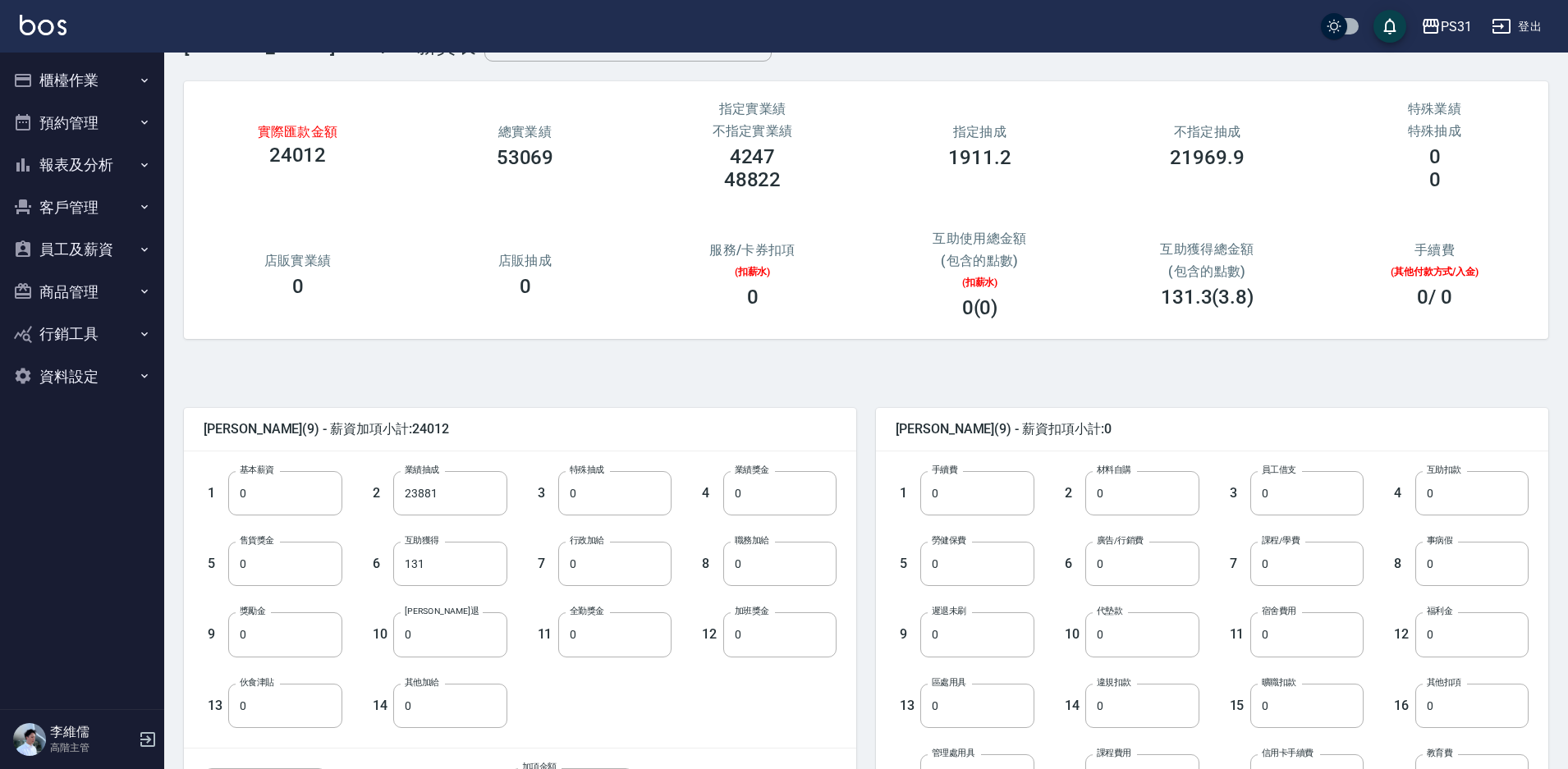
scroll to position [164, 0]
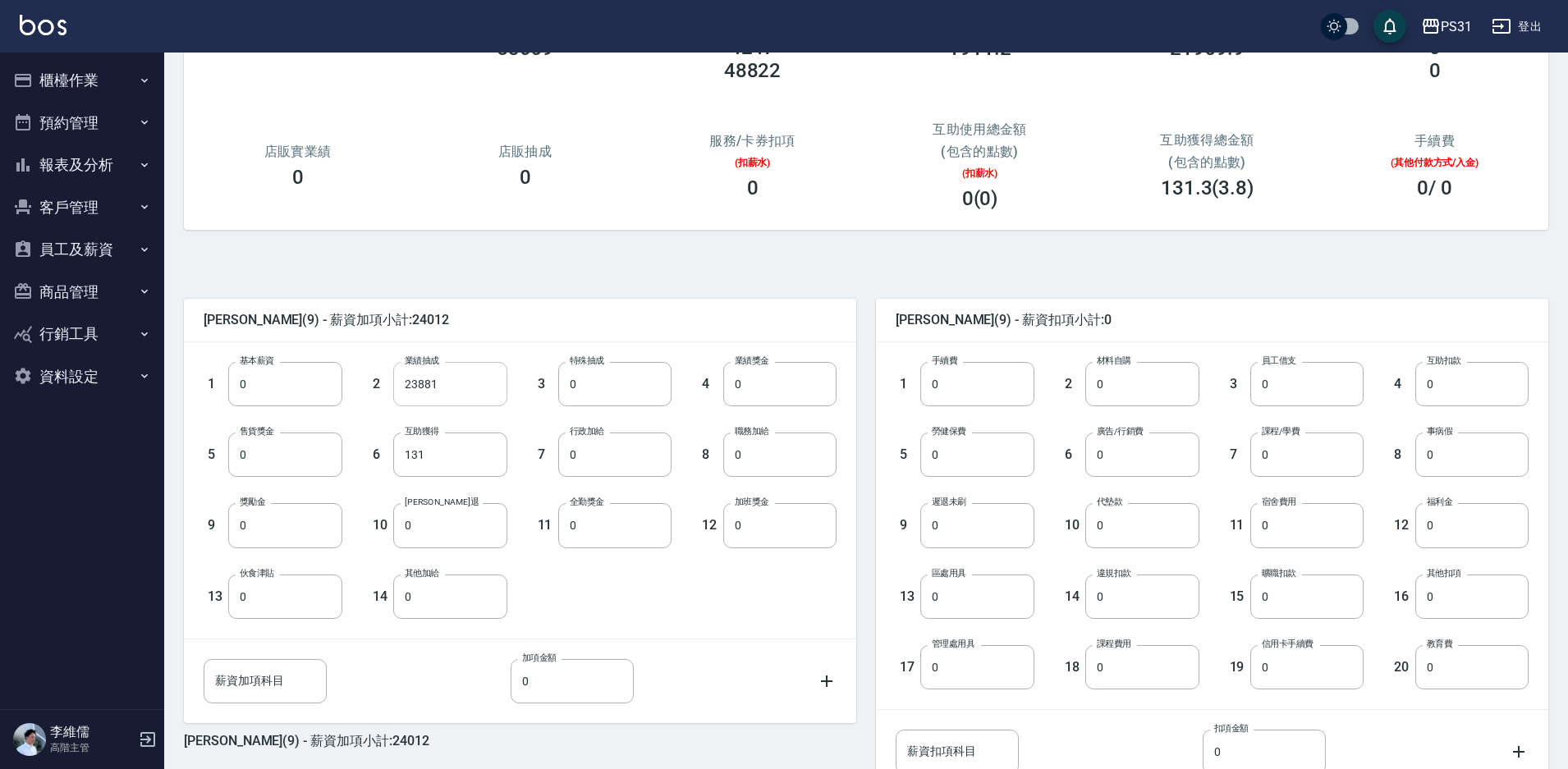
click at [440, 389] on input "23881" at bounding box center [450, 384] width 113 height 45
click at [278, 385] on input "0" at bounding box center [285, 384] width 113 height 45
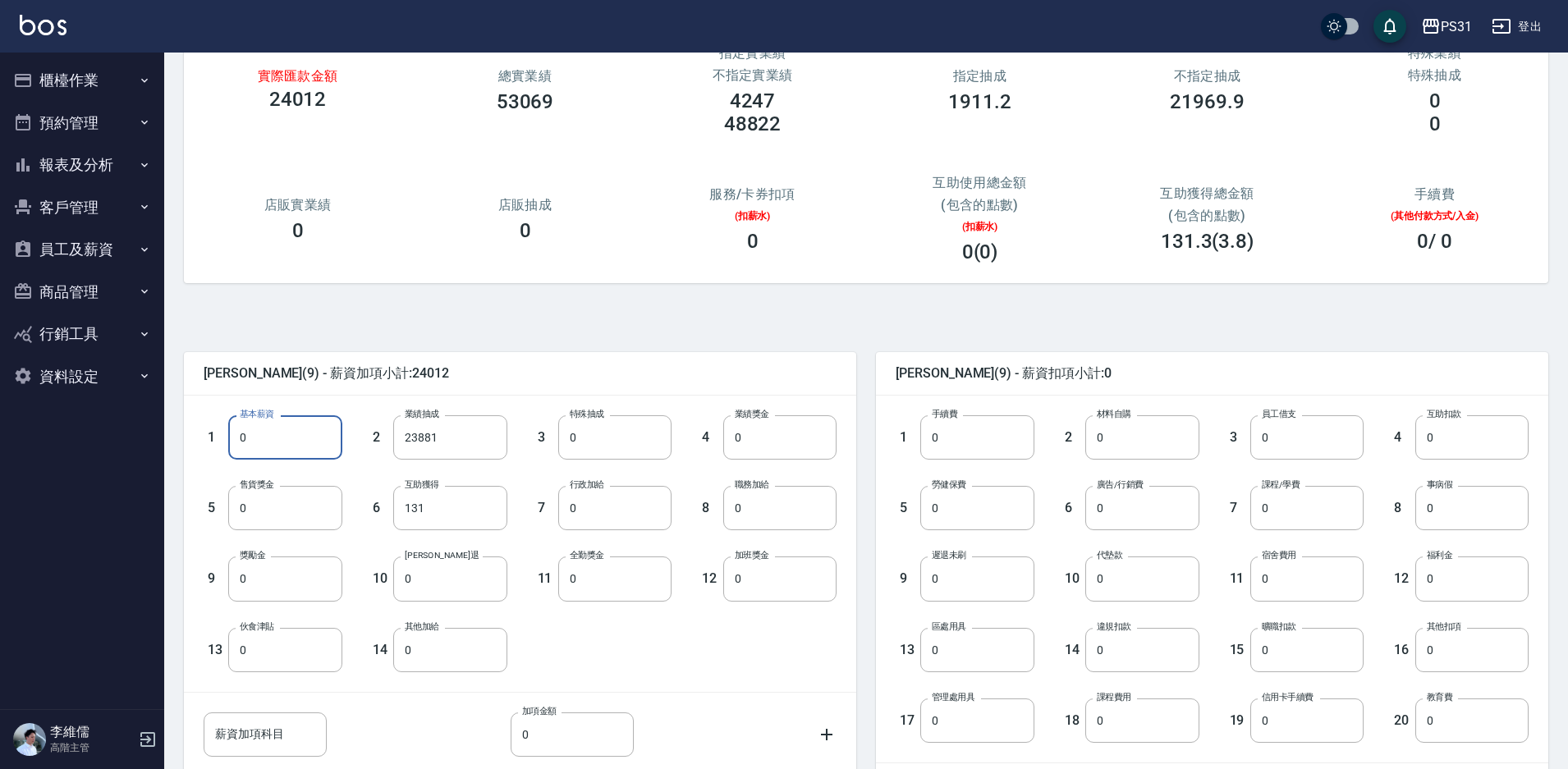
scroll to position [82, 0]
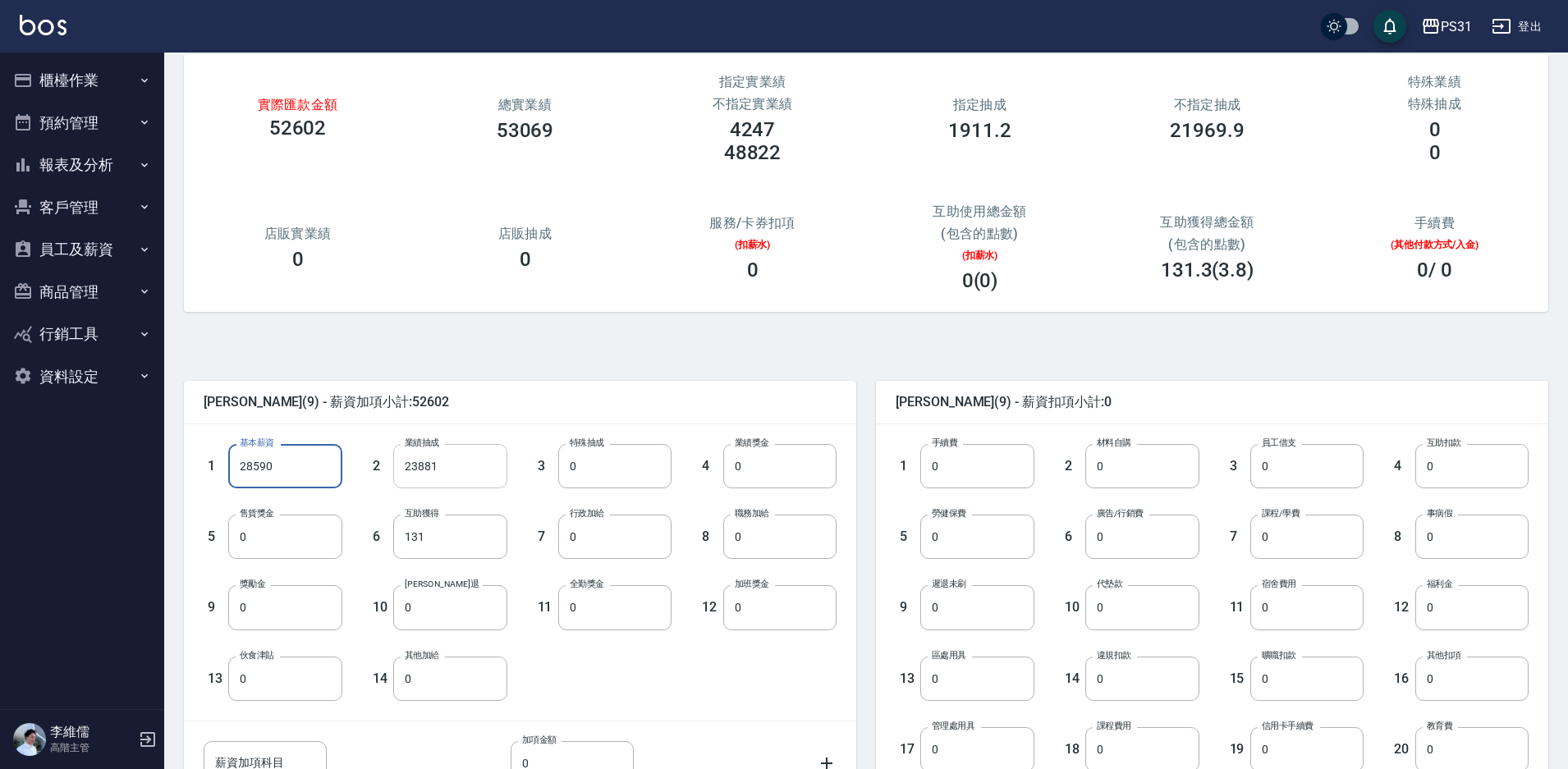
type input "28590"
click at [443, 481] on input "23881" at bounding box center [450, 466] width 113 height 45
type input "0"
click at [446, 515] on input "131" at bounding box center [450, 537] width 113 height 45
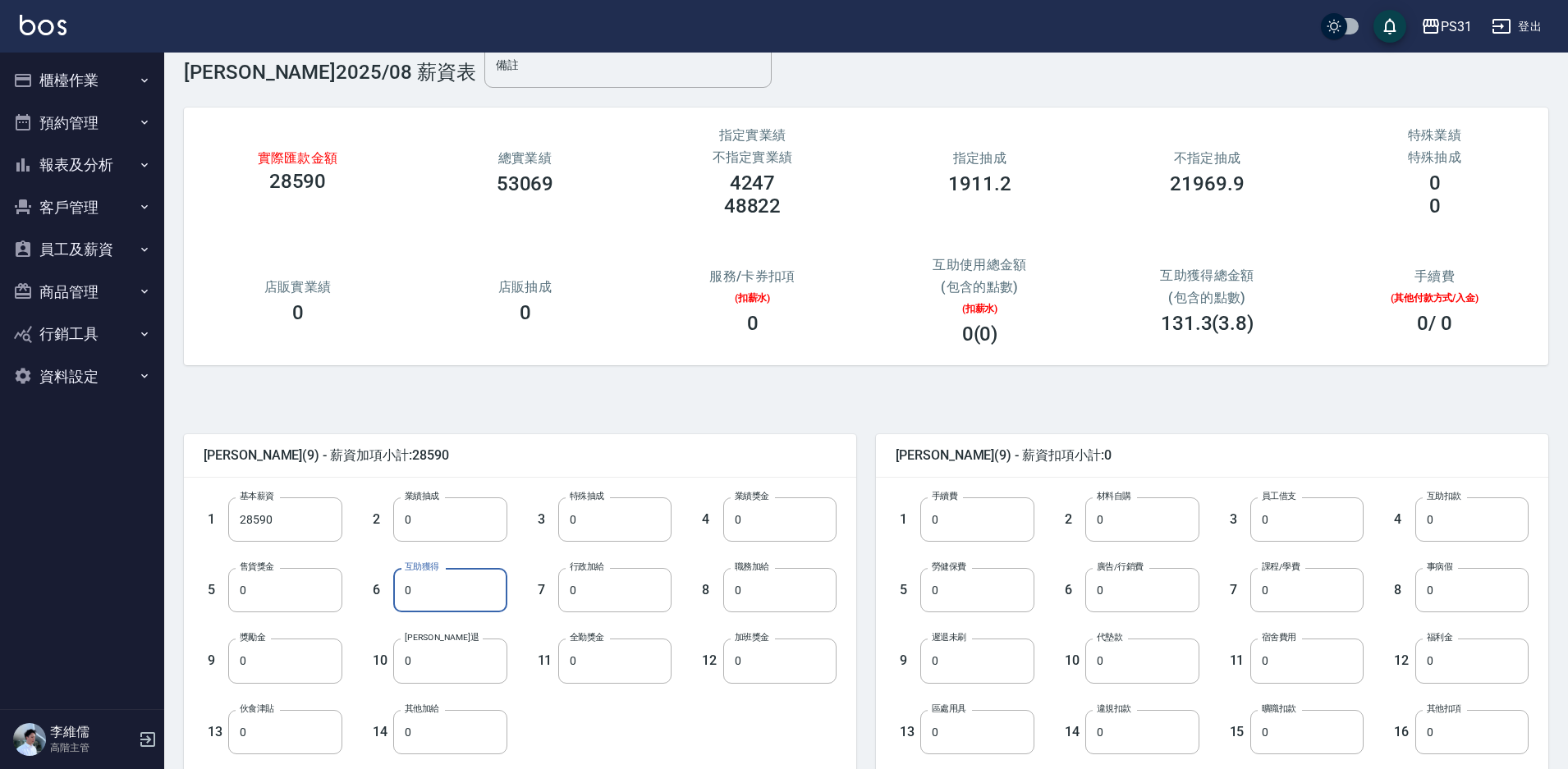
scroll to position [0, 0]
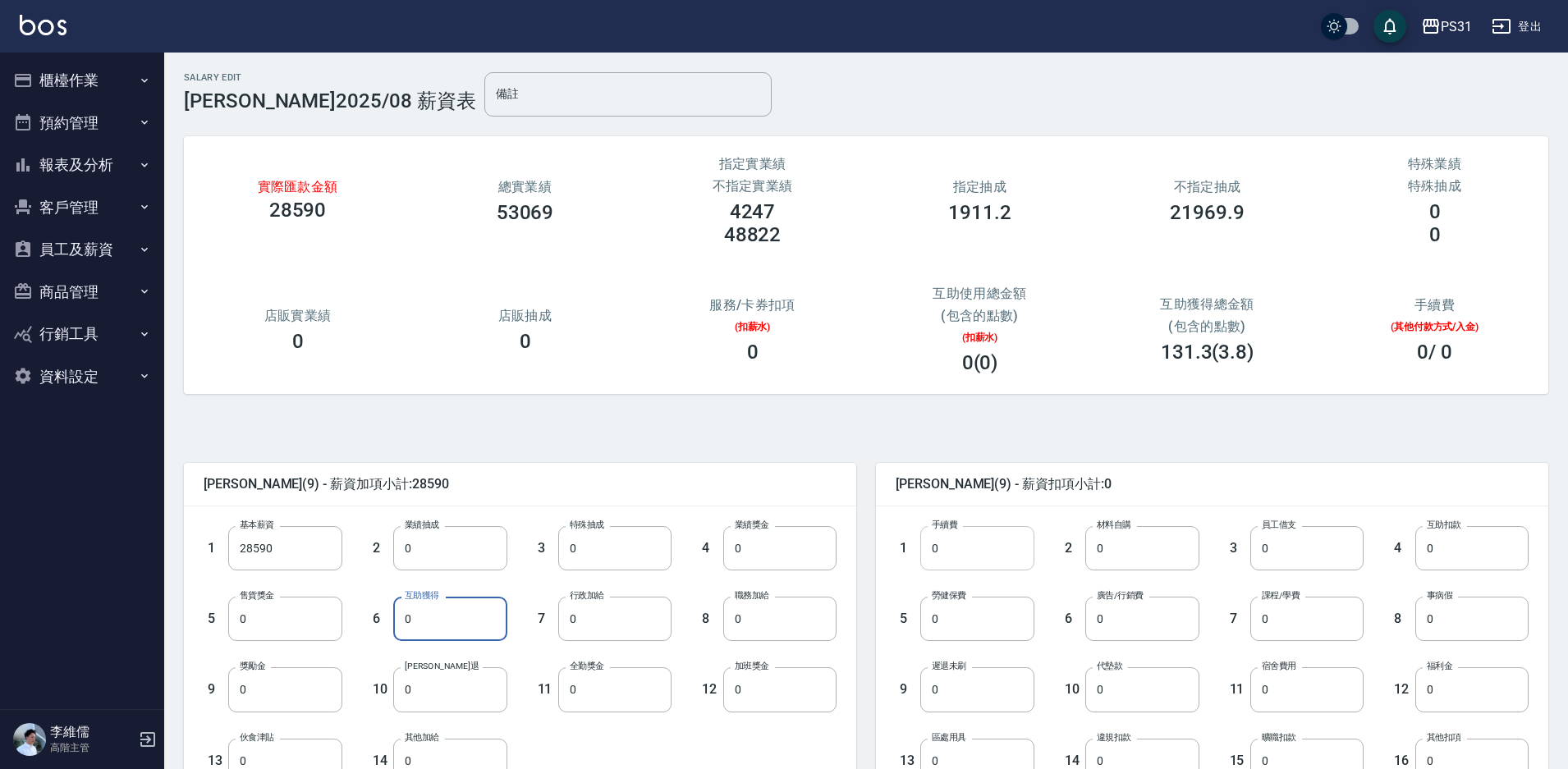
type input "0"
click at [984, 552] on input "0" at bounding box center [977, 548] width 113 height 45
click at [969, 608] on input "0" at bounding box center [977, 618] width 113 height 45
type input "758"
click at [1153, 553] on input "0" at bounding box center [1142, 548] width 113 height 45
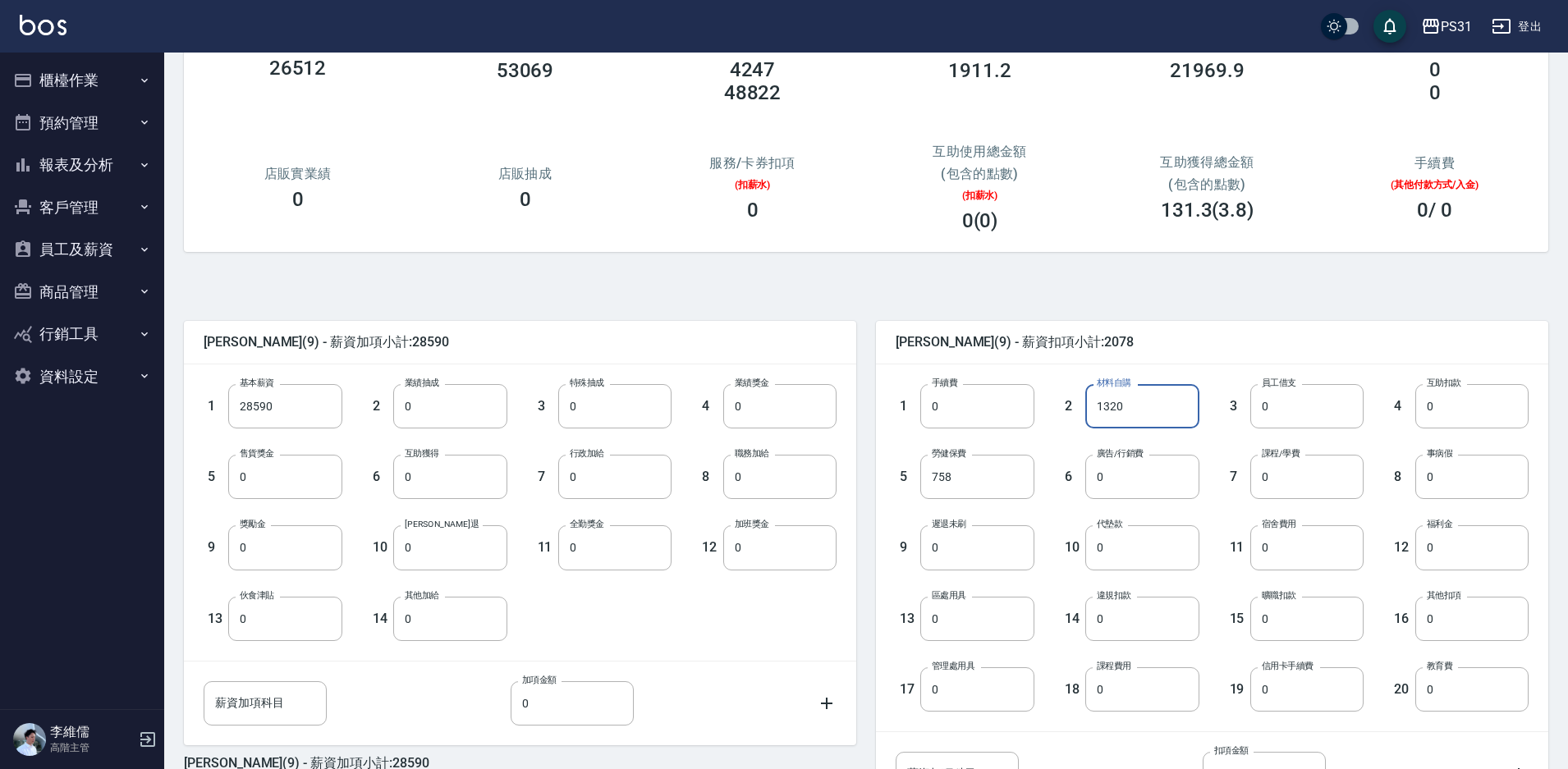
scroll to position [297, 0]
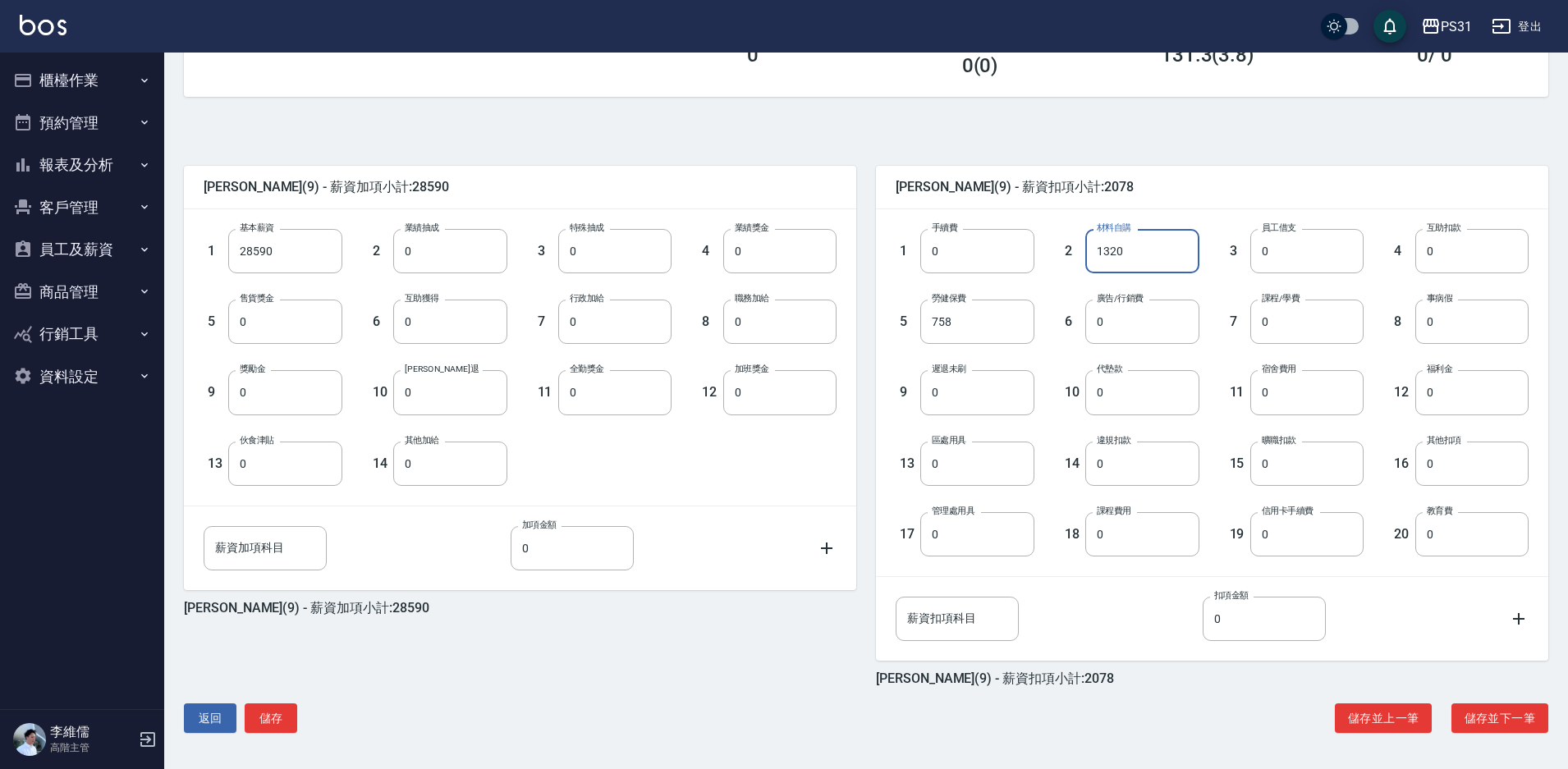
type input "1320"
drag, startPoint x: 1455, startPoint y: 631, endPoint x: 1462, endPoint y: 644, distance: 14.8
click at [1456, 633] on div "薪資扣項科目 薪資扣項科目 扣項金額 0 扣項金額" at bounding box center [1212, 618] width 633 height 45
click at [1499, 720] on button "儲存並下一筆" at bounding box center [1500, 718] width 97 height 30
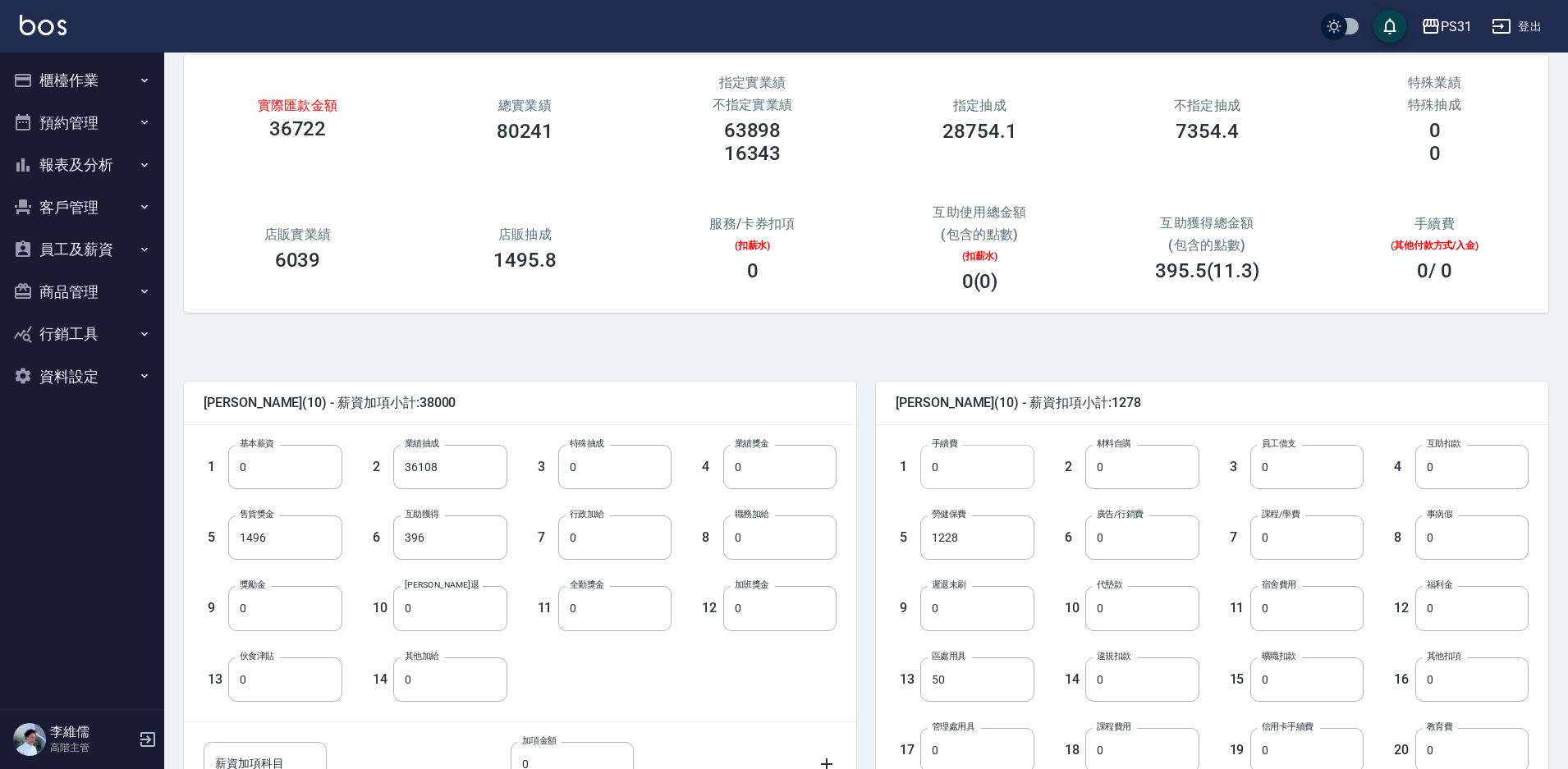
scroll to position [82, 0]
click at [968, 544] on input "1228" at bounding box center [977, 537] width 113 height 45
click at [1134, 475] on input "0" at bounding box center [1142, 466] width 113 height 45
type input "400"
click at [1480, 478] on input "0" at bounding box center [1472, 466] width 113 height 45
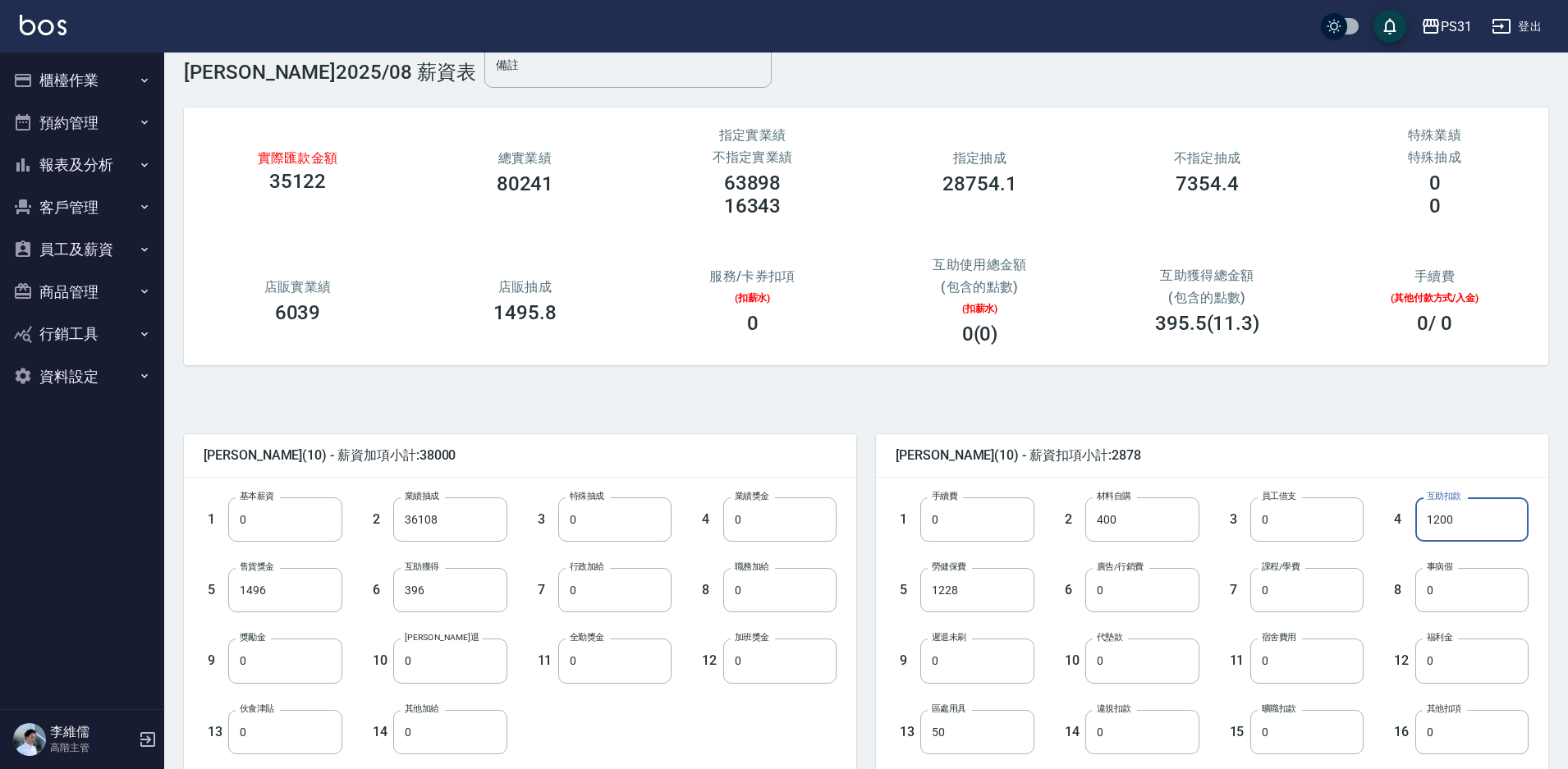
scroll to position [0, 0]
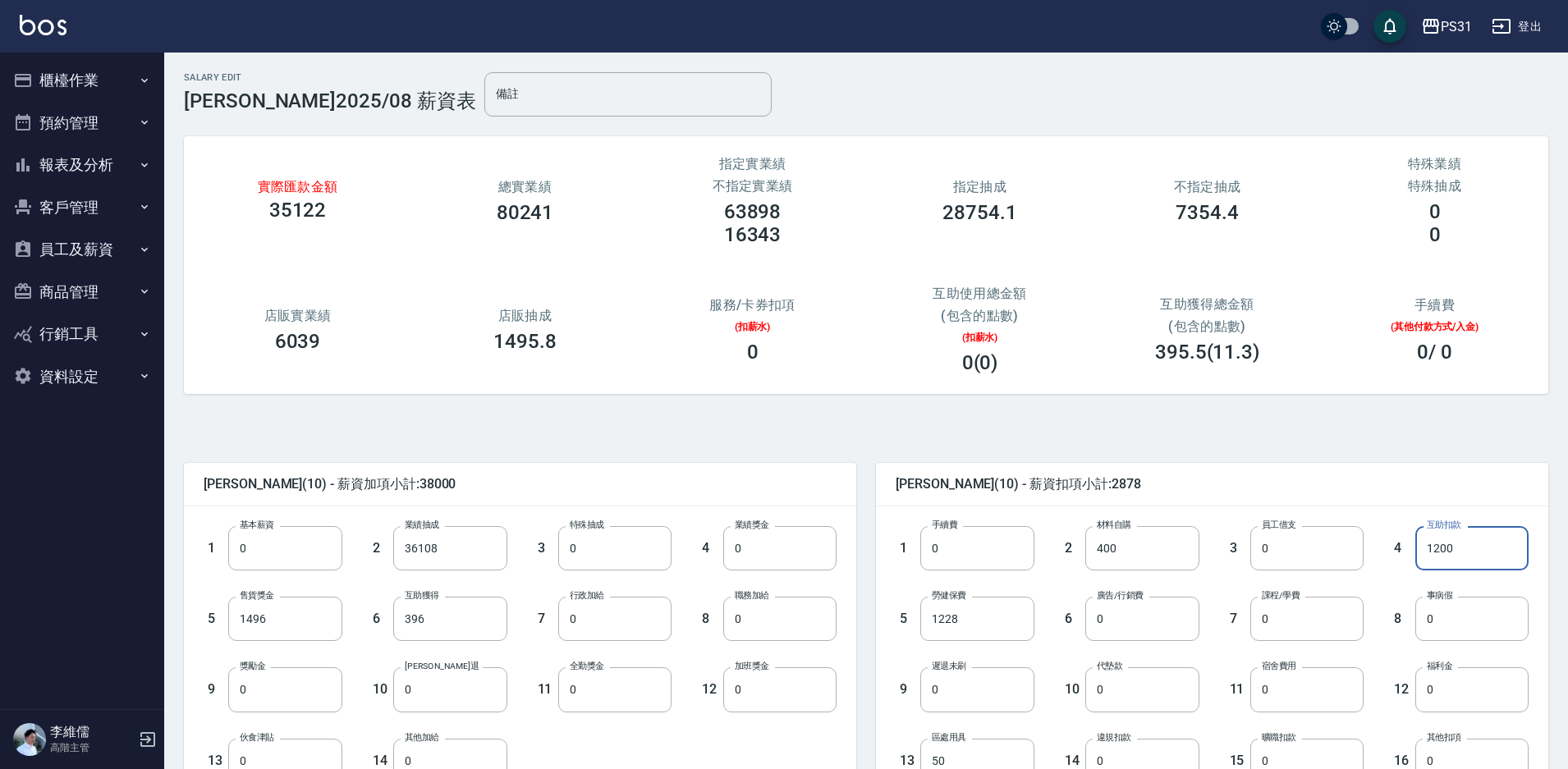
type input "1200"
click at [741, 469] on div "[PERSON_NAME](10) - 薪資加項小計:38000" at bounding box center [520, 484] width 672 height 43
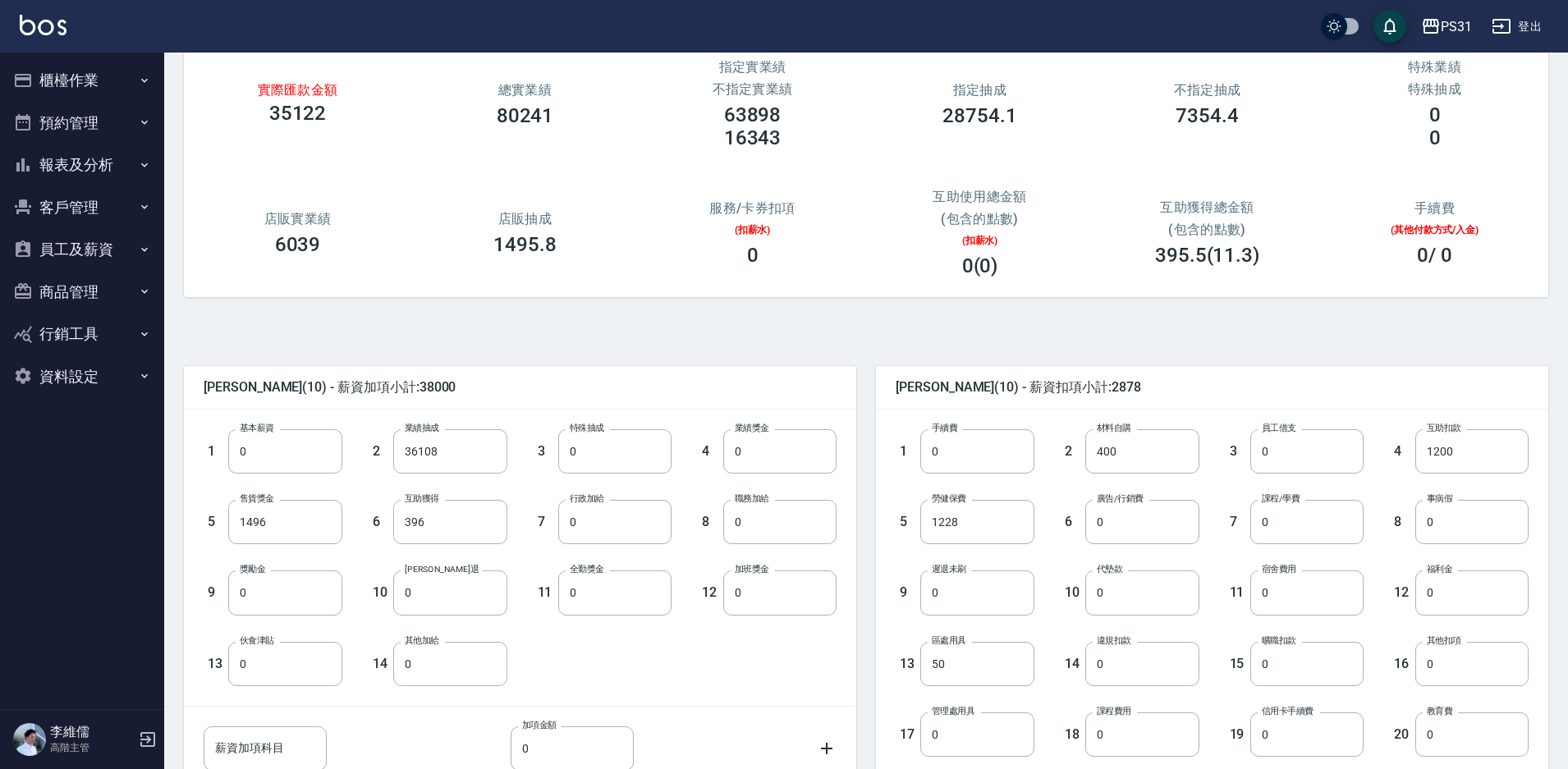
scroll to position [246, 0]
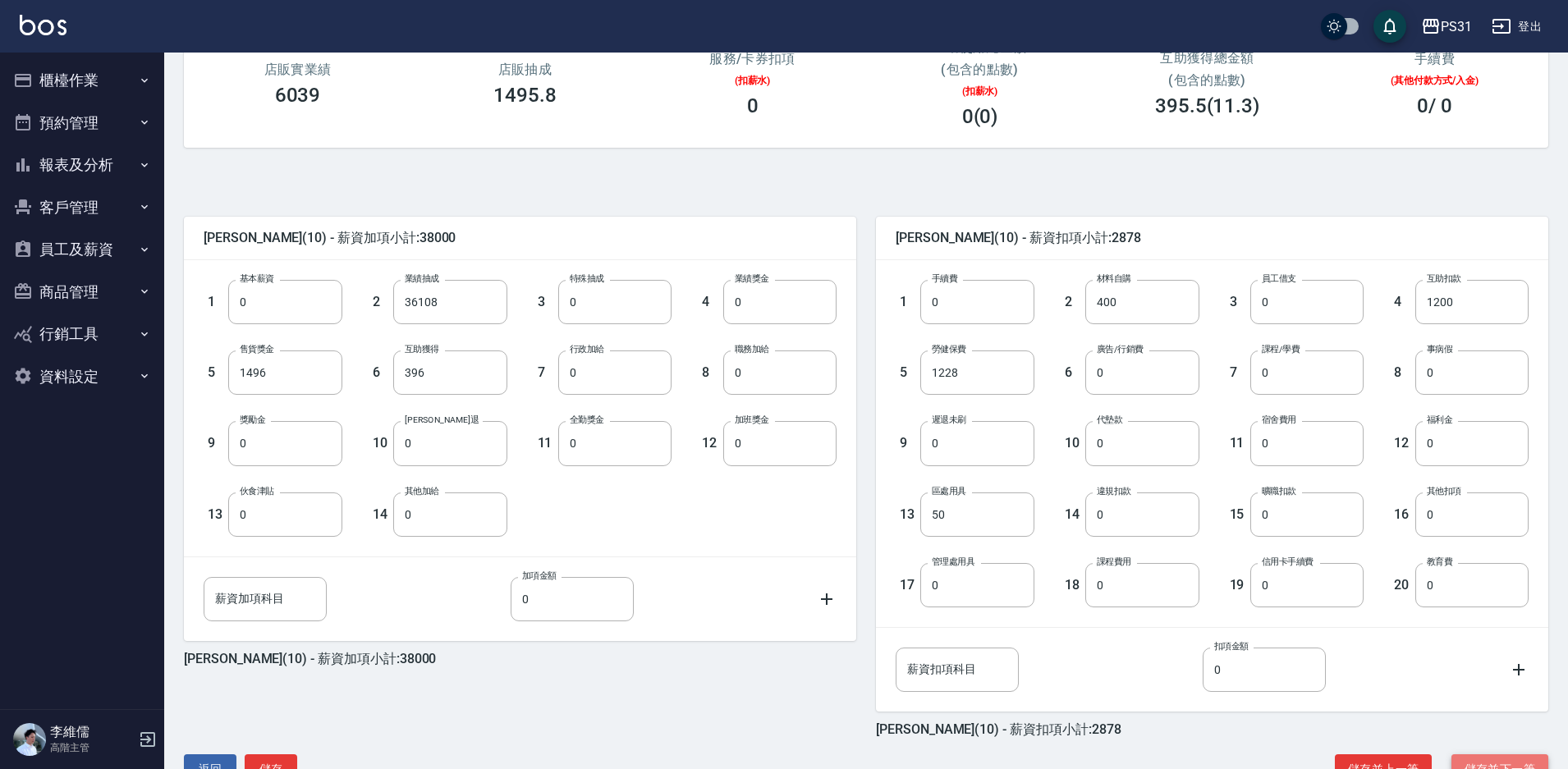
click at [1465, 764] on button "儲存並下一筆" at bounding box center [1500, 769] width 97 height 30
click at [1474, 294] on input "0" at bounding box center [1472, 302] width 113 height 45
type input "2700"
click at [978, 514] on input "50" at bounding box center [977, 515] width 113 height 45
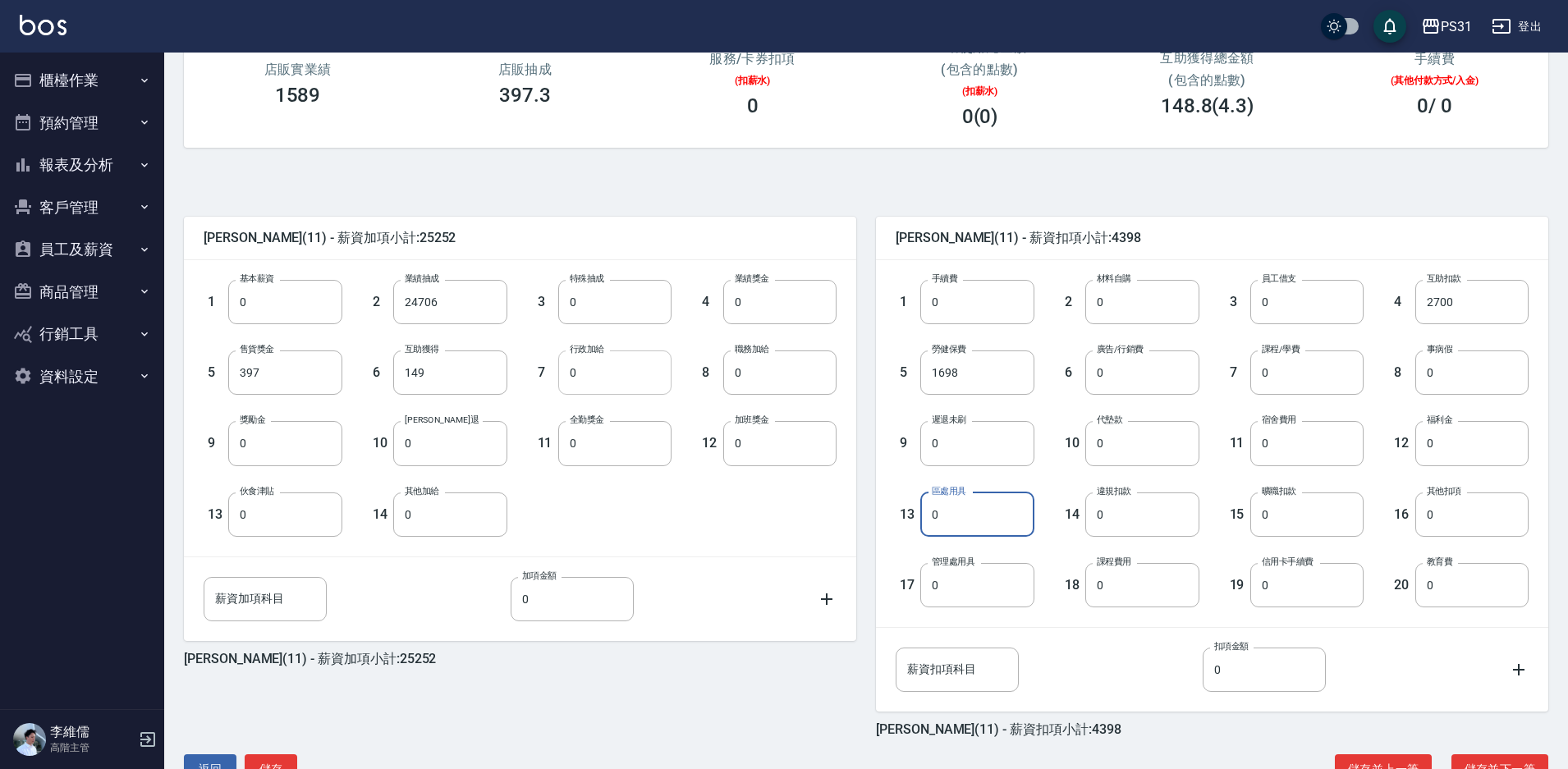
type input "0"
click at [592, 376] on input "0" at bounding box center [615, 372] width 113 height 45
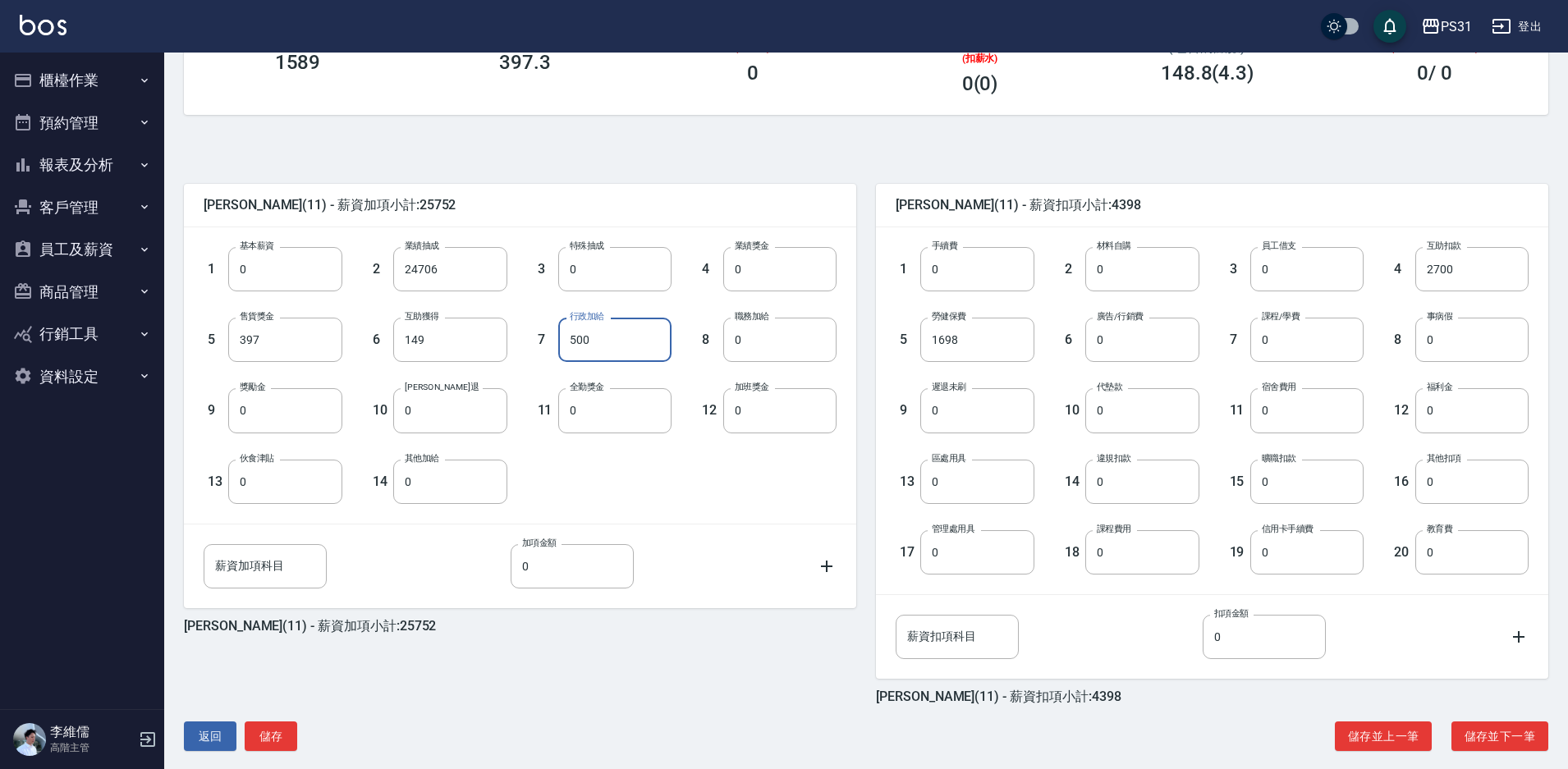
scroll to position [297, 0]
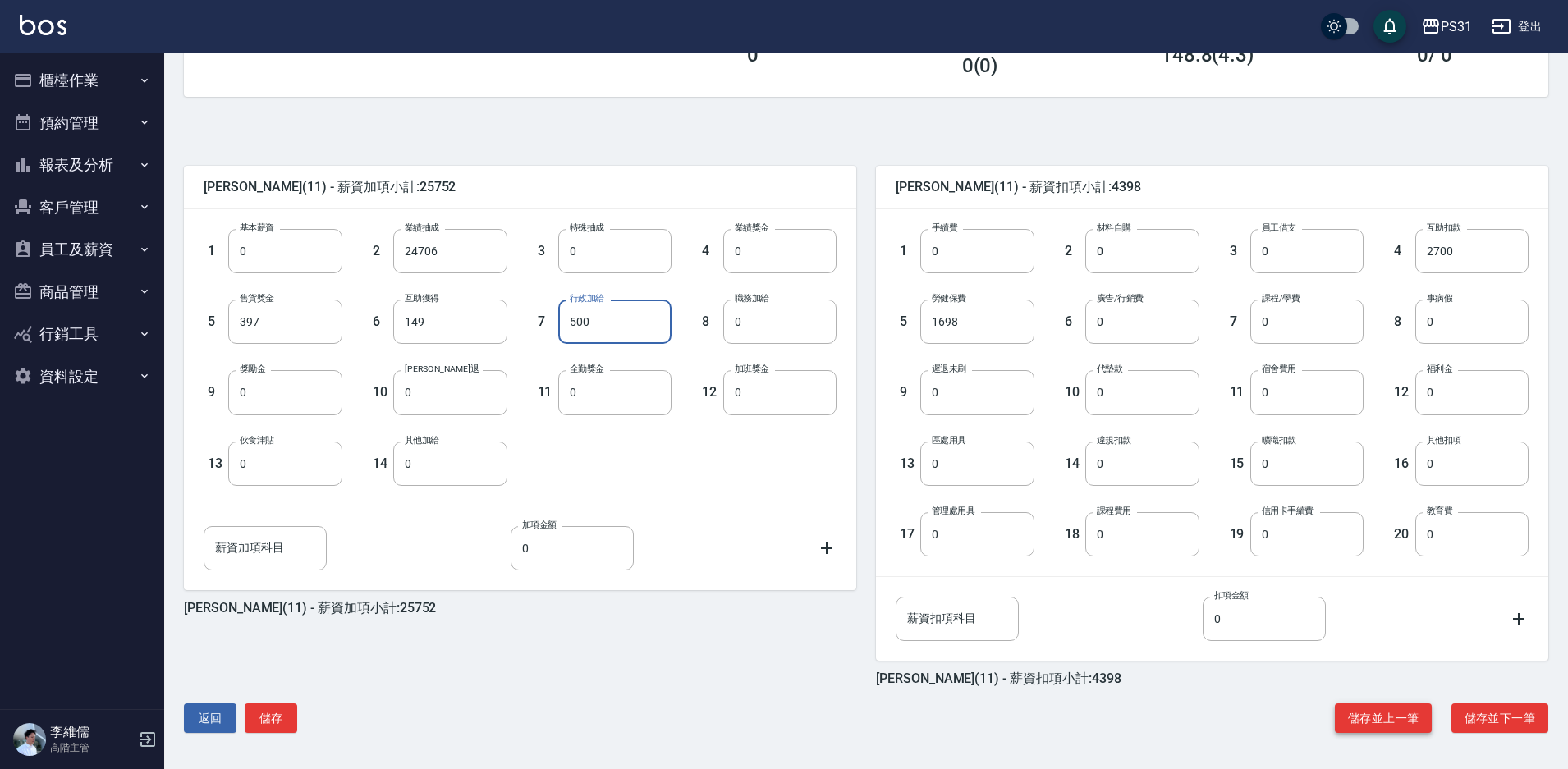
type input "500"
click at [1386, 717] on button "儲存並上一筆" at bounding box center [1383, 718] width 97 height 30
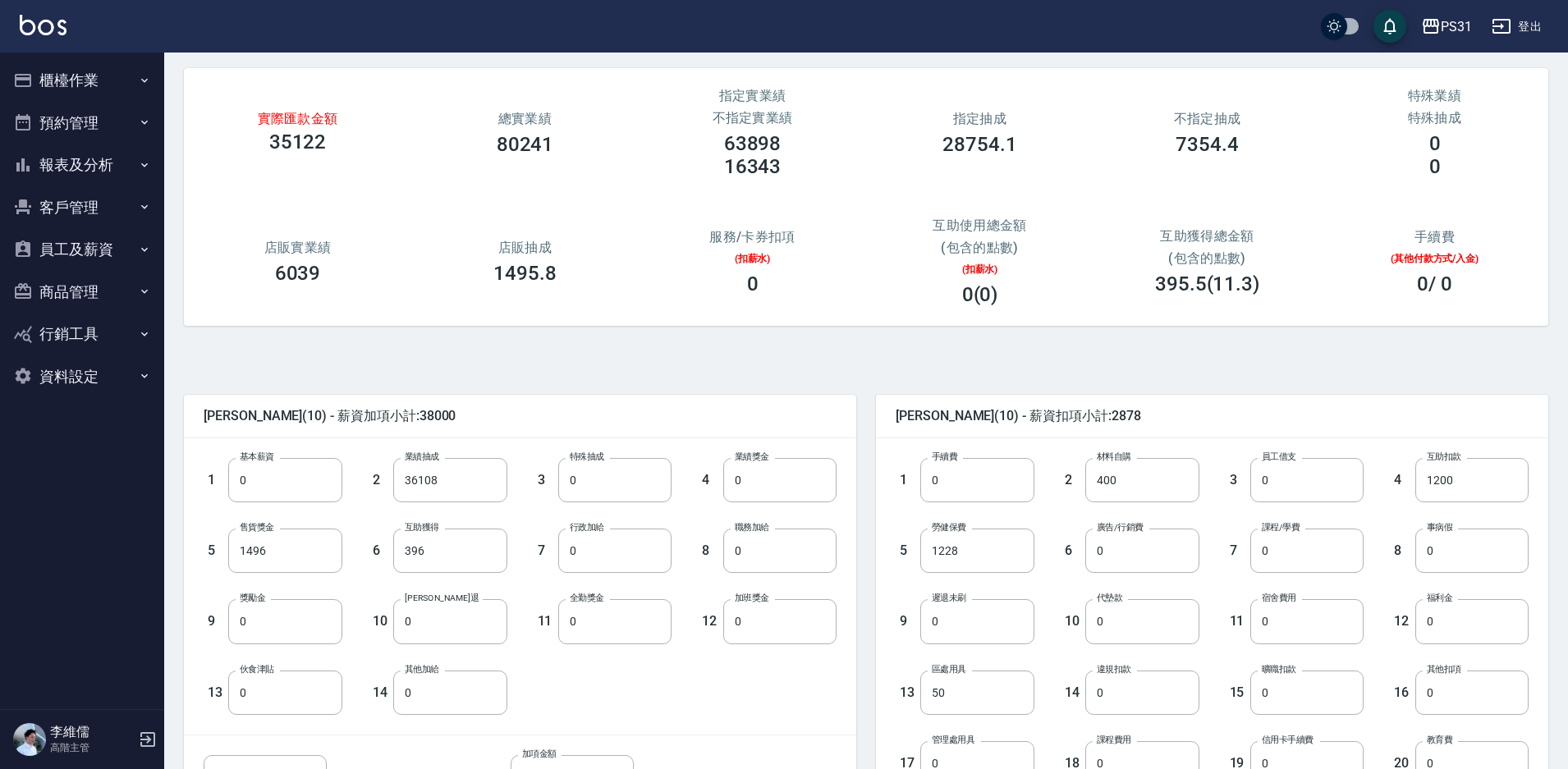
scroll to position [164, 0]
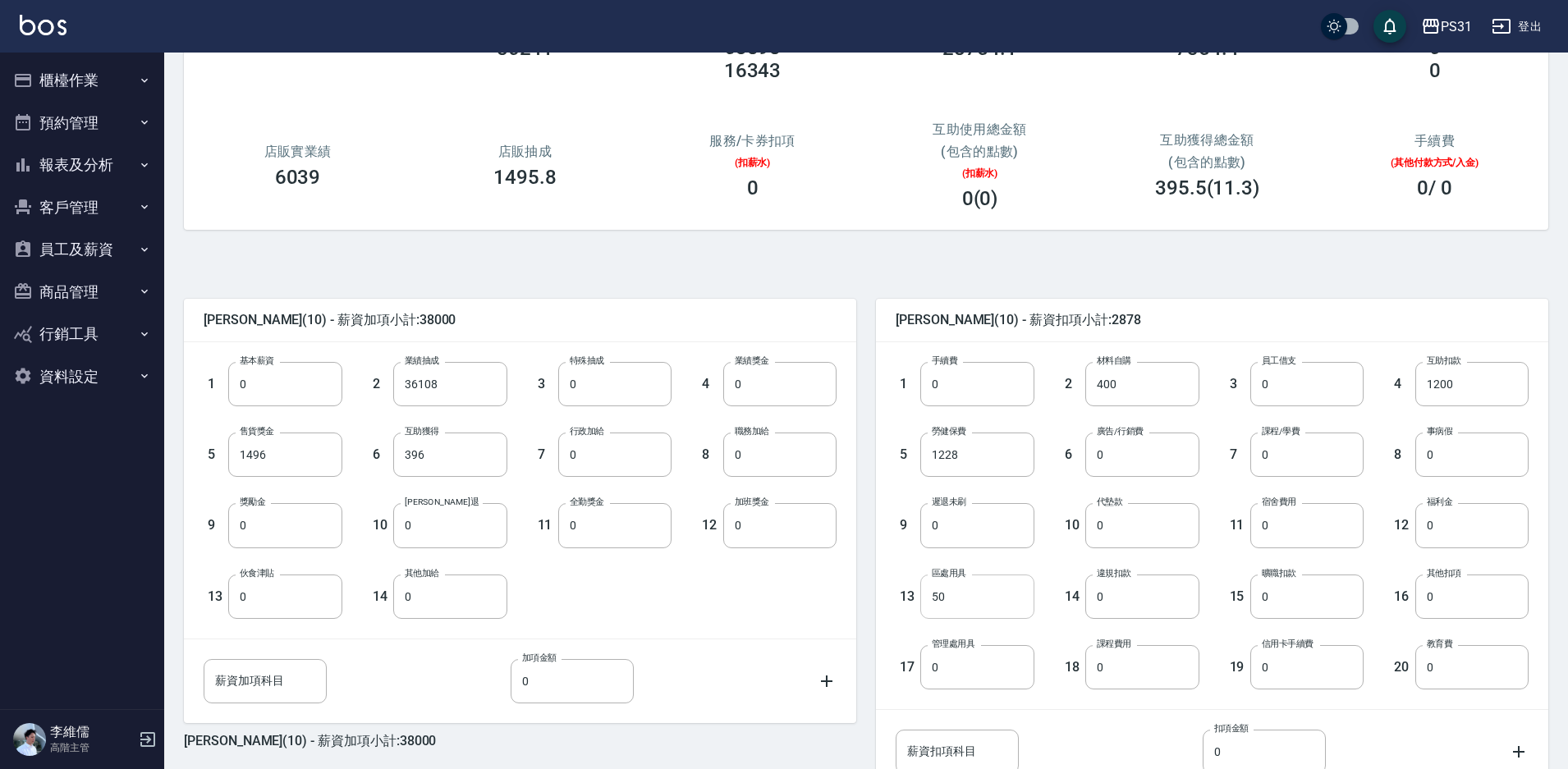
click at [1034, 591] on input "50" at bounding box center [977, 596] width 113 height 45
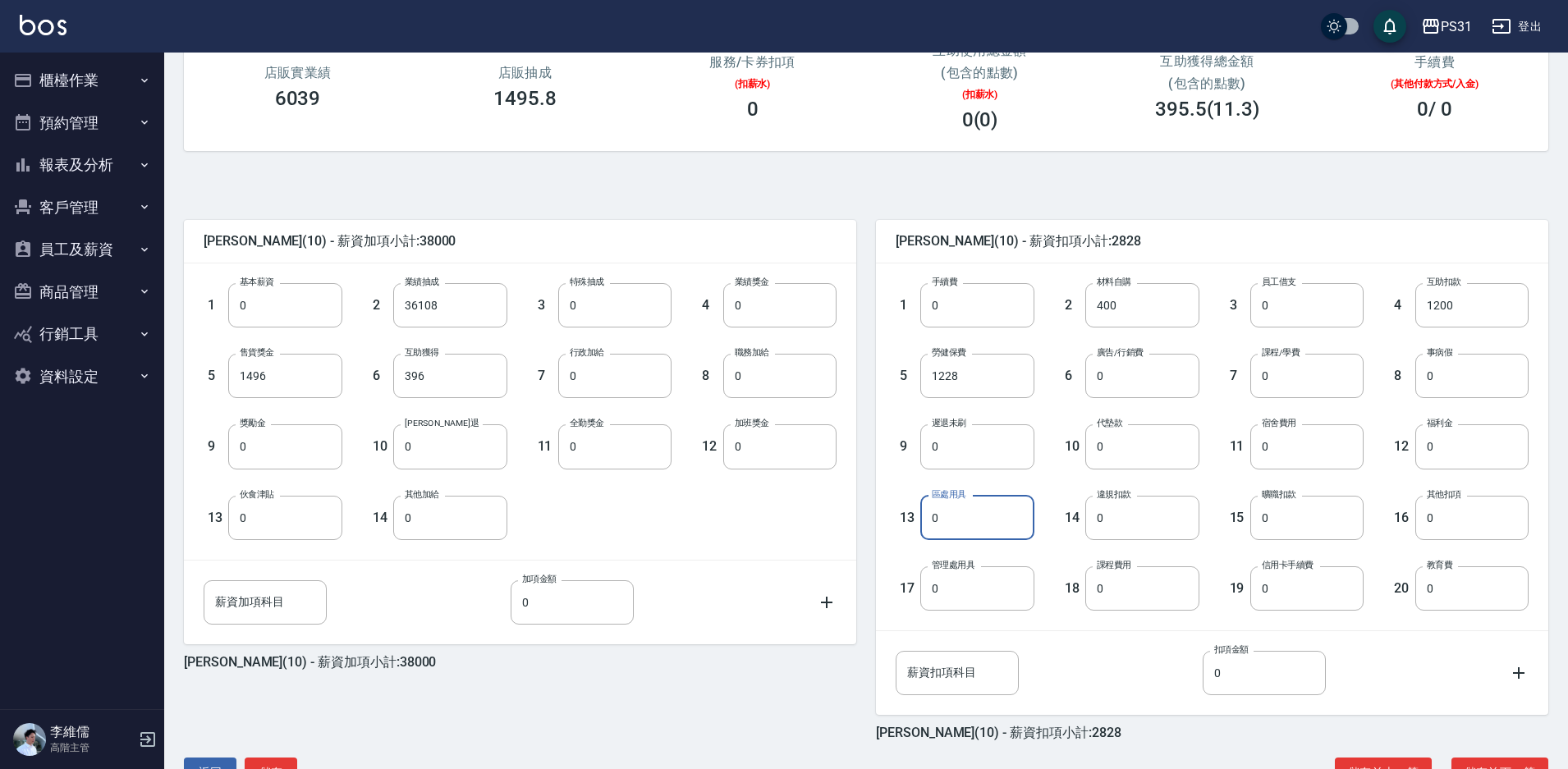
scroll to position [297, 0]
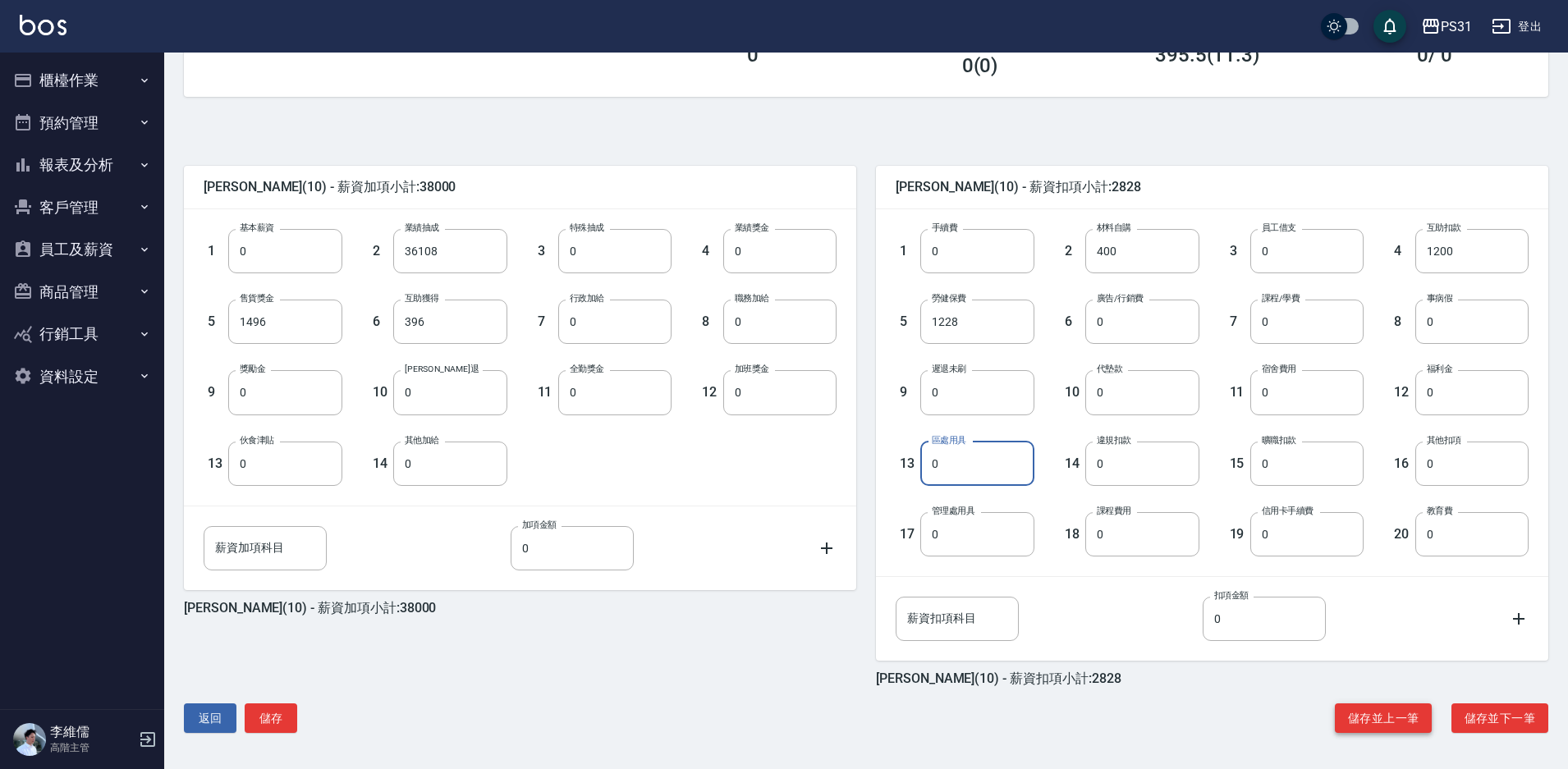
type input "0"
click at [1351, 705] on button "儲存並上一筆" at bounding box center [1383, 718] width 97 height 30
click at [209, 733] on button "返回" at bounding box center [210, 718] width 52 height 30
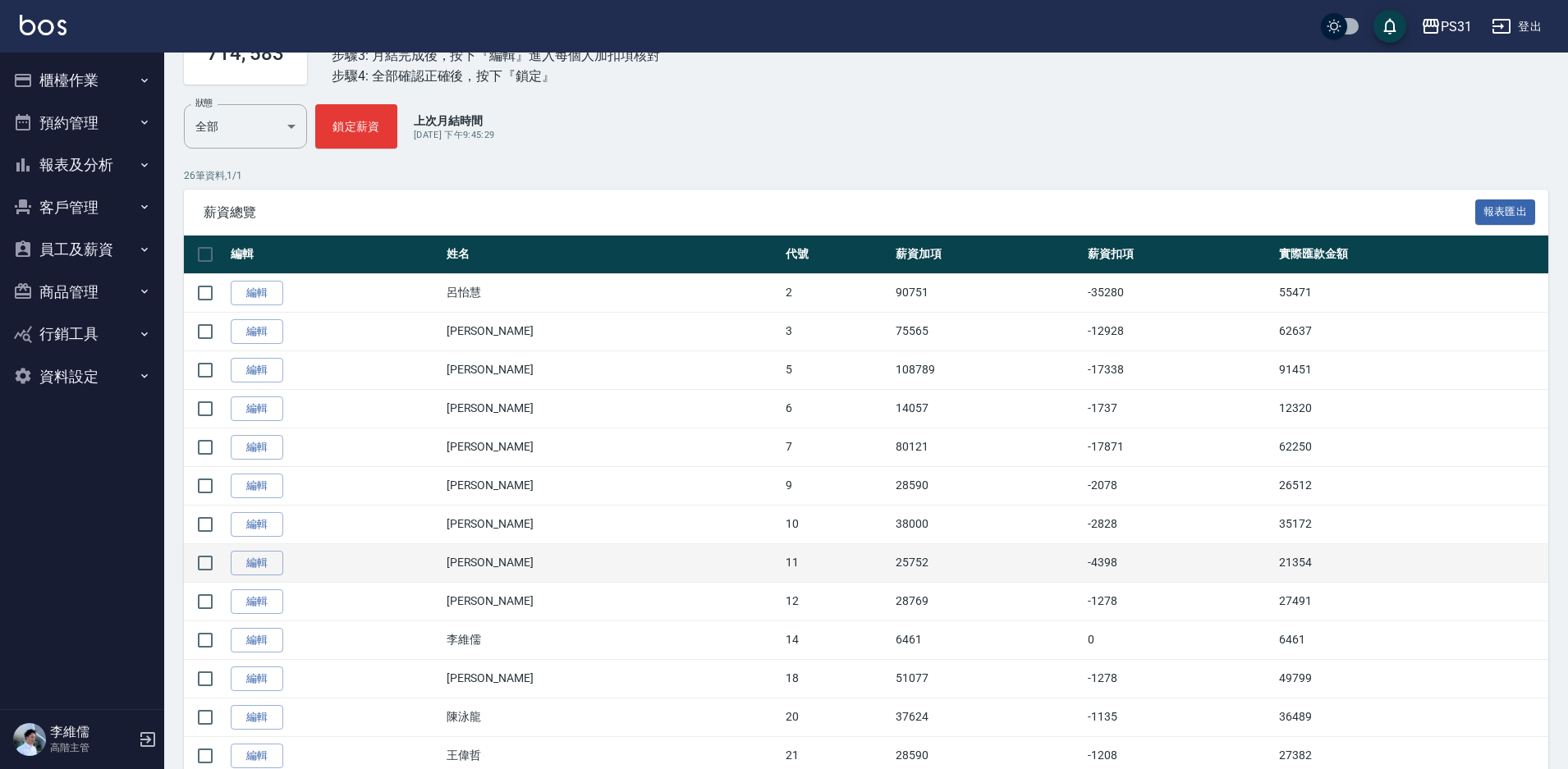
scroll to position [164, 0]
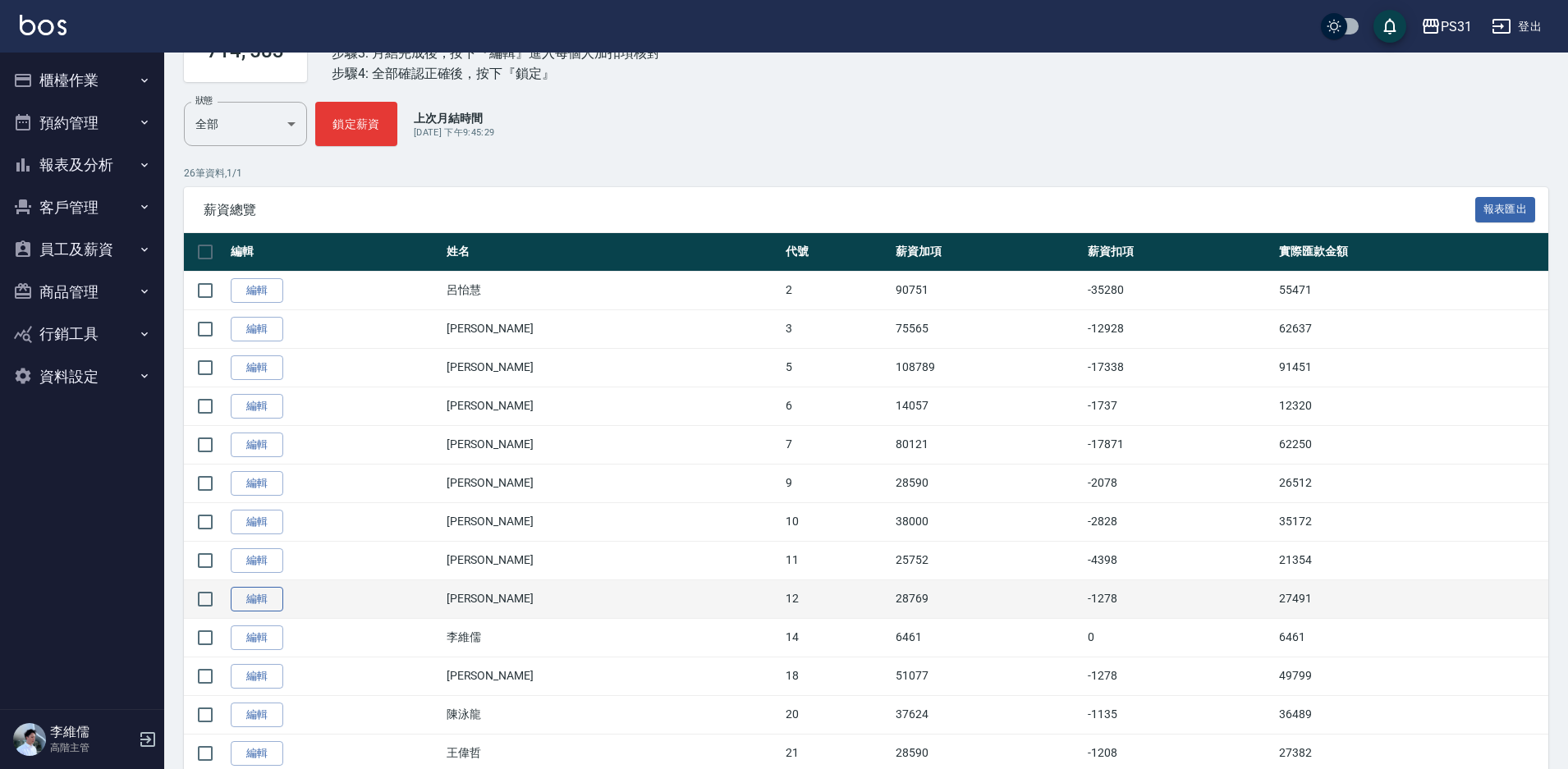
click at [249, 603] on link "編輯" at bounding box center [257, 600] width 52 height 25
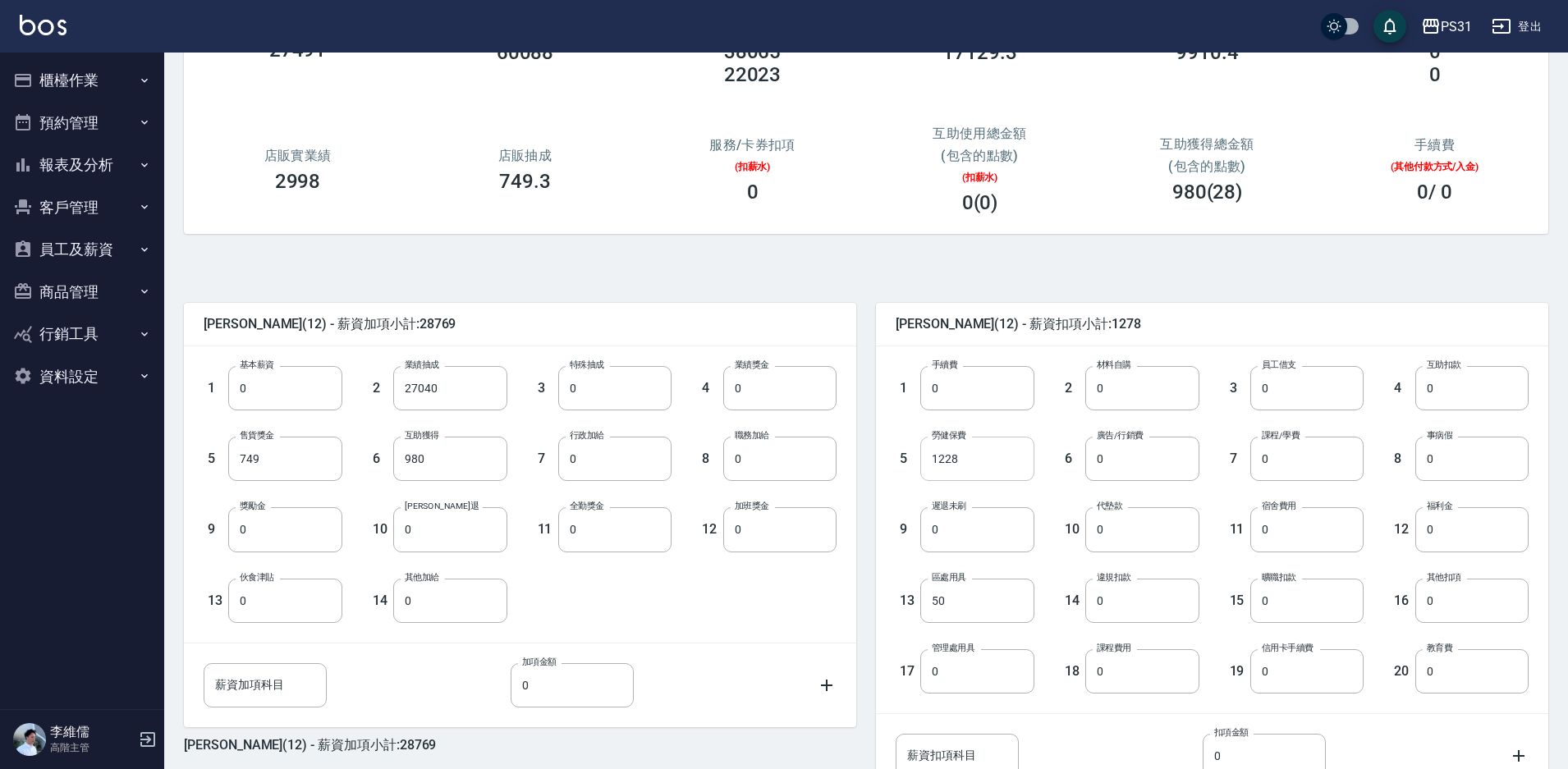
scroll to position [164, 0]
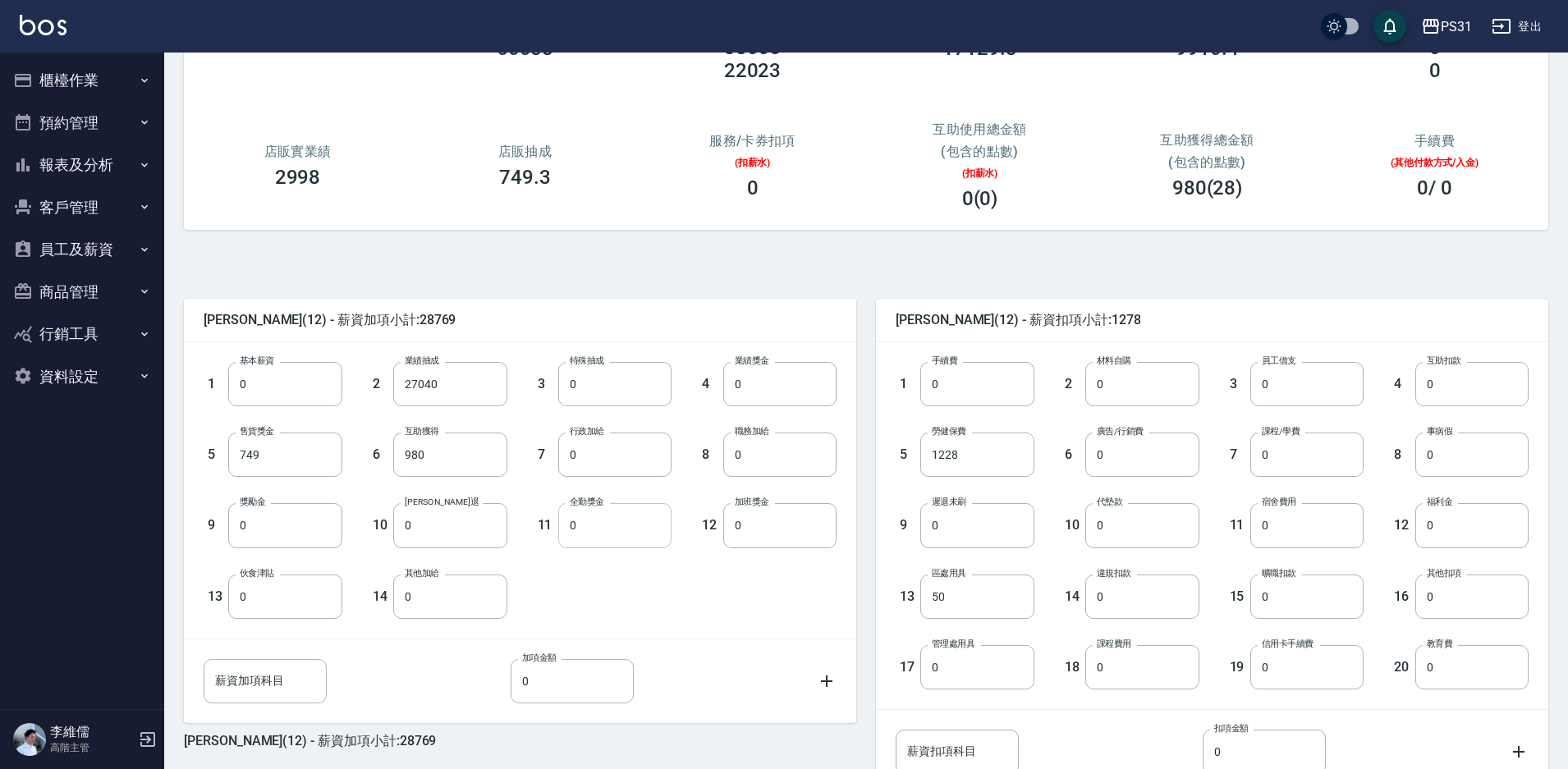
click at [597, 533] on input "0" at bounding box center [615, 525] width 113 height 45
type input "1000"
click at [1457, 377] on input "0" at bounding box center [1472, 384] width 113 height 45
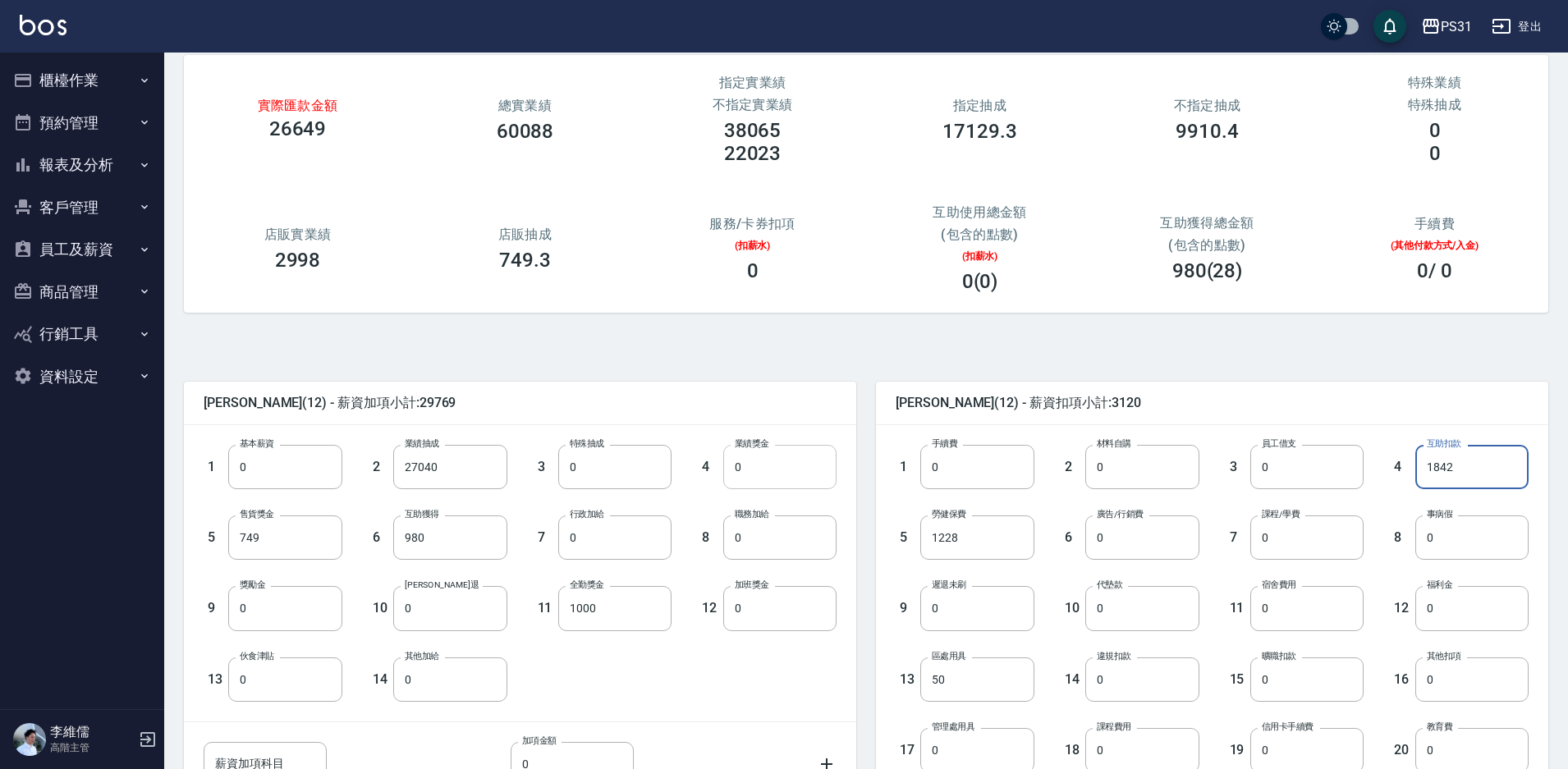
scroll to position [0, 0]
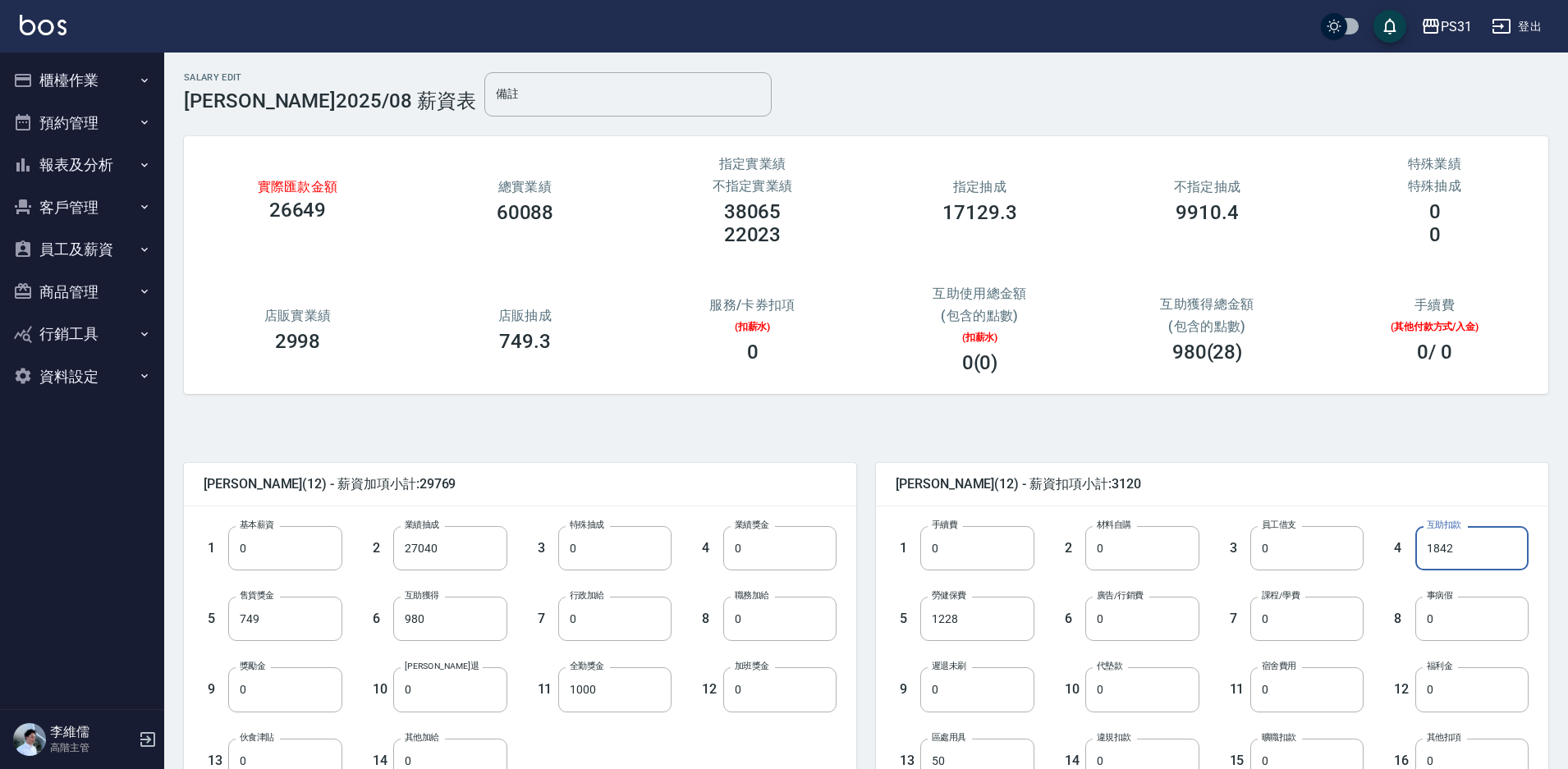
type input "1842"
click at [762, 400] on div "實際匯款金額 26649 總實業績 60088 指定實業績 不指定實業績 38065 22023 指定抽成 17129.3 不指定抽成 9910.4 特殊業績…" at bounding box center [859, 259] width 1378 height 310
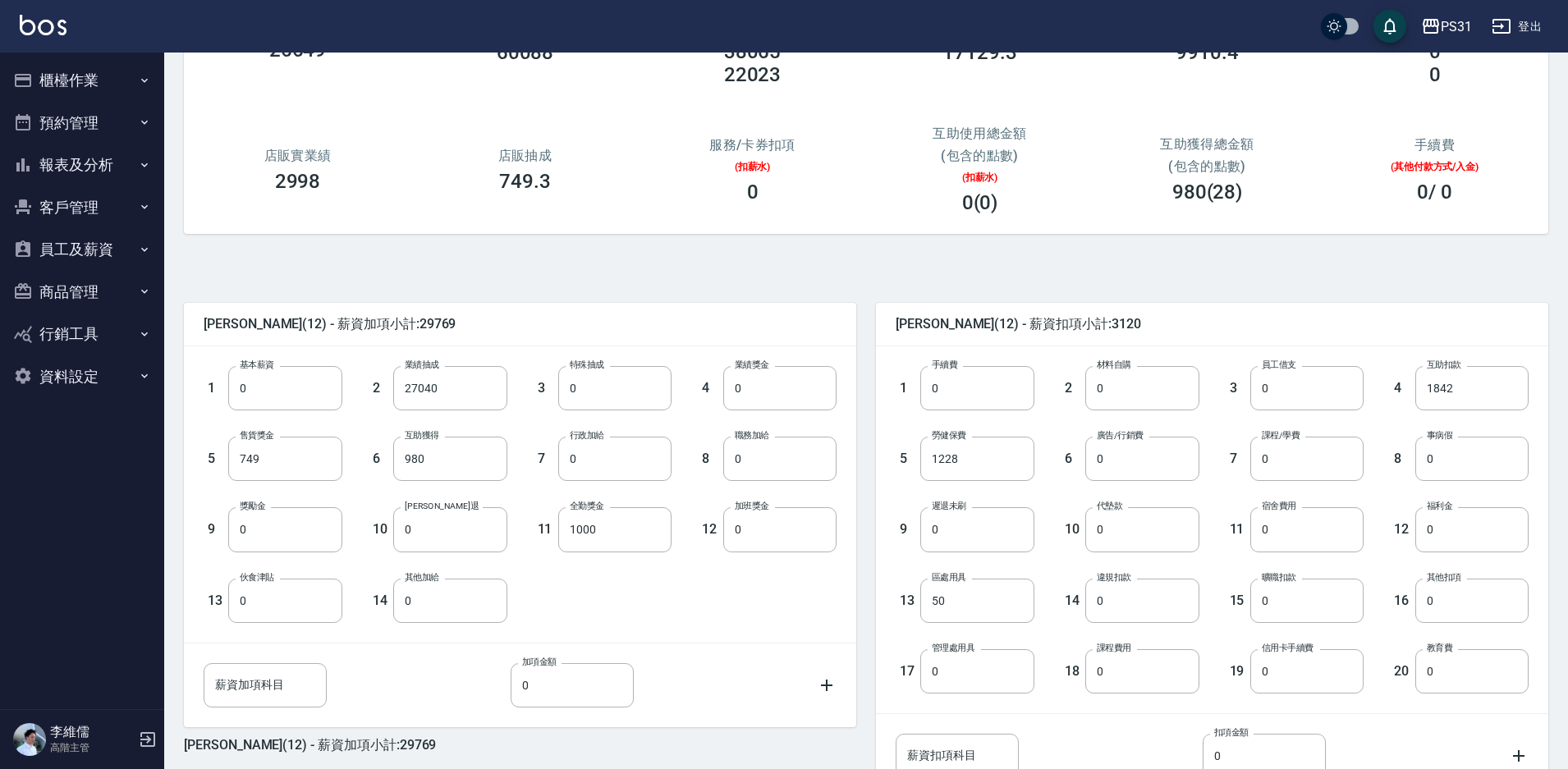
scroll to position [297, 0]
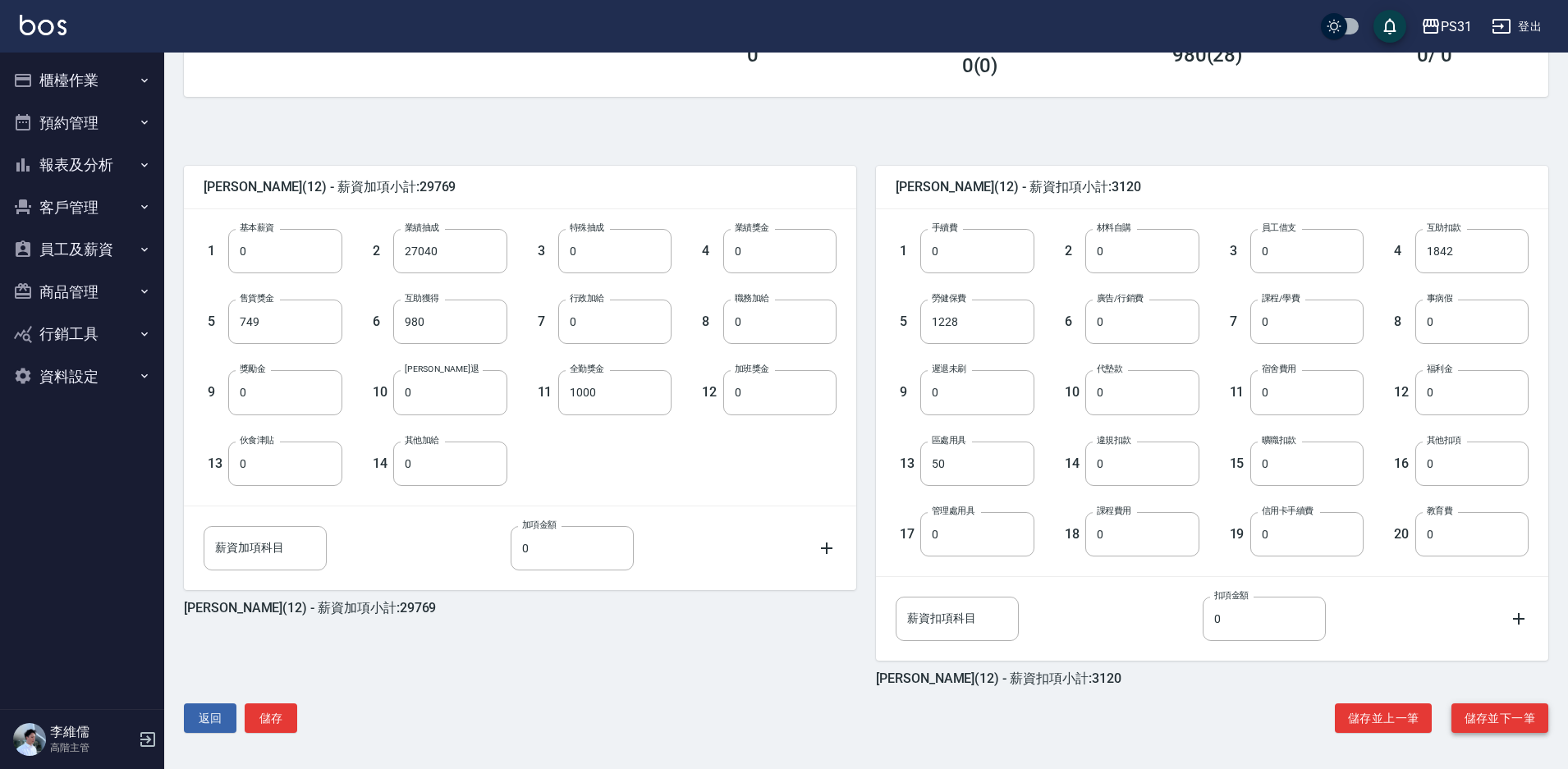
click at [1482, 714] on button "儲存並下一筆" at bounding box center [1500, 718] width 97 height 30
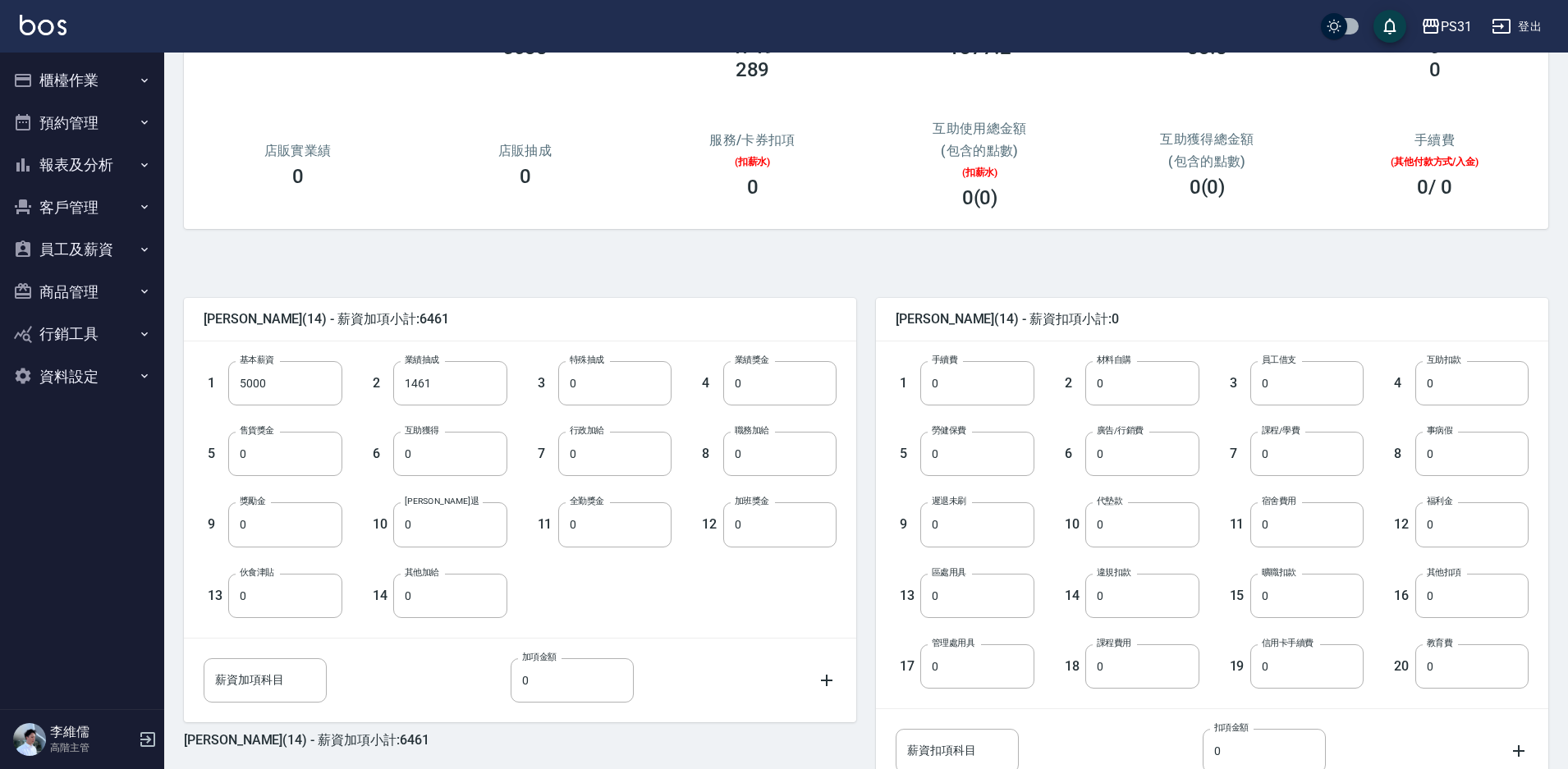
scroll to position [297, 0]
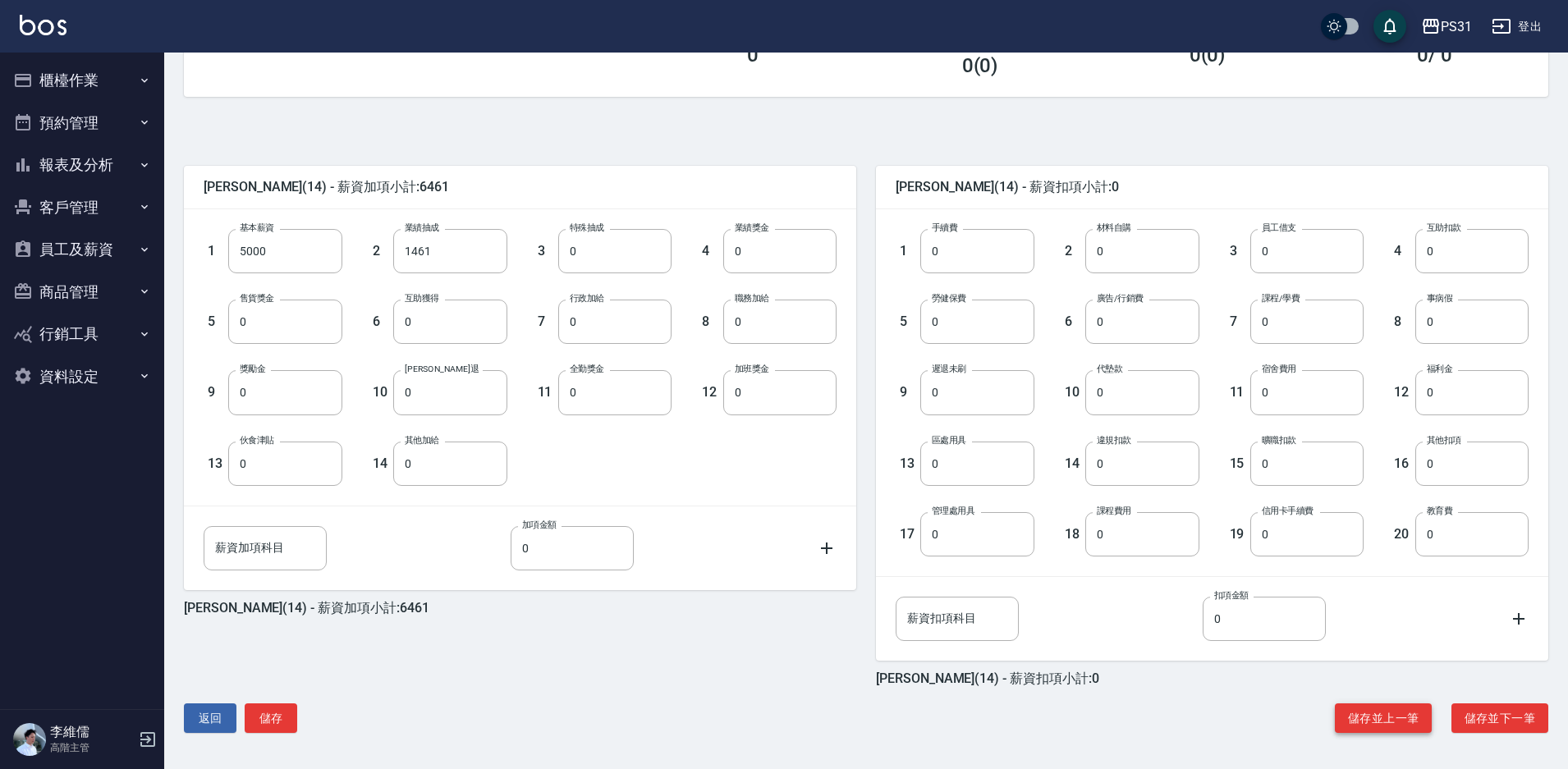
drag, startPoint x: 1367, startPoint y: 717, endPoint x: 1418, endPoint y: 717, distance: 51.0
click at [1367, 717] on button "儲存並上一筆" at bounding box center [1383, 718] width 97 height 30
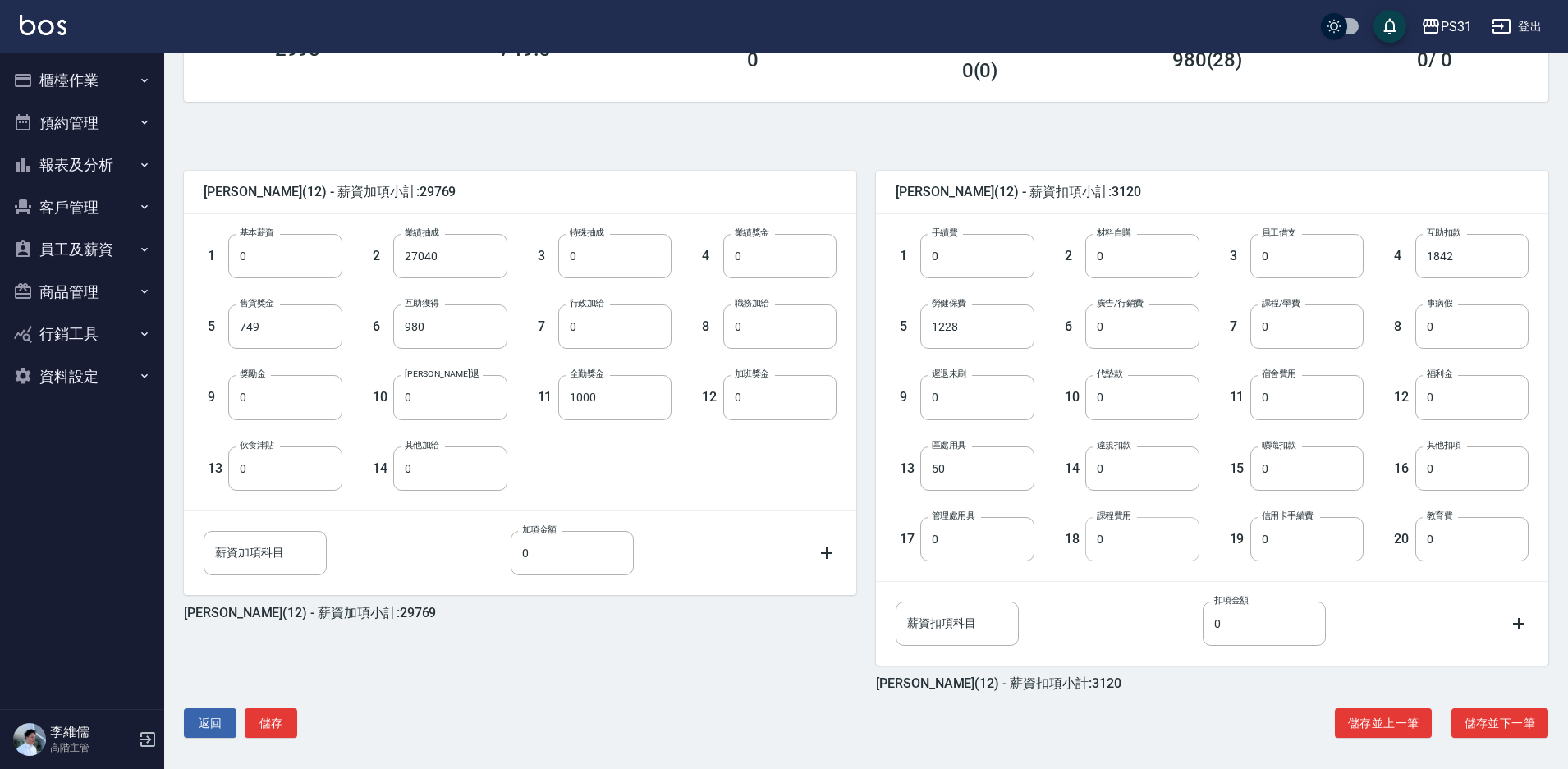
scroll to position [297, 0]
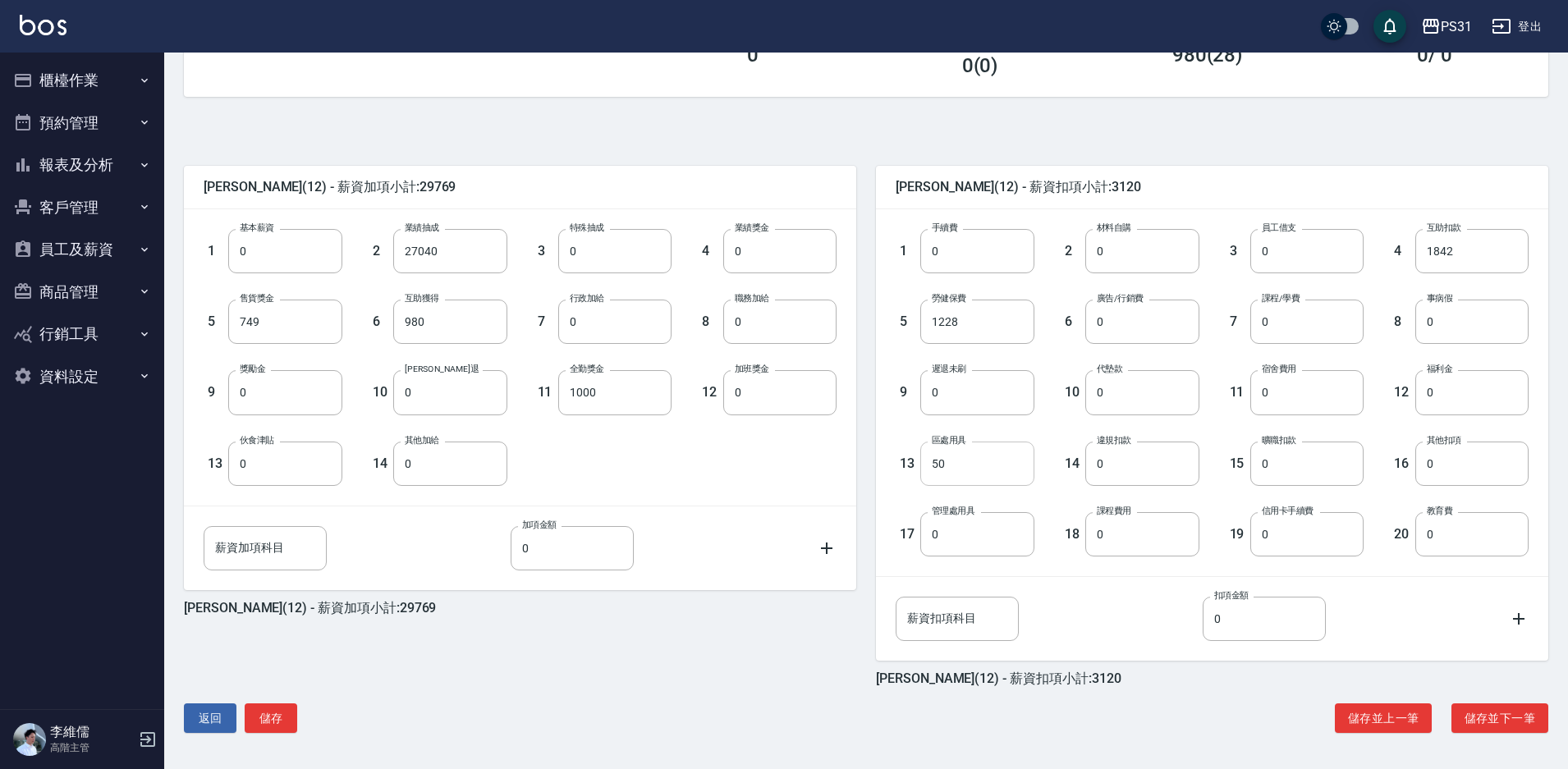
drag, startPoint x: 997, startPoint y: 448, endPoint x: 991, endPoint y: 468, distance: 20.9
click at [995, 451] on input "50" at bounding box center [977, 463] width 113 height 45
type input "0"
click at [1464, 715] on button "儲存並下一筆" at bounding box center [1500, 718] width 97 height 30
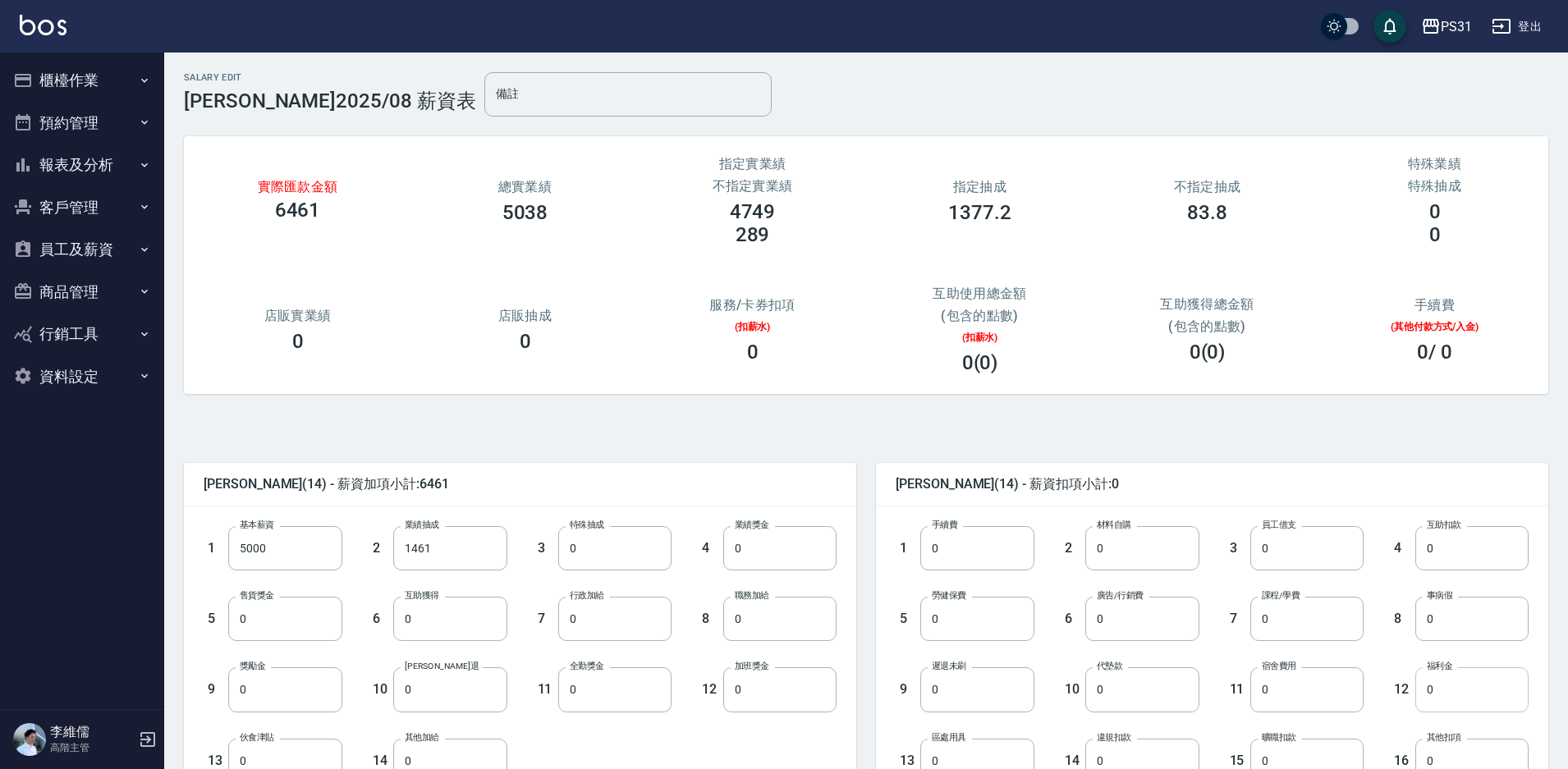
scroll to position [297, 0]
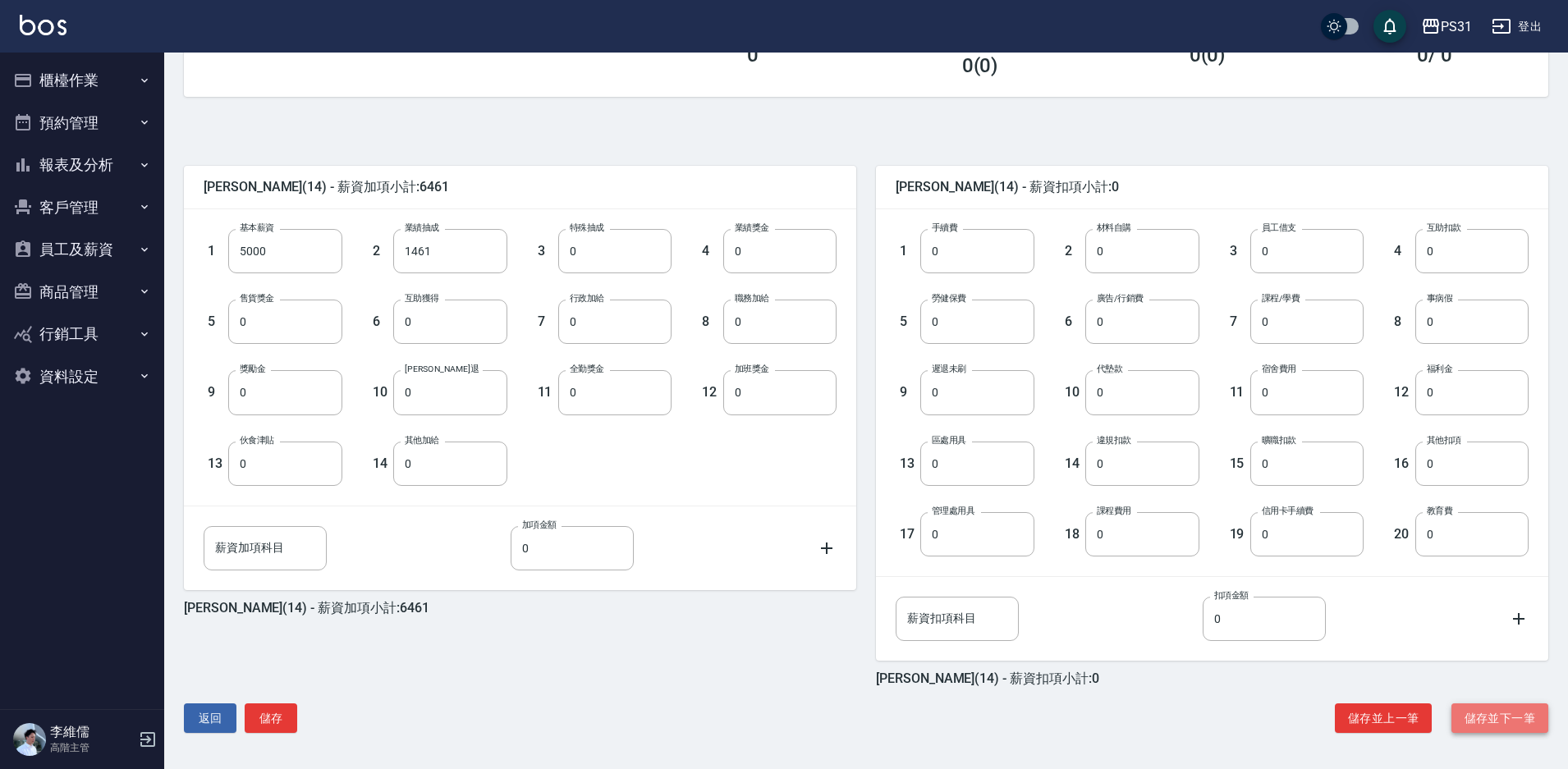
click at [1483, 714] on button "儲存並下一筆" at bounding box center [1500, 718] width 97 height 30
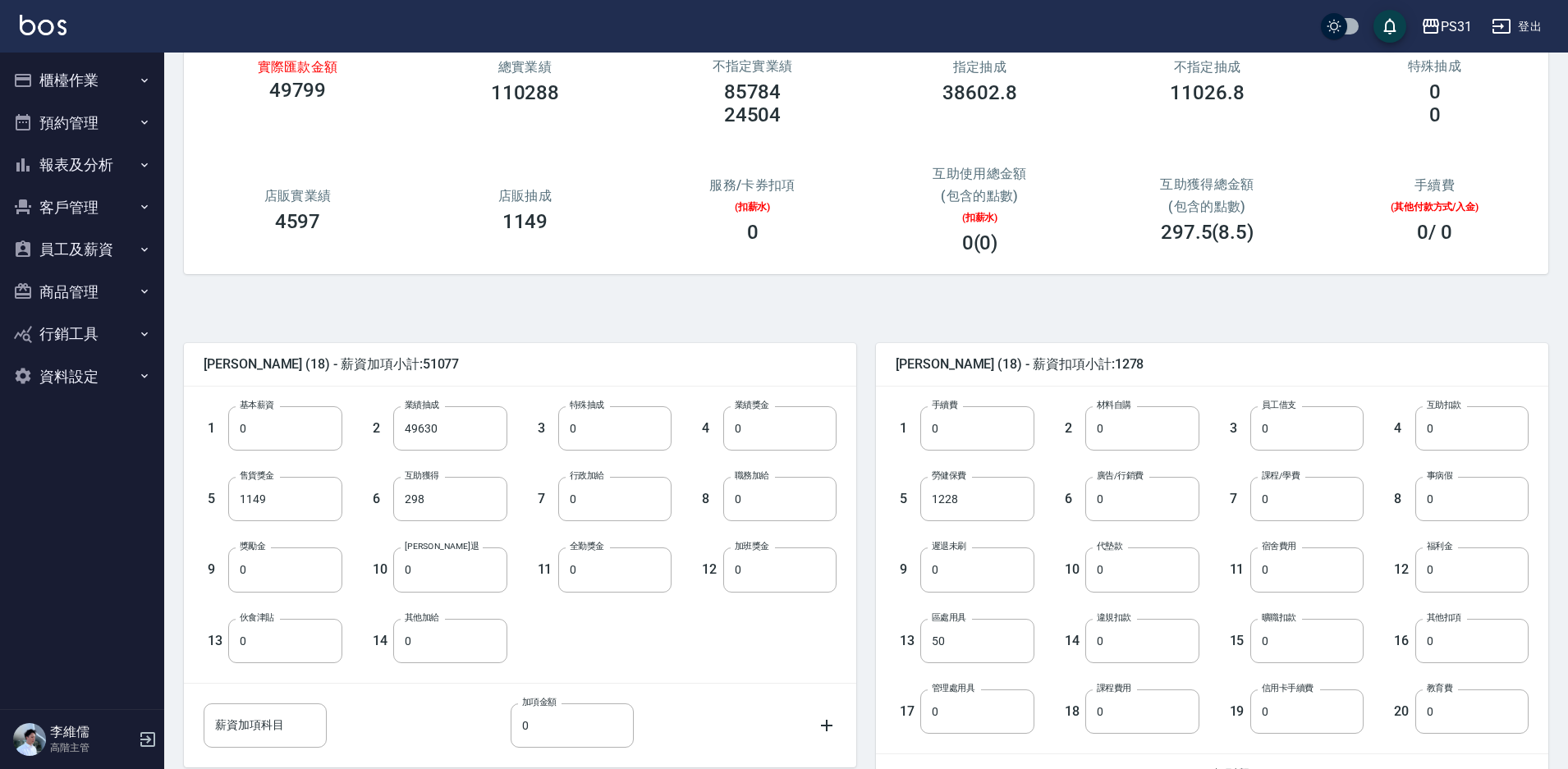
scroll to position [246, 0]
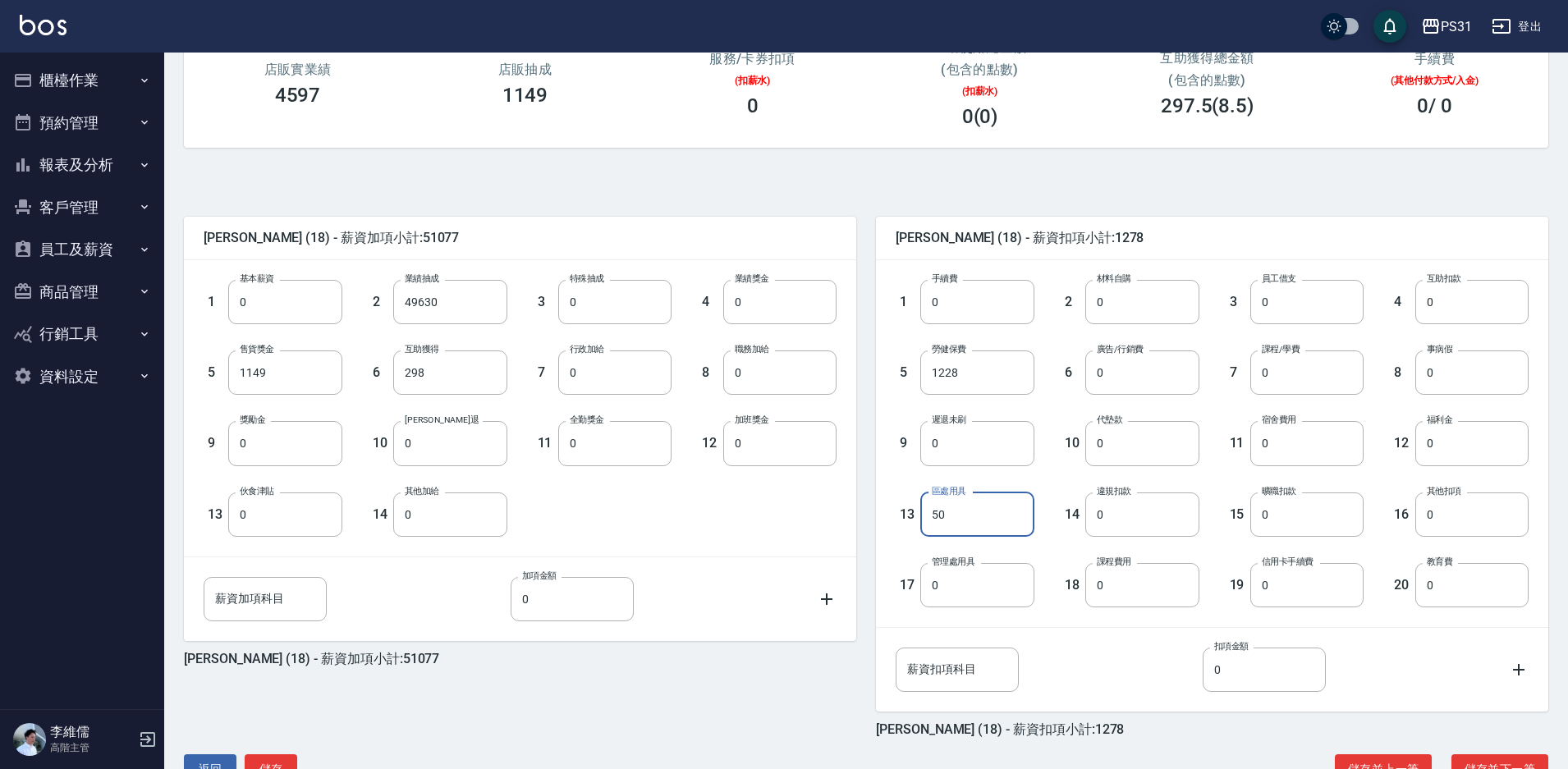
click at [972, 518] on input "50" at bounding box center [977, 515] width 113 height 45
type input "0"
click at [582, 434] on input "0" at bounding box center [615, 443] width 113 height 45
type input "1000"
click at [1458, 310] on input "0" at bounding box center [1472, 302] width 113 height 45
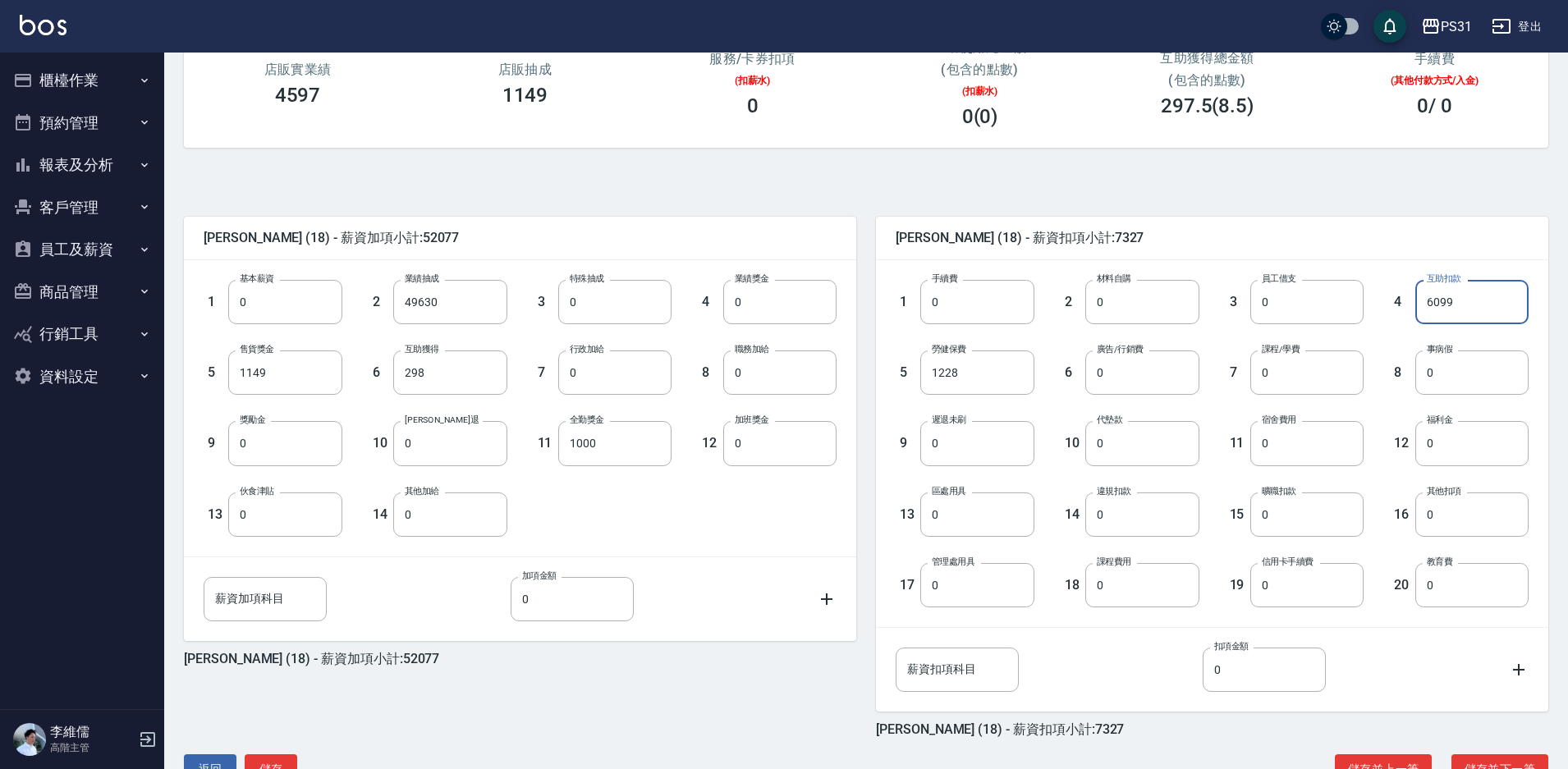
type input "6099"
click at [758, 211] on div "[PERSON_NAME] (18) - 薪資加項小計:52077 1 基本薪資 0 基本薪資 2 業績抽成 49630 業績抽成 3 特殊抽成 0 特殊抽成…" at bounding box center [510, 467] width 692 height 541
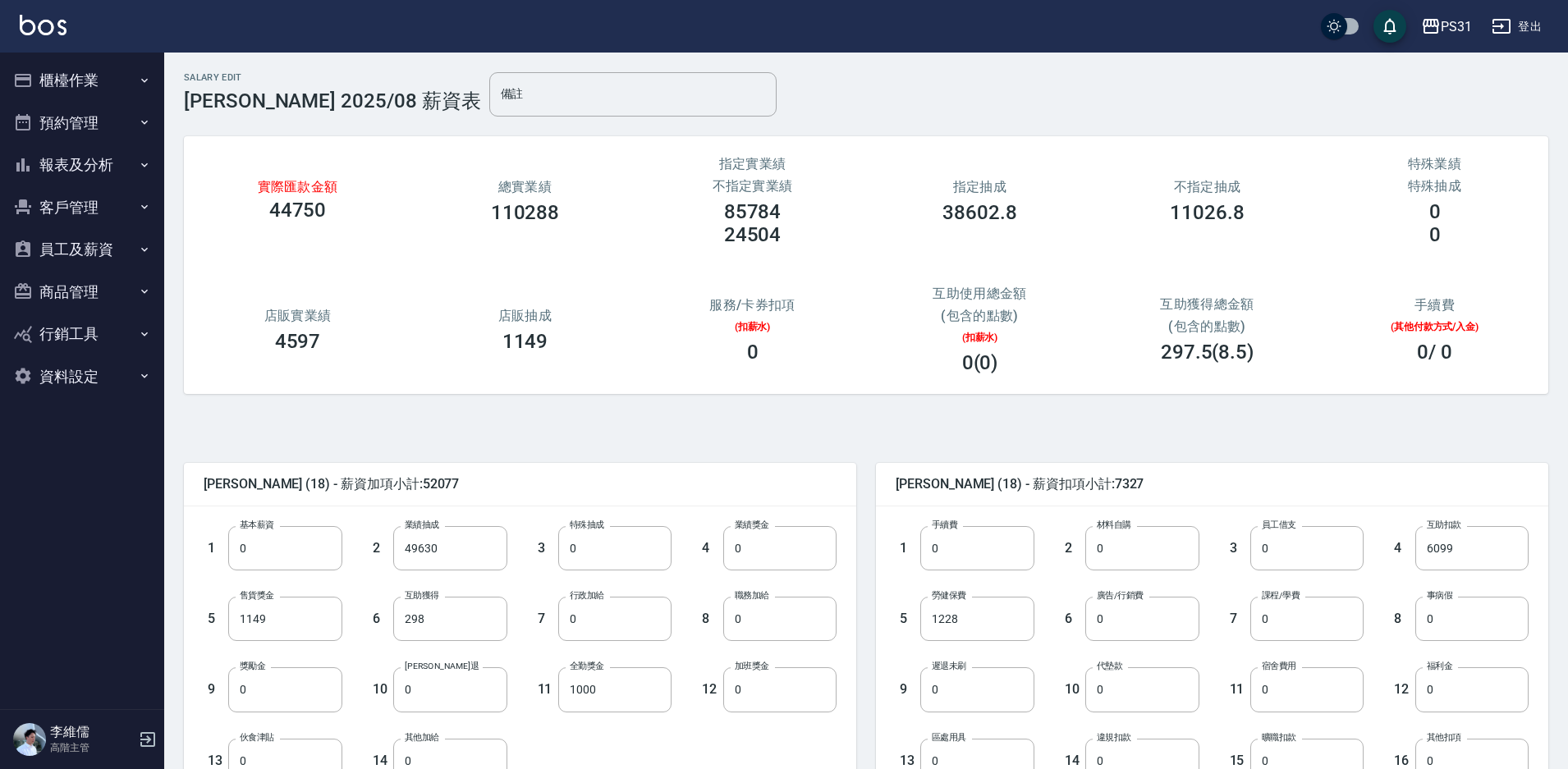
scroll to position [297, 0]
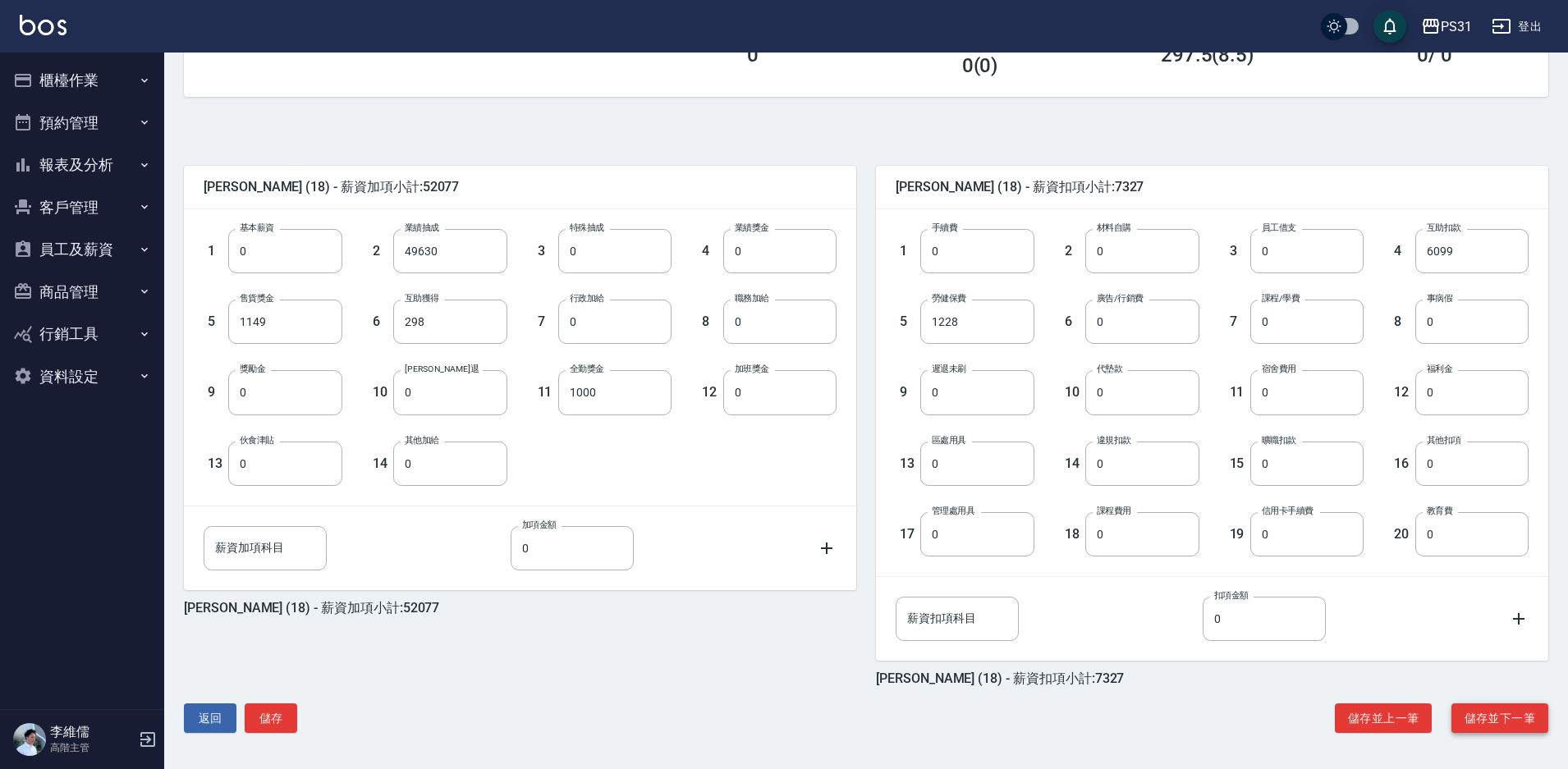
click at [1469, 713] on button "儲存並下一筆" at bounding box center [1500, 718] width 97 height 30
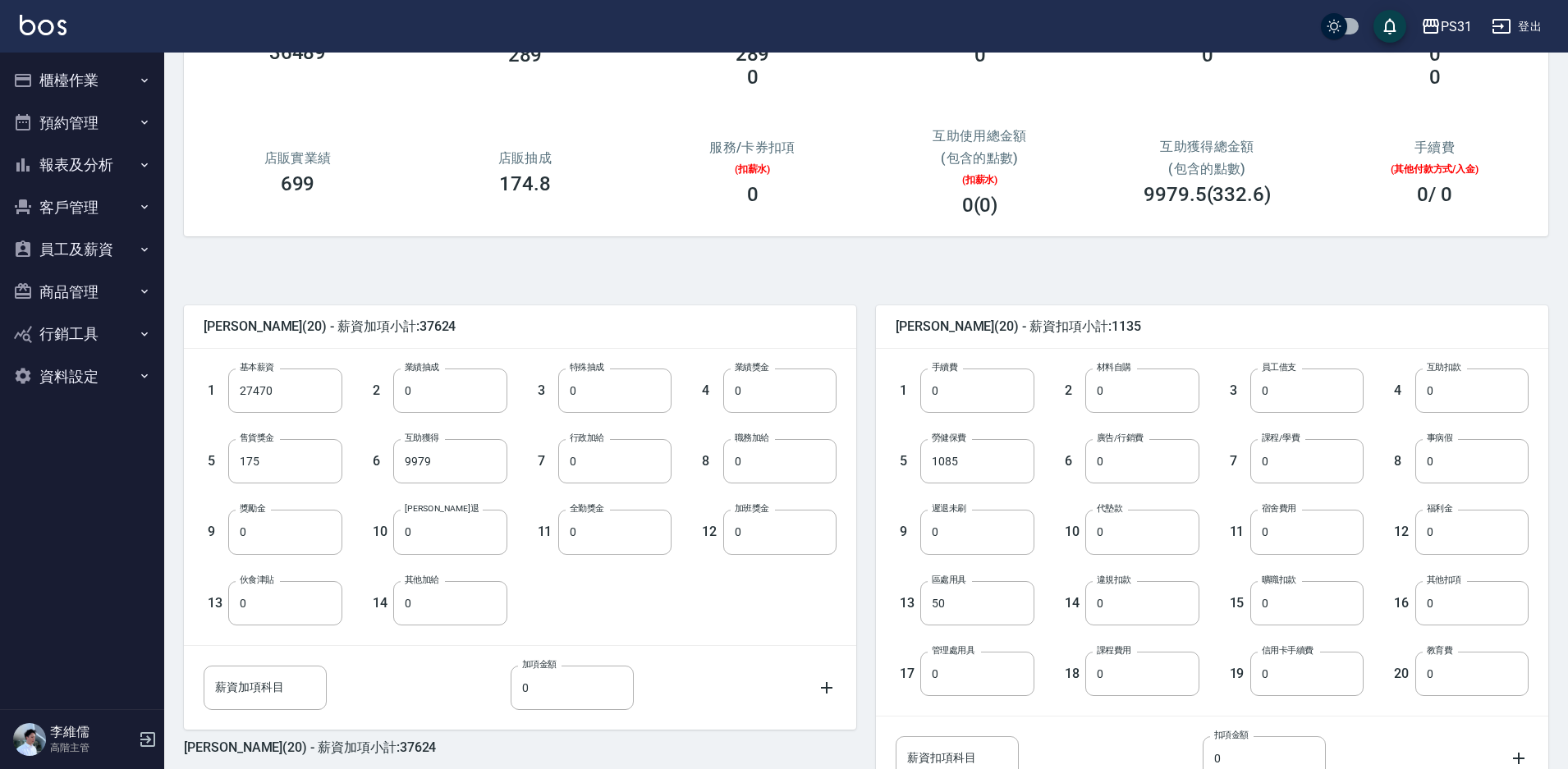
scroll to position [164, 0]
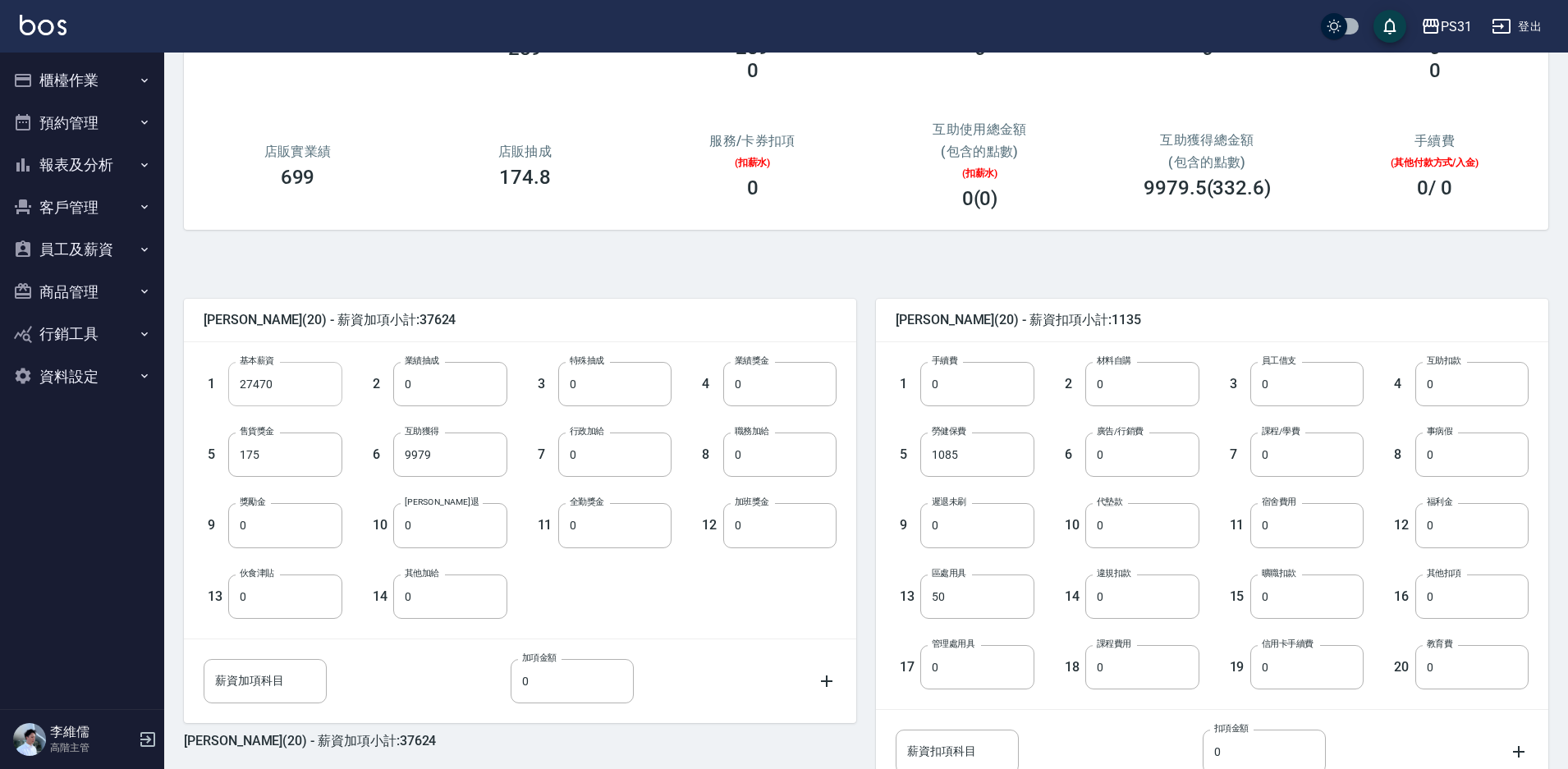
click at [292, 382] on input "27470" at bounding box center [285, 384] width 113 height 45
type input "26207"
click at [449, 456] on input "9979" at bounding box center [450, 454] width 113 height 45
type input "0"
click at [987, 452] on input "1085" at bounding box center [977, 454] width 113 height 45
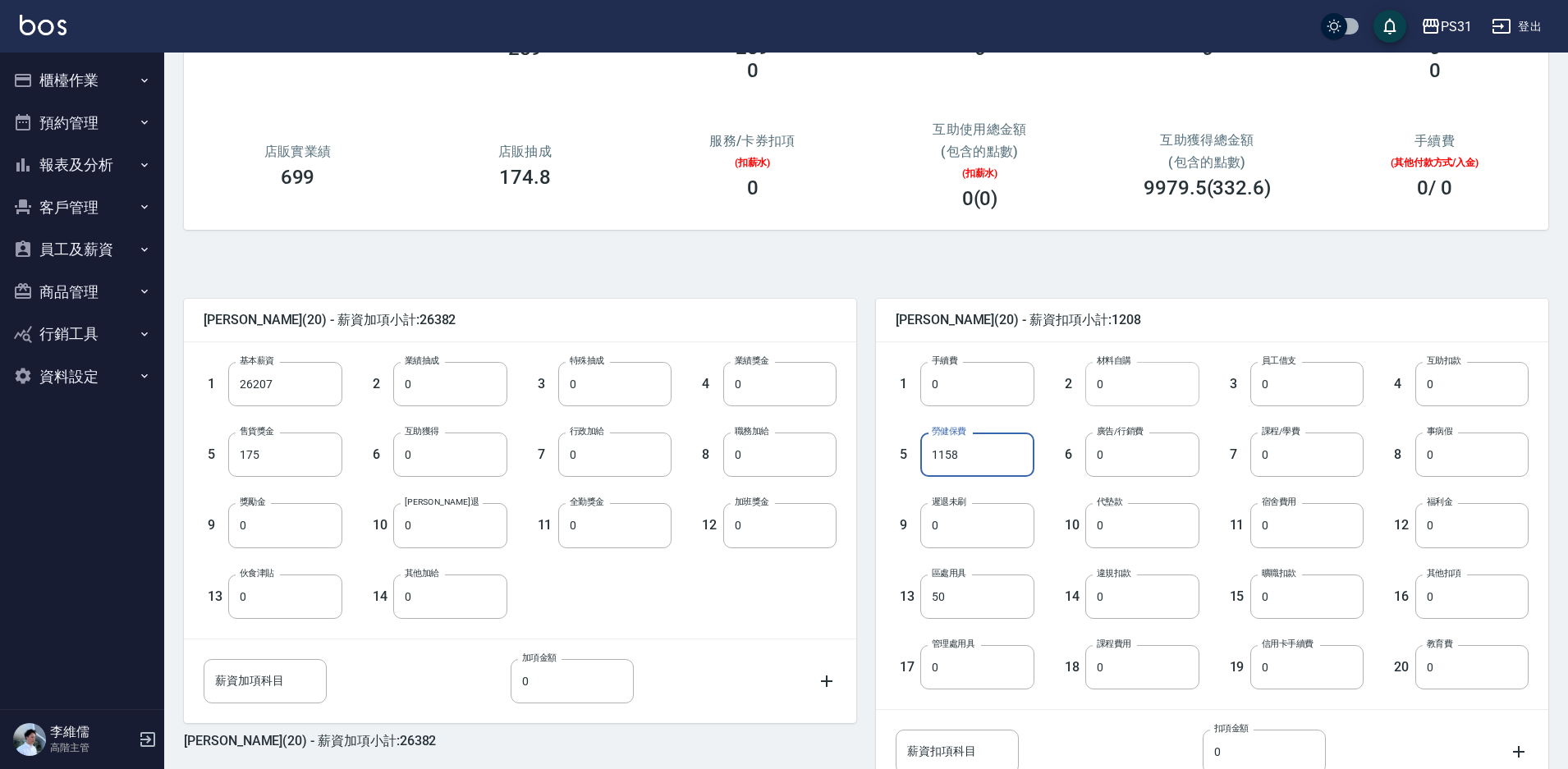
type input "1158"
click at [1143, 387] on input "0" at bounding box center [1142, 384] width 113 height 45
type input "200"
click at [940, 609] on input "50" at bounding box center [977, 596] width 113 height 45
type input "0"
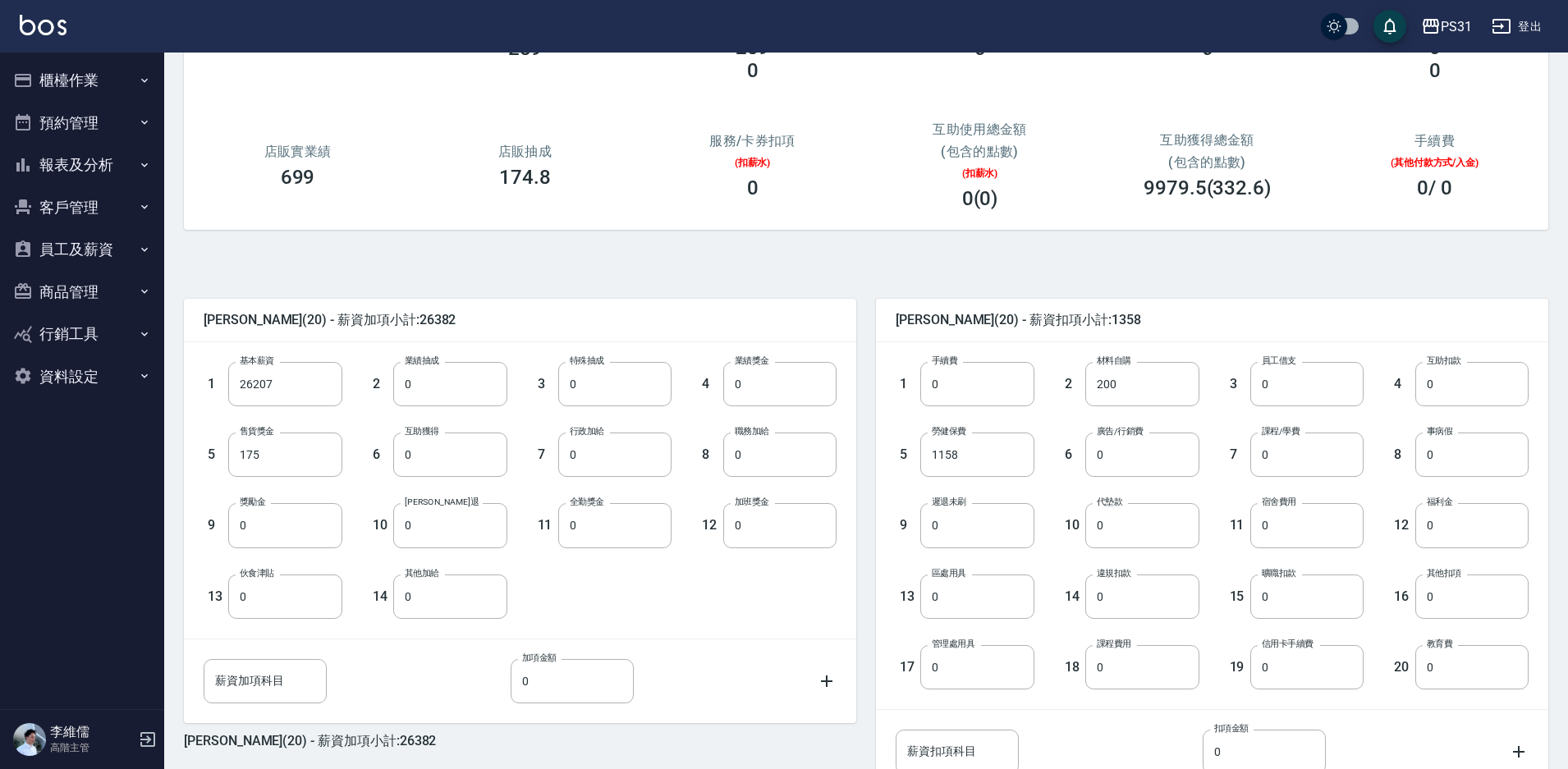
click at [795, 254] on div "陳泳龍 (20) - 薪資加項小計:26382 1 基本薪資 26207 基本薪資 2 業績抽成 0 業績抽成 3 特殊抽成 0 特殊抽成 4 業績獎金 0 …" at bounding box center [859, 565] width 1378 height 633
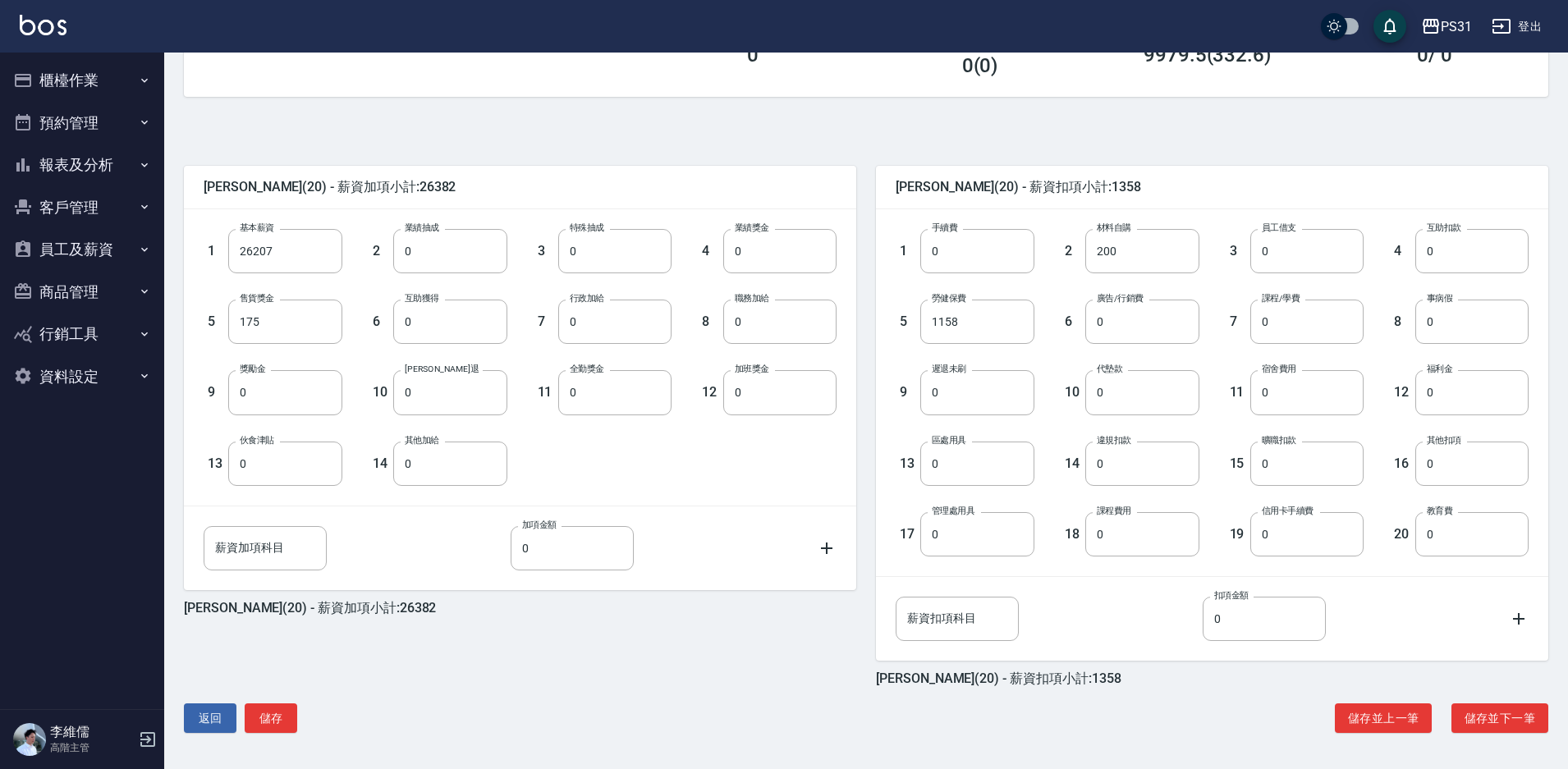
scroll to position [0, 0]
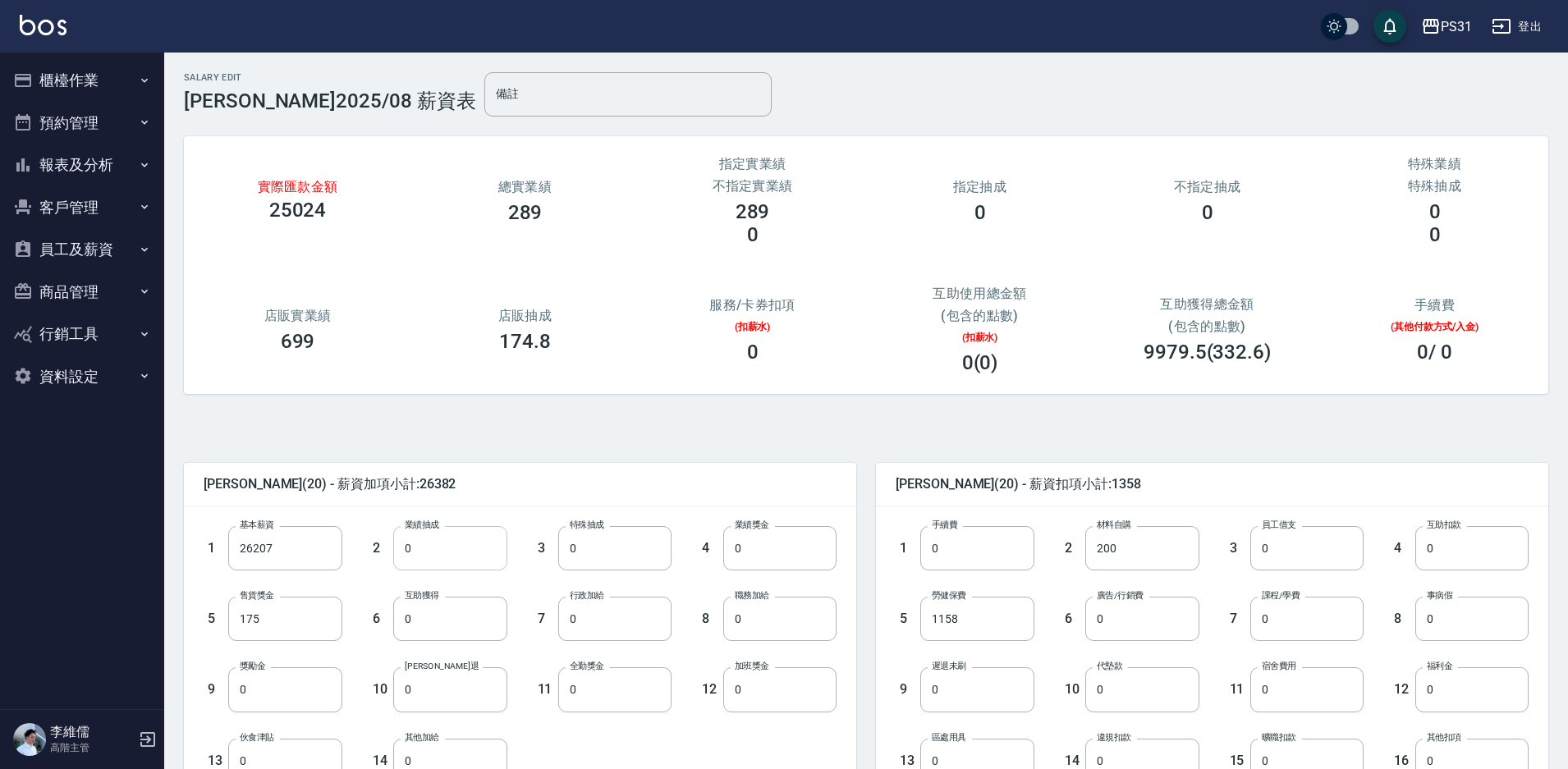
click at [451, 545] on input "0" at bounding box center [450, 548] width 113 height 45
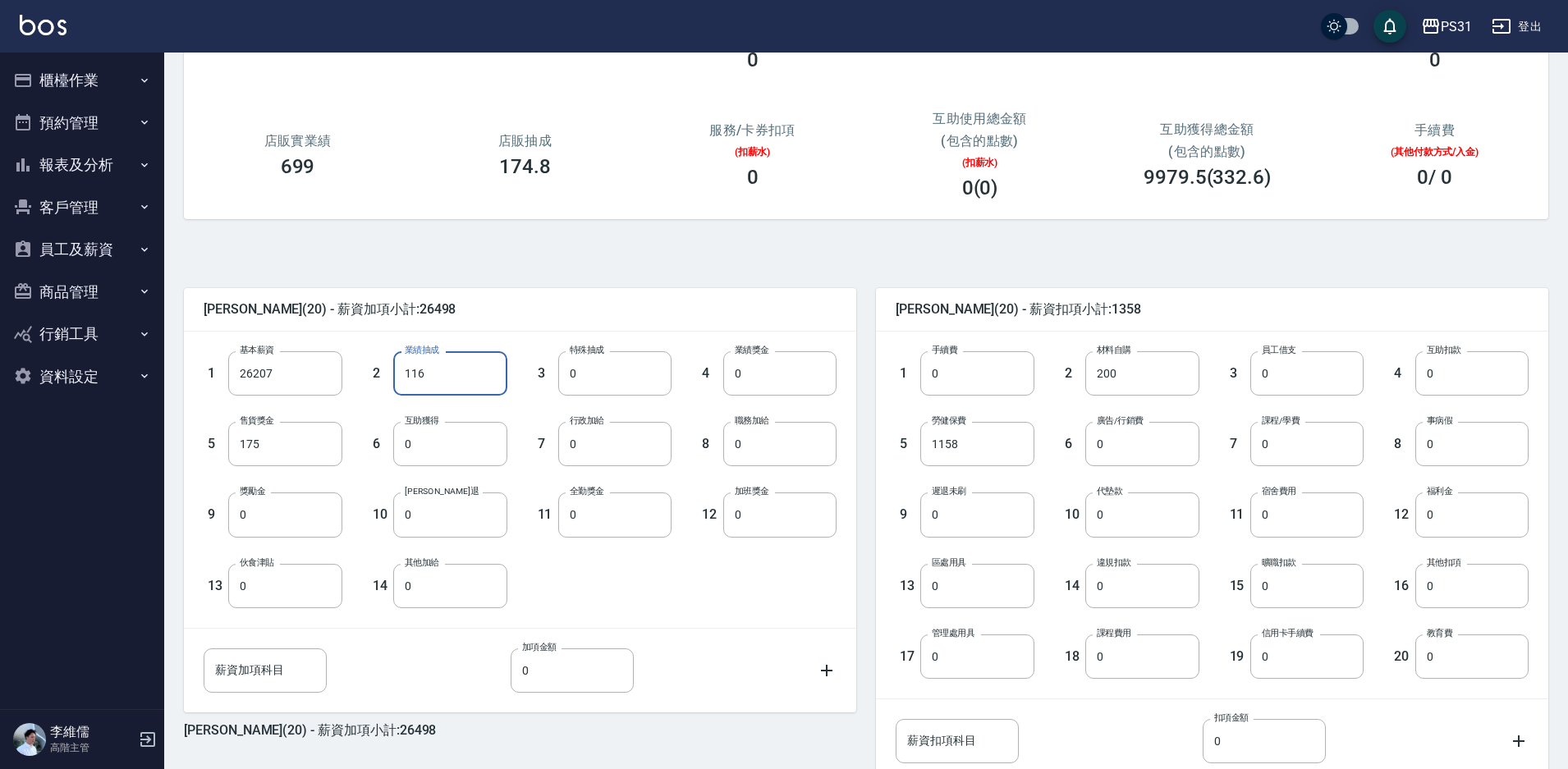
scroll to position [297, 0]
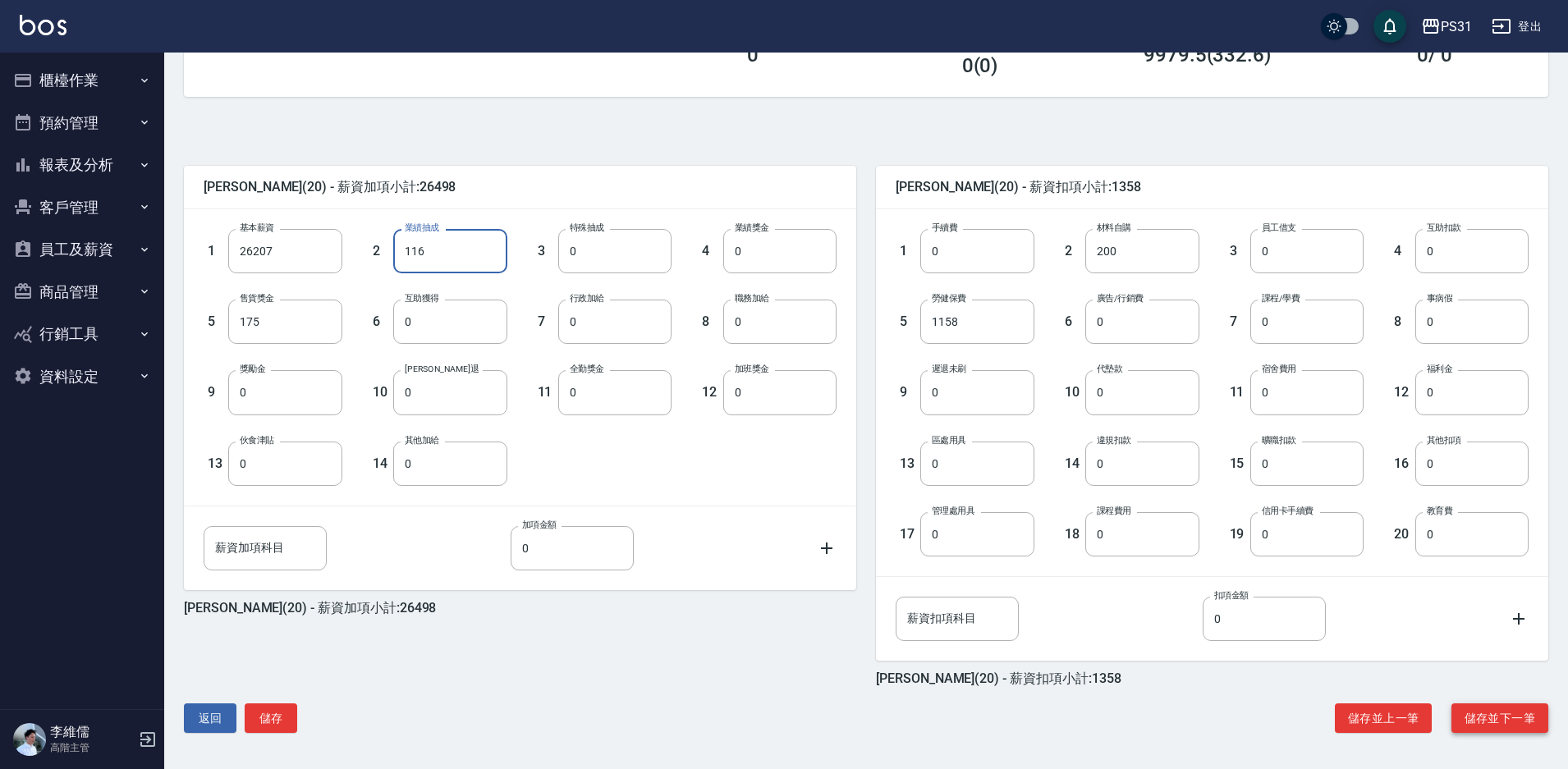
type input "116"
click at [1494, 709] on button "儲存並下一筆" at bounding box center [1500, 718] width 97 height 30
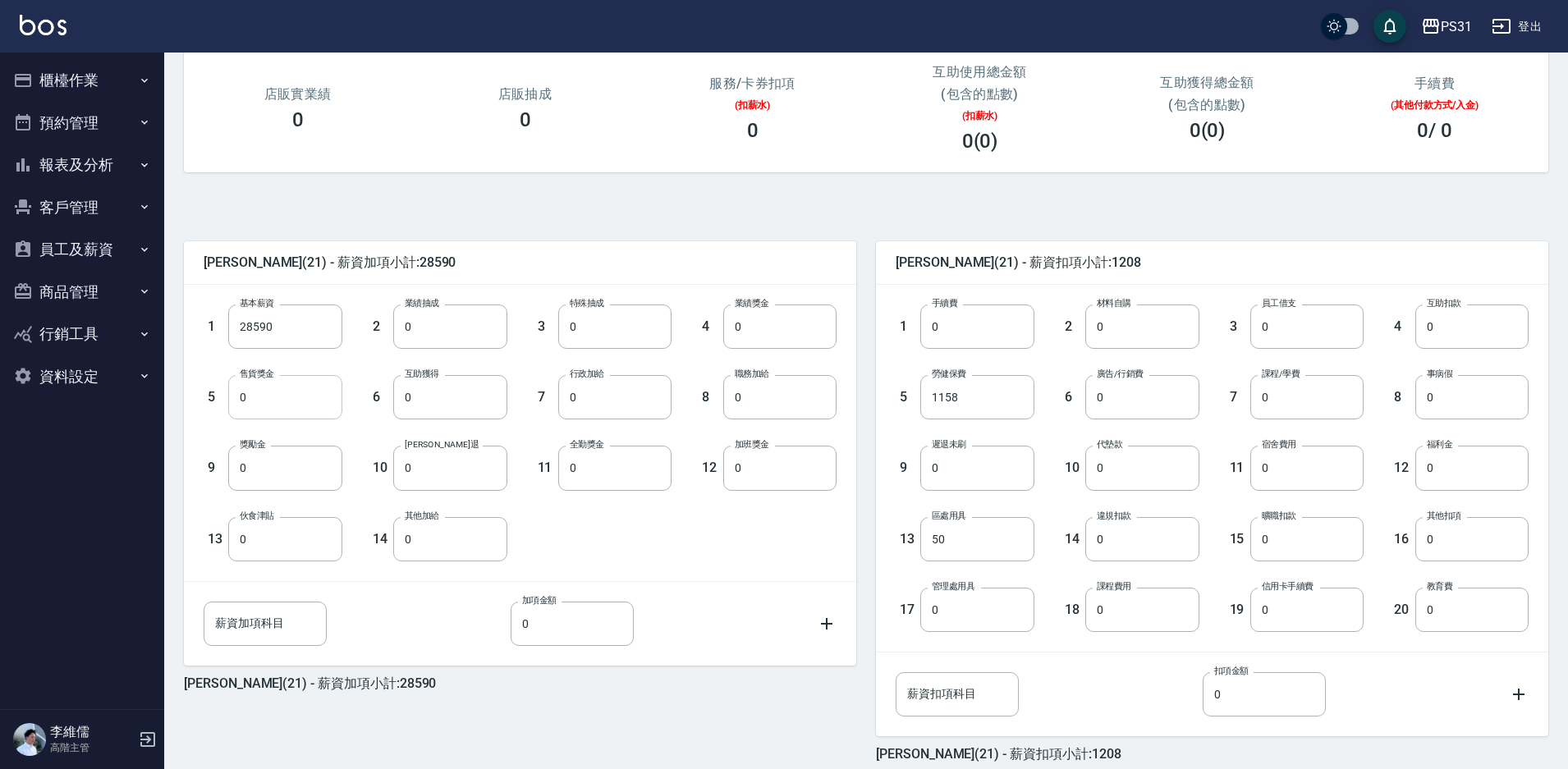
scroll to position [297, 0]
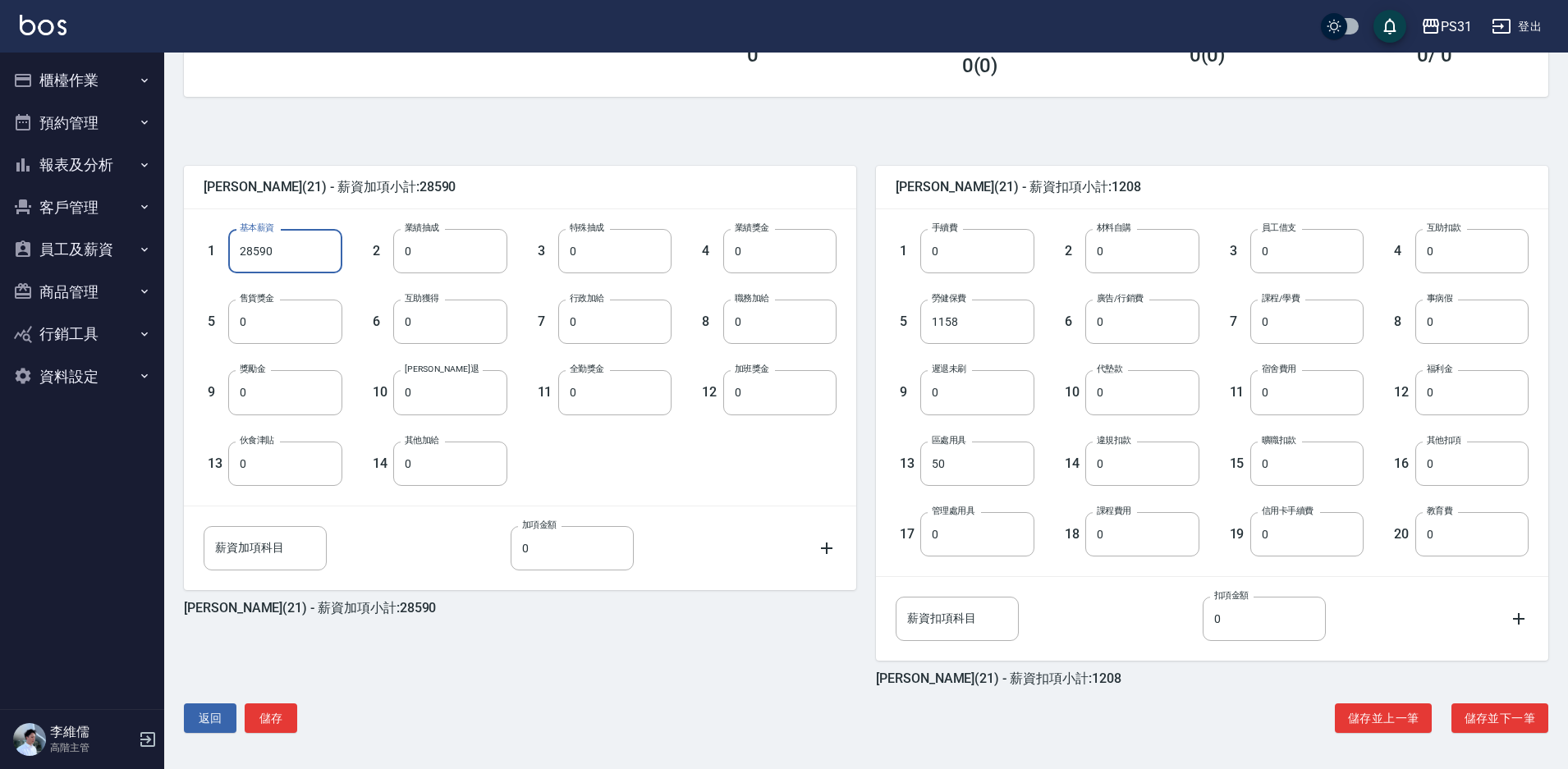
click at [317, 252] on input "28590" at bounding box center [285, 251] width 113 height 45
type input "0"
click at [960, 339] on input "1158" at bounding box center [977, 322] width 113 height 45
type input "0"
click at [988, 462] on input "50" at bounding box center [977, 463] width 113 height 45
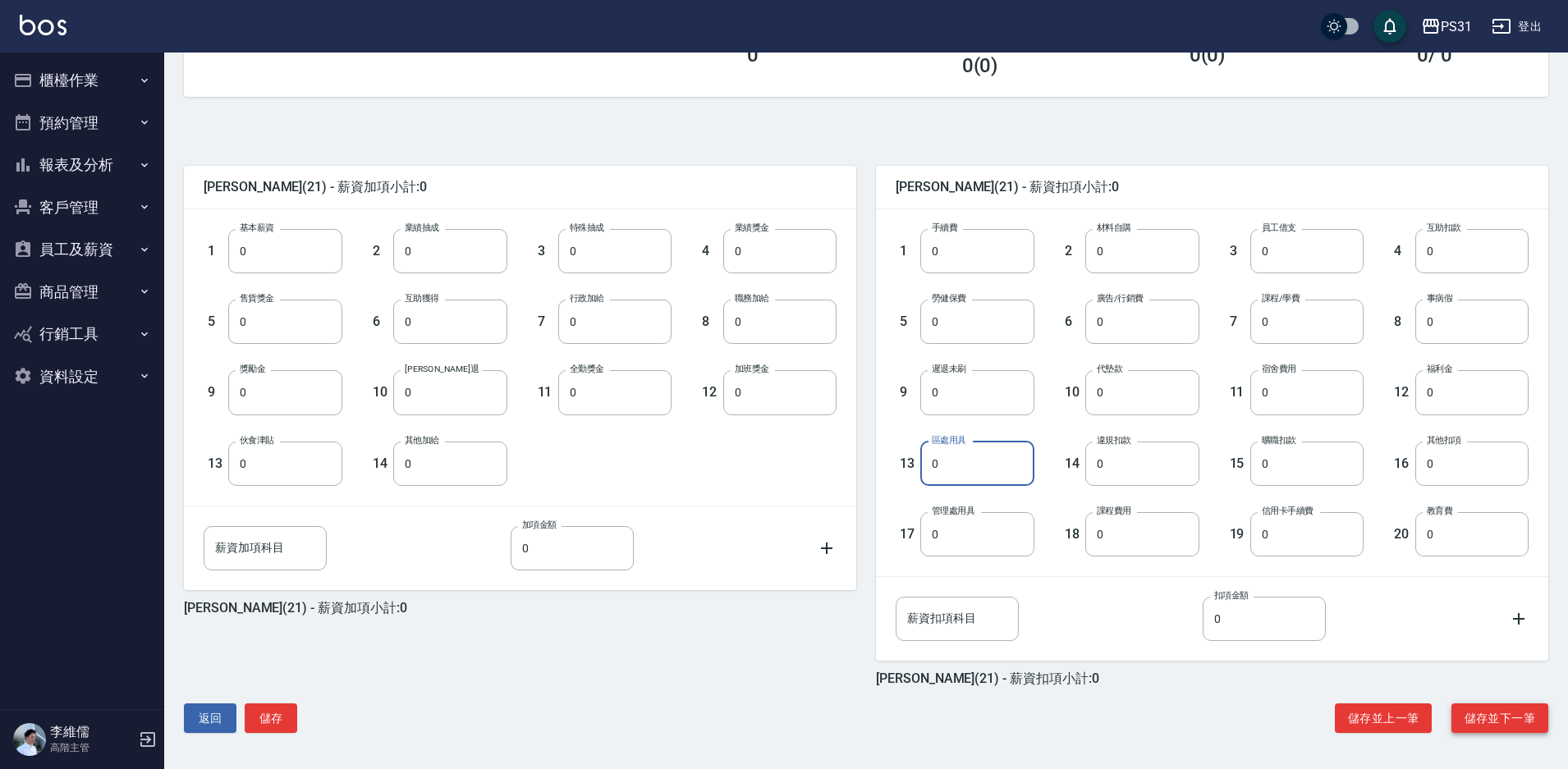
type input "0"
click at [1490, 708] on button "儲存並下一筆" at bounding box center [1500, 718] width 97 height 30
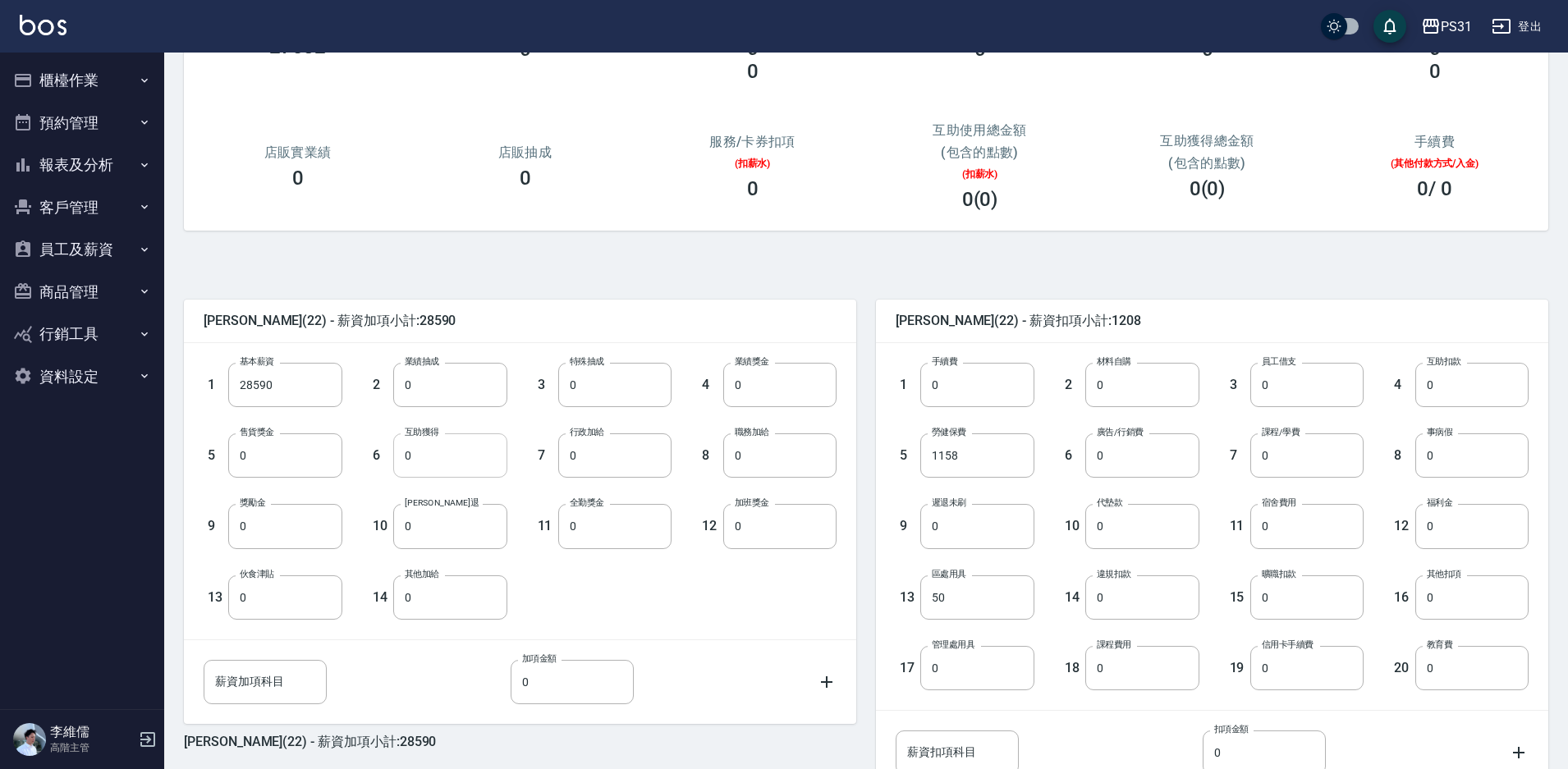
scroll to position [164, 0]
click at [288, 376] on input "28590" at bounding box center [285, 384] width 113 height 45
type input "0"
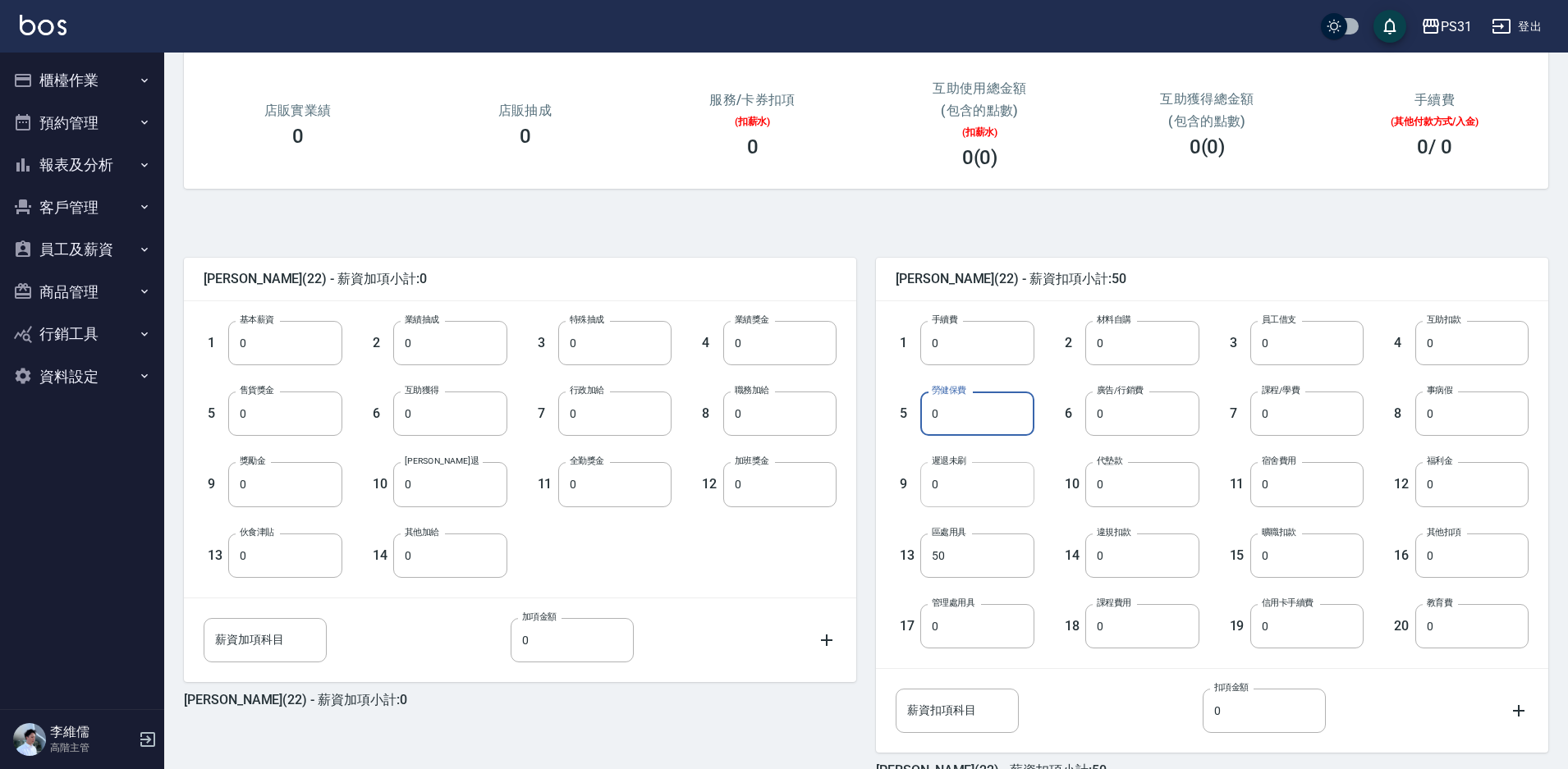
scroll to position [246, 0]
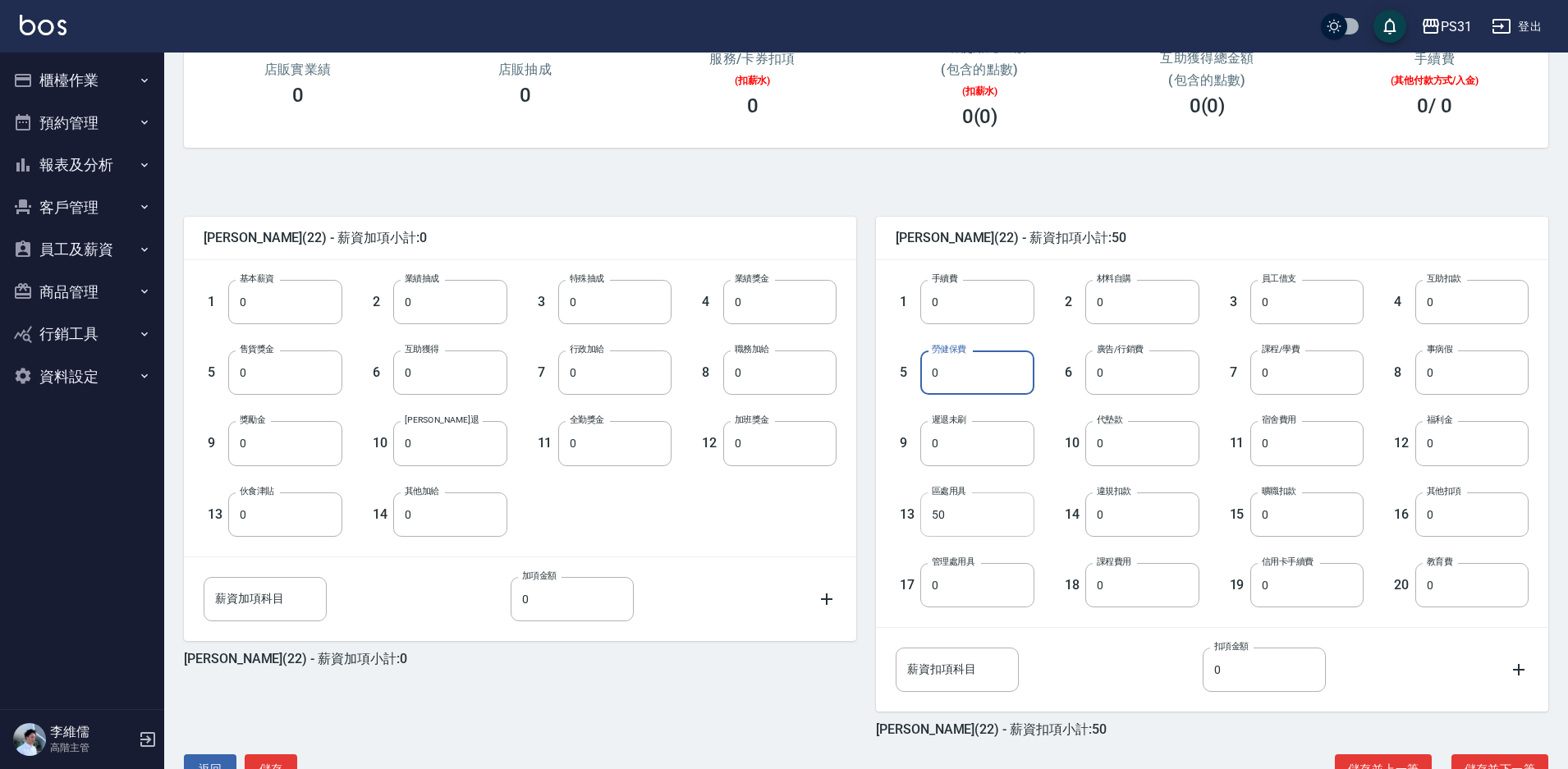
type input "0"
click at [975, 506] on input "50" at bounding box center [977, 515] width 113 height 45
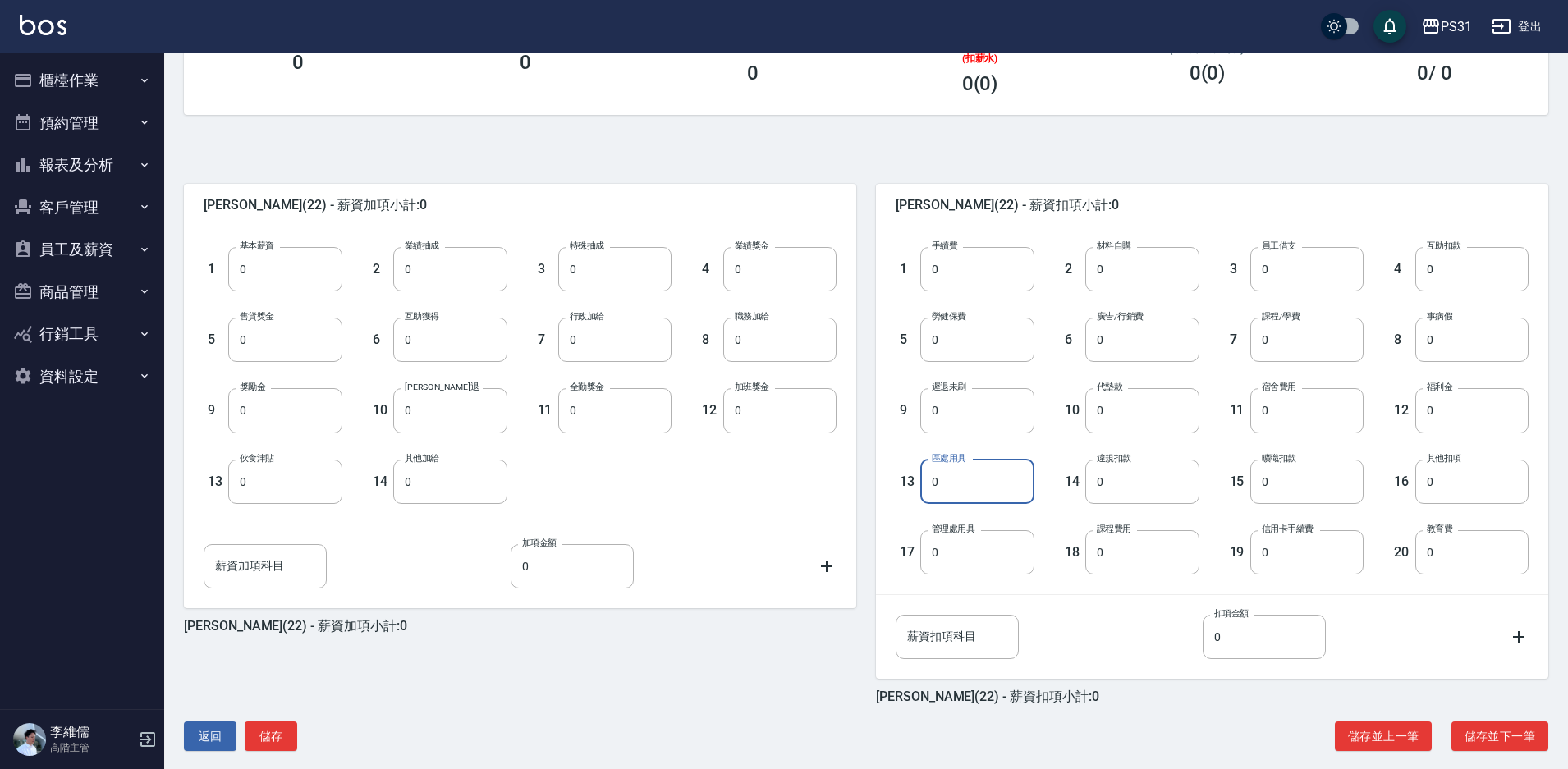
scroll to position [297, 0]
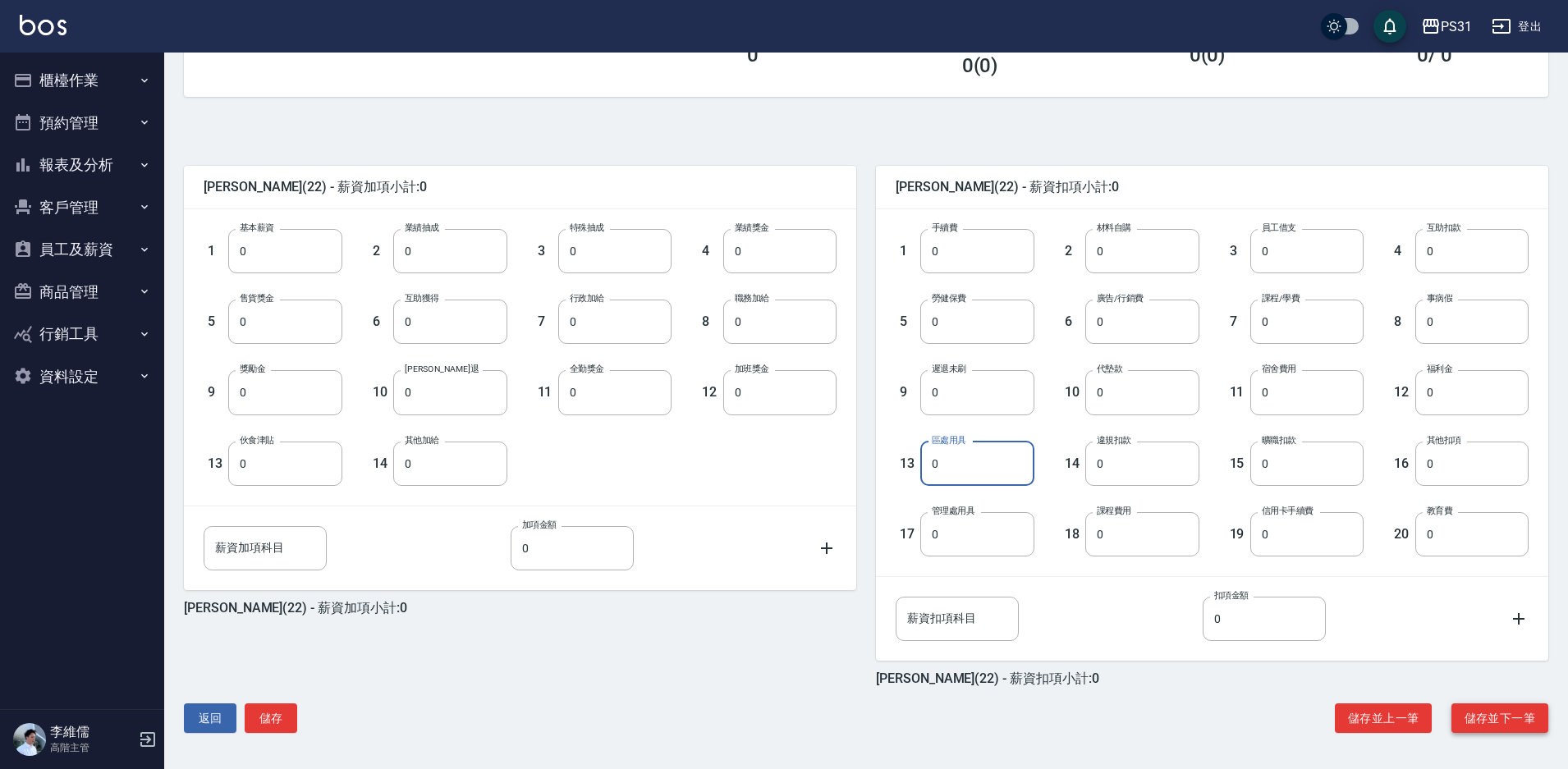
type input "0"
drag, startPoint x: 1485, startPoint y: 708, endPoint x: 1485, endPoint y: 719, distance: 11.0
click at [1485, 719] on div "紀柏安 (22) - 薪資加項小計:0 1 基本薪資 0 基本薪資 2 業績抽成 0 業績抽成 3 特殊抽成 0 特殊抽成 4 業績獎金 0 業績獎金 5 售…" at bounding box center [859, 432] width 1378 height 633
click at [1485, 719] on button "儲存並下一筆" at bounding box center [1500, 718] width 97 height 30
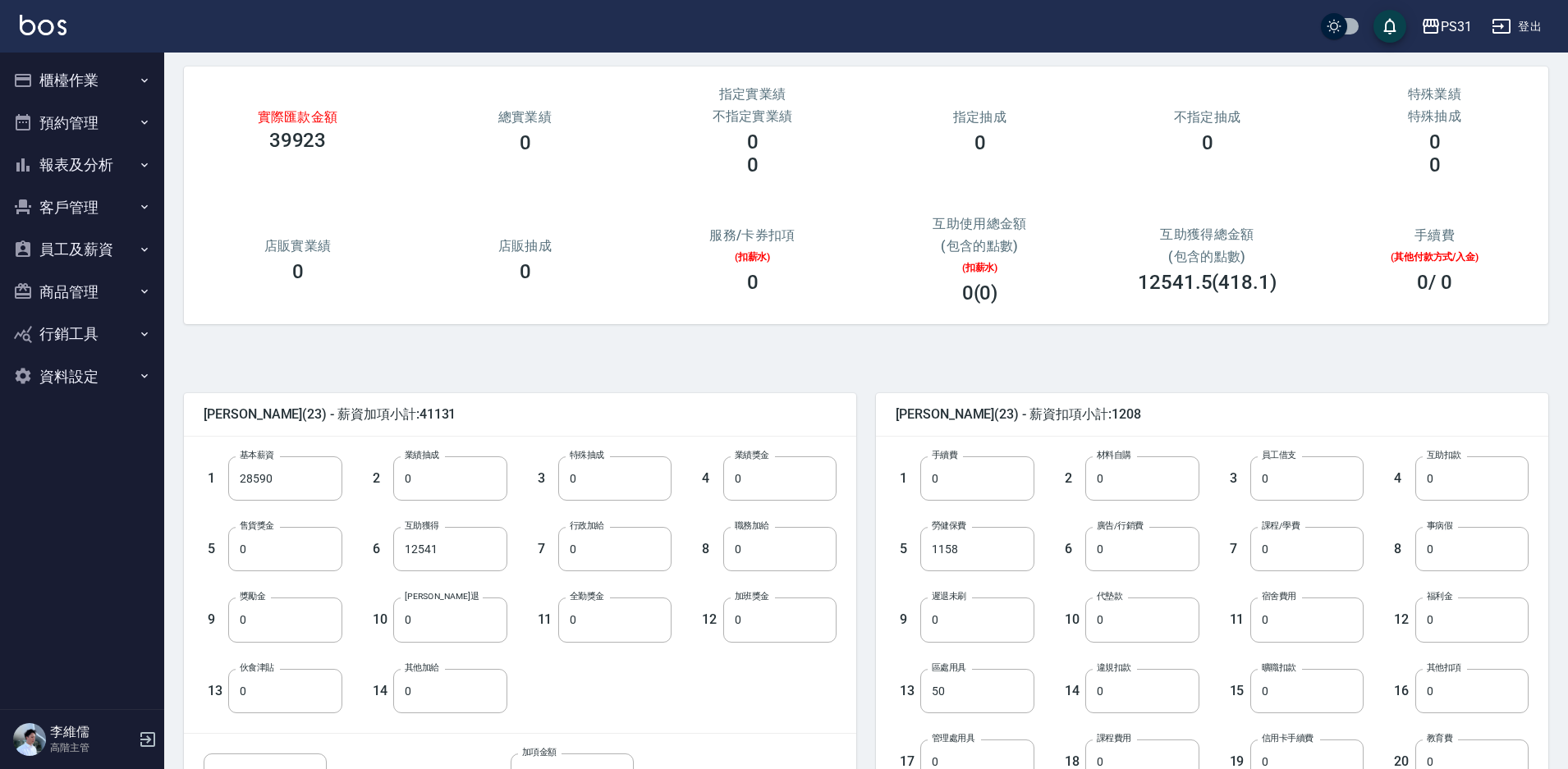
scroll to position [164, 0]
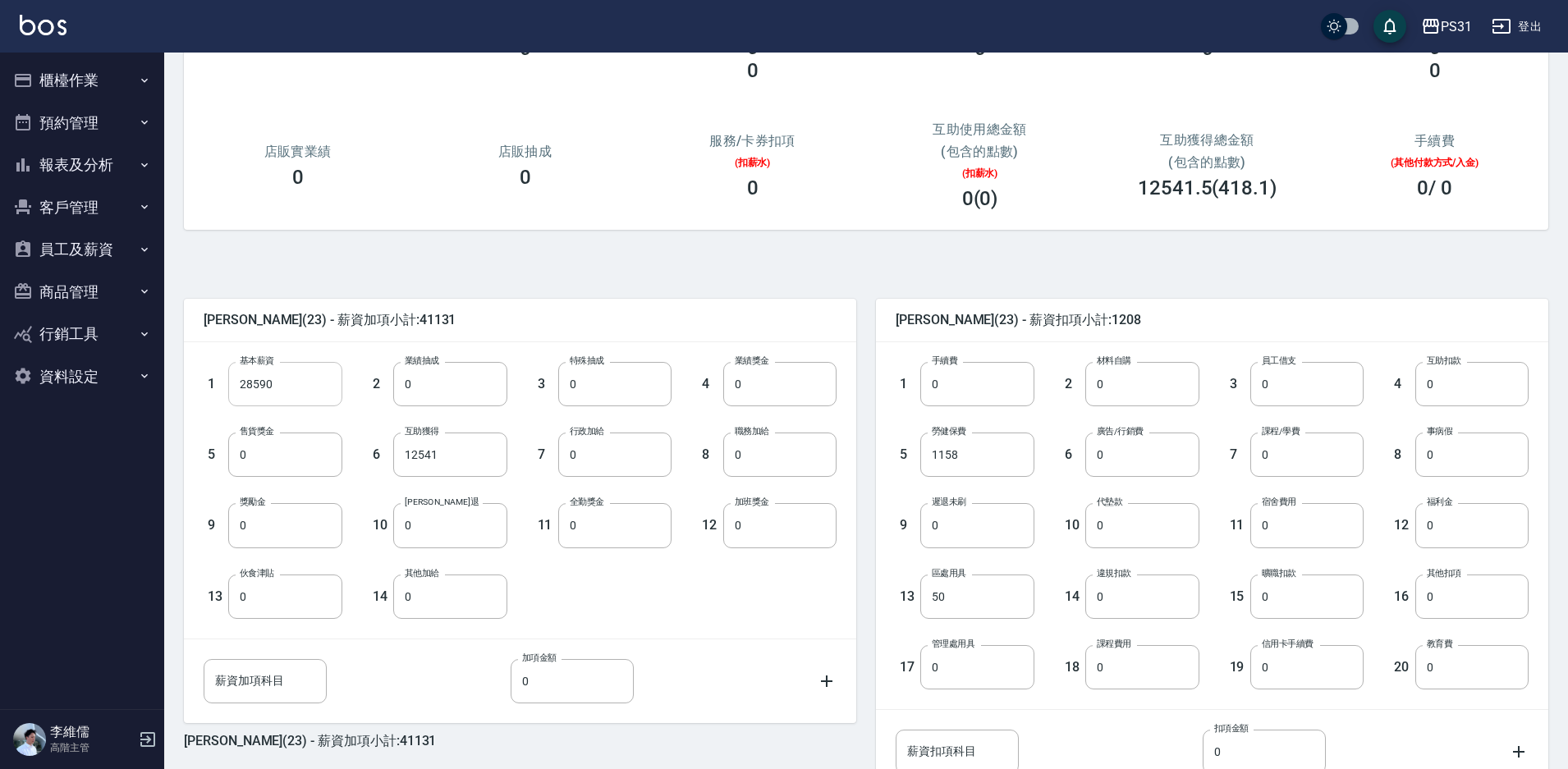
click at [299, 380] on input "28590" at bounding box center [285, 384] width 113 height 45
type input "25254"
click at [431, 451] on input "12541" at bounding box center [450, 454] width 113 height 45
type input "0"
drag, startPoint x: 993, startPoint y: 455, endPoint x: 982, endPoint y: 565, distance: 110.5
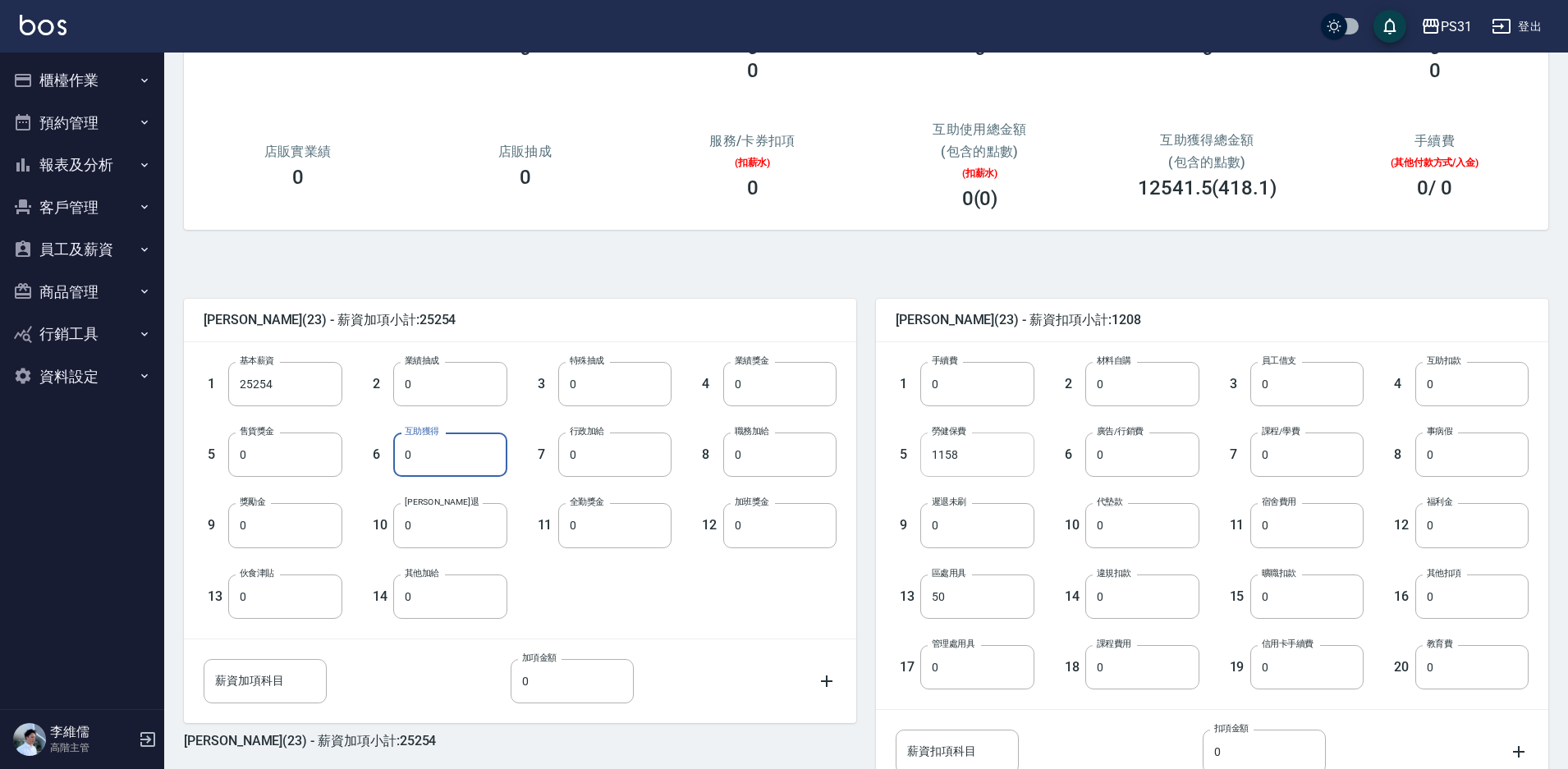
click at [993, 454] on input "1158" at bounding box center [977, 454] width 113 height 45
click at [981, 602] on input "50" at bounding box center [977, 596] width 113 height 45
type input "0"
click at [1269, 304] on div "[PERSON_NAME](23) - 薪資扣項小計:1158" at bounding box center [1212, 320] width 672 height 43
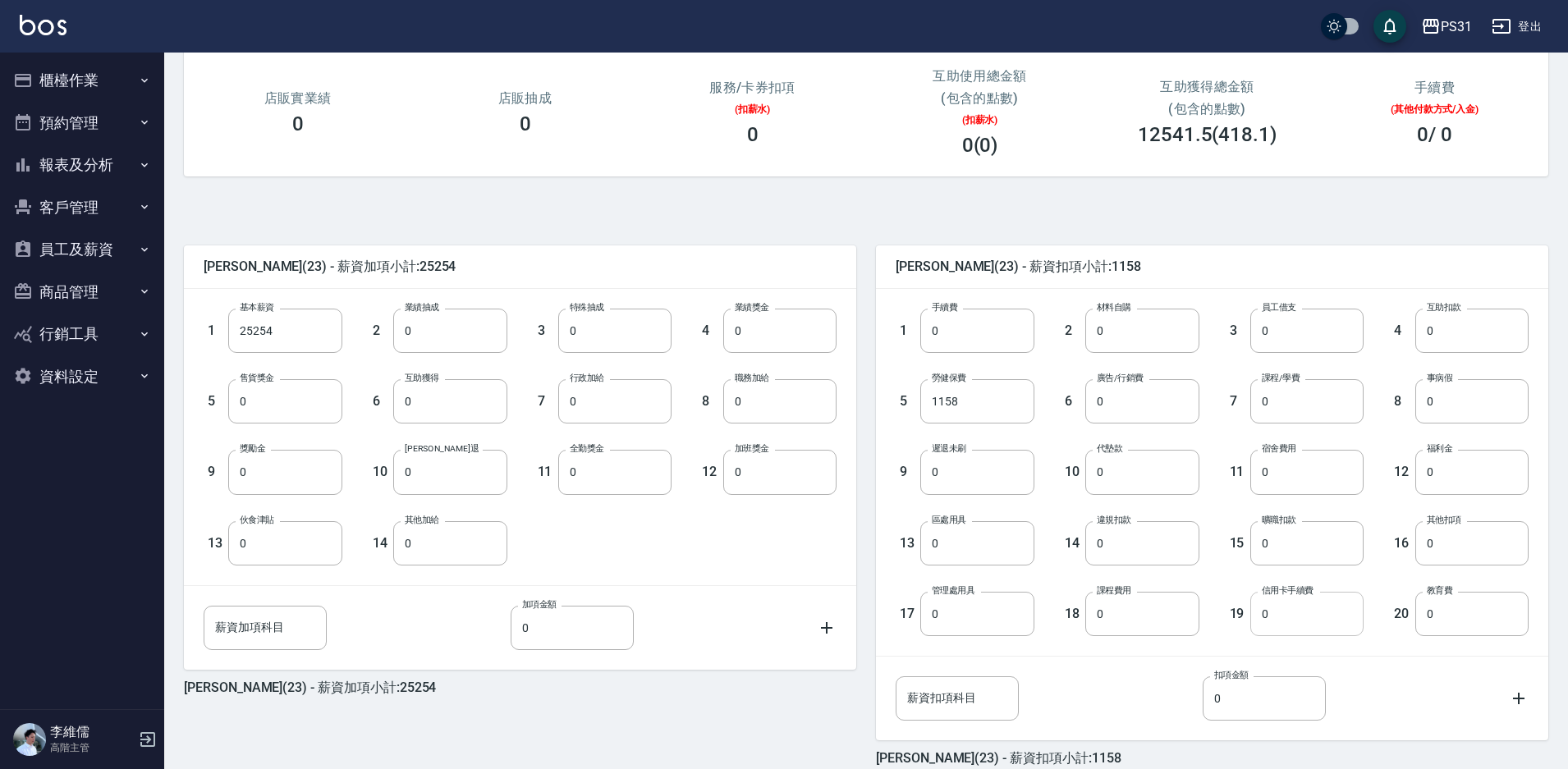
scroll to position [246, 0]
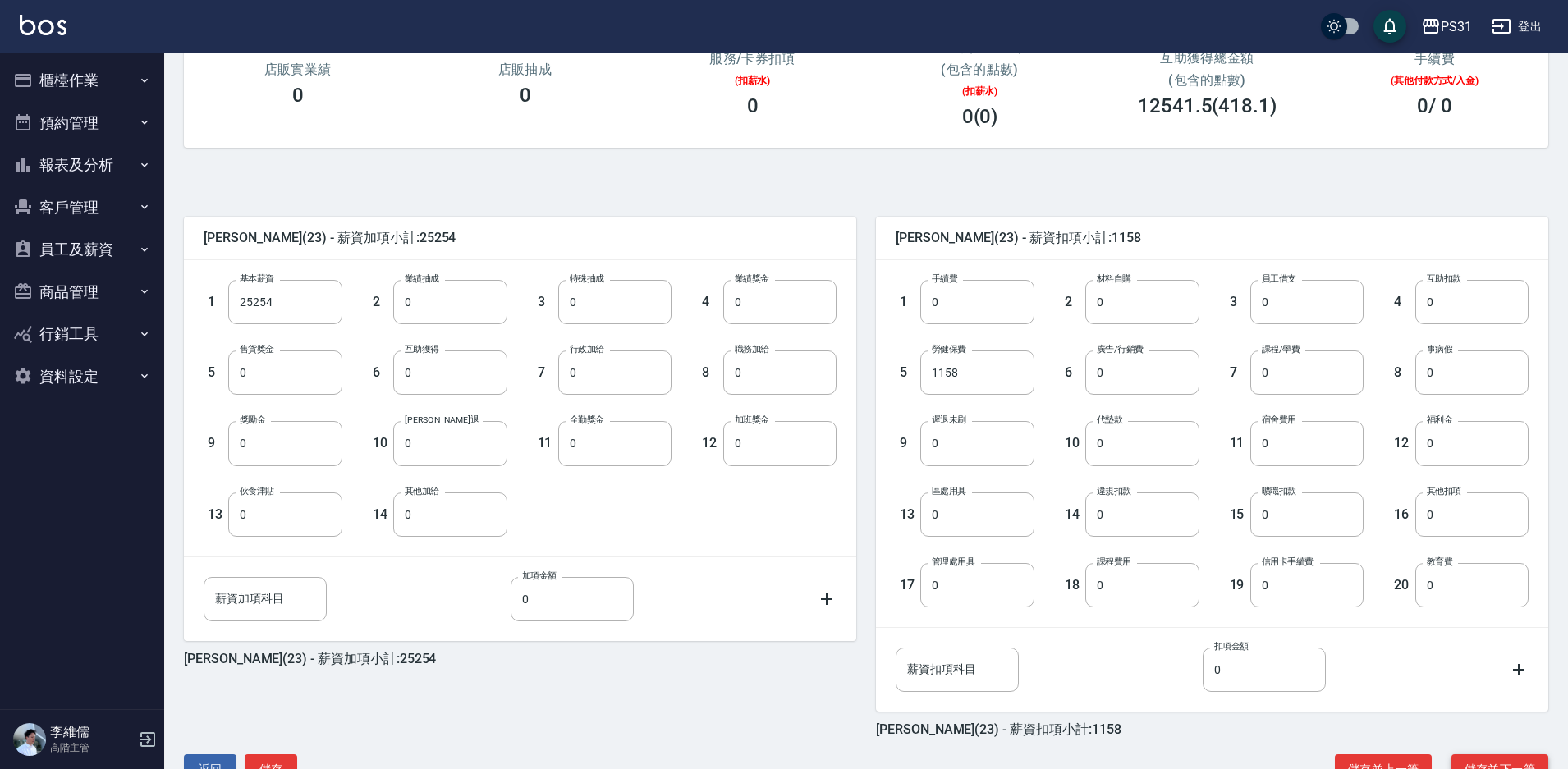
click at [1461, 760] on button "儲存並下一筆" at bounding box center [1500, 769] width 97 height 30
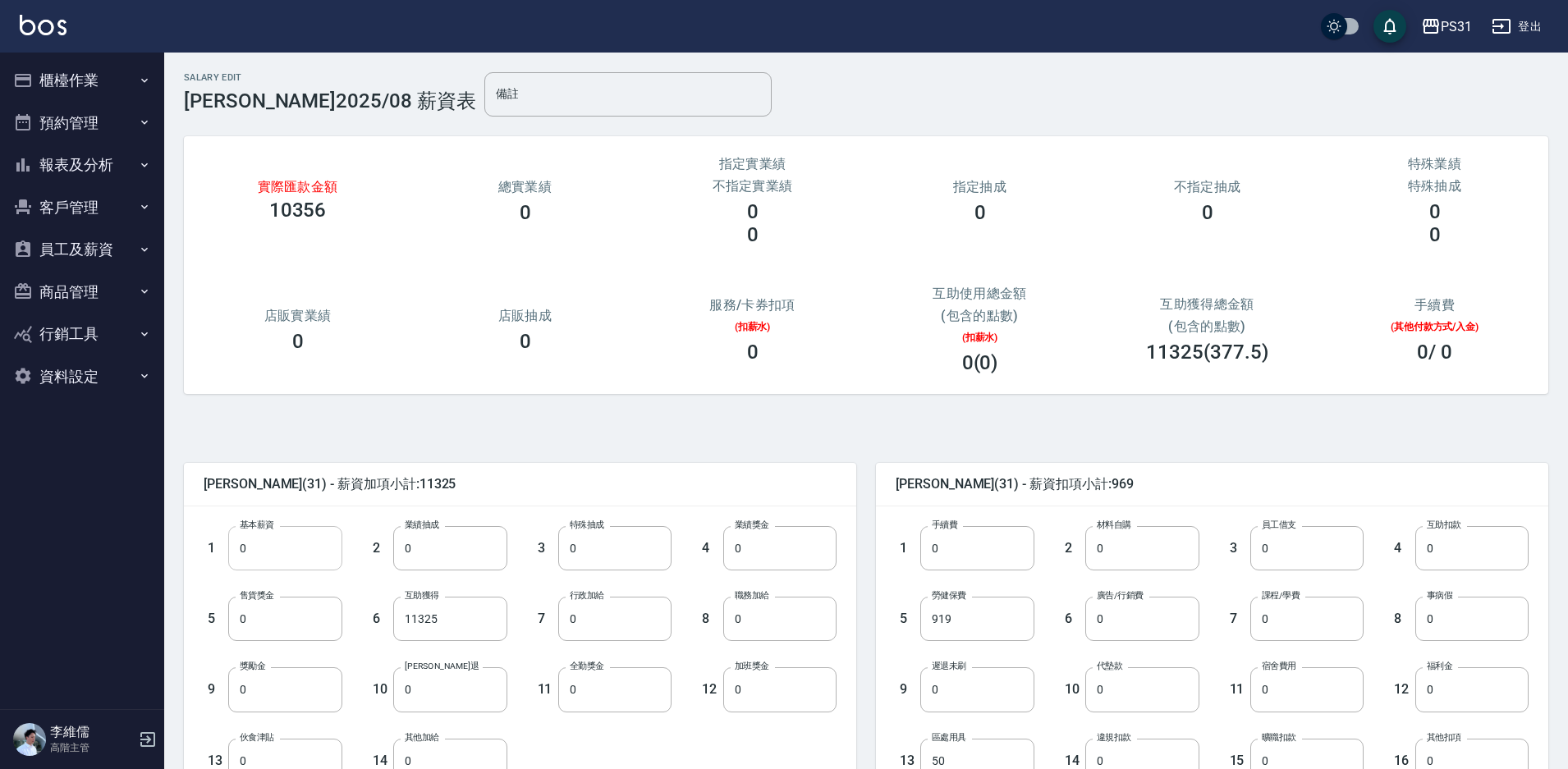
click at [293, 542] on input "0" at bounding box center [285, 548] width 113 height 45
type input "28590"
click at [979, 611] on input "919" at bounding box center [977, 618] width 113 height 45
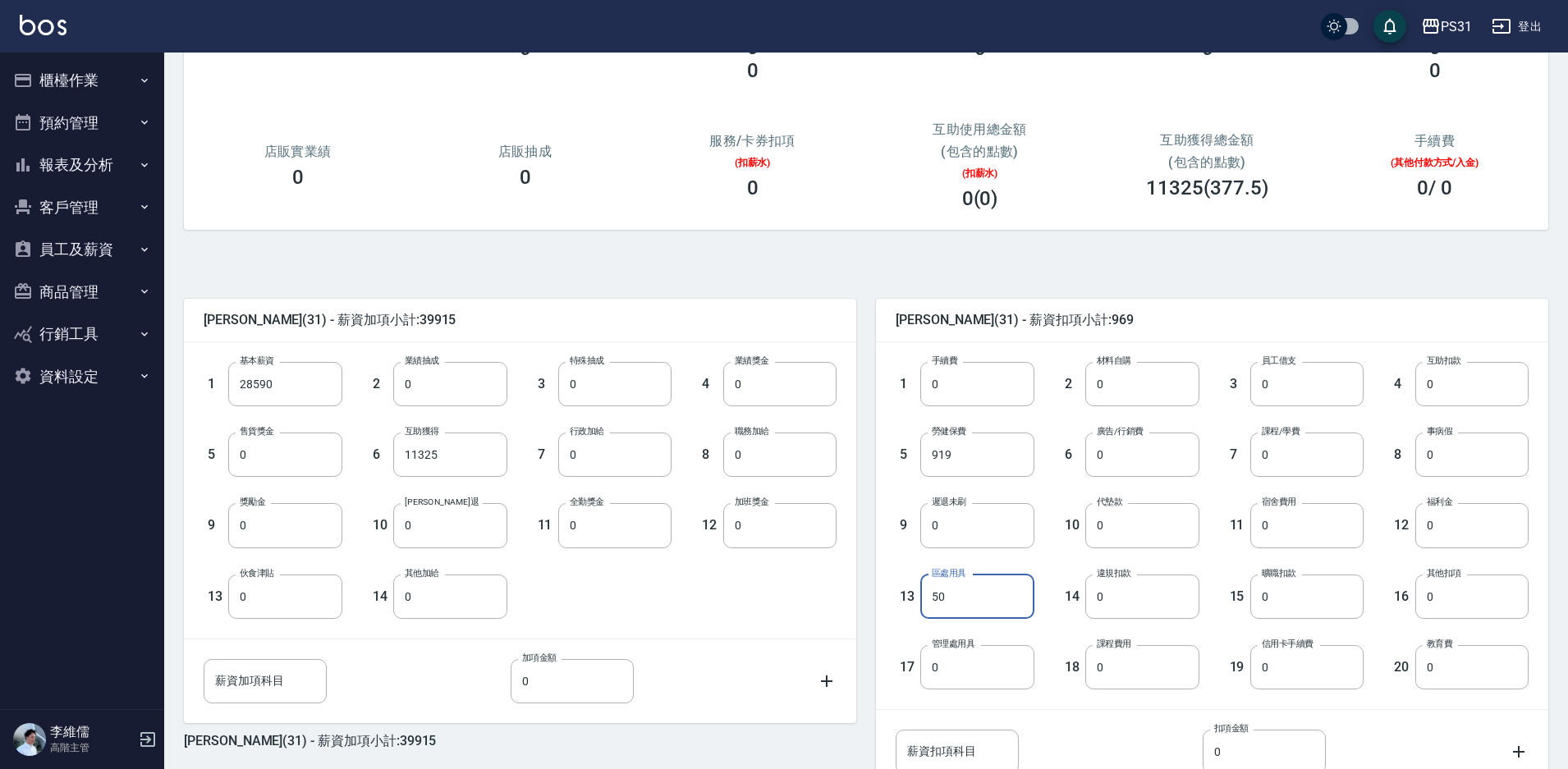
click at [969, 592] on input "50" at bounding box center [977, 596] width 113 height 45
type input "0"
click at [1141, 403] on input "0" at bounding box center [1142, 384] width 113 height 45
type input "350"
click at [618, 262] on div "何宜柔 (31) - 薪資加項小計:39915 1 基本薪資 28590 基本薪資 2 業績抽成 0 業績抽成 3 特殊抽成 0 特殊抽成 4 業績獎金 0 …" at bounding box center [859, 565] width 1378 height 633
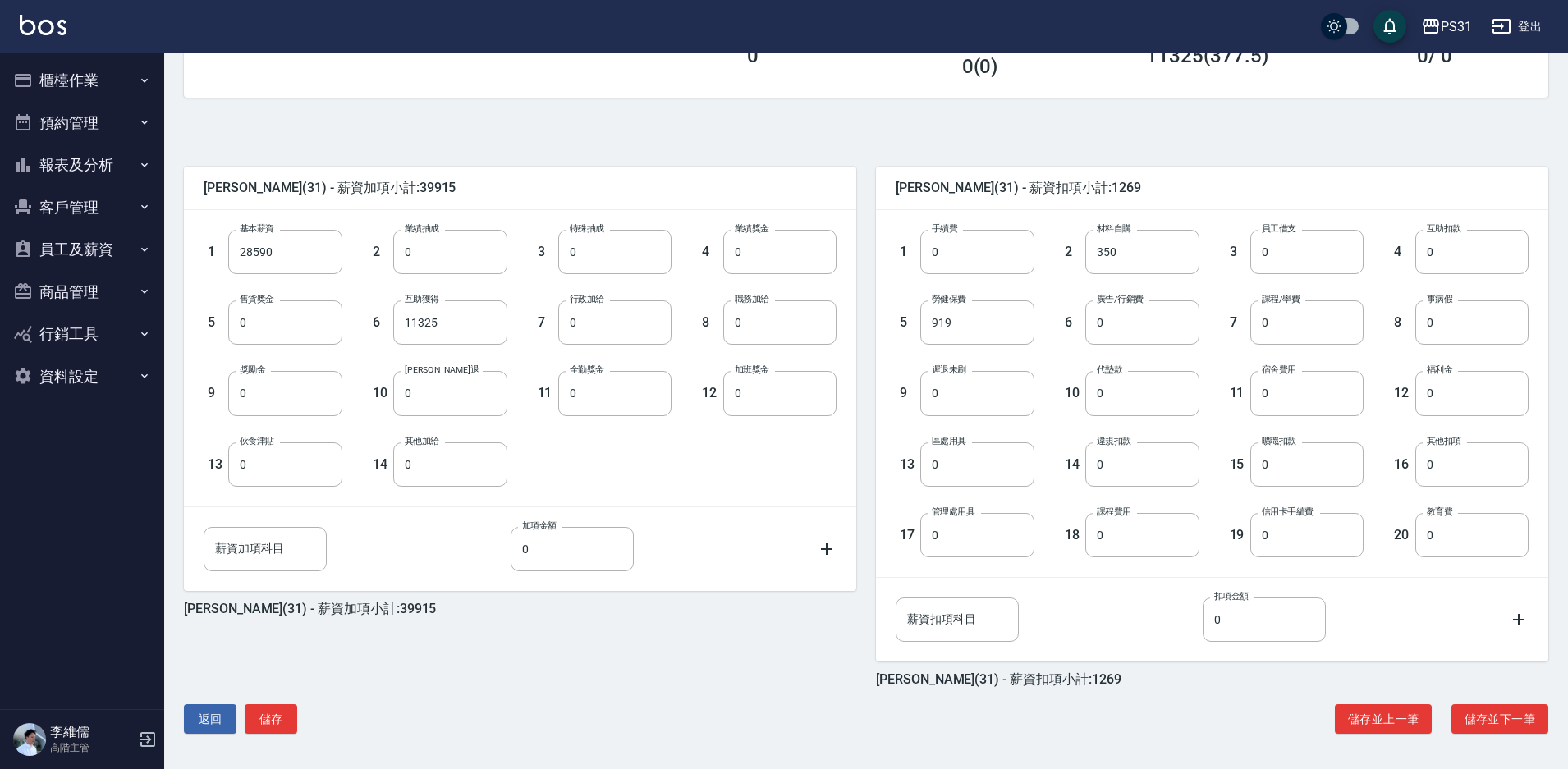
scroll to position [297, 0]
click at [1490, 708] on button "儲存並下一筆" at bounding box center [1500, 718] width 97 height 30
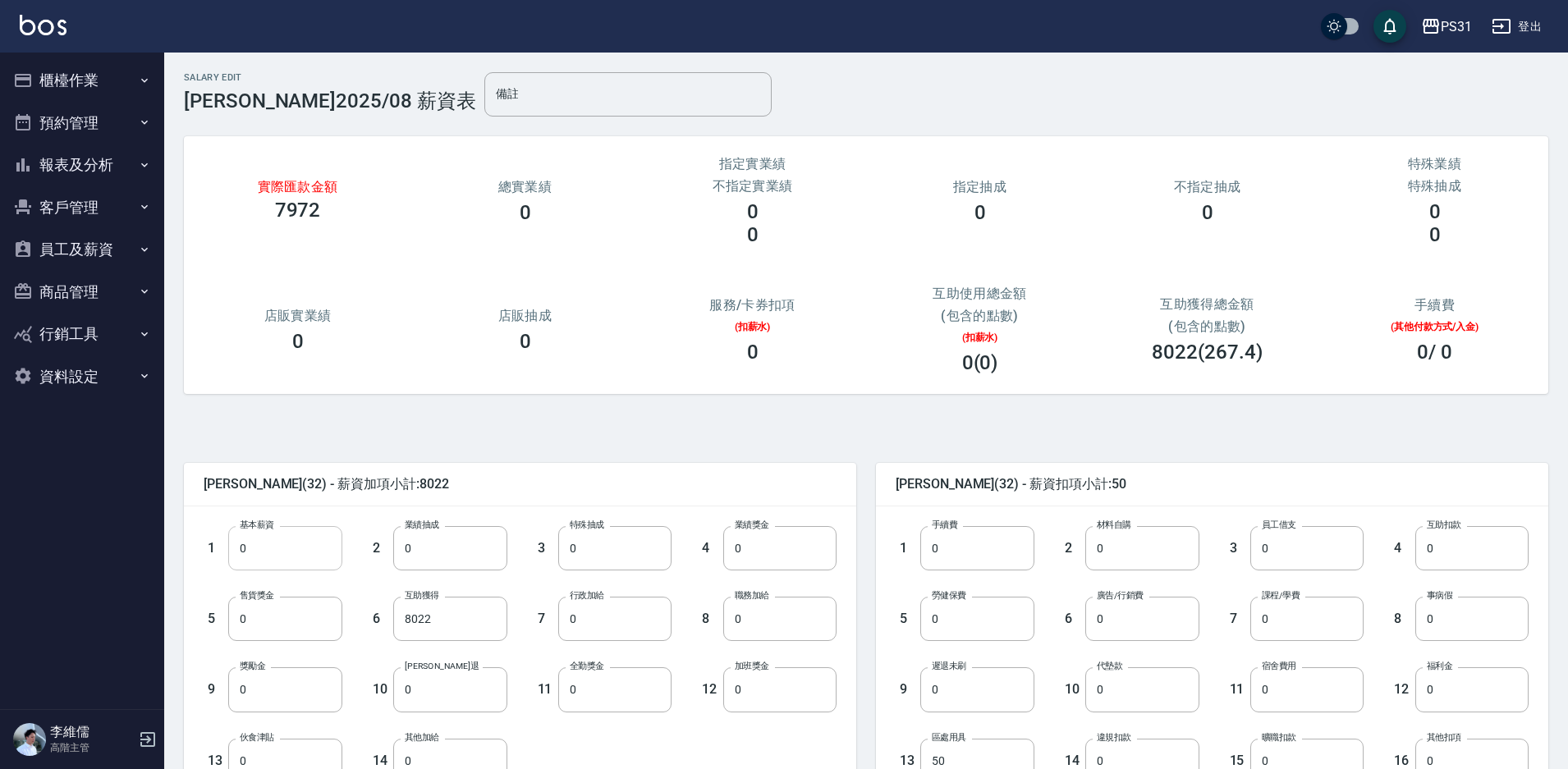
click at [328, 558] on input "0" at bounding box center [285, 548] width 113 height 45
type input "28590"
click at [493, 615] on input "8022" at bounding box center [450, 618] width 113 height 45
type input "0"
click at [949, 611] on input "0" at bounding box center [977, 618] width 113 height 45
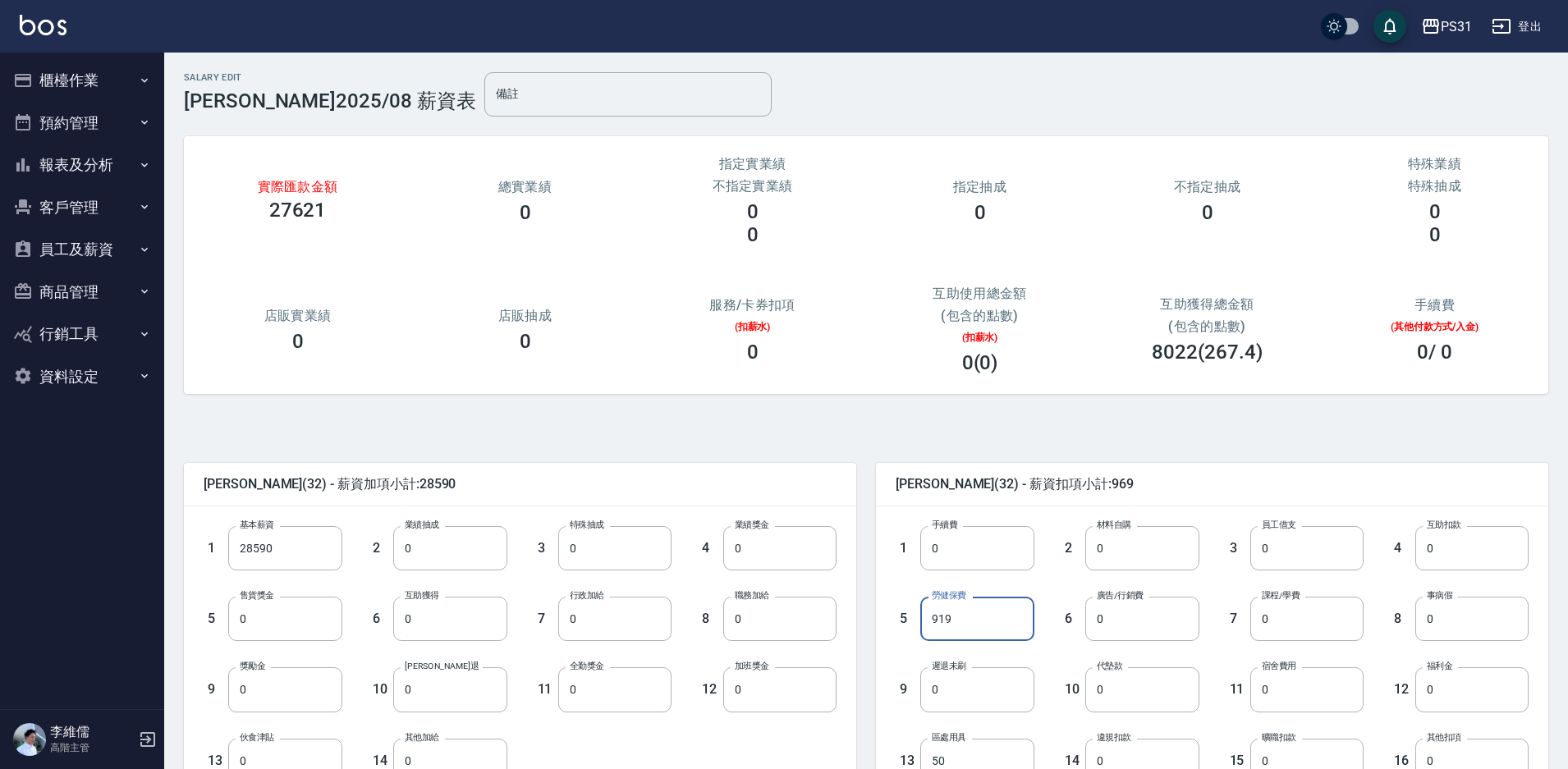
scroll to position [82, 0]
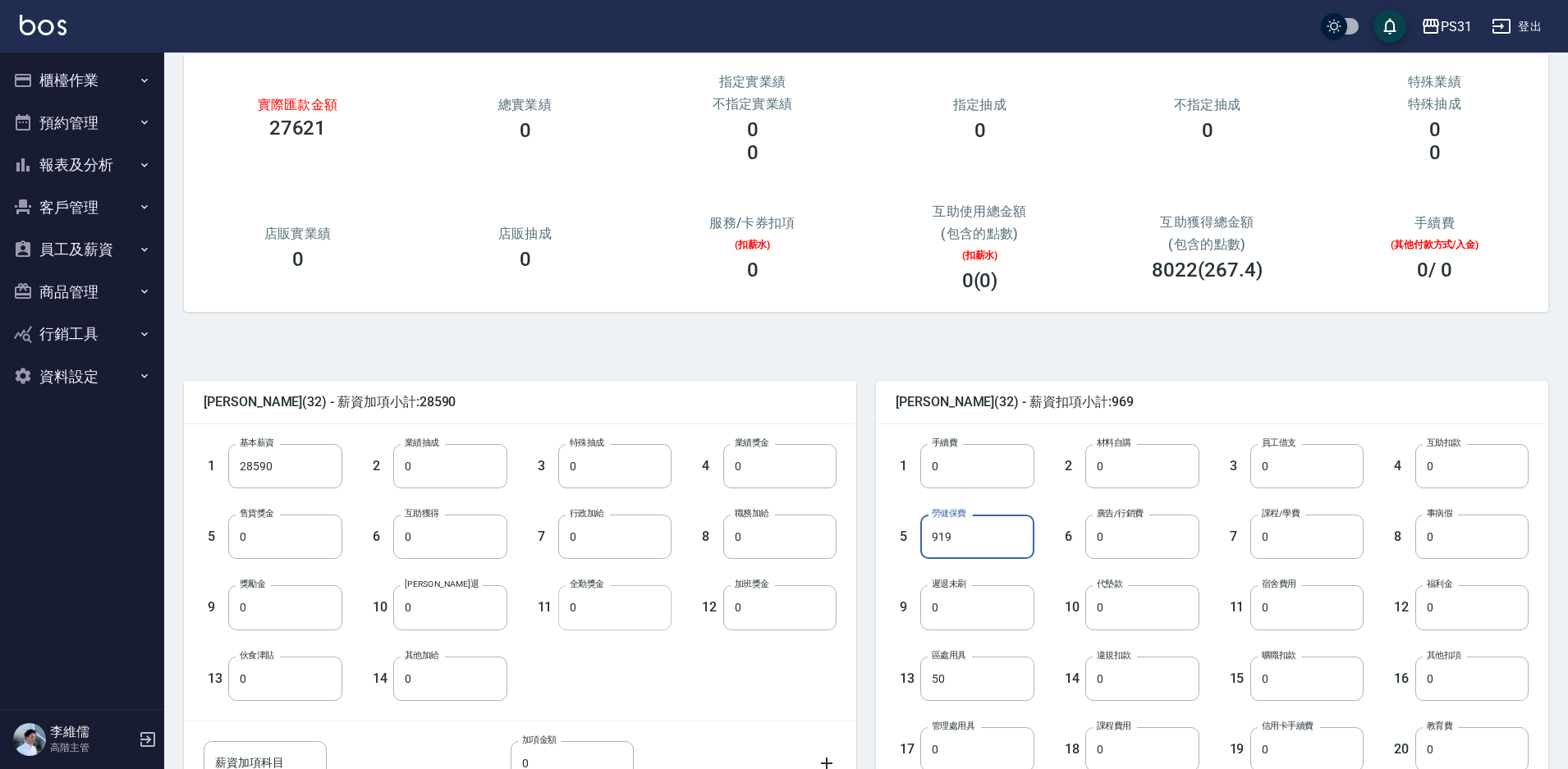
type input "919"
click at [616, 606] on input "0" at bounding box center [615, 607] width 113 height 45
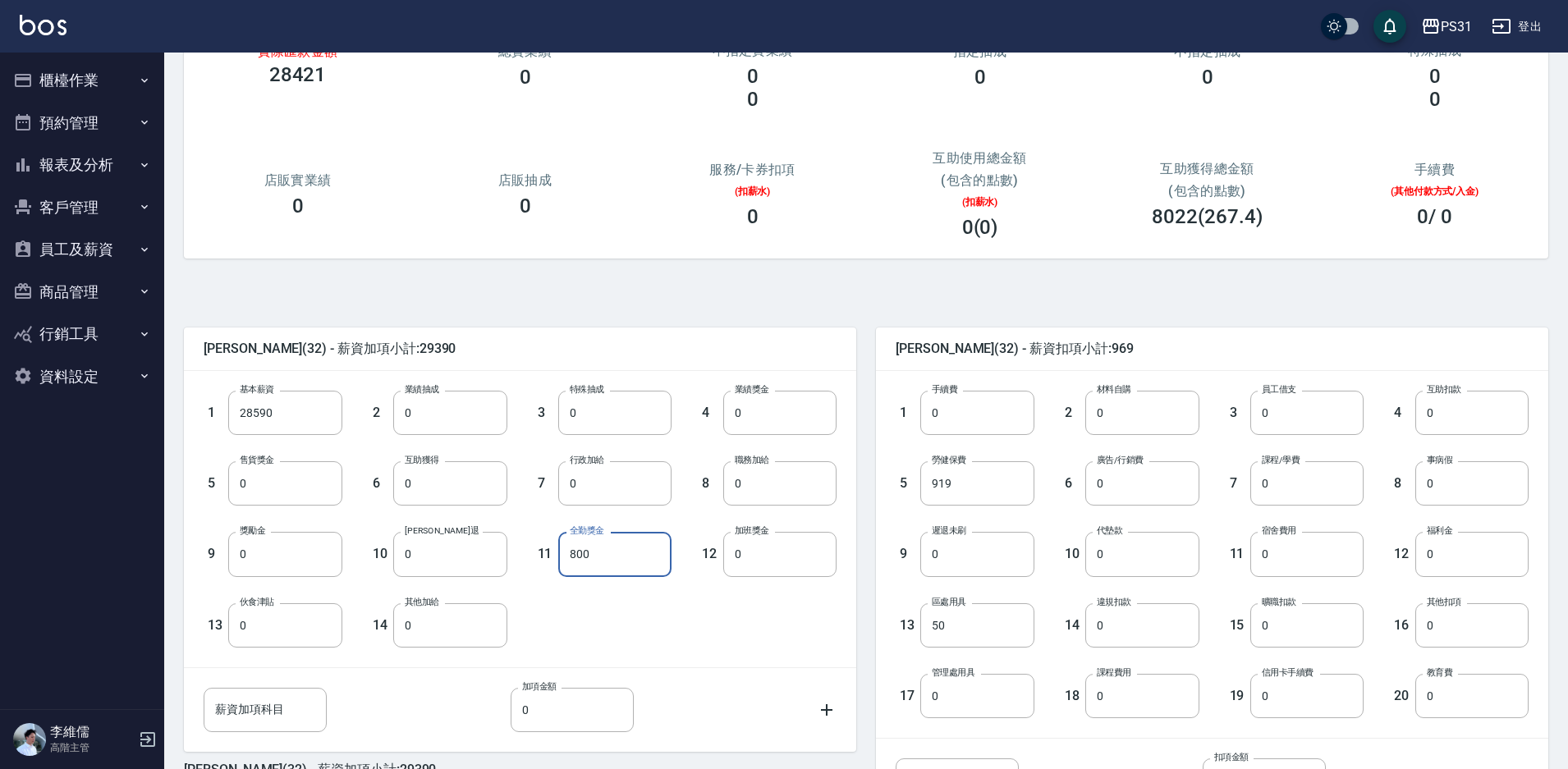
scroll to position [164, 0]
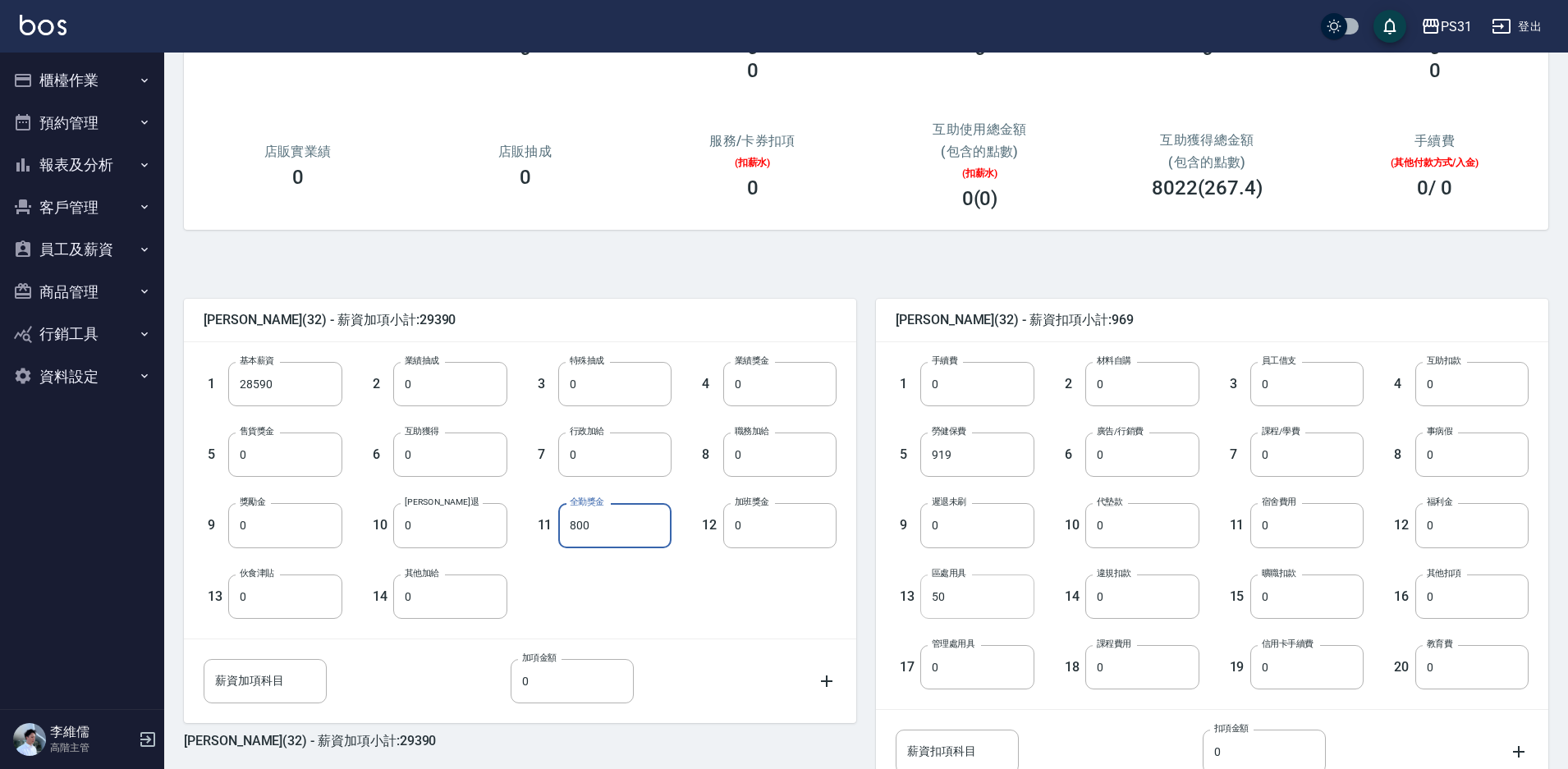
type input "800"
click at [949, 602] on input "50" at bounding box center [977, 596] width 113 height 45
type input "0"
click at [856, 285] on div "陳聖軒 (32) - 薪資加項小計:29390 1 基本薪資 28590 基本薪資 2 業績抽成 0 業績抽成 3 特殊抽成 0 特殊抽成 4 業績獎金 0 …" at bounding box center [856, 549] width 1384 height 541
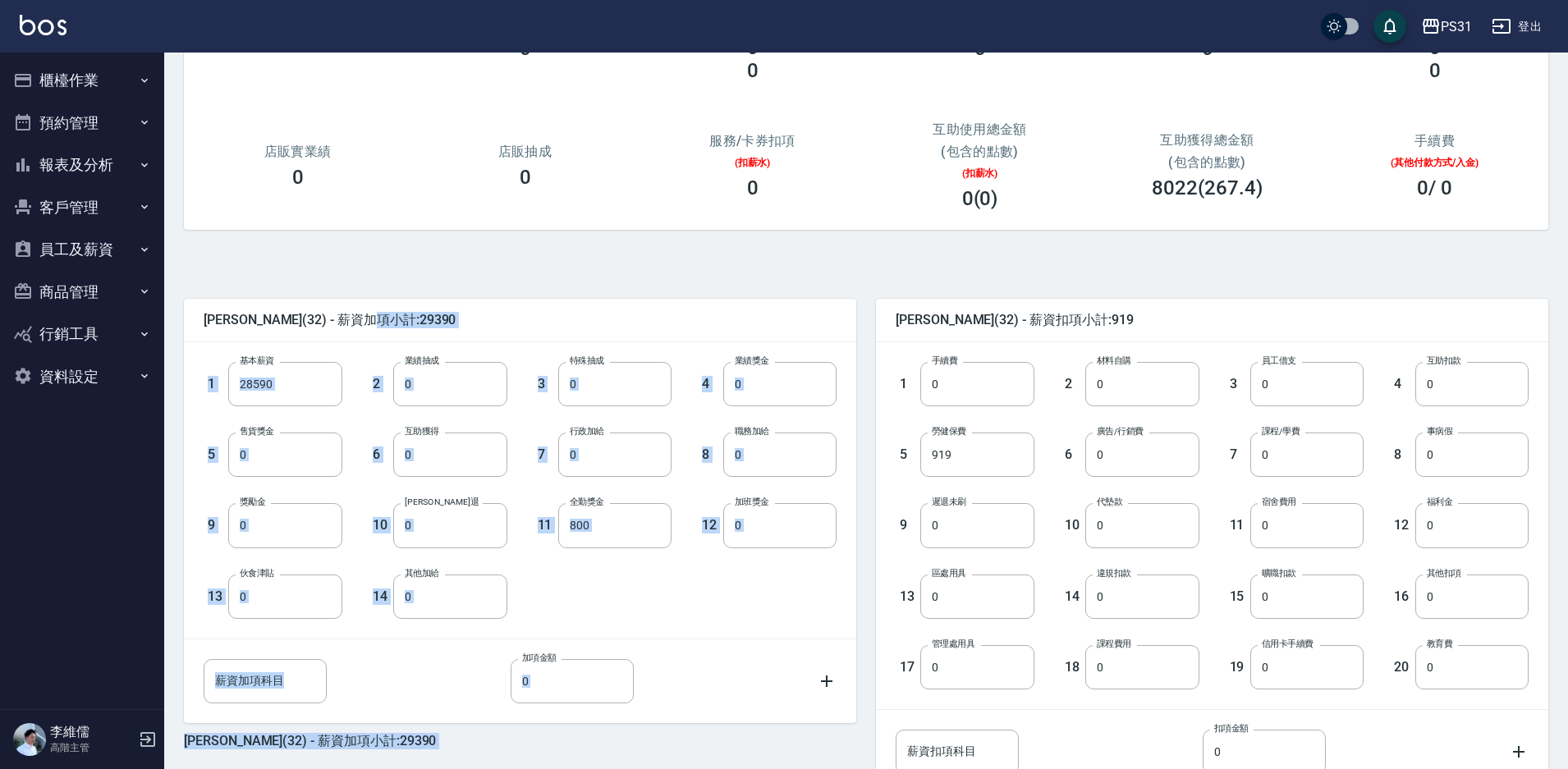
click at [877, 258] on div "陳聖軒 (32) - 薪資加項小計:29390 1 基本薪資 28590 基本薪資 2 業績抽成 0 業績抽成 3 特殊抽成 0 特殊抽成 4 業績獎金 0 …" at bounding box center [859, 565] width 1378 height 633
click at [864, 276] on div "陳聖軒 (32) - 薪資加項小計:29390 1 基本薪資 28590 基本薪資 2 業績抽成 0 業績抽成 3 特殊抽成 0 特殊抽成 4 業績獎金 0 …" at bounding box center [859, 565] width 1378 height 633
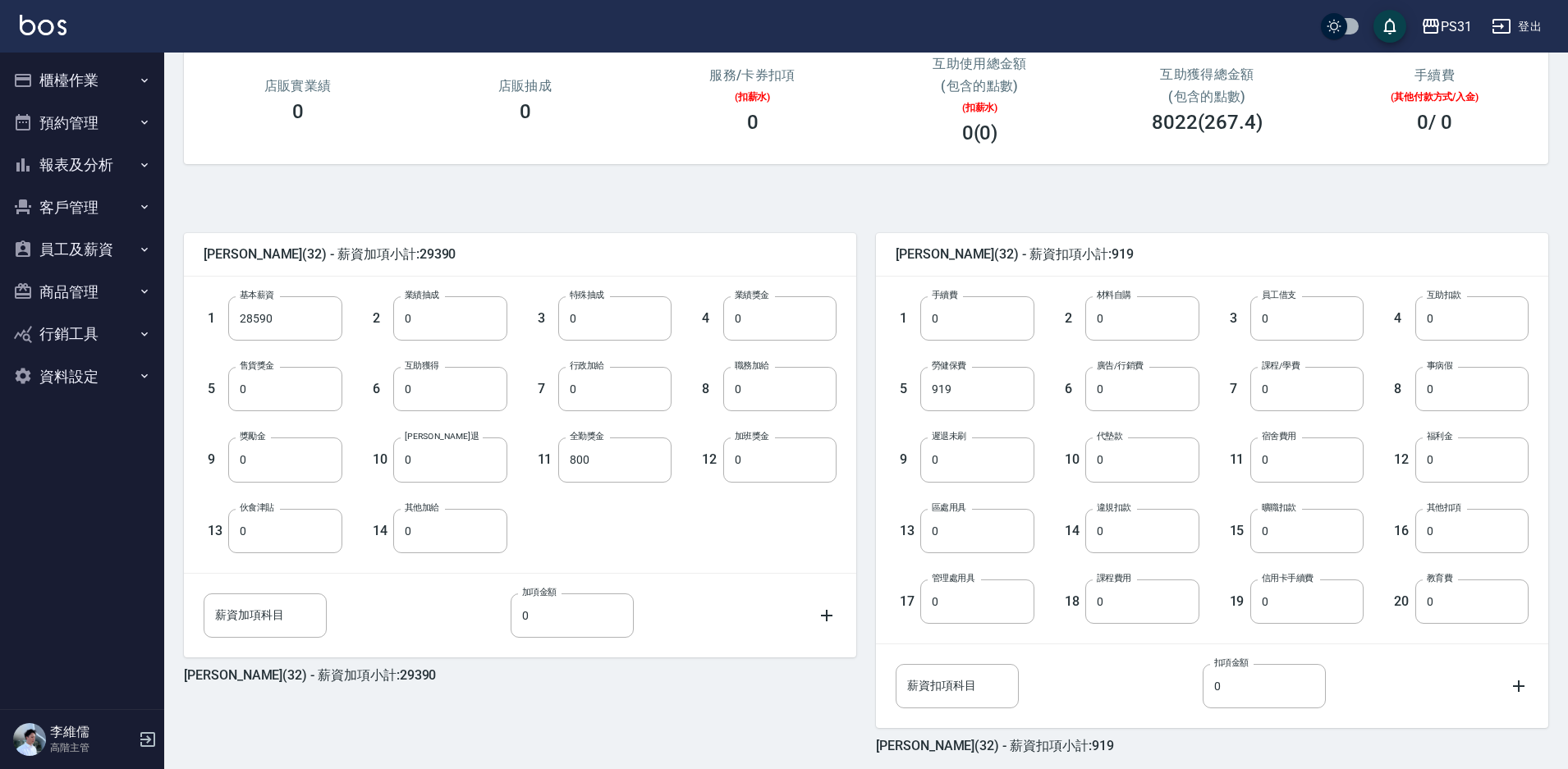
scroll to position [297, 0]
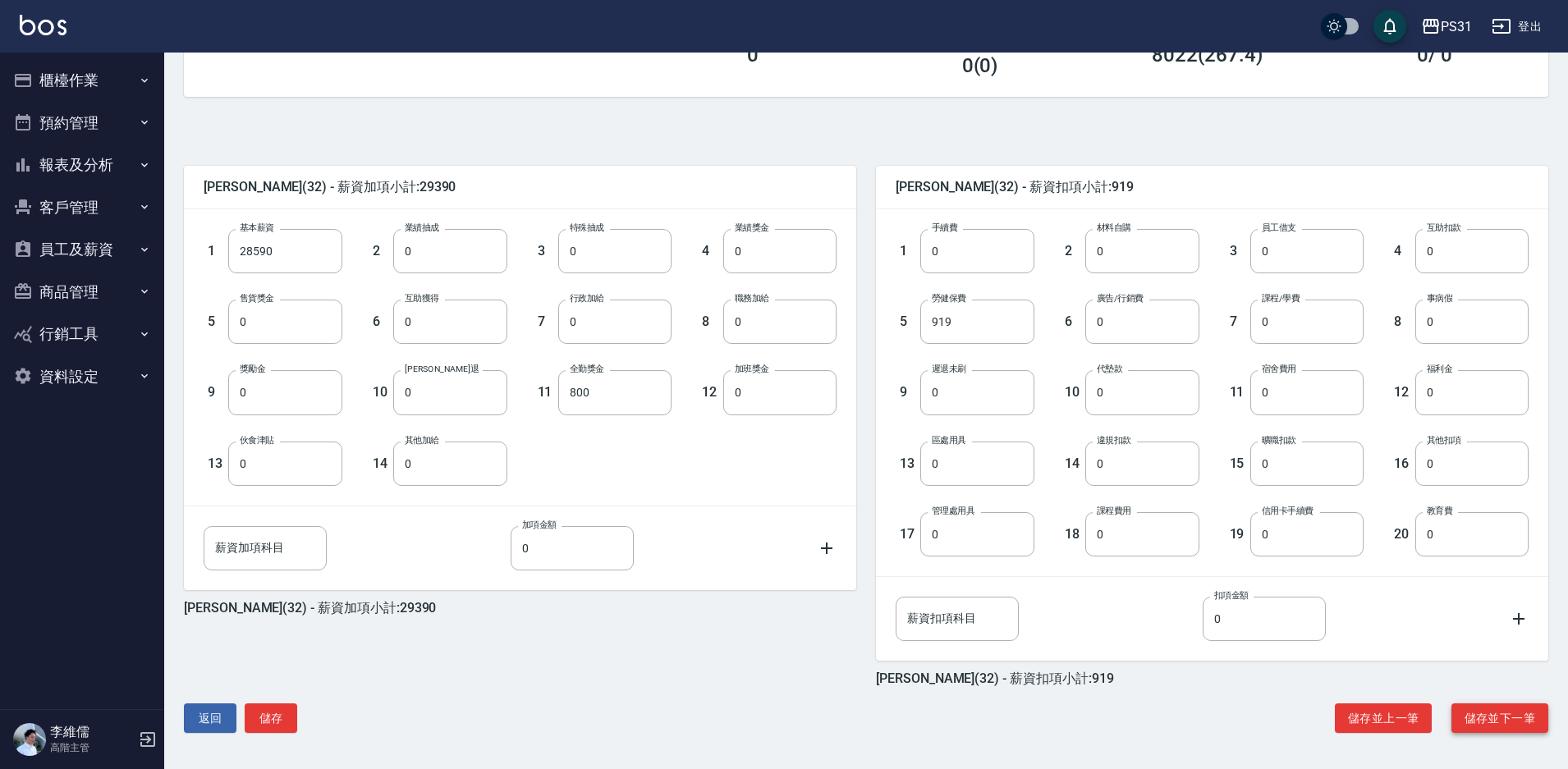
click at [1490, 721] on button "儲存並下一筆" at bounding box center [1500, 718] width 97 height 30
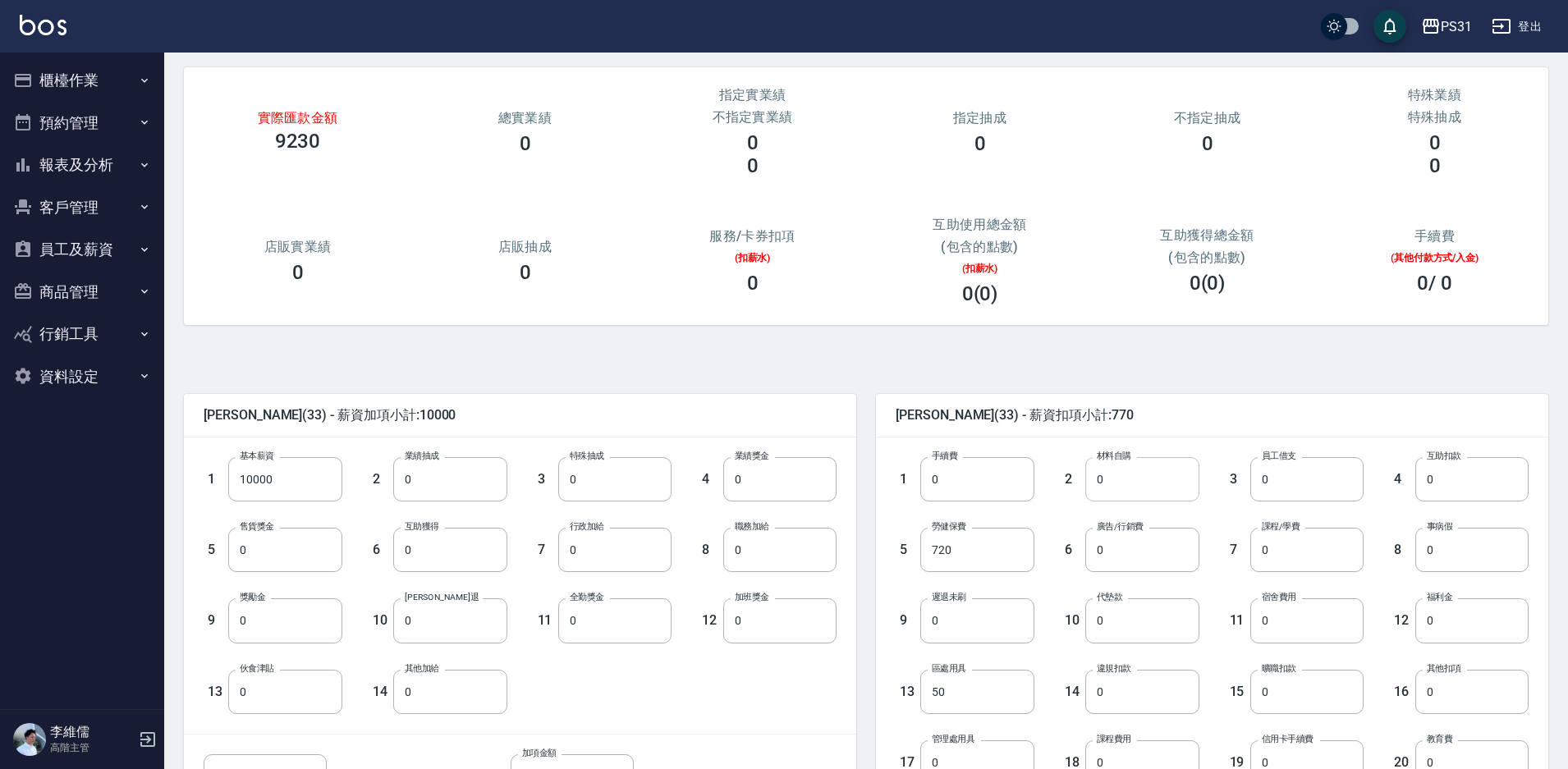
scroll to position [164, 0]
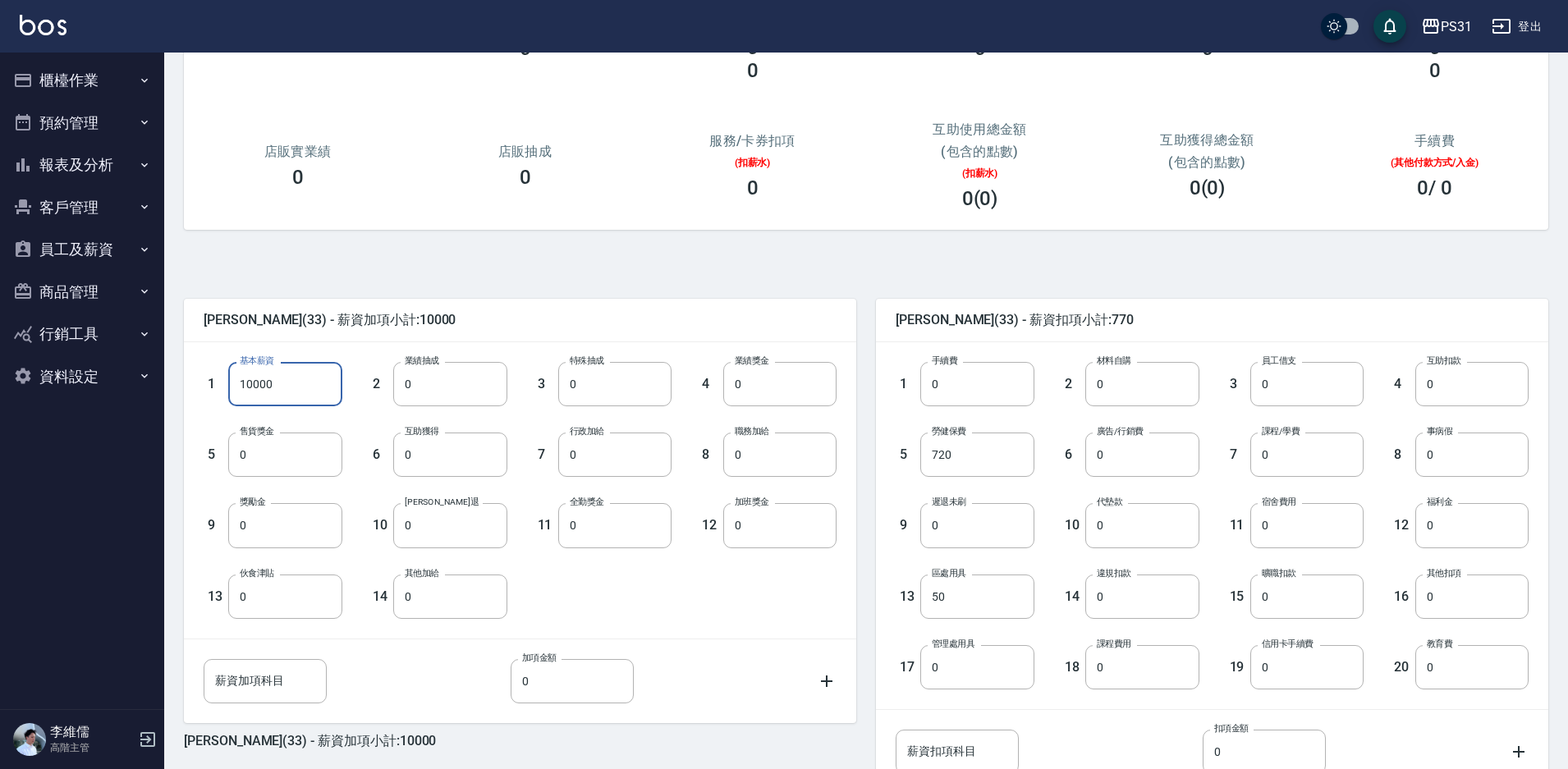
click at [279, 377] on input "10000" at bounding box center [285, 384] width 113 height 45
type input "0"
click at [966, 457] on input "720" at bounding box center [977, 454] width 113 height 45
type input "0"
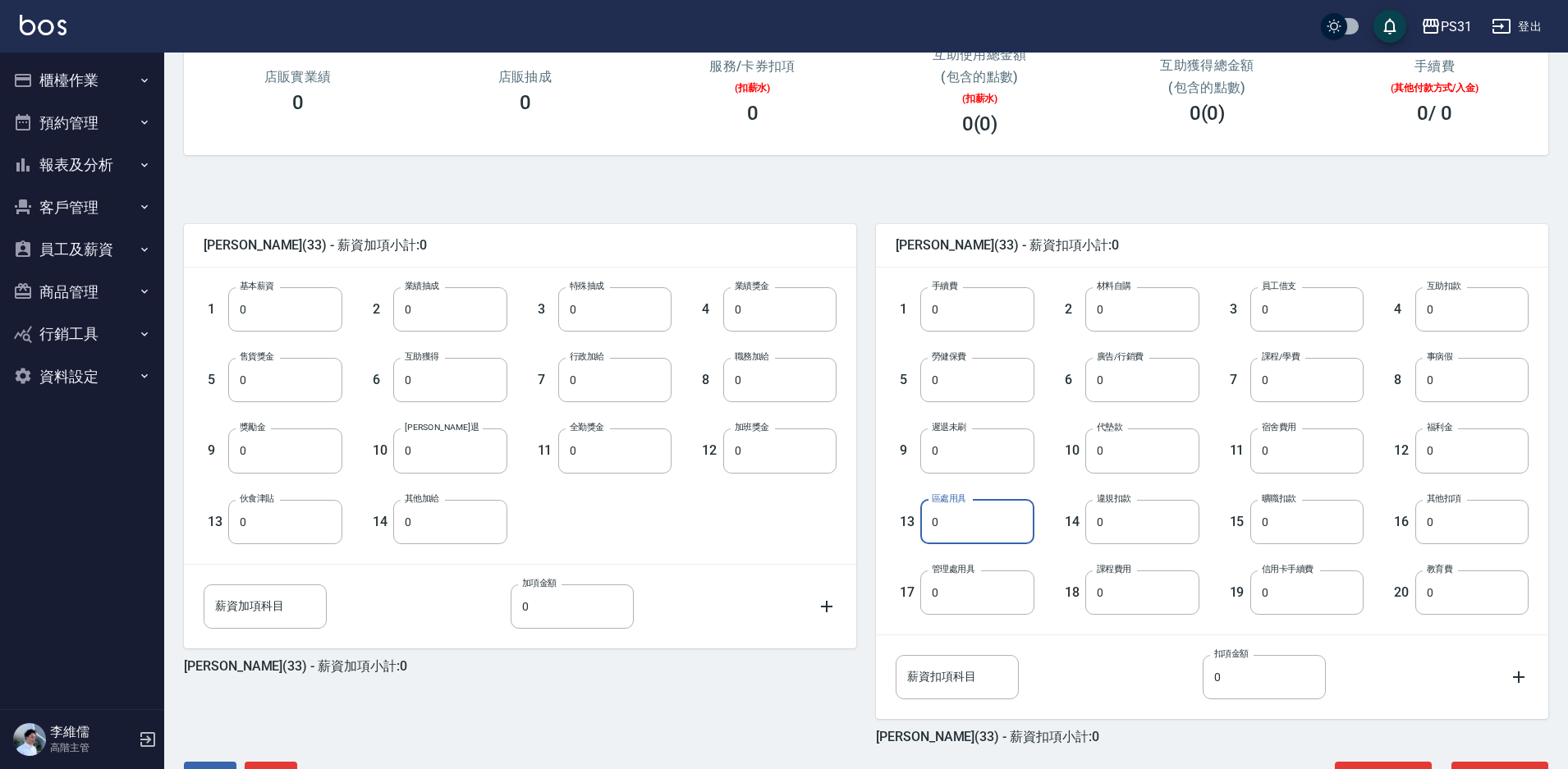
scroll to position [297, 0]
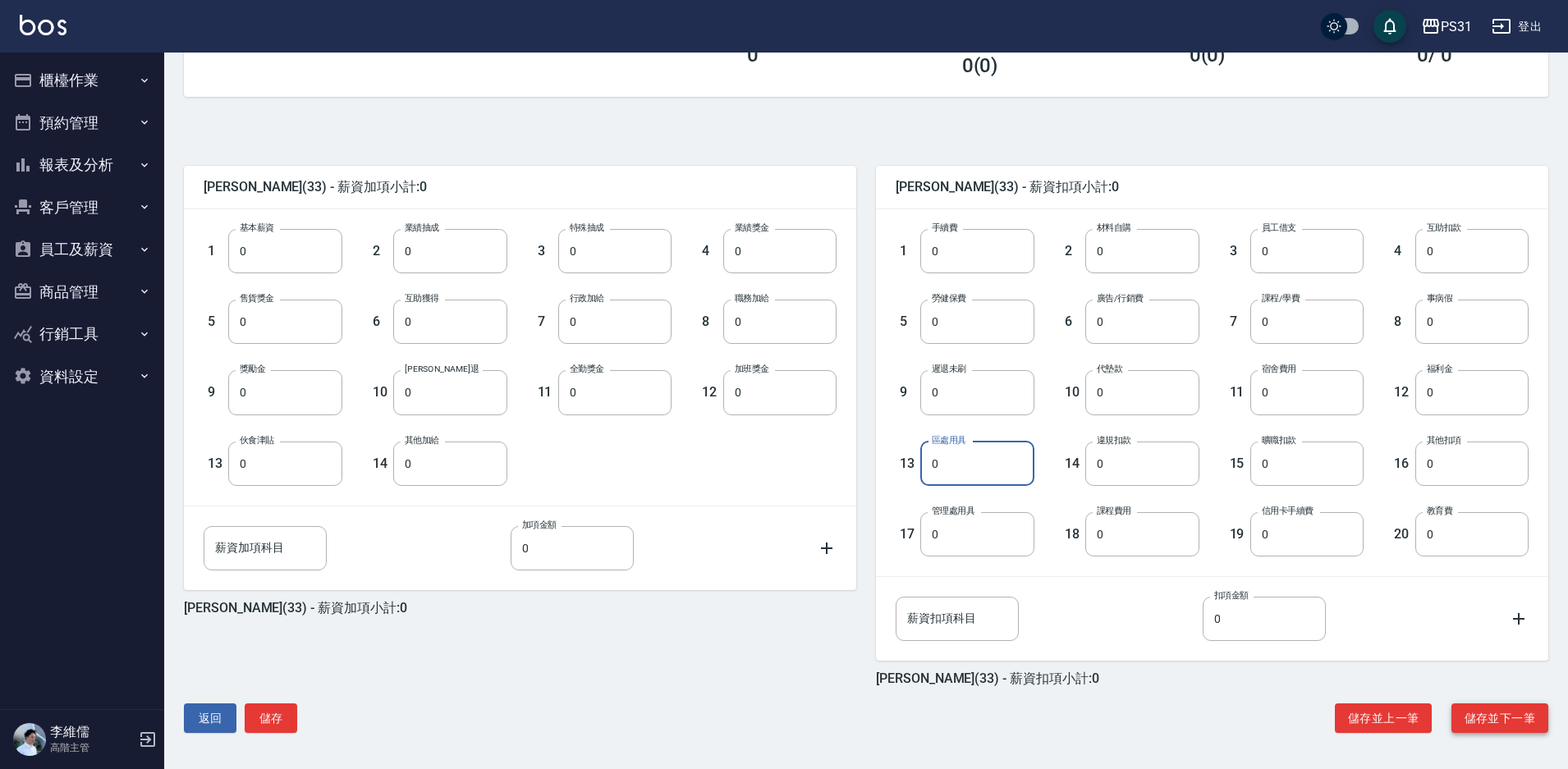
type input "0"
click at [1512, 718] on button "儲存並下一筆" at bounding box center [1500, 718] width 97 height 30
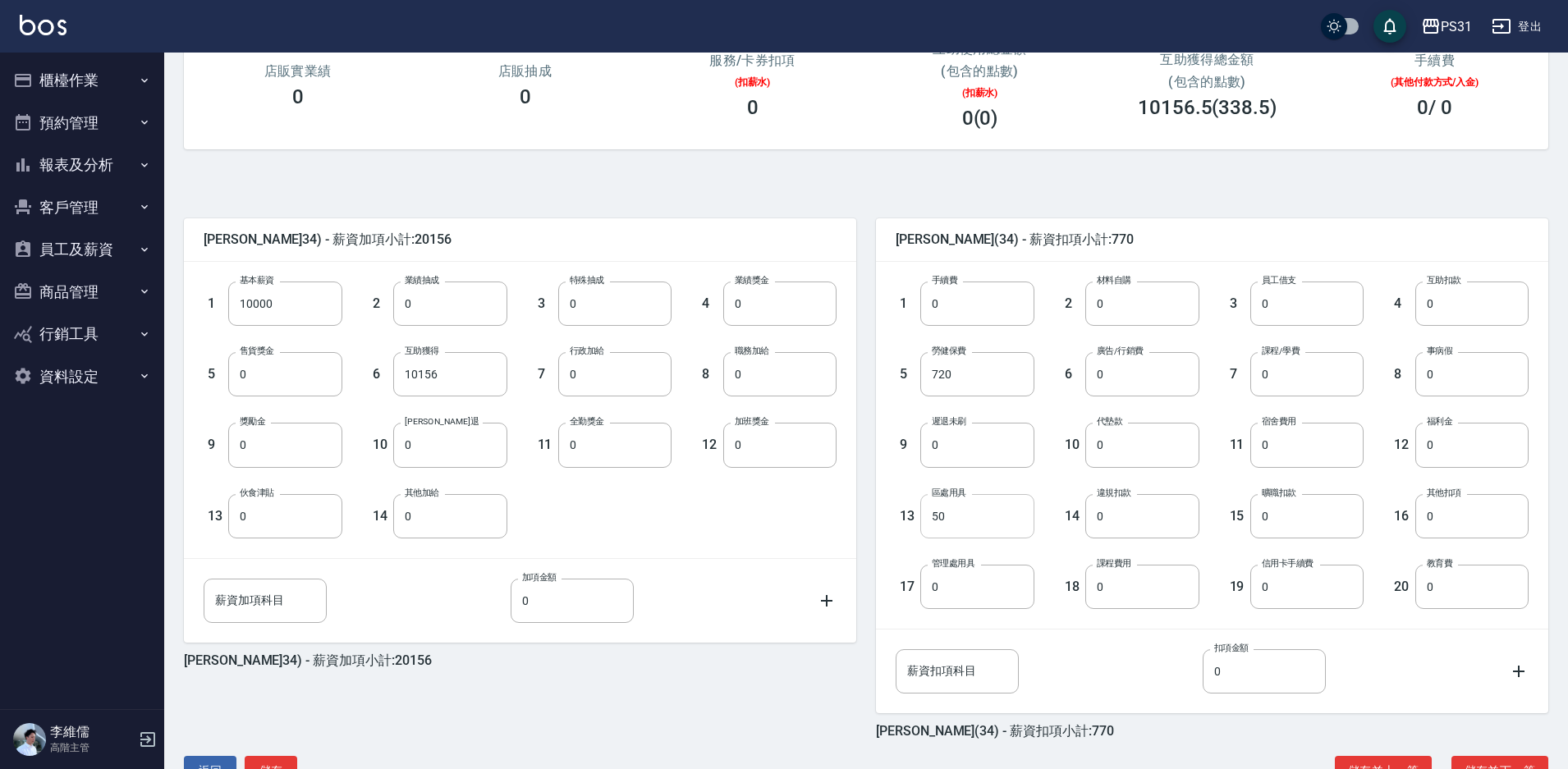
scroll to position [246, 0]
click at [960, 522] on input "50" at bounding box center [977, 515] width 113 height 45
type input "0"
click at [291, 308] on input "10000" at bounding box center [285, 302] width 113 height 45
type input "28590"
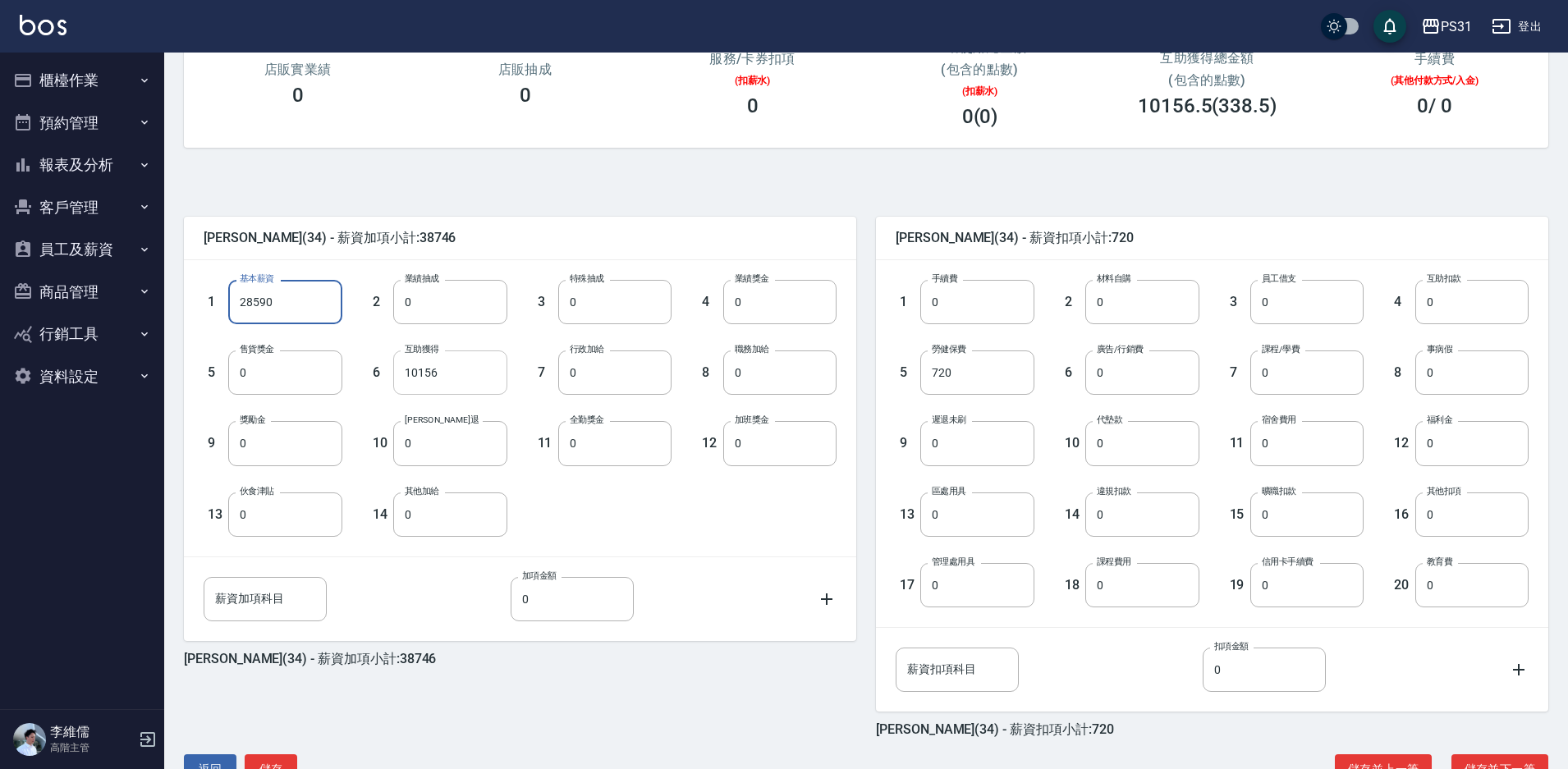
click at [443, 385] on input "10156" at bounding box center [450, 372] width 113 height 45
type input "0"
click at [618, 460] on input "0" at bounding box center [615, 443] width 113 height 45
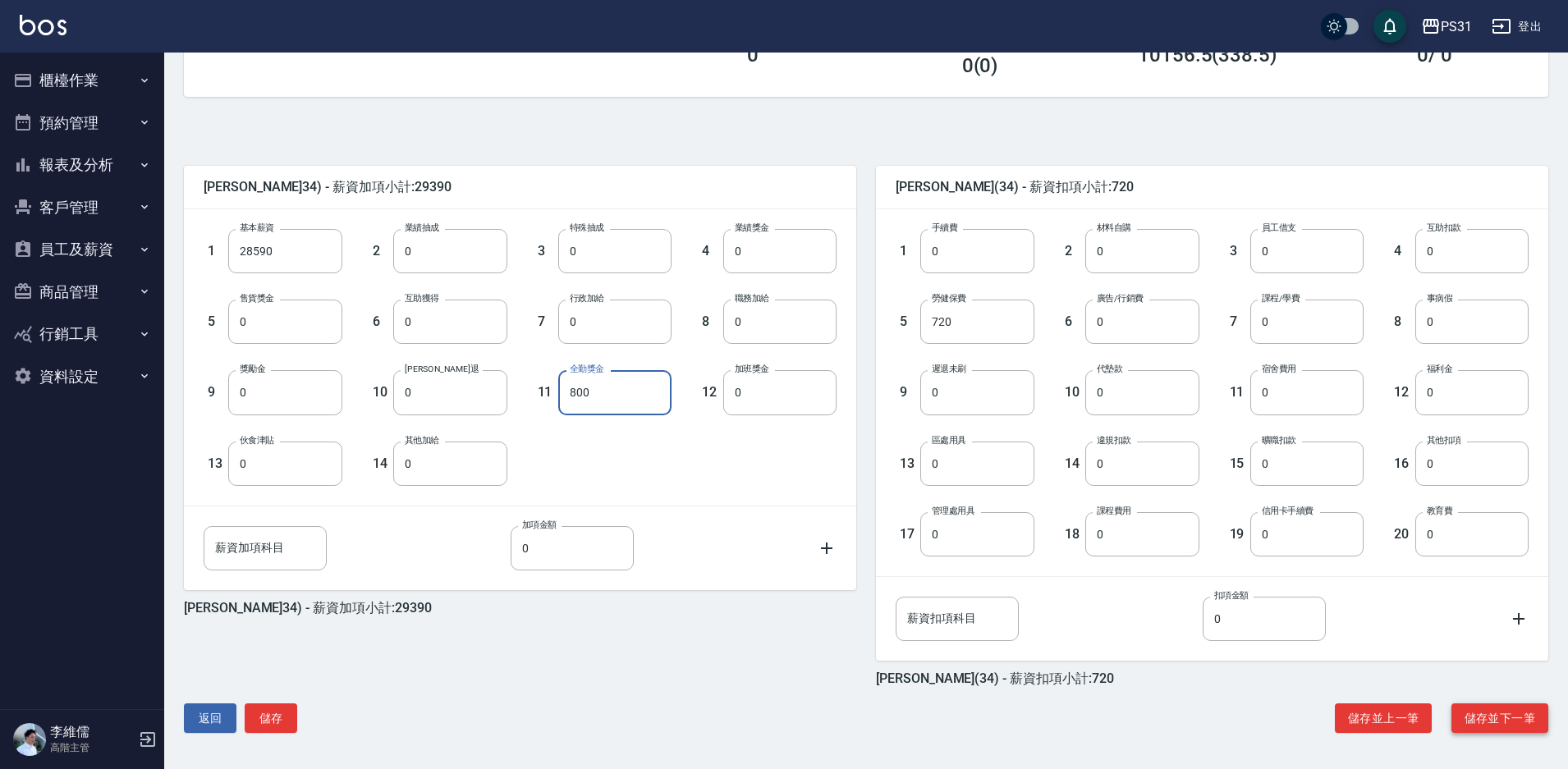
type input "800"
click at [1512, 713] on button "儲存並下一筆" at bounding box center [1500, 718] width 97 height 30
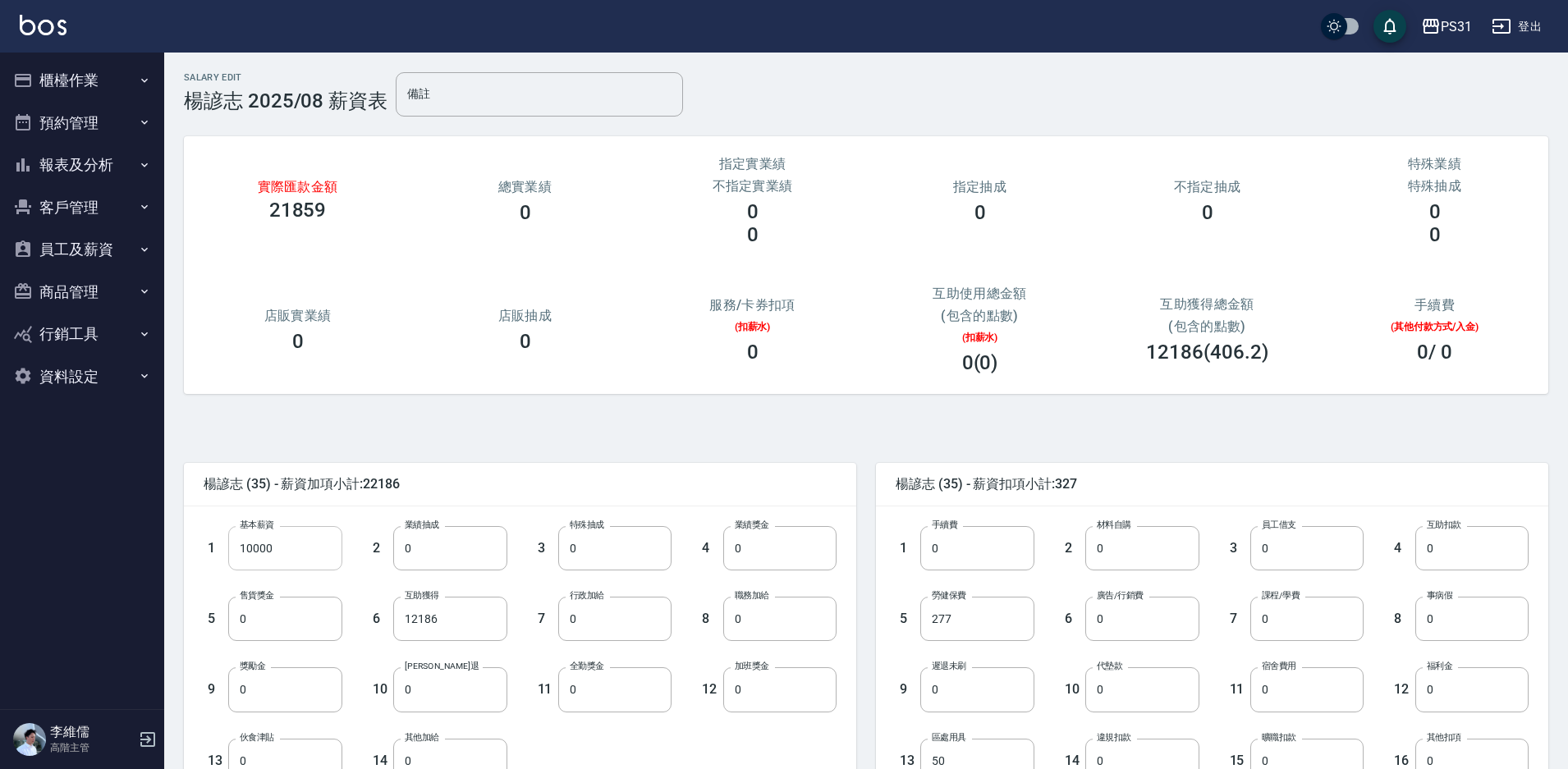
click at [304, 557] on input "10000" at bounding box center [285, 548] width 113 height 45
type input "27637"
click at [407, 624] on input "12186" at bounding box center [450, 618] width 113 height 45
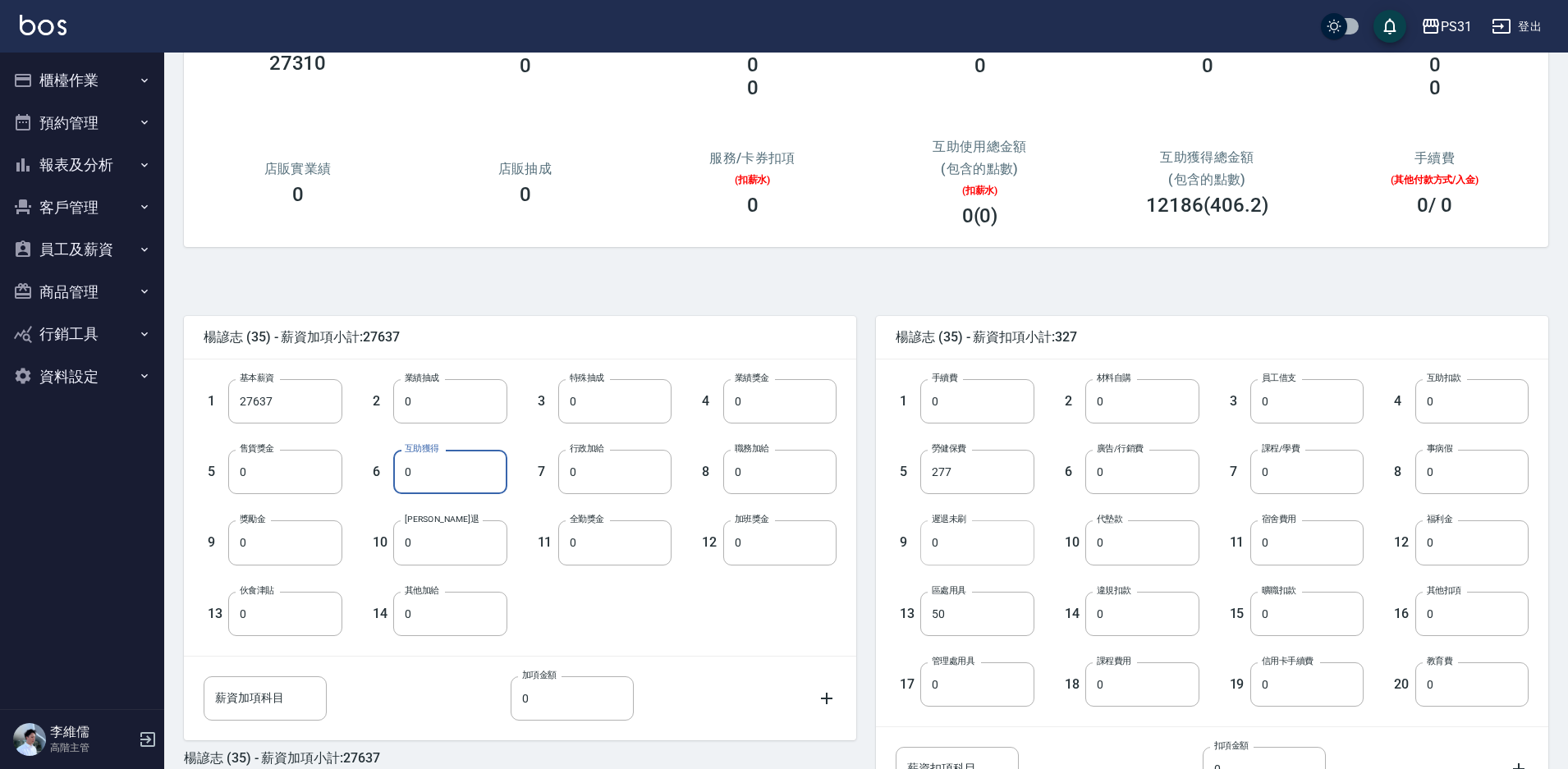
scroll to position [164, 0]
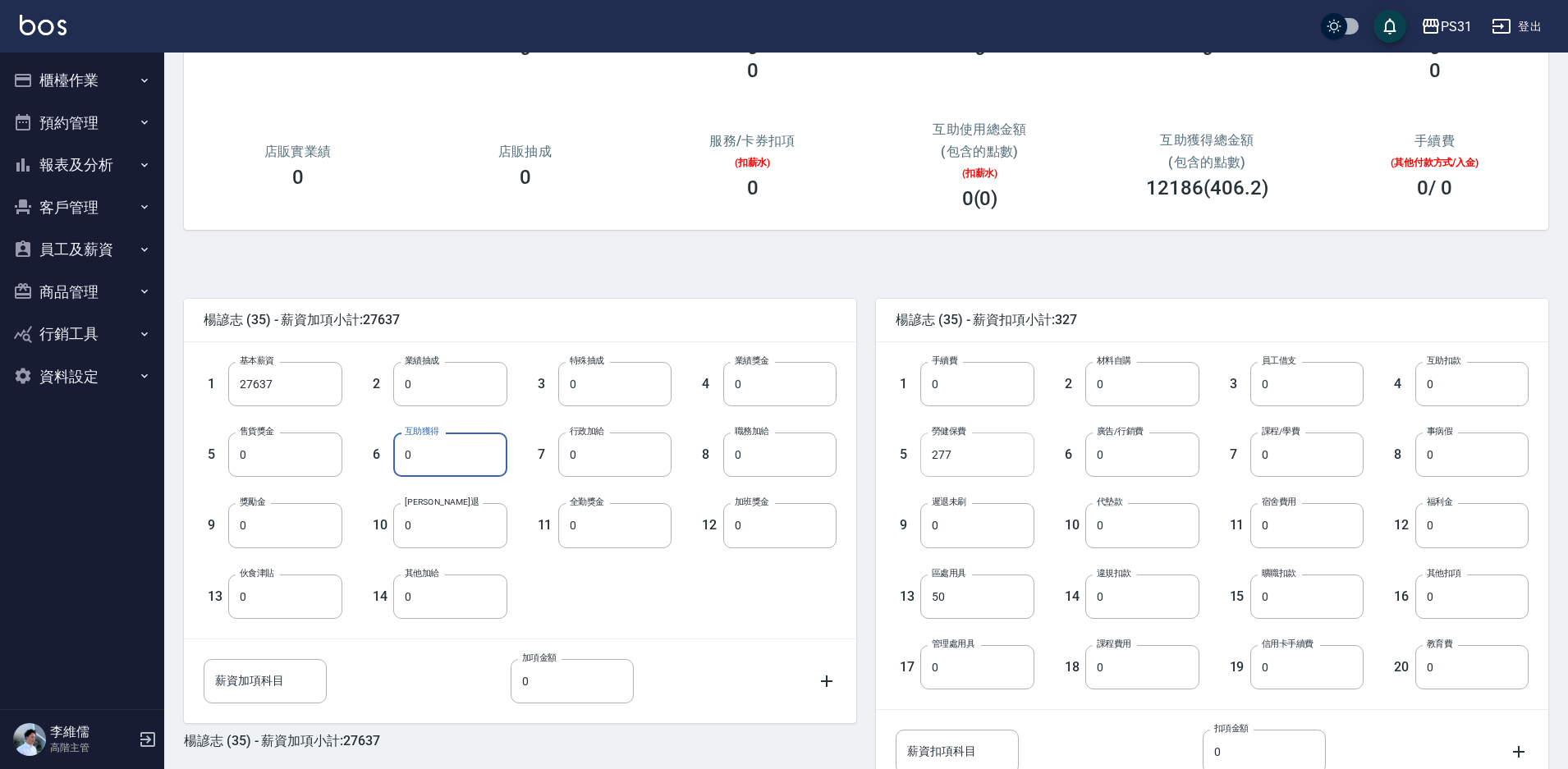
type input "0"
click at [980, 459] on input "277" at bounding box center [977, 454] width 113 height 45
click at [979, 595] on input "50" at bounding box center [977, 596] width 113 height 45
type input "0"
click at [1097, 286] on div "楊諺志 (35) - 薪資扣項小計:277 1 手續費 0 手續費 2 材料自購 0 材料自購 3 員工借支 0 員工借支 4 互助扣款 0 互助扣款 5 勞…" at bounding box center [1201, 549] width 692 height 541
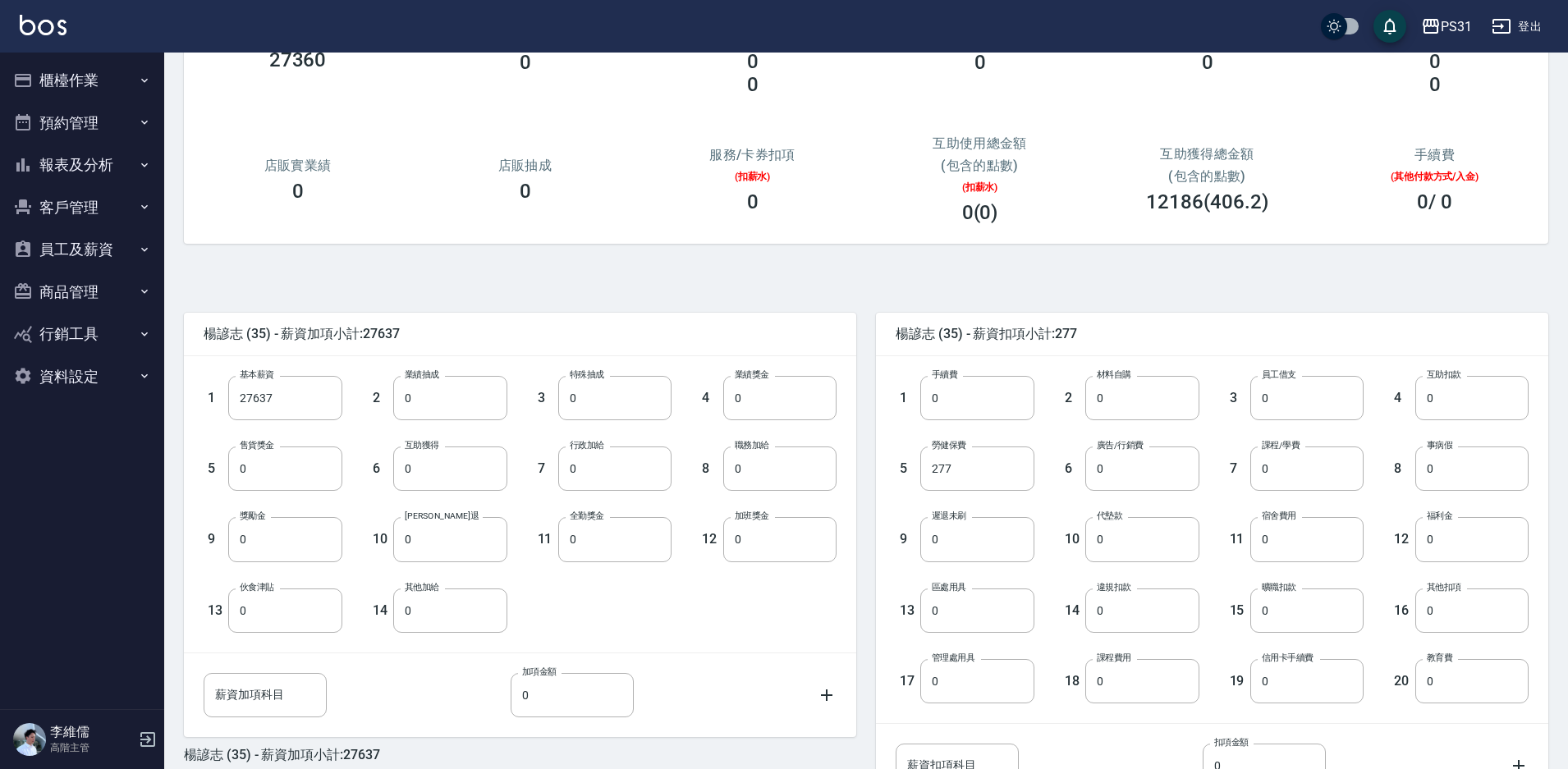
scroll to position [297, 0]
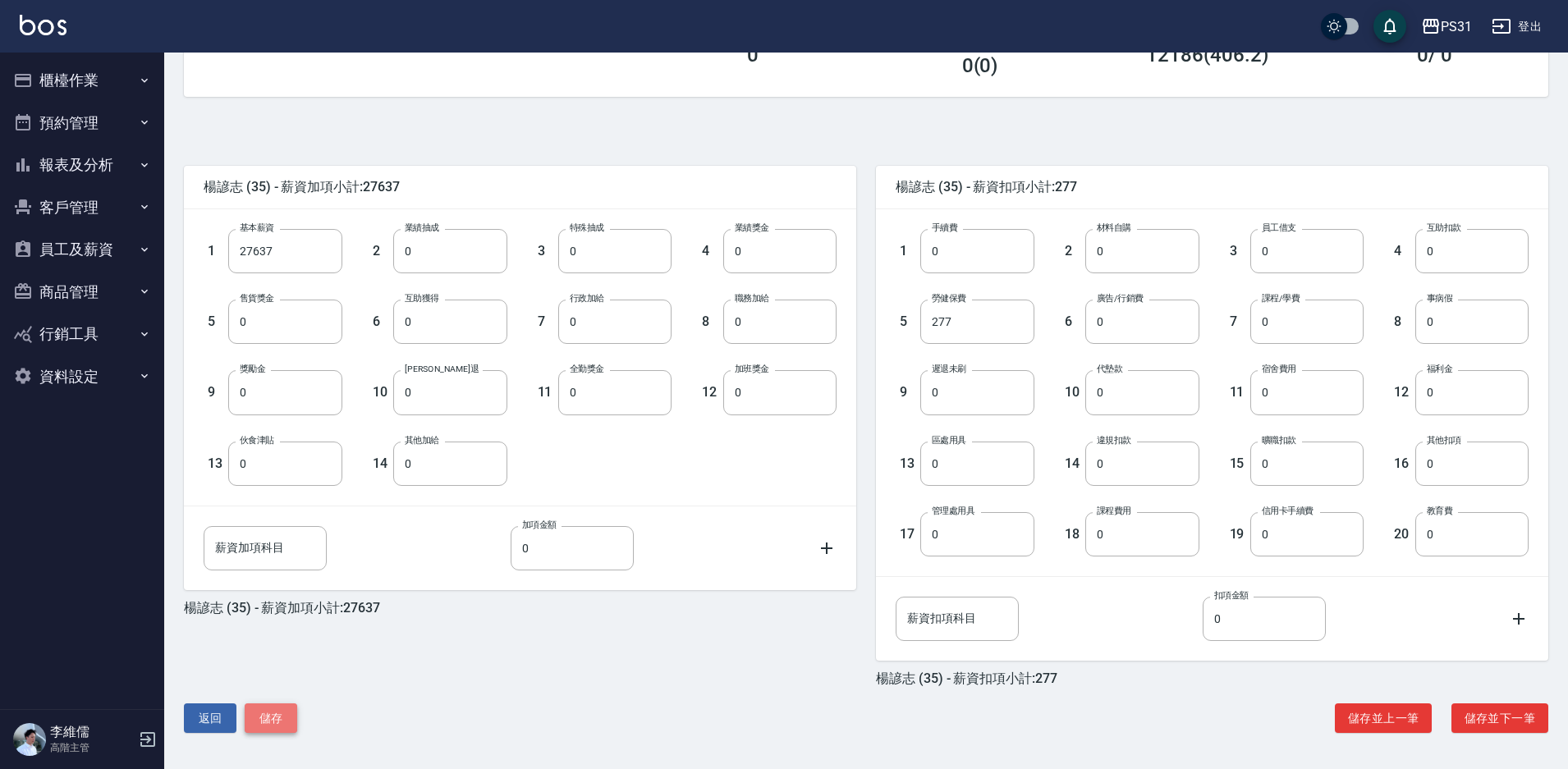
click at [264, 718] on button "儲存" at bounding box center [270, 718] width 52 height 30
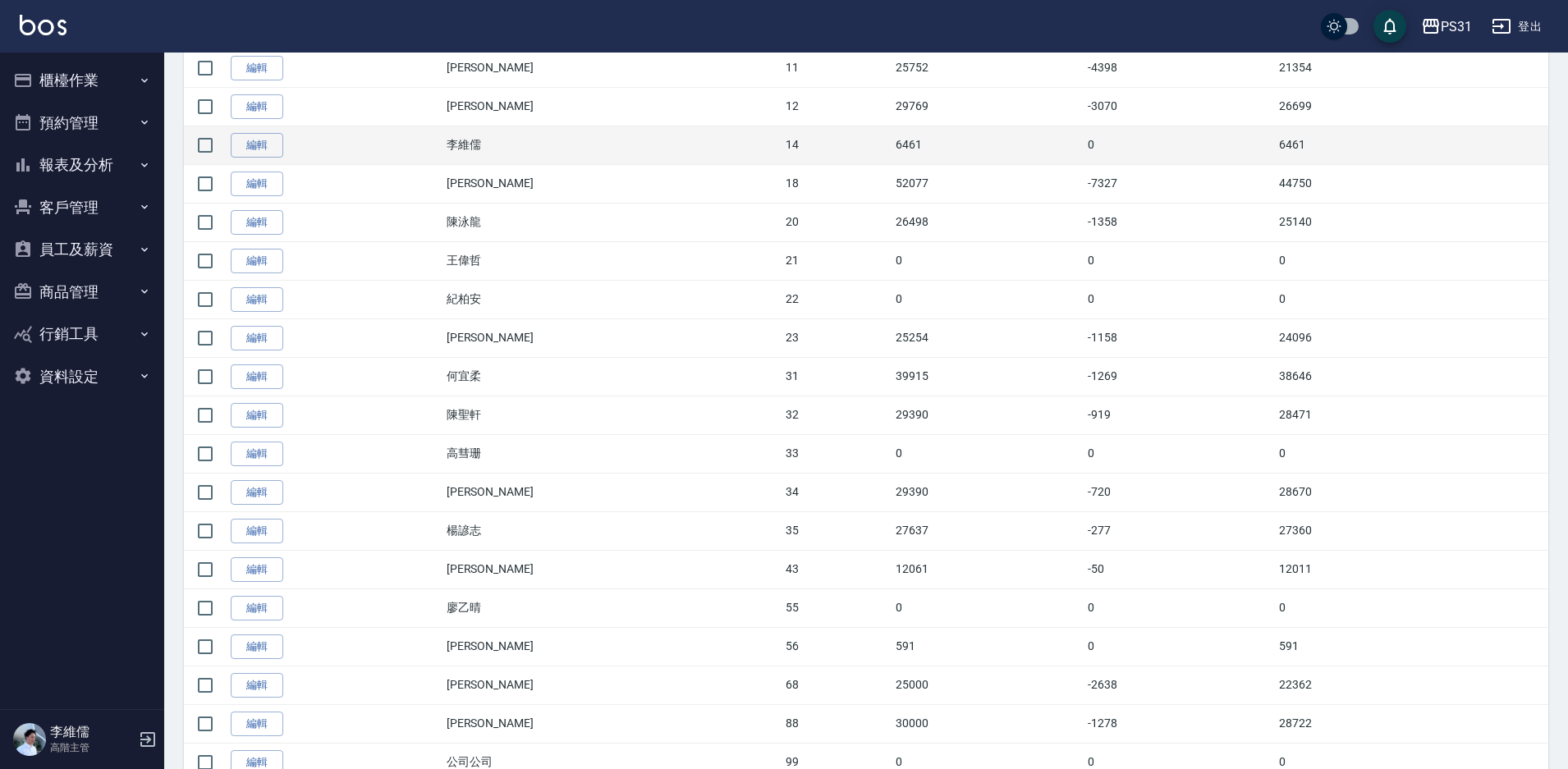
scroll to position [722, 0]
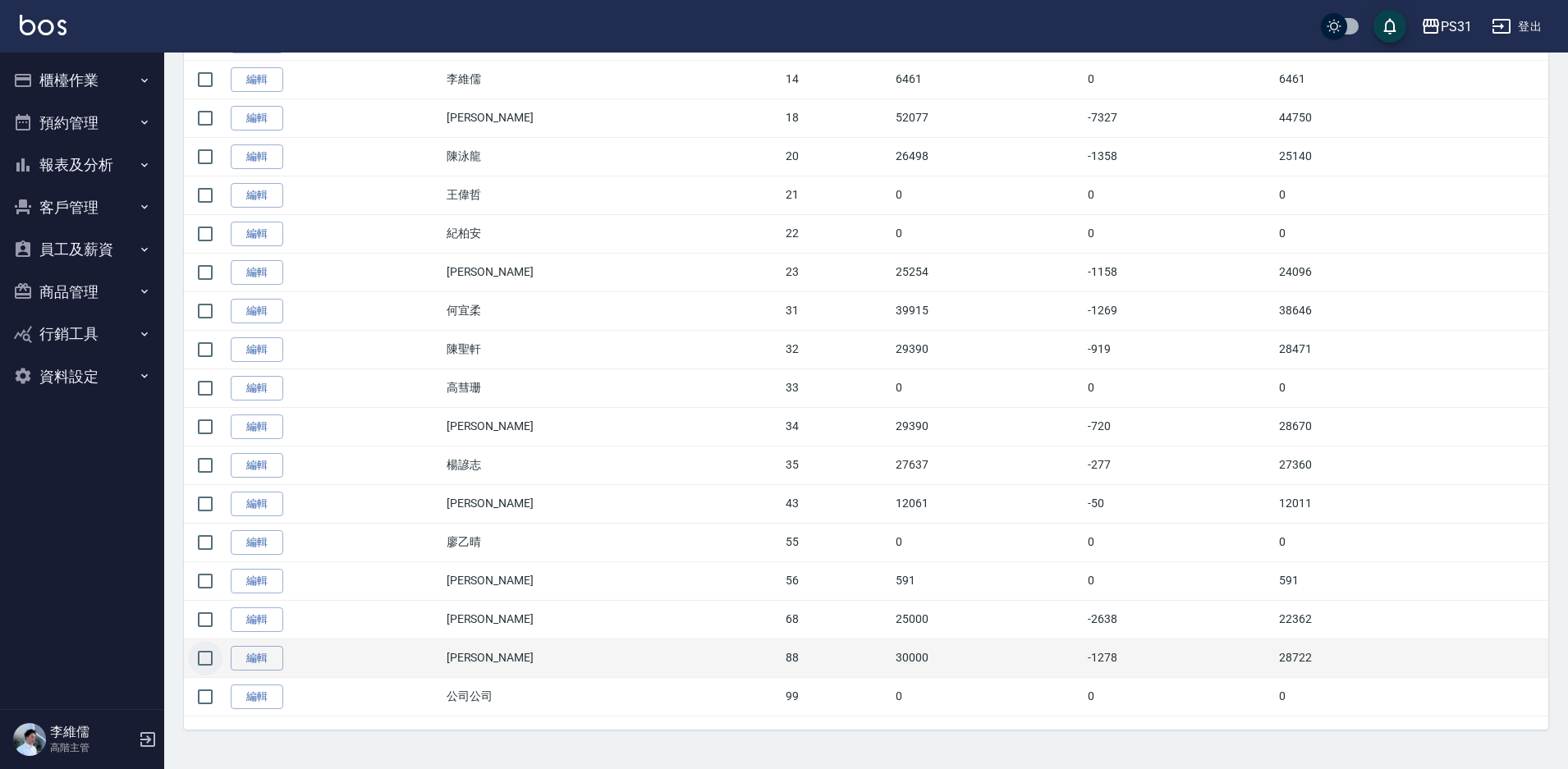
click at [201, 660] on input "checkbox" at bounding box center [205, 658] width 35 height 35
checkbox input "true"
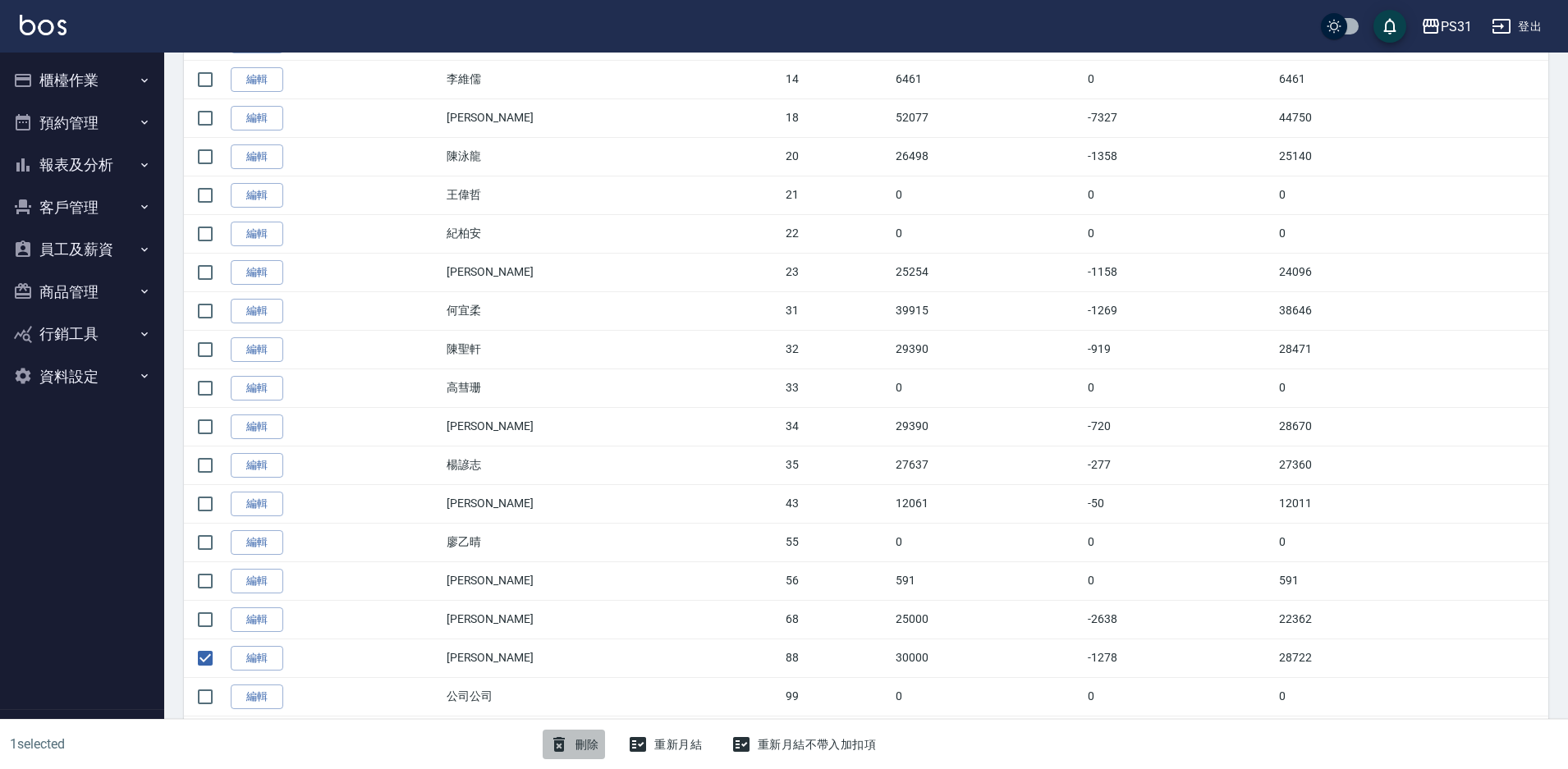
click at [593, 746] on button "刪除" at bounding box center [574, 745] width 63 height 30
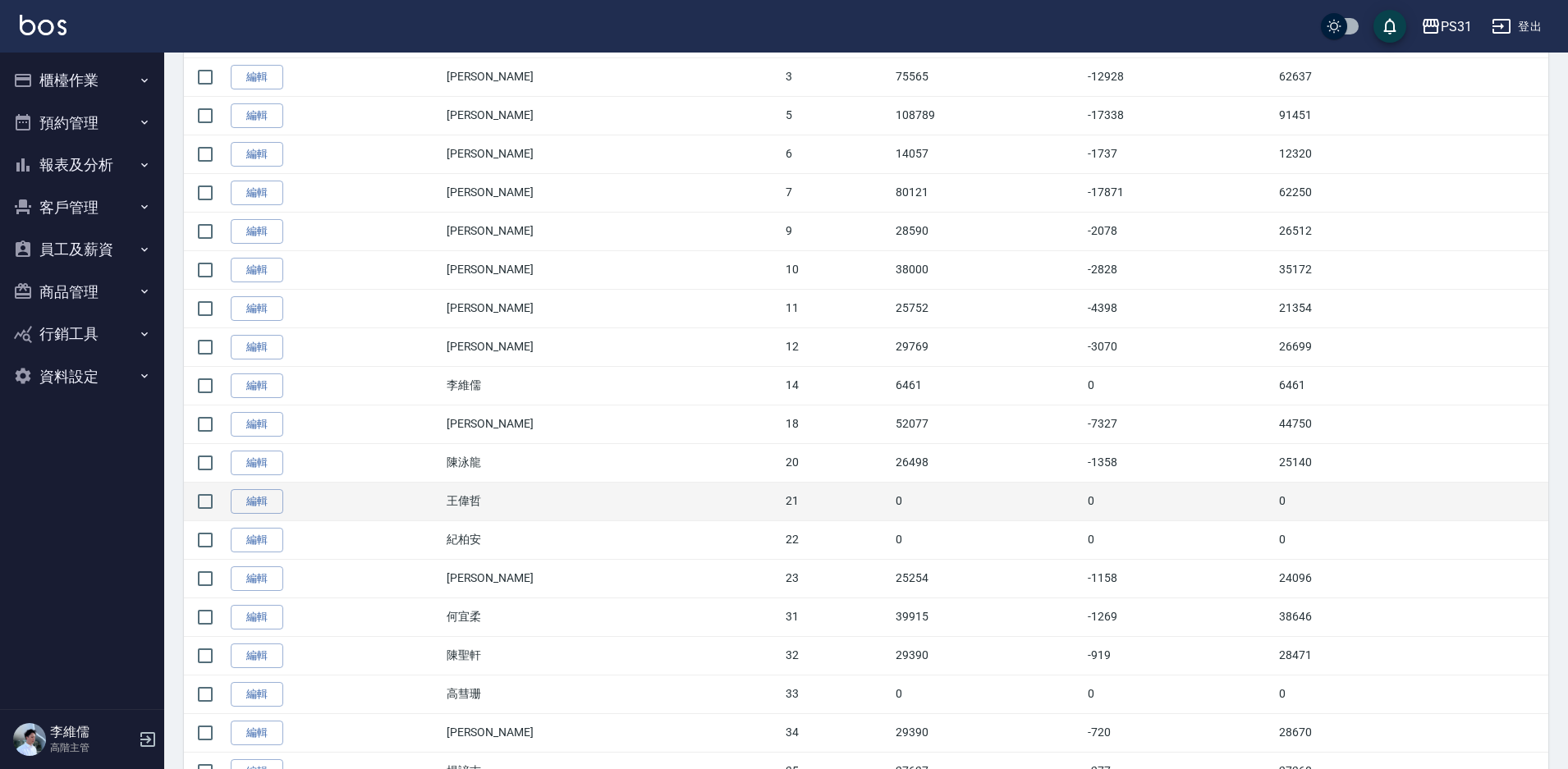
scroll to position [722, 0]
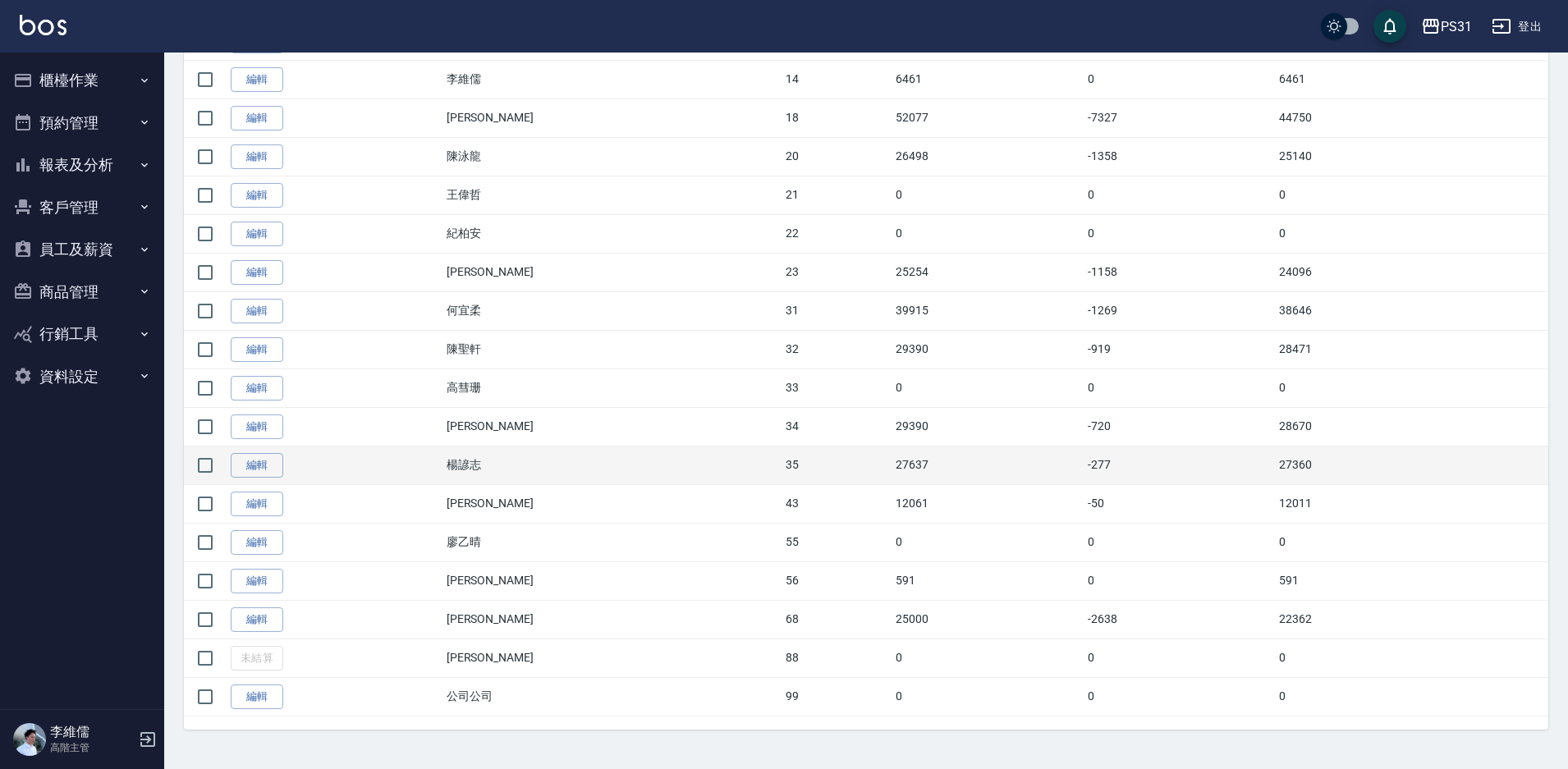
click at [246, 481] on td "編輯" at bounding box center [334, 465] width 216 height 39
click at [259, 467] on link "編輯" at bounding box center [257, 466] width 52 height 25
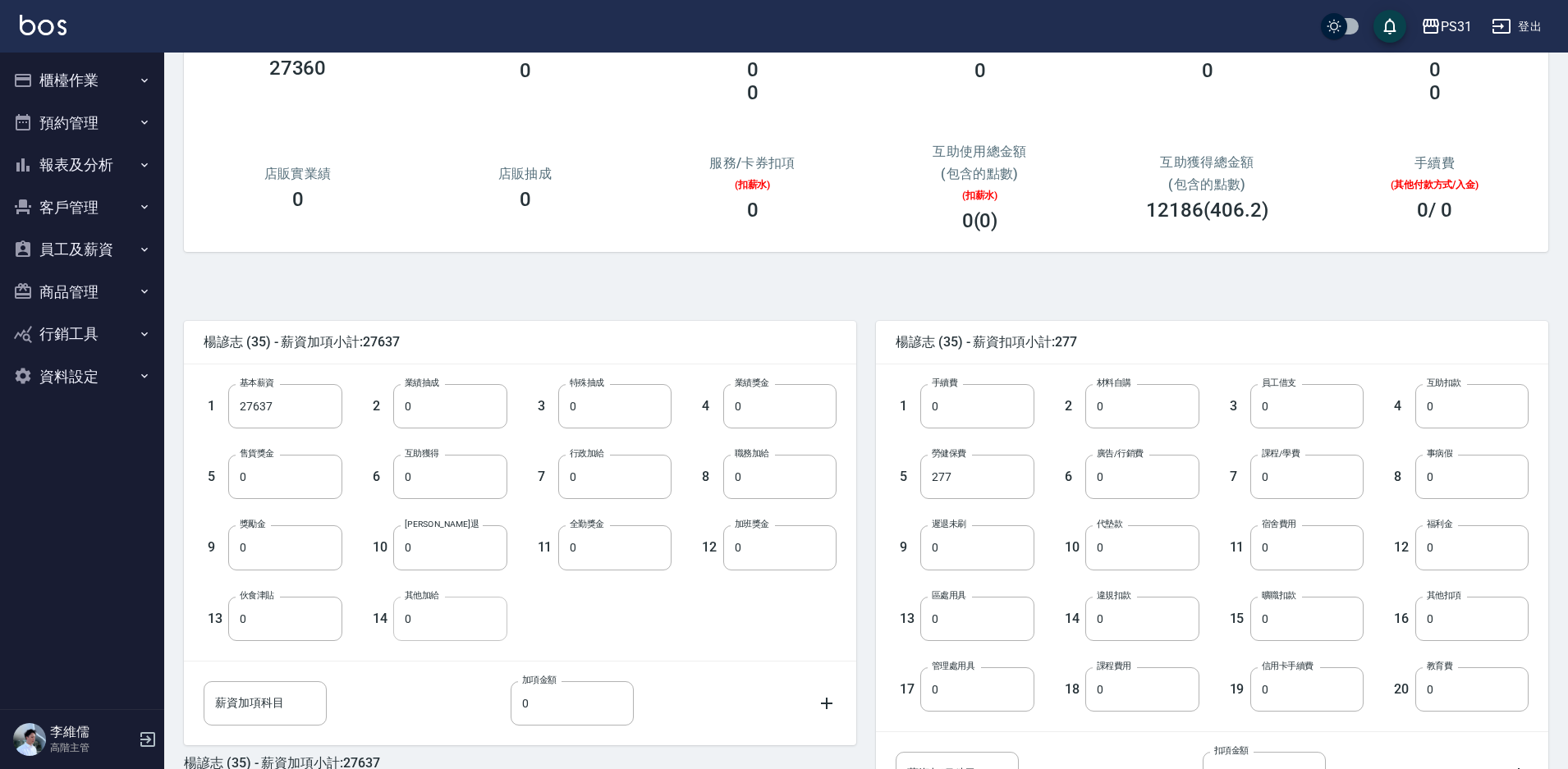
scroll to position [297, 0]
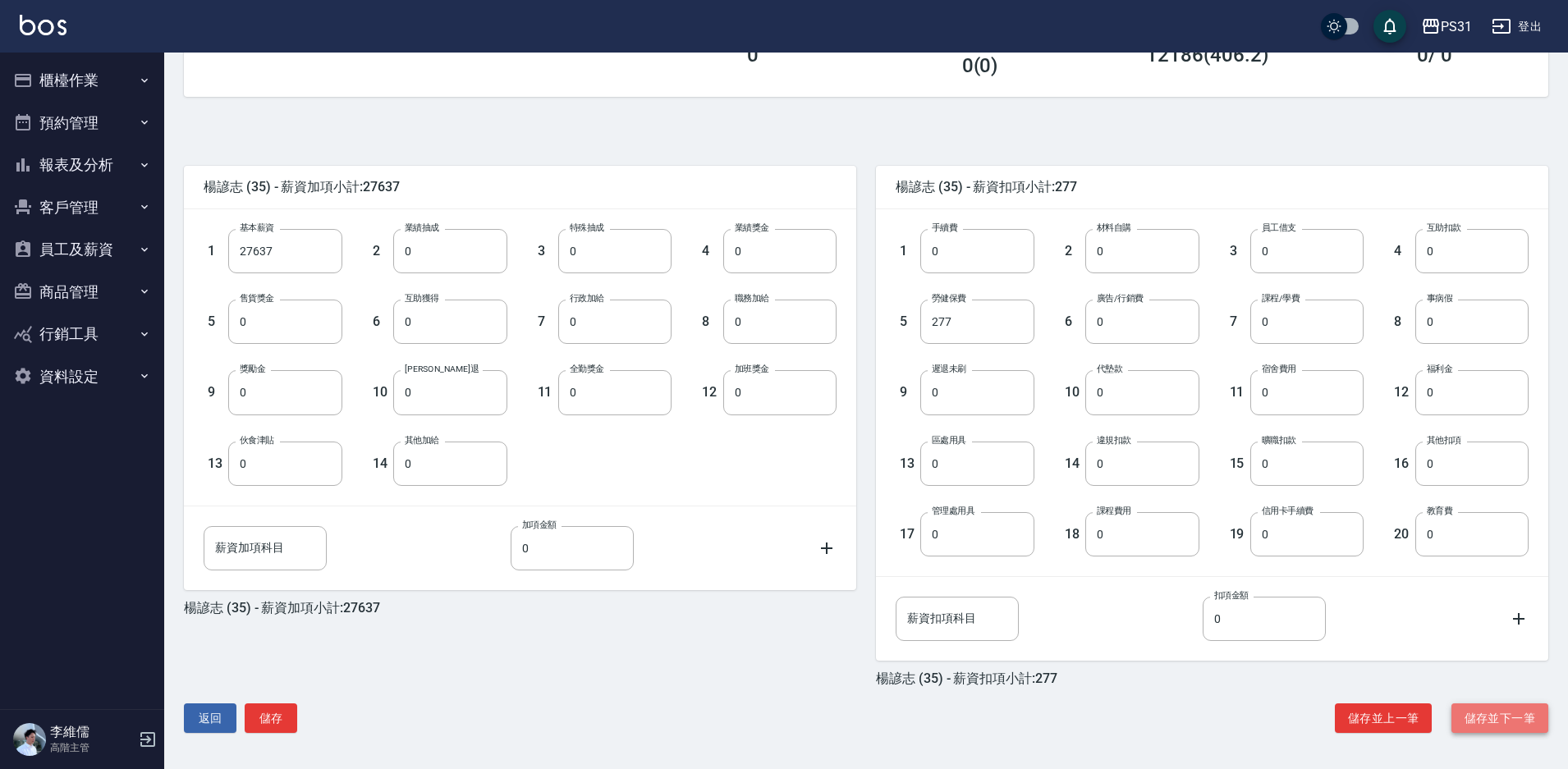
click at [1485, 721] on button "儲存並下一筆" at bounding box center [1500, 718] width 97 height 30
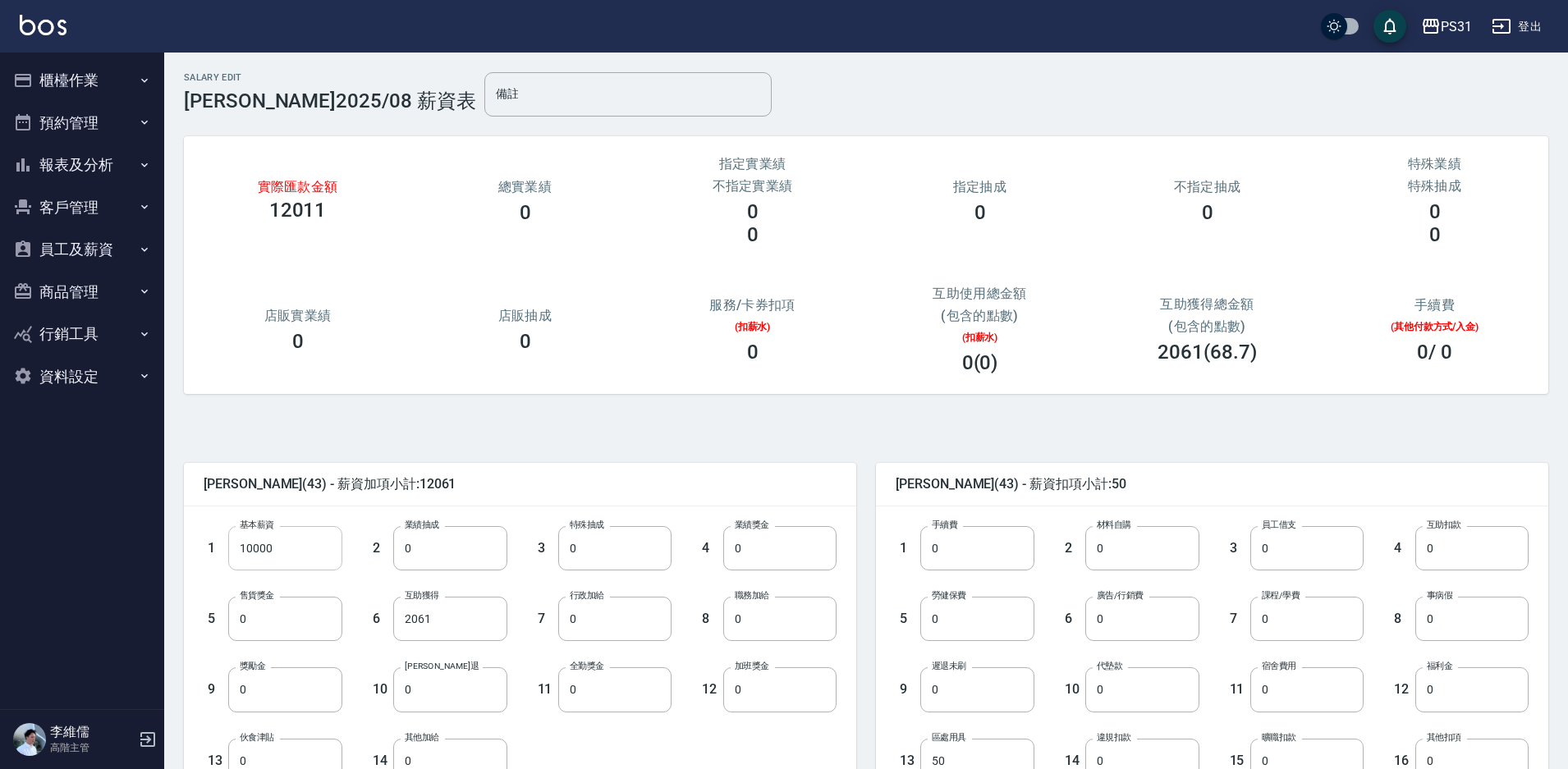
click at [332, 543] on input "10000" at bounding box center [285, 548] width 113 height 45
type input "28590"
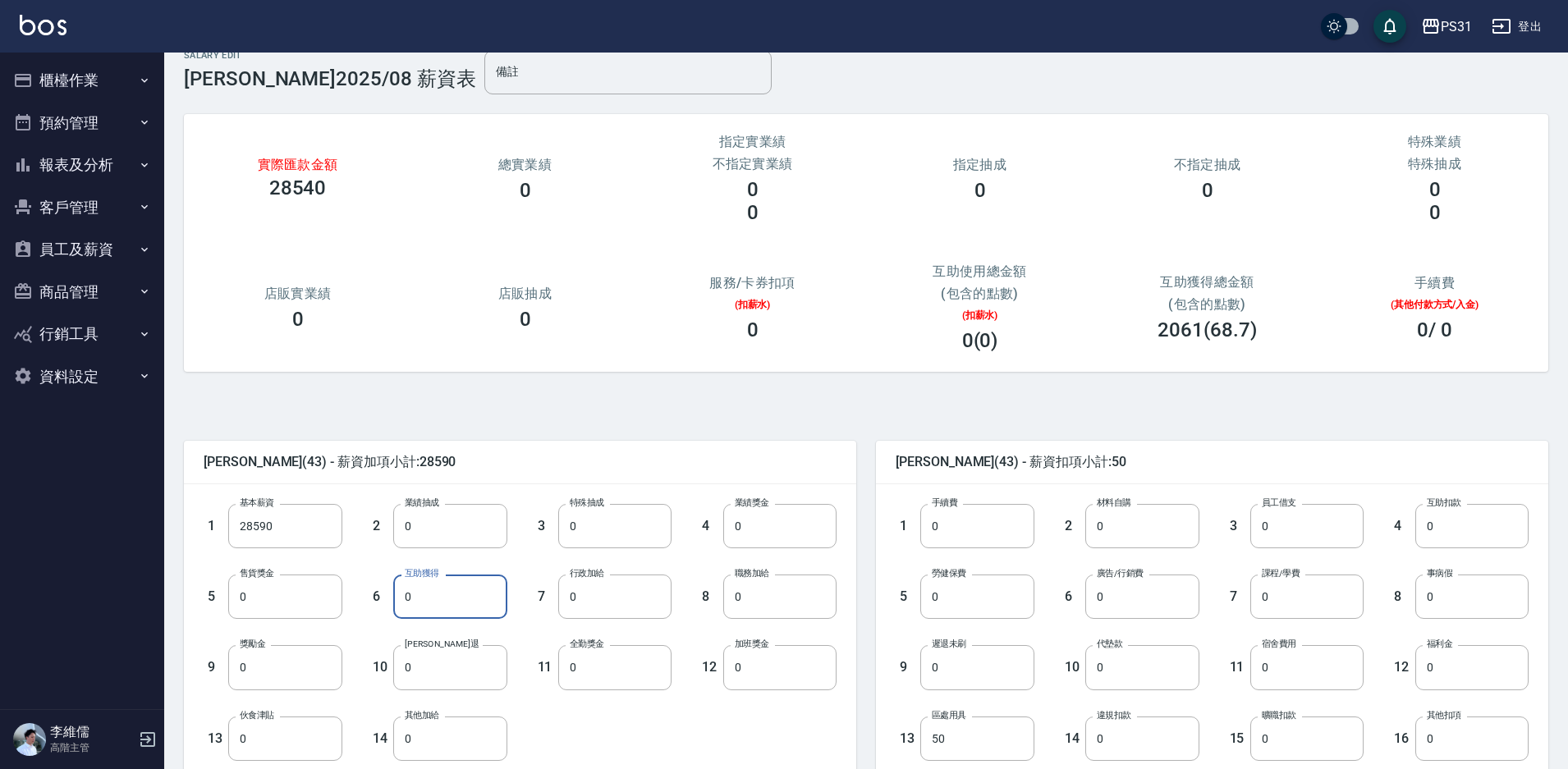
scroll to position [164, 0]
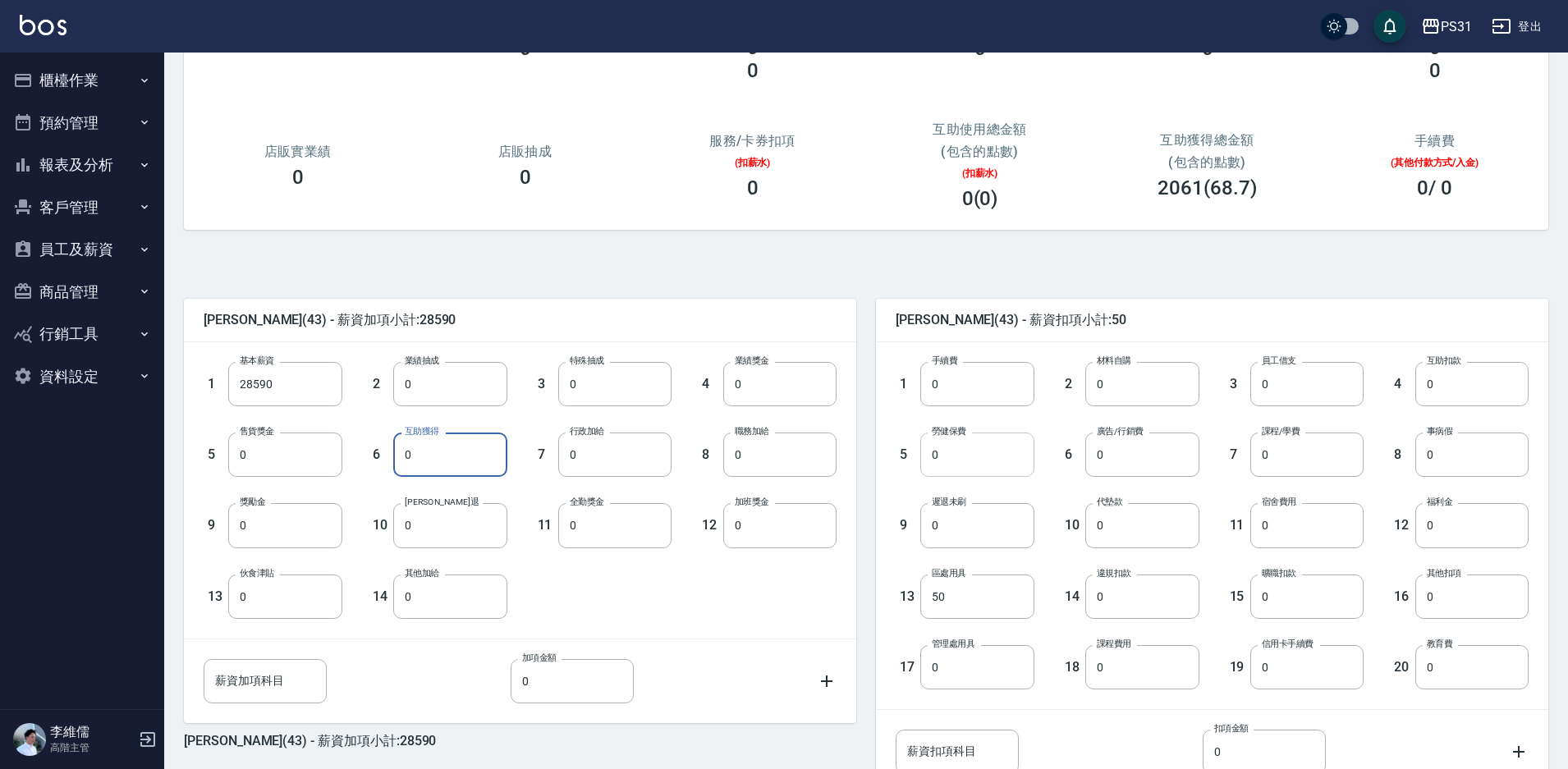
type input "0"
click at [949, 472] on input "0" at bounding box center [977, 454] width 113 height 45
click at [1009, 457] on input "824" at bounding box center [977, 454] width 113 height 45
click at [1009, 456] on input "824" at bounding box center [977, 454] width 113 height 45
type input "1158"
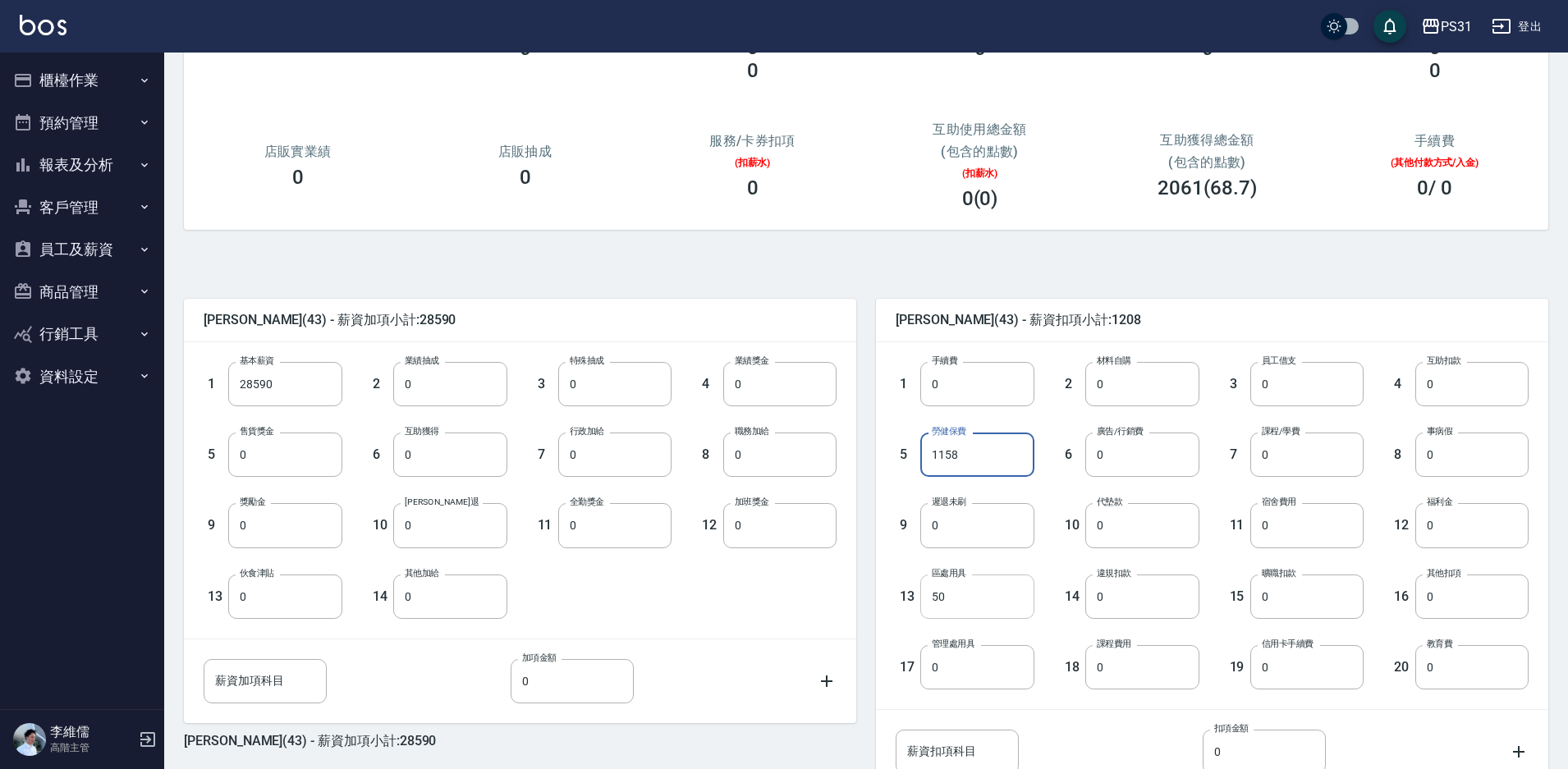
click at [983, 594] on input "50" at bounding box center [977, 596] width 113 height 45
type input "0"
click at [1144, 451] on input "0" at bounding box center [1142, 454] width 113 height 45
drag, startPoint x: 1121, startPoint y: 523, endPoint x: 1138, endPoint y: 445, distance: 79.8
click at [1121, 522] on input "0" at bounding box center [1142, 525] width 113 height 45
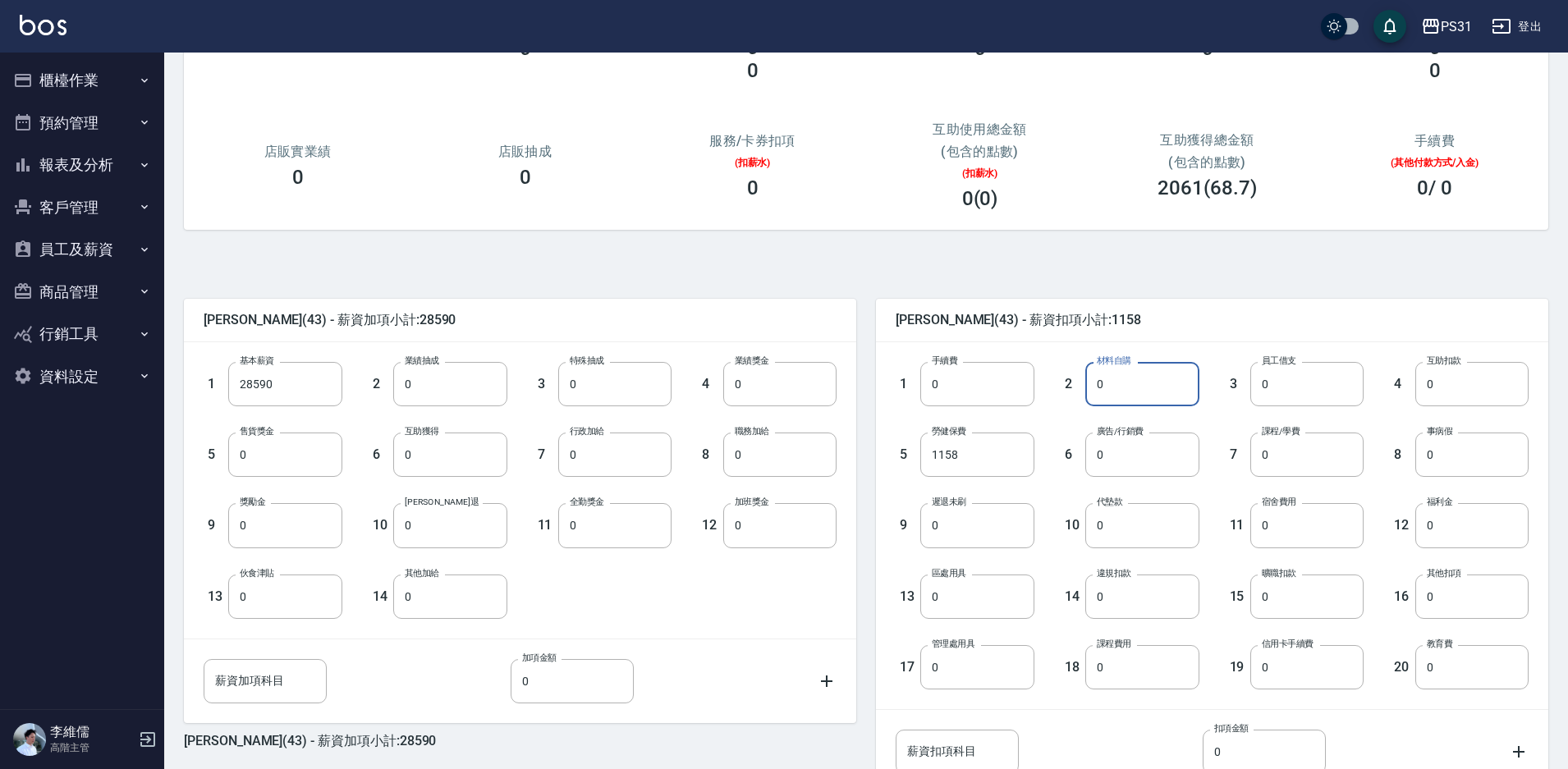
click at [1135, 389] on input "0" at bounding box center [1142, 384] width 113 height 45
click at [1167, 601] on input "0" at bounding box center [1142, 596] width 113 height 45
click at [1314, 512] on input "0" at bounding box center [1307, 525] width 113 height 45
type input "1680"
click at [831, 270] on div "翁鈺婷 (43) - 薪資加項小計:28590 1 基本薪資 28590 基本薪資 2 業績抽成 0 業績抽成 3 特殊抽成 0 特殊抽成 4 業績獎金 0 …" at bounding box center [859, 565] width 1378 height 633
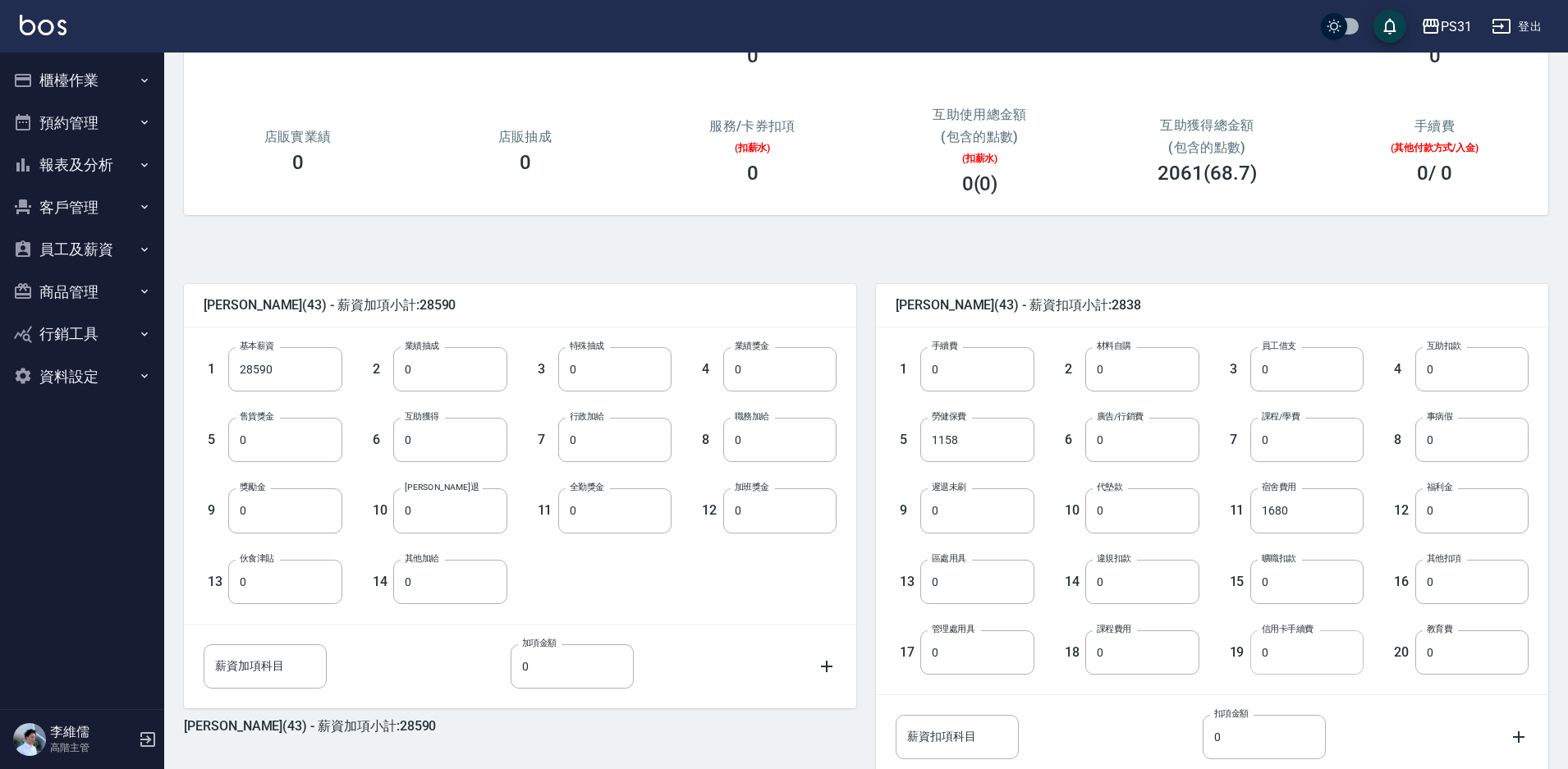
scroll to position [297, 0]
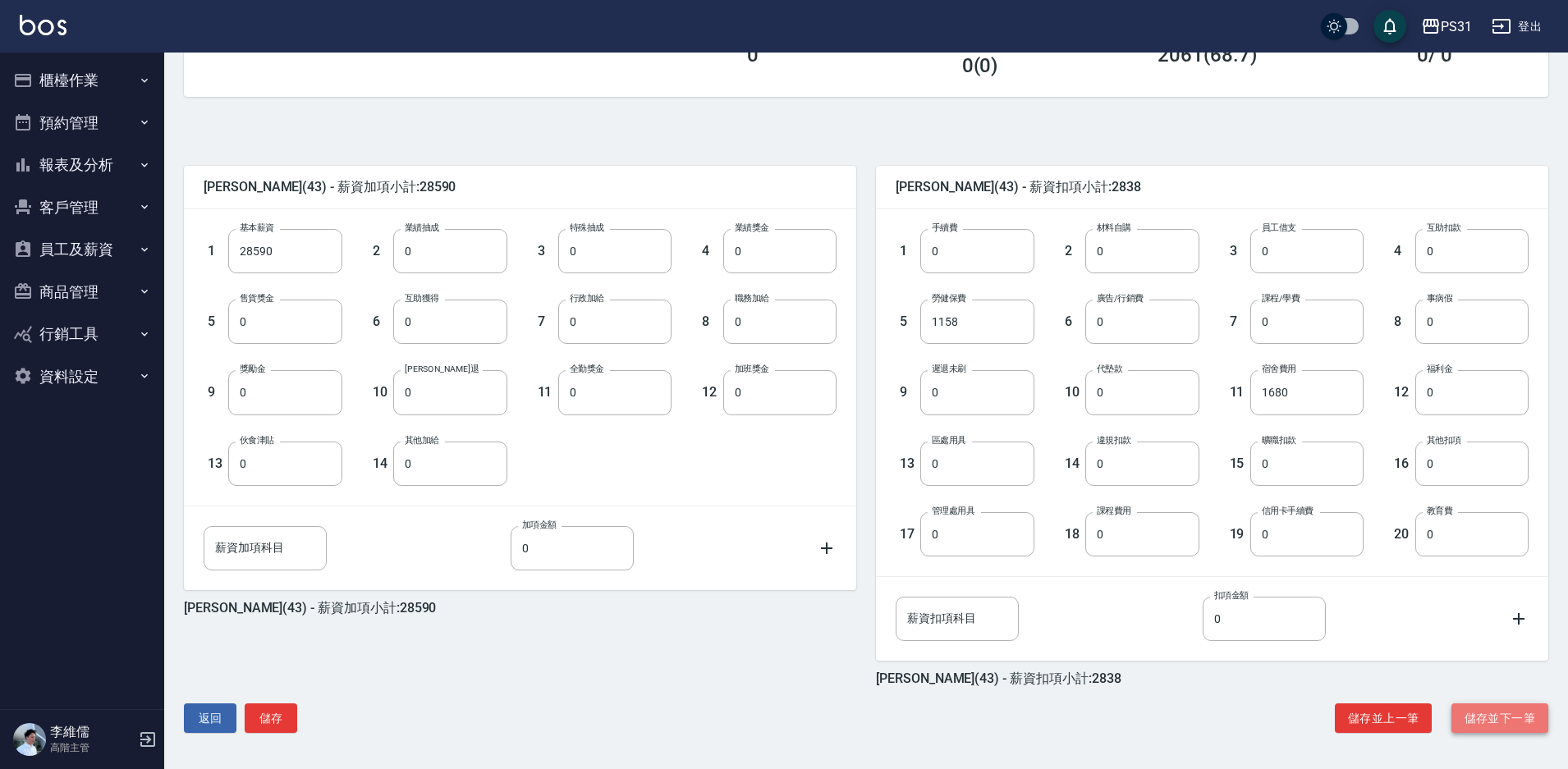
click at [1462, 715] on button "儲存並下一筆" at bounding box center [1500, 718] width 97 height 30
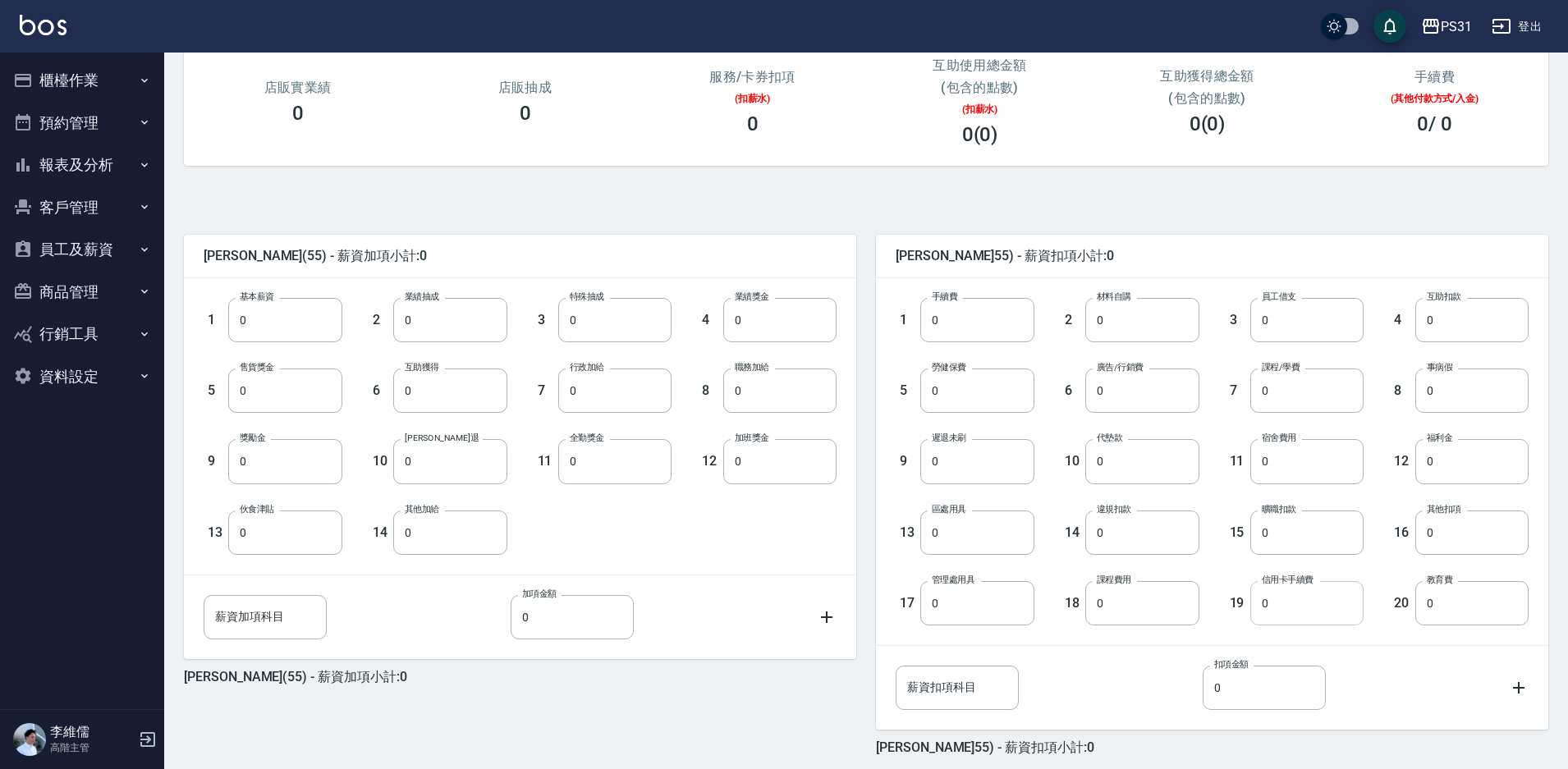
scroll to position [297, 0]
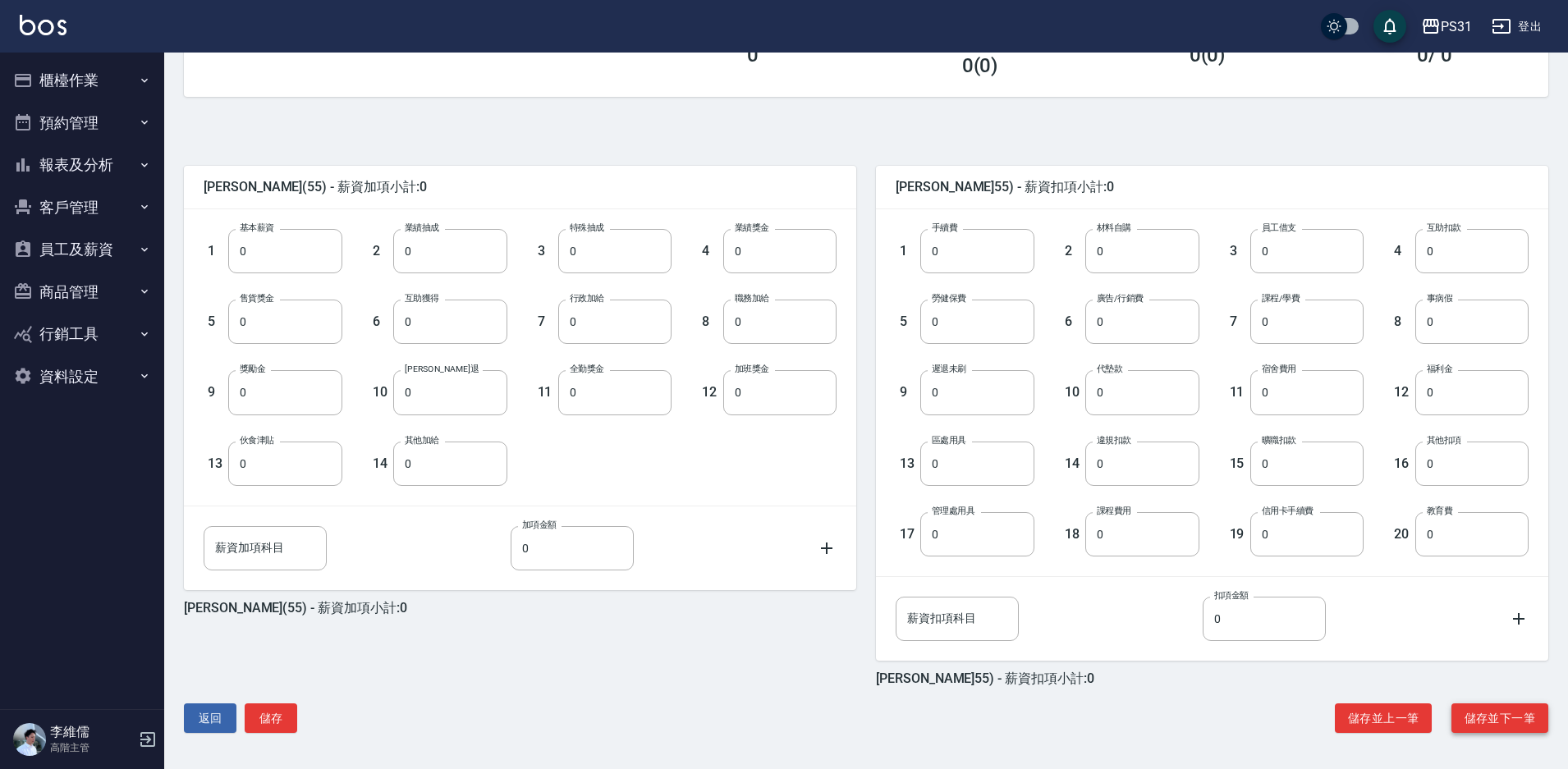
click at [1505, 708] on button "儲存並下一筆" at bounding box center [1500, 718] width 97 height 30
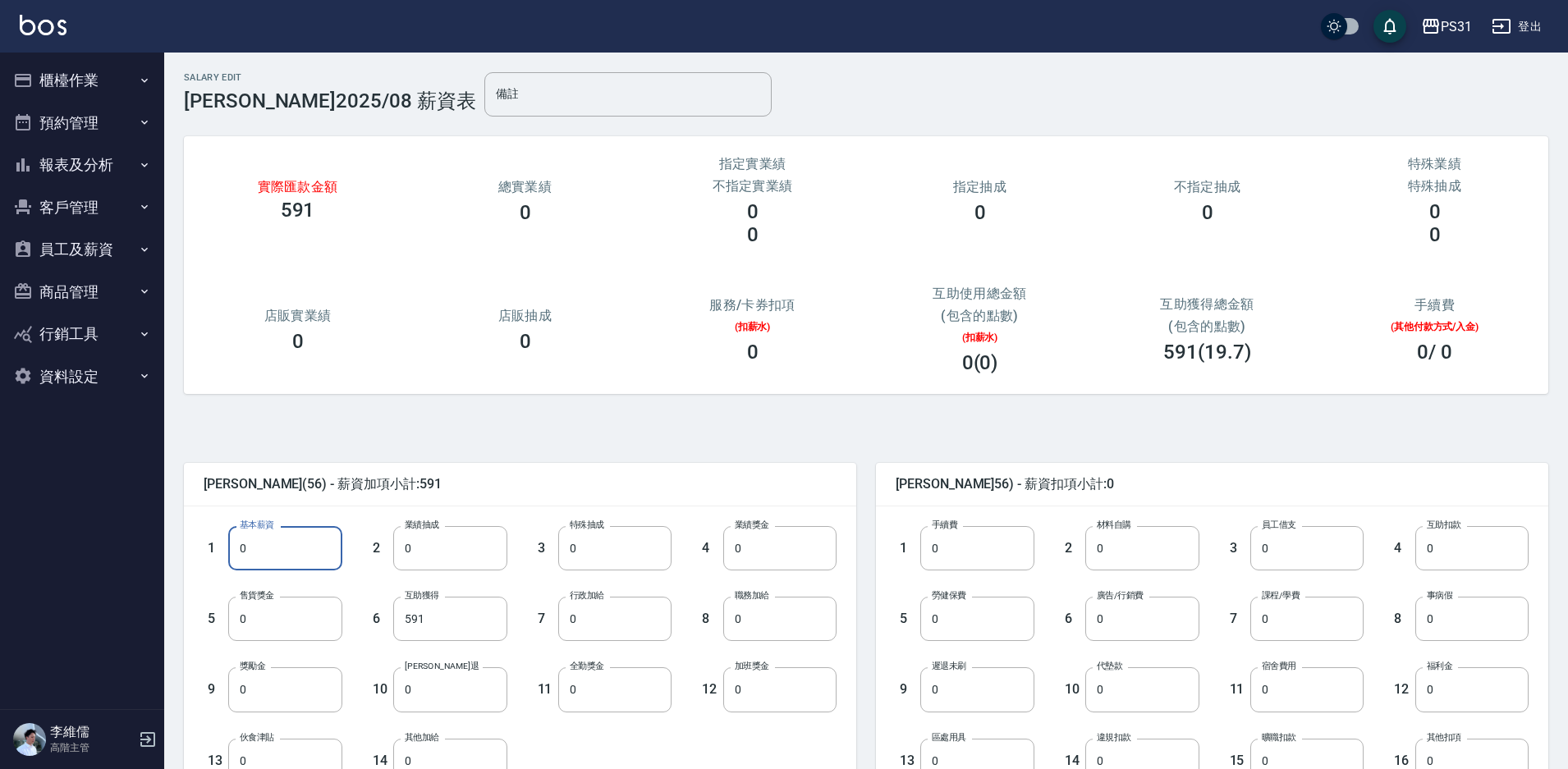
click at [288, 539] on input "0" at bounding box center [285, 548] width 113 height 45
type input "953"
click at [462, 630] on input "591" at bounding box center [450, 618] width 113 height 45
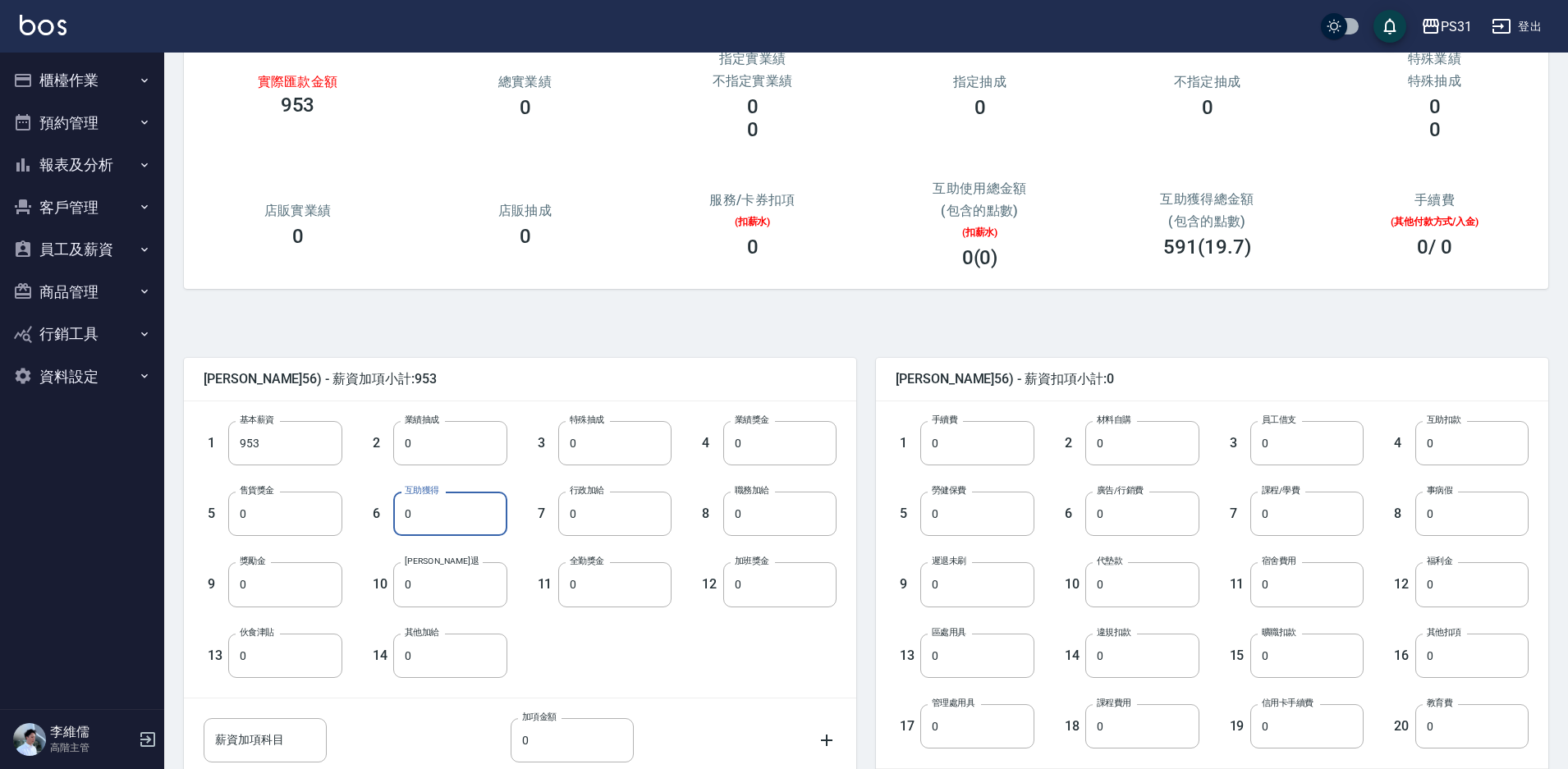
scroll to position [297, 0]
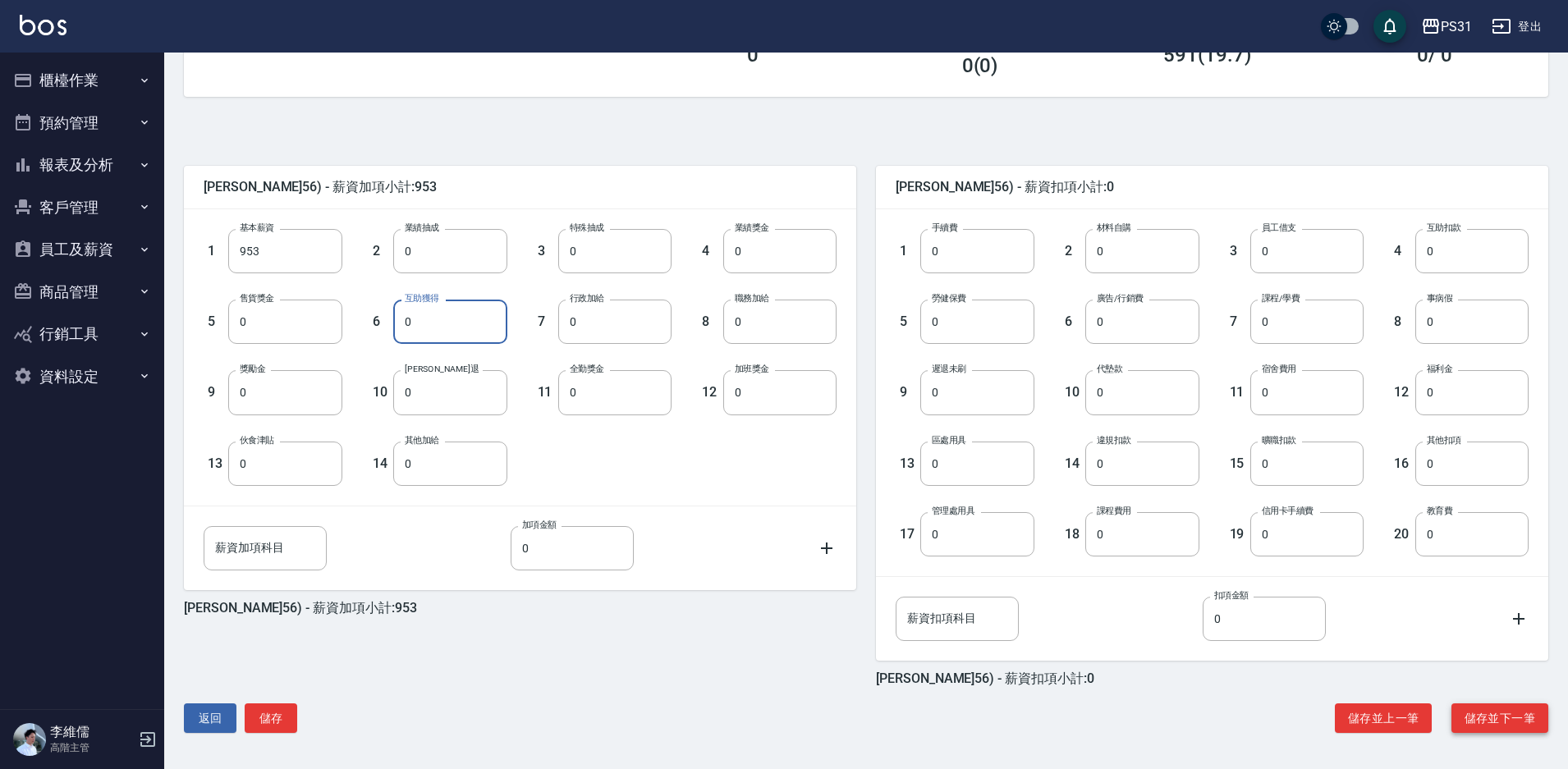
type input "0"
click at [1533, 731] on button "儲存並下一筆" at bounding box center [1500, 718] width 97 height 30
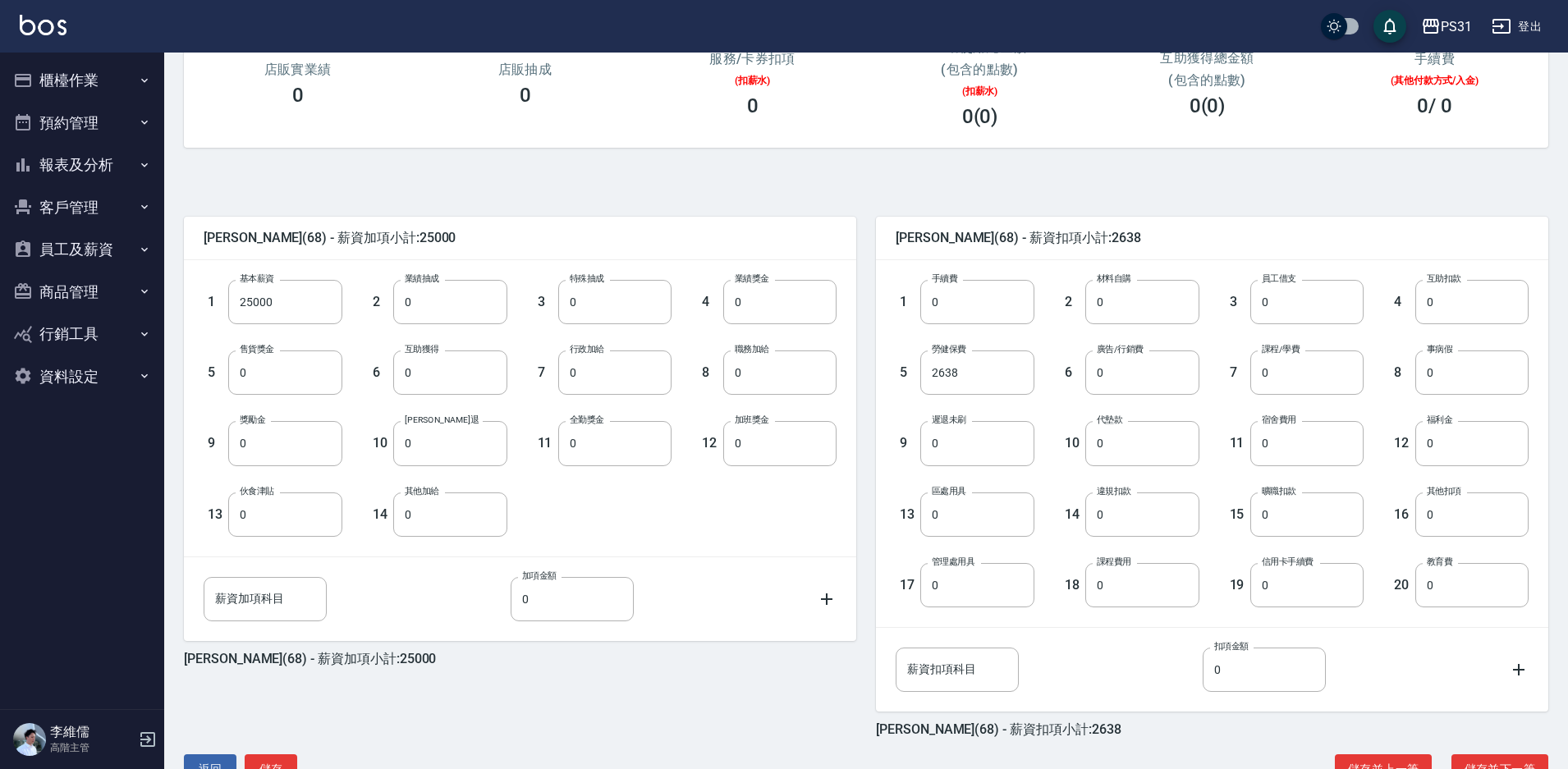
scroll to position [297, 0]
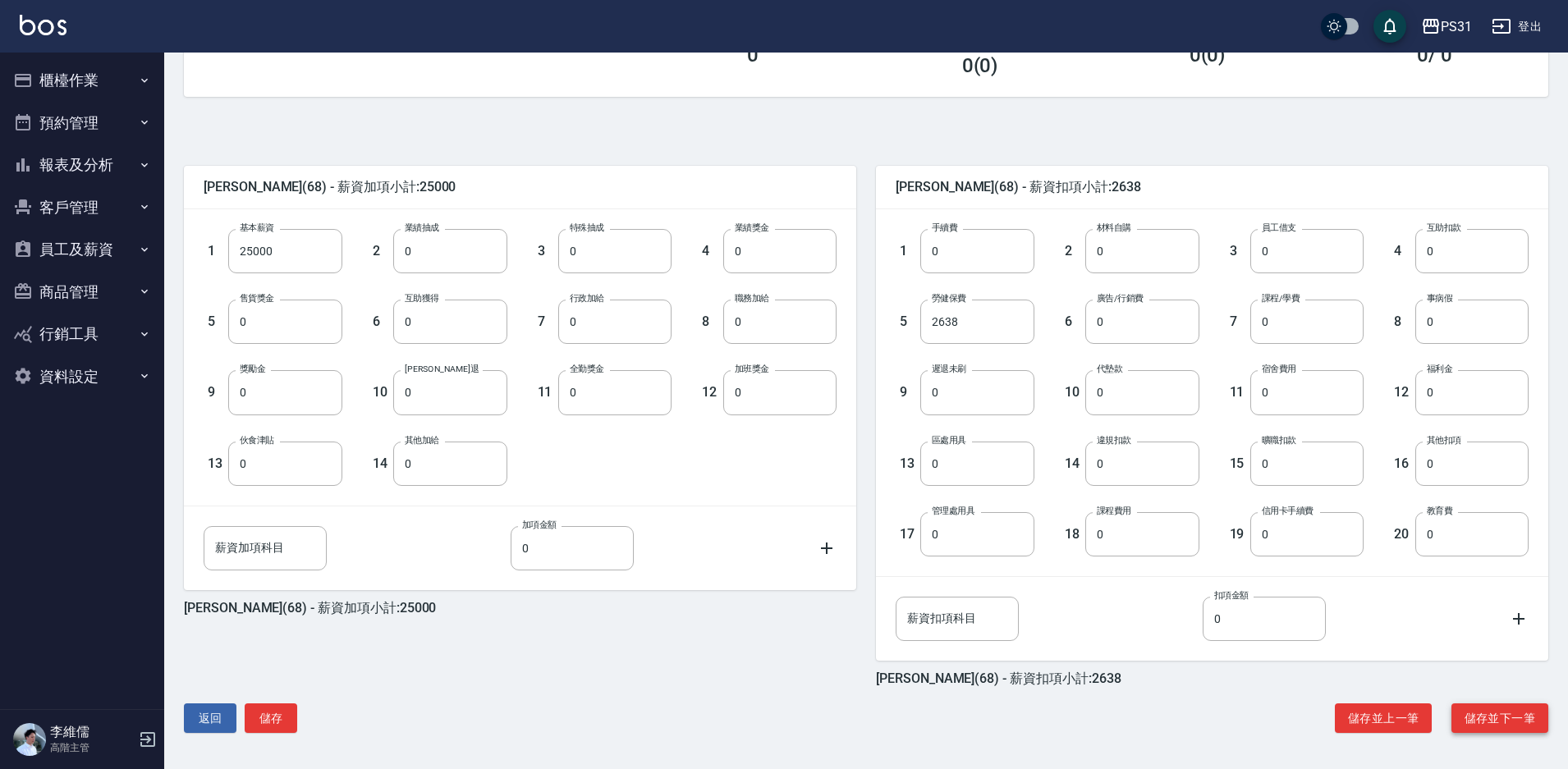
click at [1499, 706] on button "儲存並下一筆" at bounding box center [1500, 718] width 97 height 30
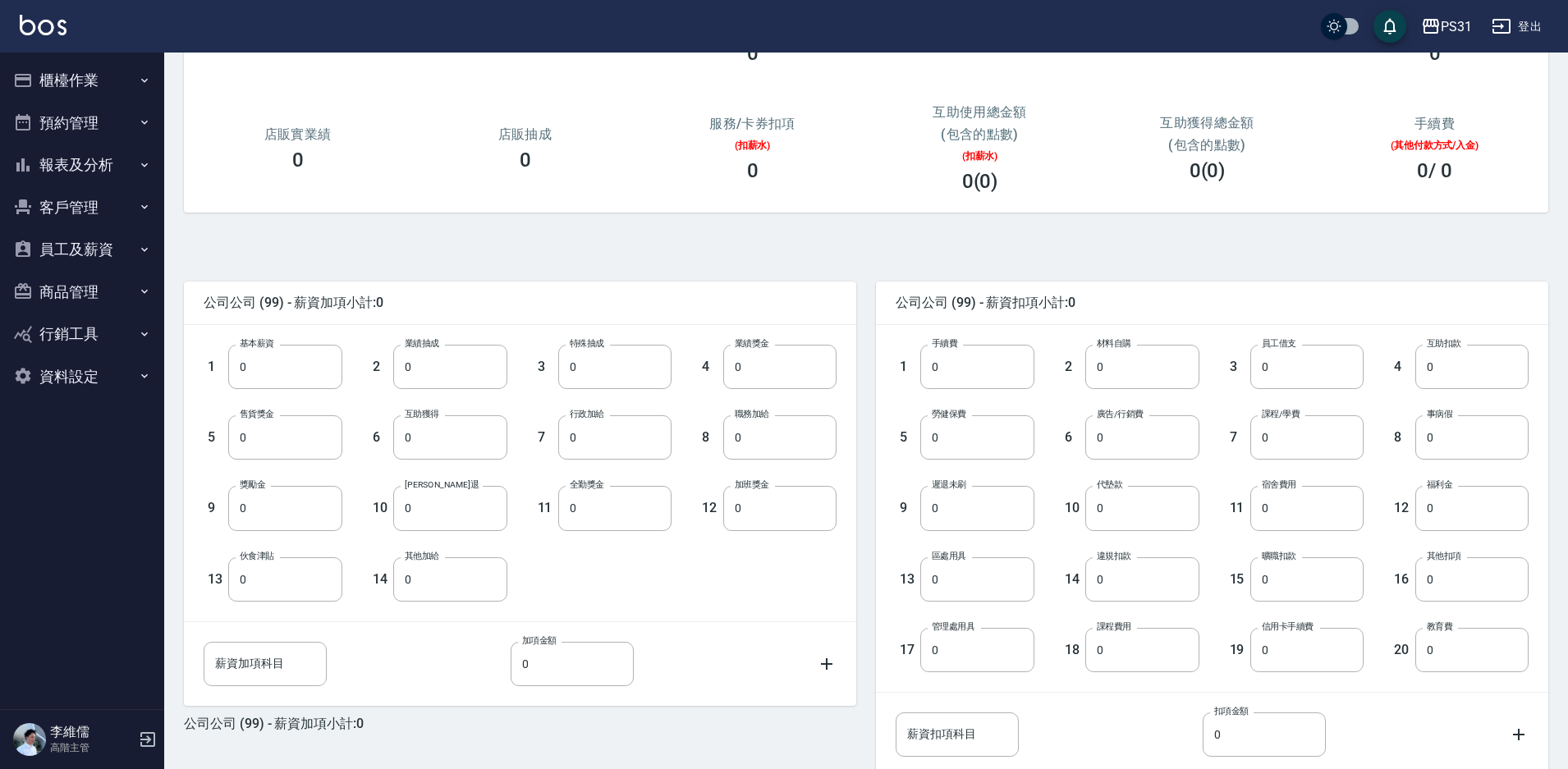
scroll to position [297, 0]
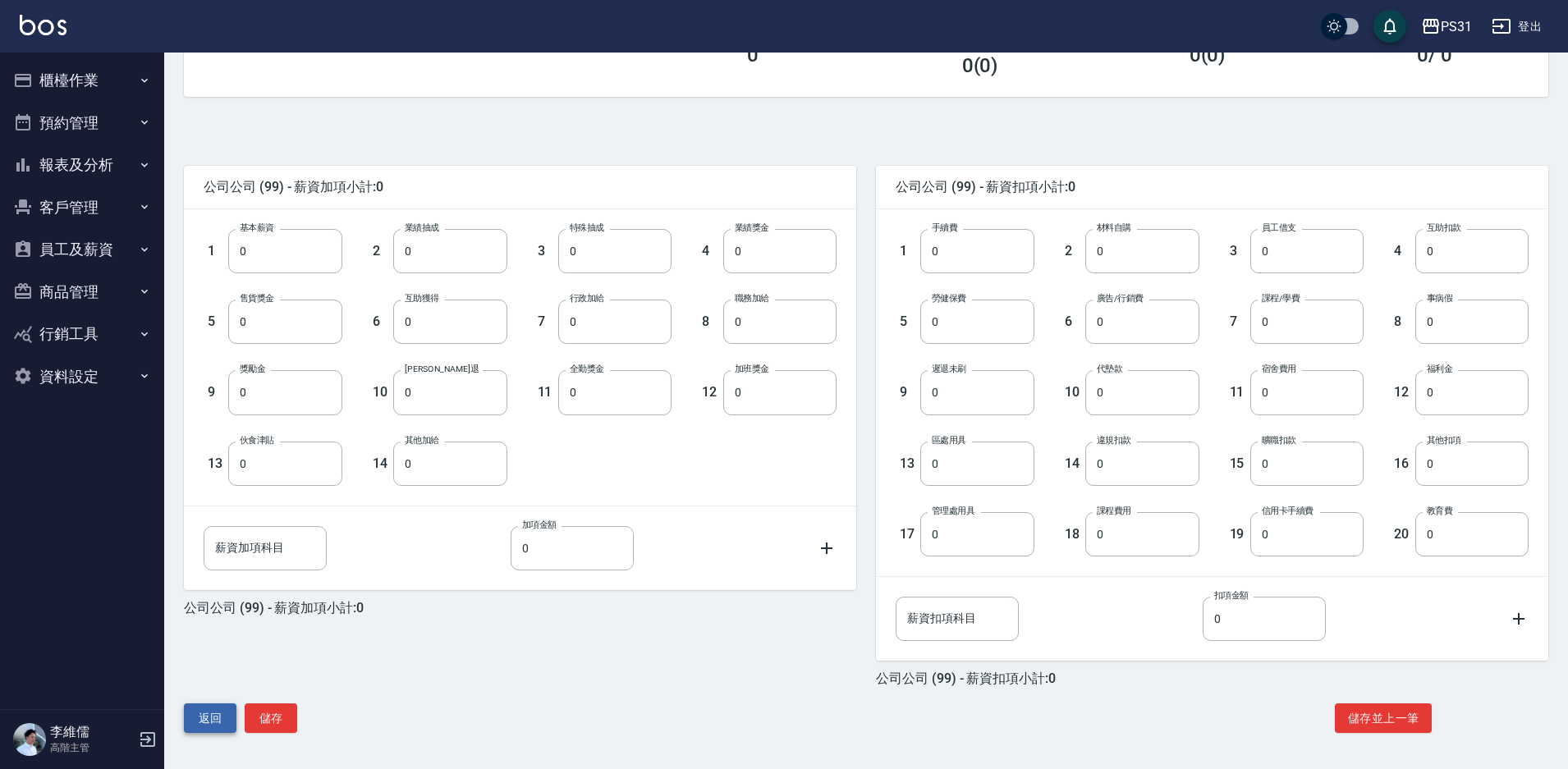
click at [198, 721] on button "返回" at bounding box center [210, 718] width 52 height 30
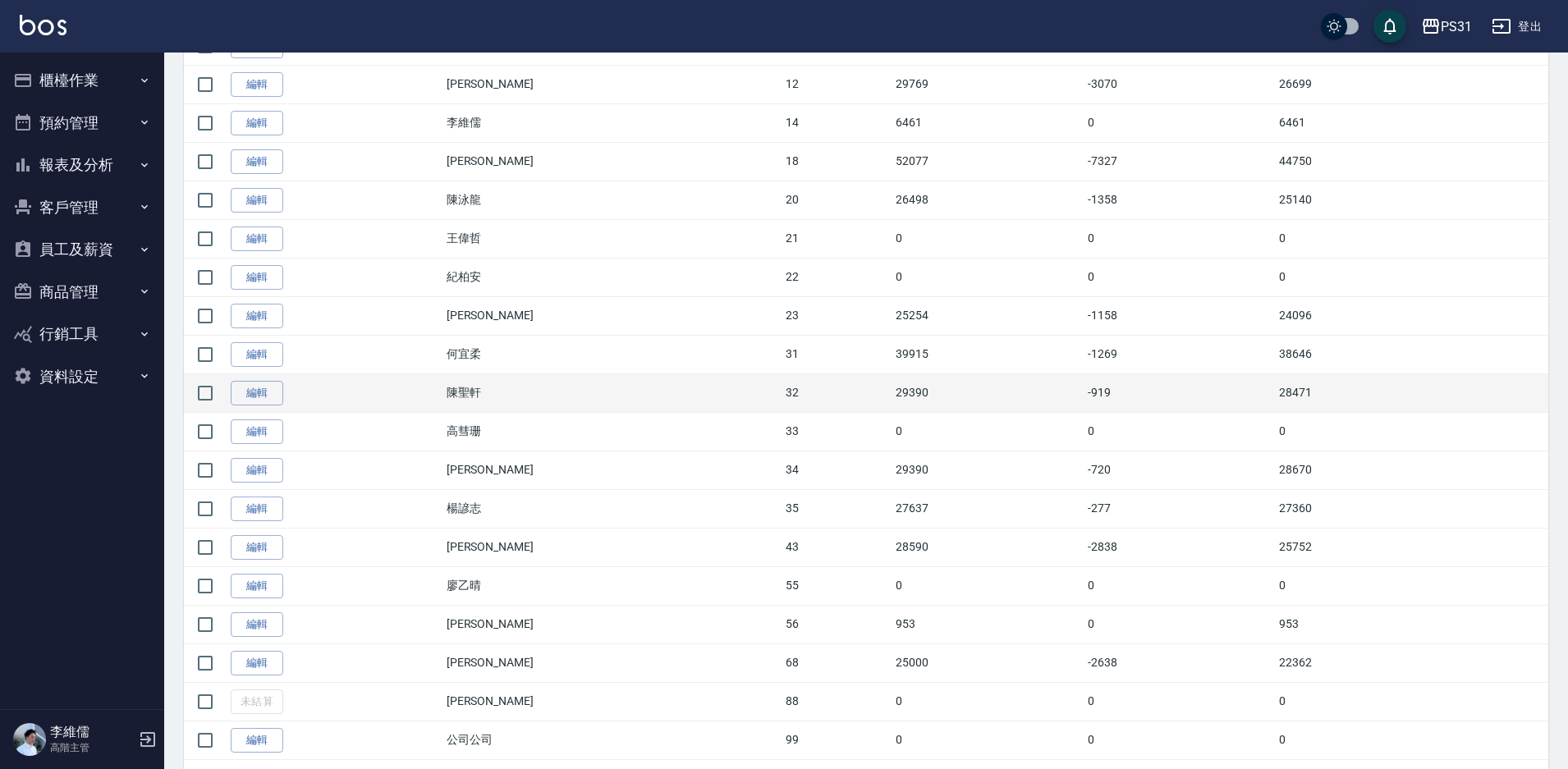
scroll to position [722, 0]
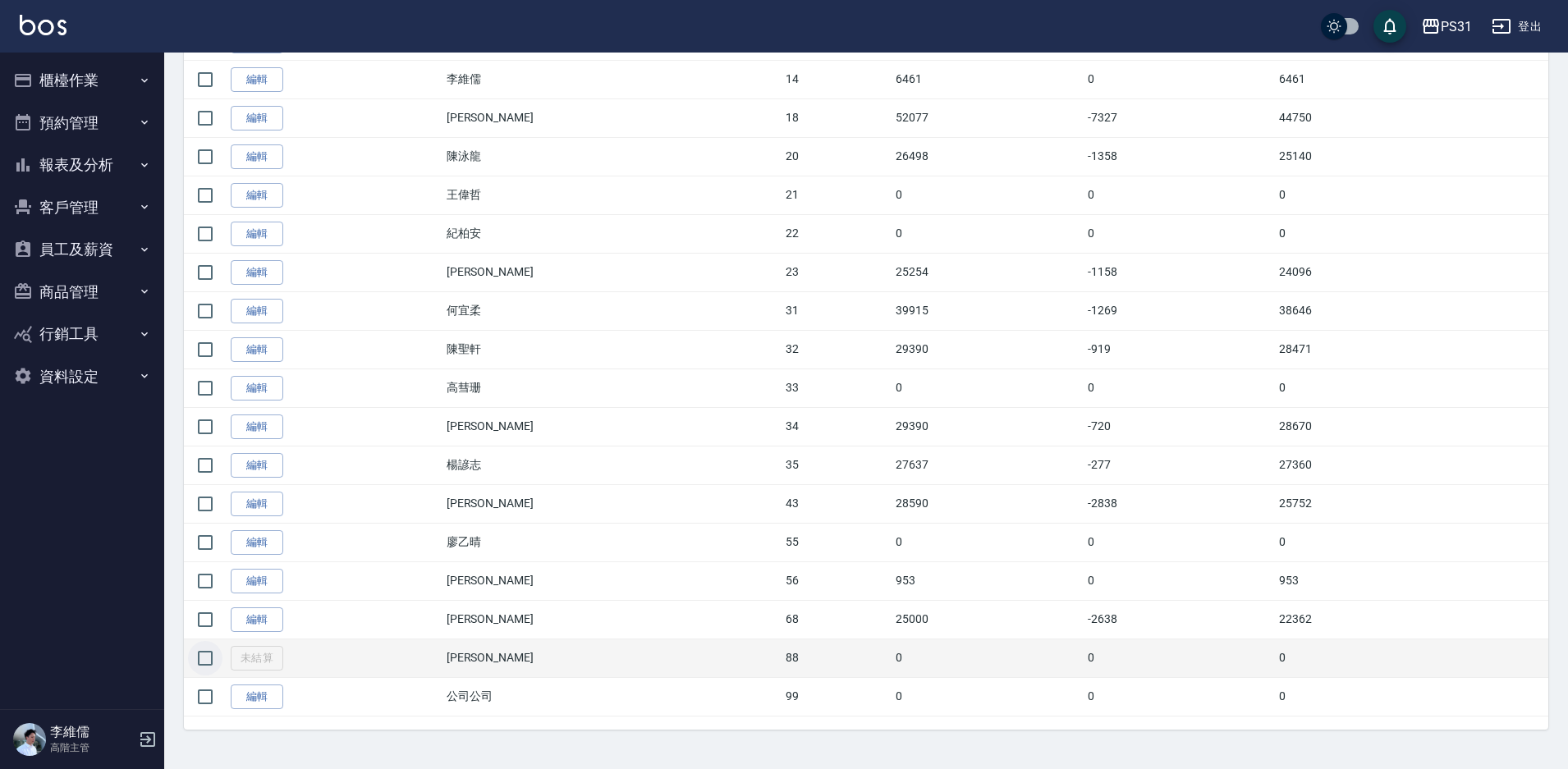
click at [208, 660] on input "checkbox" at bounding box center [205, 658] width 35 height 35
checkbox input "true"
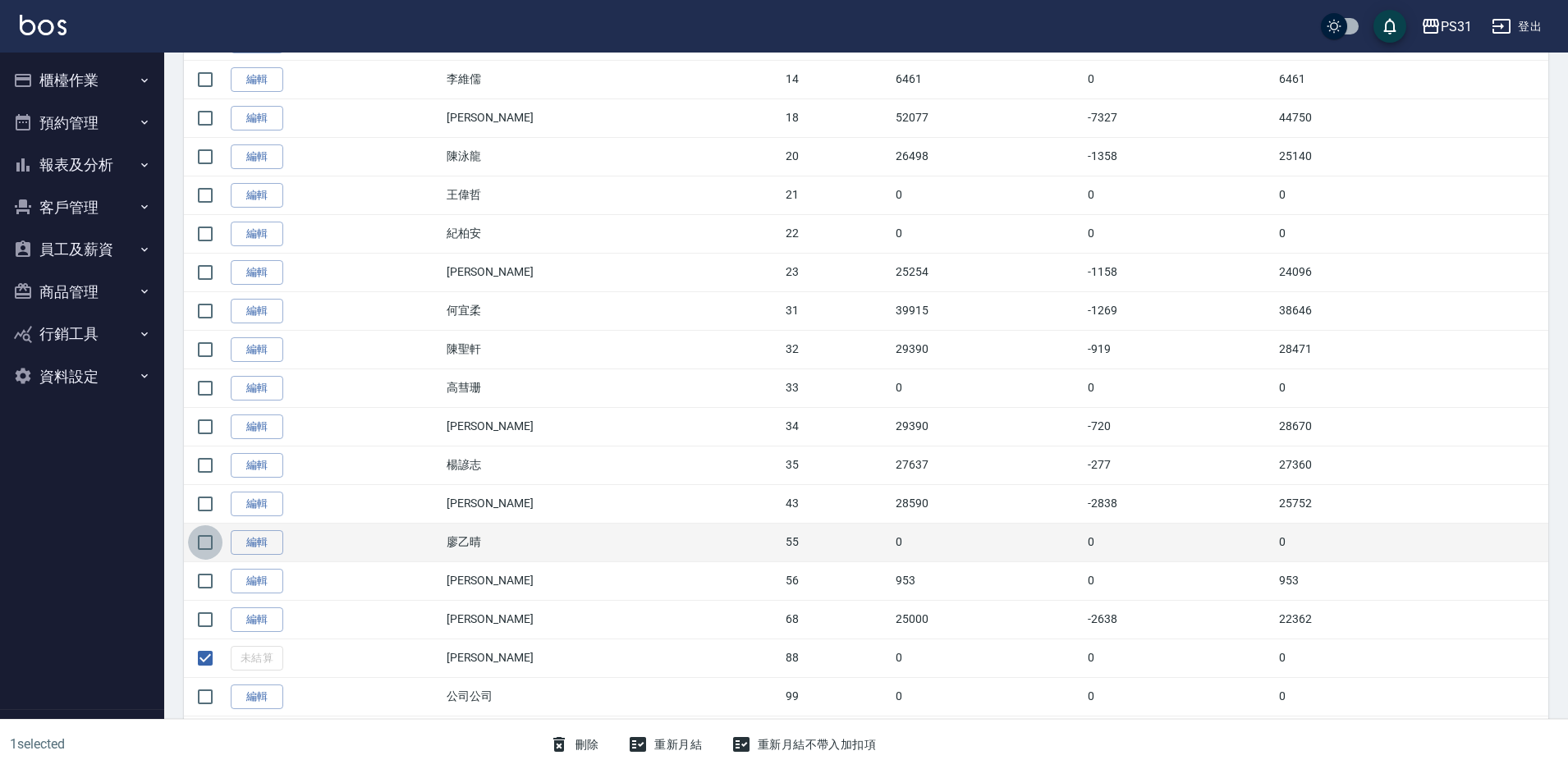
click at [208, 539] on input "checkbox" at bounding box center [205, 542] width 35 height 35
checkbox input "true"
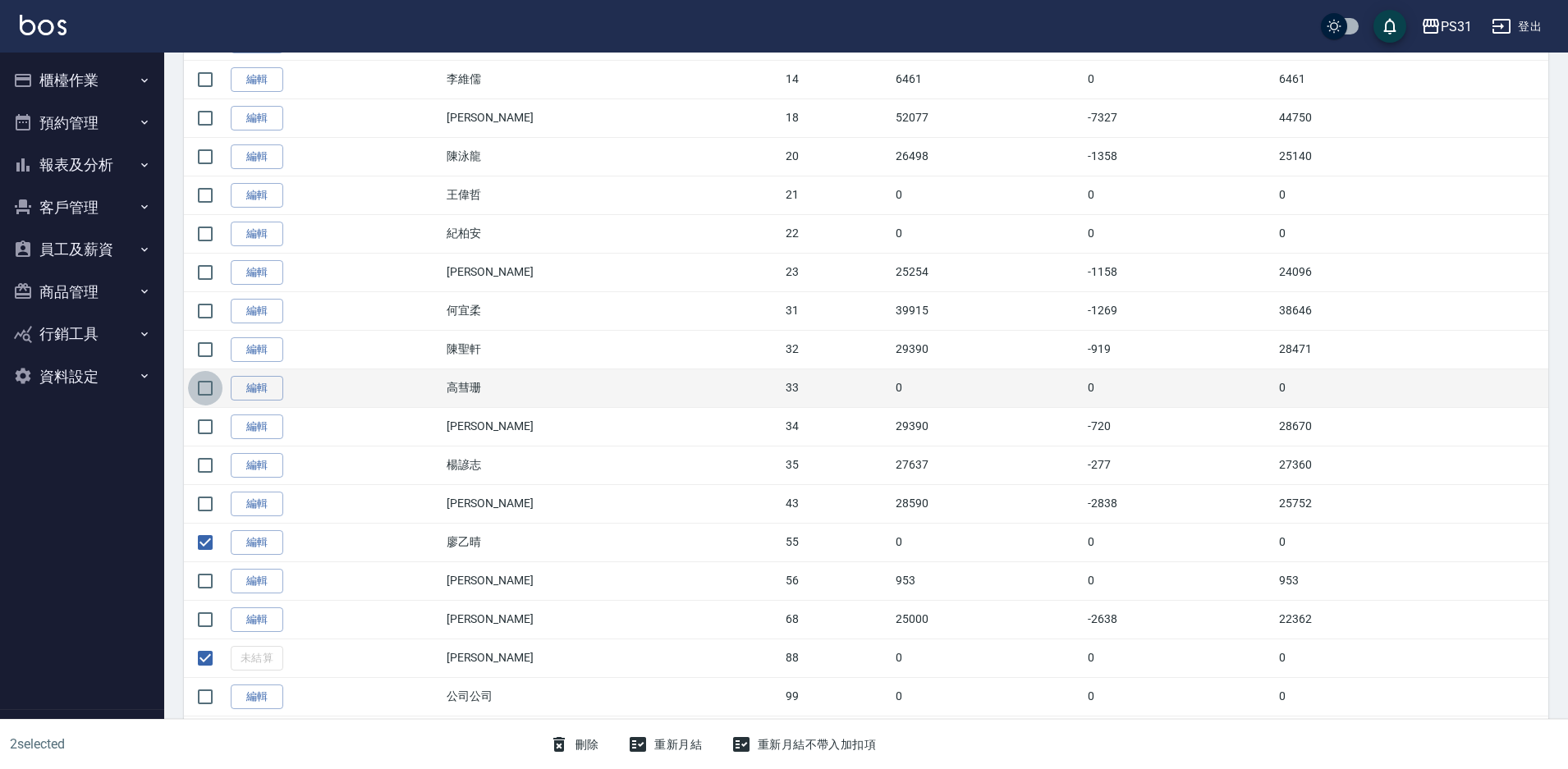
click at [203, 389] on input "checkbox" at bounding box center [205, 387] width 35 height 35
checkbox input "true"
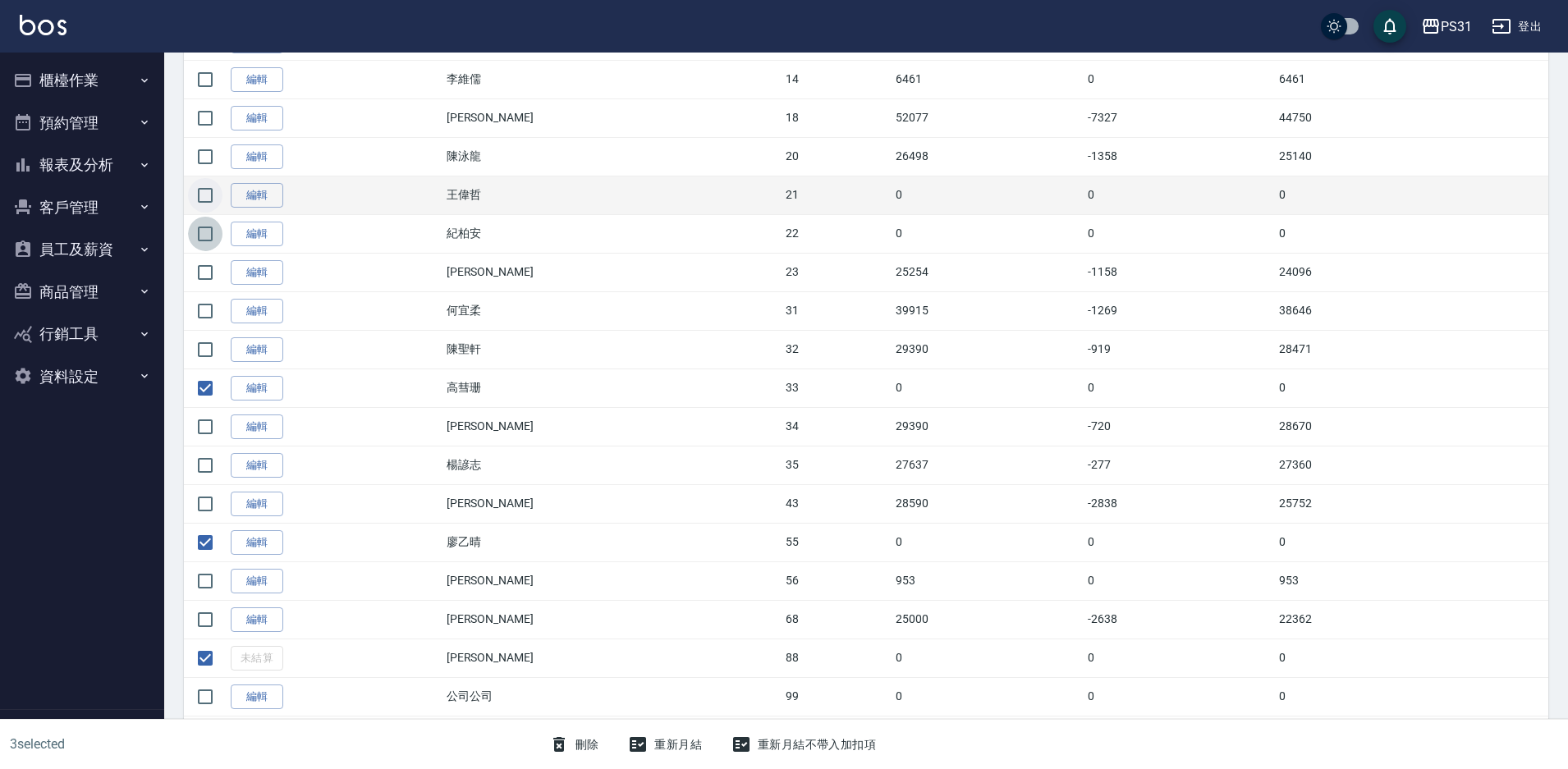
drag, startPoint x: 208, startPoint y: 236, endPoint x: 208, endPoint y: 206, distance: 30.0
click at [208, 235] on input "checkbox" at bounding box center [205, 233] width 35 height 35
checkbox input "true"
click at [208, 196] on input "checkbox" at bounding box center [205, 195] width 35 height 35
checkbox input "true"
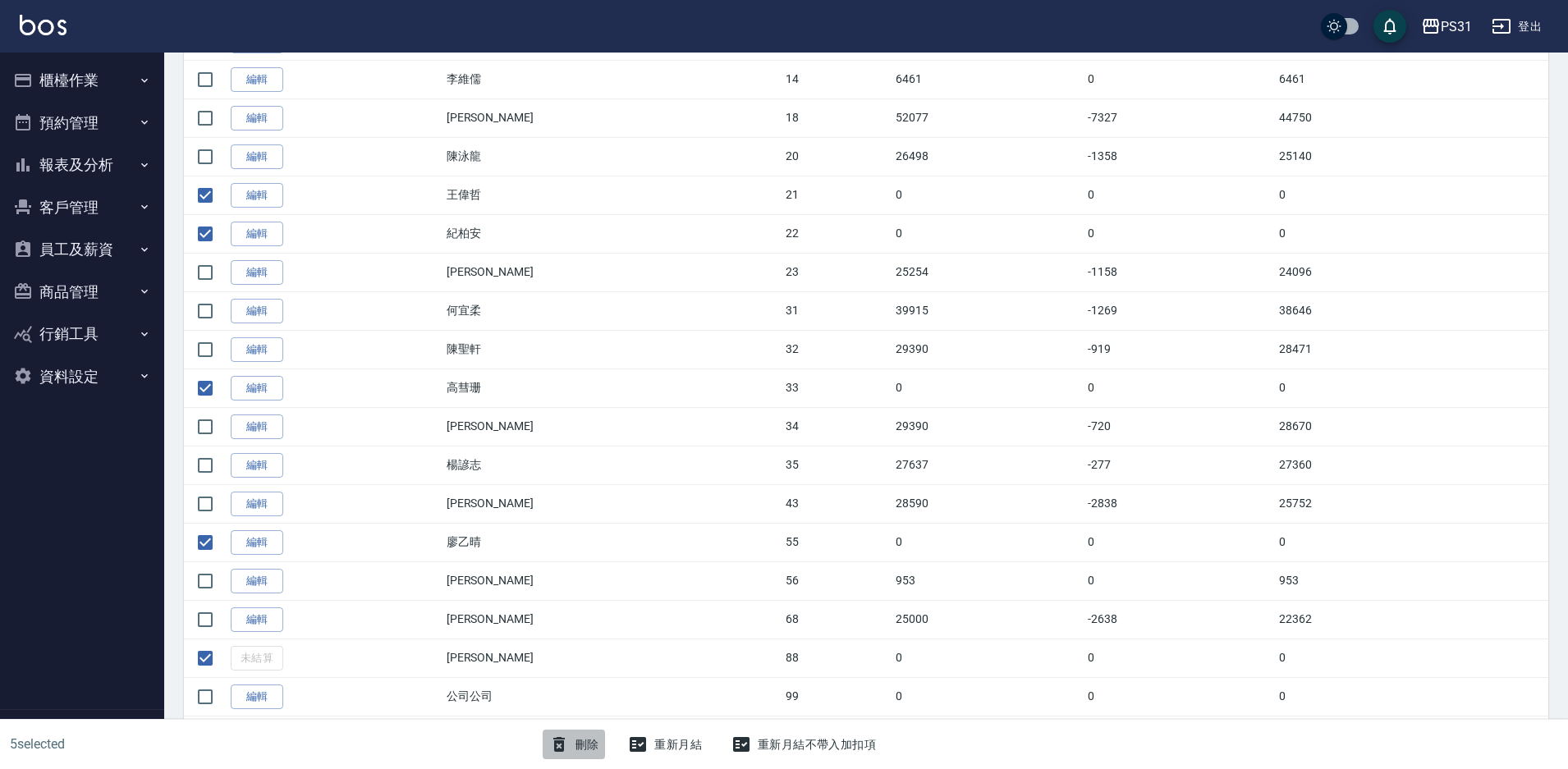
click at [583, 745] on button "刪除" at bounding box center [574, 745] width 63 height 30
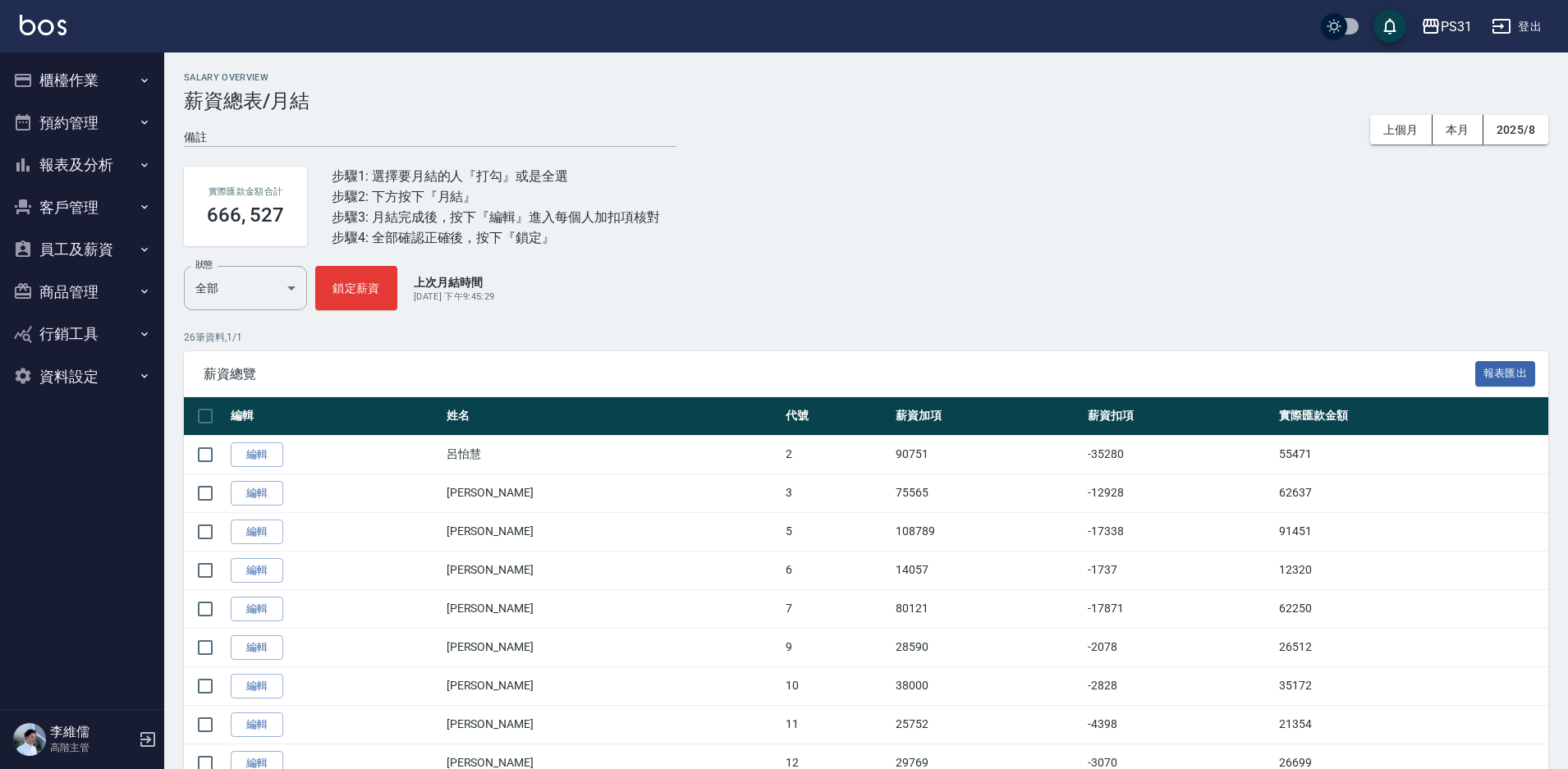
click at [1452, 28] on div "PS31" at bounding box center [1456, 26] width 31 height 20
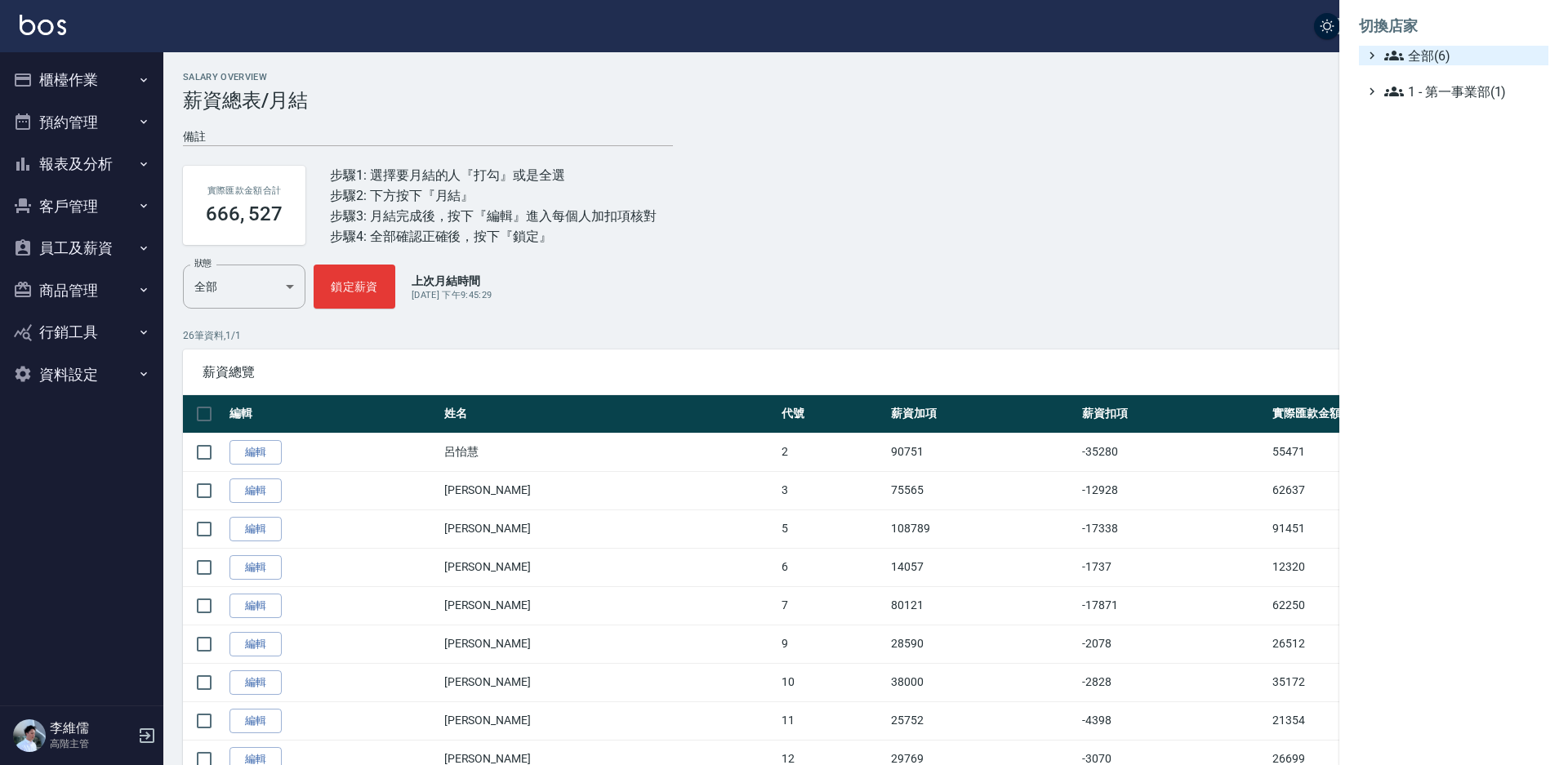
click at [1433, 53] on span "全部(6)" at bounding box center [1463, 55] width 158 height 19
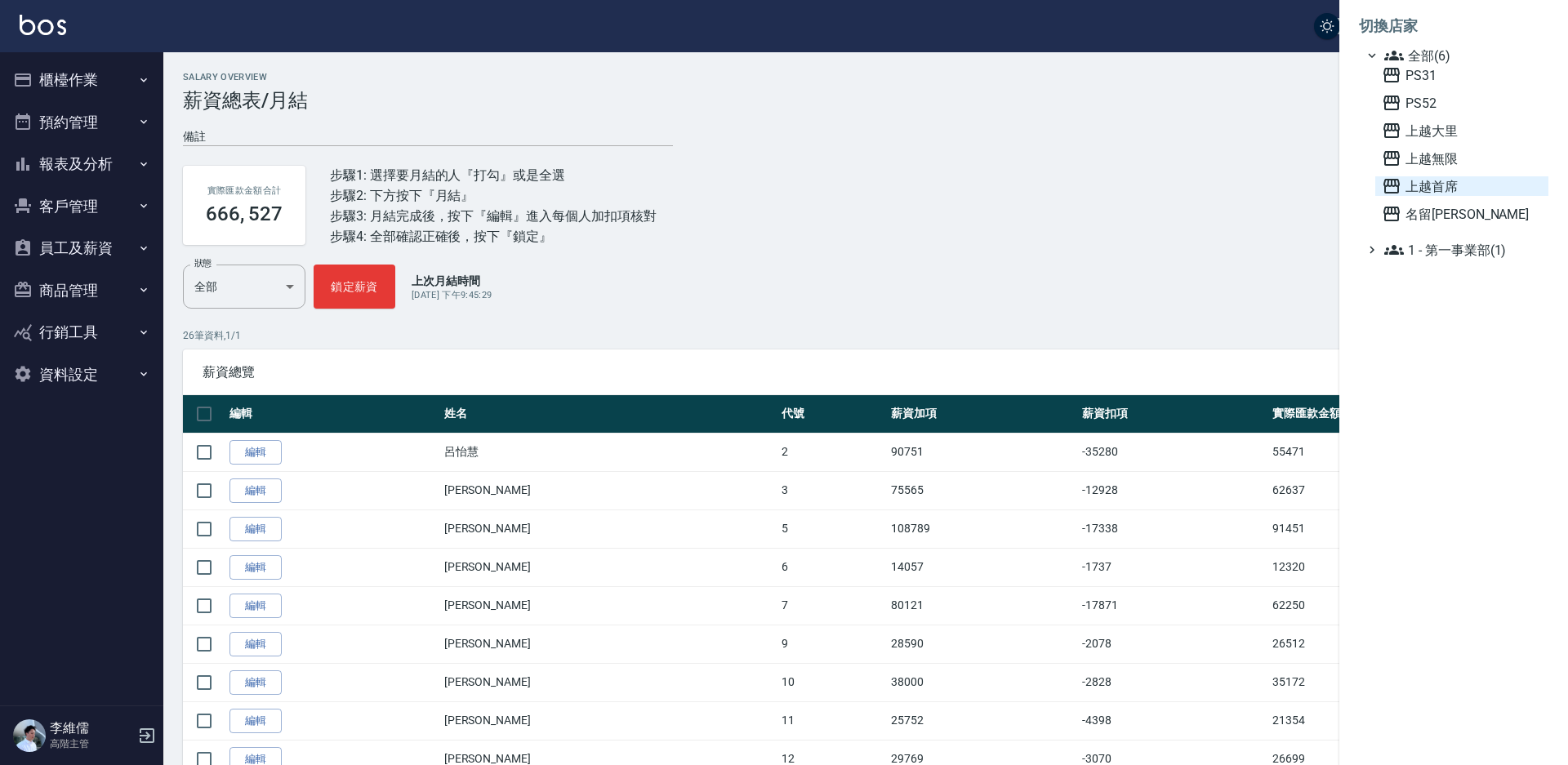
click at [1432, 185] on span "上越首席" at bounding box center [1462, 185] width 160 height 19
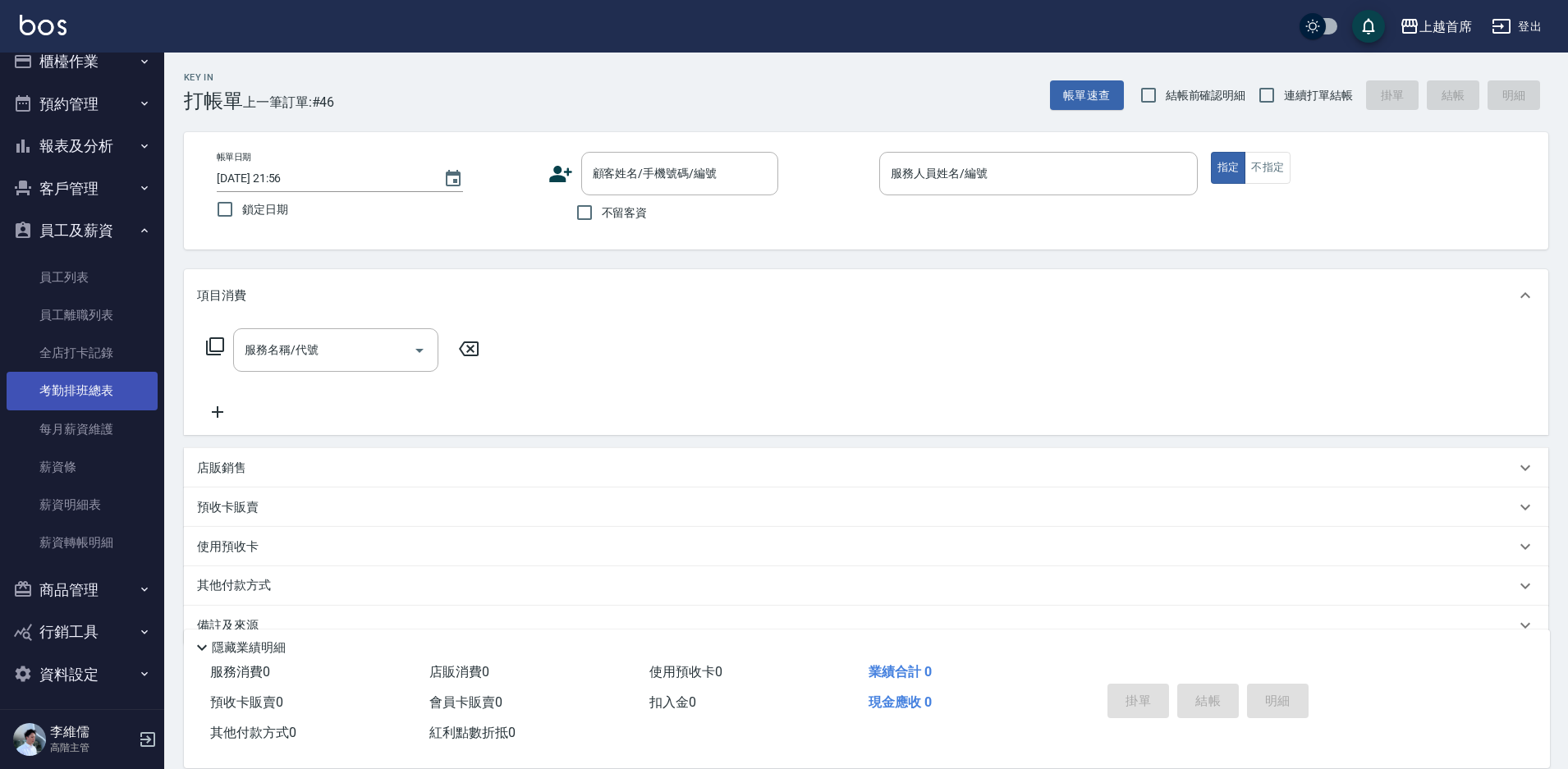
scroll to position [24, 0]
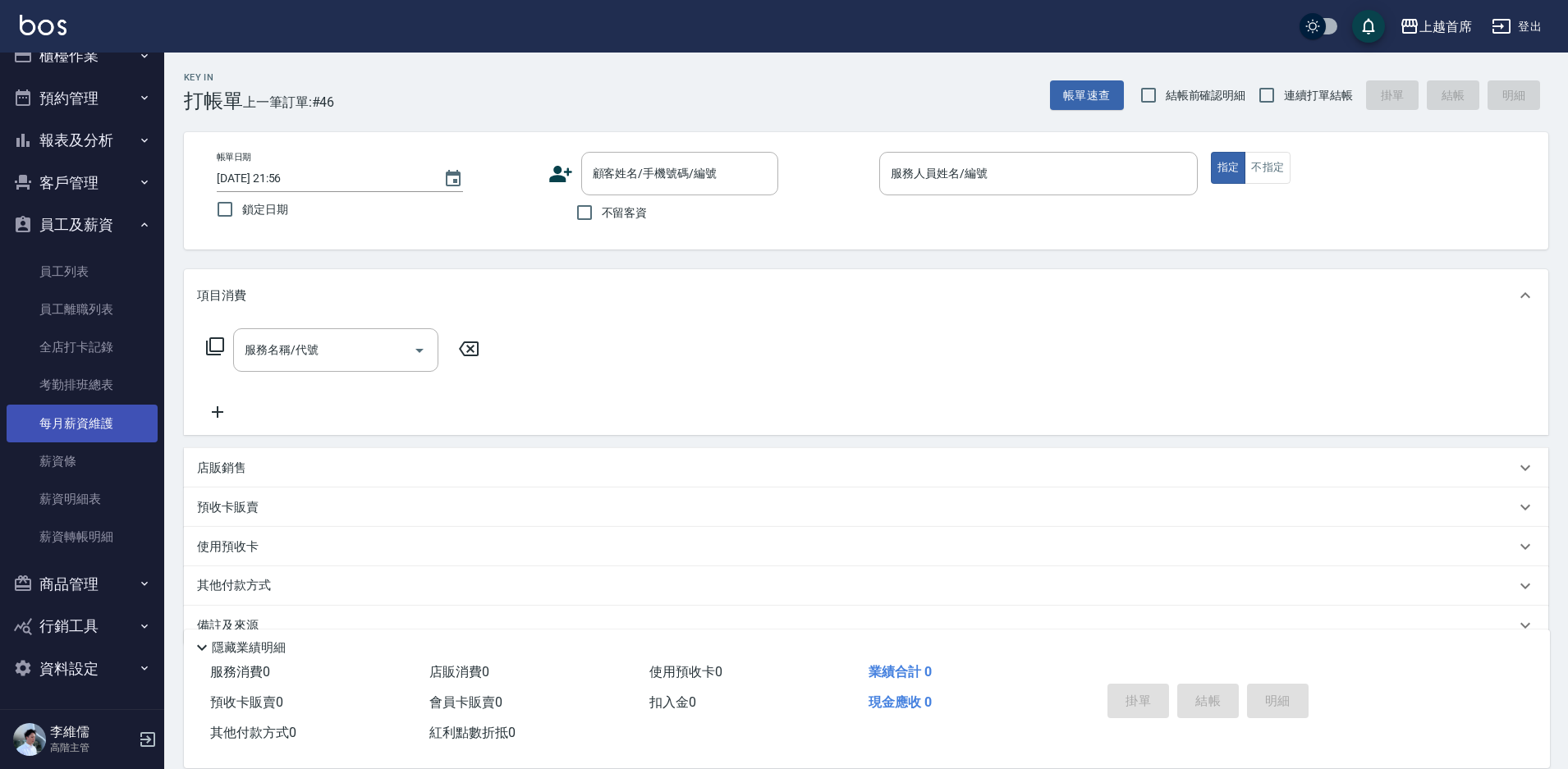
click at [87, 422] on link "每月薪資維護" at bounding box center [82, 423] width 151 height 38
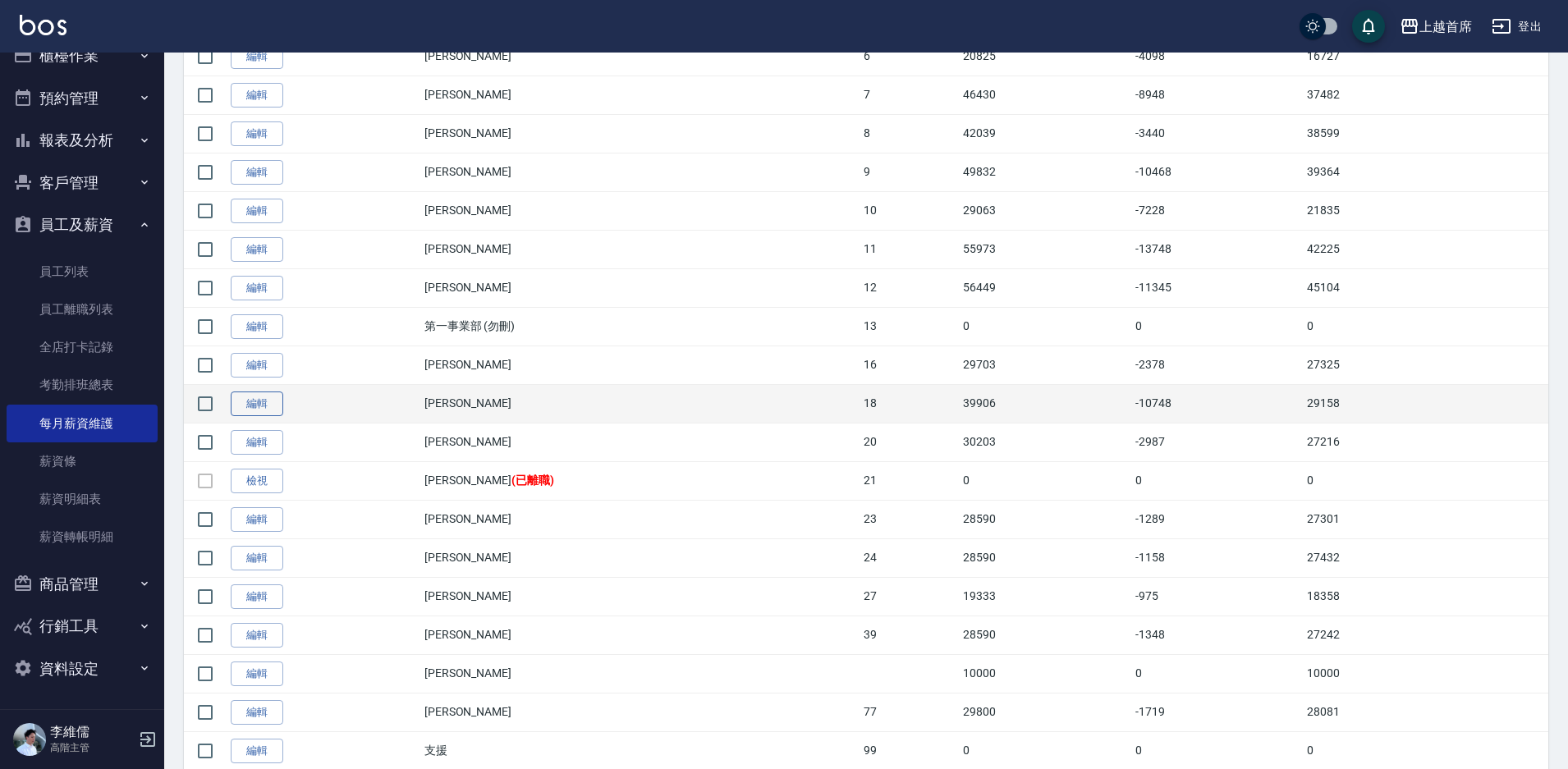
scroll to position [525, 0]
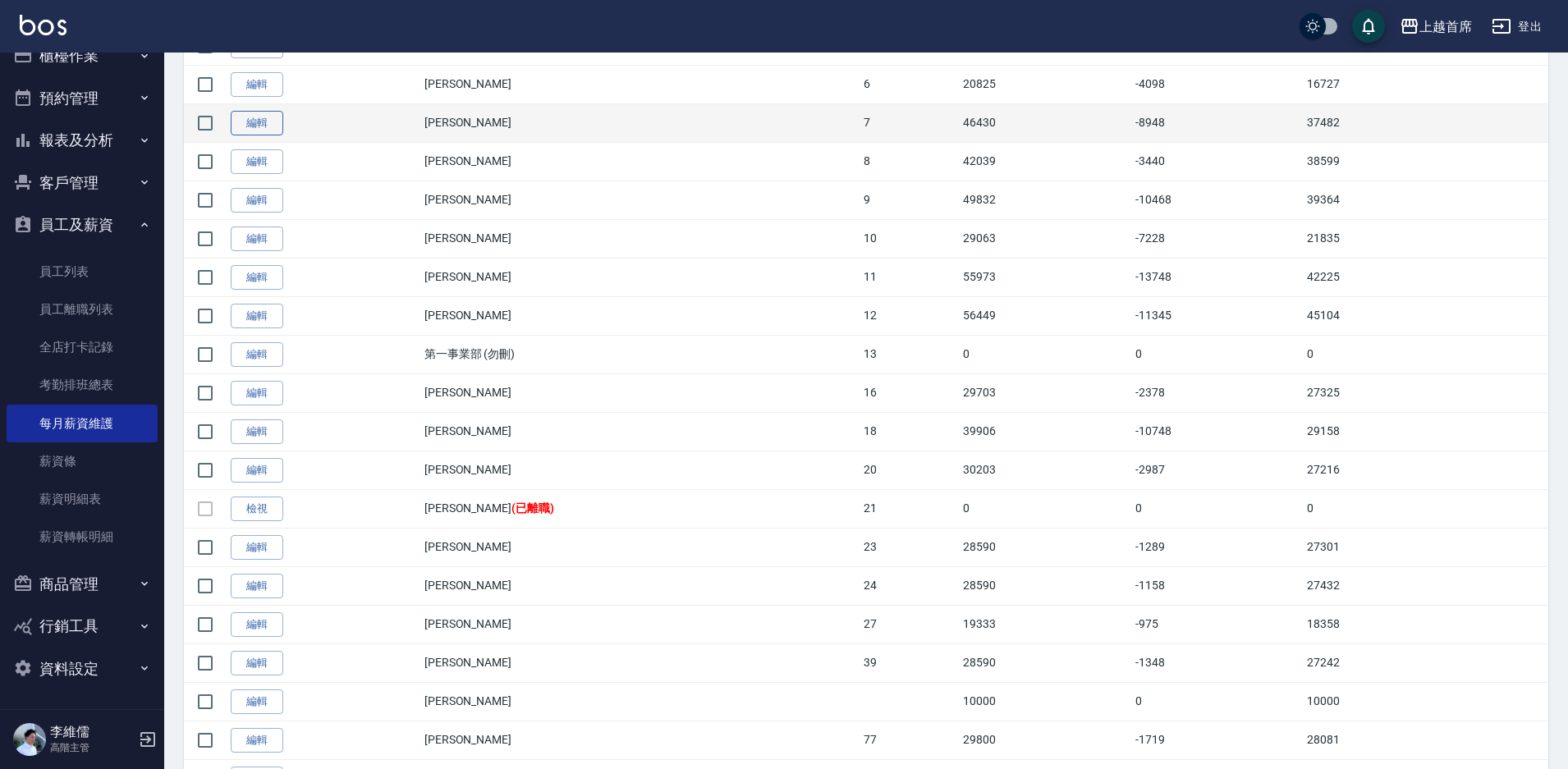
click at [258, 120] on link "編輯" at bounding box center [257, 124] width 52 height 25
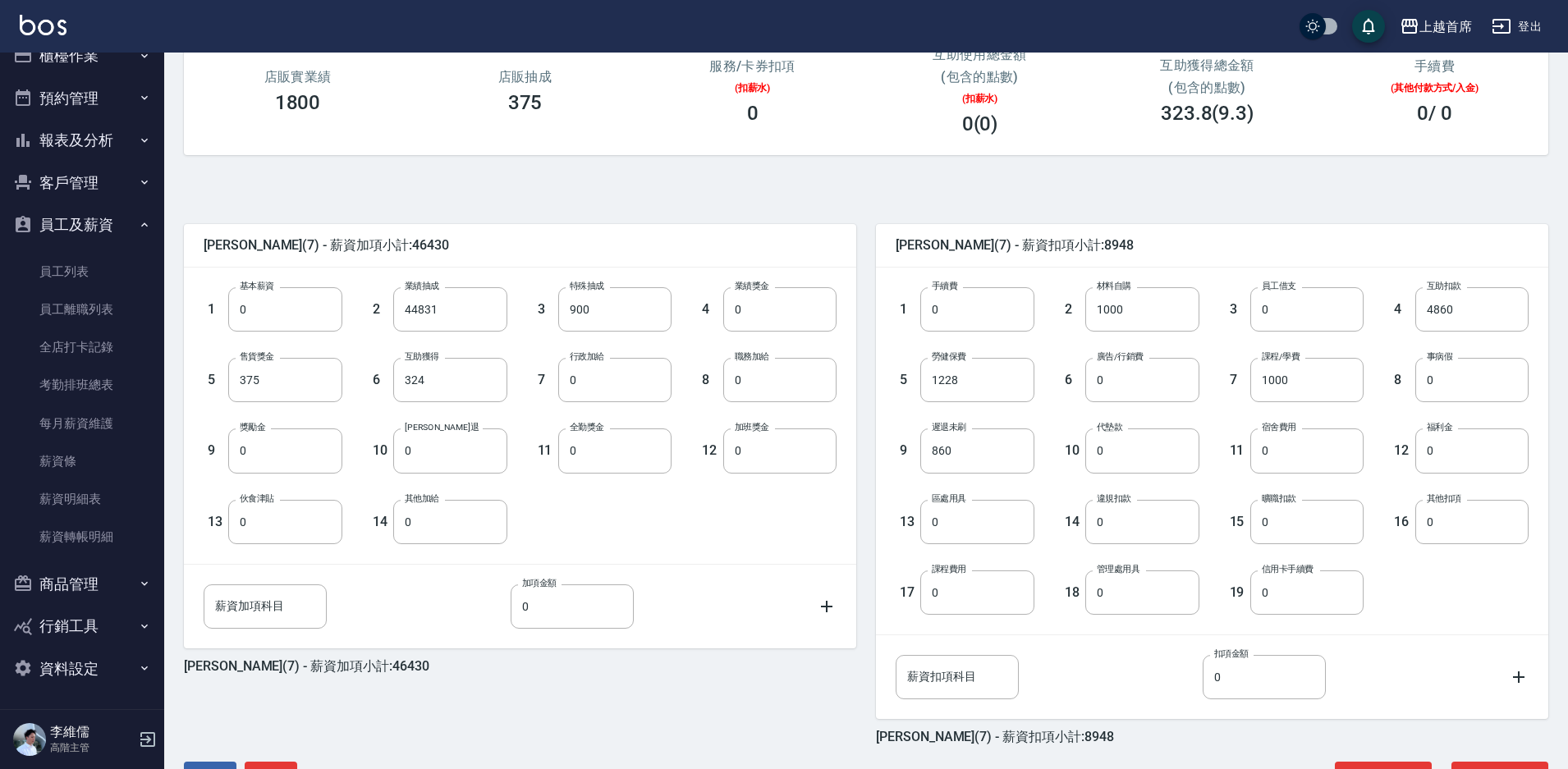
scroll to position [246, 0]
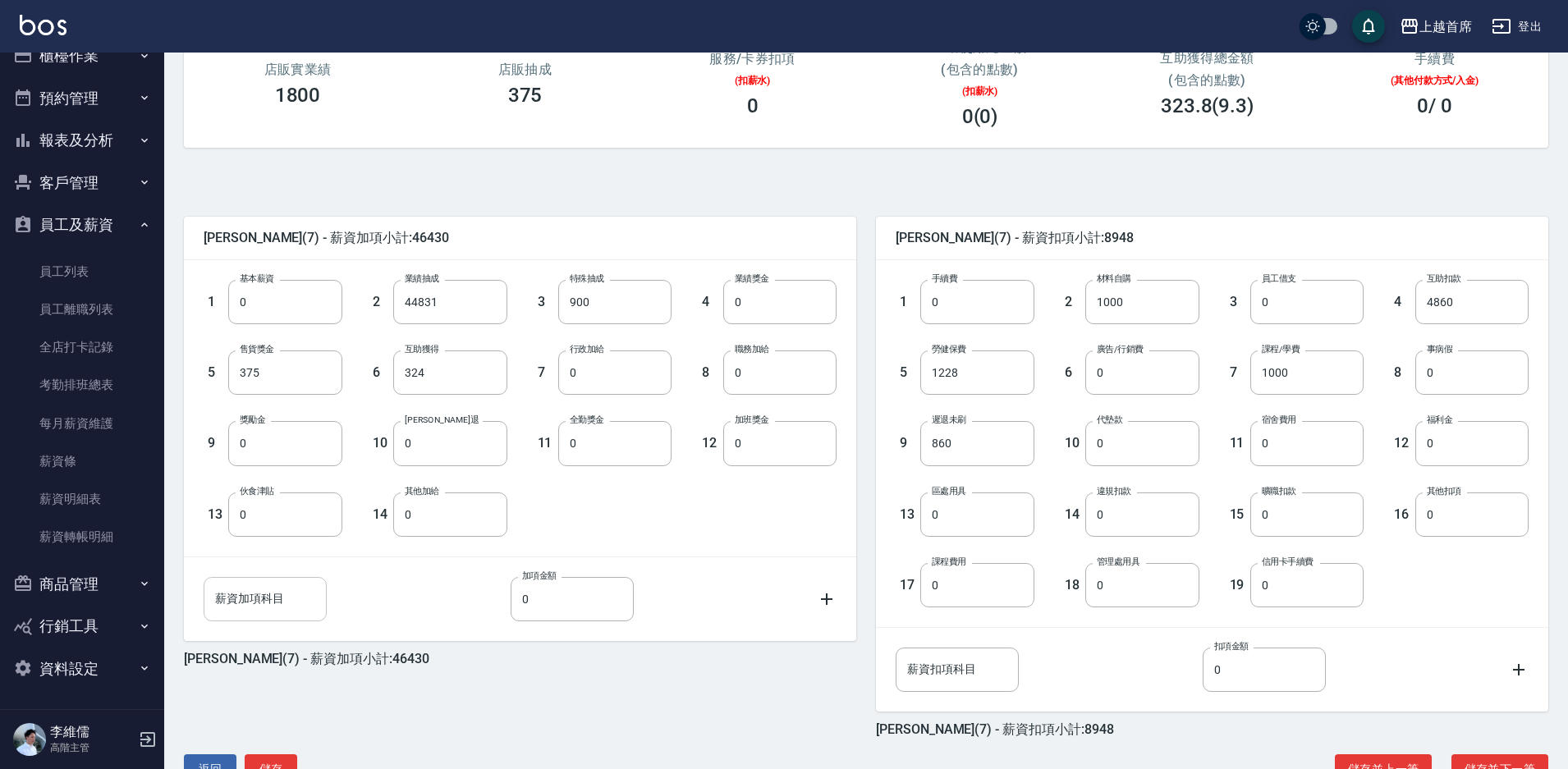
click at [289, 592] on input "薪資加項科目" at bounding box center [265, 599] width 123 height 45
type input "廣告補助"
click at [538, 598] on input "0" at bounding box center [572, 599] width 123 height 45
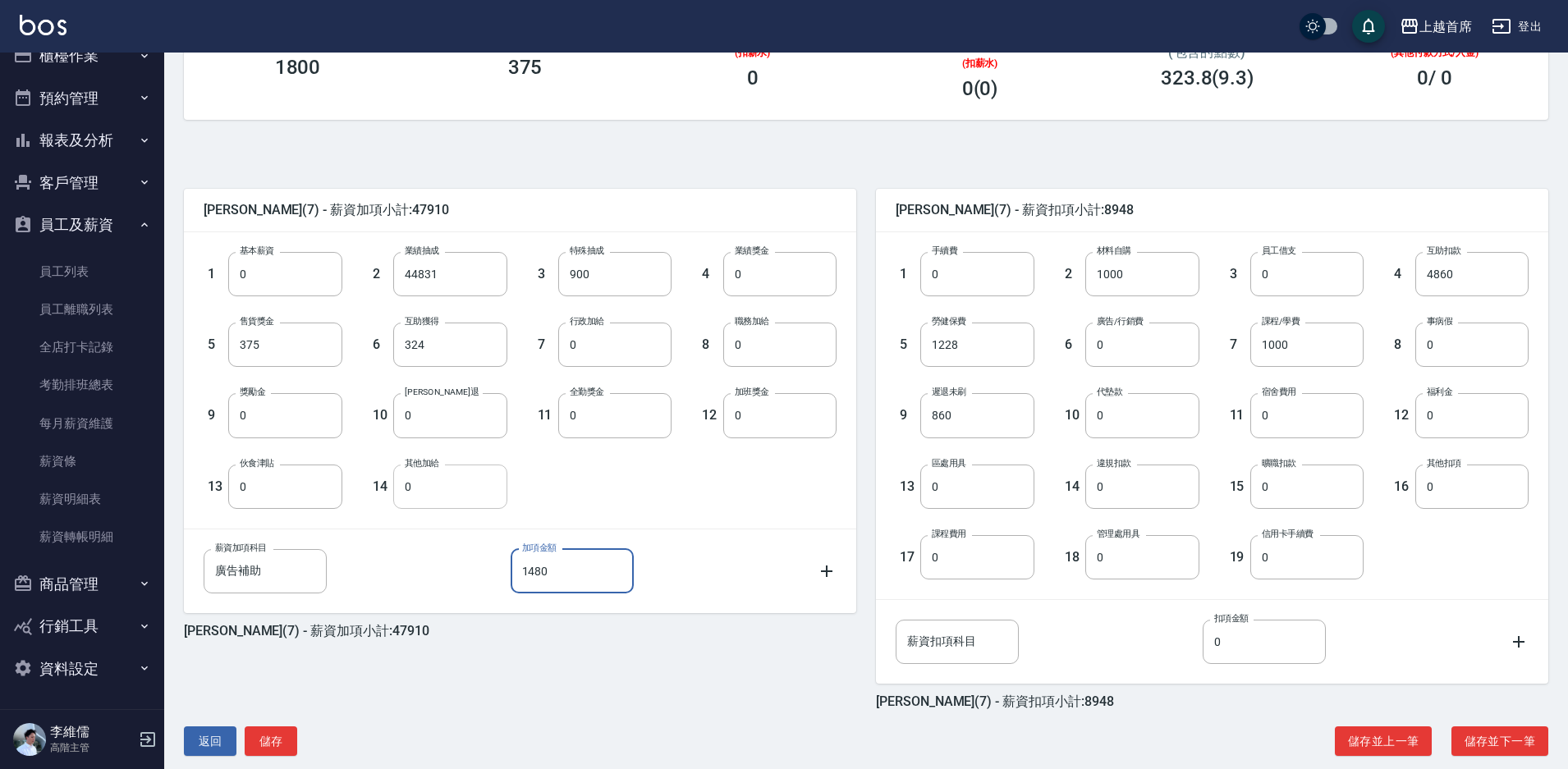
scroll to position [297, 0]
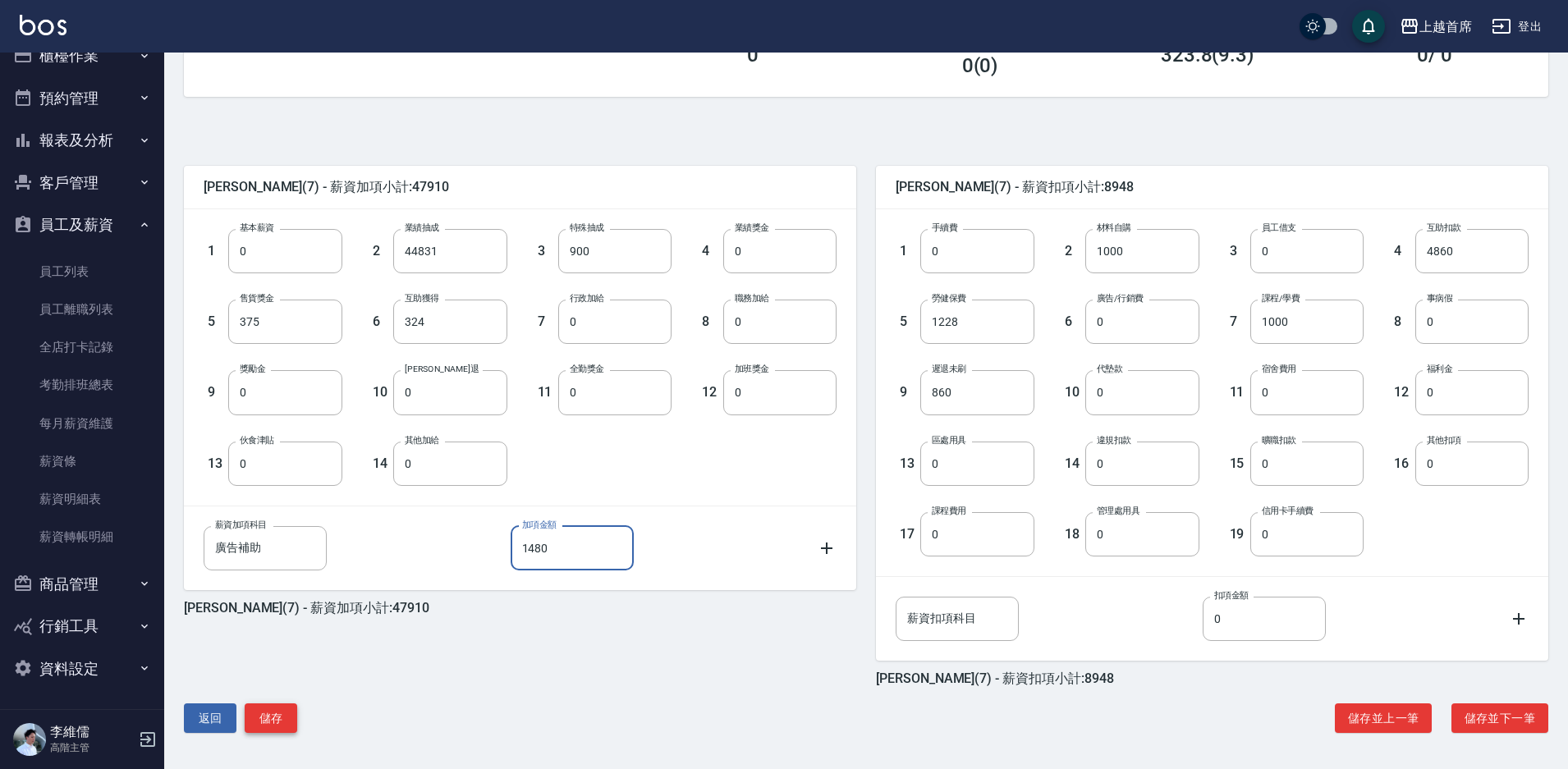
type input "1480"
click at [278, 713] on button "儲存" at bounding box center [270, 718] width 52 height 30
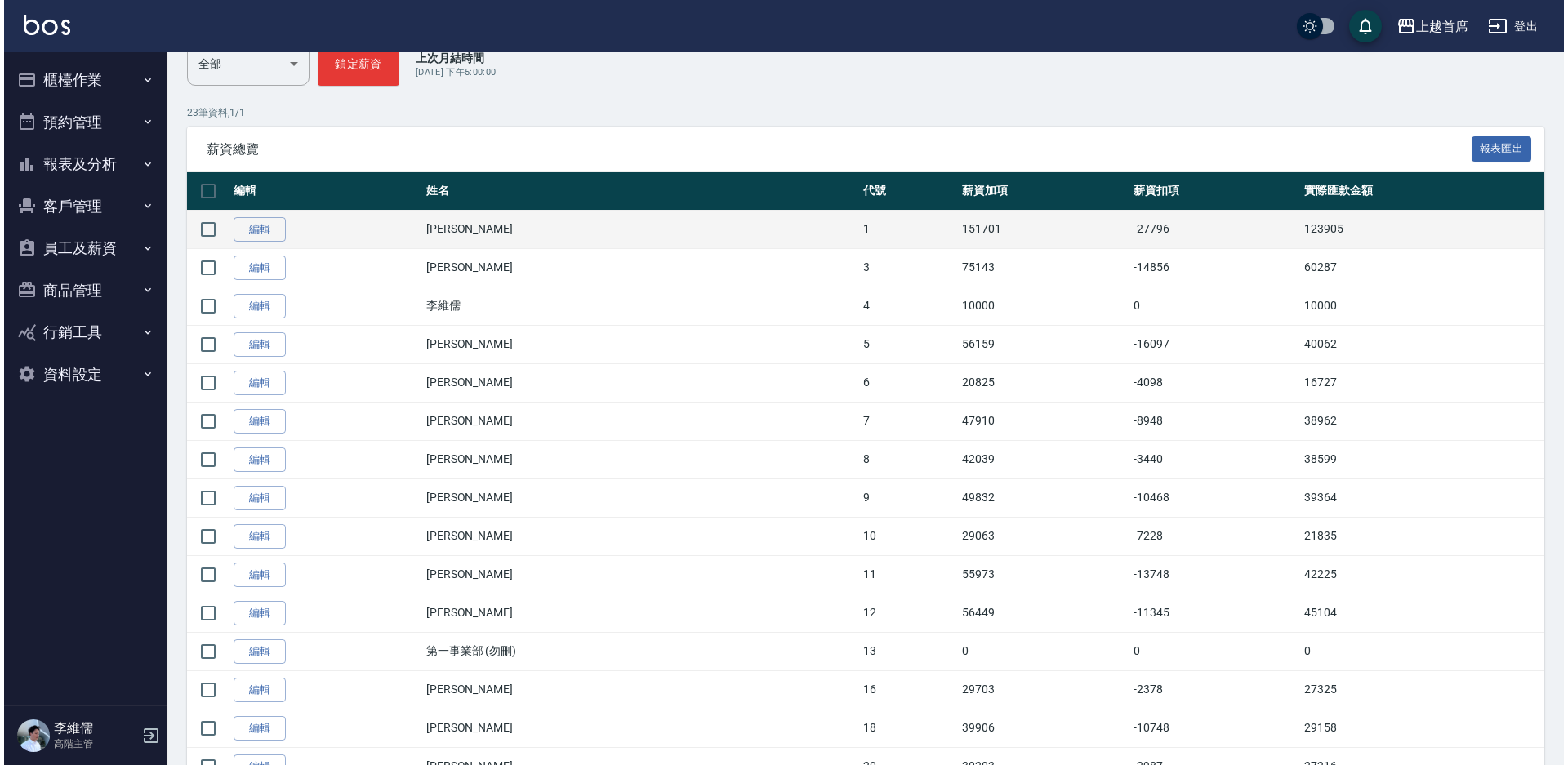
scroll to position [245, 0]
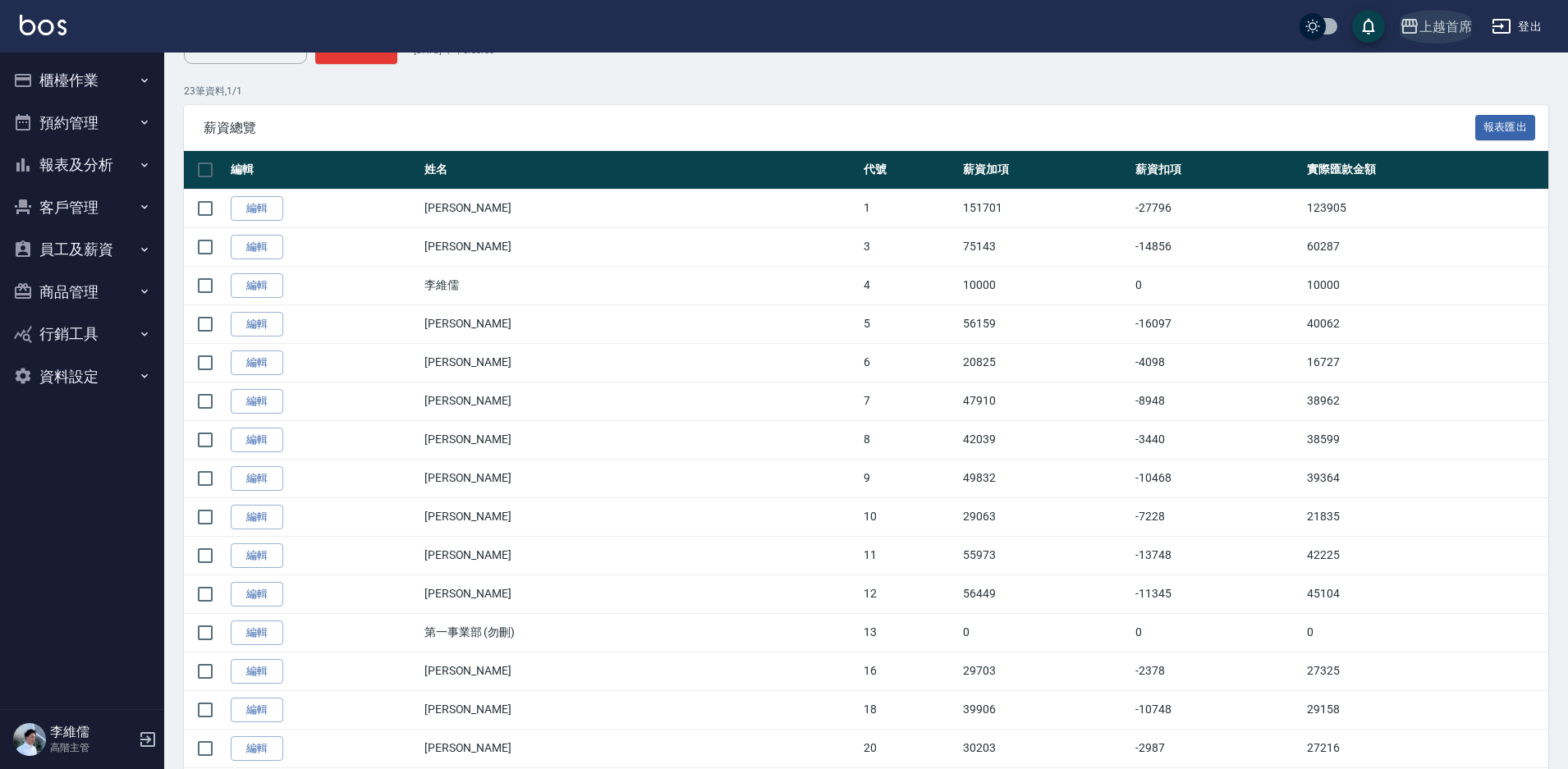
click at [1423, 23] on div "上越首席" at bounding box center [1446, 26] width 52 height 20
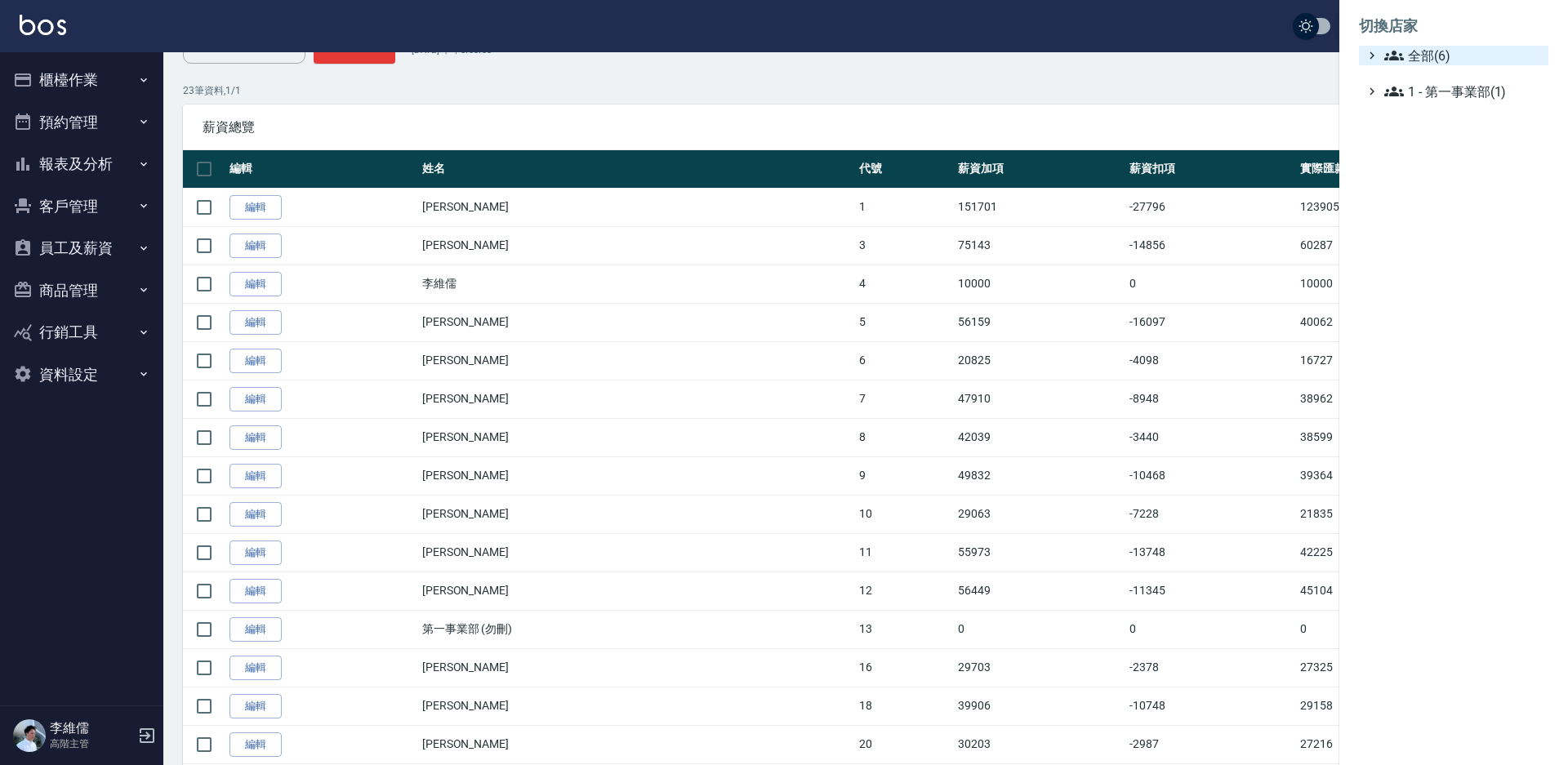
click at [1415, 49] on span "全部(6)" at bounding box center [1463, 55] width 158 height 19
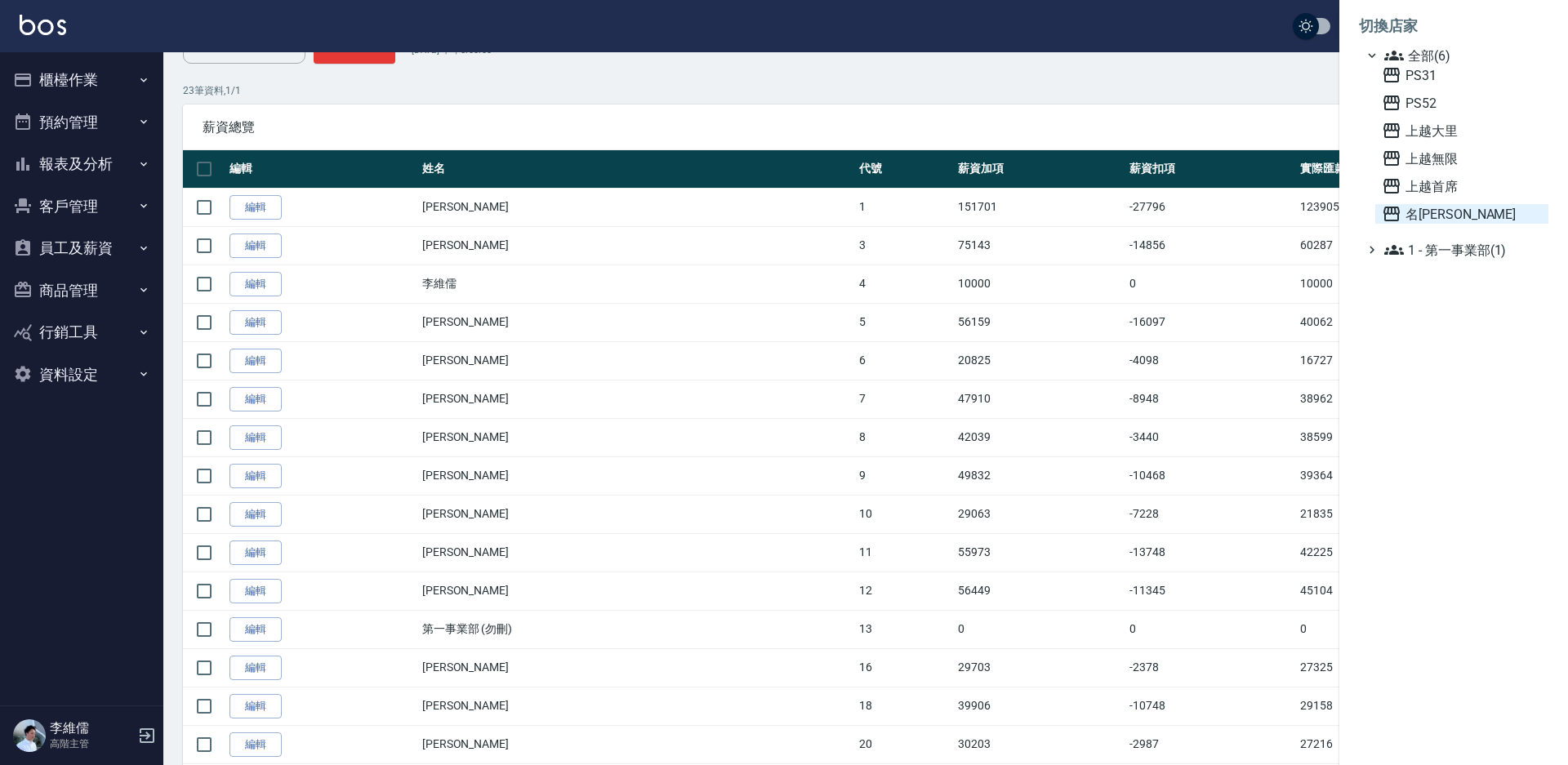
click at [1438, 222] on span "名[PERSON_NAME]" at bounding box center [1462, 214] width 160 height 19
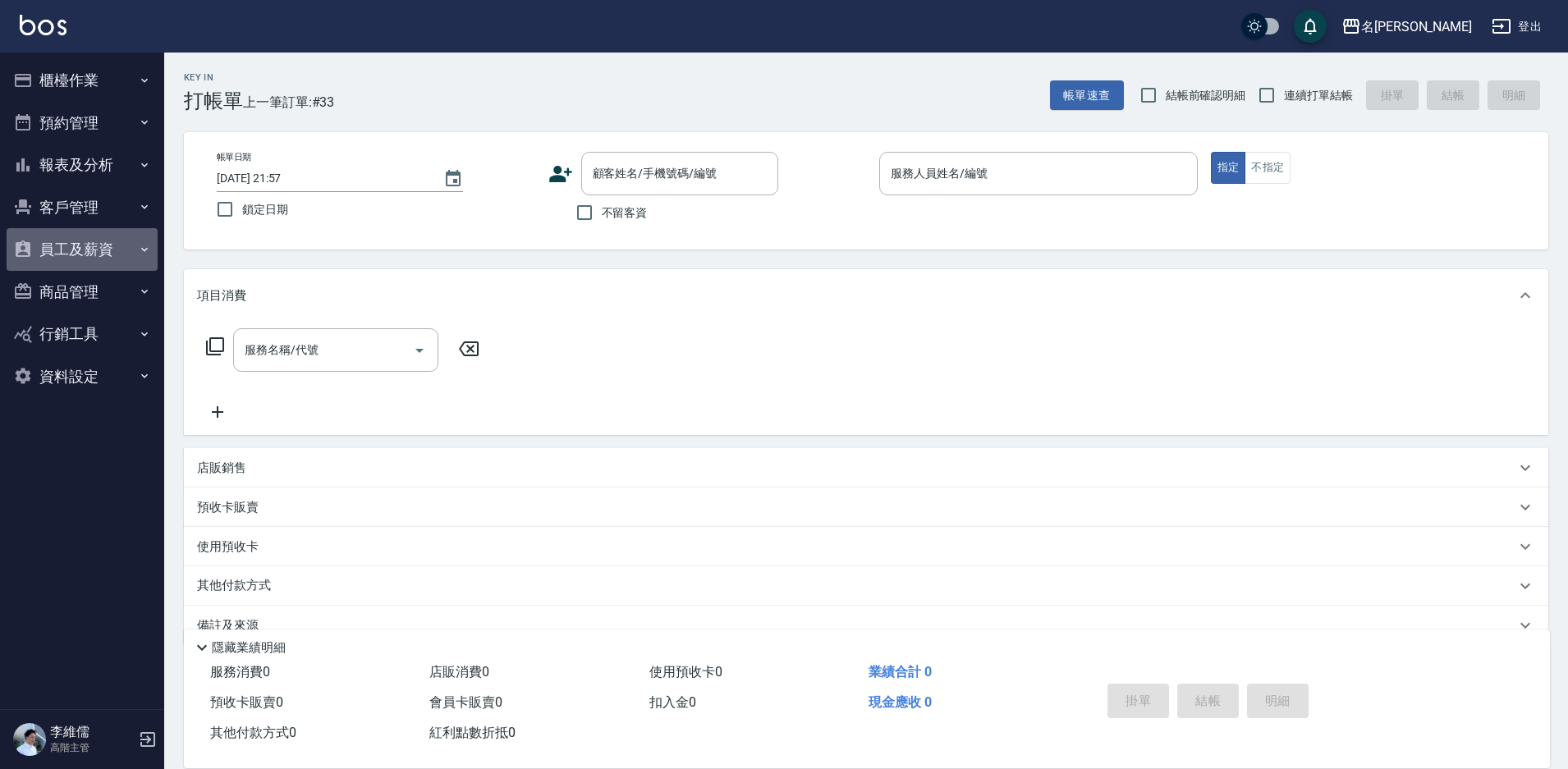
click at [80, 252] on button "員工及薪資" at bounding box center [82, 249] width 151 height 43
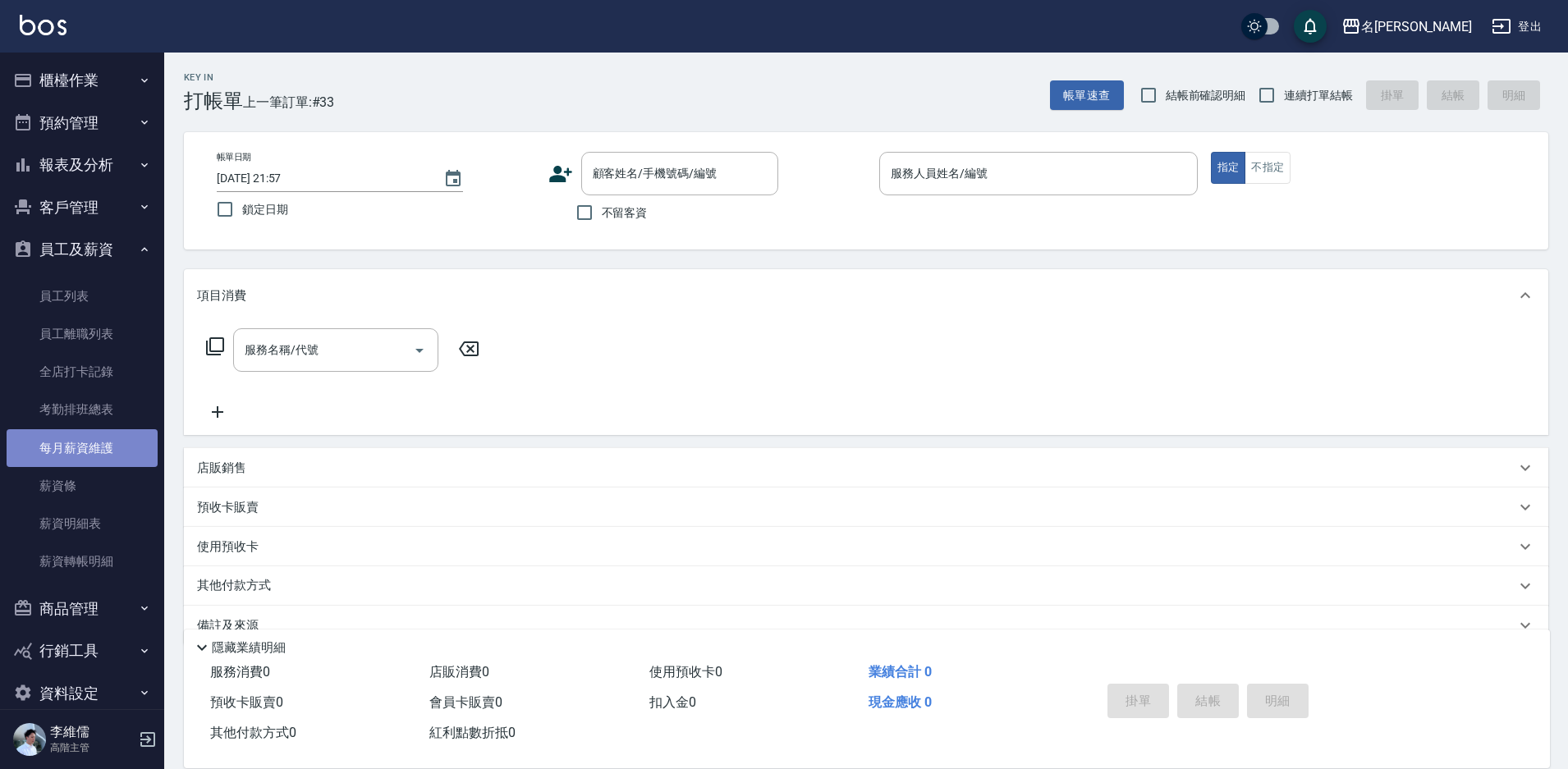
click at [94, 457] on link "每月薪資維護" at bounding box center [82, 448] width 151 height 38
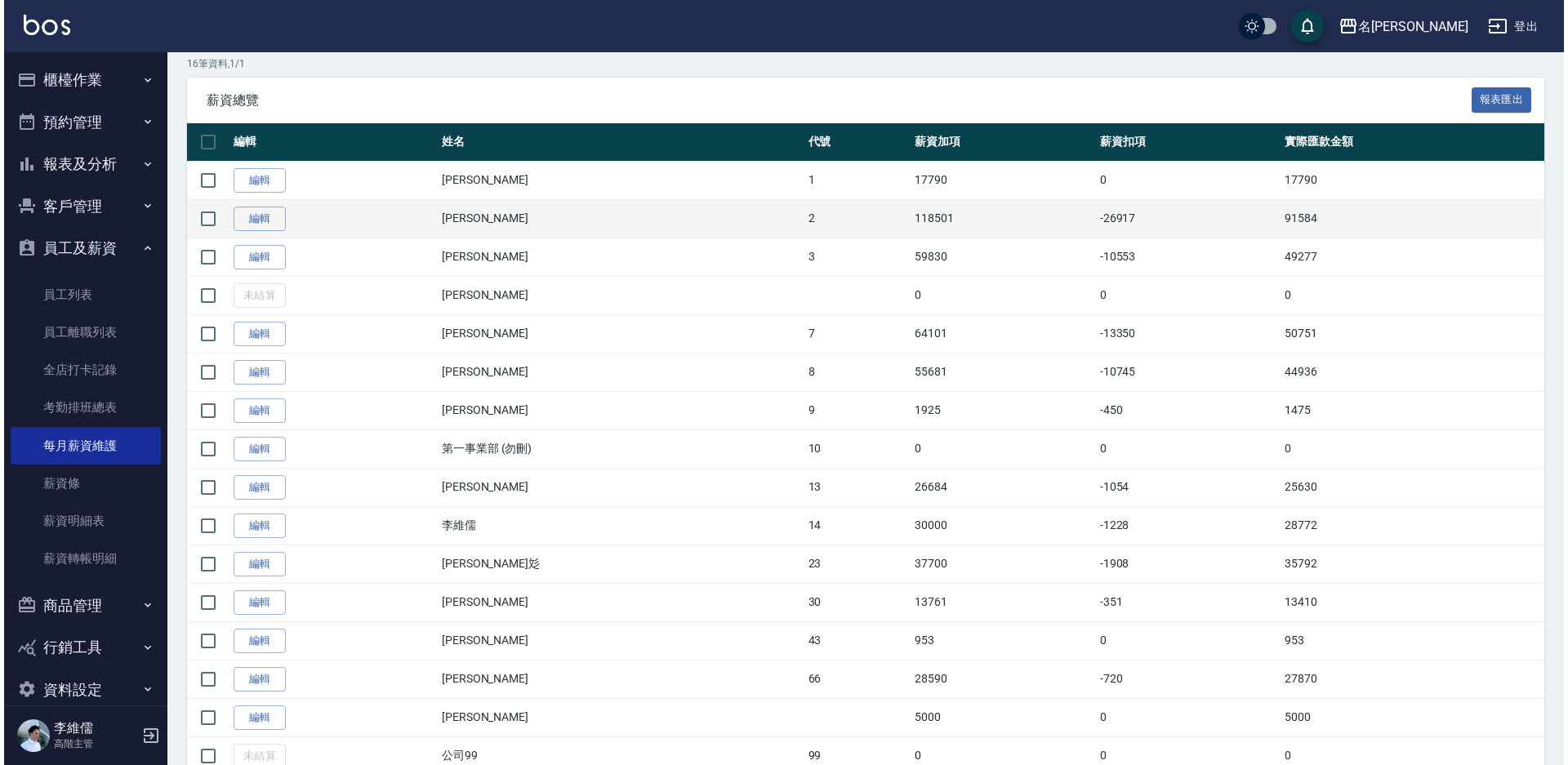
scroll to position [327, 0]
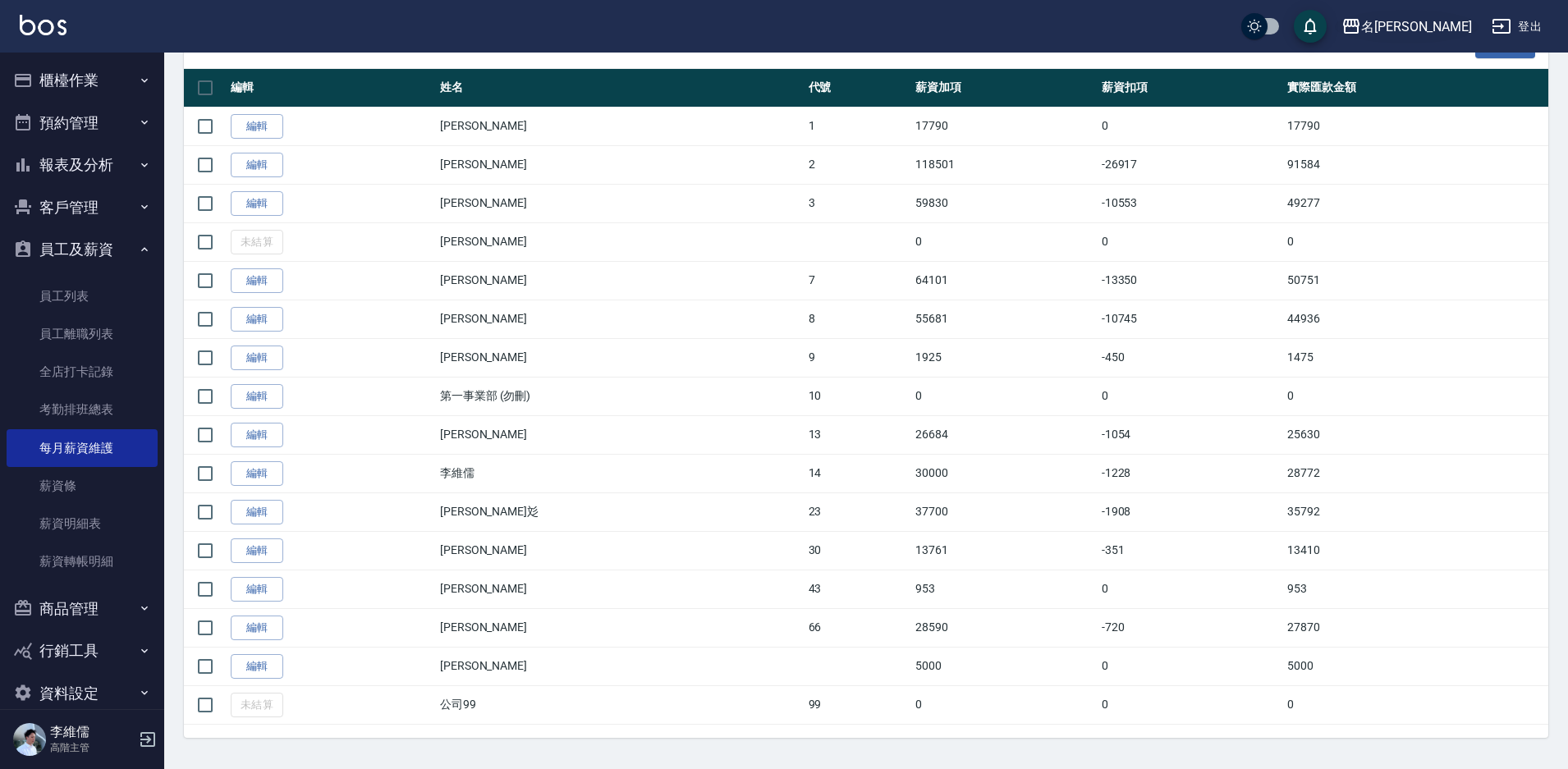
click at [1442, 34] on div "名[PERSON_NAME]" at bounding box center [1417, 26] width 111 height 20
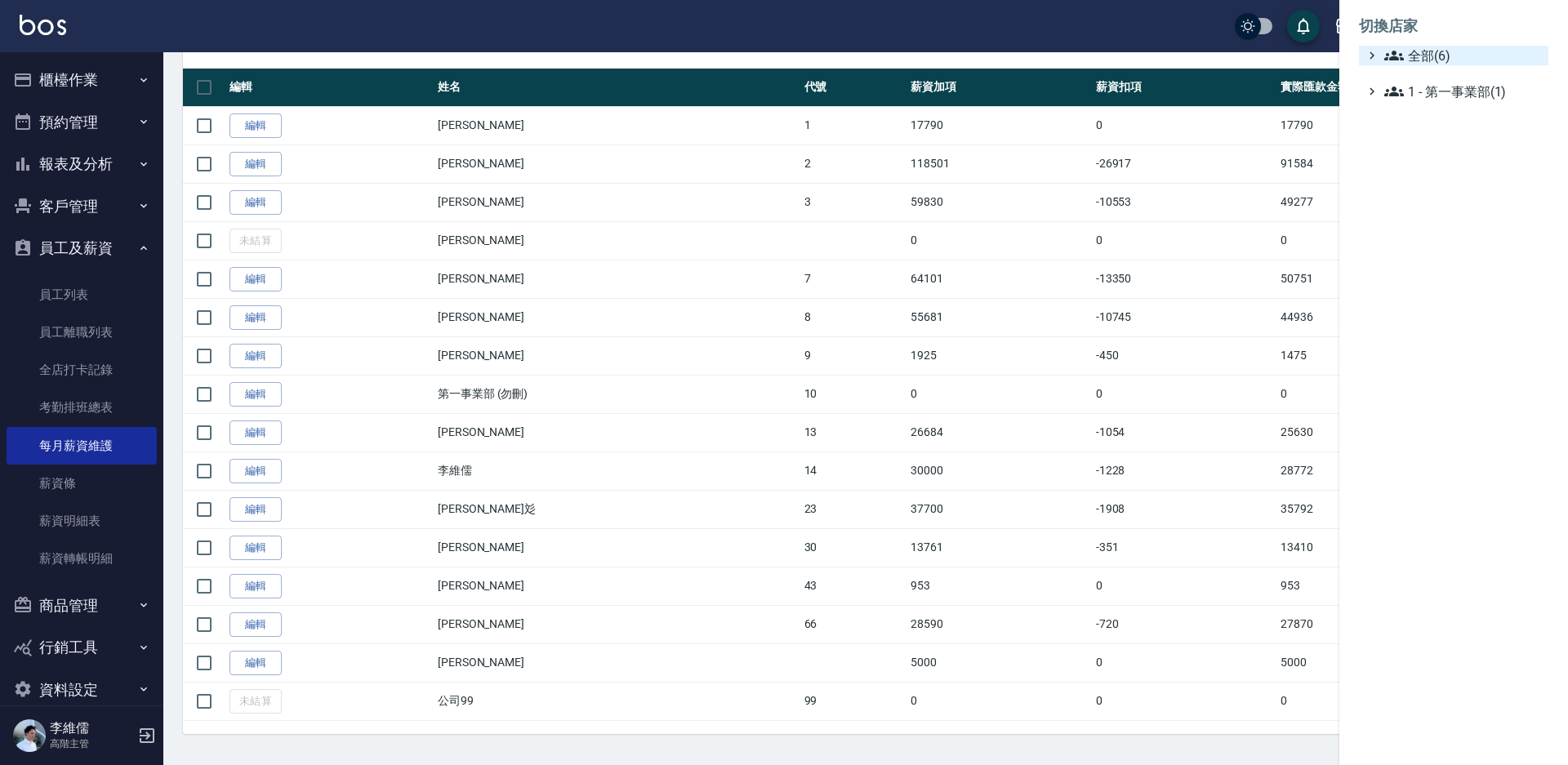
click at [1405, 49] on span "全部(6)" at bounding box center [1463, 55] width 158 height 19
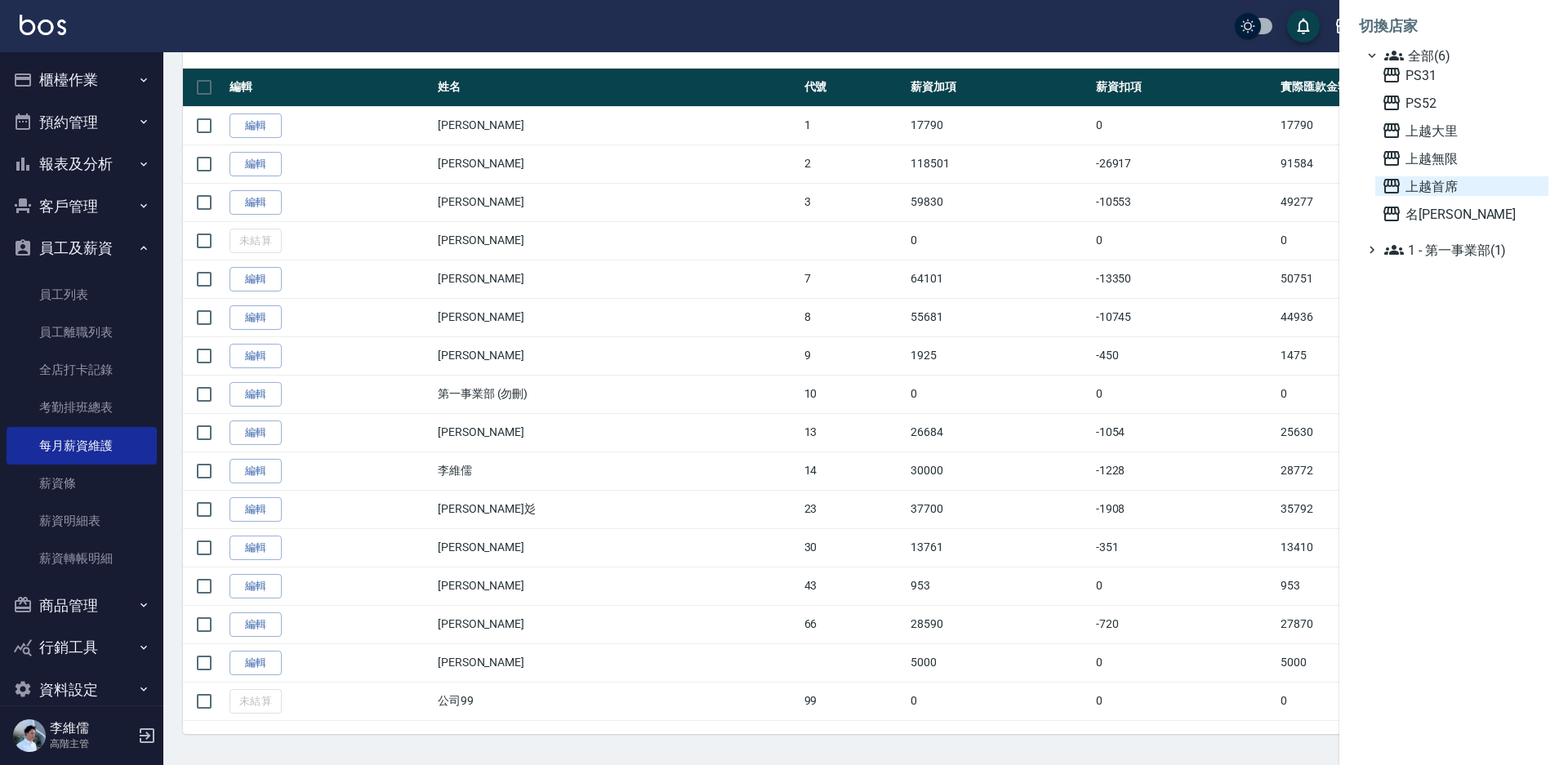
click at [1454, 189] on span "上越首席" at bounding box center [1462, 185] width 160 height 19
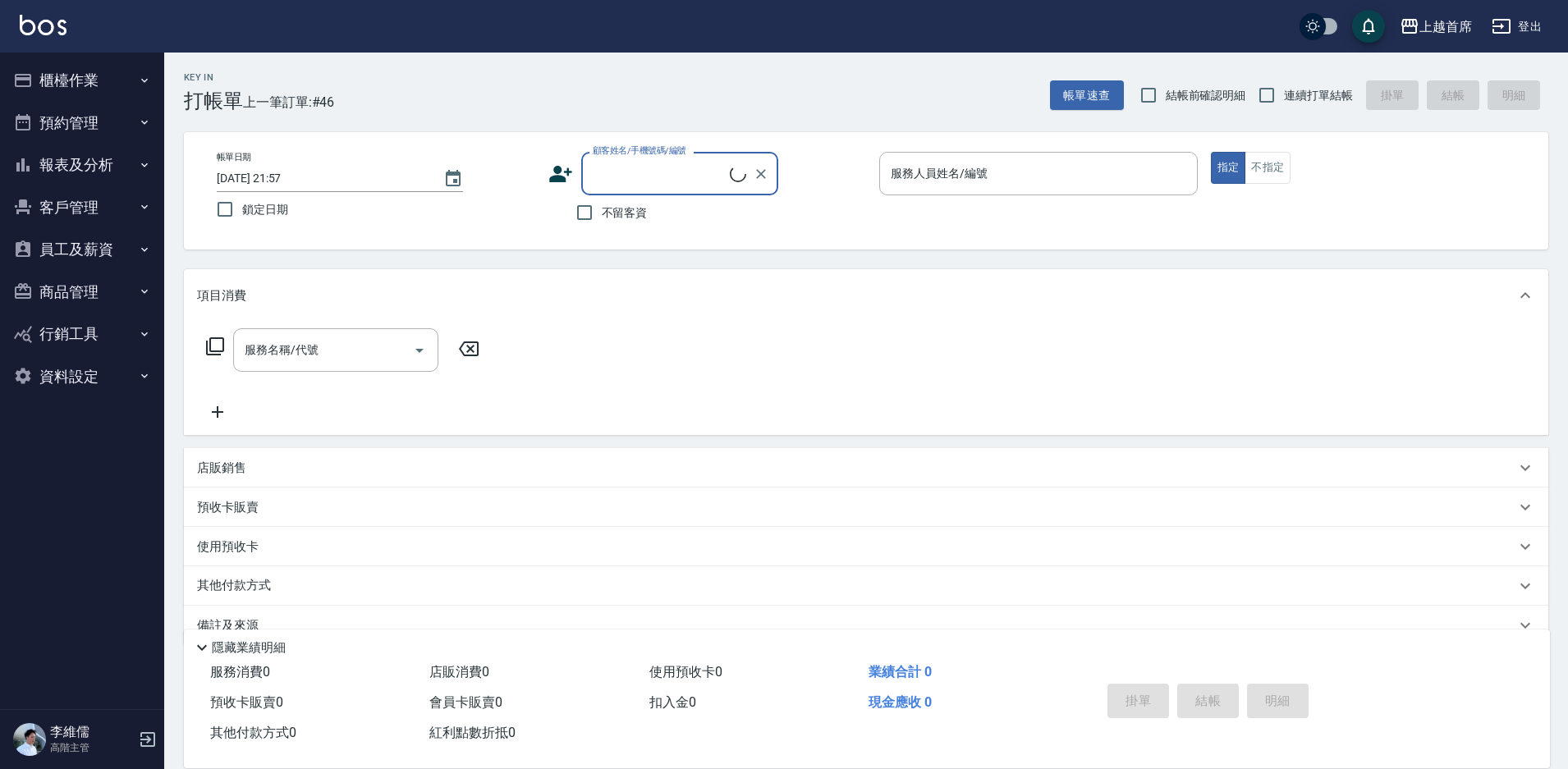
click at [92, 243] on button "員工及薪資" at bounding box center [82, 249] width 151 height 43
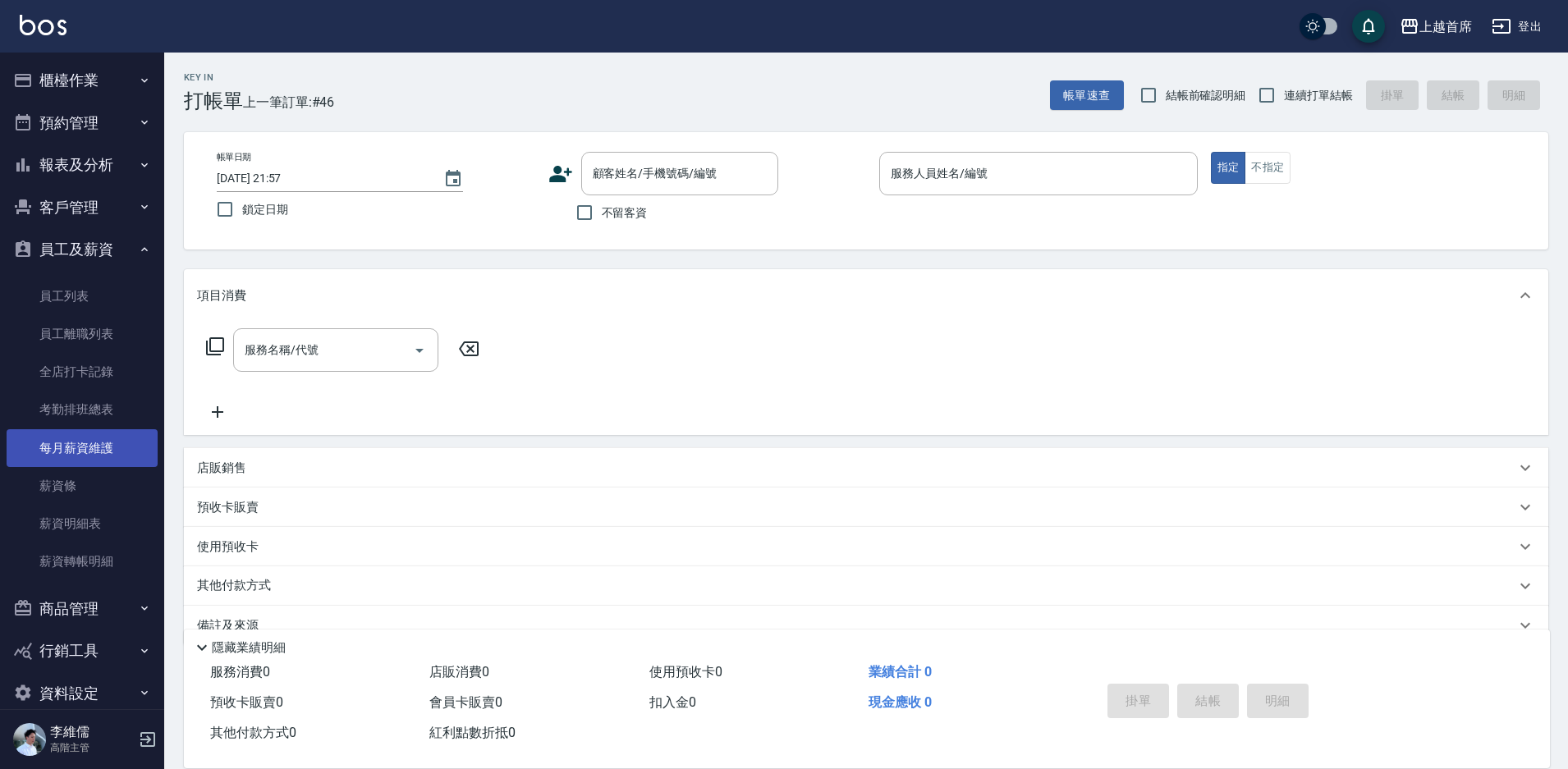
click at [79, 444] on link "每月薪資維護" at bounding box center [82, 448] width 151 height 38
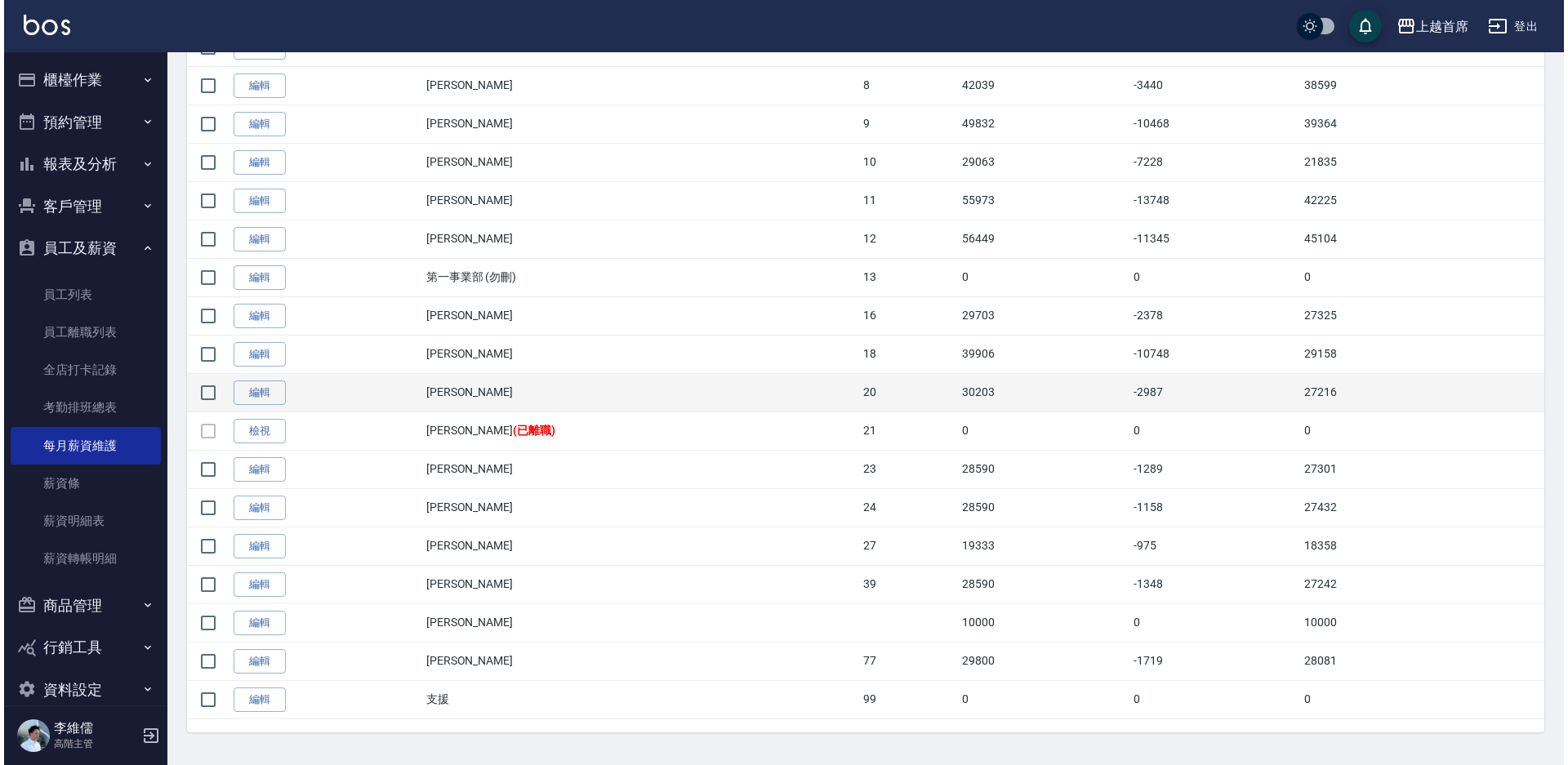
scroll to position [603, 0]
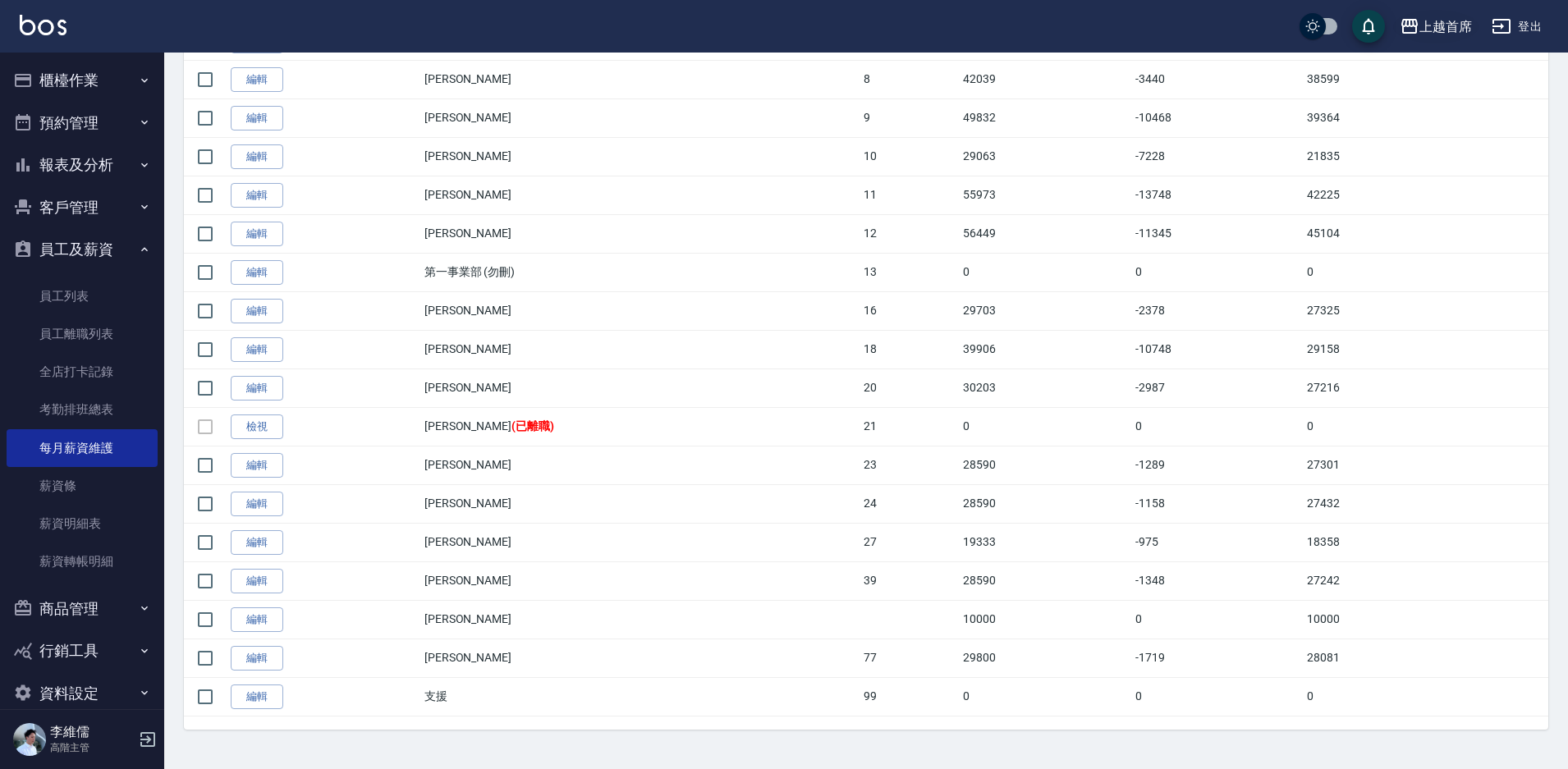
click at [1397, 30] on button "上越首席" at bounding box center [1436, 27] width 85 height 34
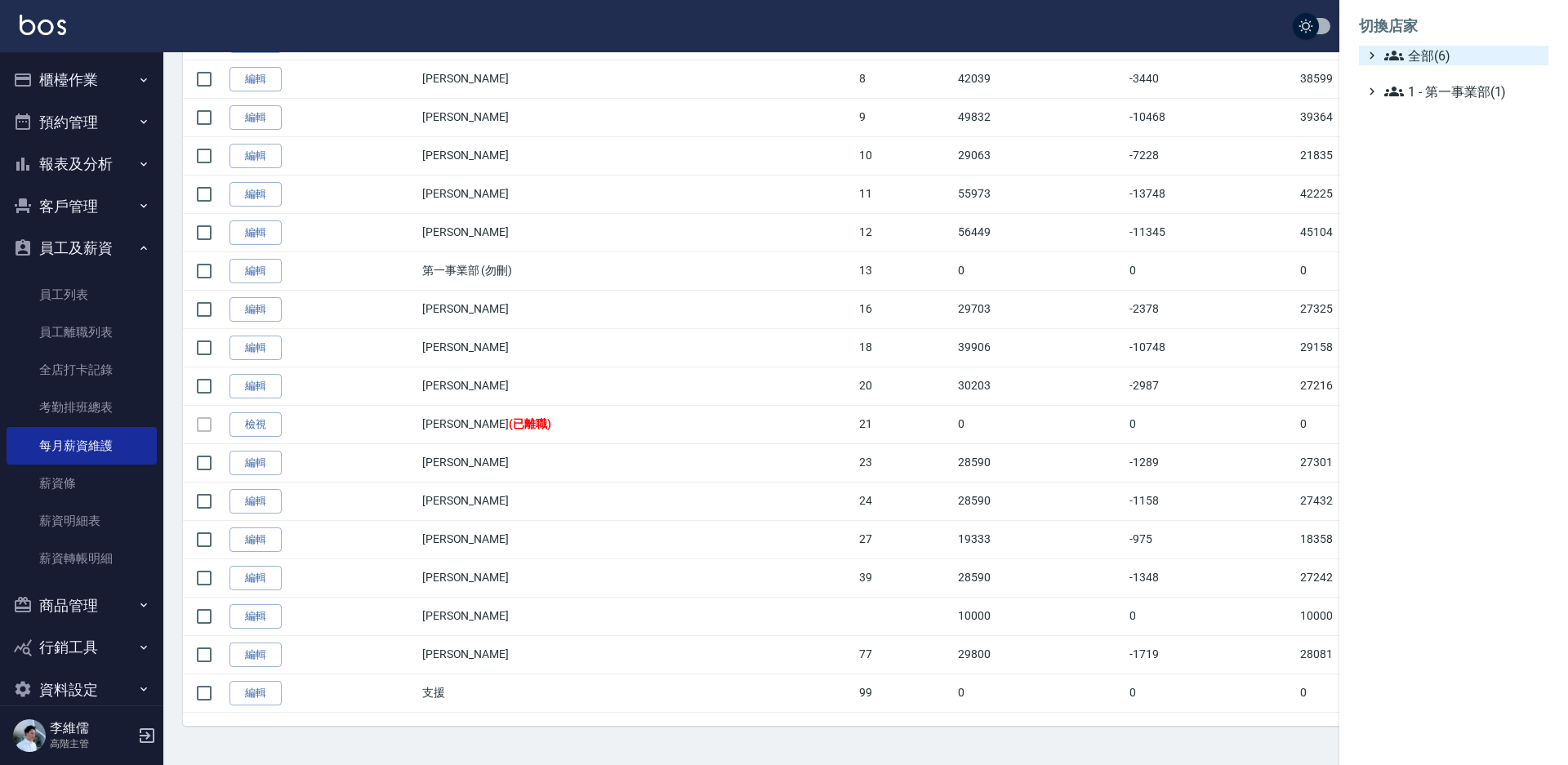
click at [1394, 59] on icon at bounding box center [1394, 55] width 19 height 10
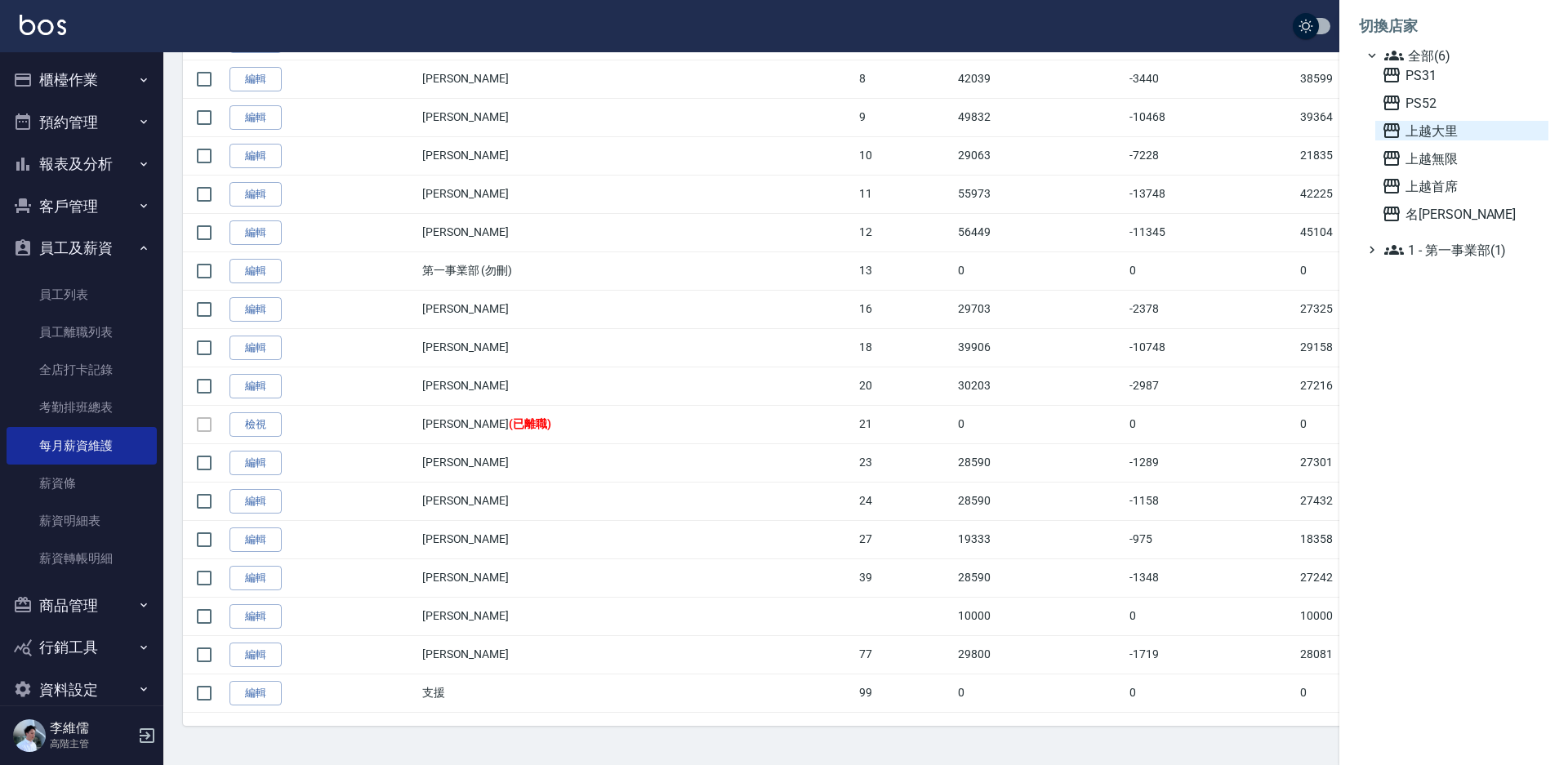
click at [1417, 127] on span "上越大里" at bounding box center [1462, 130] width 160 height 19
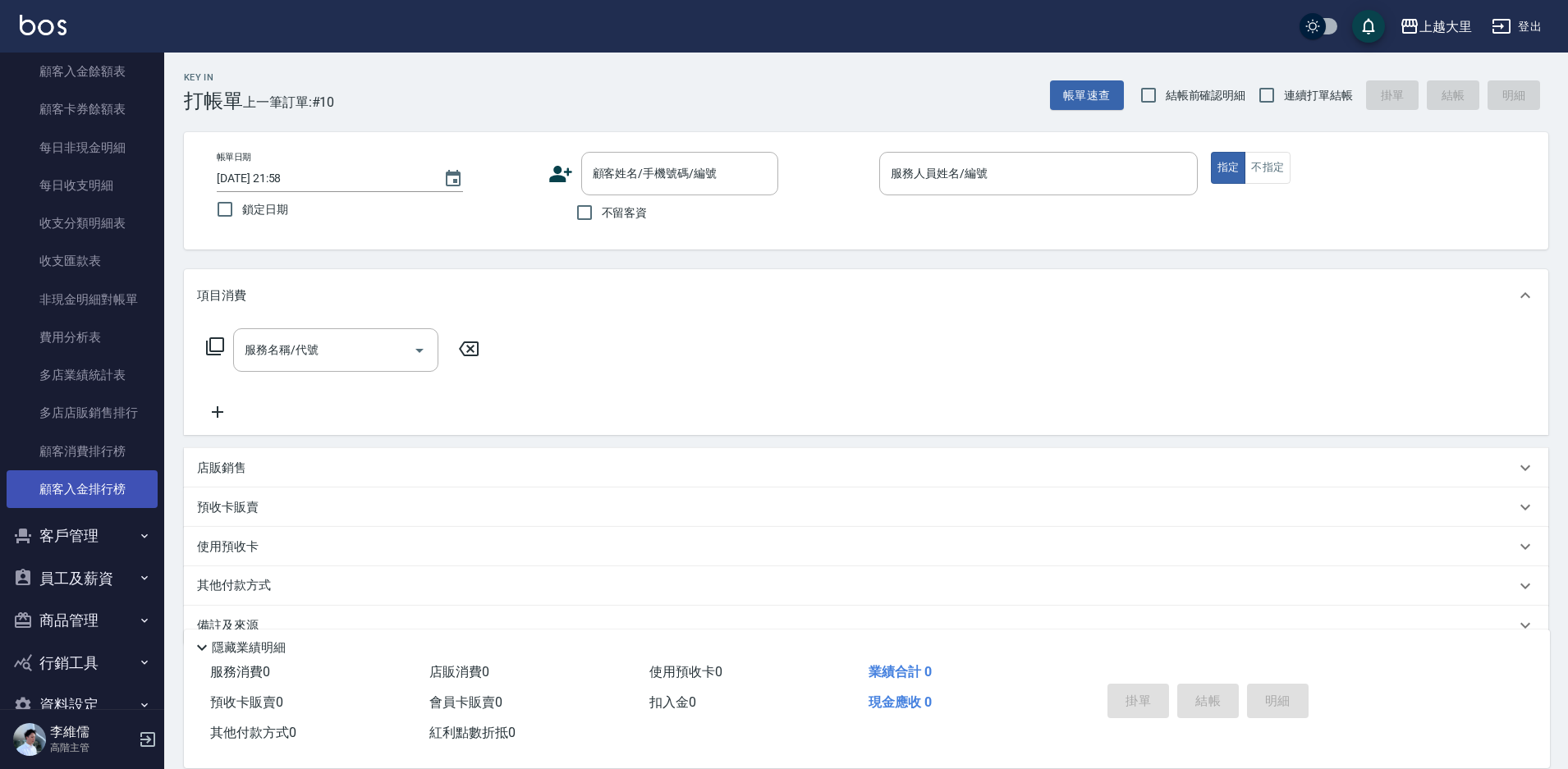
scroll to position [1316, 0]
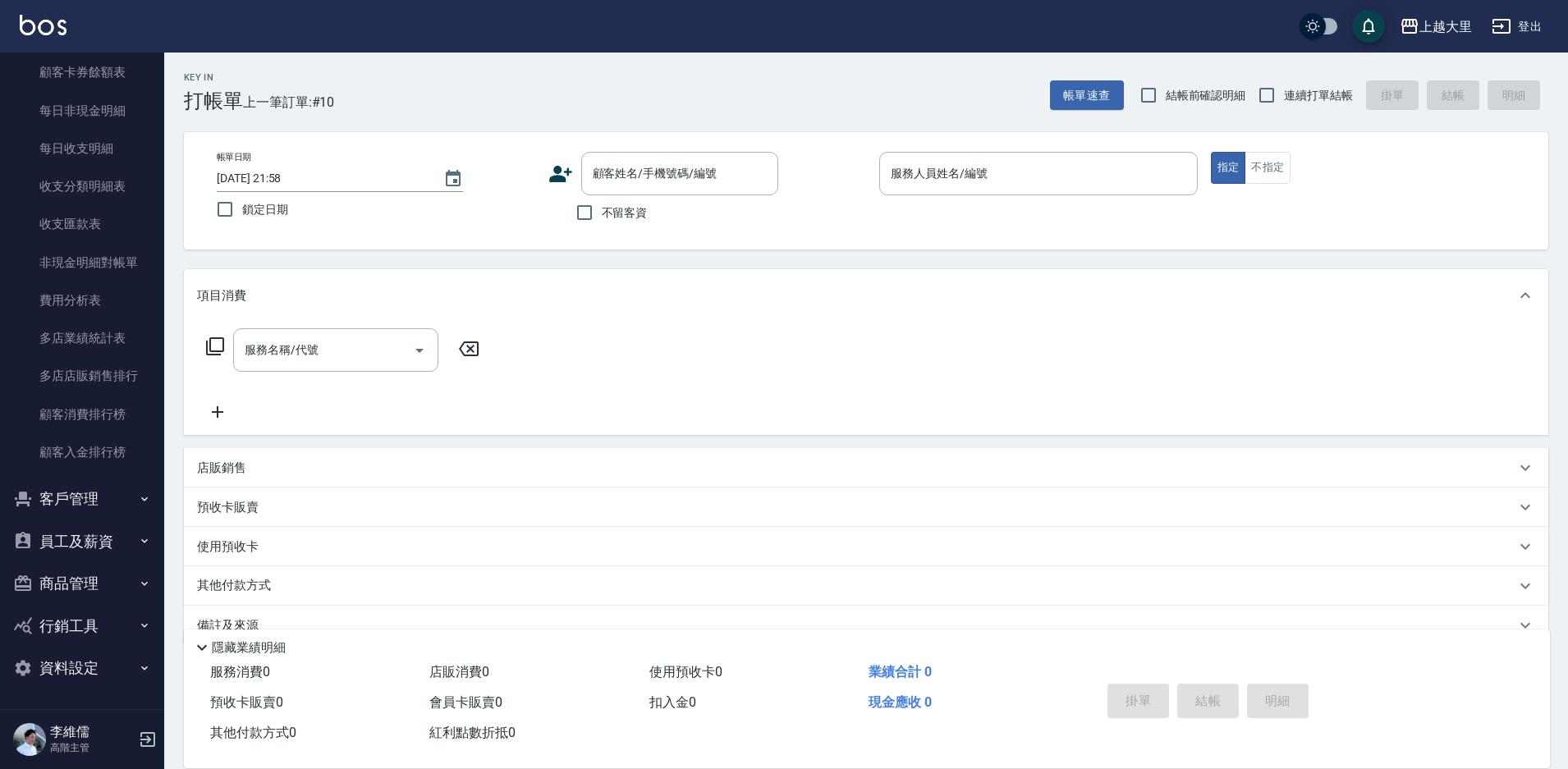
click at [72, 539] on button "員工及薪資" at bounding box center [82, 542] width 151 height 43
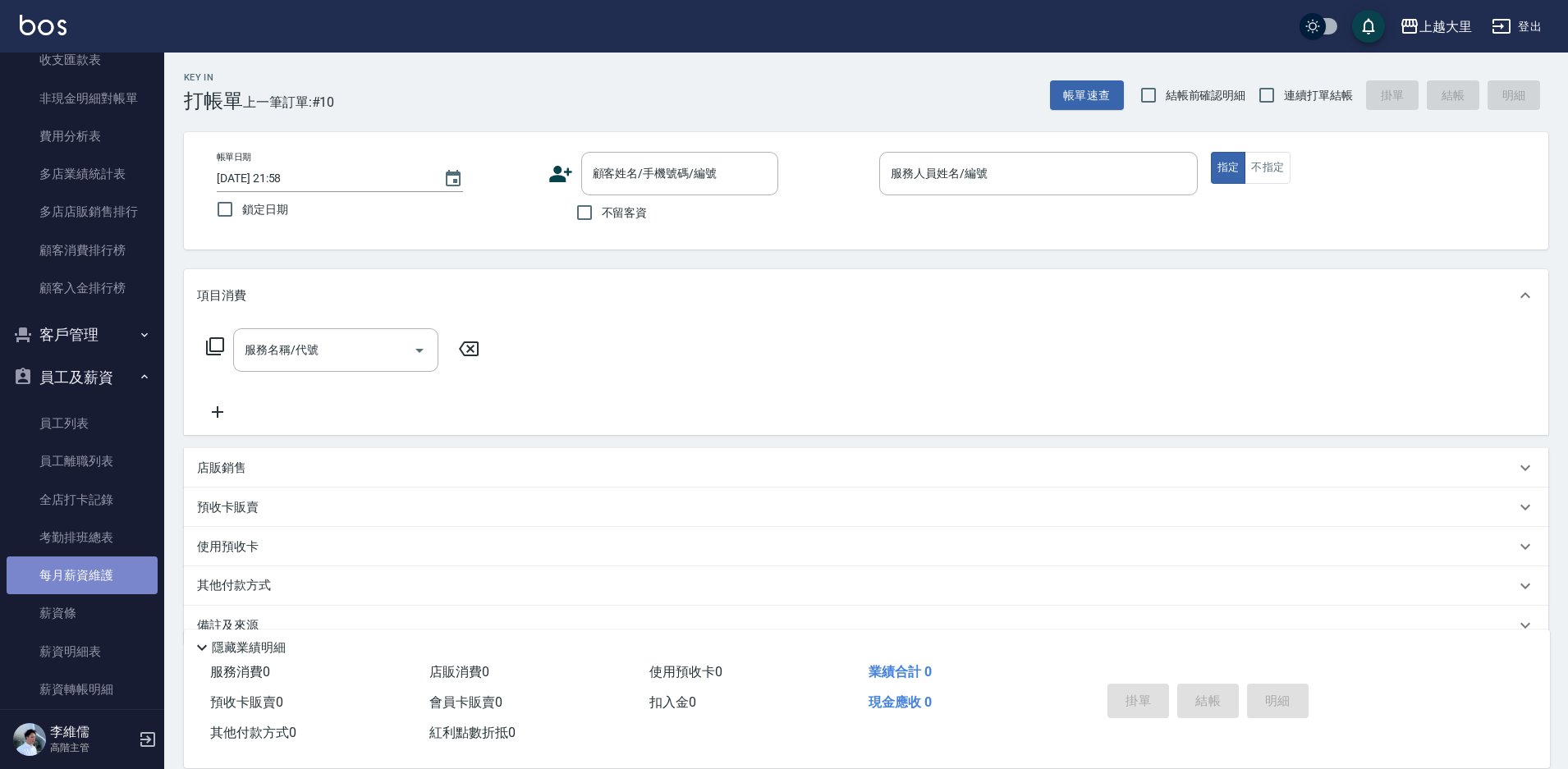
click at [110, 581] on link "每月薪資維護" at bounding box center [82, 575] width 151 height 38
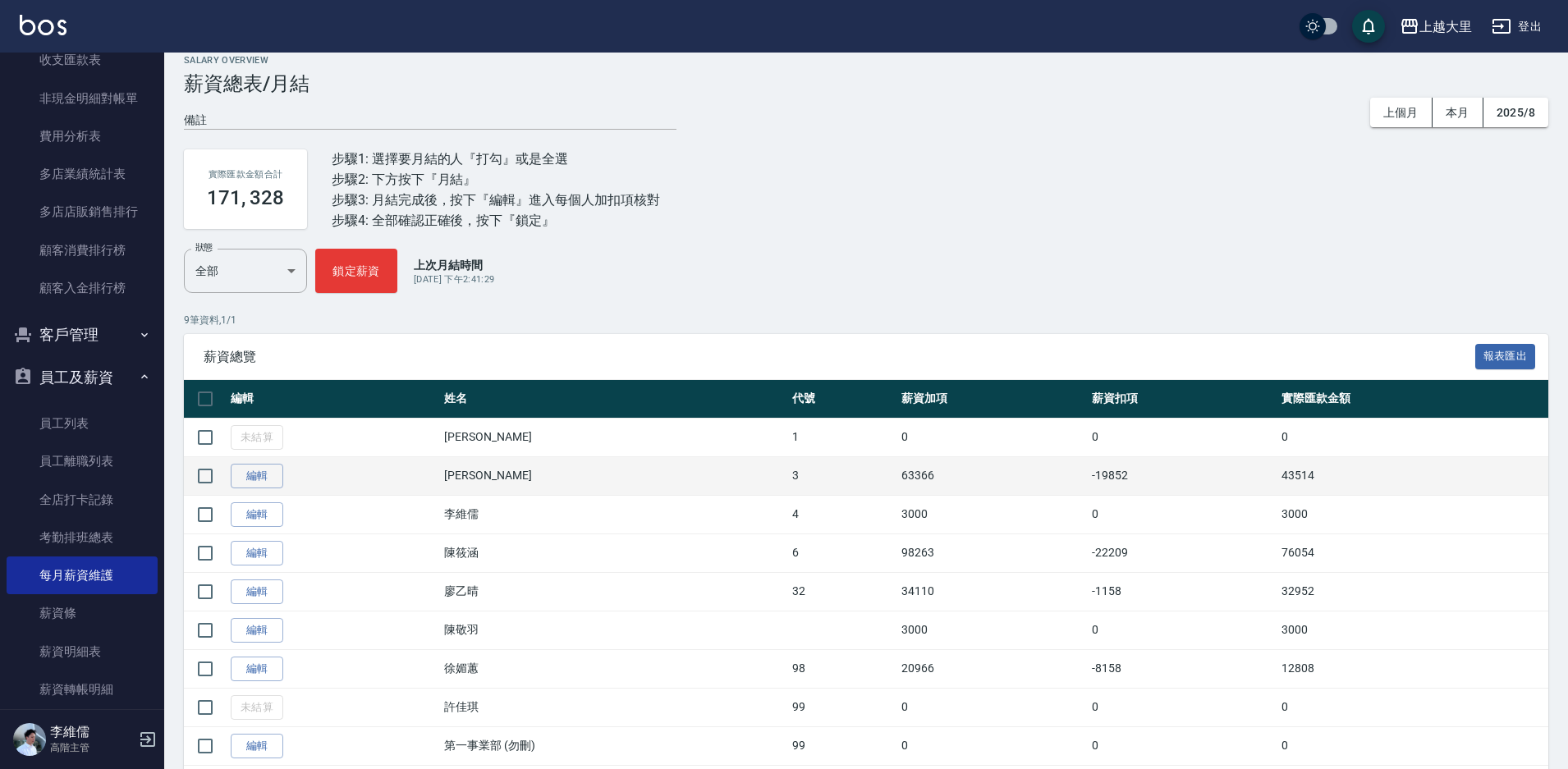
scroll to position [67, 0]
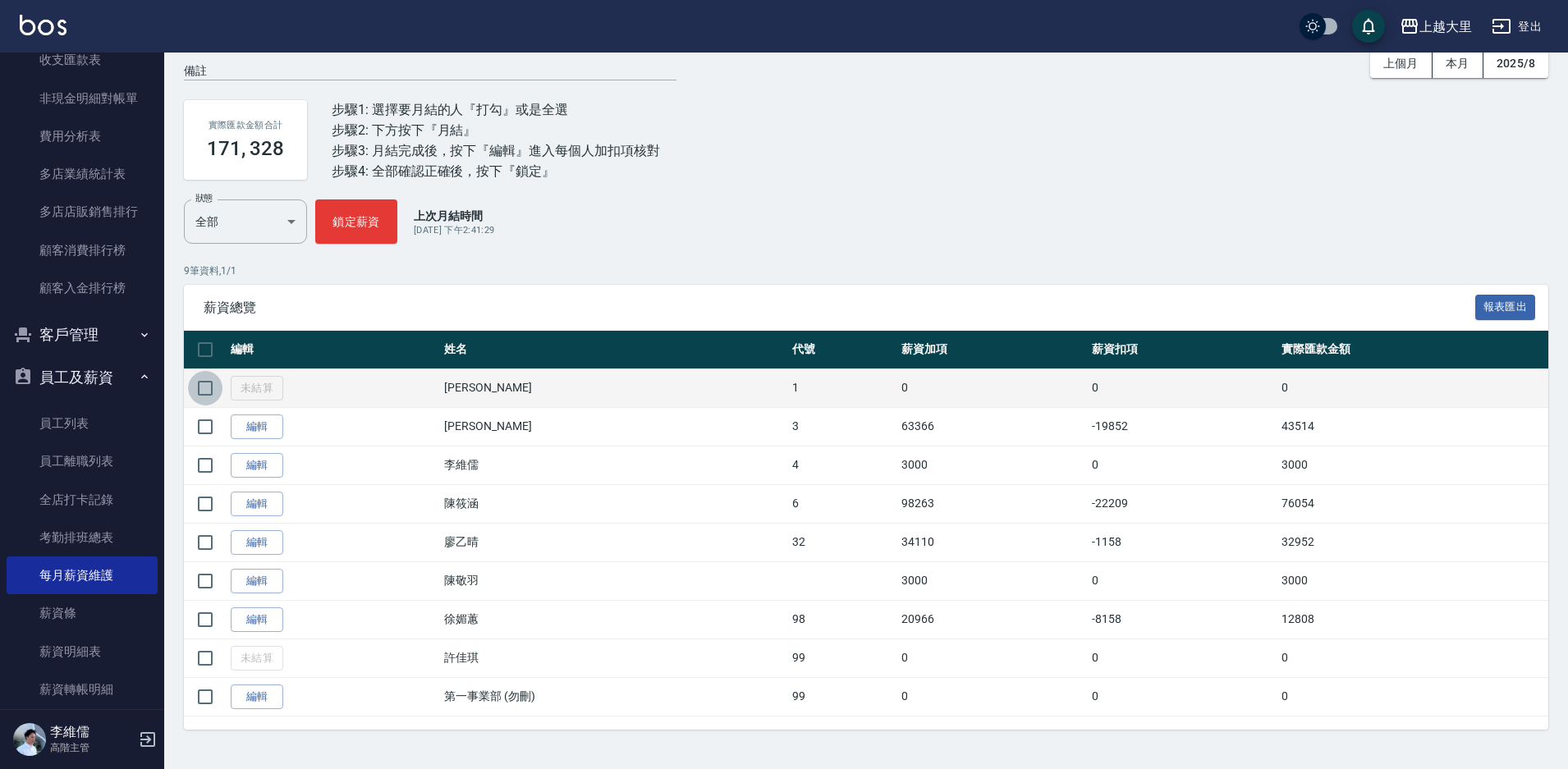
click at [198, 387] on input "checkbox" at bounding box center [205, 387] width 35 height 35
checkbox input "true"
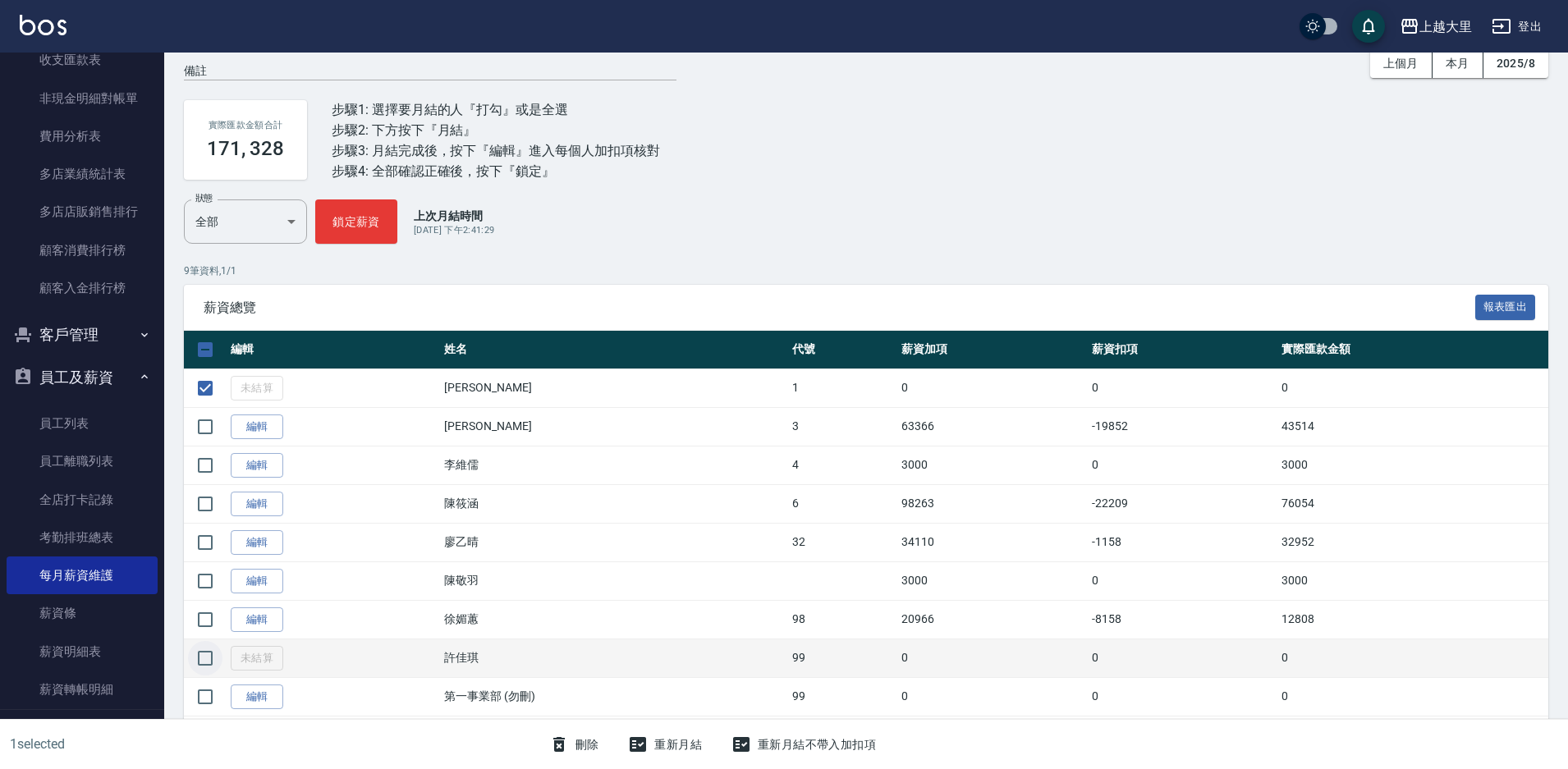
click at [197, 656] on input "checkbox" at bounding box center [205, 658] width 35 height 35
checkbox input "true"
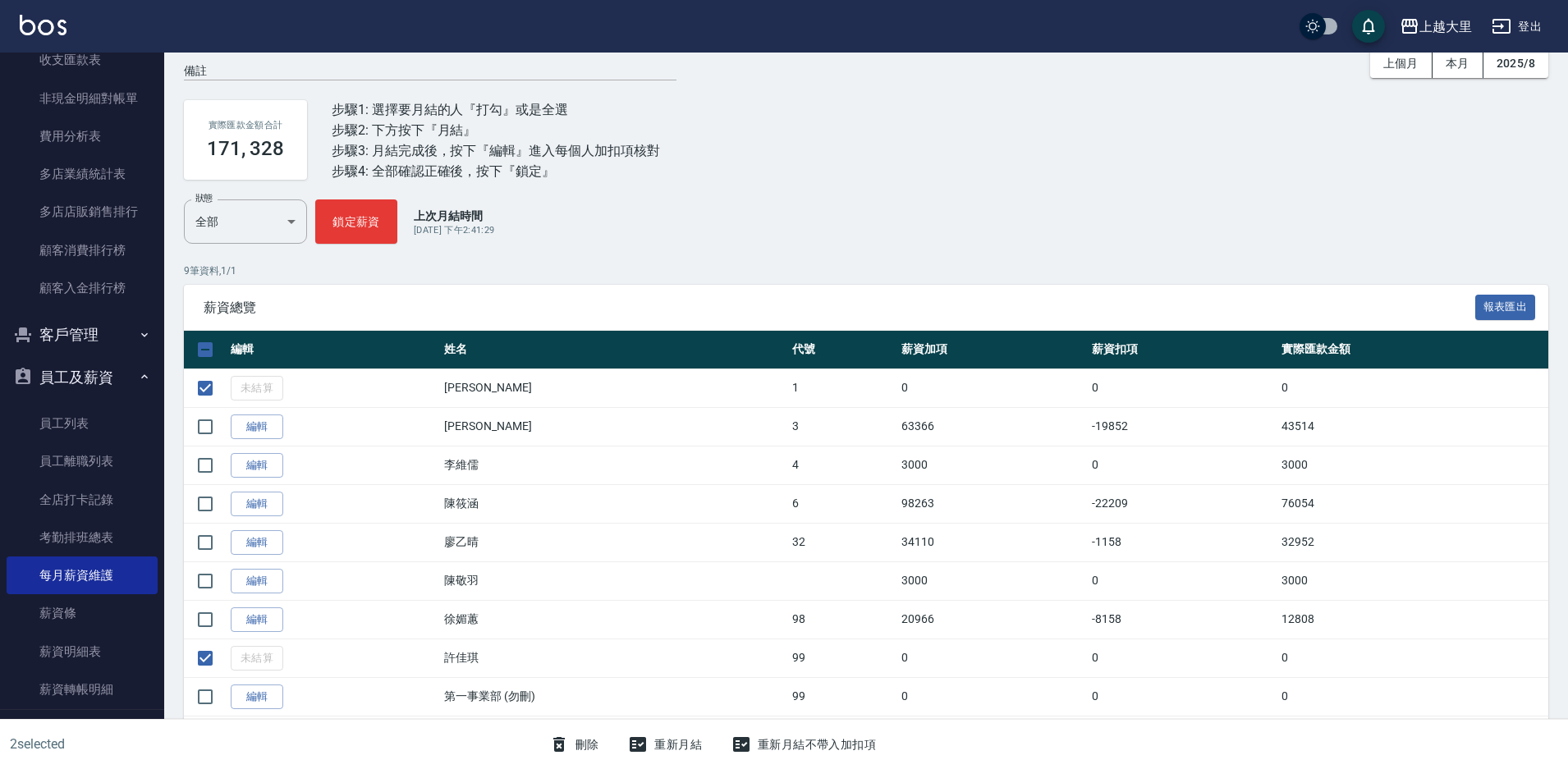
click at [579, 747] on button "刪除" at bounding box center [574, 745] width 63 height 30
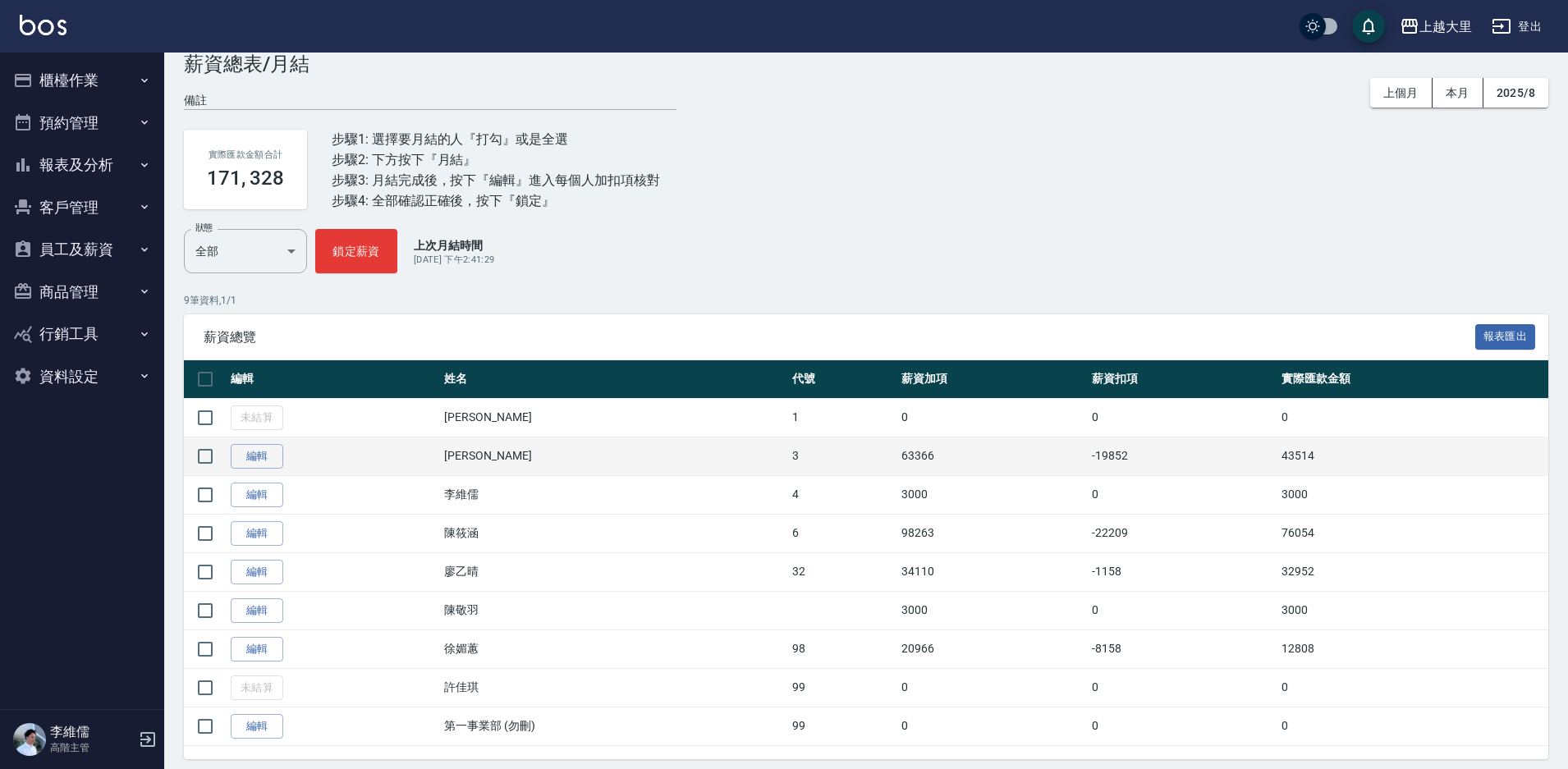
scroll to position [67, 0]
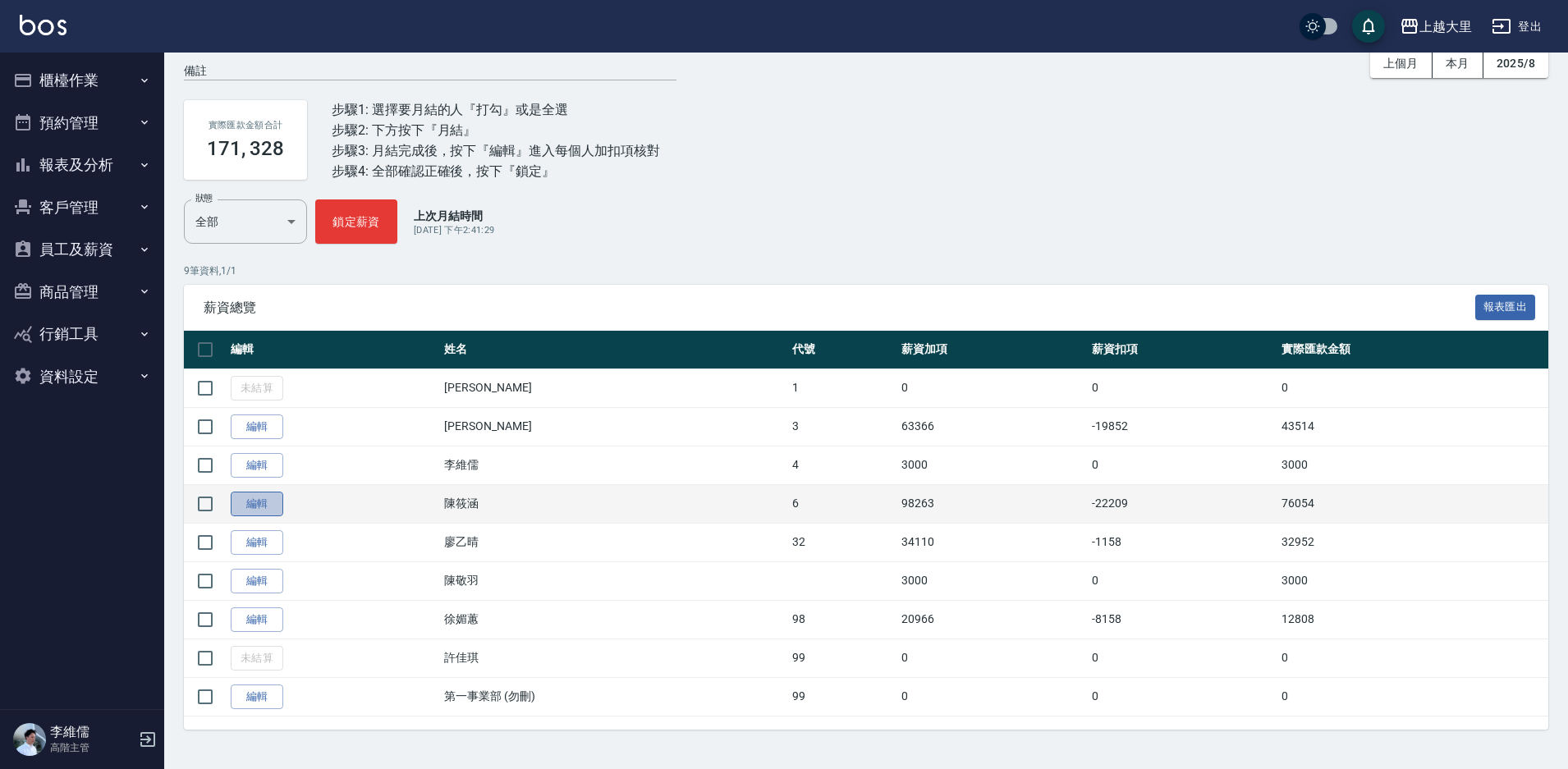
click at [272, 508] on link "編輯" at bounding box center [257, 505] width 52 height 25
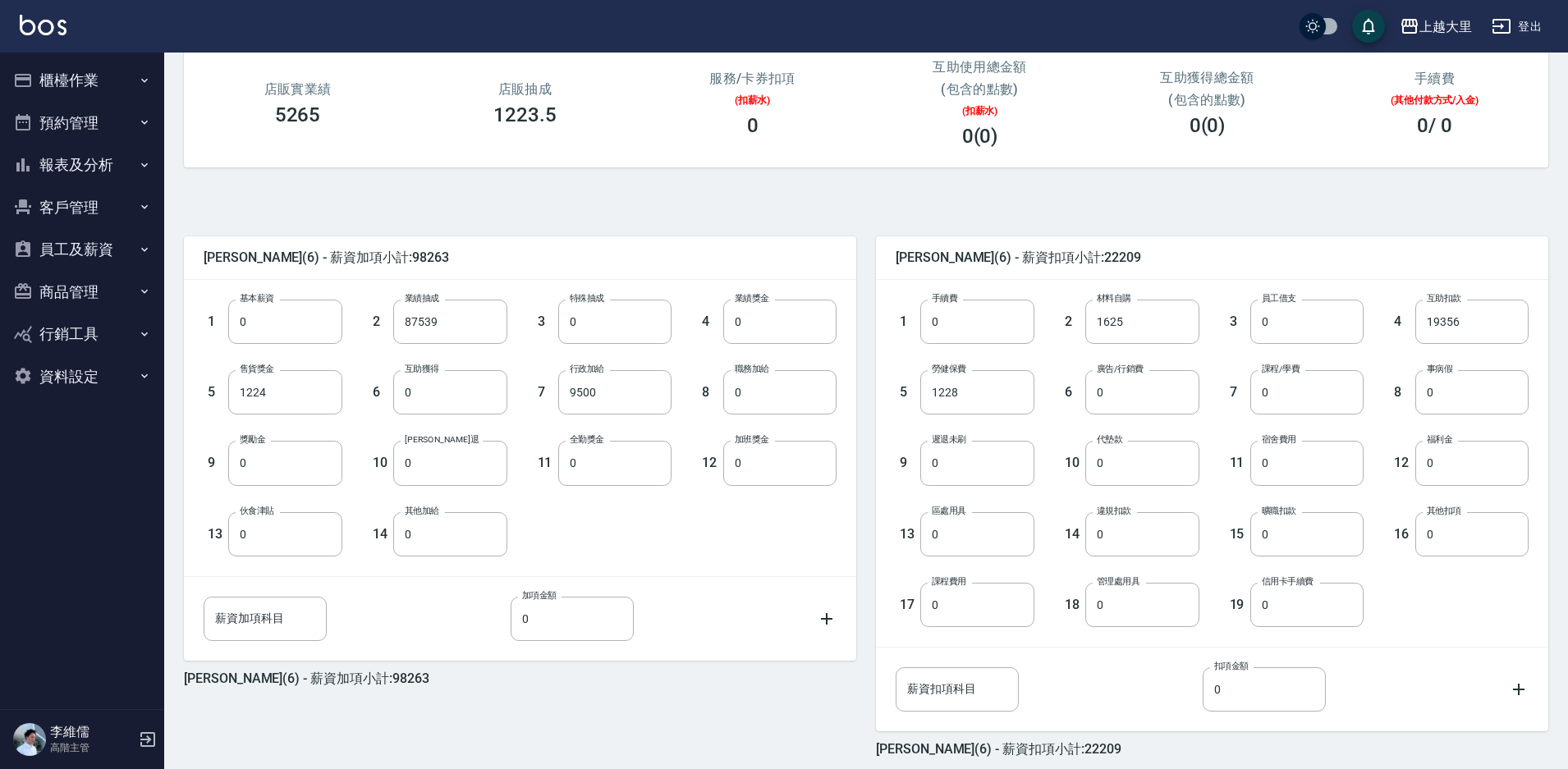
scroll to position [246, 0]
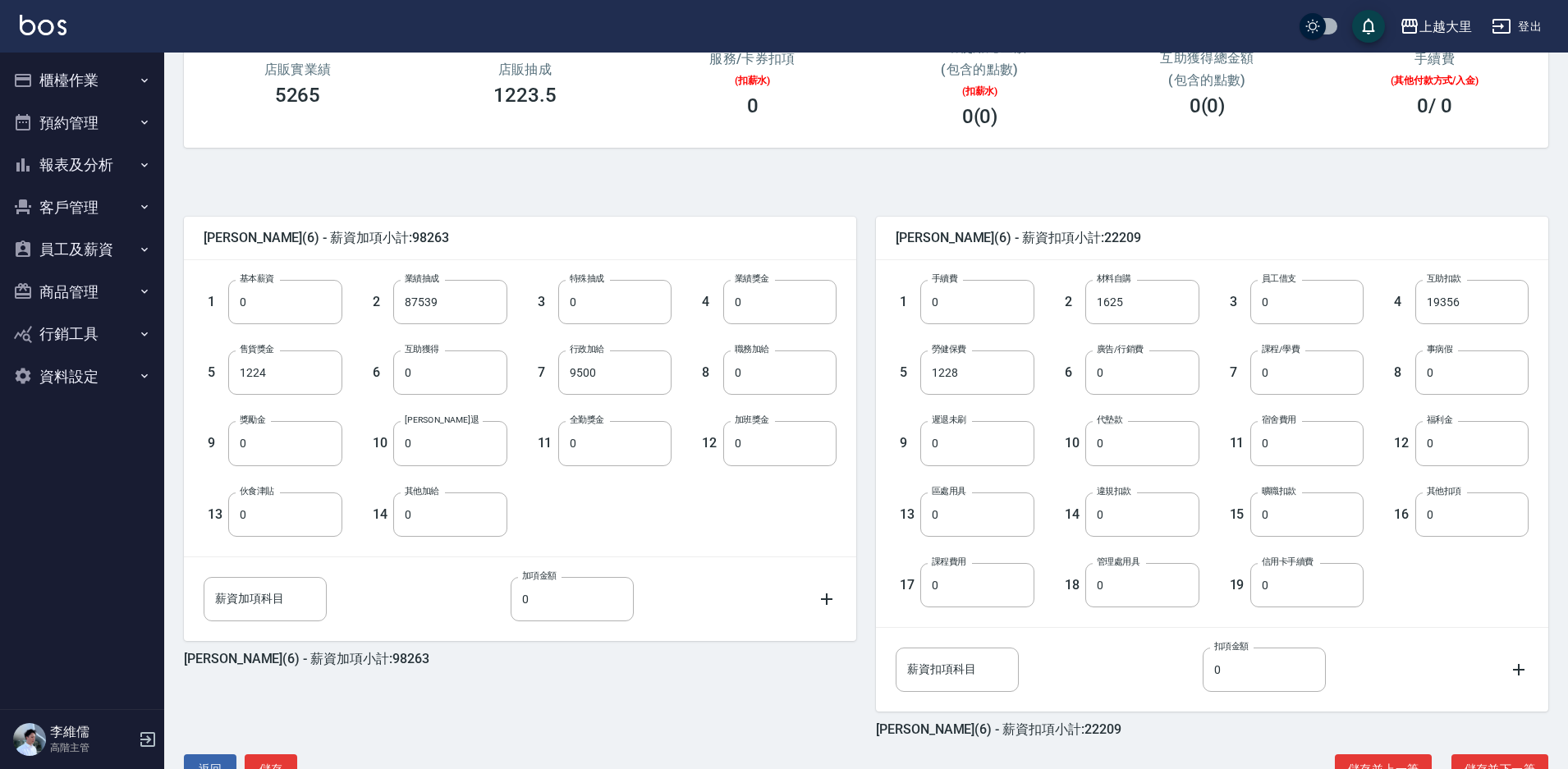
click at [1529, 22] on button "登出" at bounding box center [1517, 27] width 63 height 30
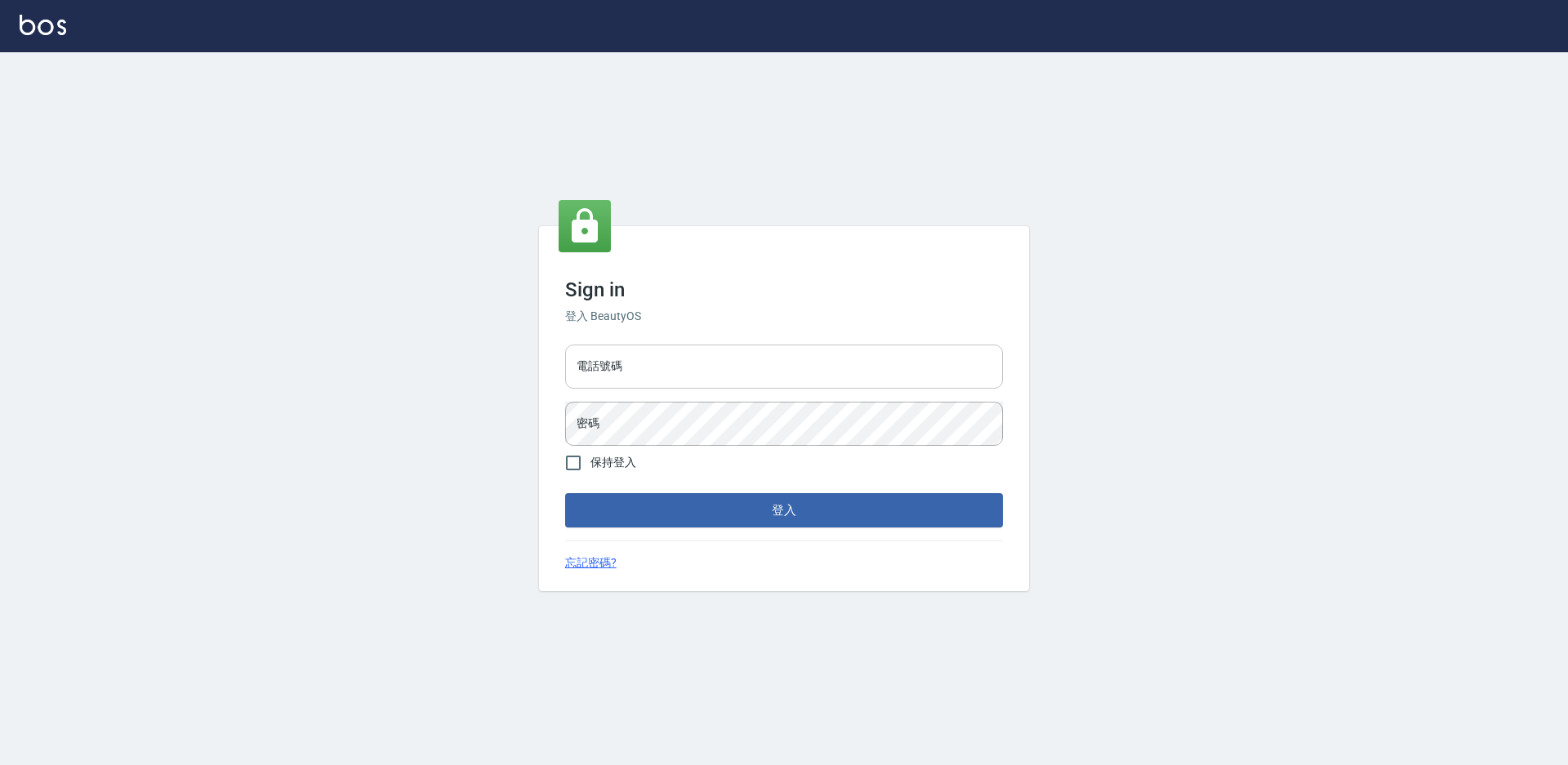
type input "0424861159"
click at [657, 370] on input "0424861159" at bounding box center [784, 366] width 437 height 44
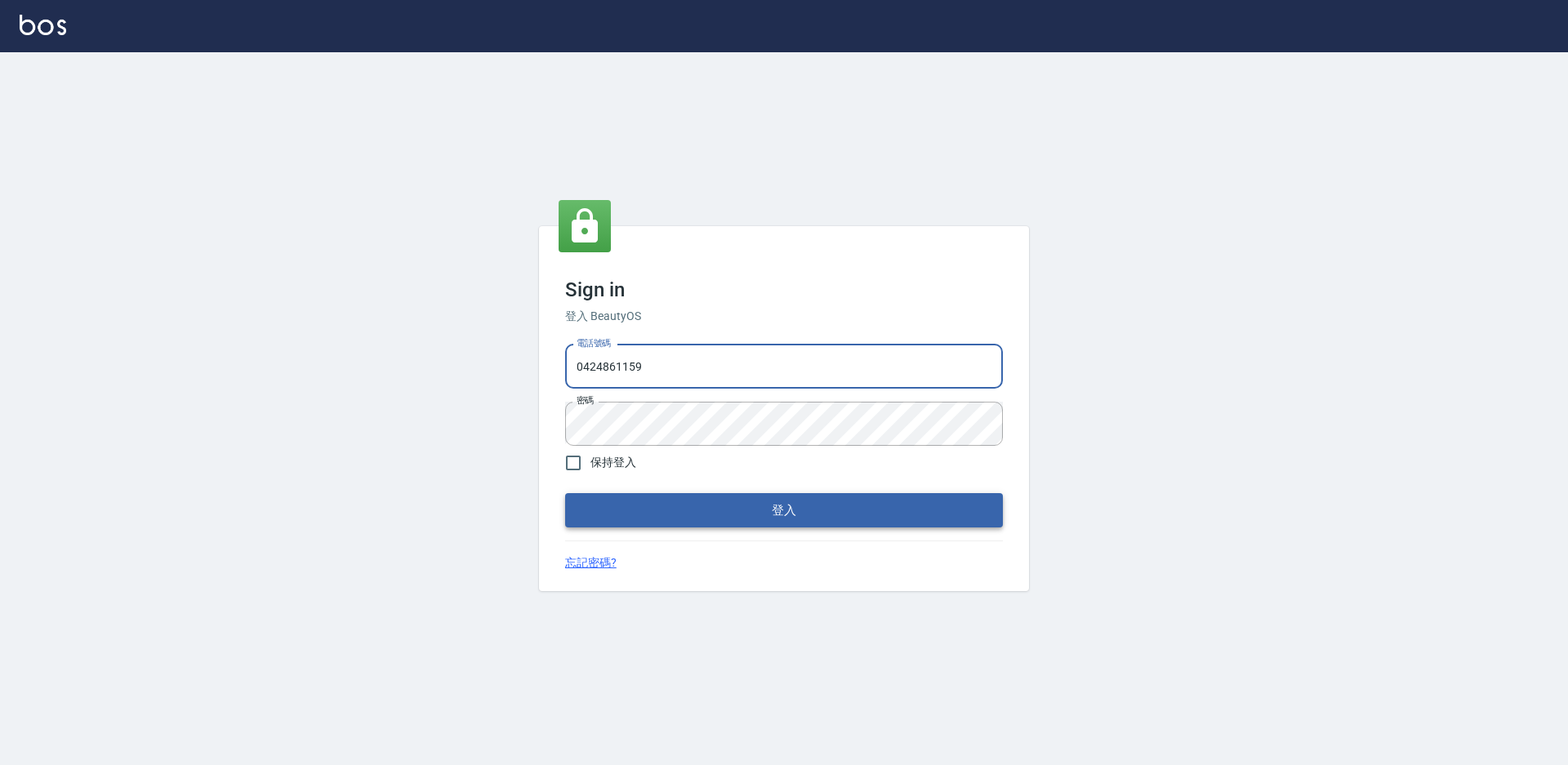
click at [659, 500] on button "登入" at bounding box center [784, 510] width 437 height 34
